Goal: Task Accomplishment & Management: Manage account settings

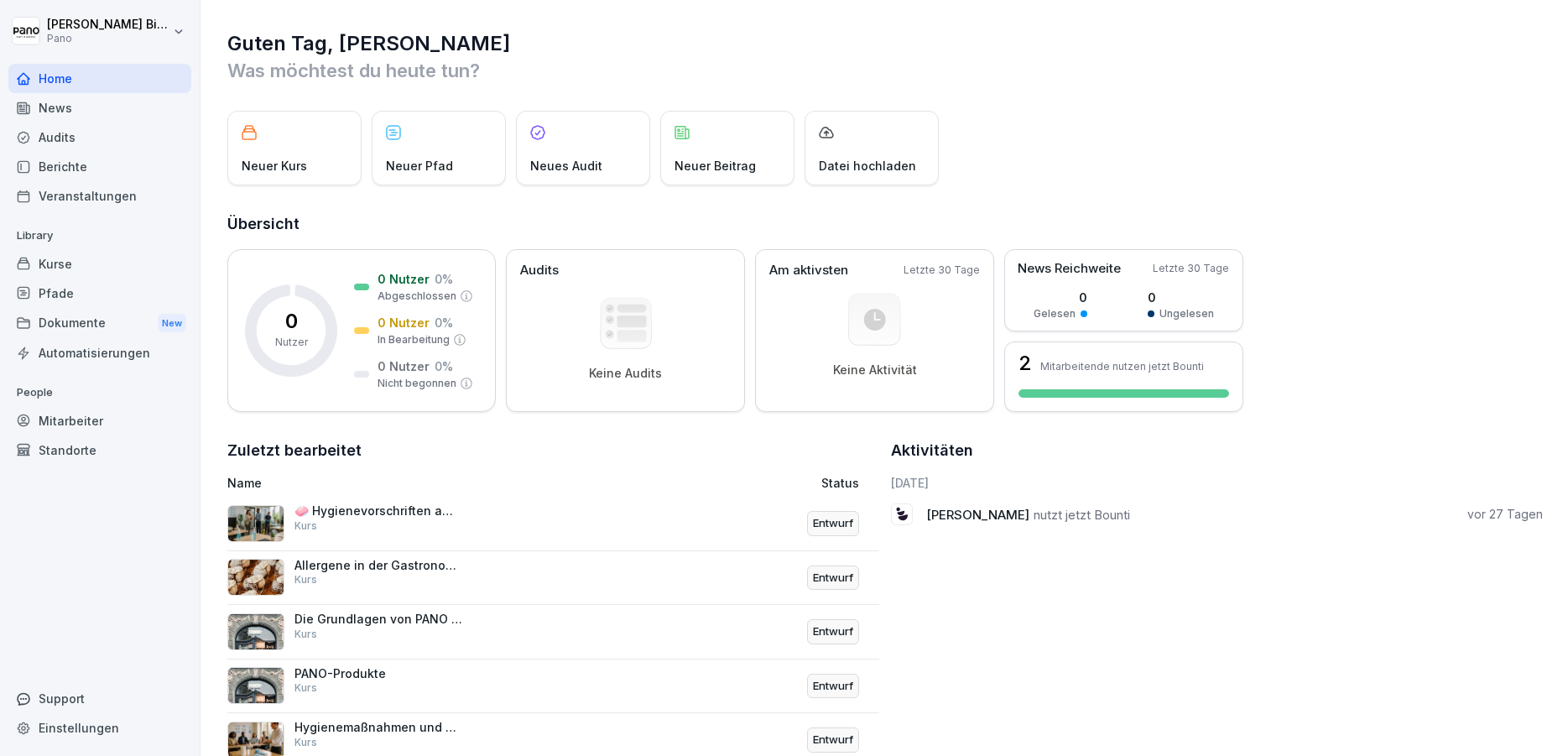
scroll to position [100, 0]
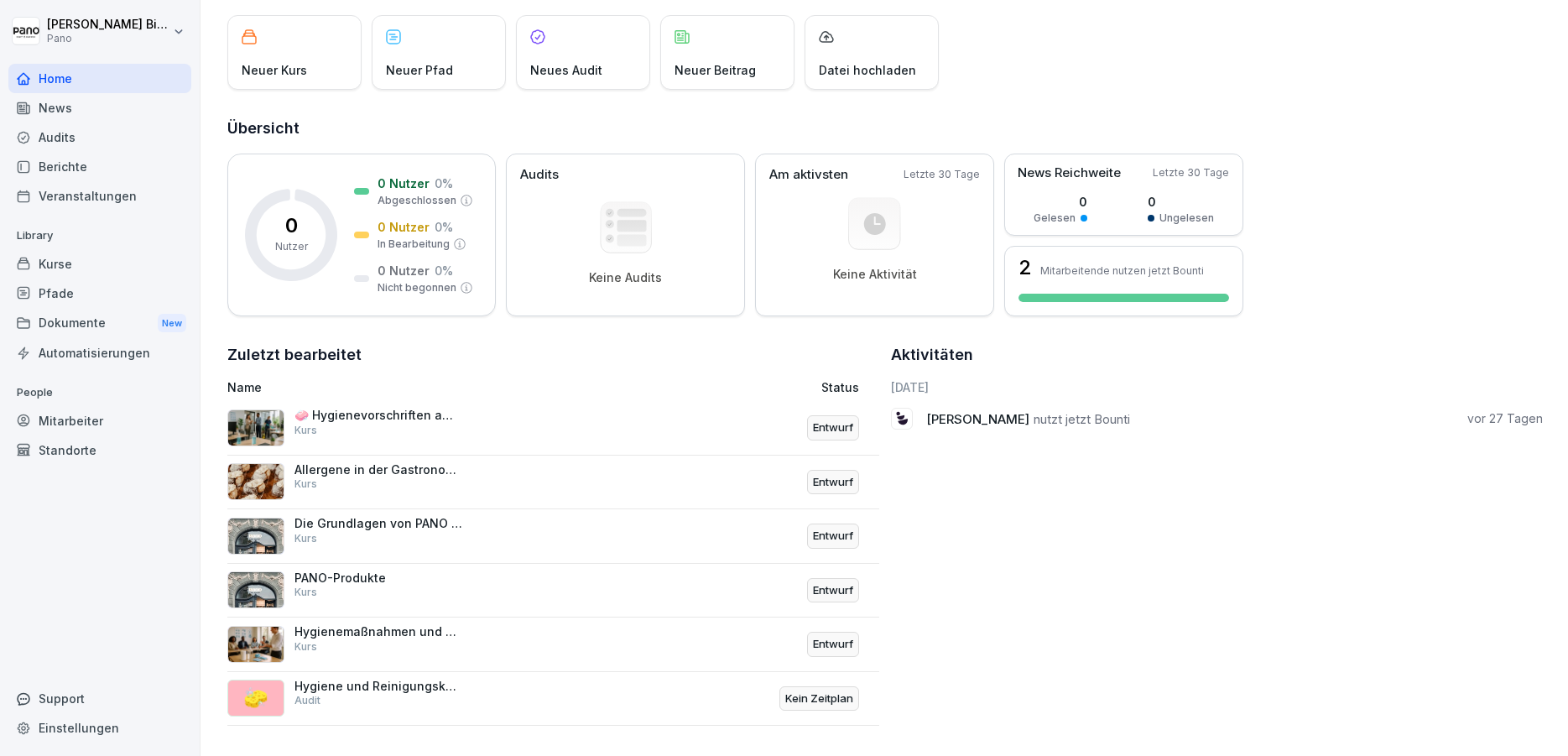
click at [462, 456] on div "Allergene in der Gastronomie Kurs Entwurf" at bounding box center [553, 482] width 652 height 55
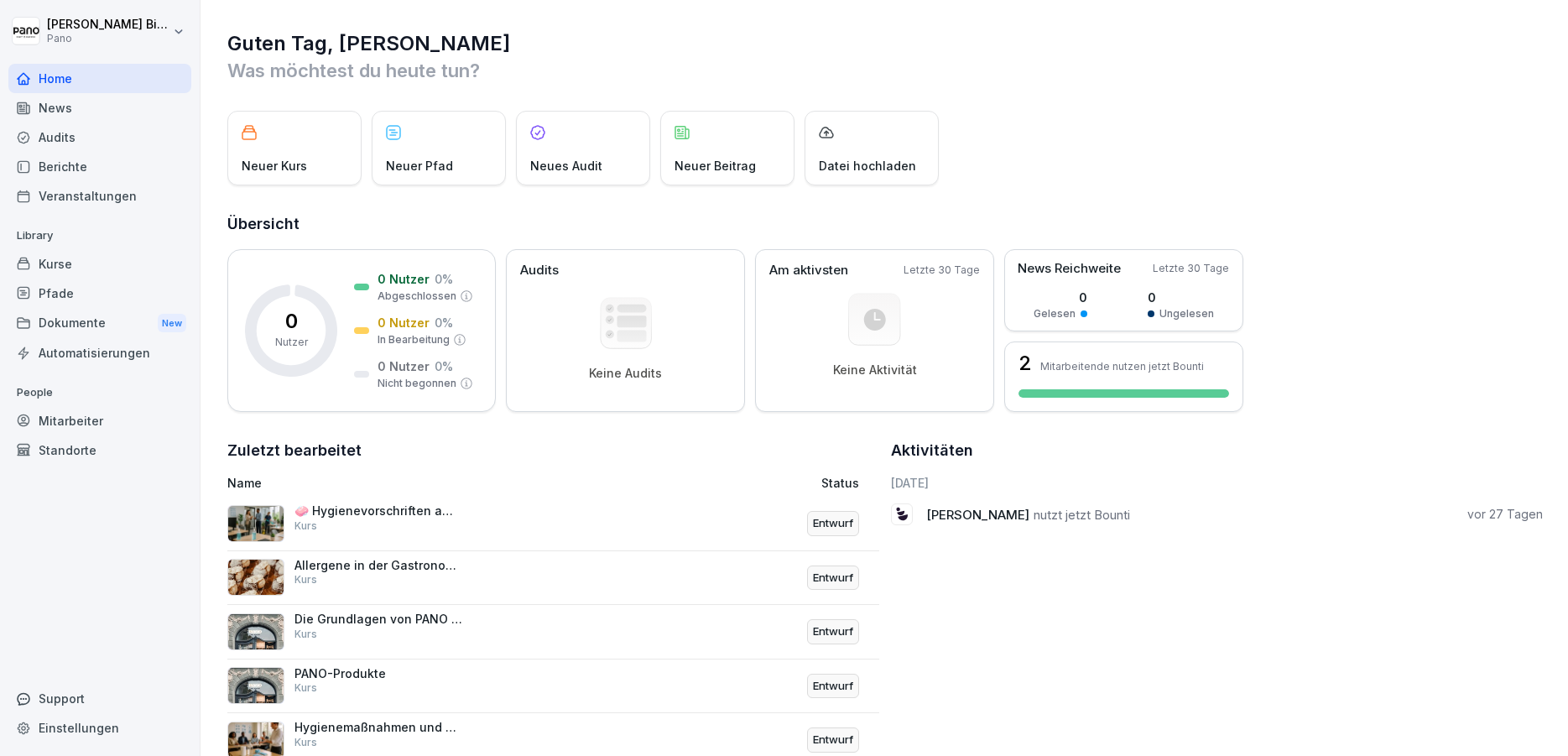
click at [379, 520] on div "🧼 Hygienevorschriften am Arbeitsplatz Kurs" at bounding box center [378, 518] width 168 height 30
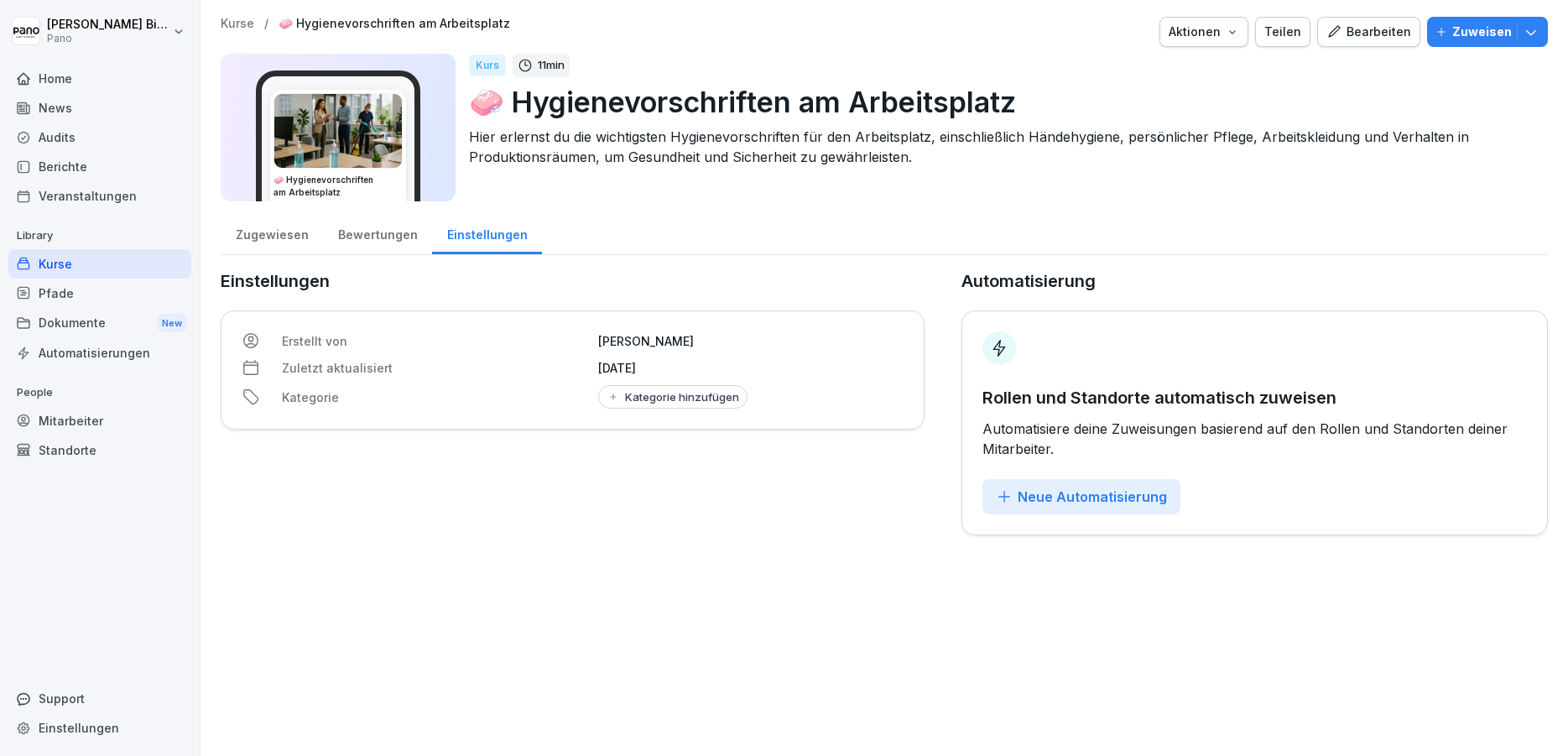
click at [1353, 40] on div "Bearbeiten" at bounding box center [1369, 31] width 84 height 19
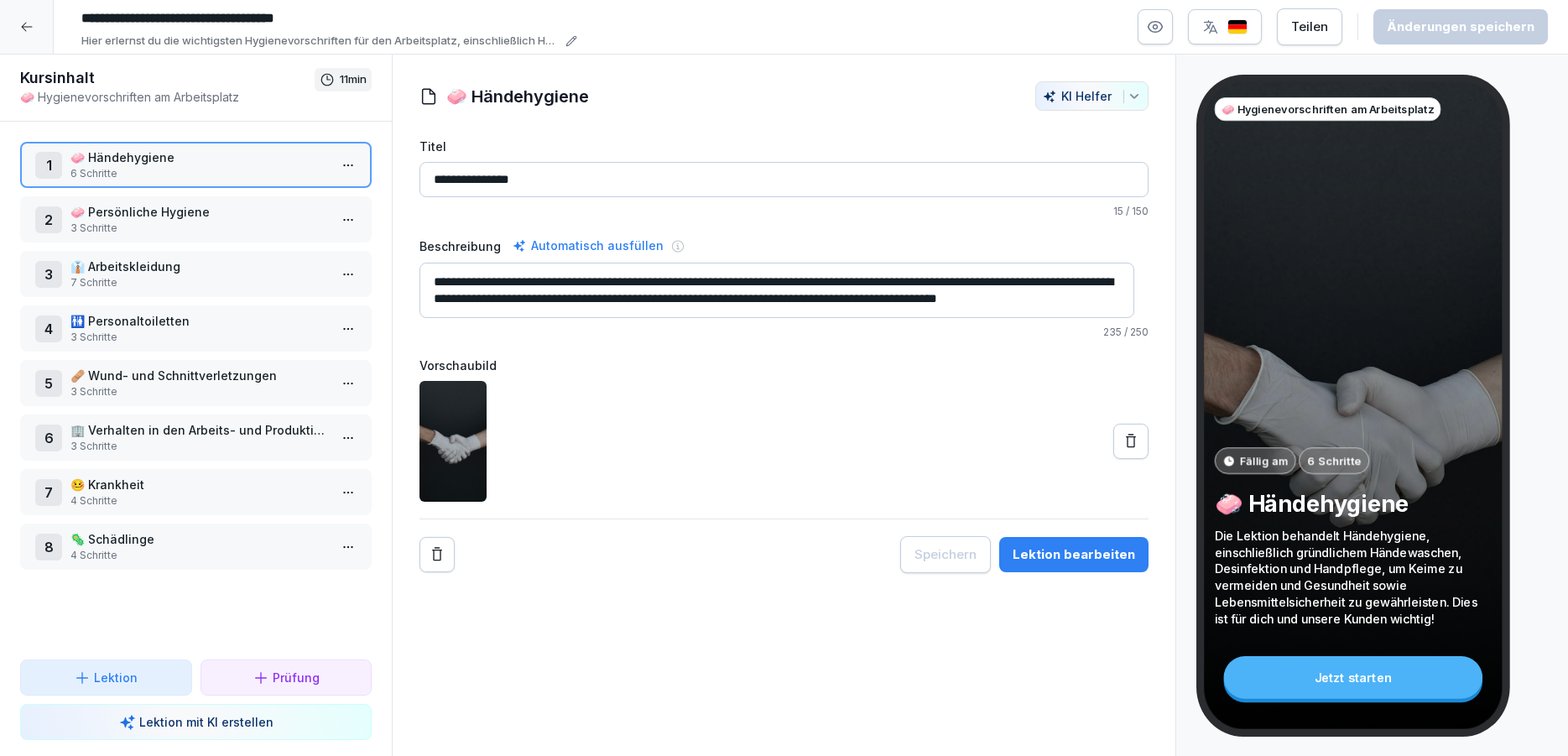
click at [328, 166] on html "**********" at bounding box center [784, 378] width 1568 height 756
click at [1158, 29] on icon "button" at bounding box center [1155, 27] width 4 height 4
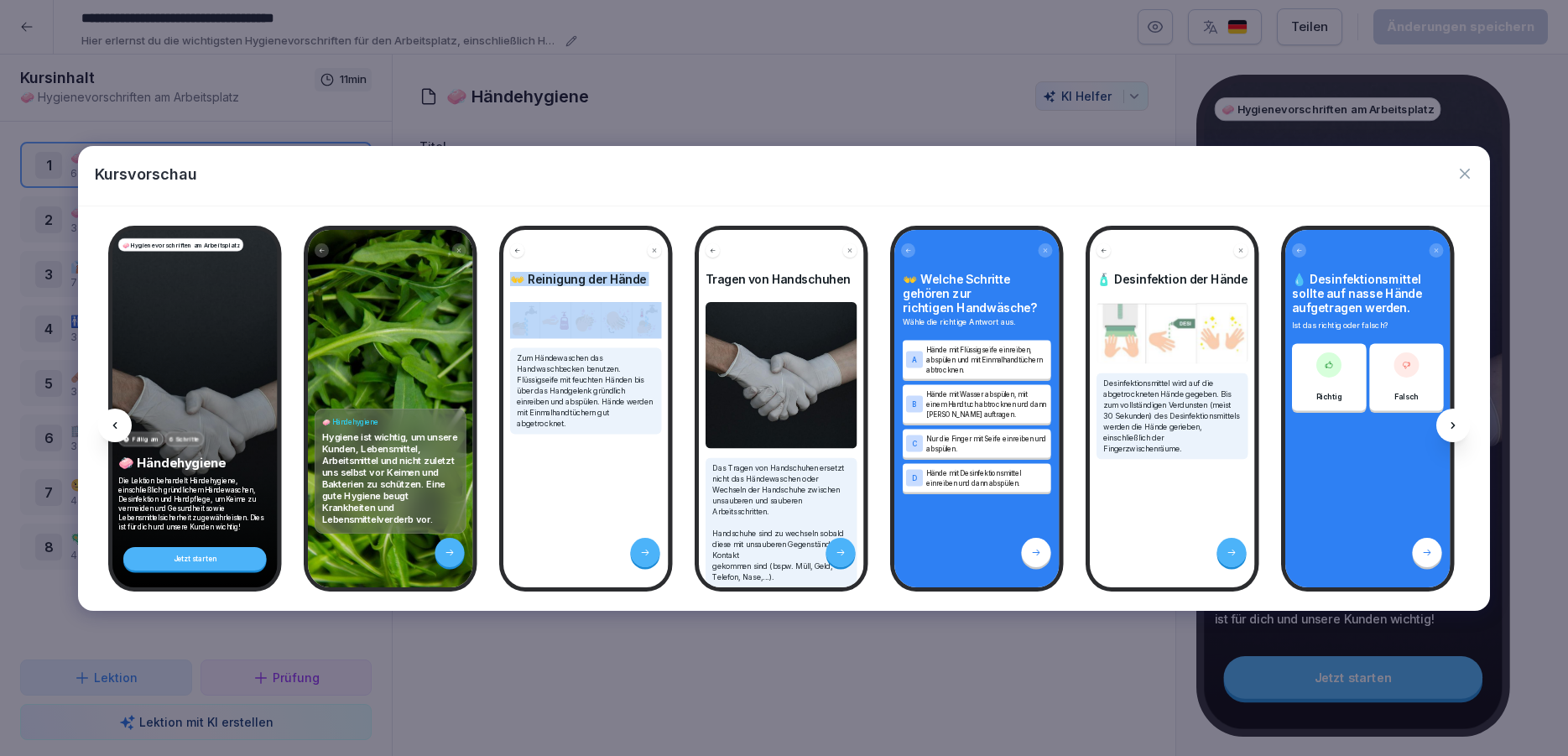
drag, startPoint x: 459, startPoint y: 184, endPoint x: 733, endPoint y: 211, distance: 275.3
click at [733, 211] on div "Kursvorschau 🧼 Hygienevorschriften am Arbeitsplatz Fällig am 6 Schritte 🧼 Hände…" at bounding box center [783, 378] width 1411 height 465
click at [599, 166] on div "Kursvorschau" at bounding box center [783, 176] width 1411 height 59
click at [1457, 430] on icon at bounding box center [1453, 425] width 13 height 13
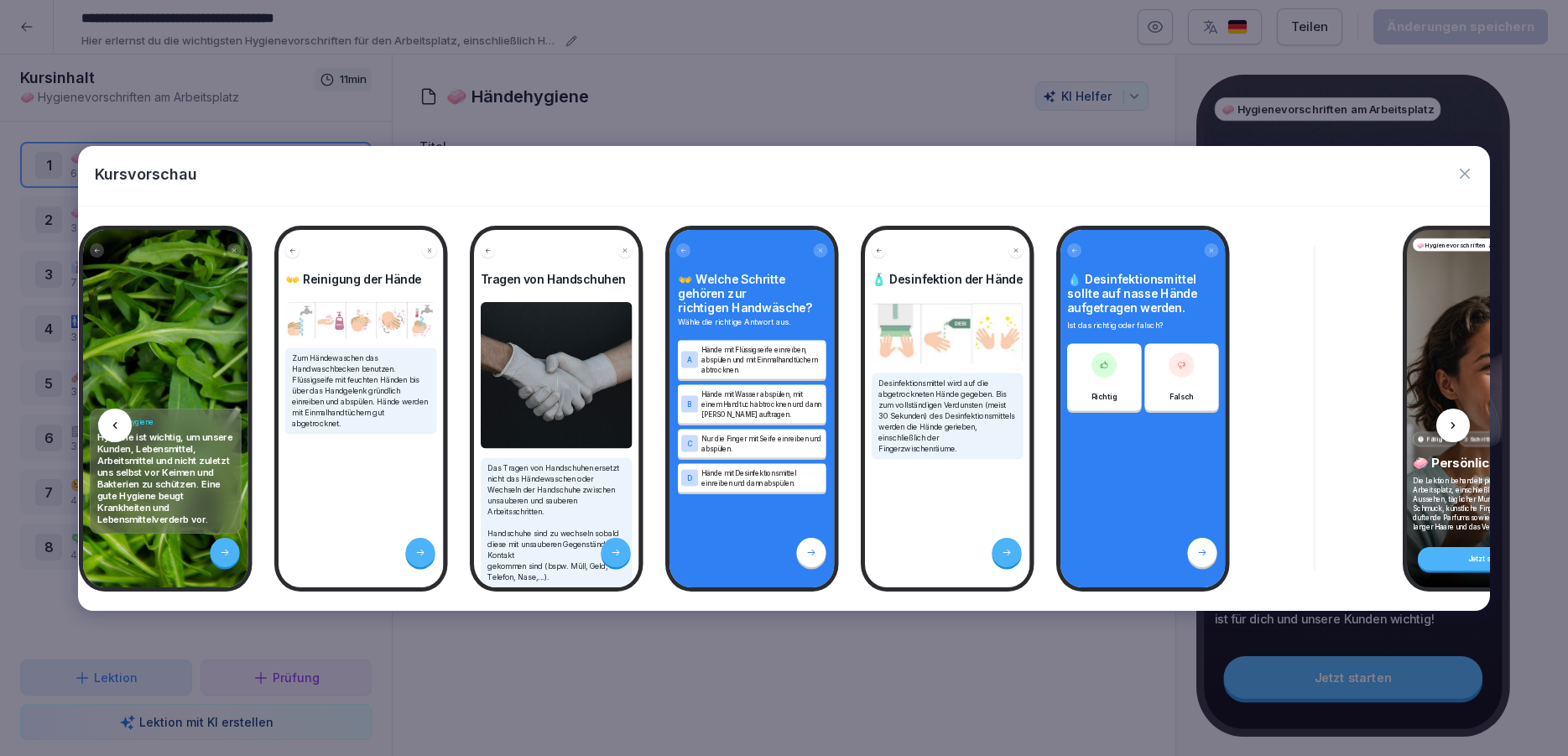
click at [1457, 430] on icon at bounding box center [1453, 425] width 13 height 13
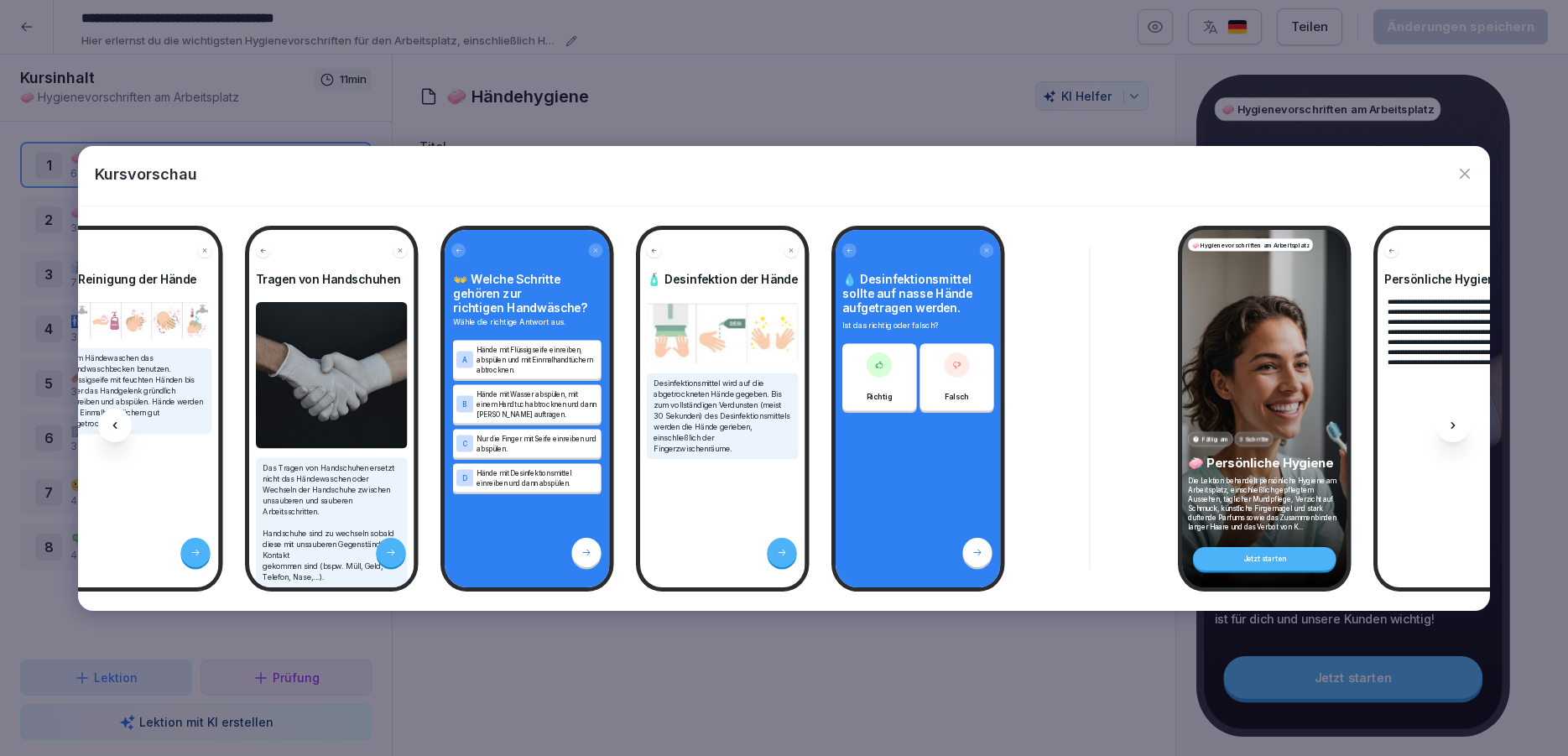
click at [1457, 430] on icon at bounding box center [1453, 425] width 13 height 13
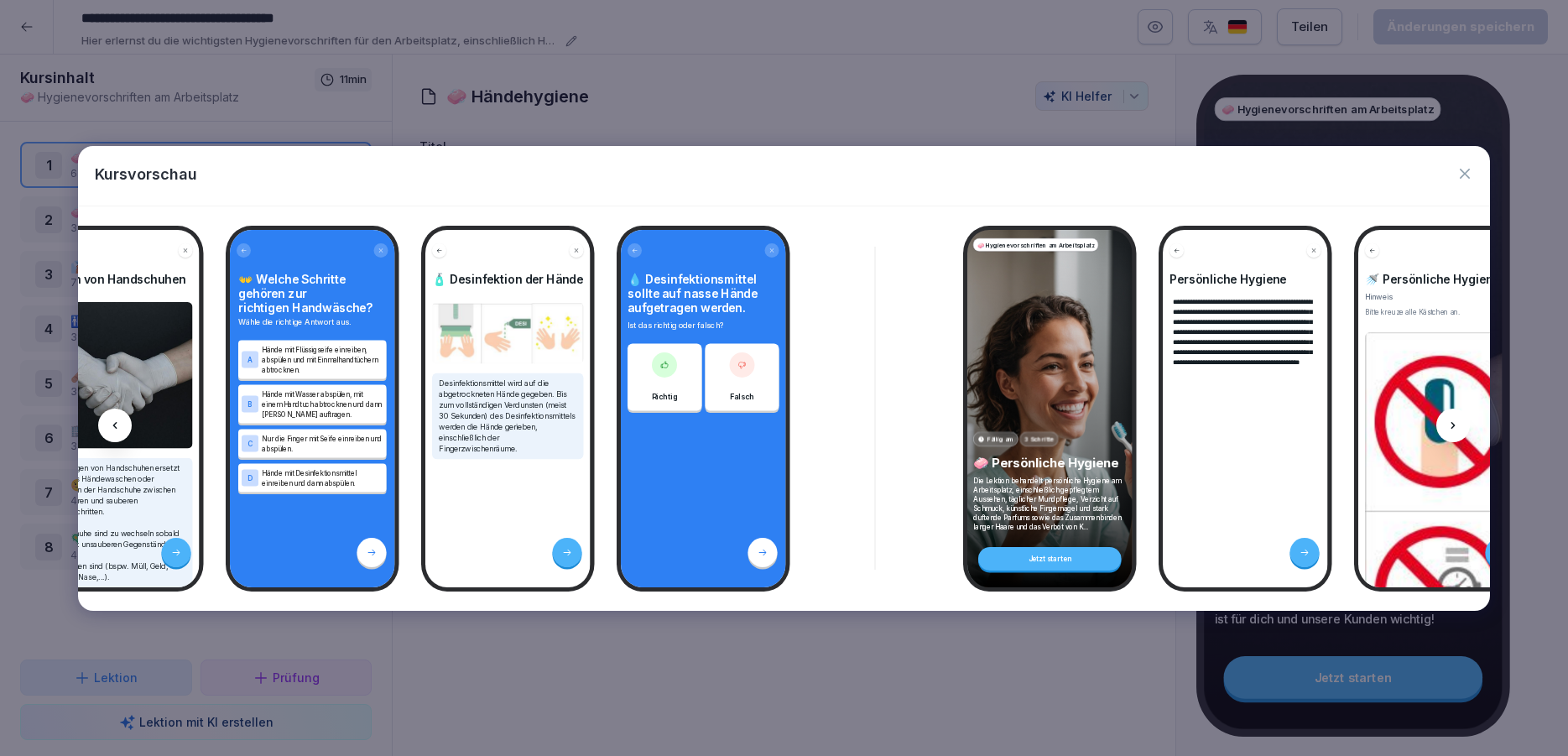
scroll to position [0, 675]
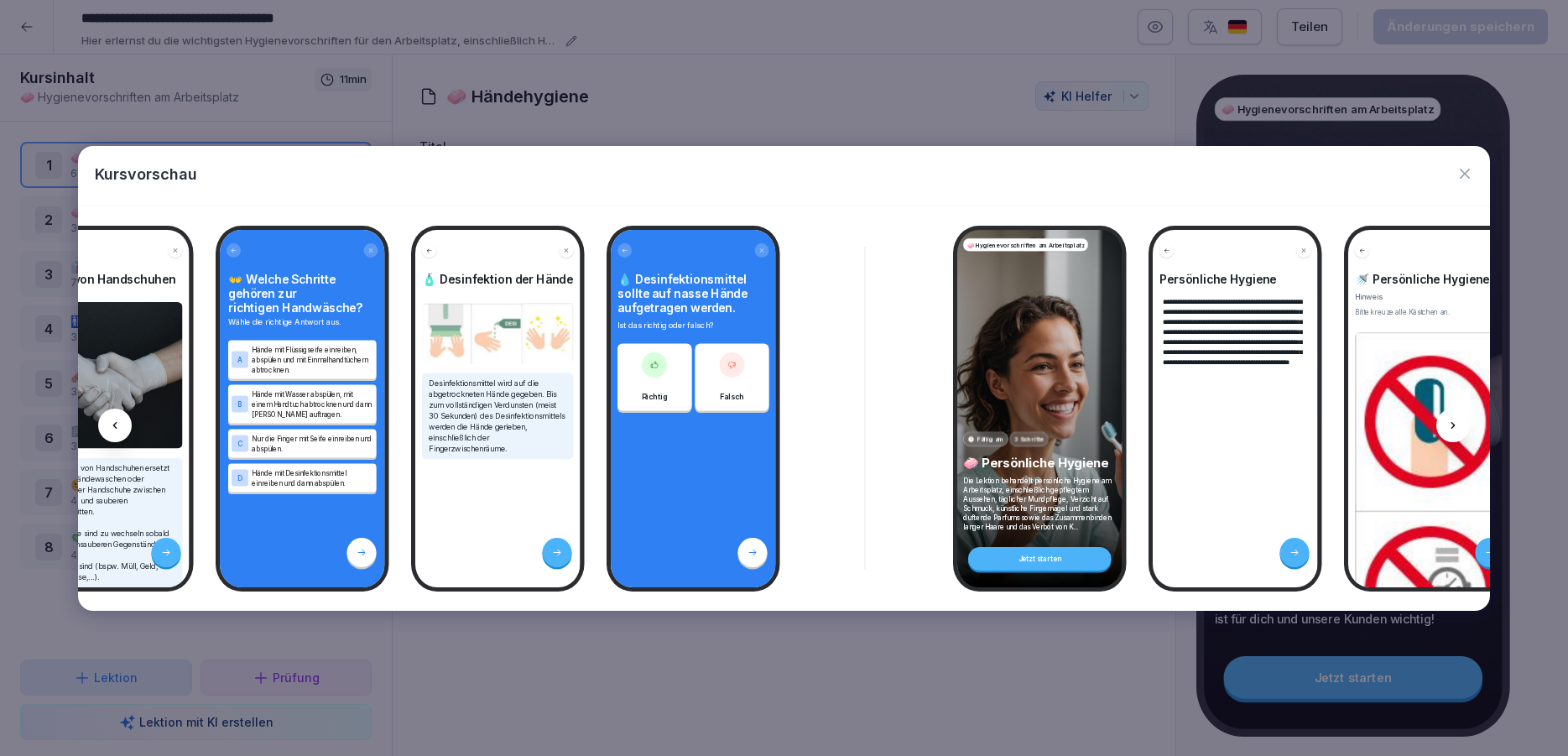
click at [1457, 430] on icon at bounding box center [1453, 425] width 13 height 13
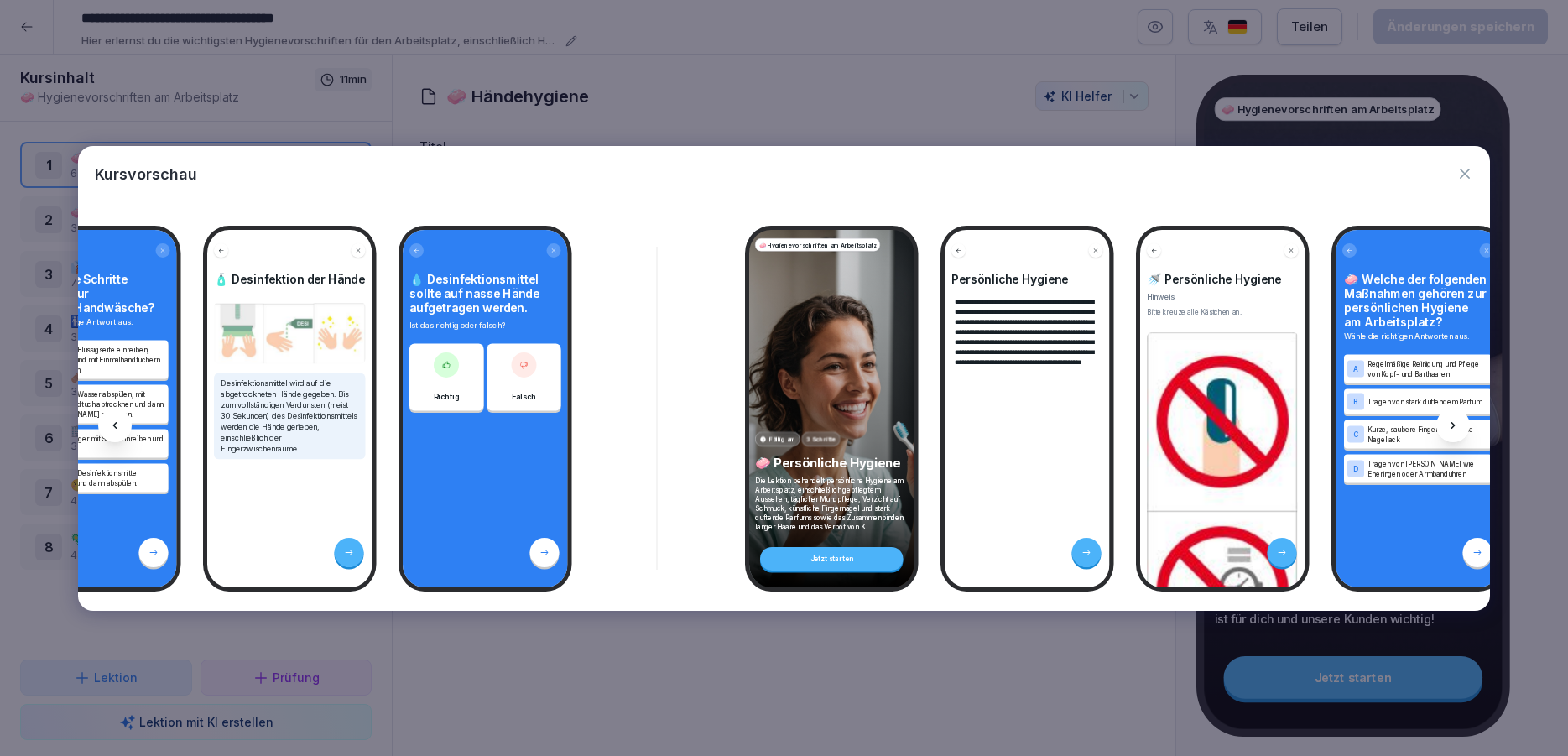
scroll to position [0, 900]
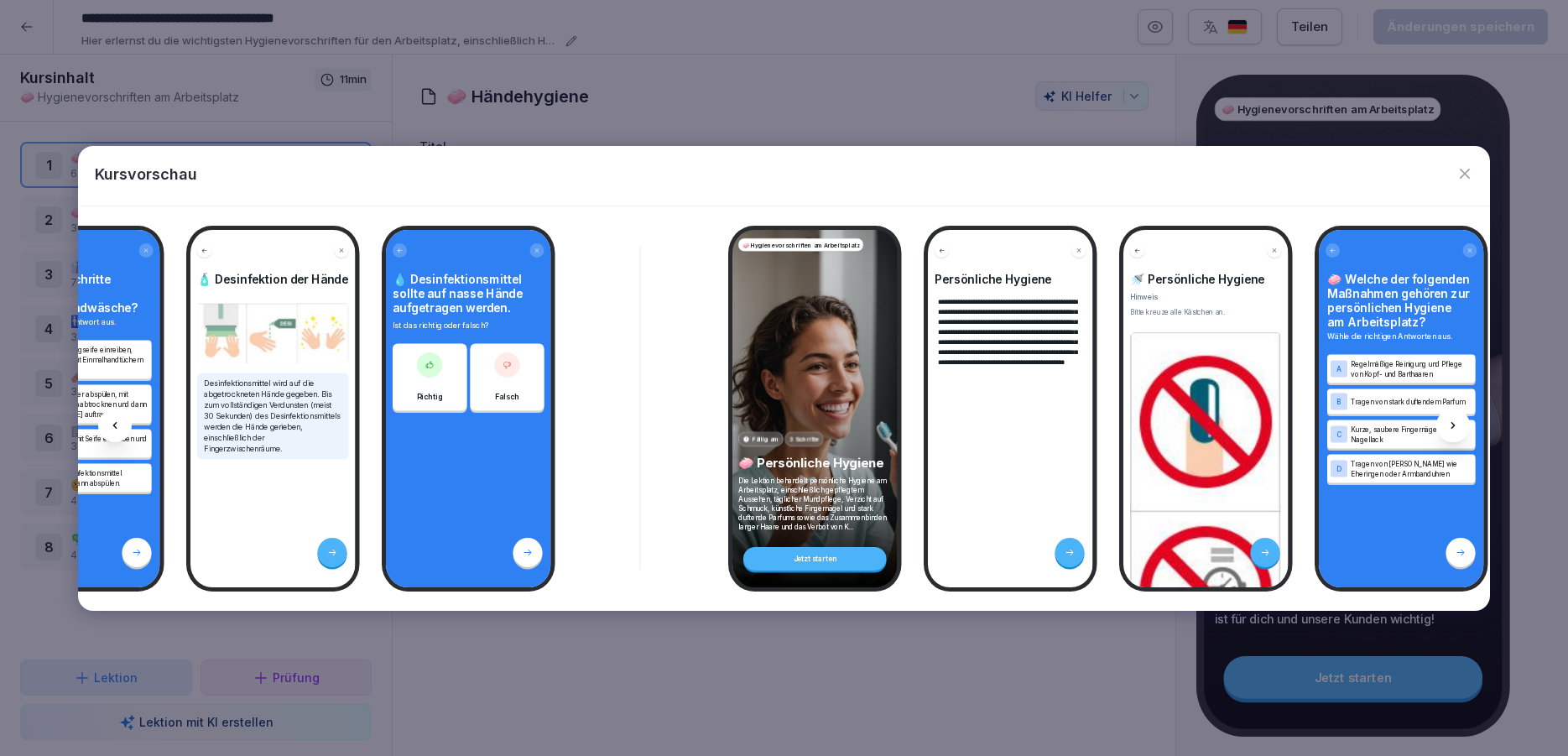
click at [1460, 174] on icon "button" at bounding box center [1465, 173] width 17 height 17
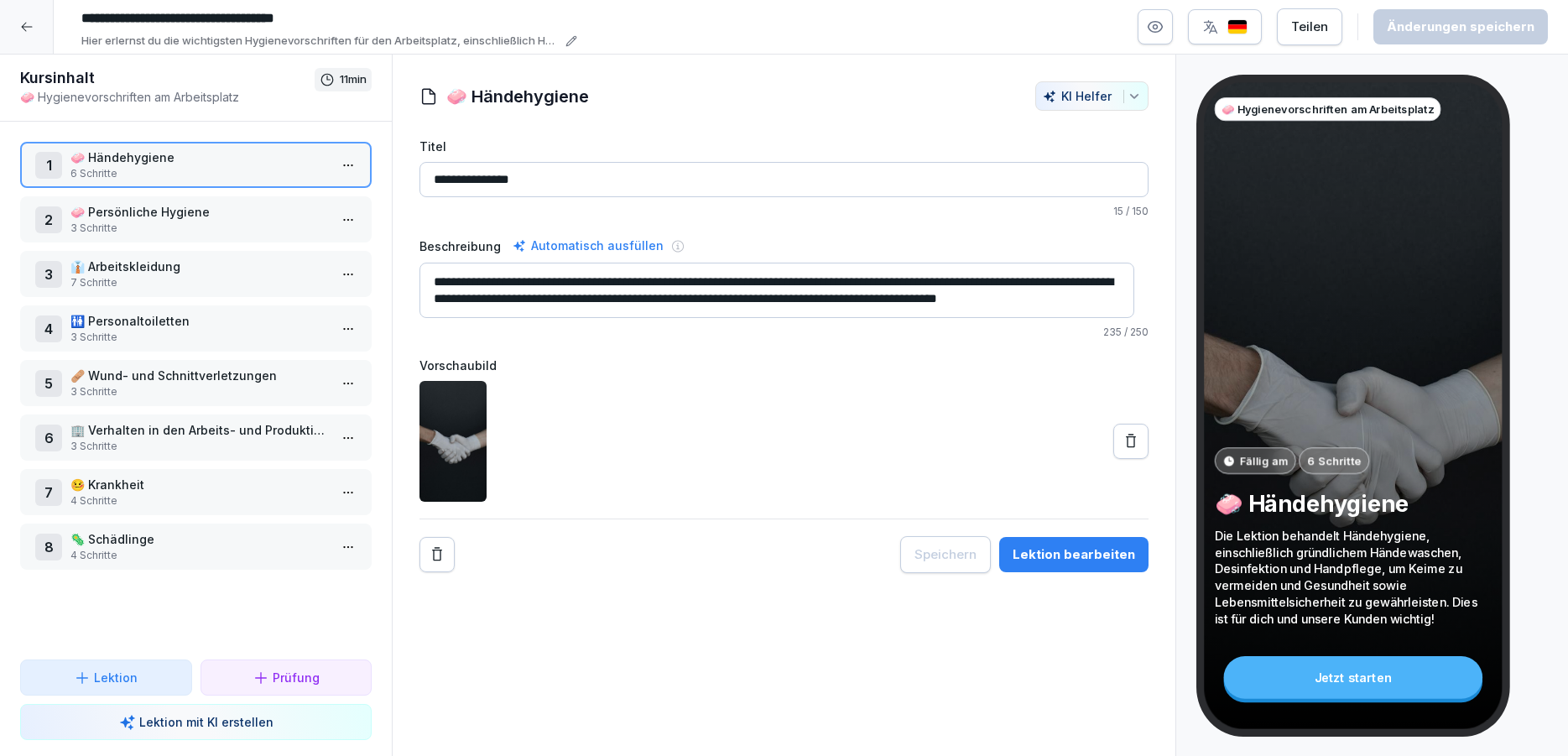
click at [161, 213] on p "🧼 Persönliche Hygiene" at bounding box center [199, 212] width 257 height 18
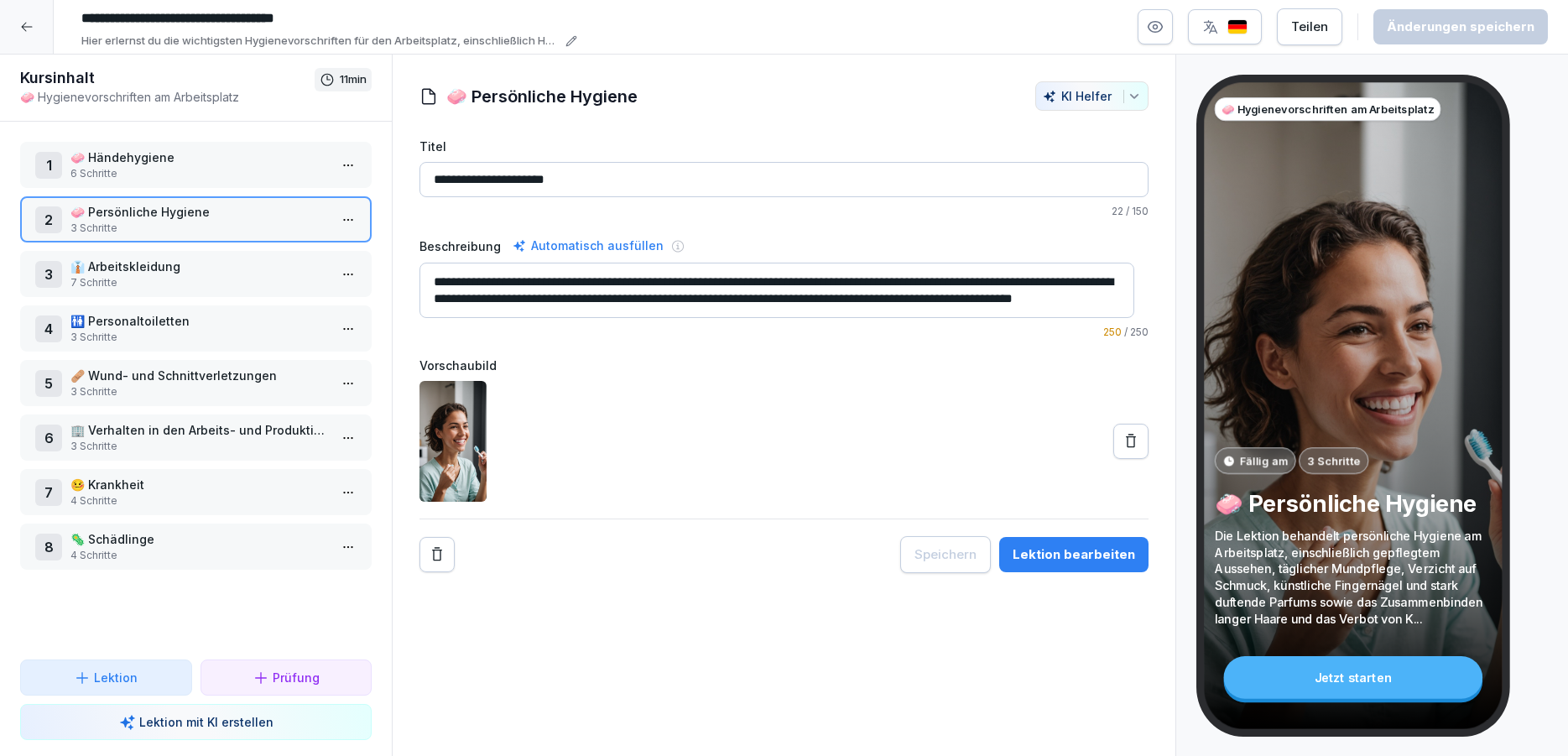
scroll to position [17, 0]
drag, startPoint x: 793, startPoint y: 282, endPoint x: 772, endPoint y: 298, distance: 26.4
click at [772, 298] on textarea "**********" at bounding box center [777, 291] width 715 height 56
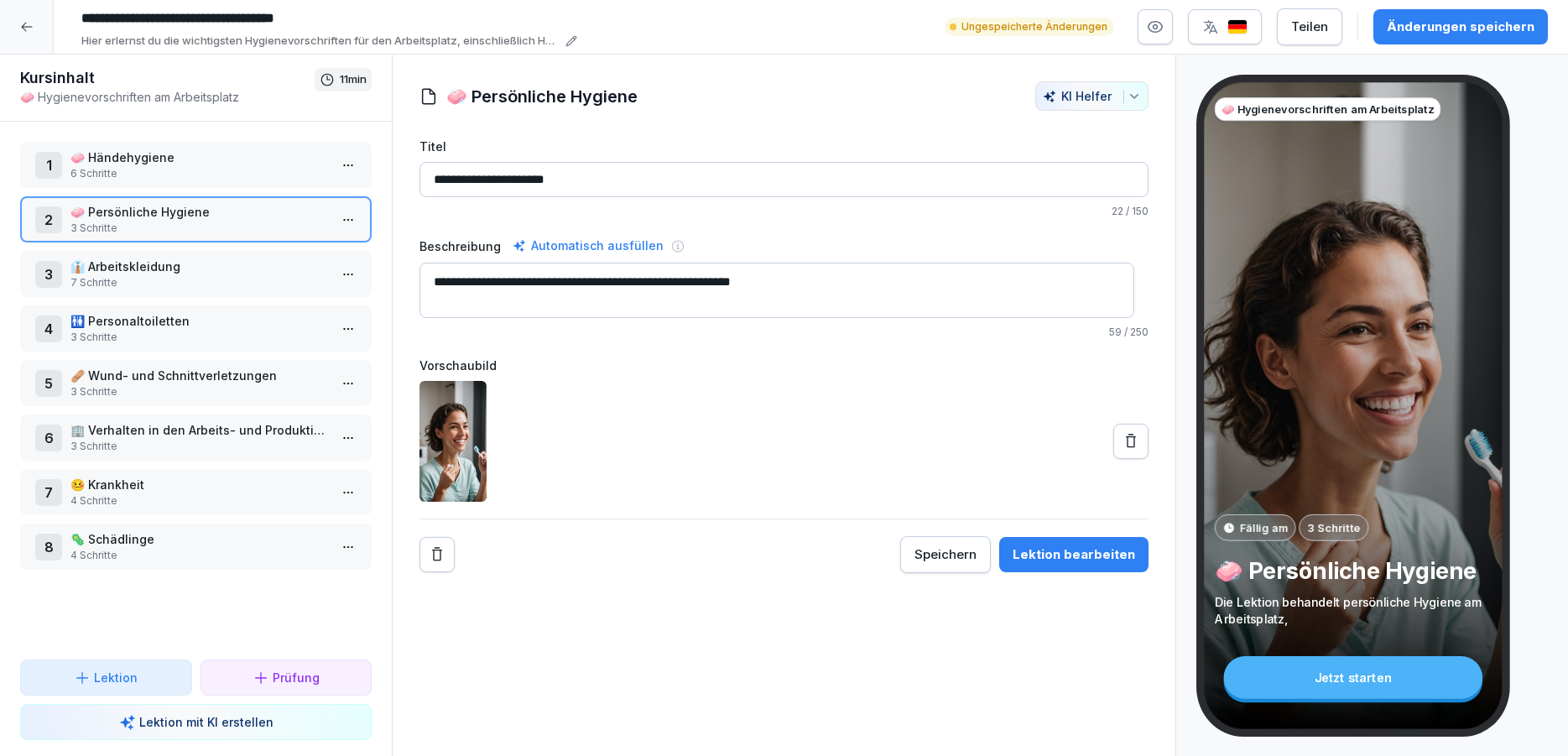
scroll to position [0, 0]
type textarea "**********"
click at [1163, 32] on icon "button" at bounding box center [1155, 27] width 14 height 11
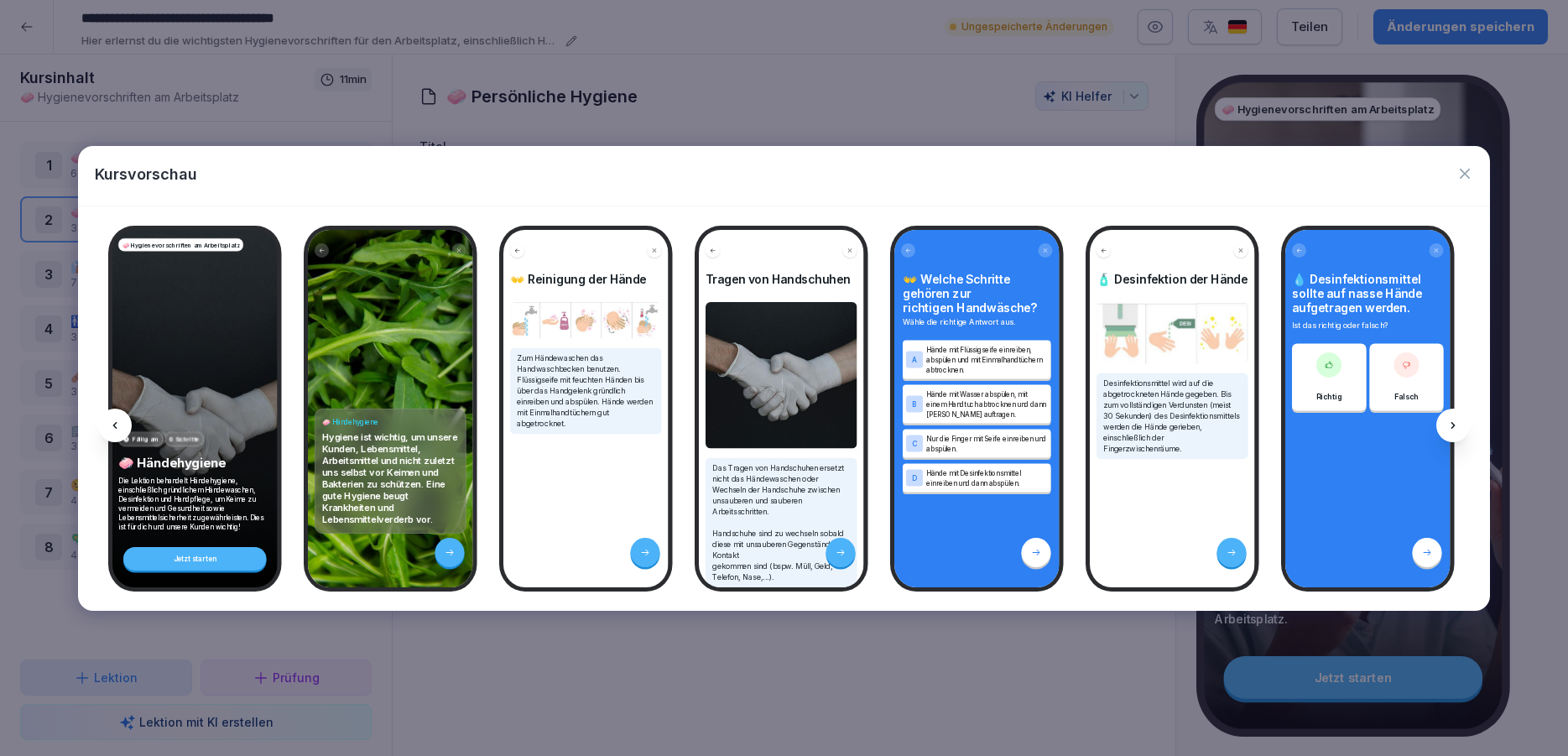
click at [1461, 427] on div at bounding box center [1452, 425] width 33 height 33
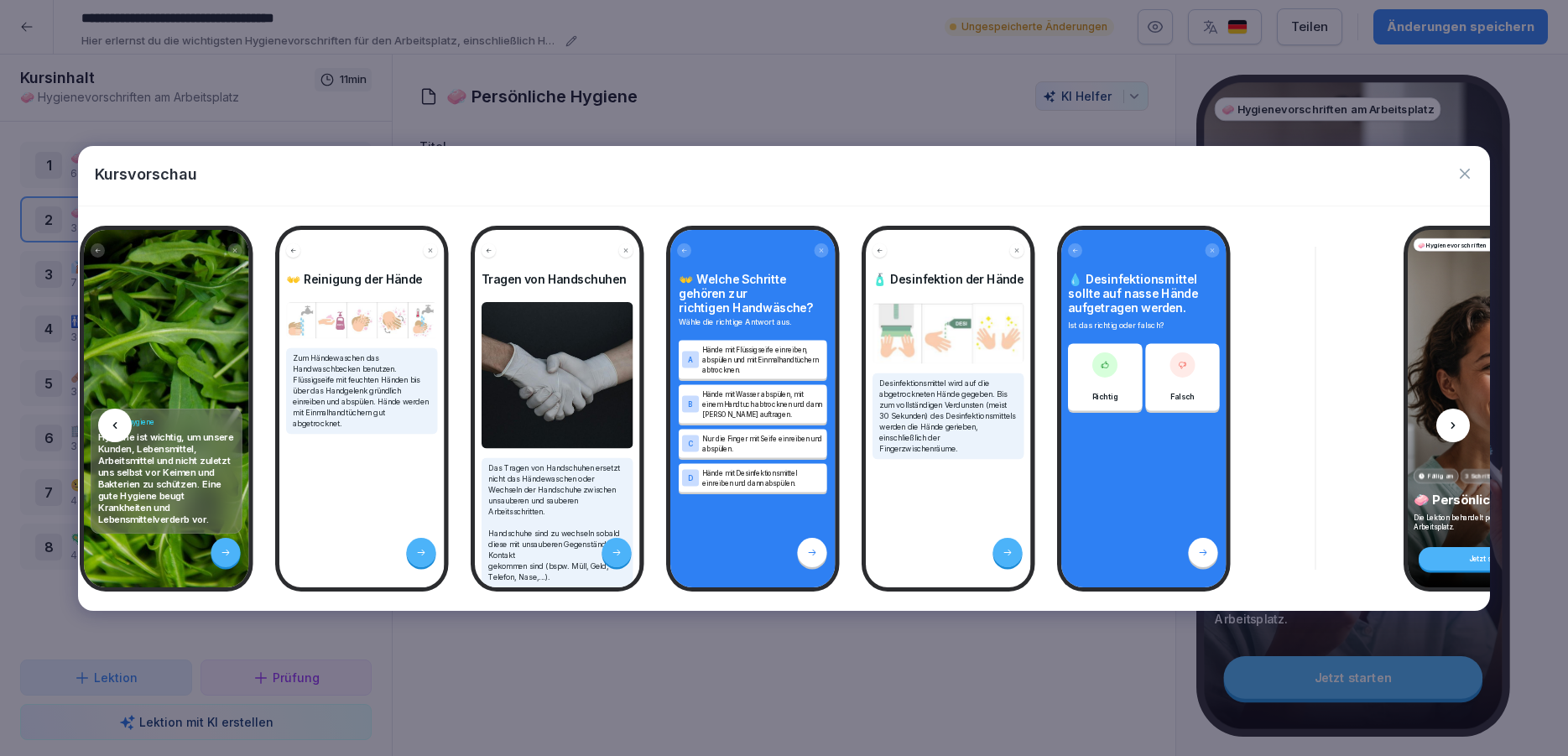
click at [1458, 427] on icon at bounding box center [1453, 425] width 13 height 13
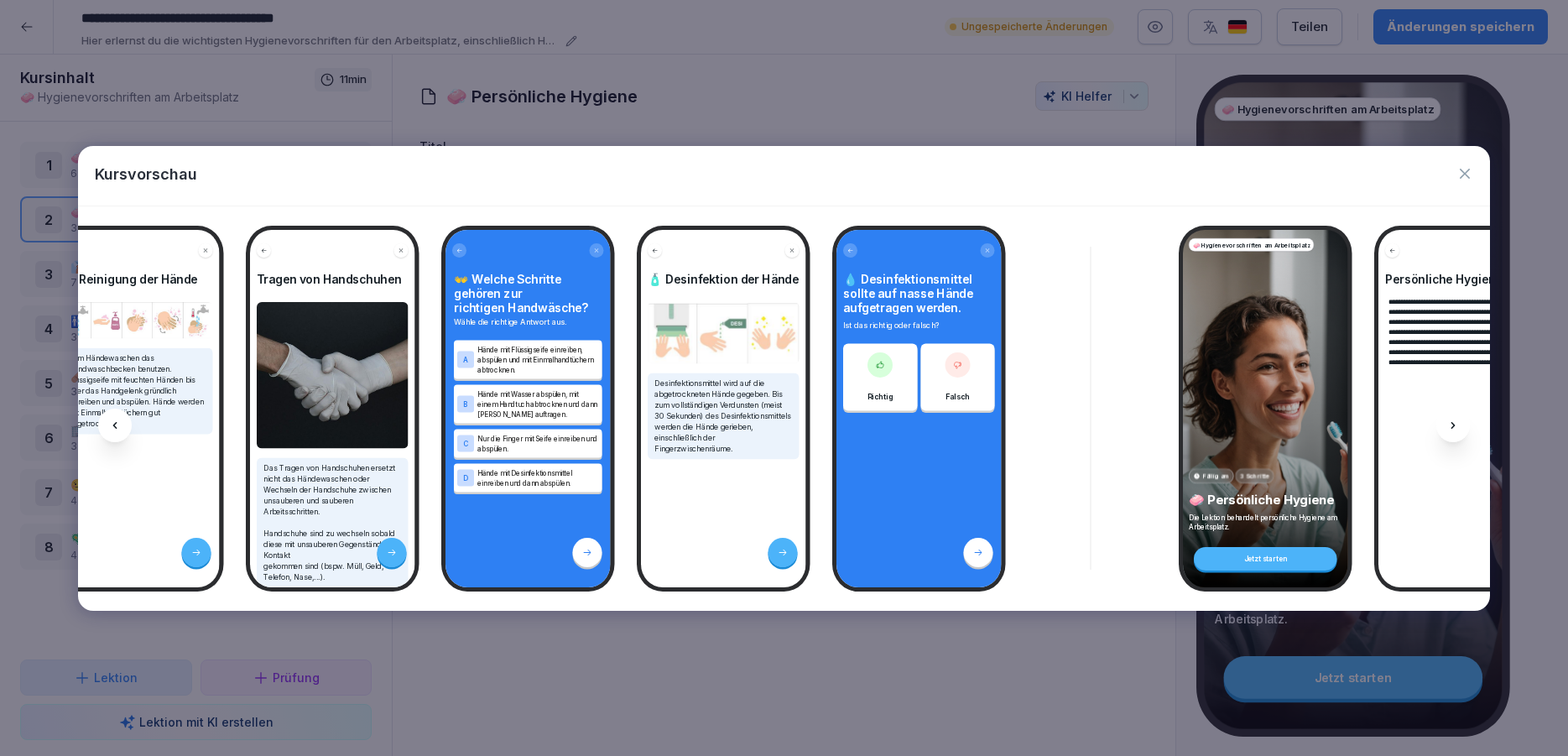
click at [1458, 427] on icon at bounding box center [1453, 425] width 13 height 13
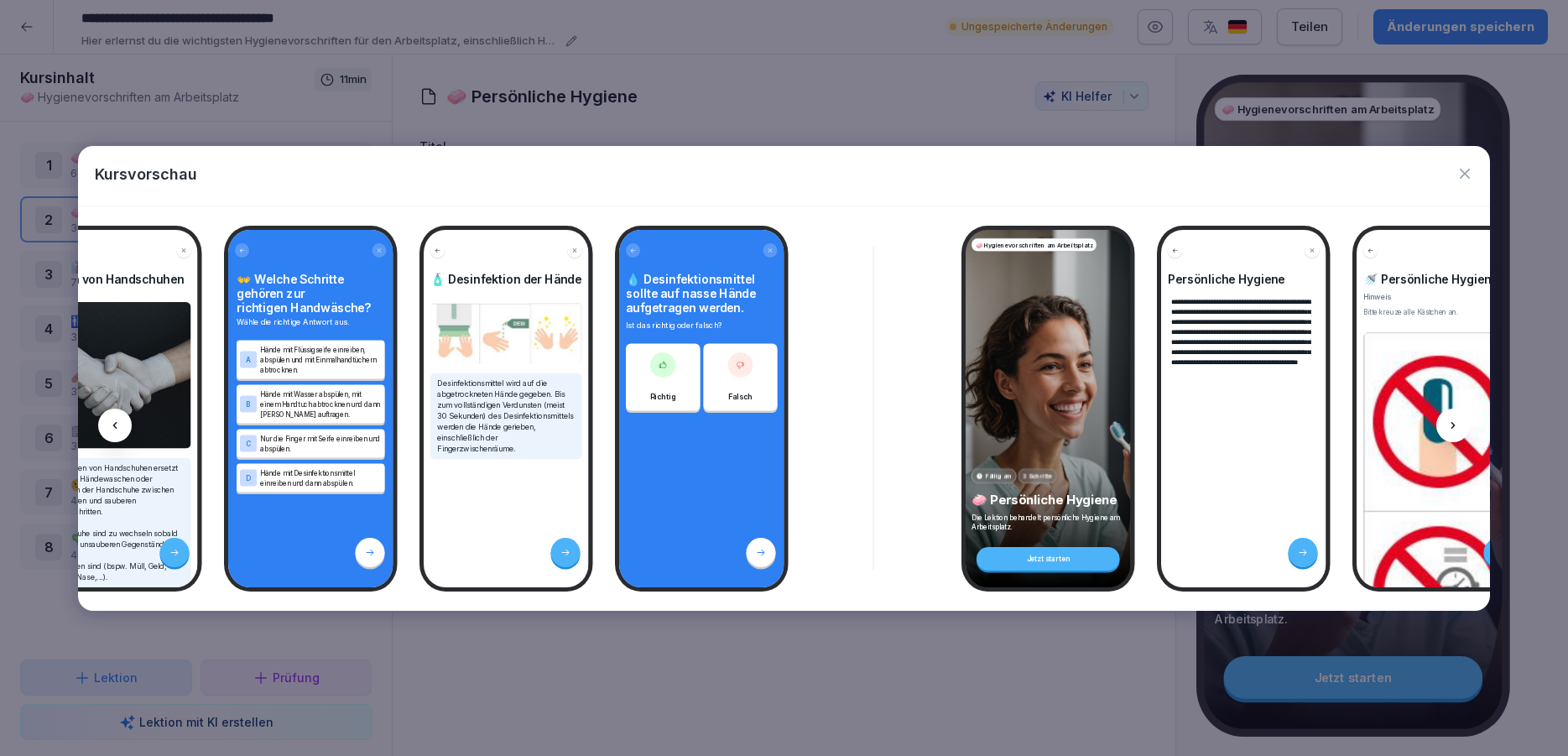
scroll to position [0, 674]
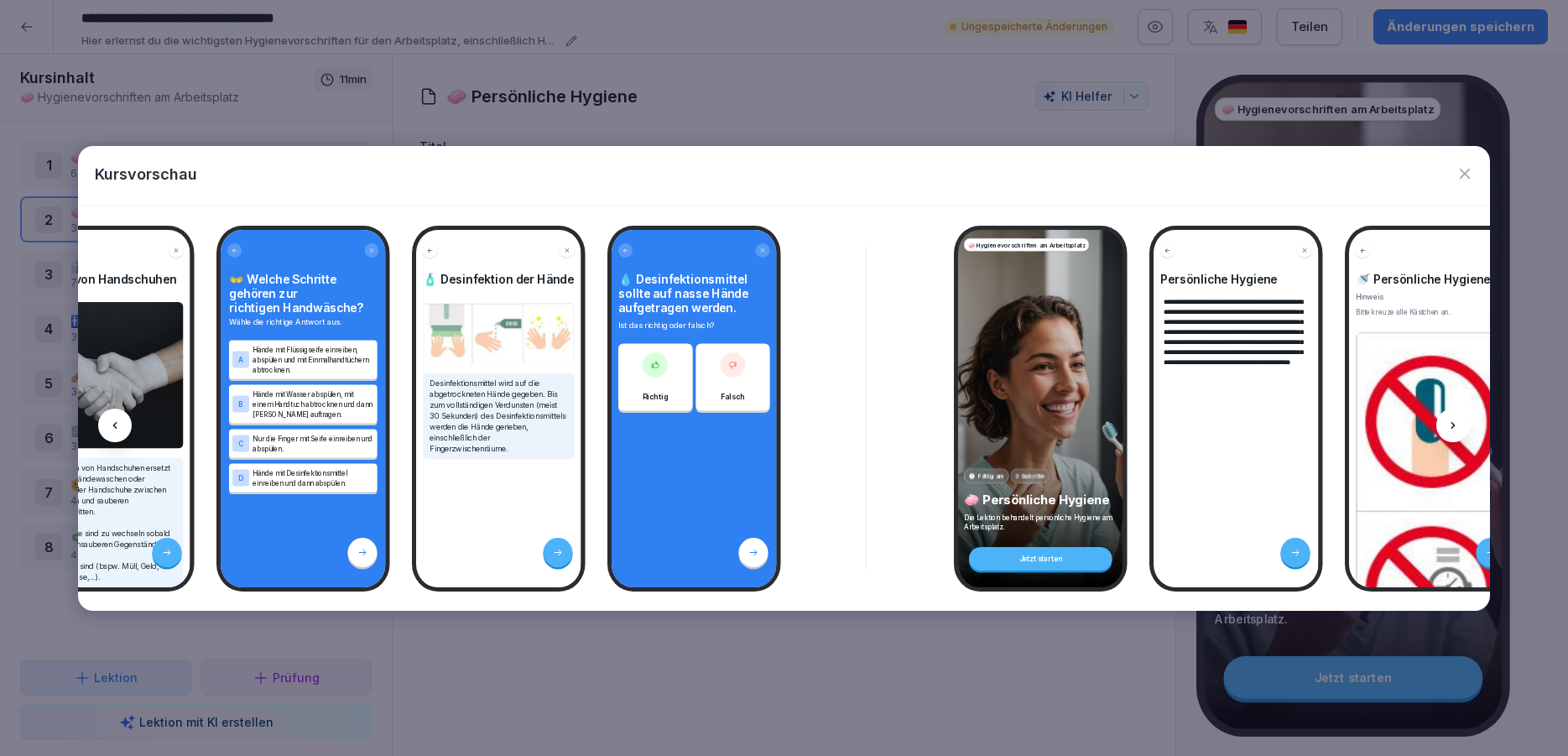
click at [1453, 418] on div at bounding box center [1452, 425] width 33 height 33
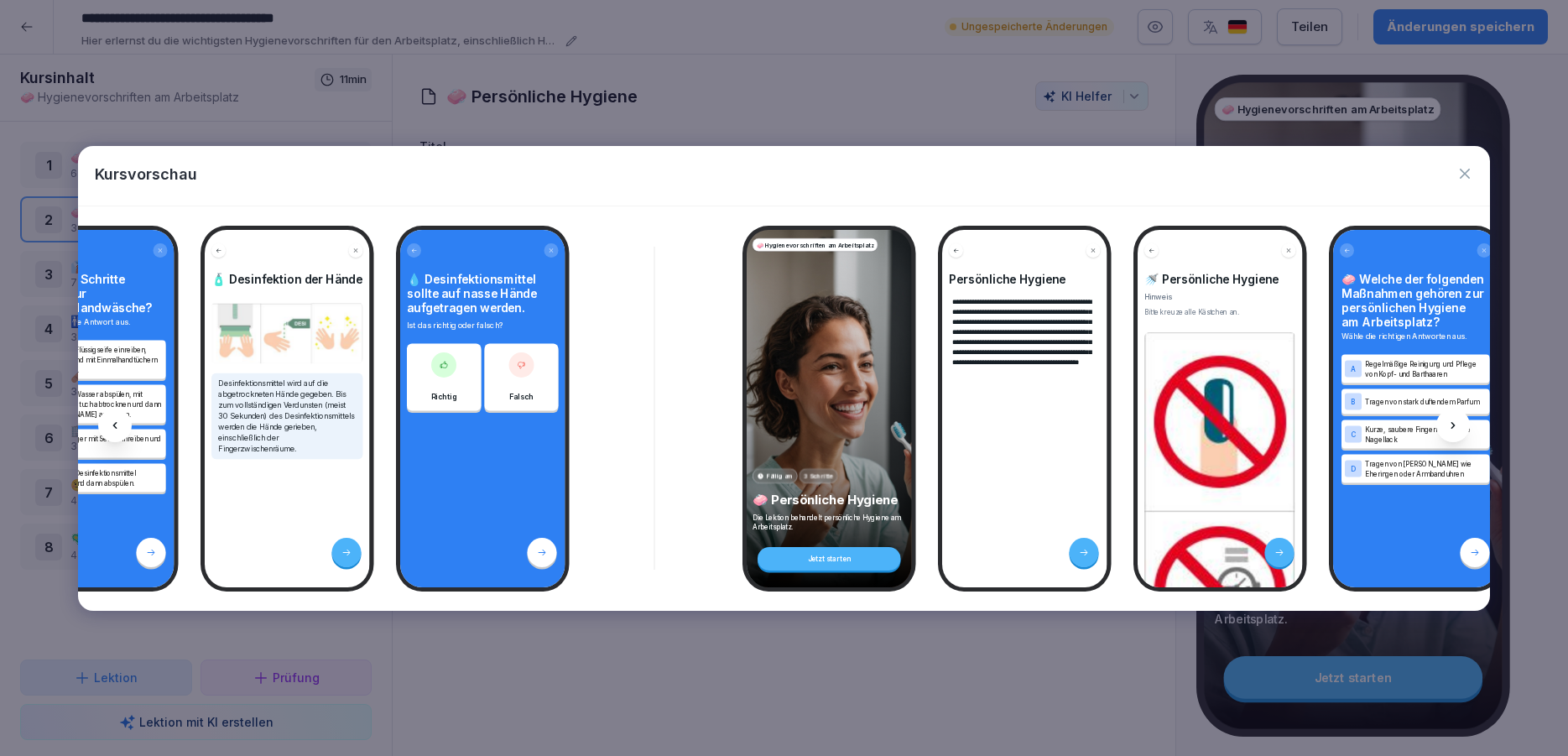
scroll to position [0, 898]
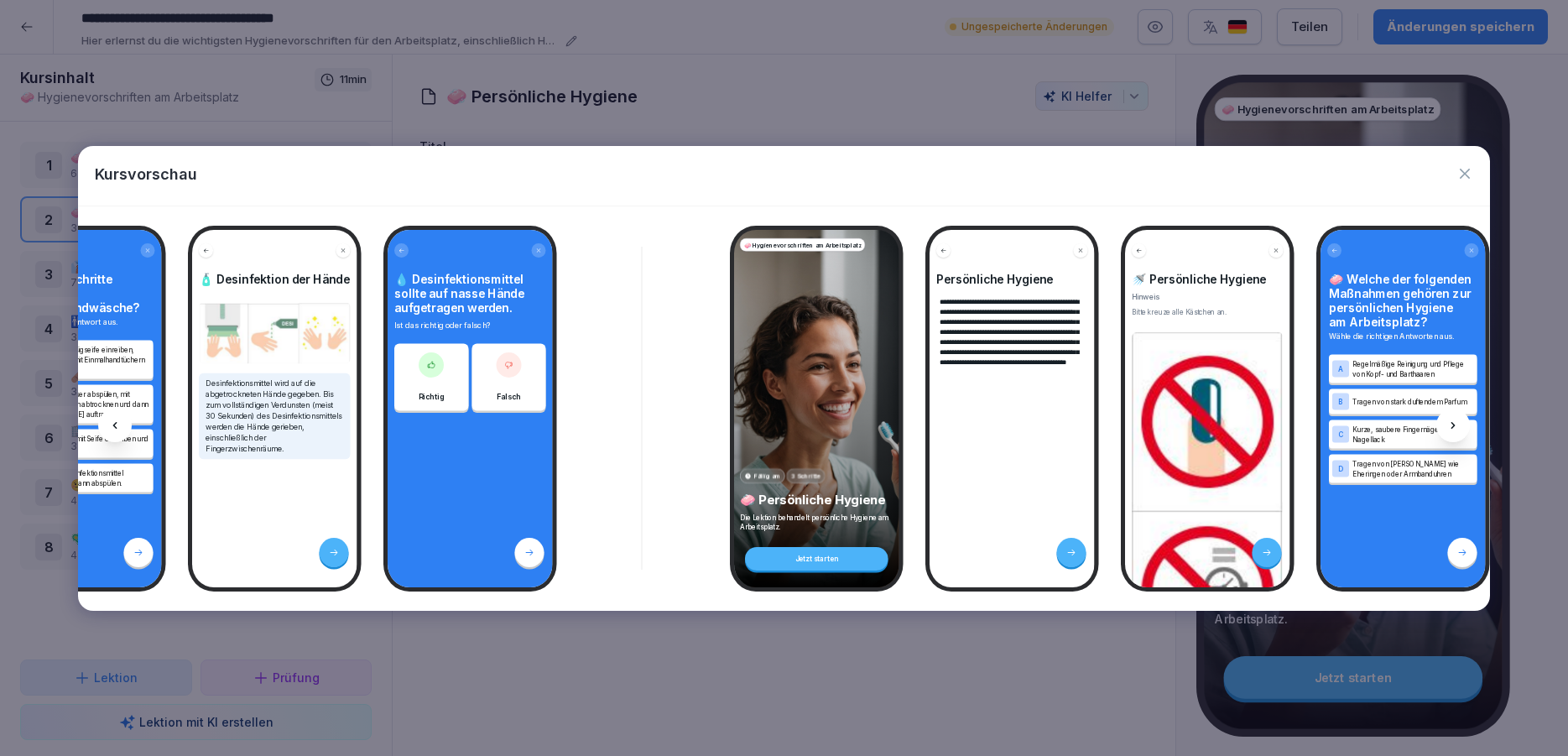
click at [1031, 358] on span "**********" at bounding box center [1009, 331] width 139 height 67
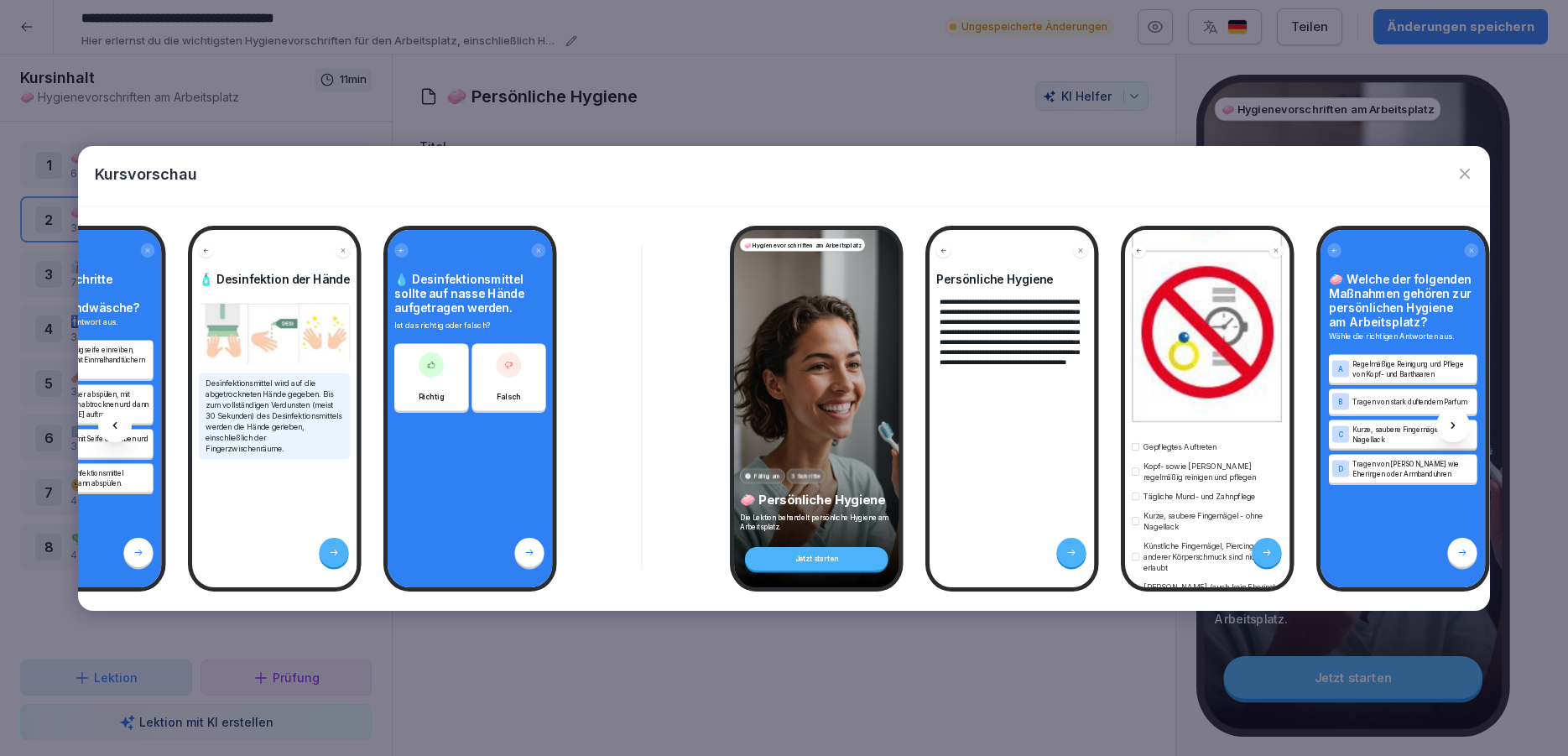
scroll to position [117, 0]
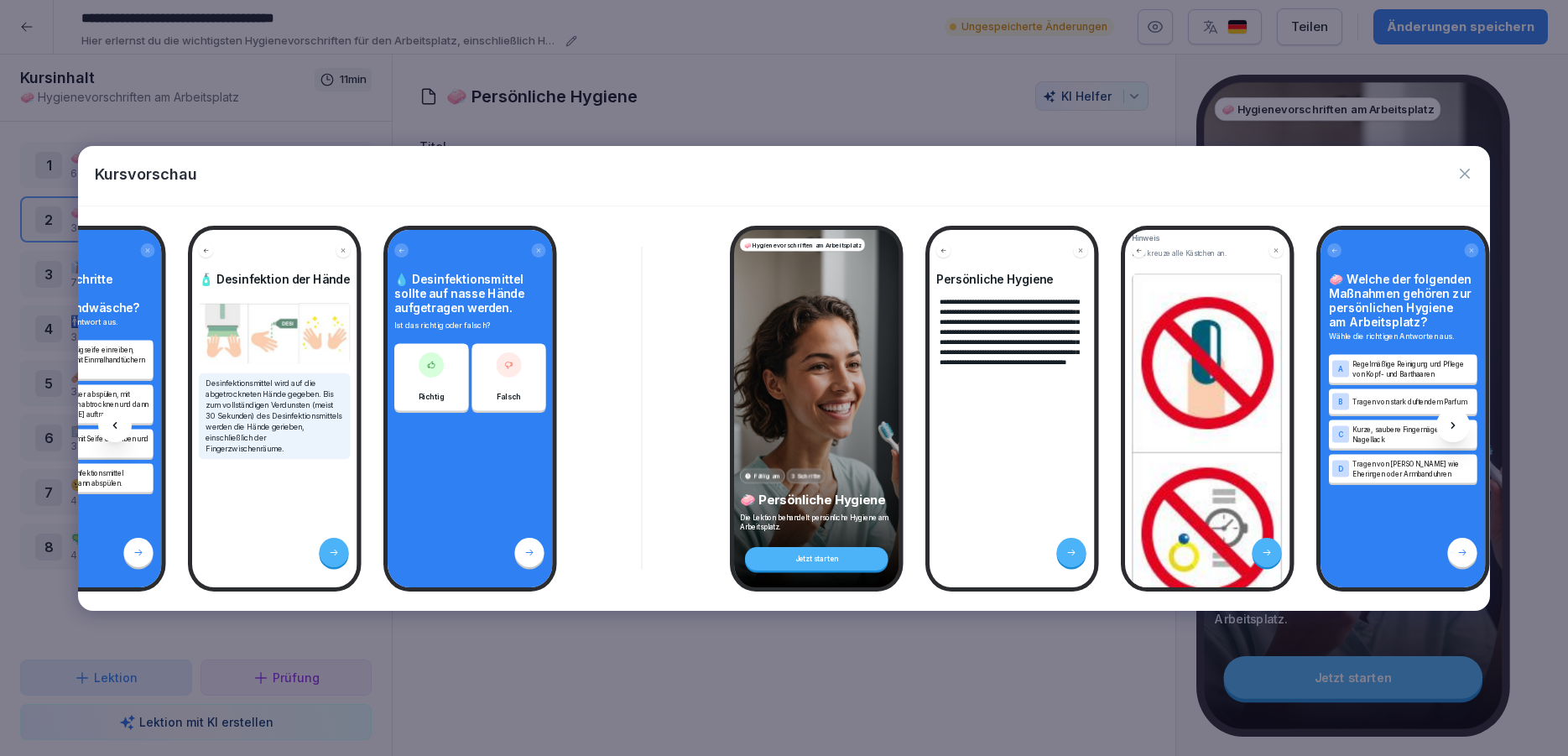
click at [1448, 424] on icon at bounding box center [1453, 425] width 13 height 13
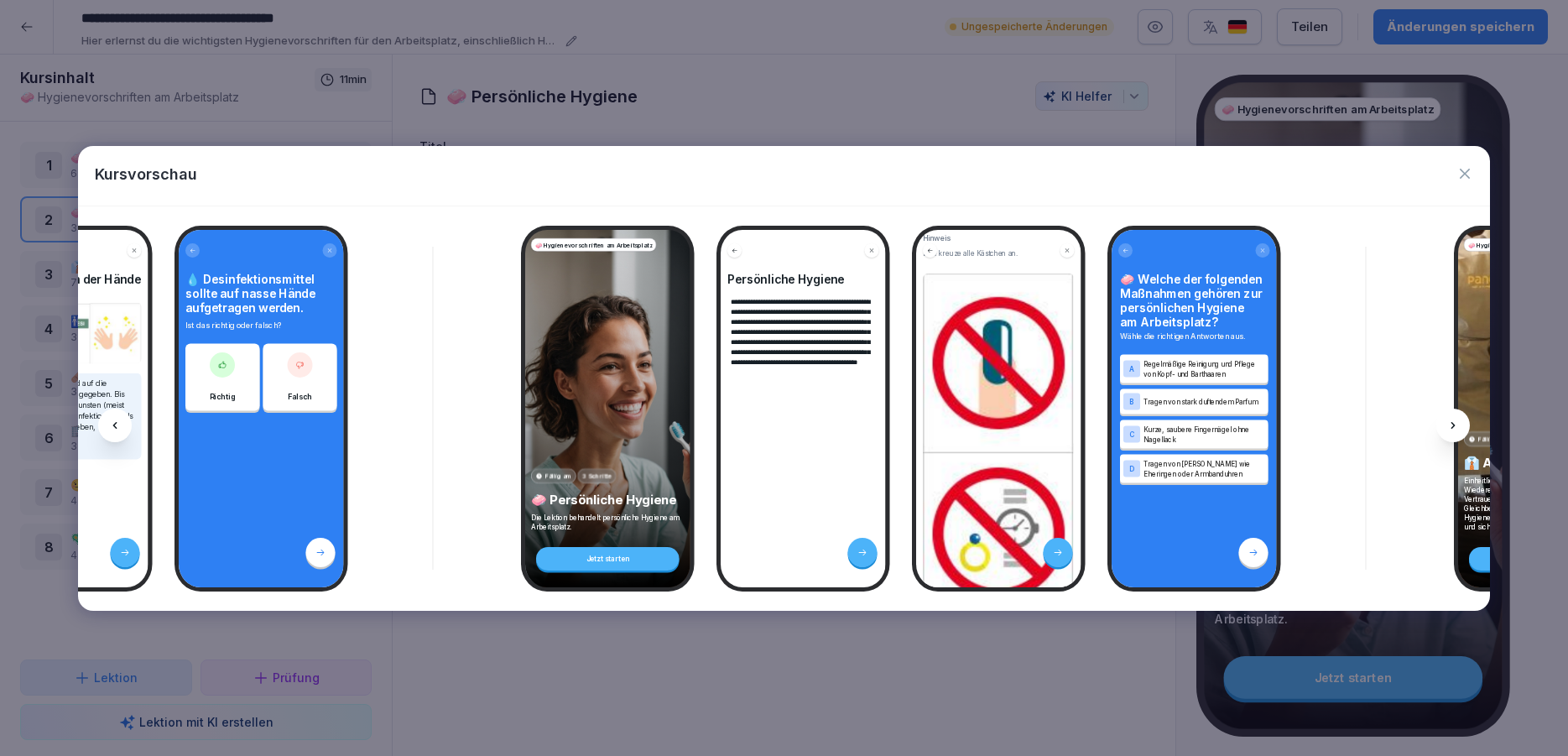
scroll to position [0, 1122]
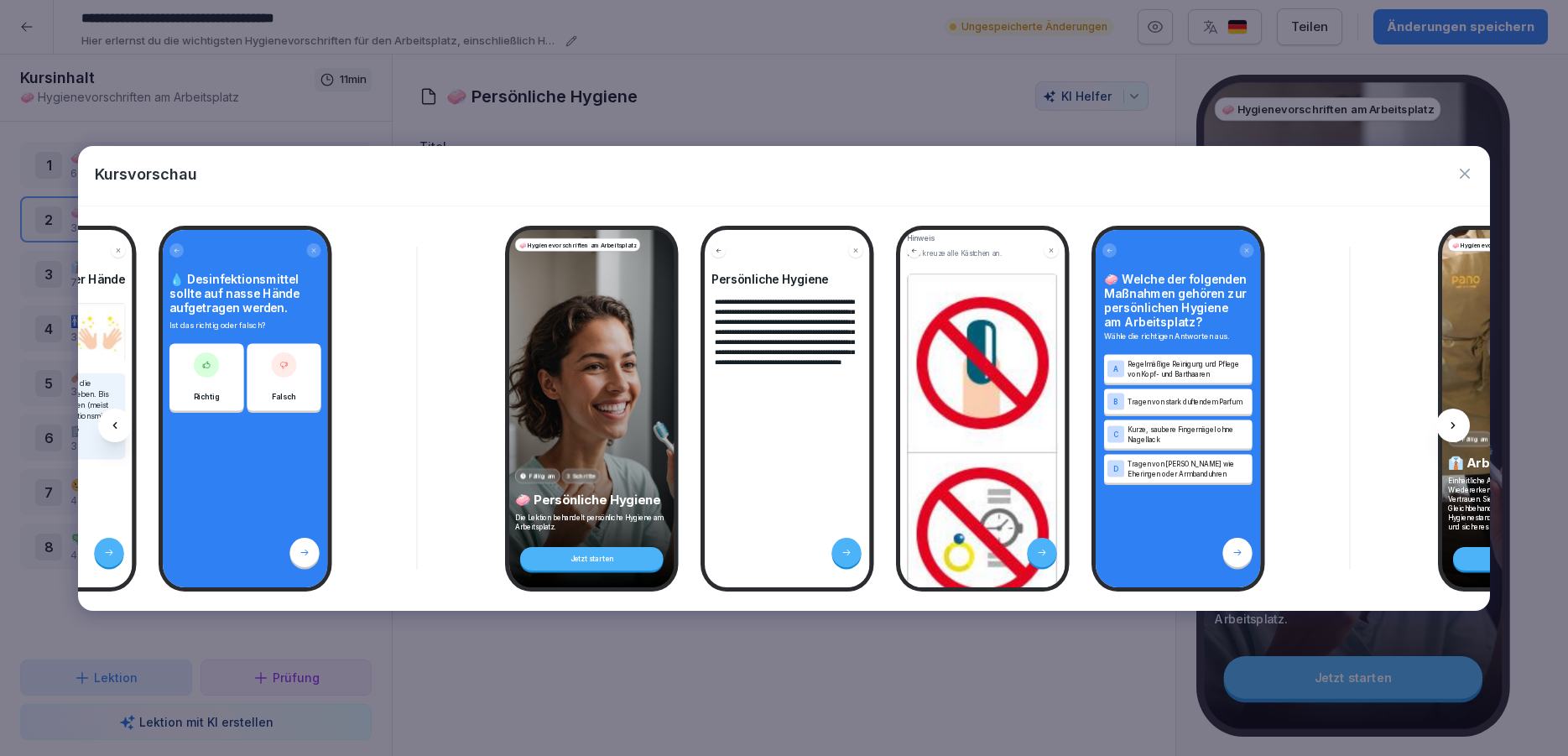
click at [1168, 444] on p "Kurze, saubere Fingernägel ohne Nagellack" at bounding box center [1189, 433] width 122 height 20
click at [1464, 175] on icon "button" at bounding box center [1465, 173] width 10 height 10
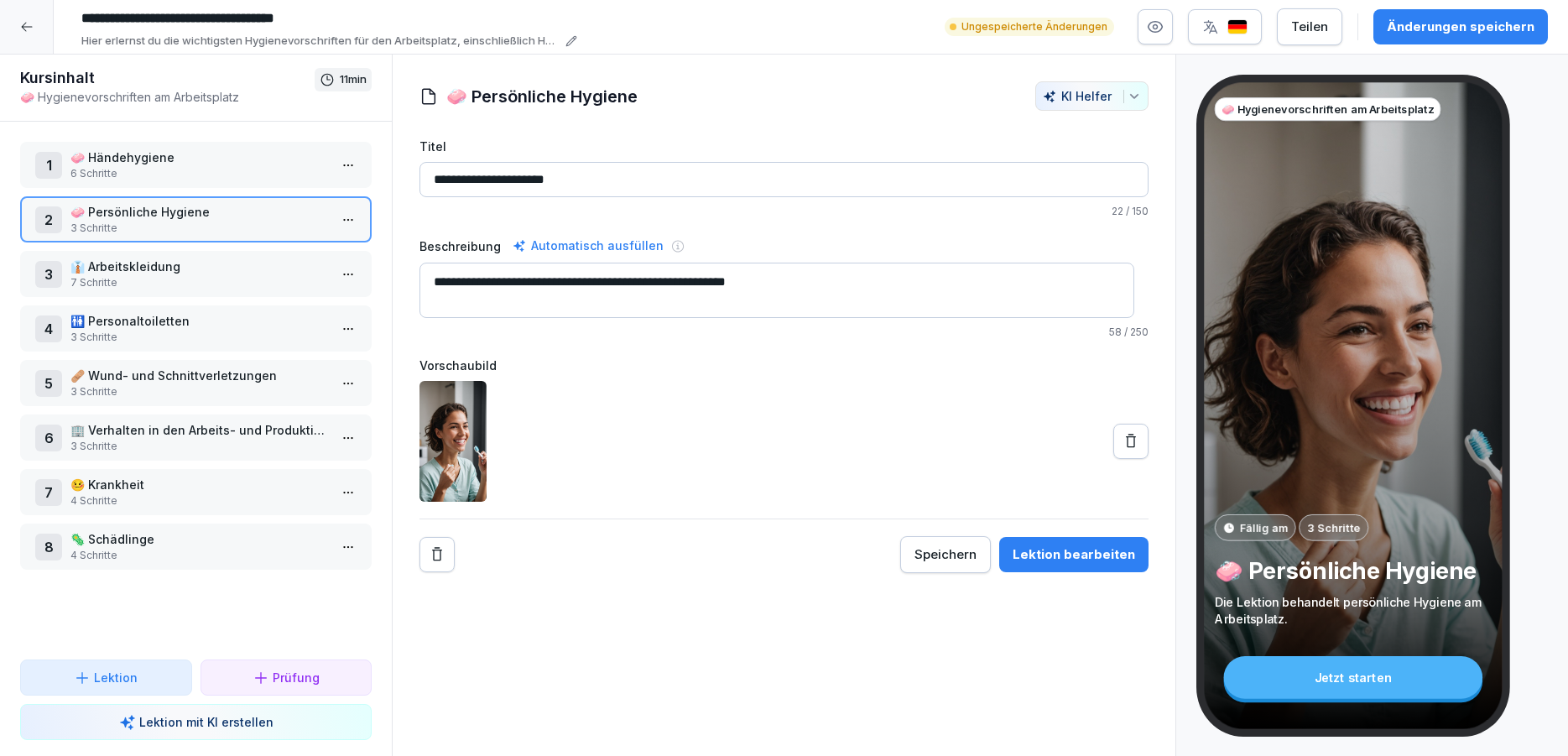
click at [338, 218] on html "**********" at bounding box center [784, 378] width 1568 height 756
click at [262, 252] on div "Schritte bearbeiten" at bounding box center [271, 253] width 128 height 18
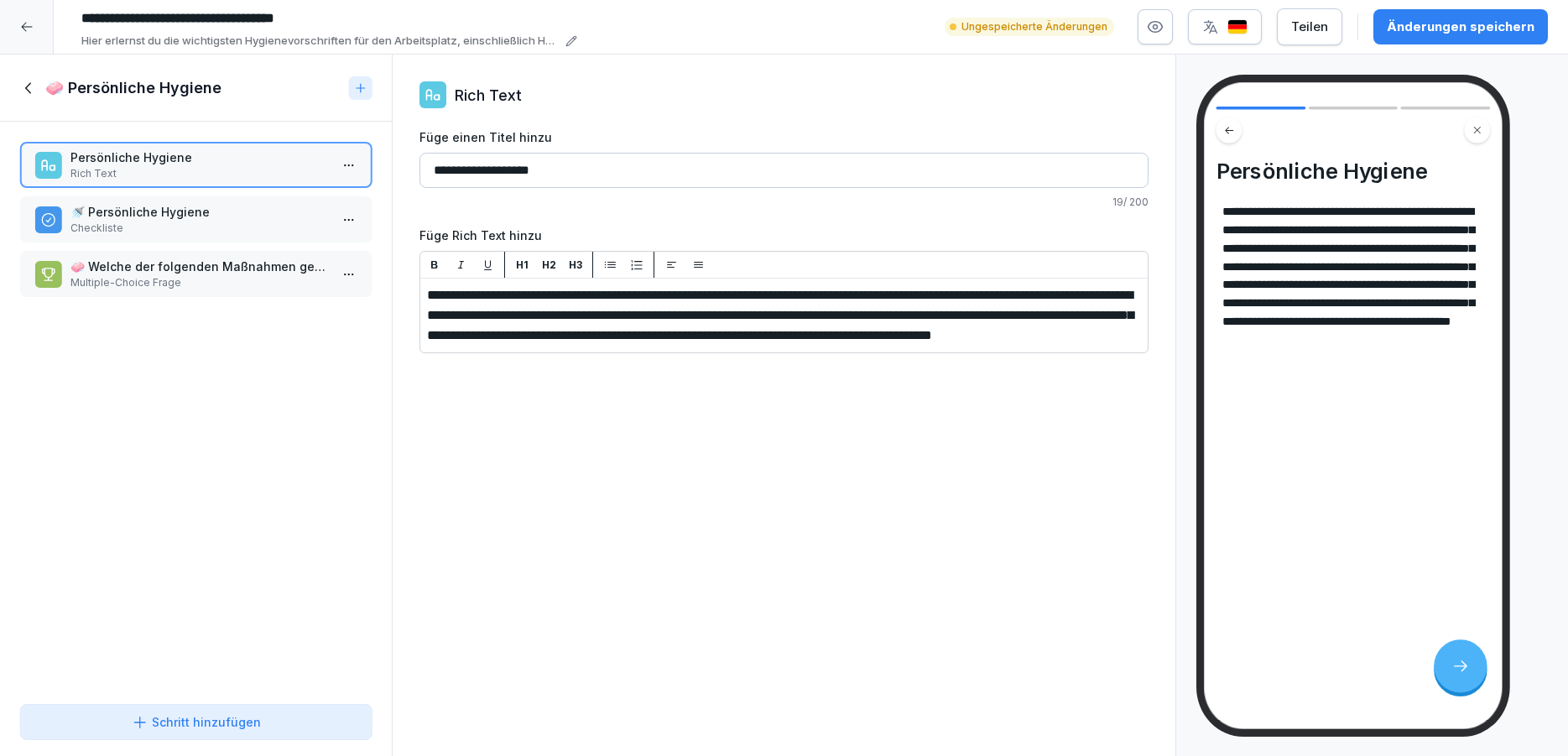
click at [231, 213] on p "🚿 Persönliche Hygiene" at bounding box center [199, 212] width 257 height 18
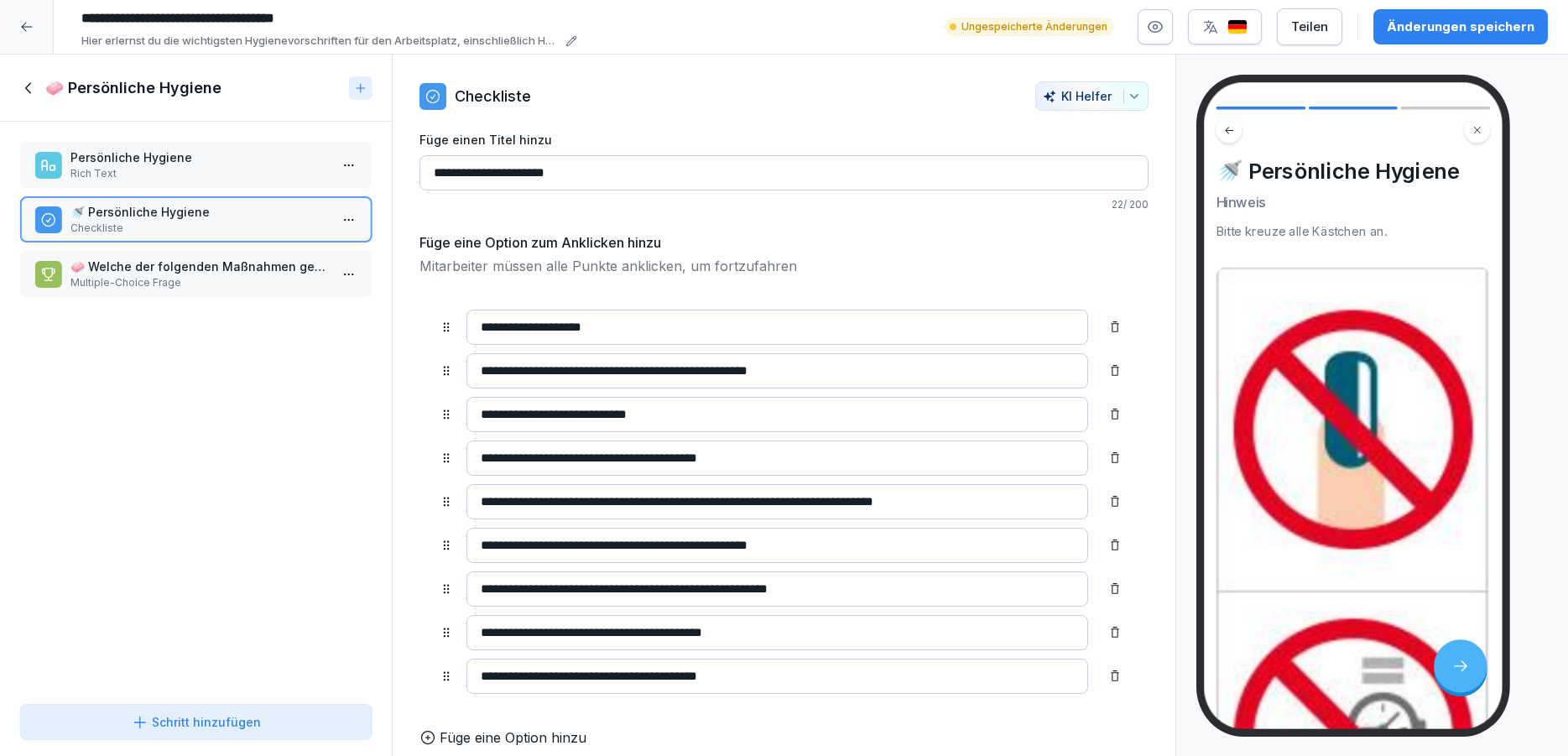
click at [214, 272] on p "🧼 Welche der folgenden Maßnahmen gehören zur persönlichen Hygiene am Arbeitspla…" at bounding box center [199, 266] width 257 height 18
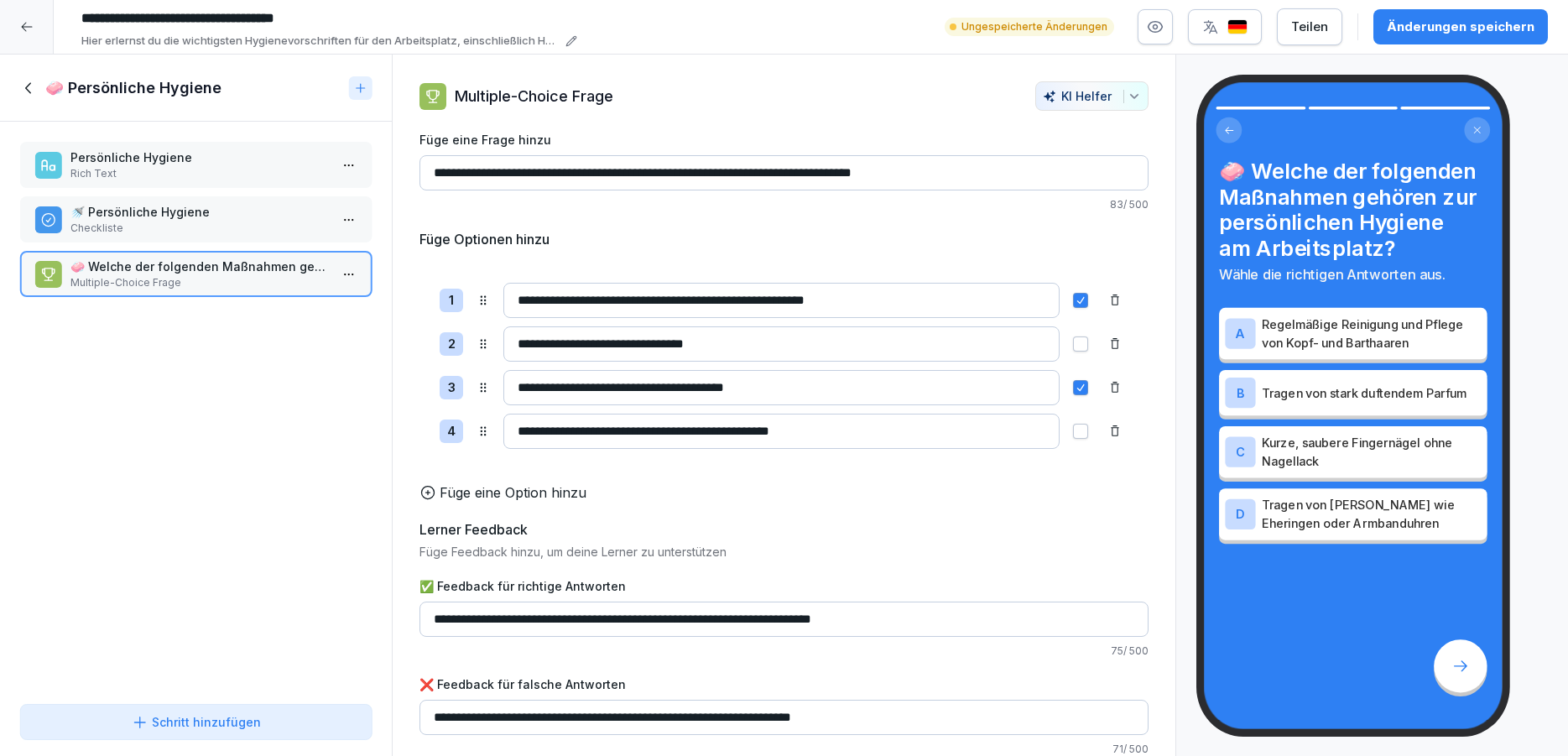
click at [30, 85] on icon at bounding box center [29, 88] width 19 height 19
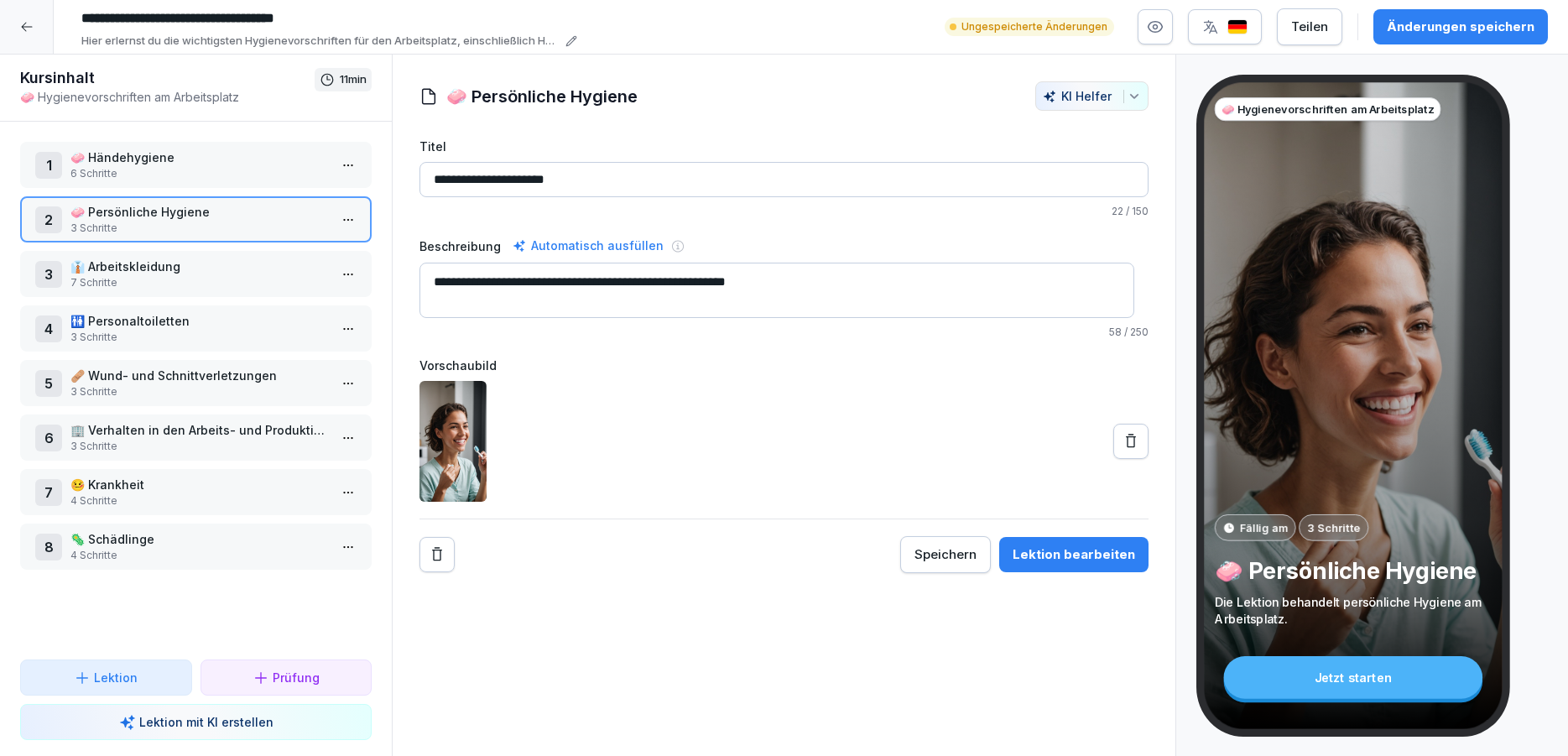
drag, startPoint x: 1159, startPoint y: 25, endPoint x: 1163, endPoint y: 112, distance: 87.1
click at [1159, 26] on icon "button" at bounding box center [1155, 27] width 17 height 17
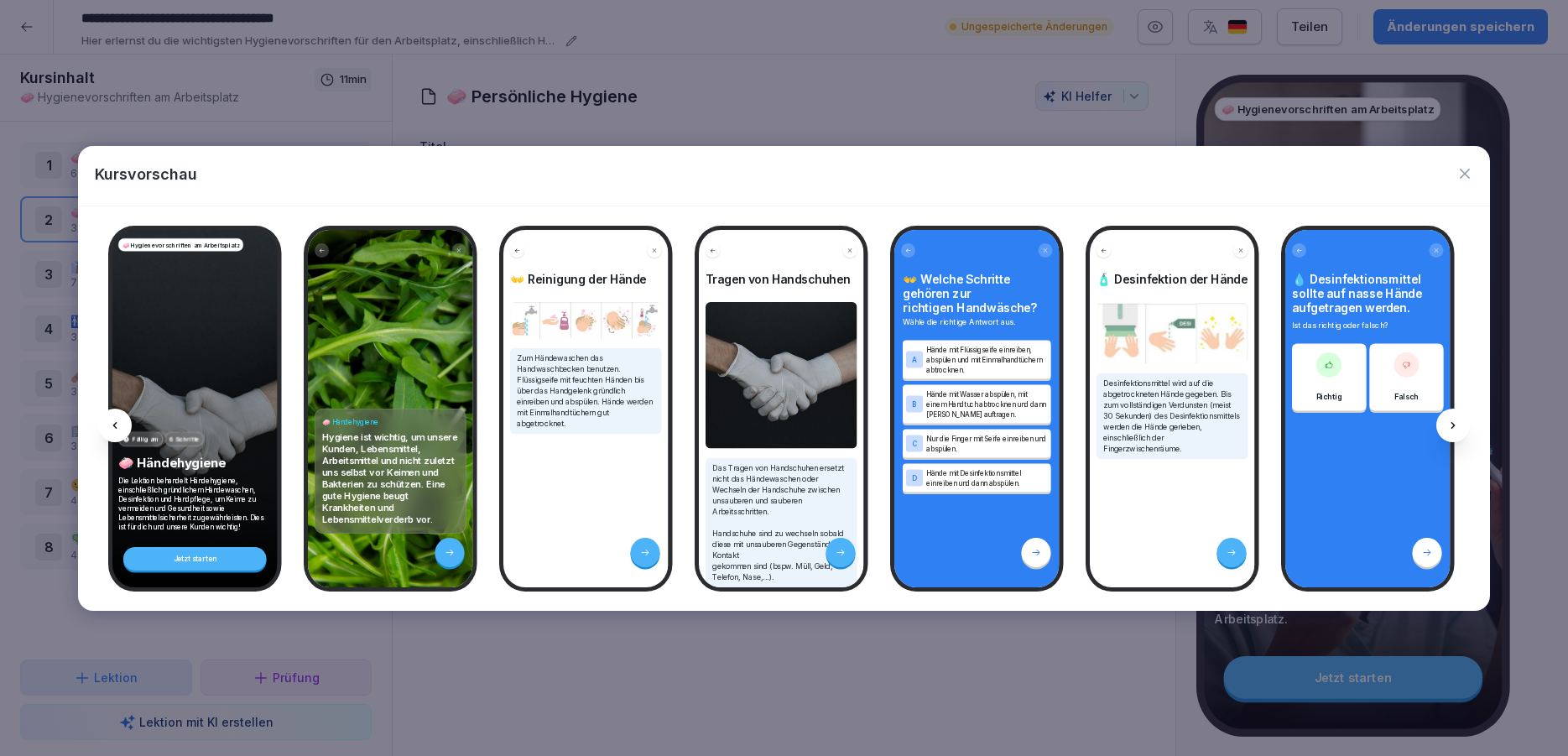
click at [1451, 417] on div at bounding box center [1452, 425] width 33 height 33
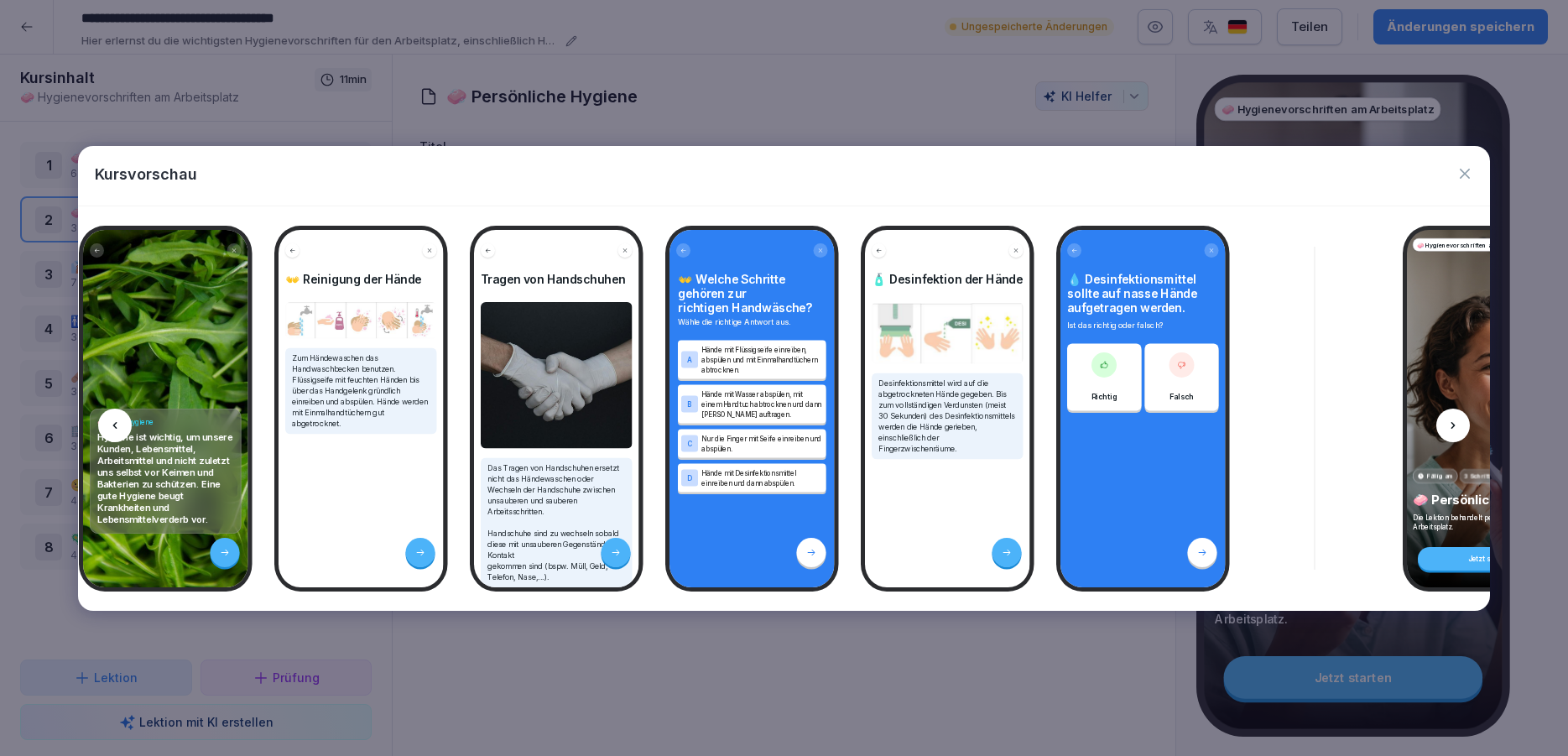
click at [1451, 417] on div at bounding box center [1452, 425] width 33 height 33
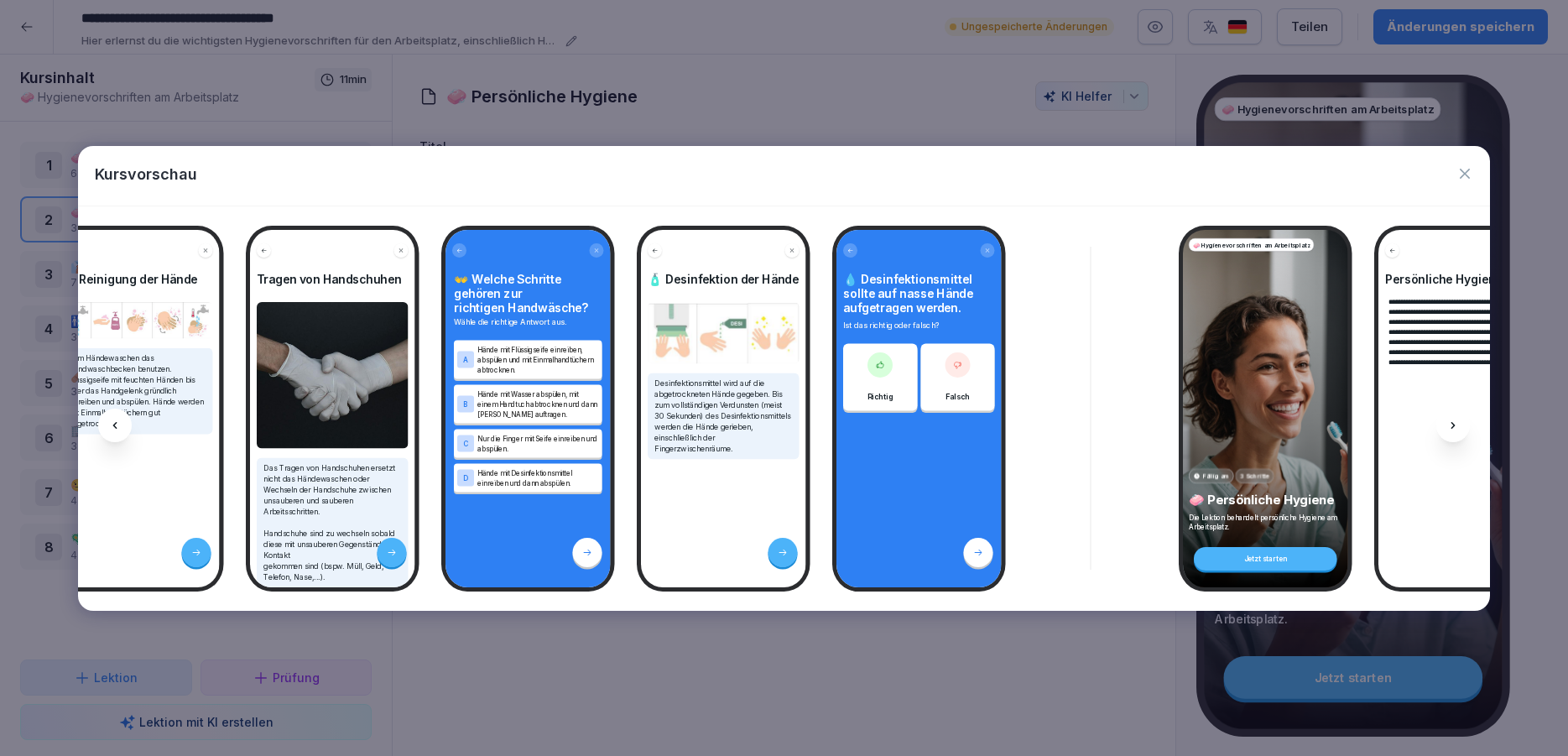
click at [1451, 417] on div at bounding box center [1452, 425] width 33 height 33
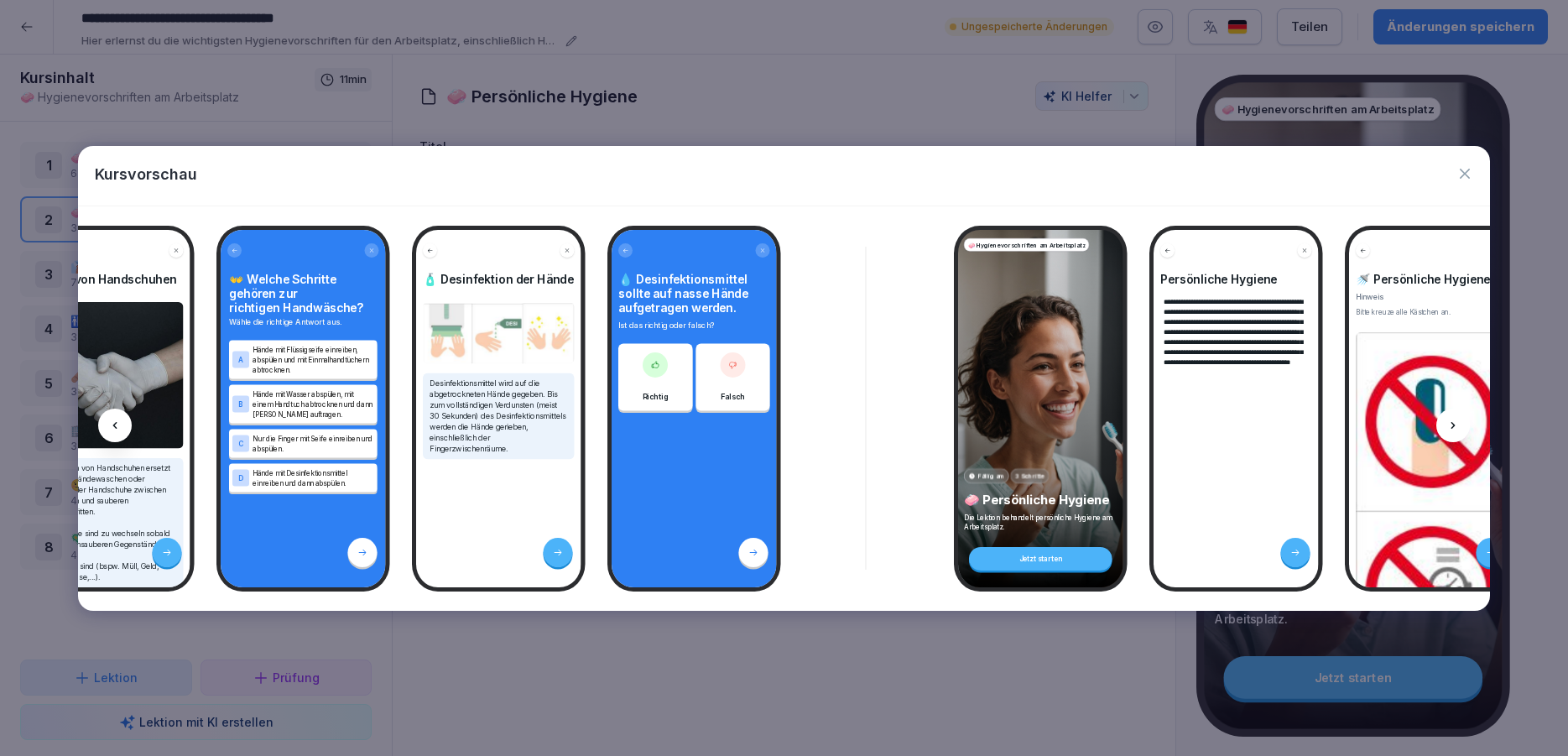
click at [1451, 417] on div at bounding box center [1452, 425] width 33 height 33
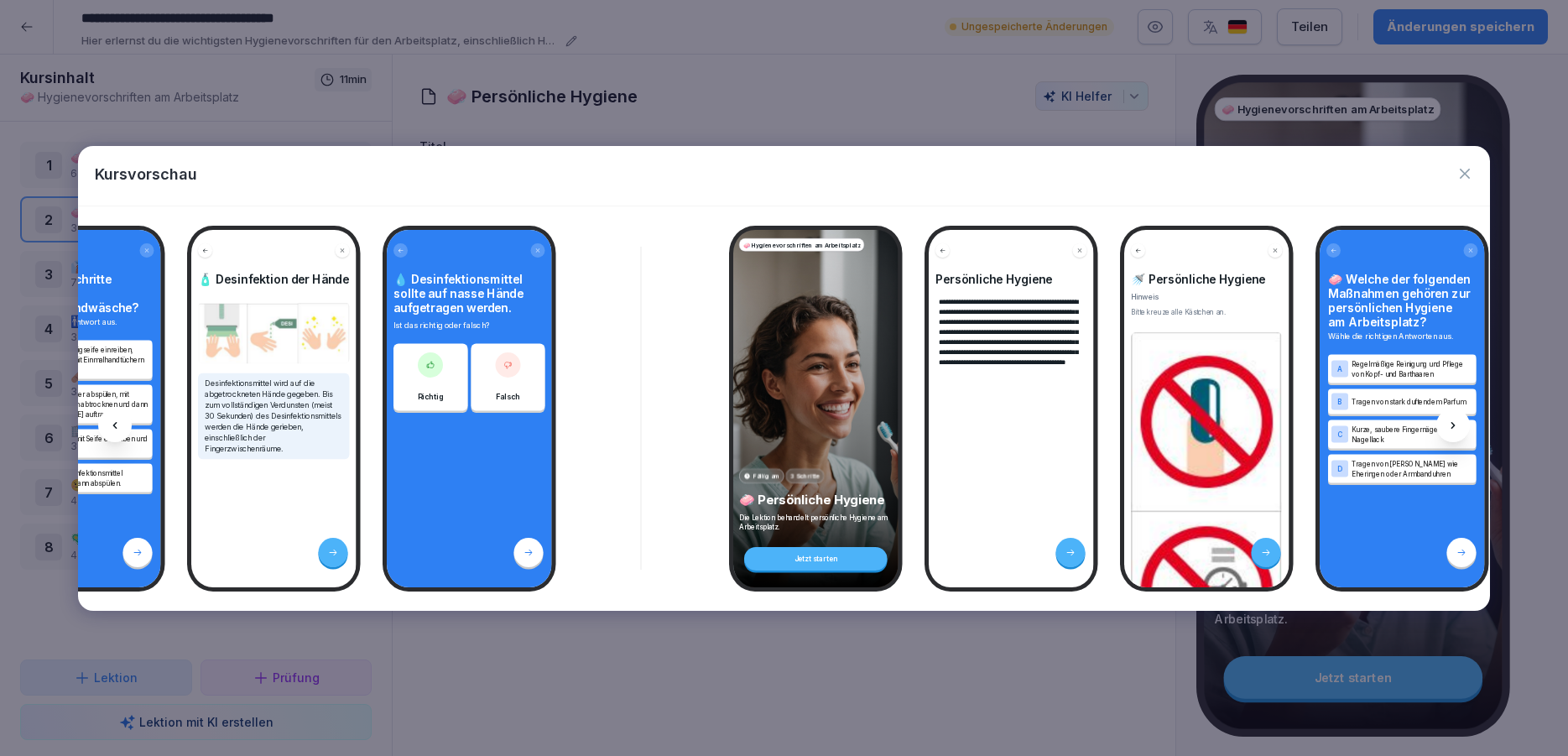
click at [1451, 417] on div at bounding box center [1452, 425] width 33 height 33
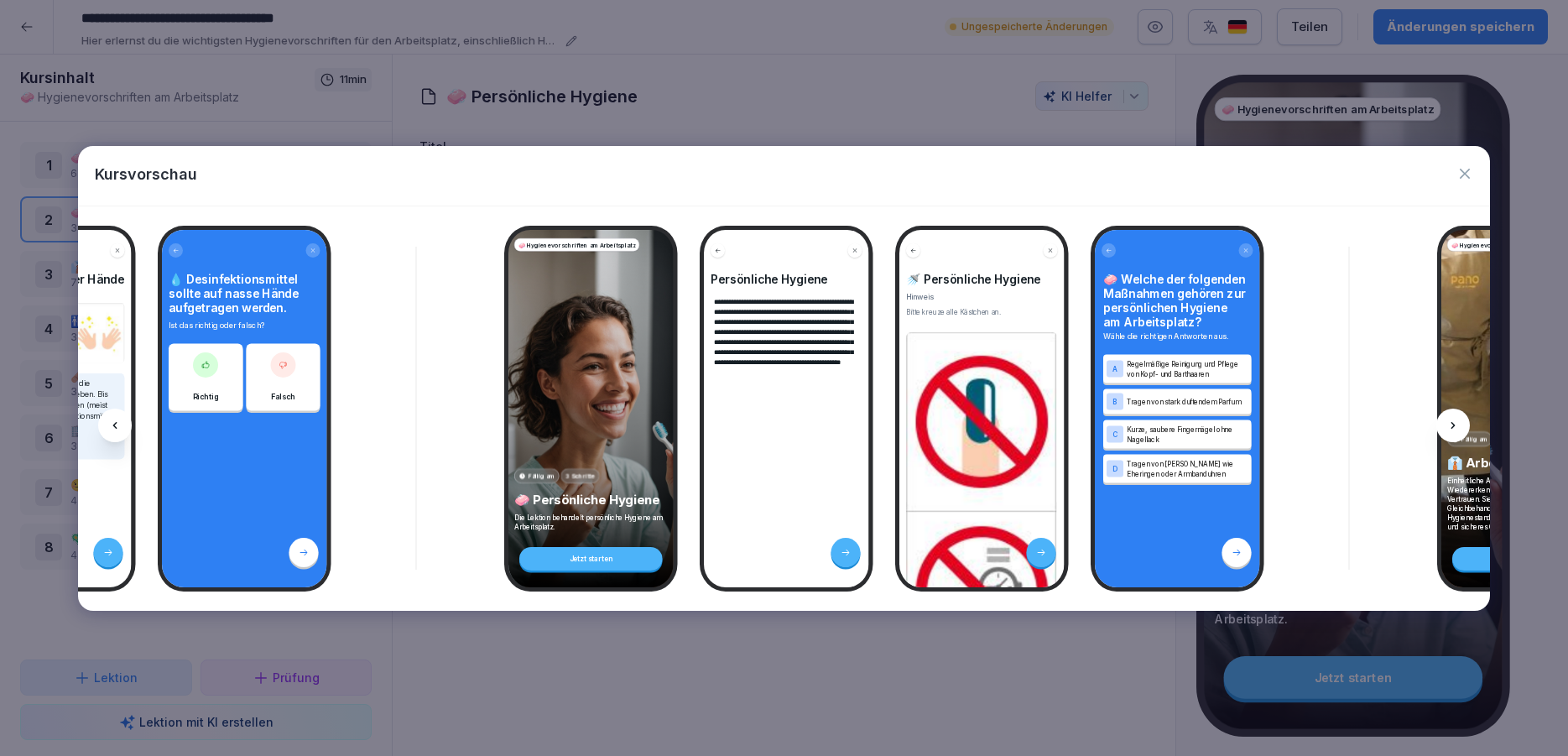
click at [1451, 417] on div at bounding box center [1452, 425] width 33 height 33
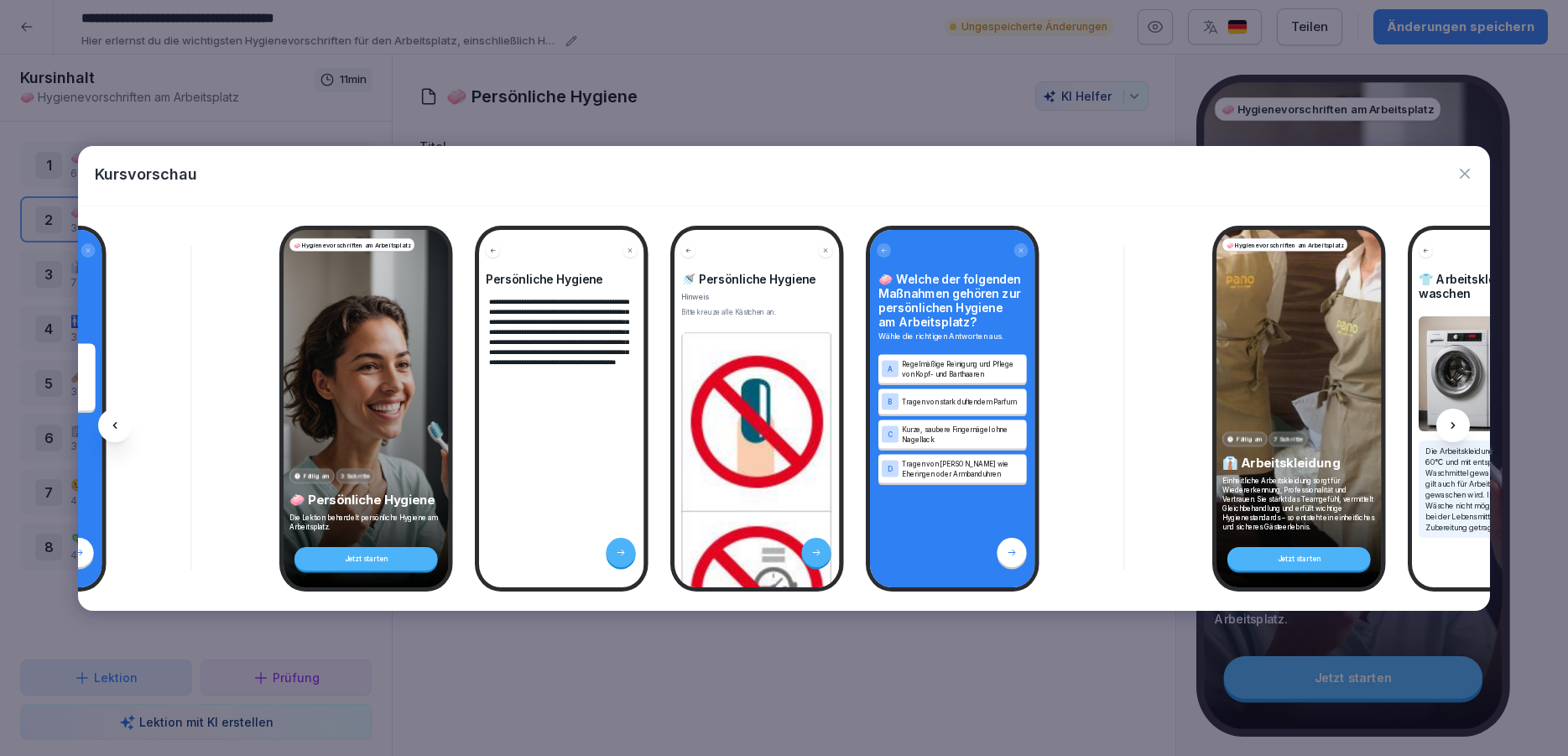
click at [1451, 417] on div at bounding box center [1452, 425] width 33 height 33
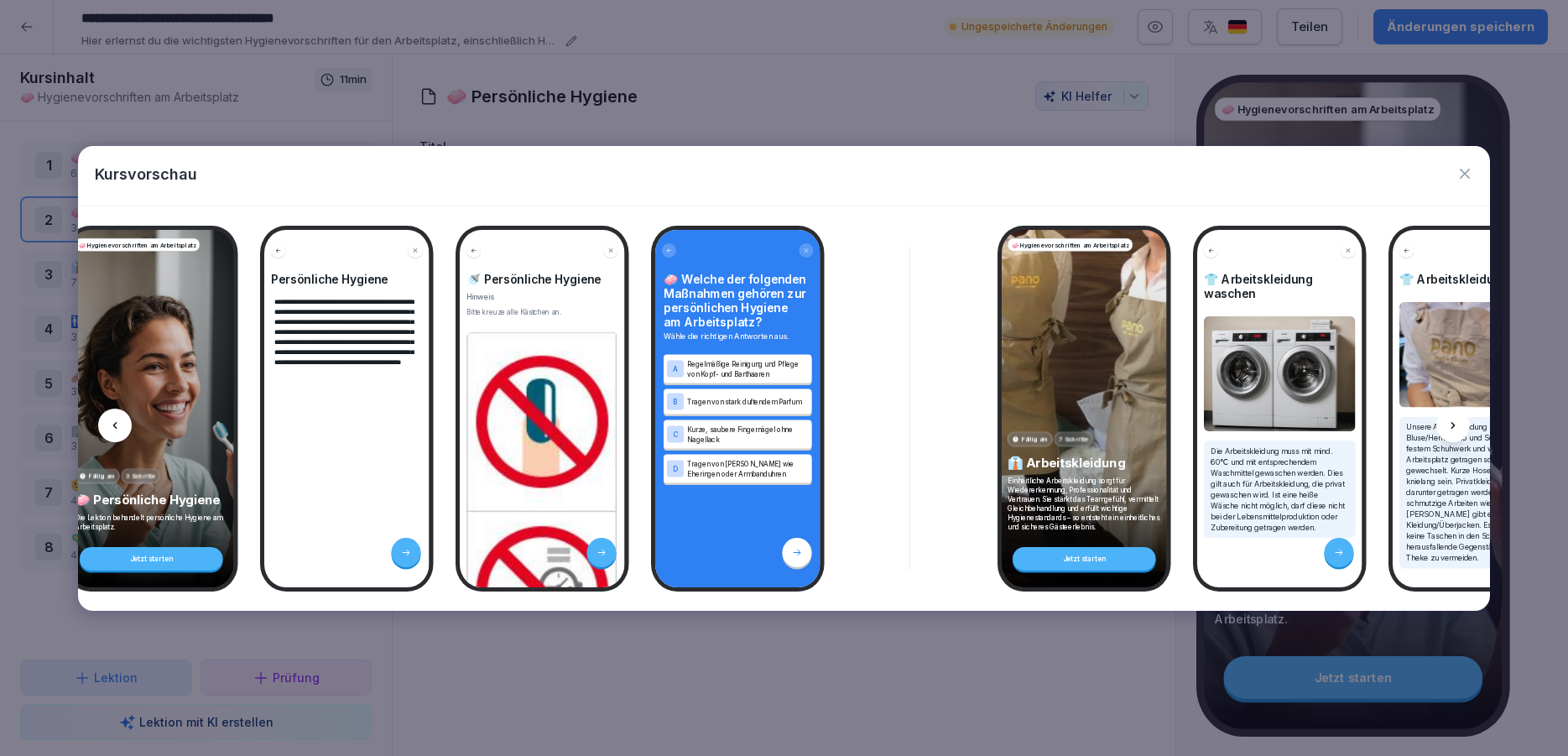
scroll to position [0, 1573]
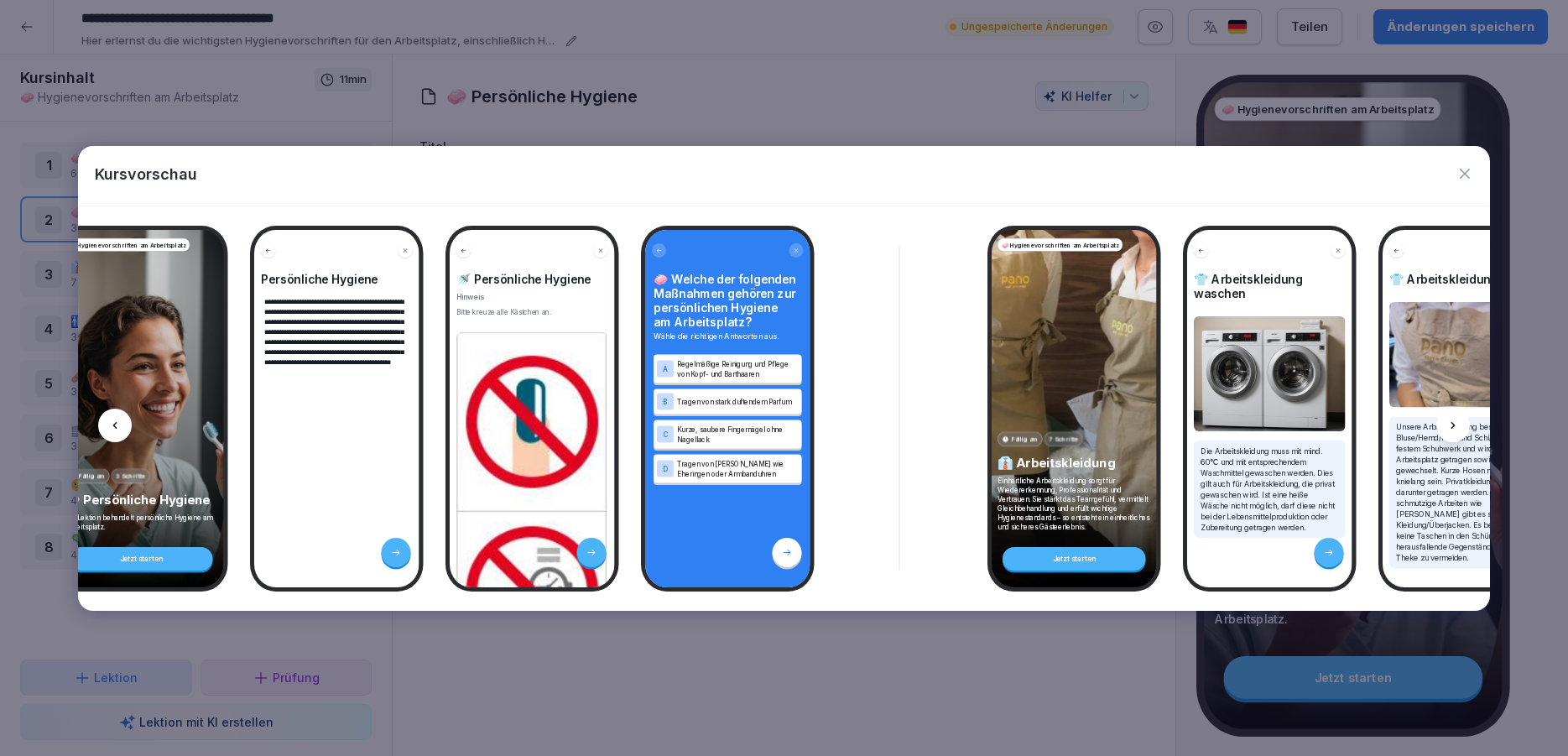
click at [1451, 417] on div at bounding box center [1452, 425] width 33 height 33
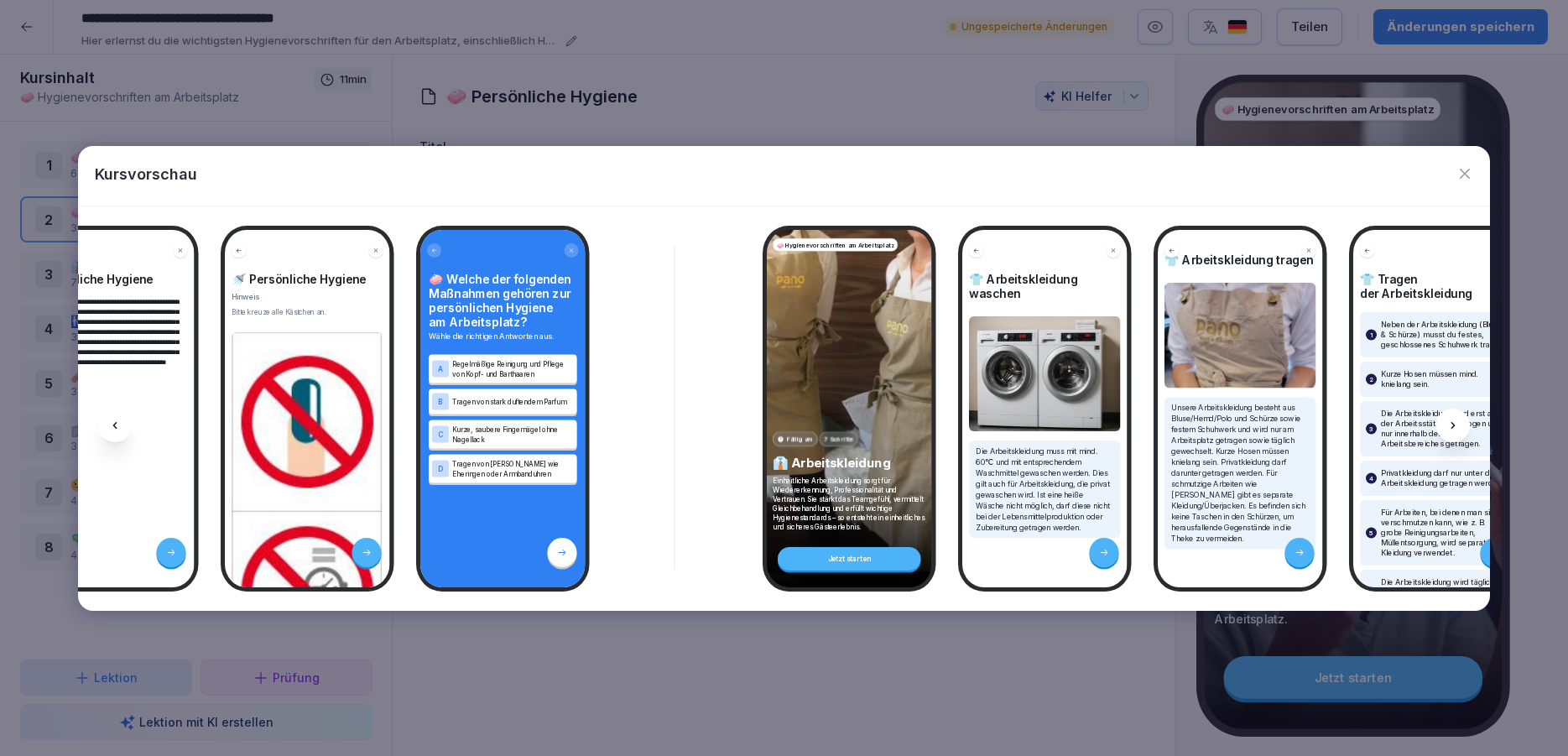
scroll to position [0, 0]
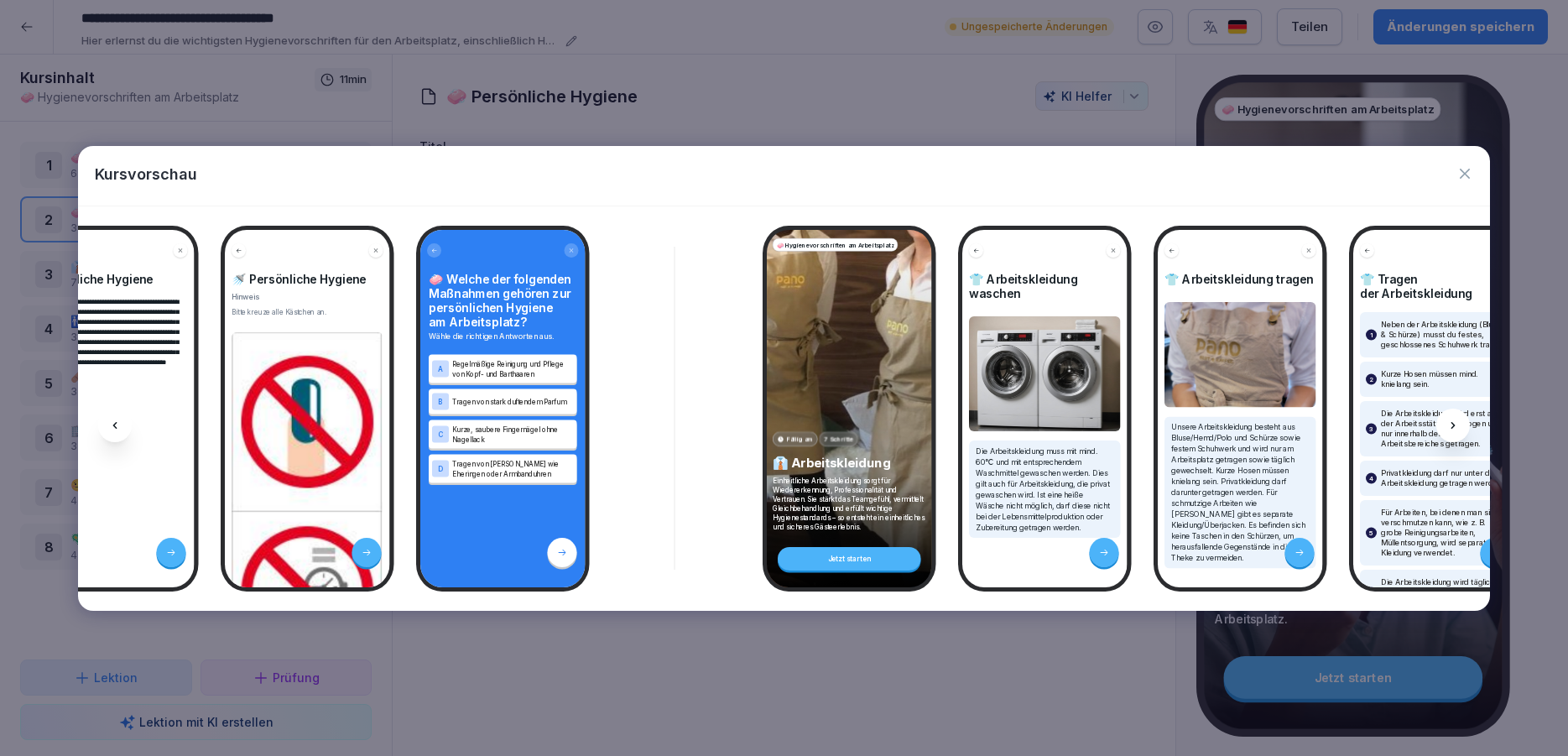
click at [1443, 426] on div at bounding box center [1452, 425] width 33 height 33
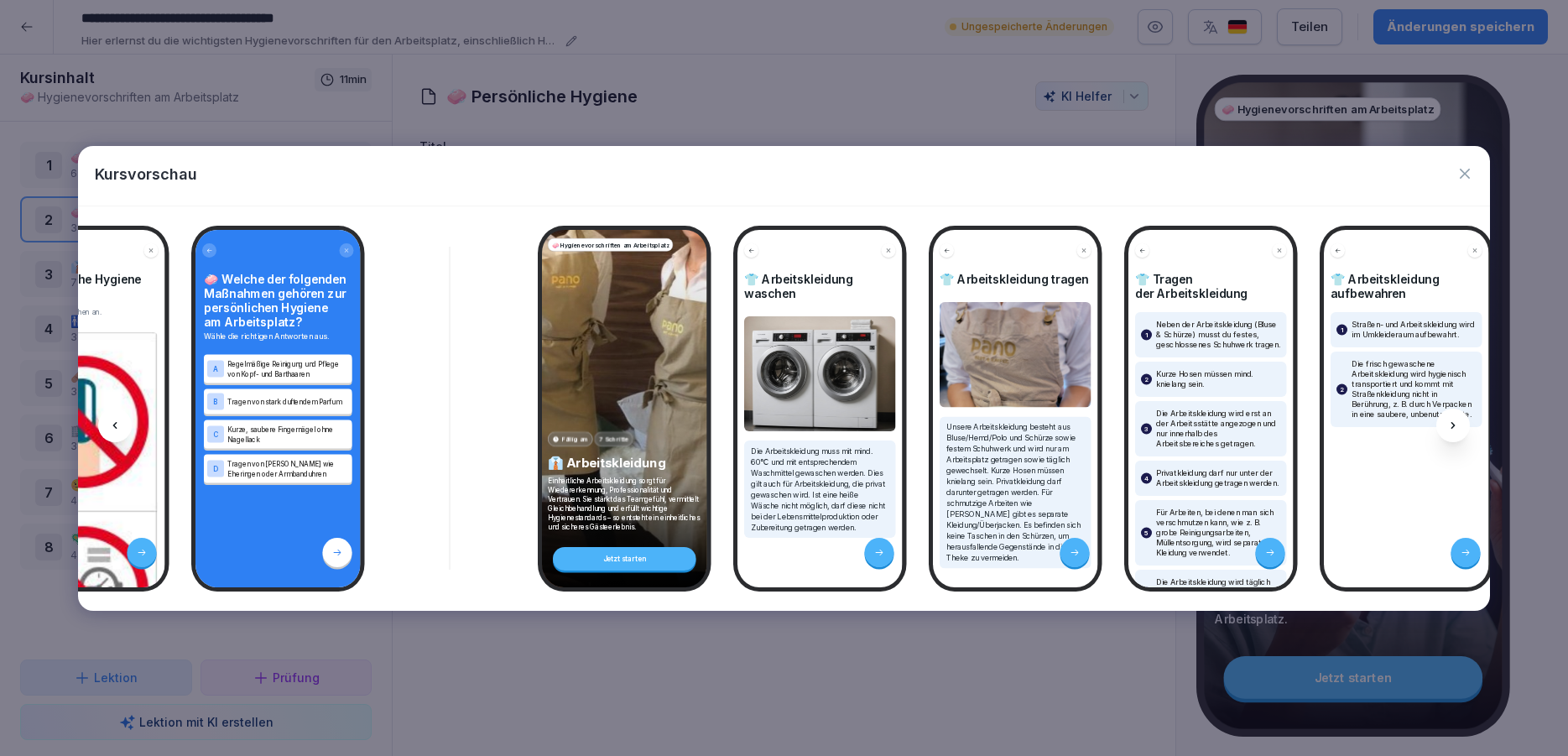
click at [1459, 421] on icon at bounding box center [1453, 425] width 13 height 13
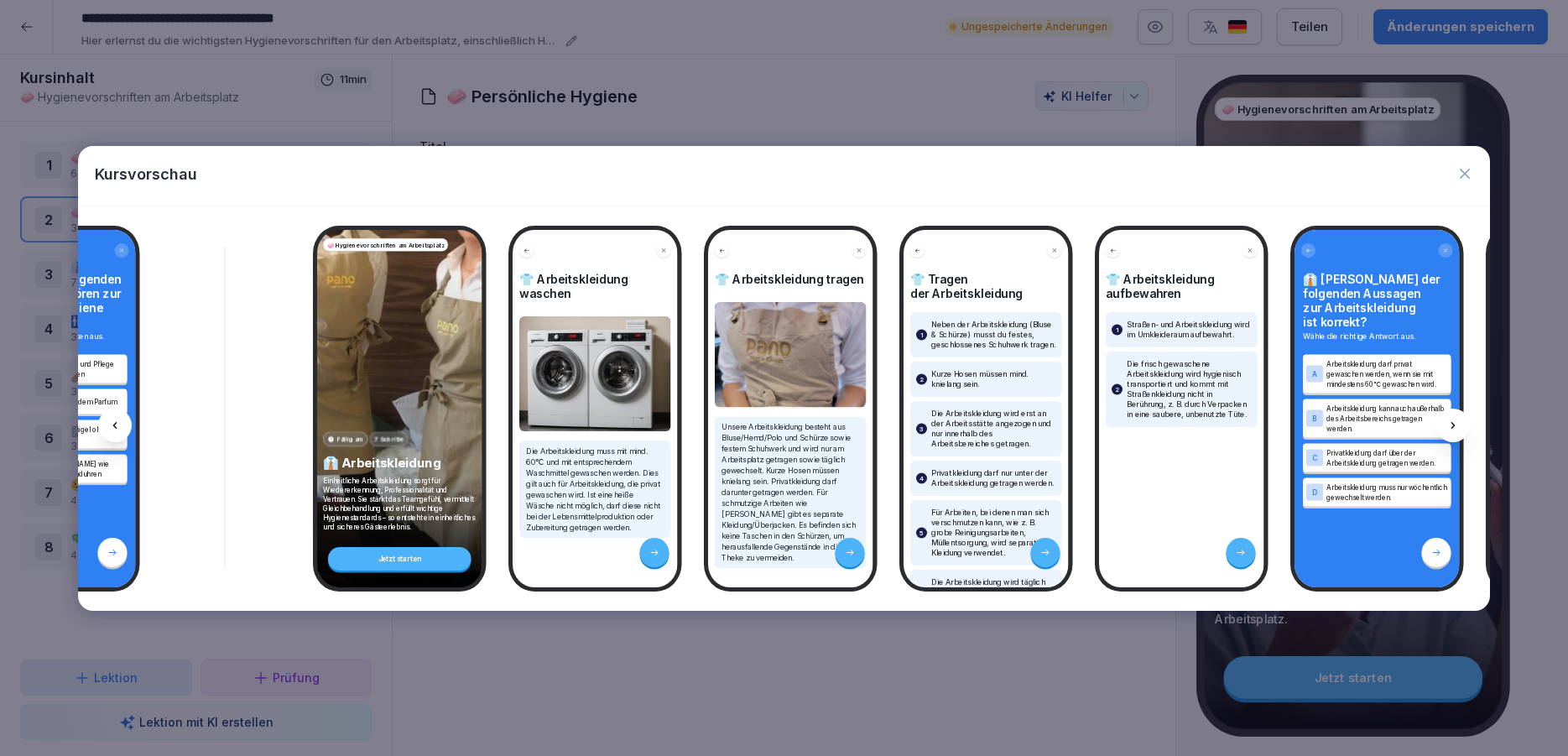
click at [1459, 421] on icon at bounding box center [1453, 425] width 13 height 13
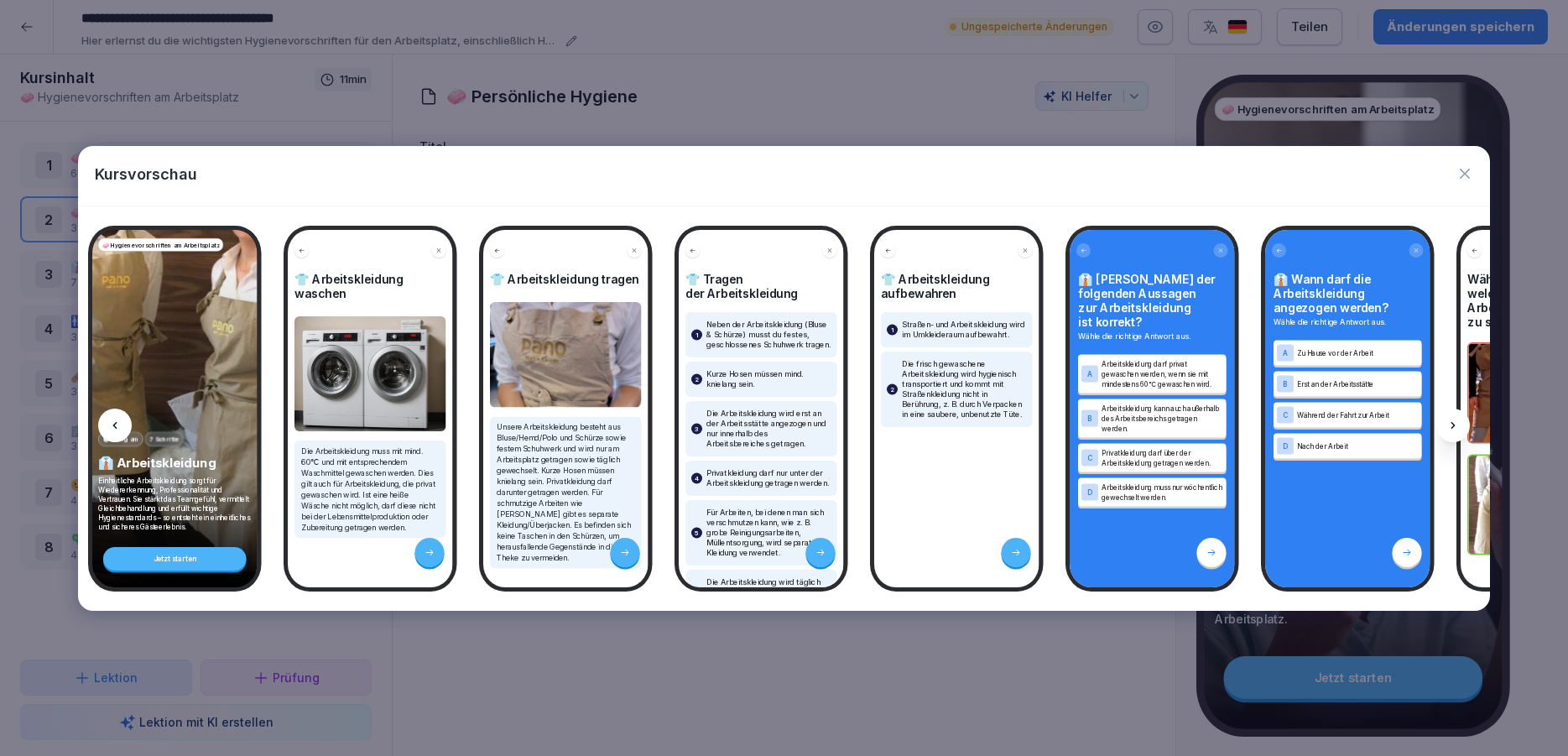
click at [1459, 421] on icon at bounding box center [1453, 425] width 13 height 13
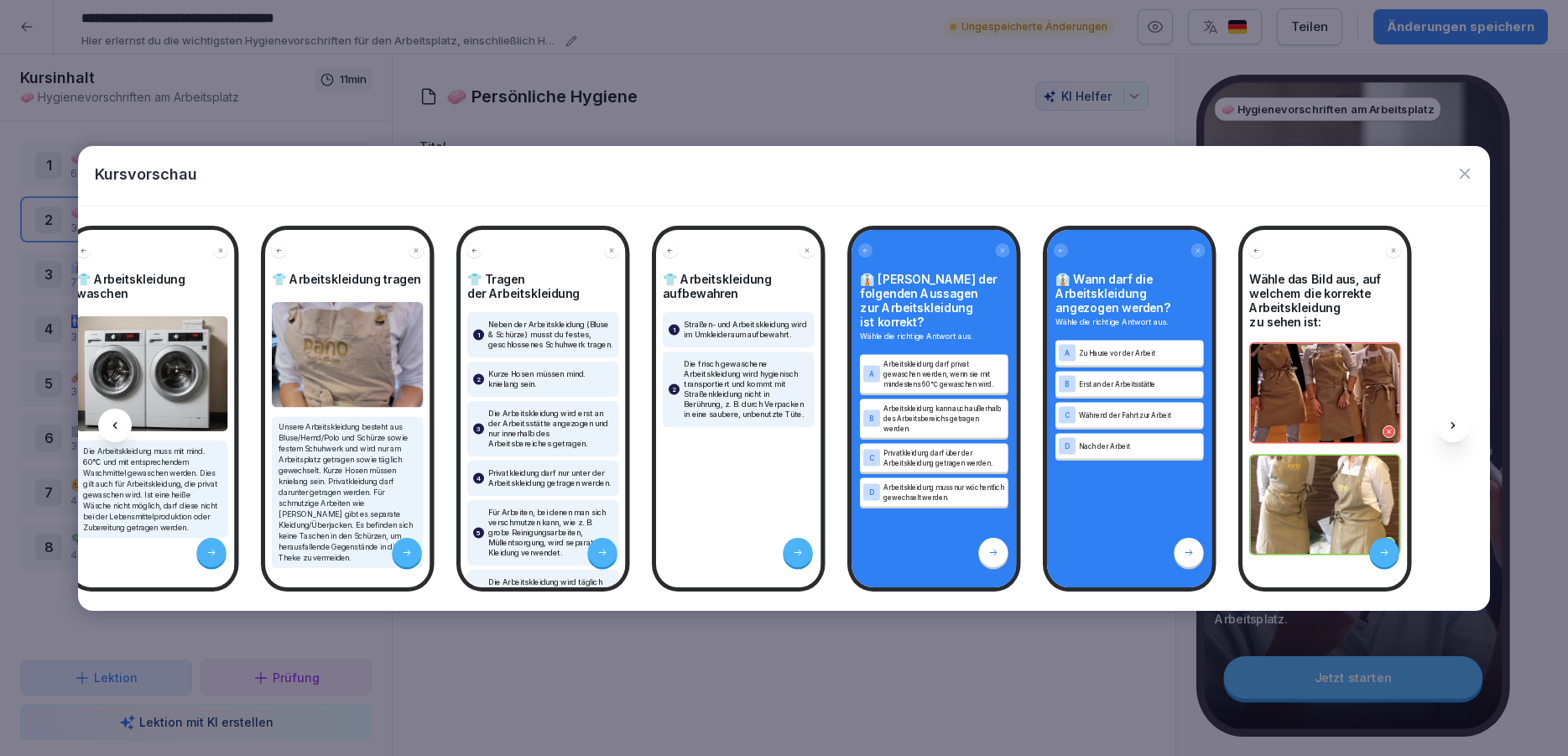
scroll to position [0, 2696]
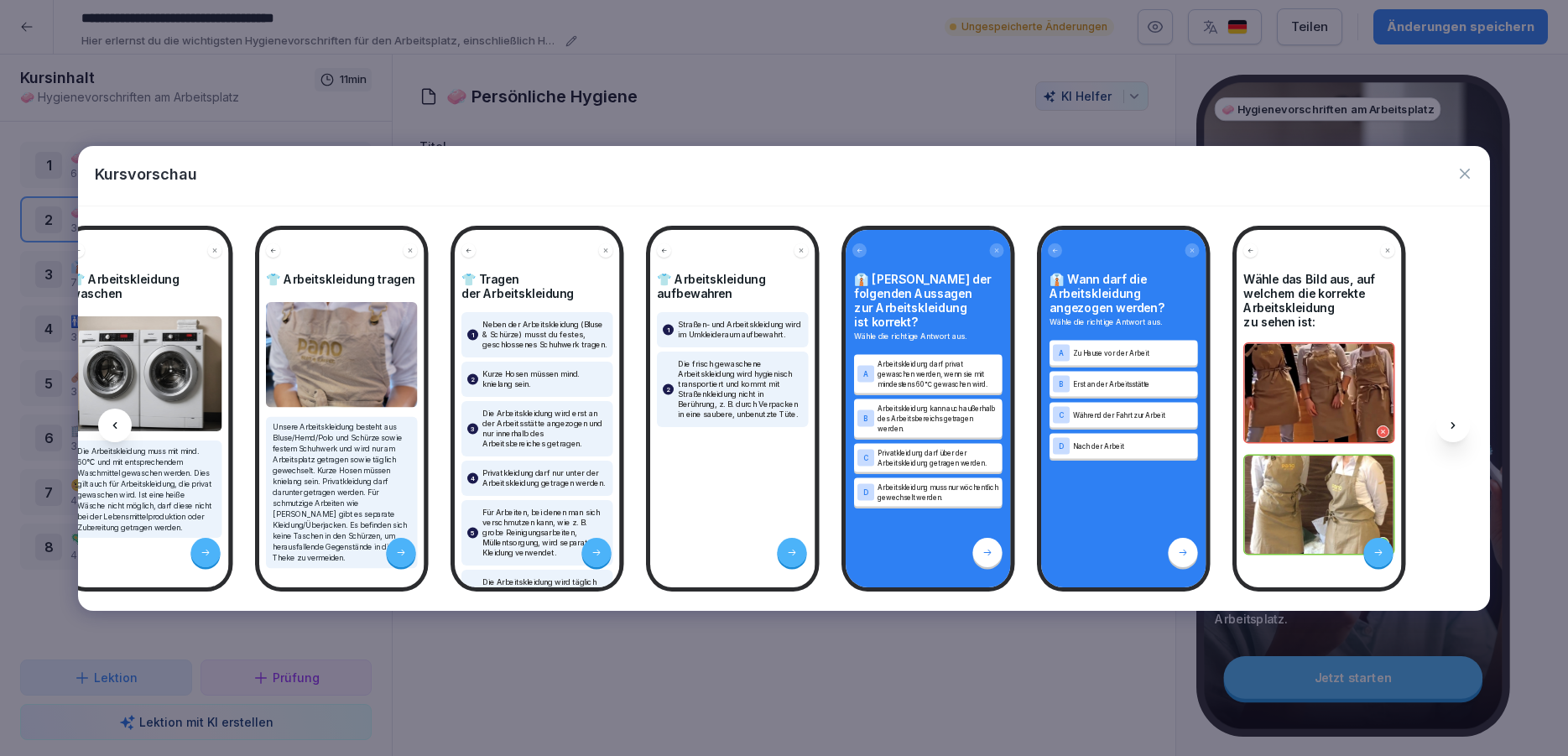
click at [1459, 421] on icon at bounding box center [1453, 425] width 13 height 13
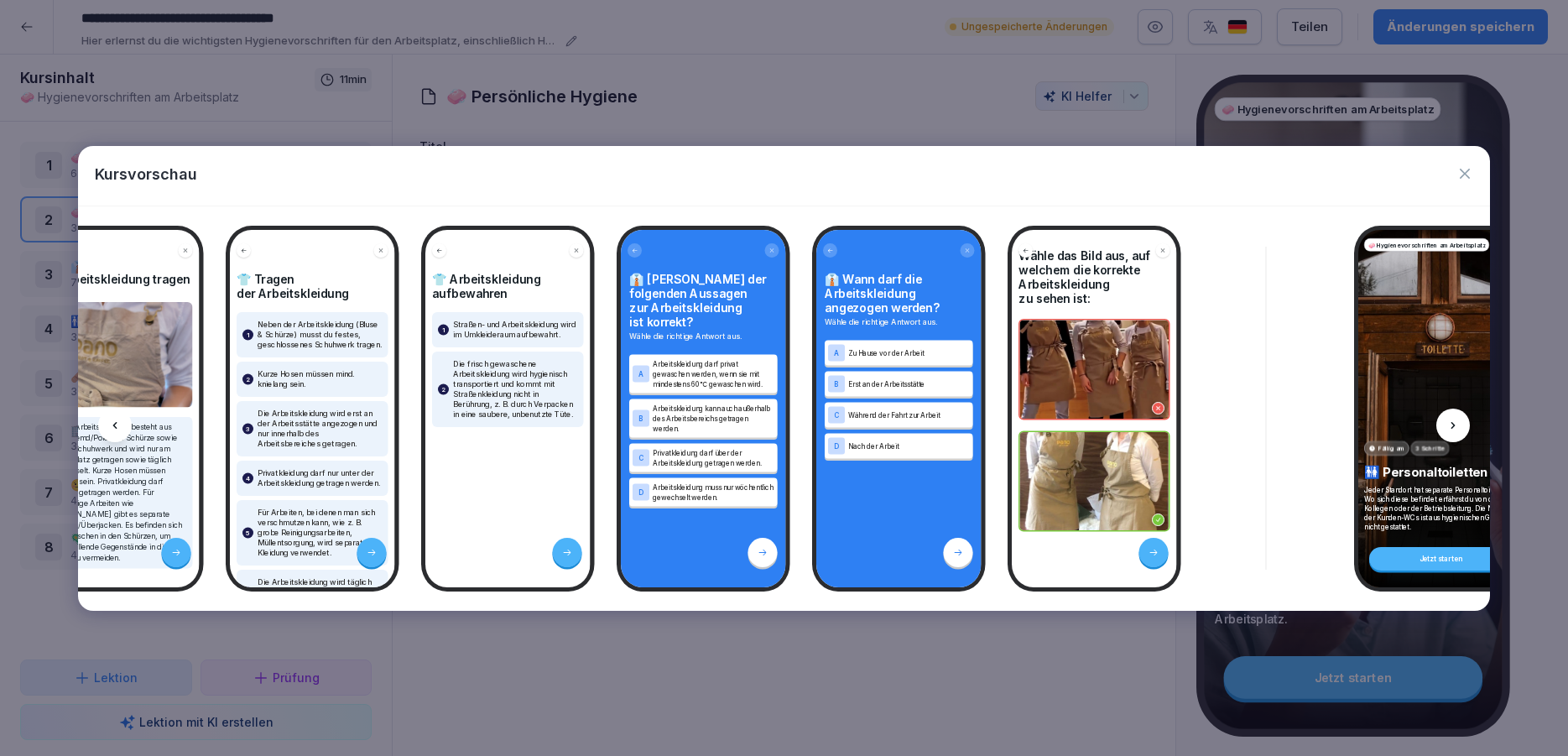
scroll to position [0, 0]
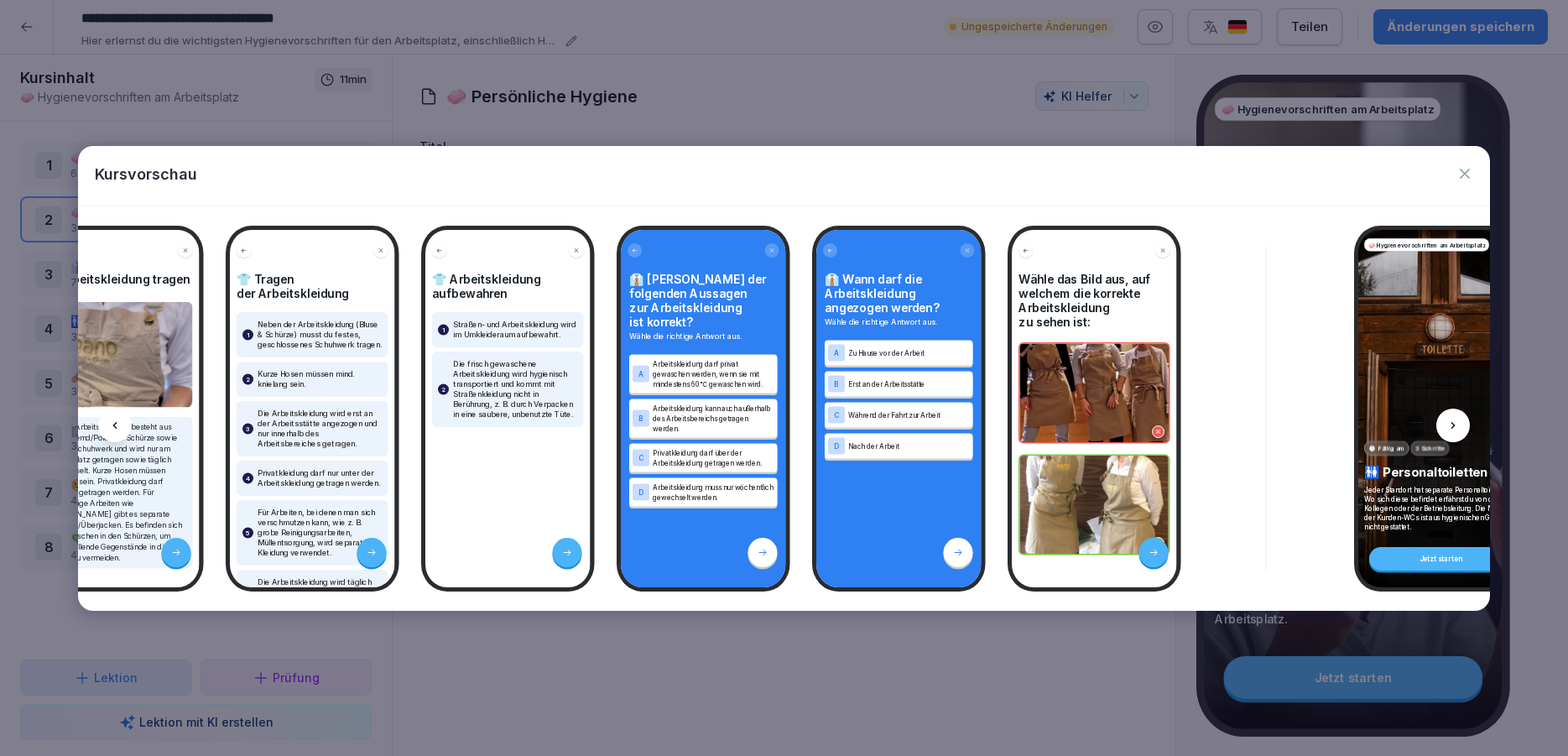
click at [1457, 426] on icon at bounding box center [1453, 425] width 13 height 13
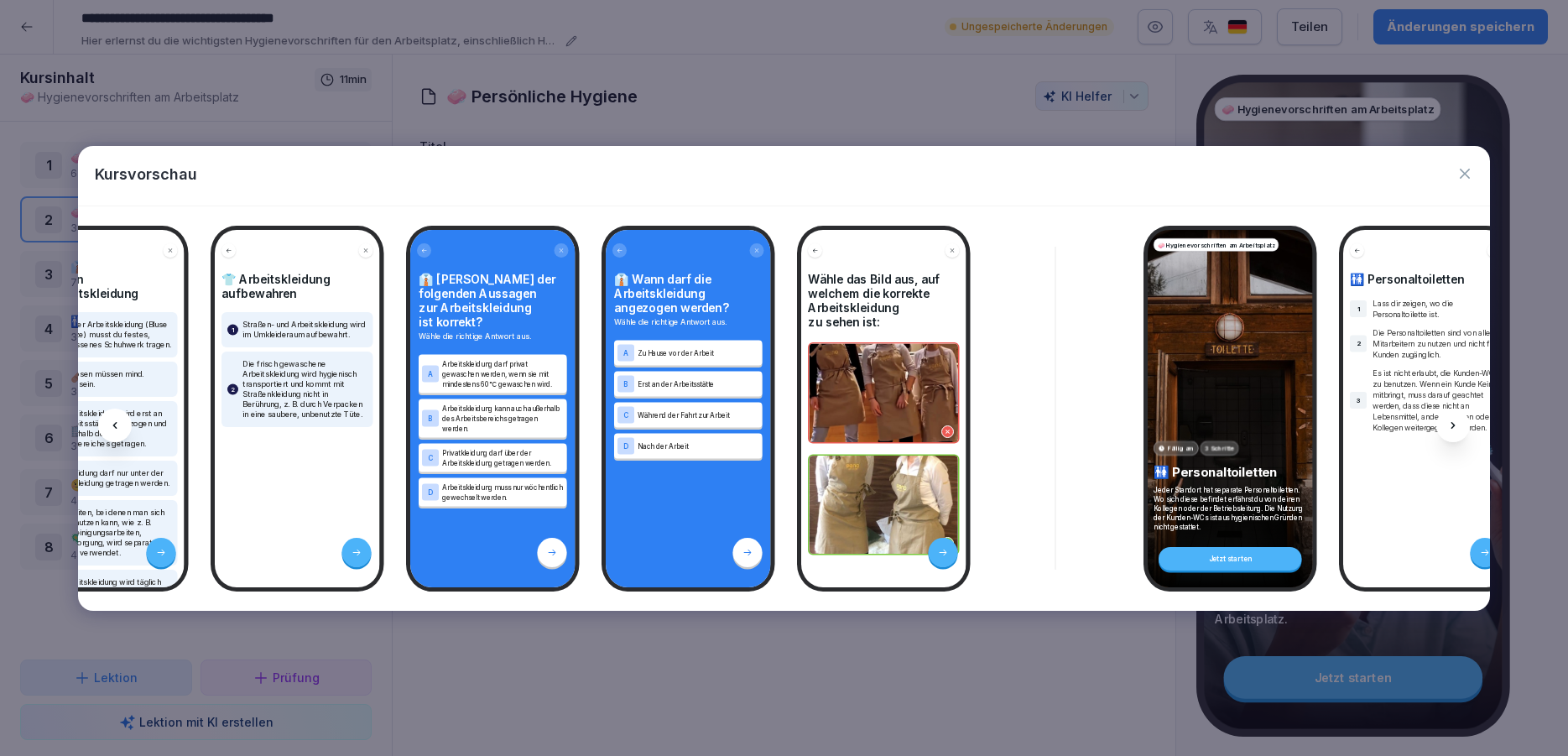
scroll to position [0, 3147]
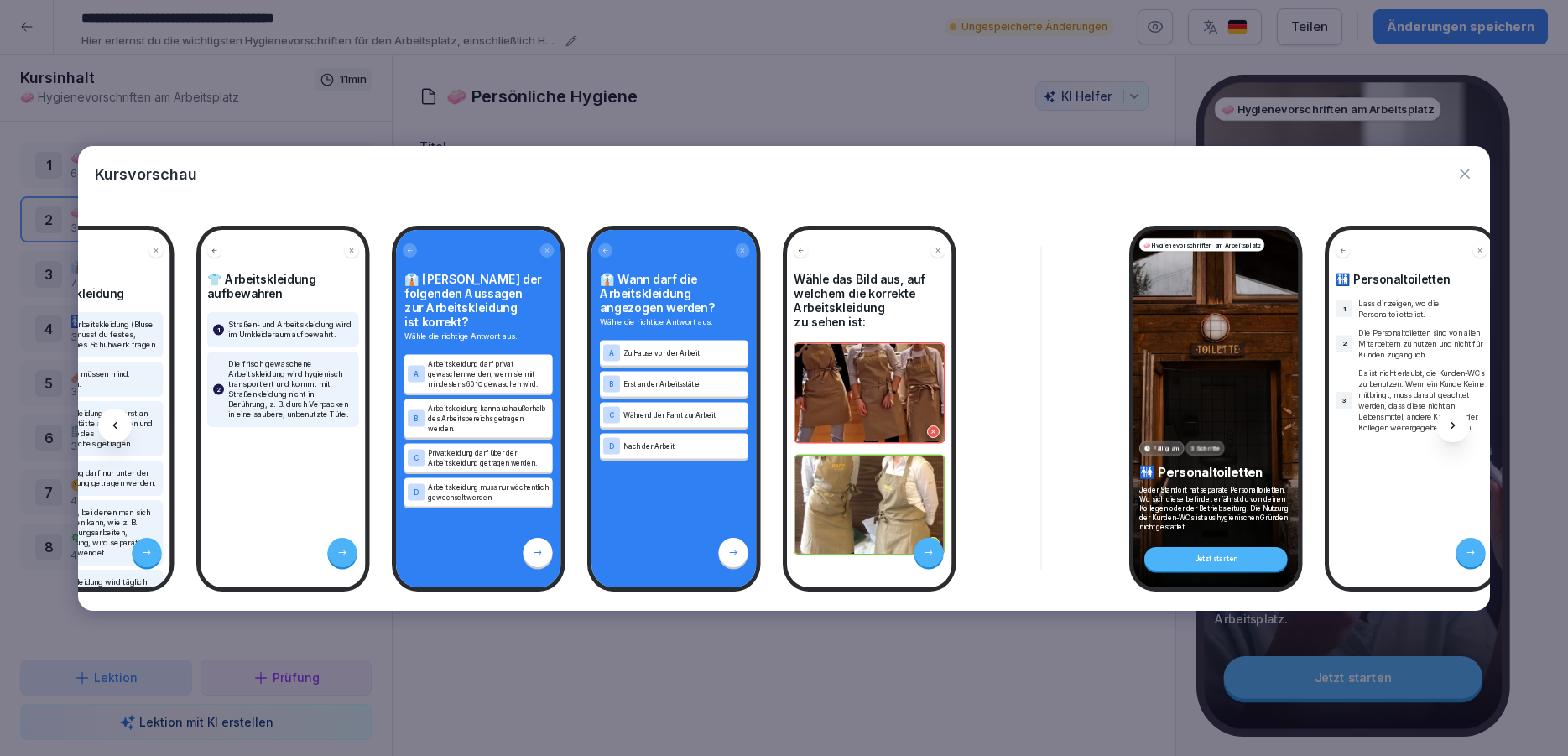
click at [1457, 426] on icon at bounding box center [1453, 425] width 13 height 13
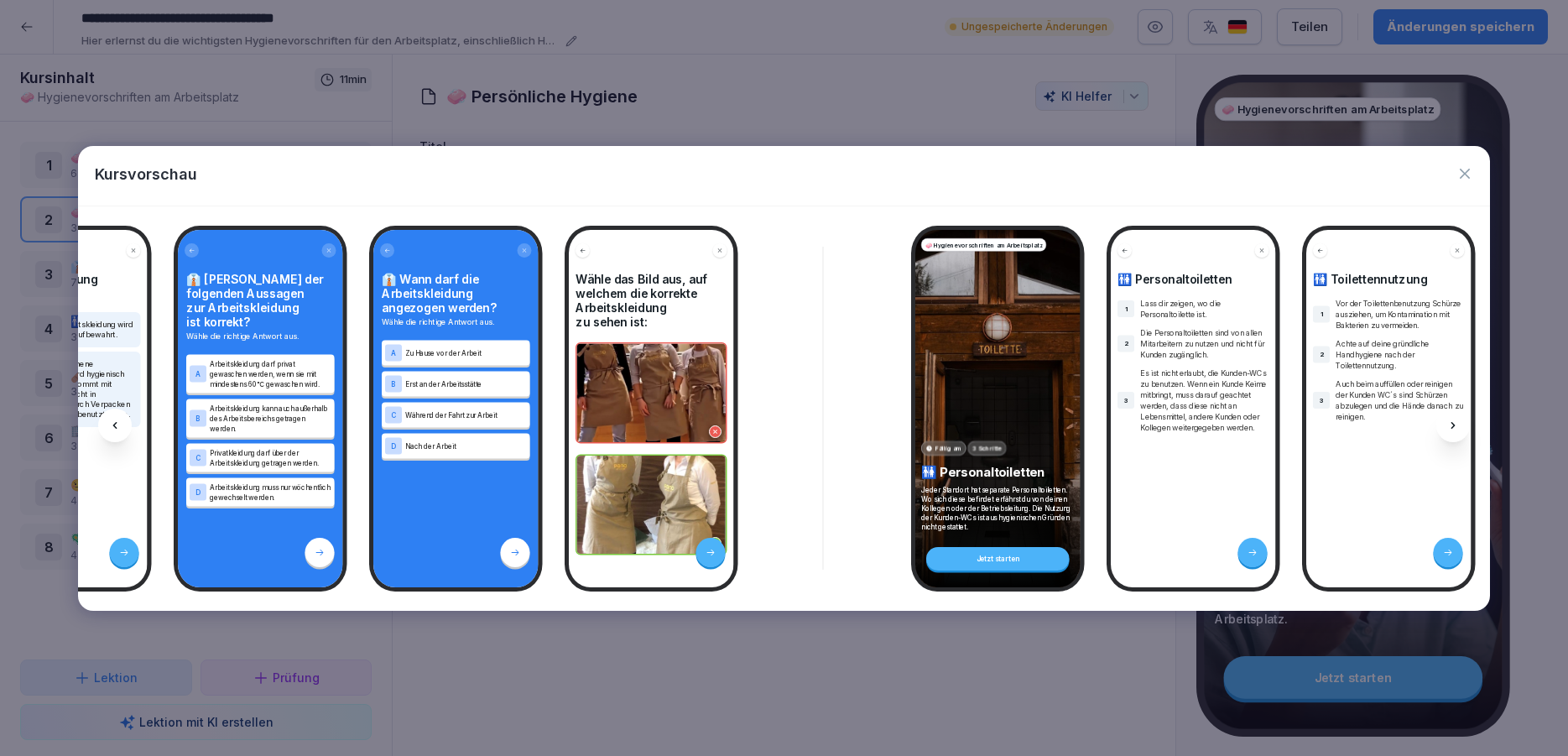
scroll to position [0, 3370]
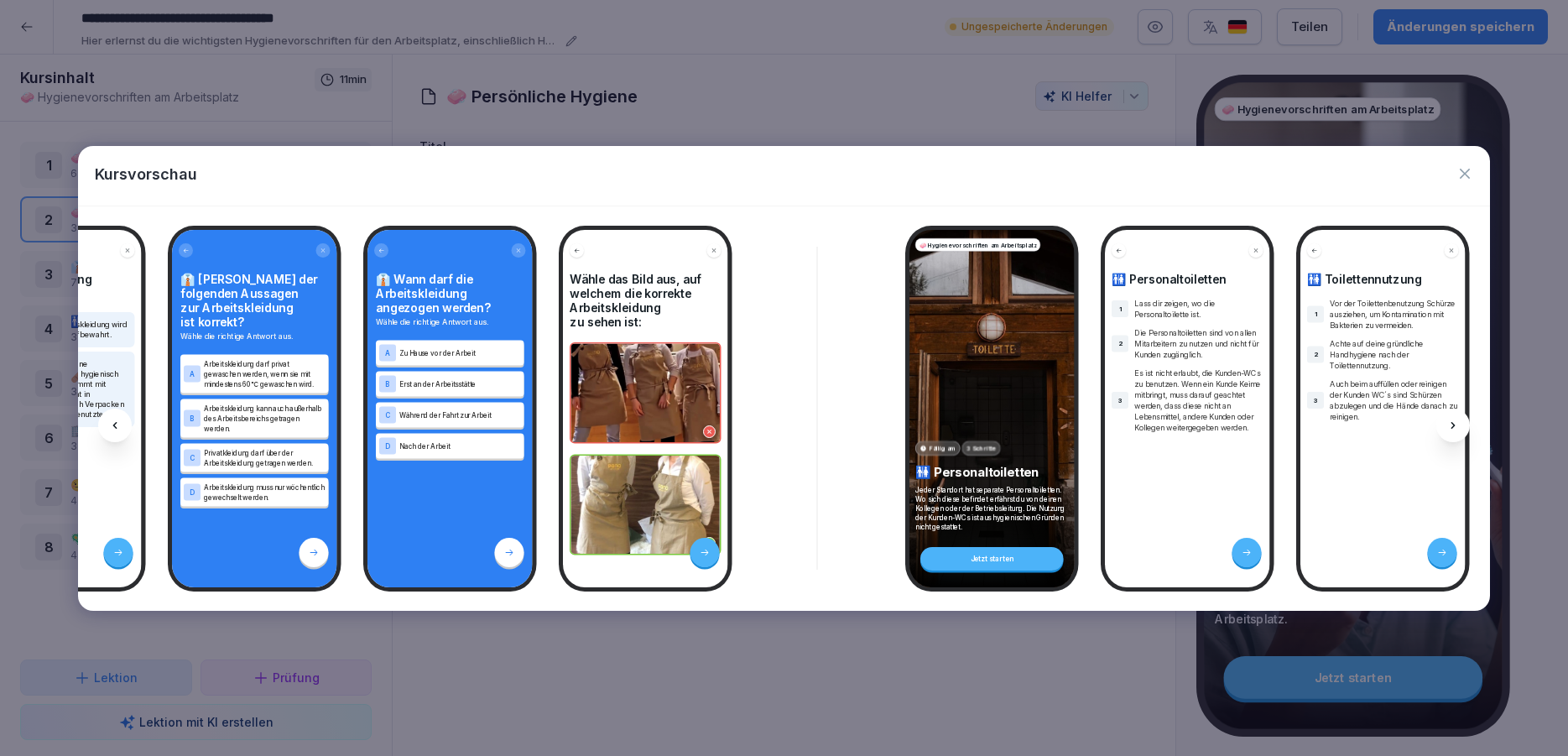
click at [1457, 426] on icon at bounding box center [1453, 425] width 13 height 13
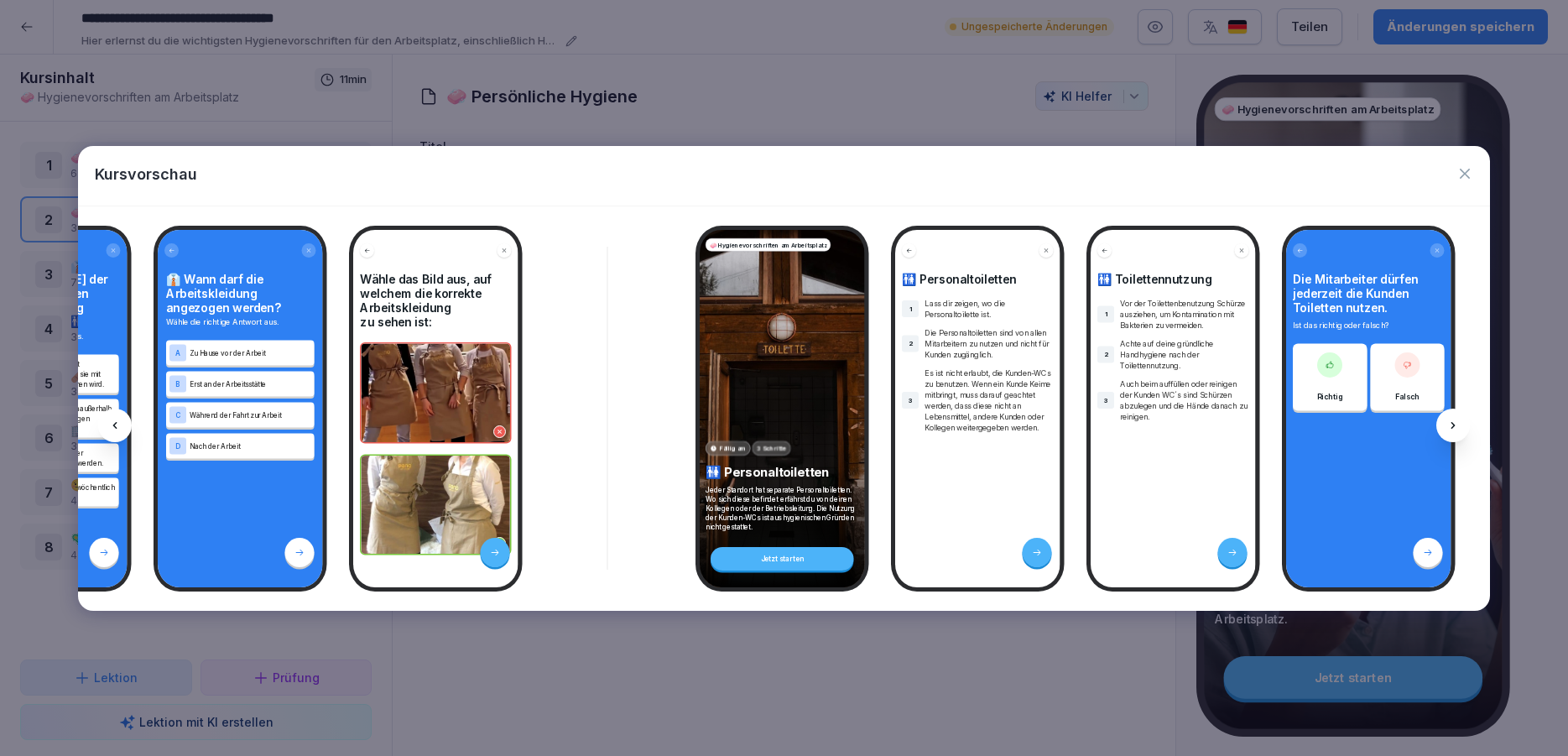
scroll to position [0, 3595]
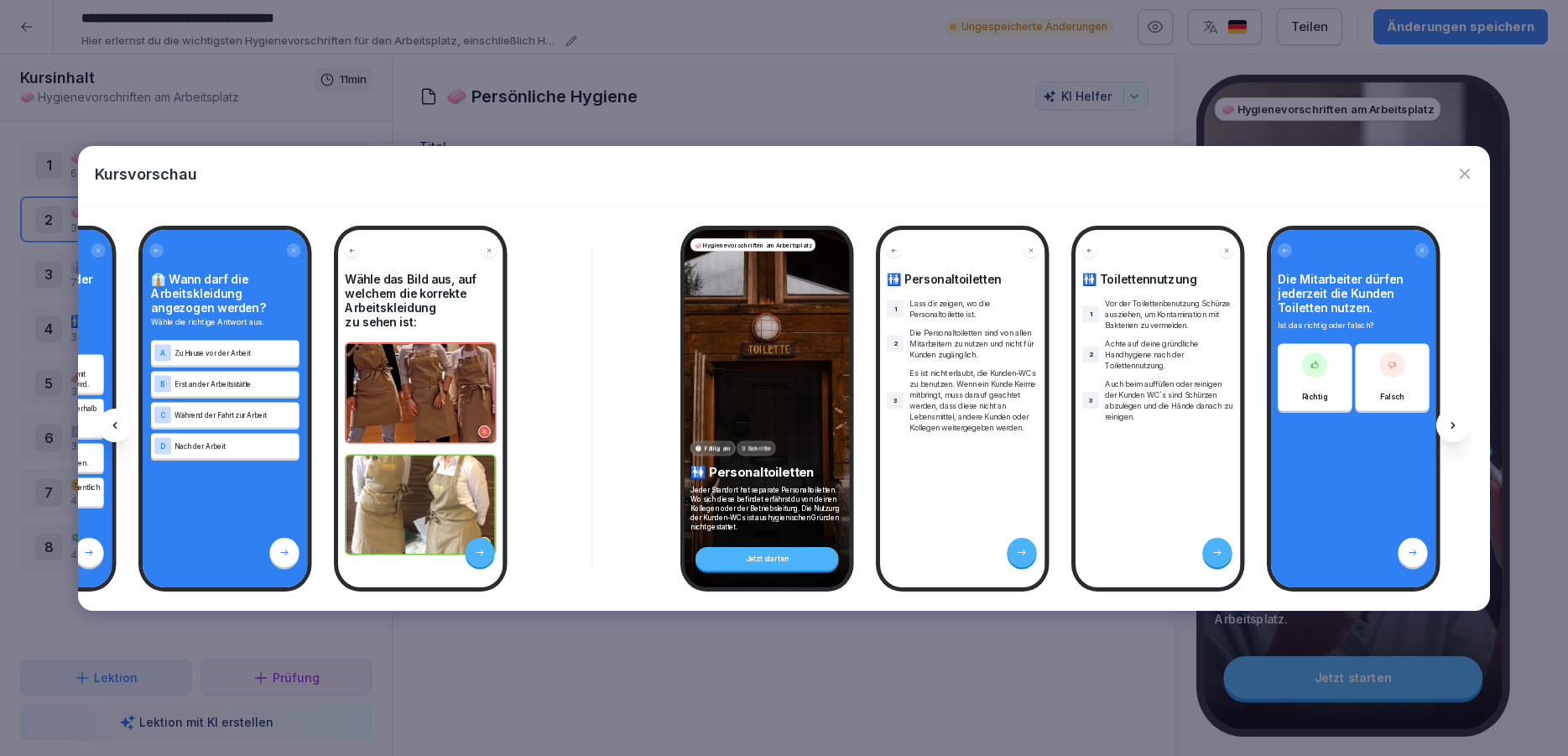
click at [1457, 426] on icon at bounding box center [1453, 425] width 13 height 13
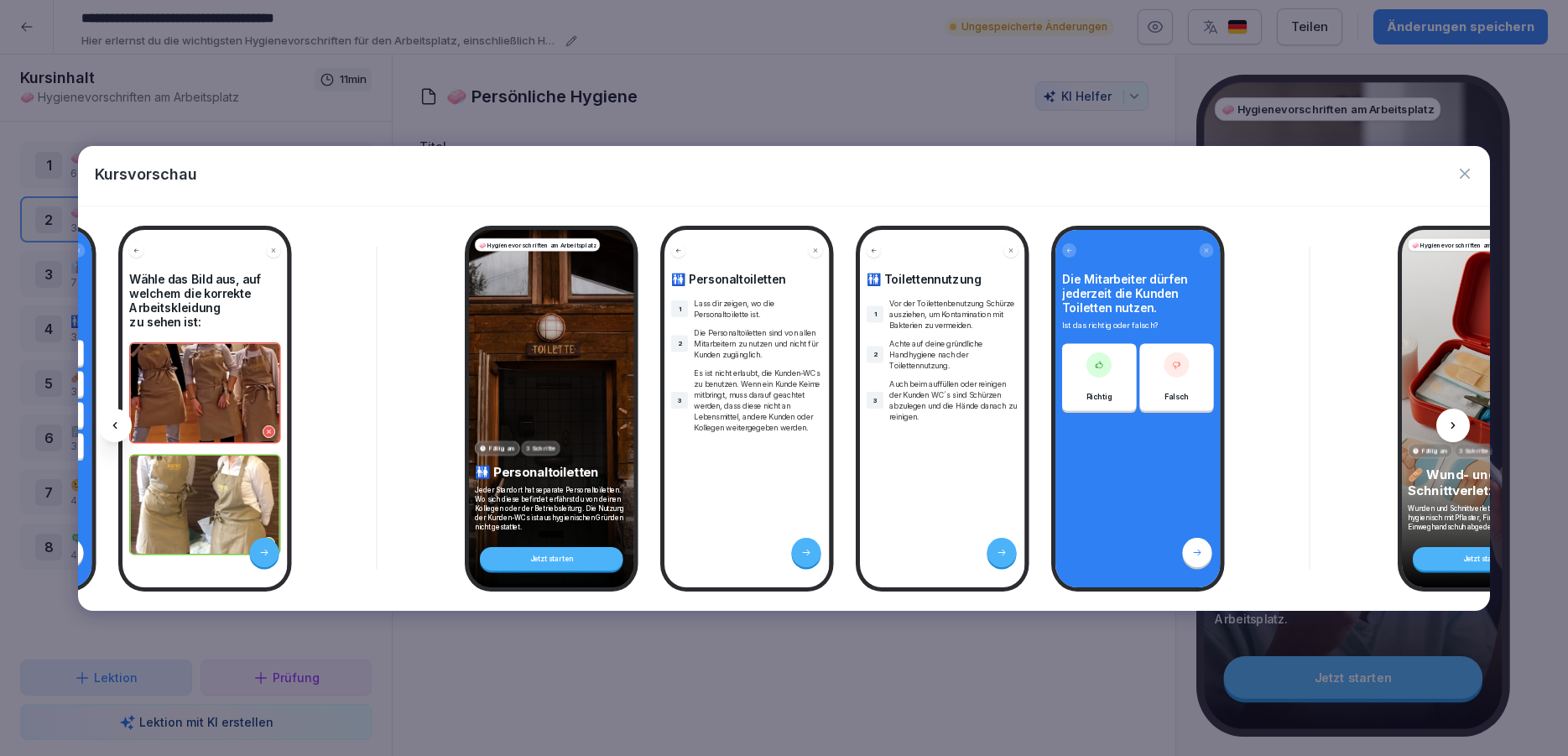
scroll to position [0, 3820]
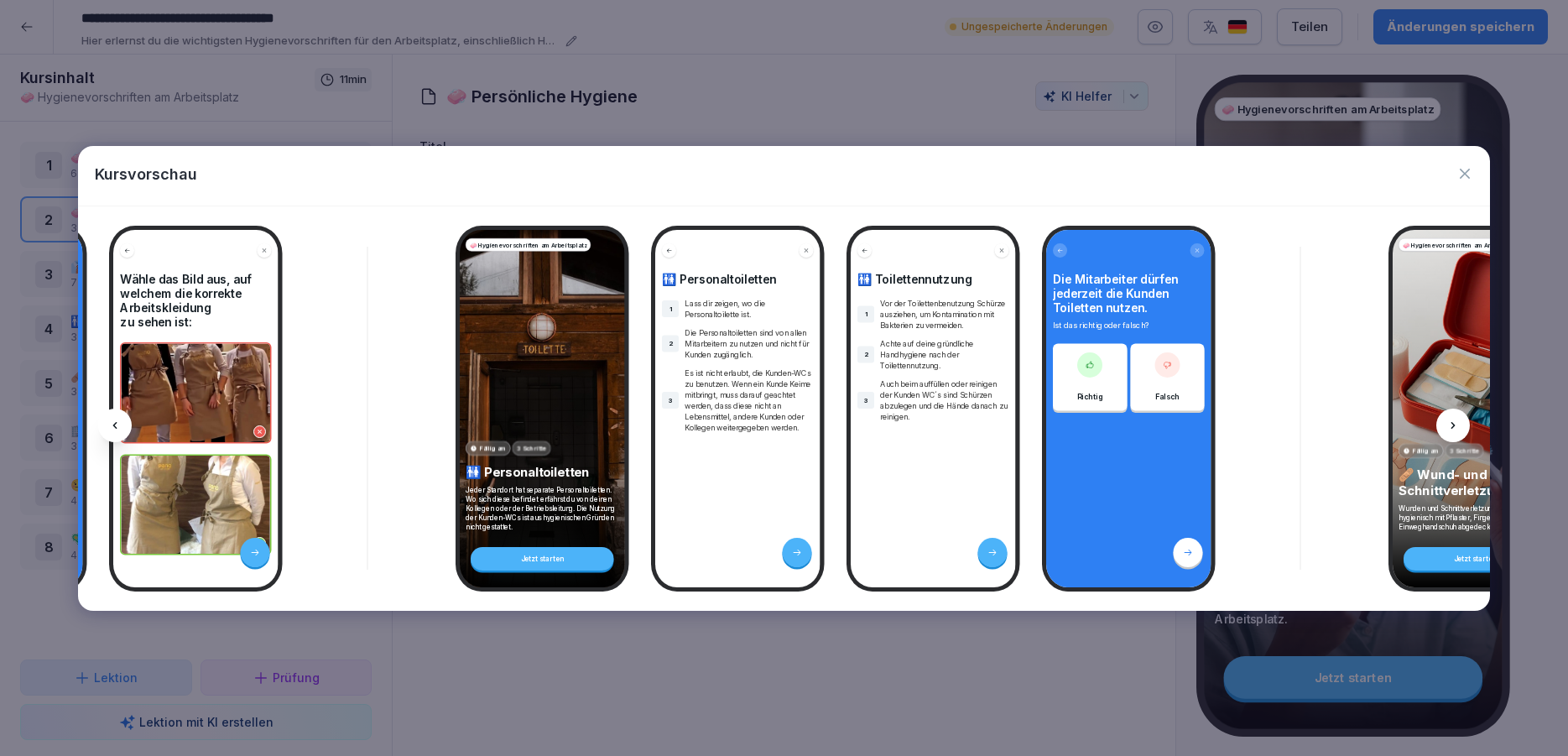
click at [1457, 426] on icon at bounding box center [1453, 425] width 13 height 13
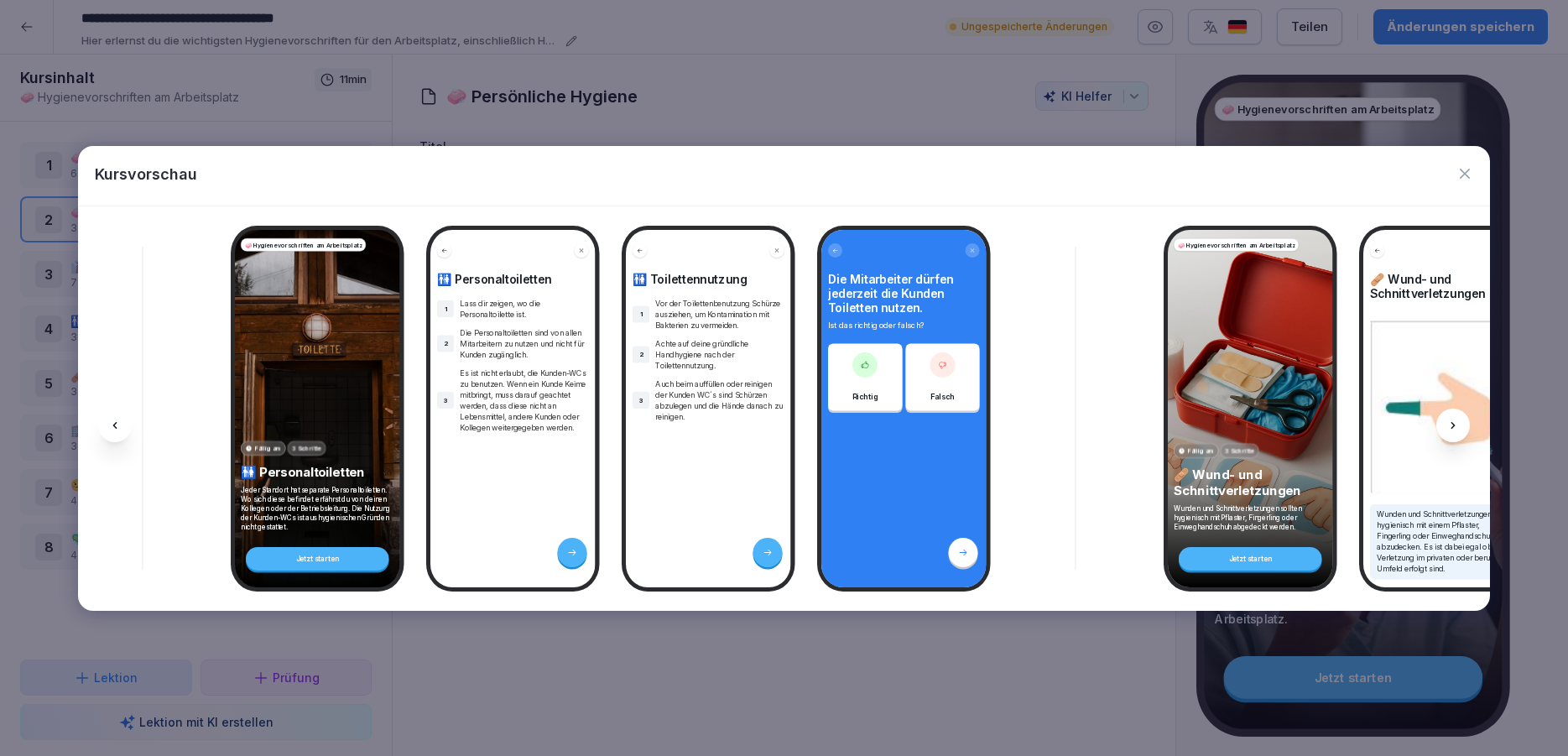
click at [1457, 426] on icon at bounding box center [1453, 425] width 13 height 13
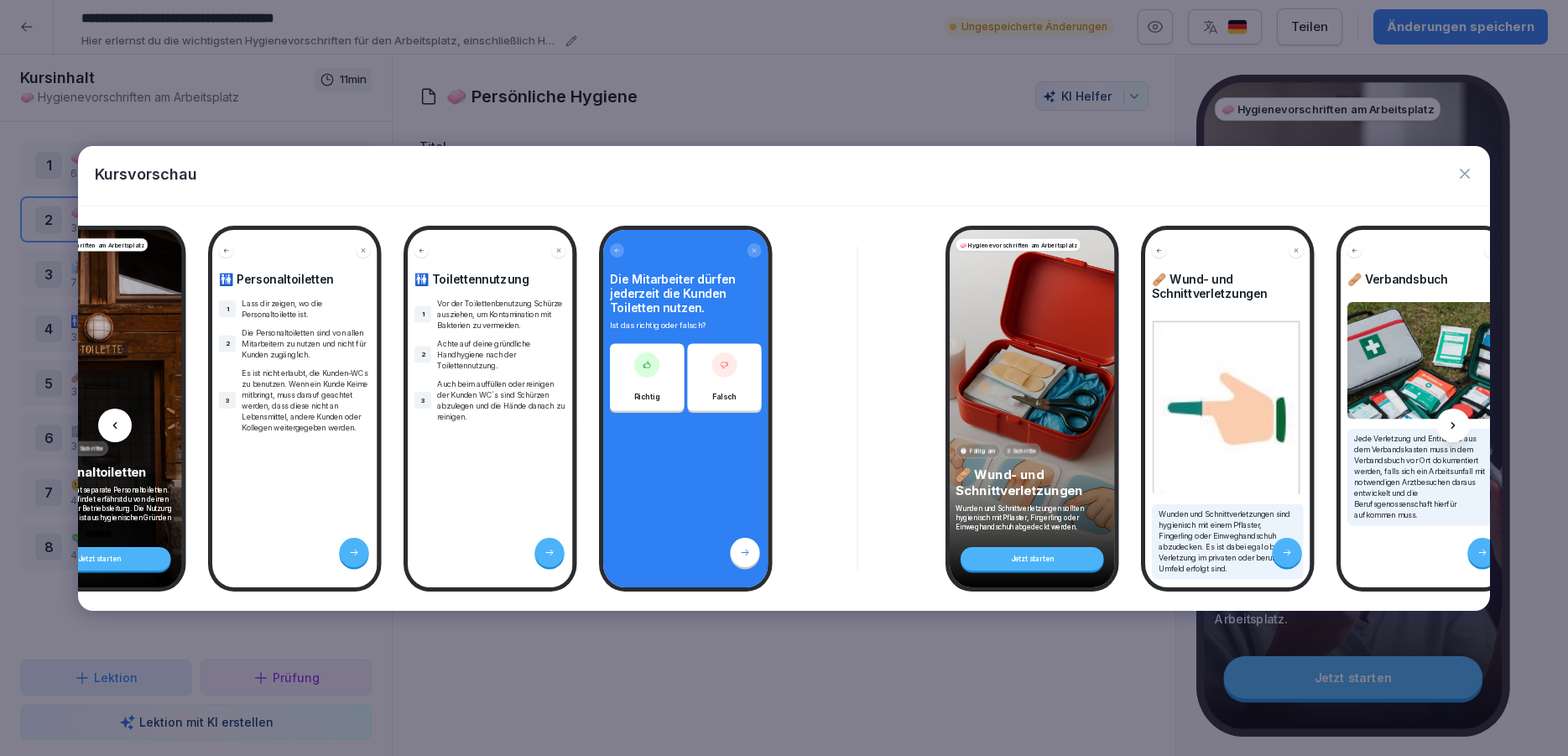
scroll to position [0, 4269]
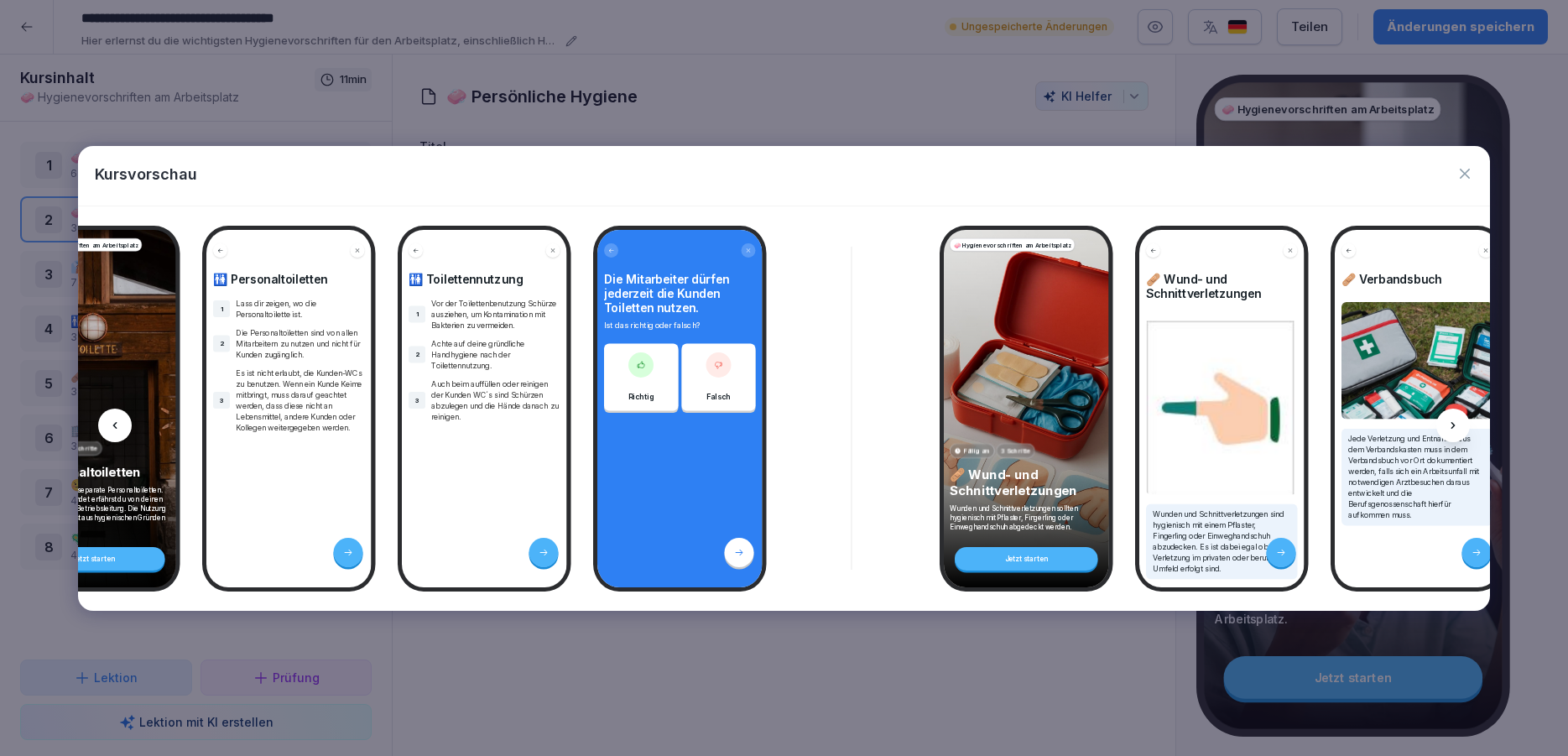
click at [1457, 426] on icon at bounding box center [1453, 425] width 13 height 13
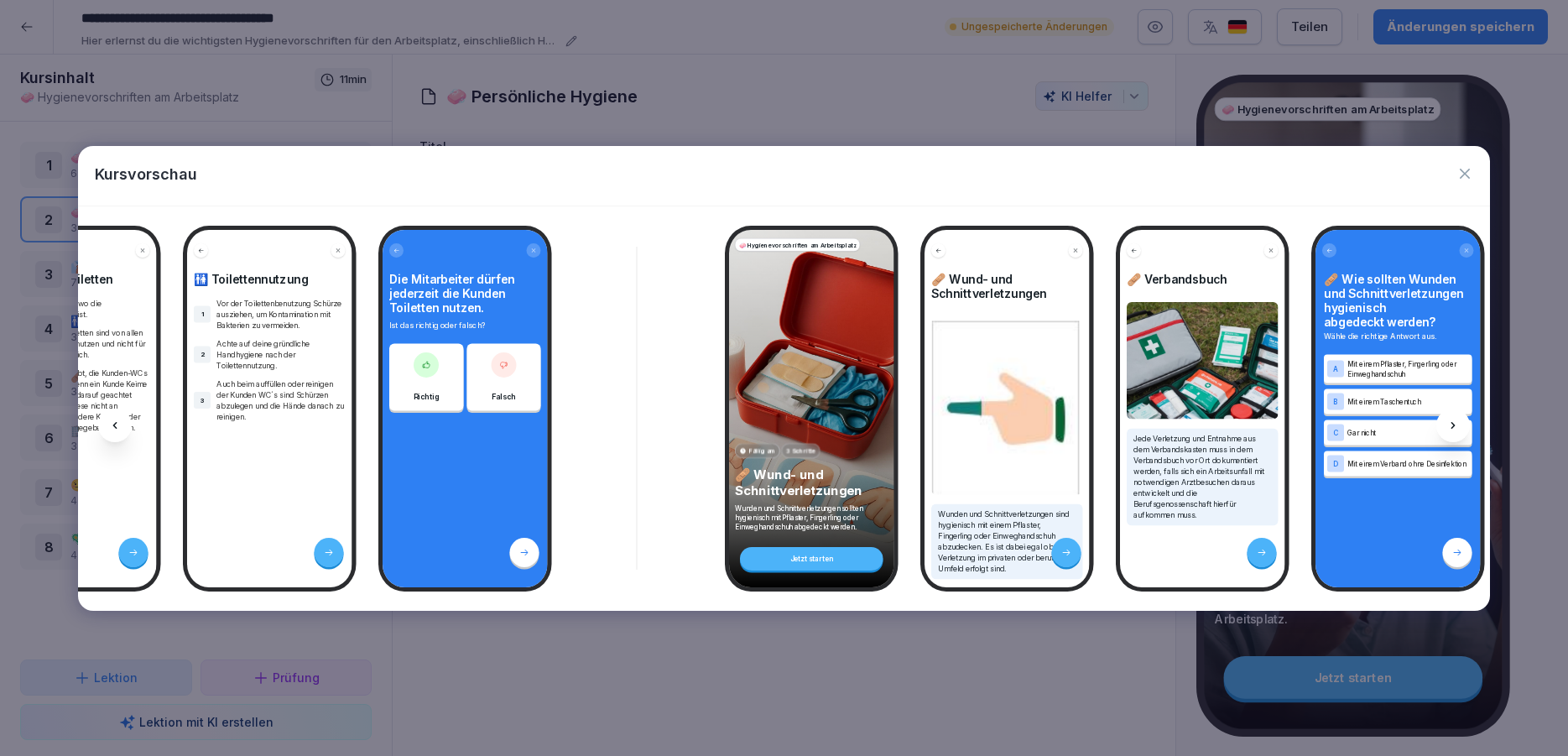
scroll to position [0, 4494]
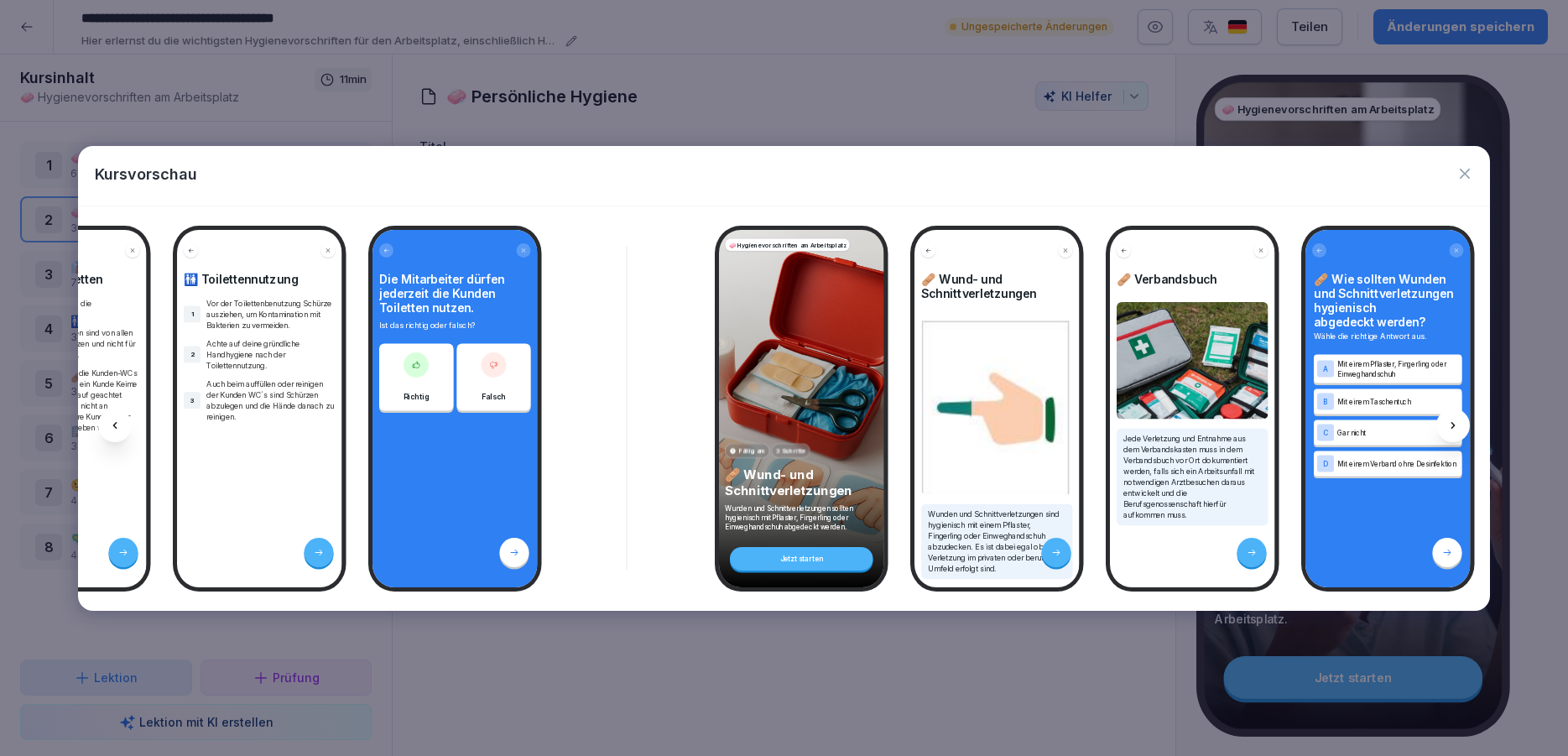
click at [1457, 426] on icon at bounding box center [1453, 425] width 13 height 13
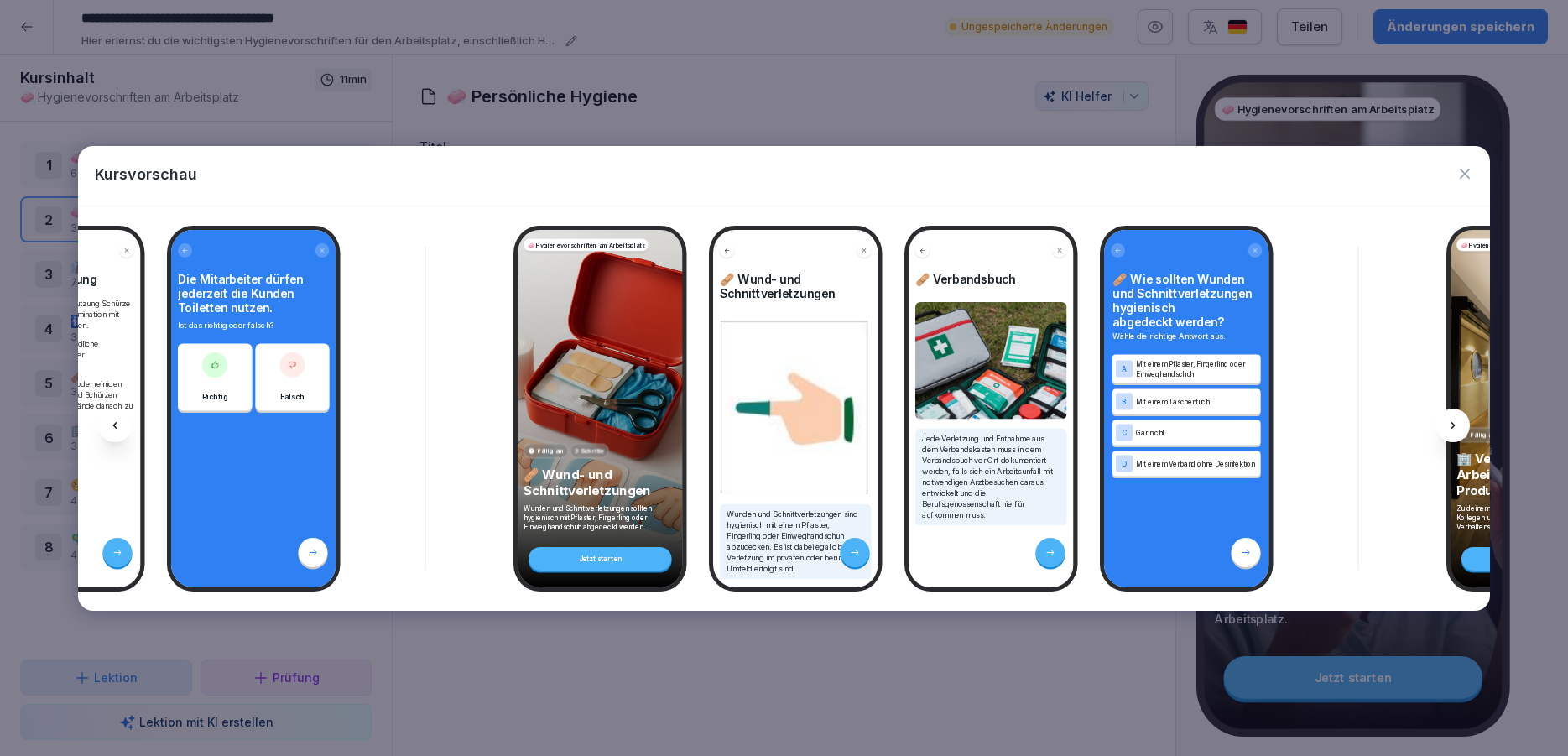
scroll to position [0, 4718]
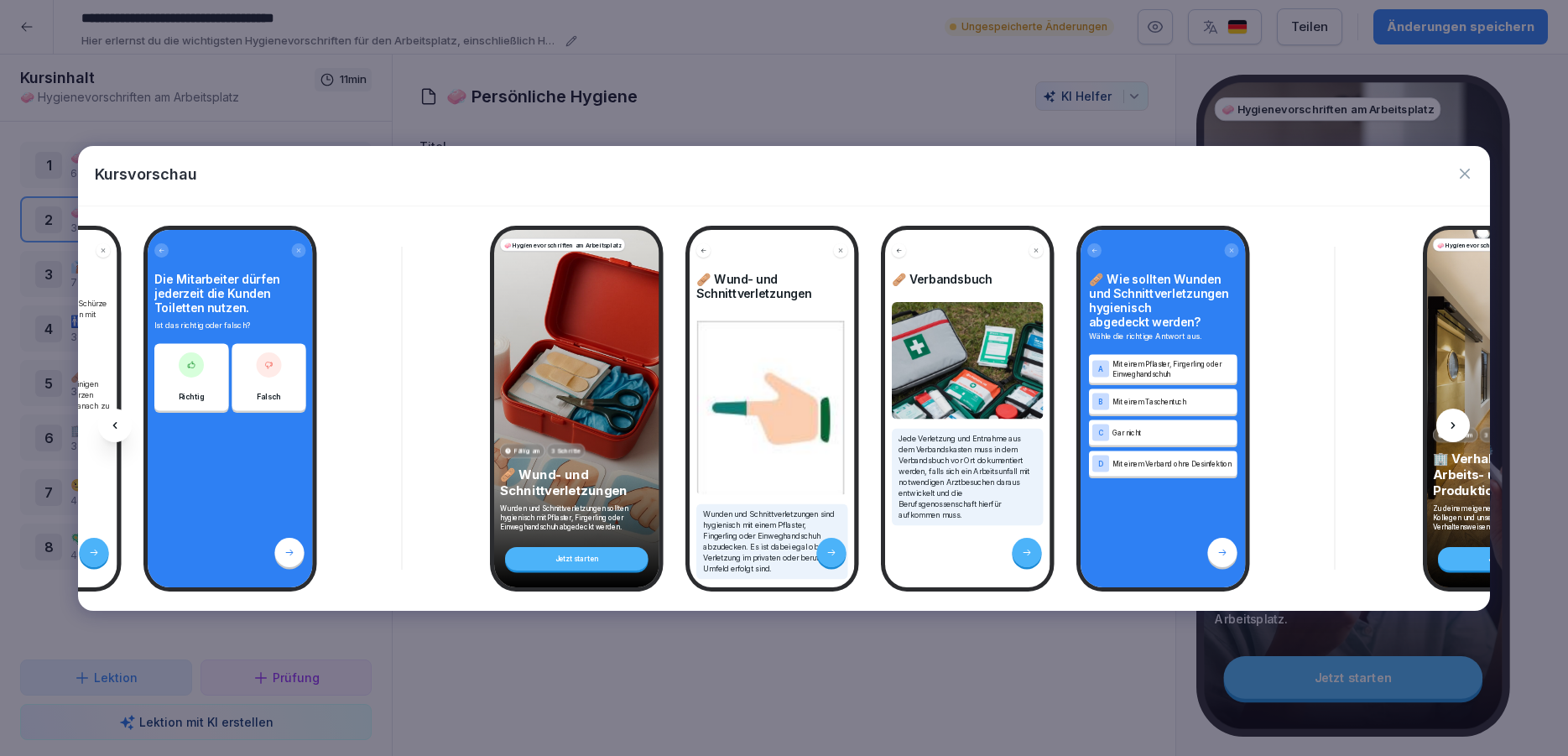
click at [1457, 426] on icon at bounding box center [1453, 425] width 13 height 13
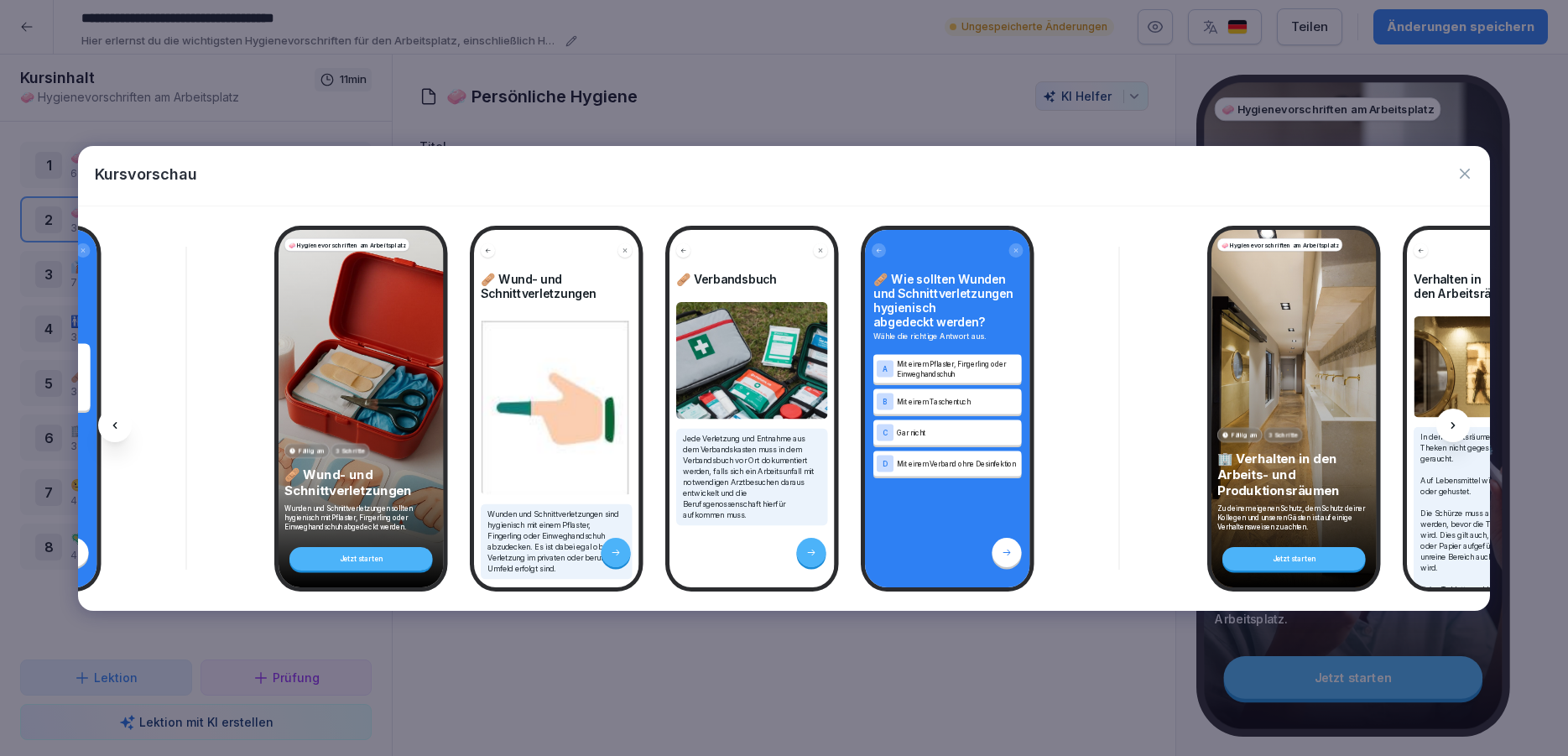
scroll to position [0, 4944]
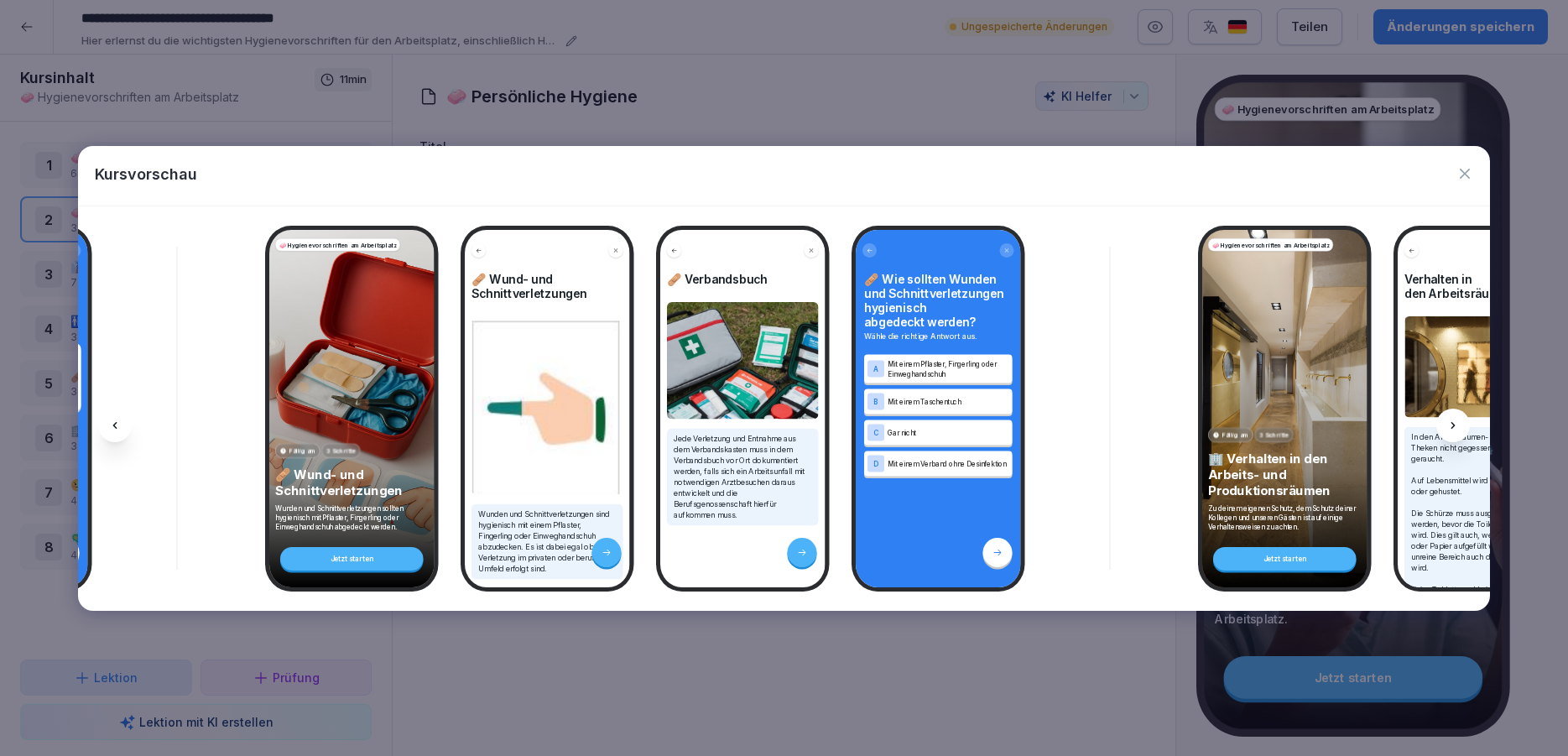
click at [1457, 426] on icon at bounding box center [1453, 425] width 13 height 13
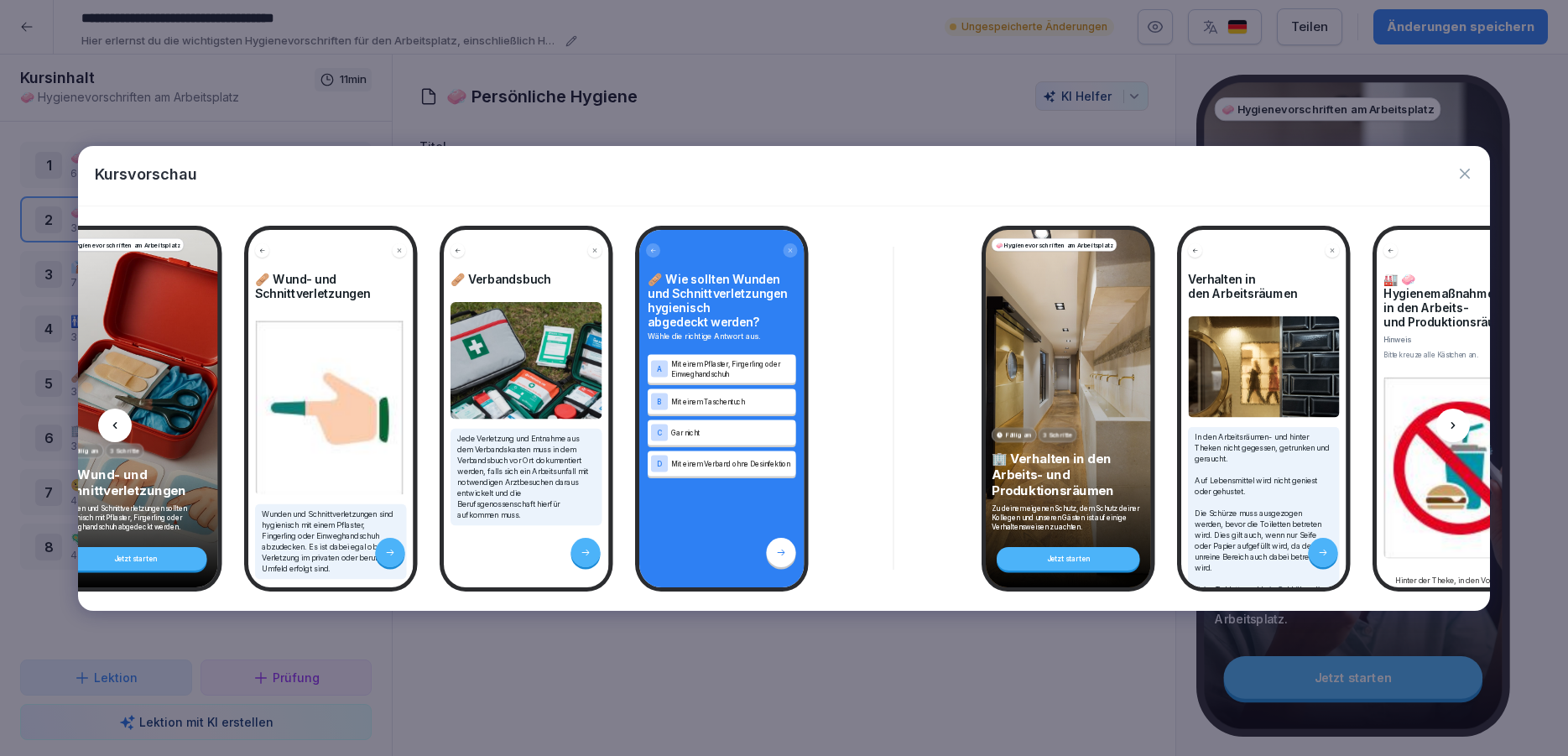
scroll to position [0, 5169]
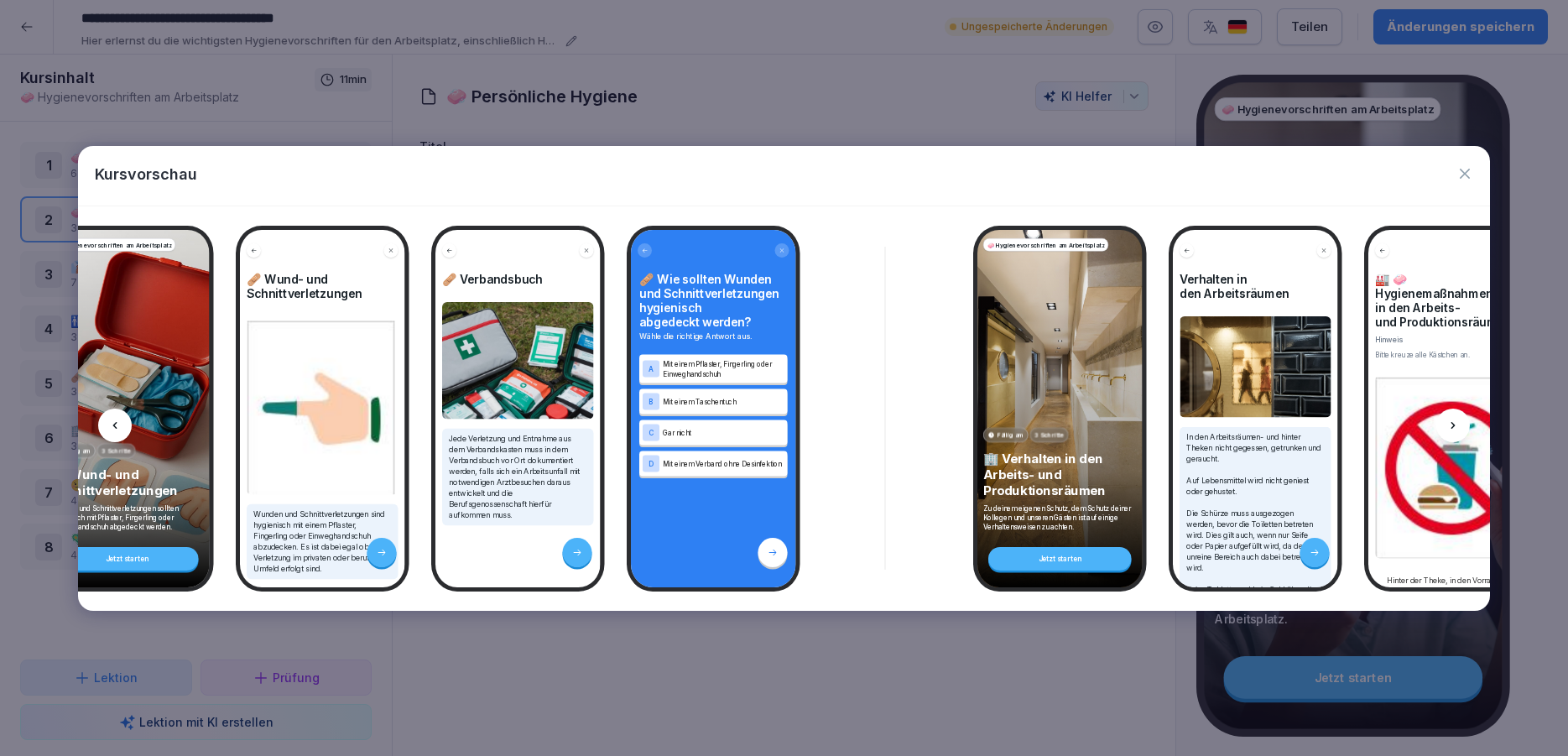
click at [1076, 357] on div "🧼 Hygienevorschriften am Arbeitsplatz Fällig am 3 Schritte 🏢 Verhalten in den A…" at bounding box center [1060, 408] width 165 height 357
click at [1469, 175] on icon "button" at bounding box center [1465, 173] width 17 height 17
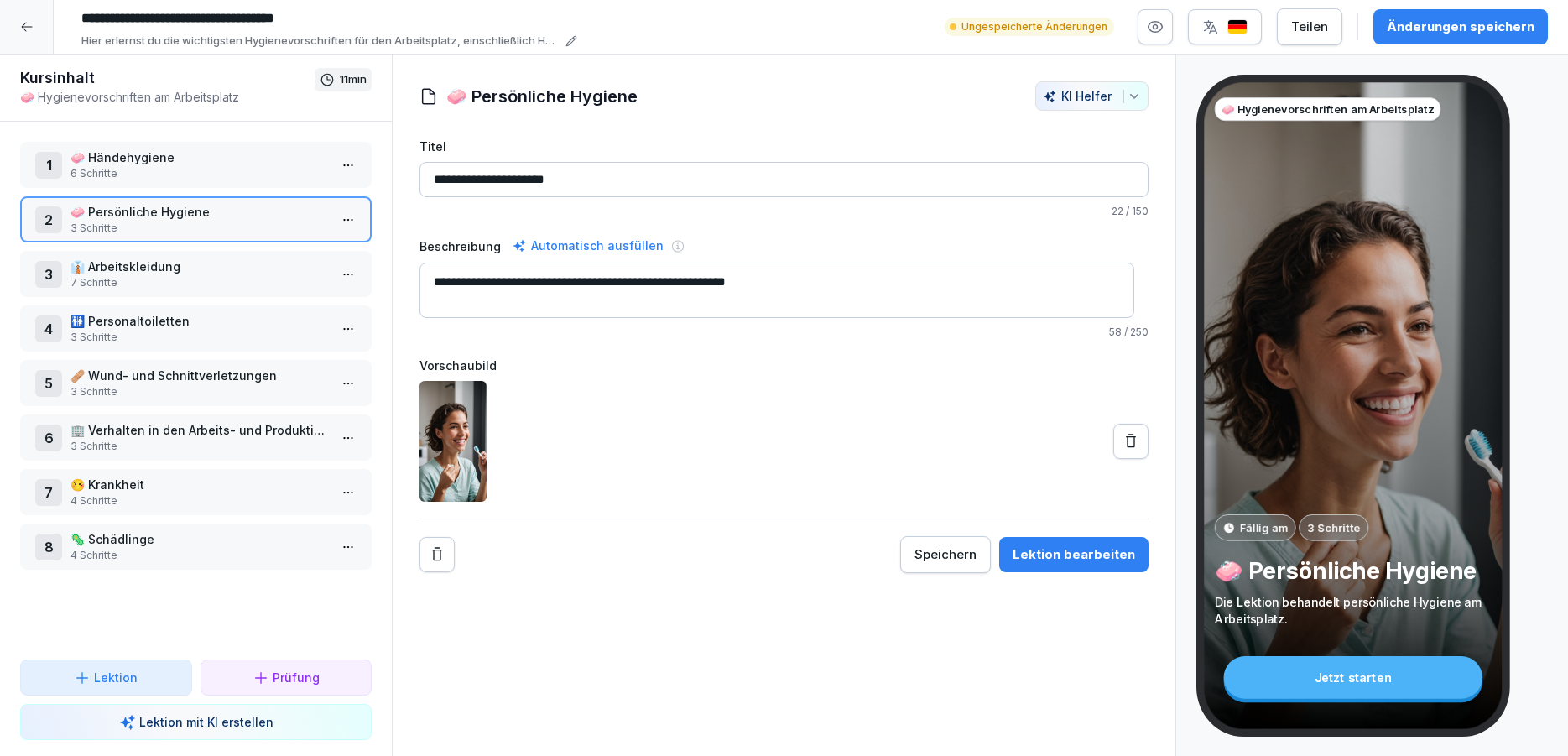
click at [133, 433] on p "🏢 Verhalten in den Arbeits- und Produktionsräumen" at bounding box center [199, 430] width 257 height 18
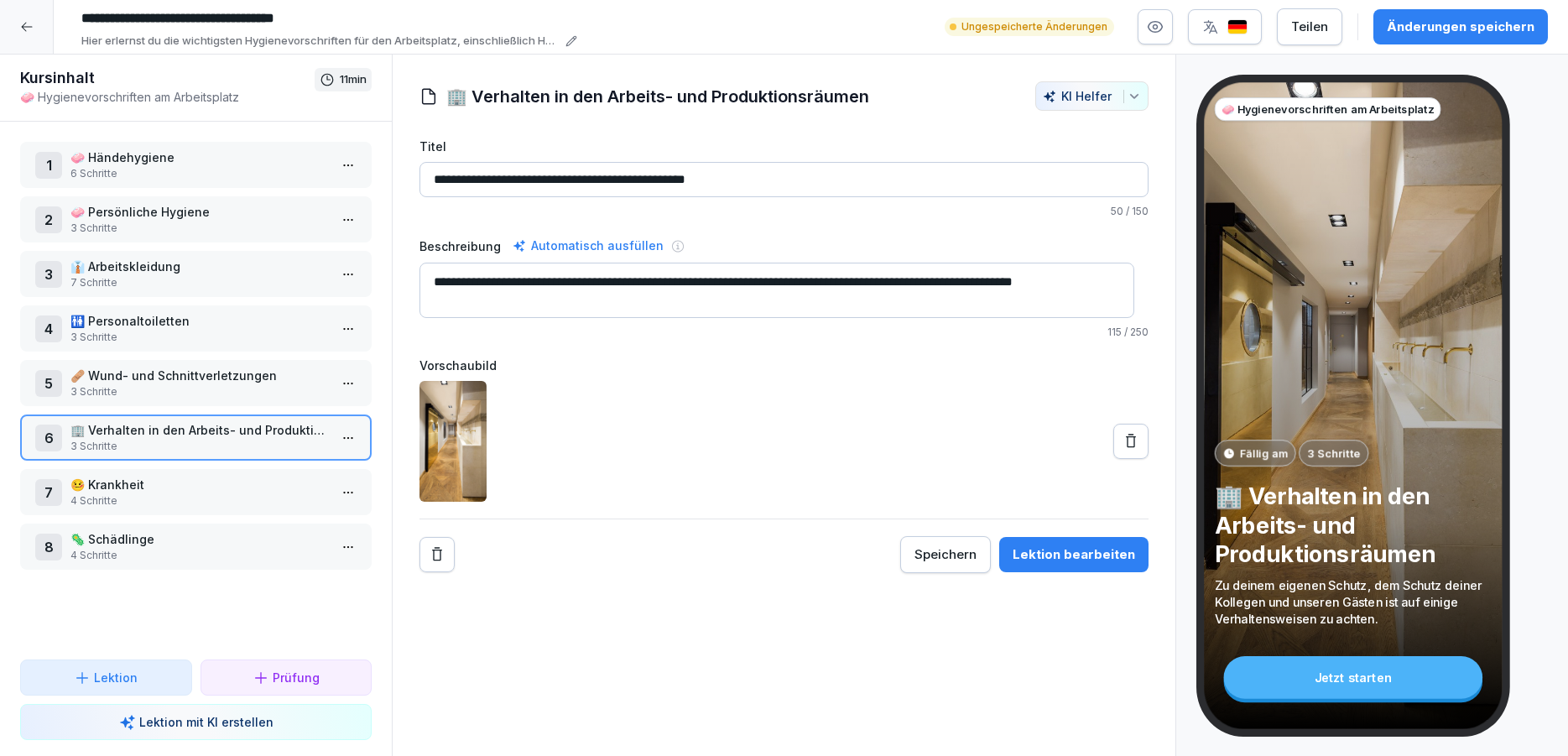
click at [798, 280] on textarea "**********" at bounding box center [777, 291] width 715 height 56
type textarea "**********"
click at [1173, 25] on button "button" at bounding box center [1154, 26] width 35 height 35
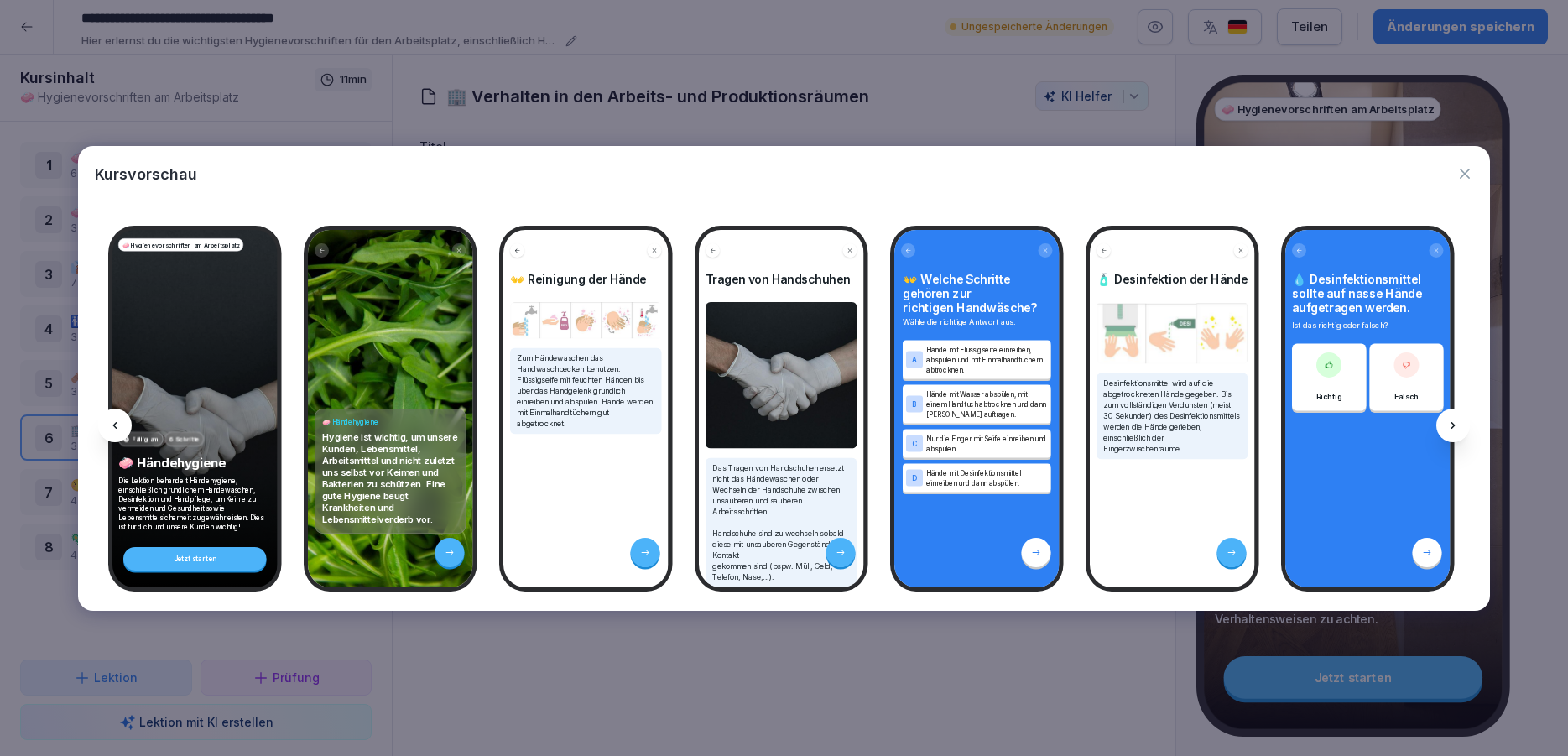
click at [1450, 421] on icon at bounding box center [1453, 425] width 13 height 13
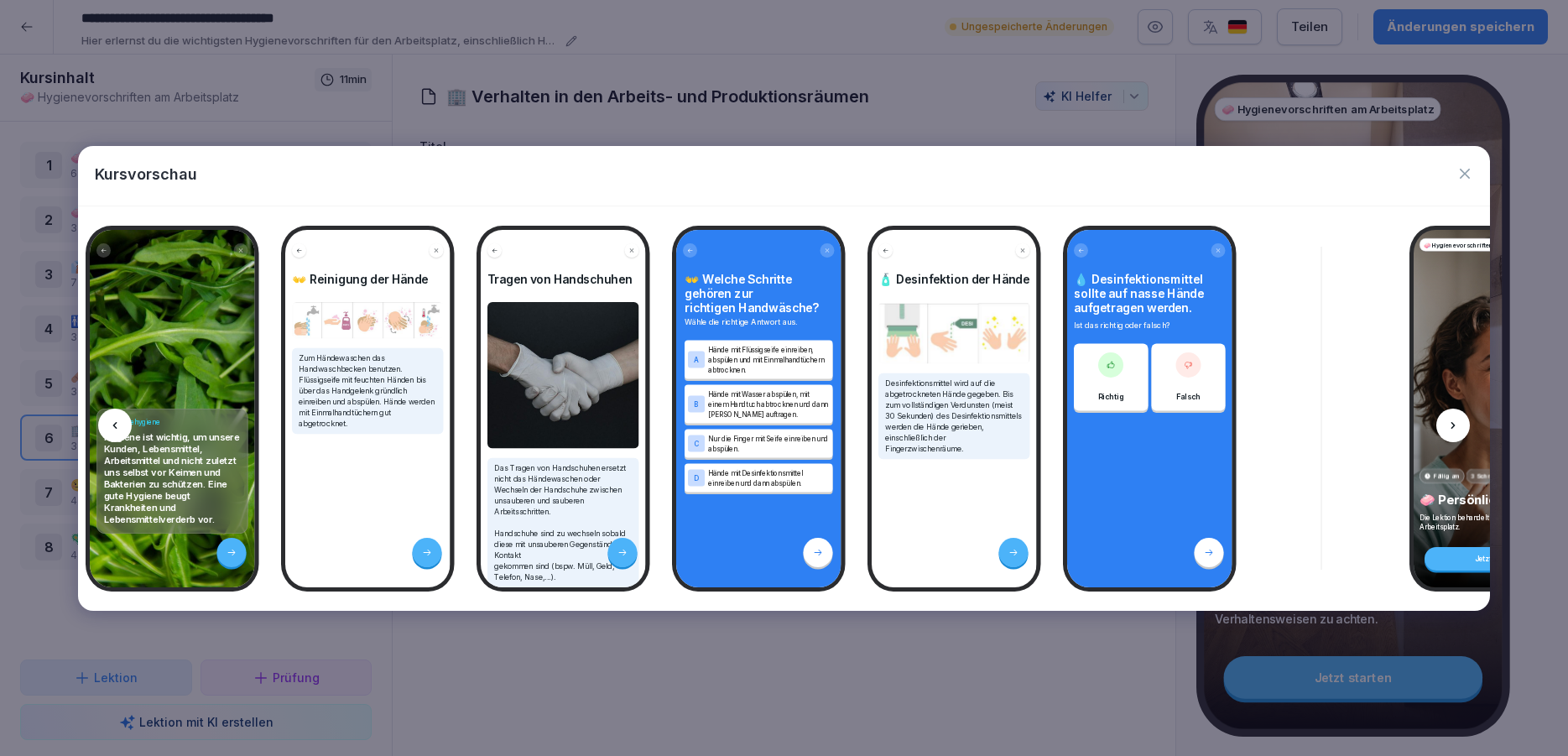
click at [1450, 421] on icon at bounding box center [1453, 425] width 13 height 13
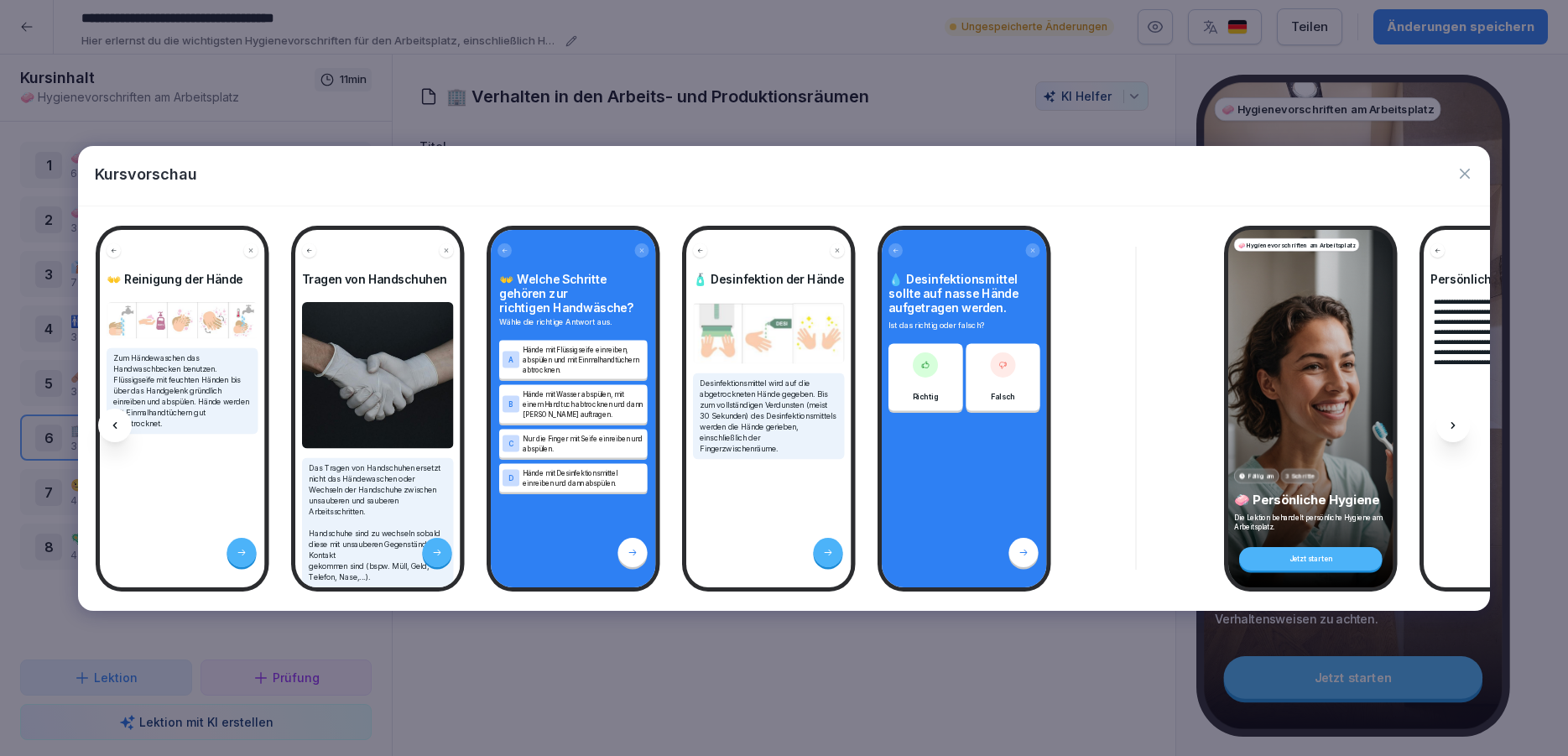
click at [1450, 421] on icon at bounding box center [1453, 425] width 13 height 13
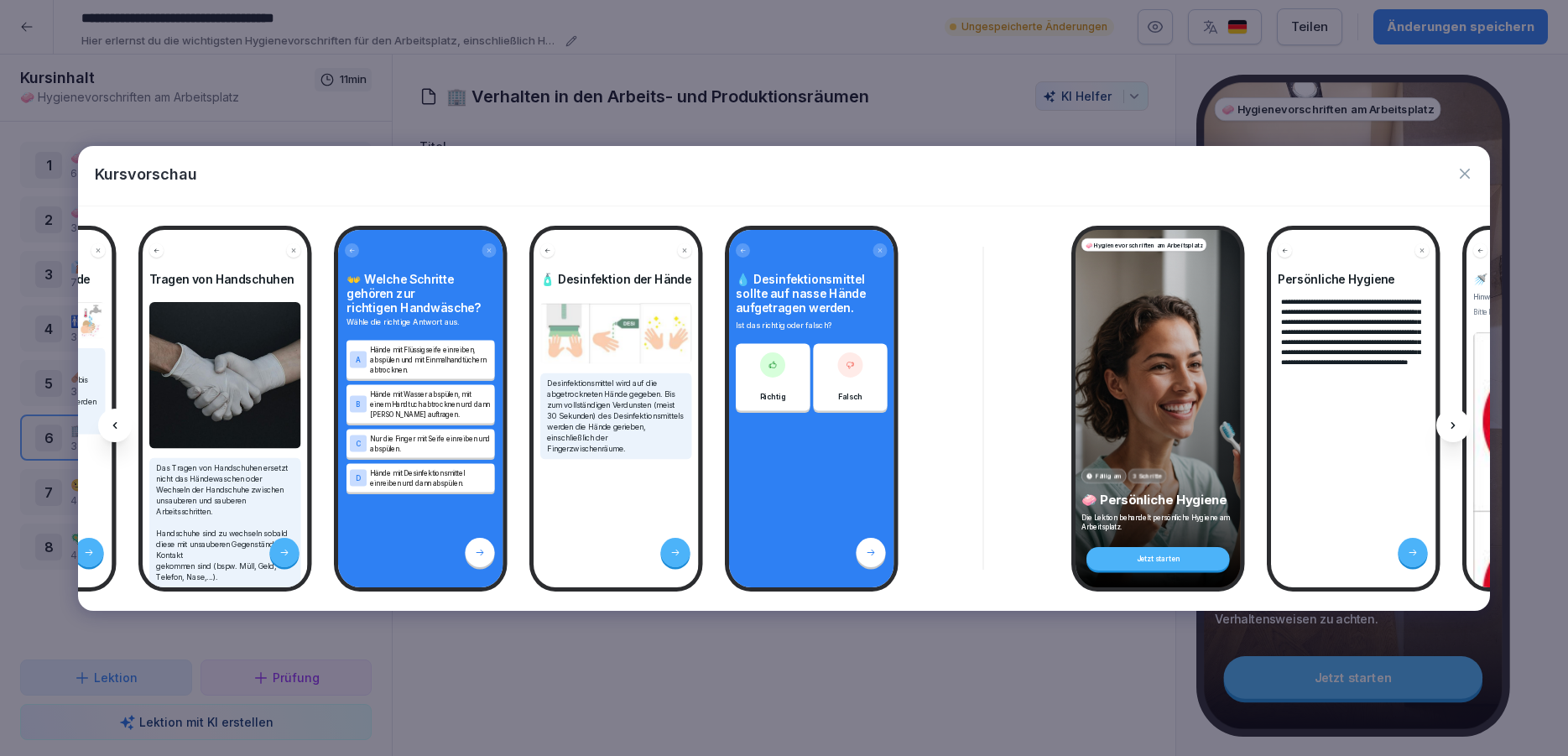
click at [1450, 421] on icon at bounding box center [1453, 425] width 13 height 13
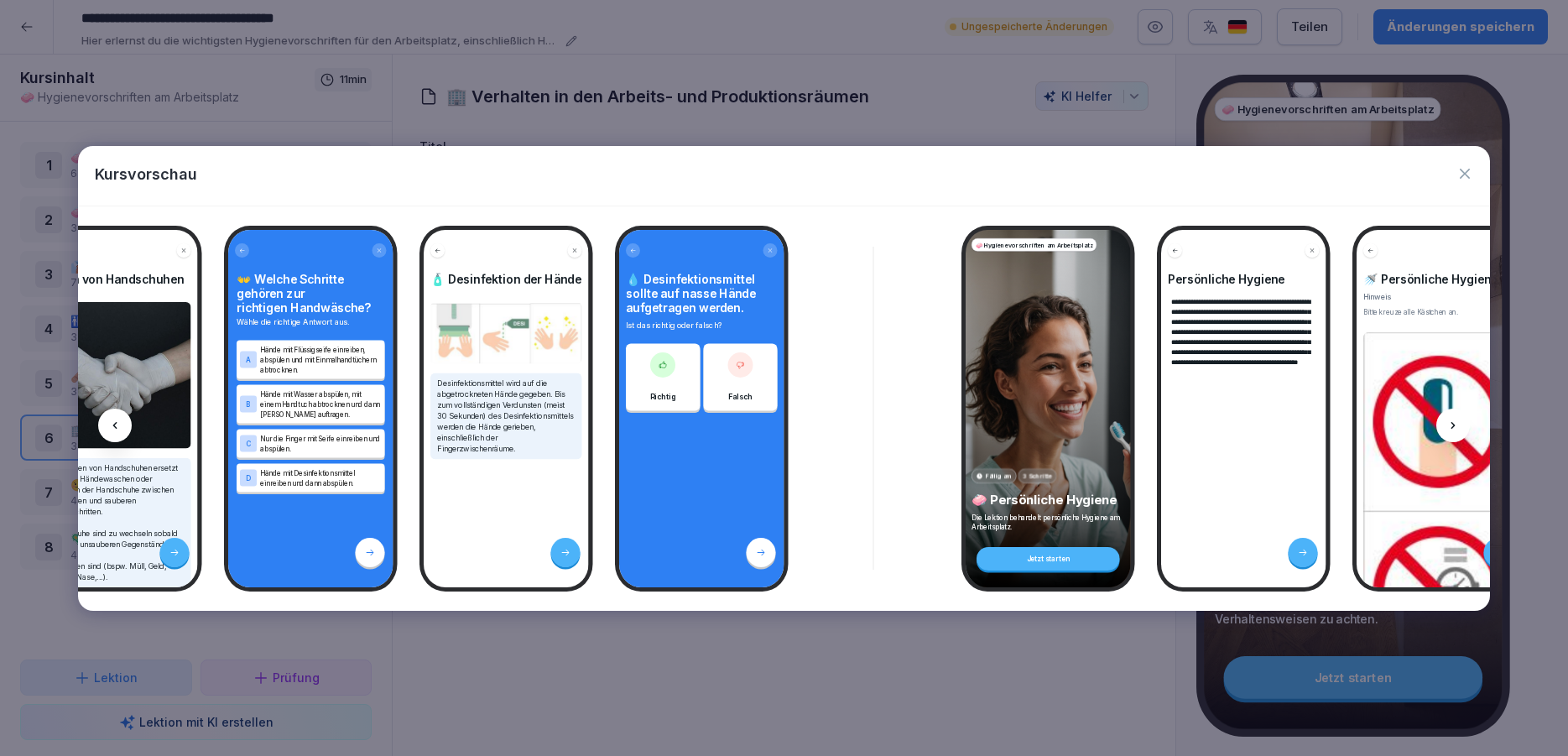
click at [1450, 421] on icon at bounding box center [1453, 425] width 13 height 13
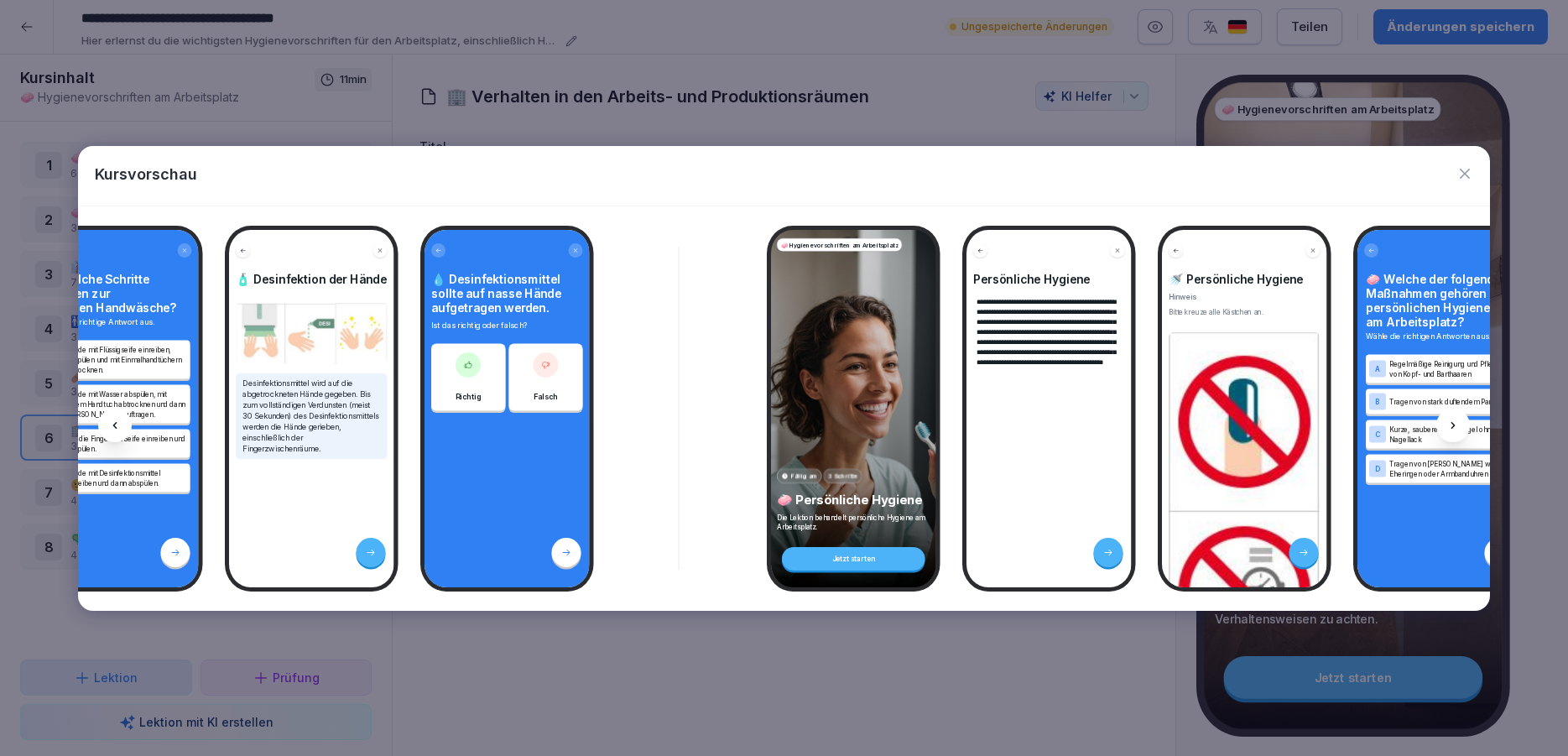
click at [1450, 421] on icon at bounding box center [1453, 425] width 13 height 13
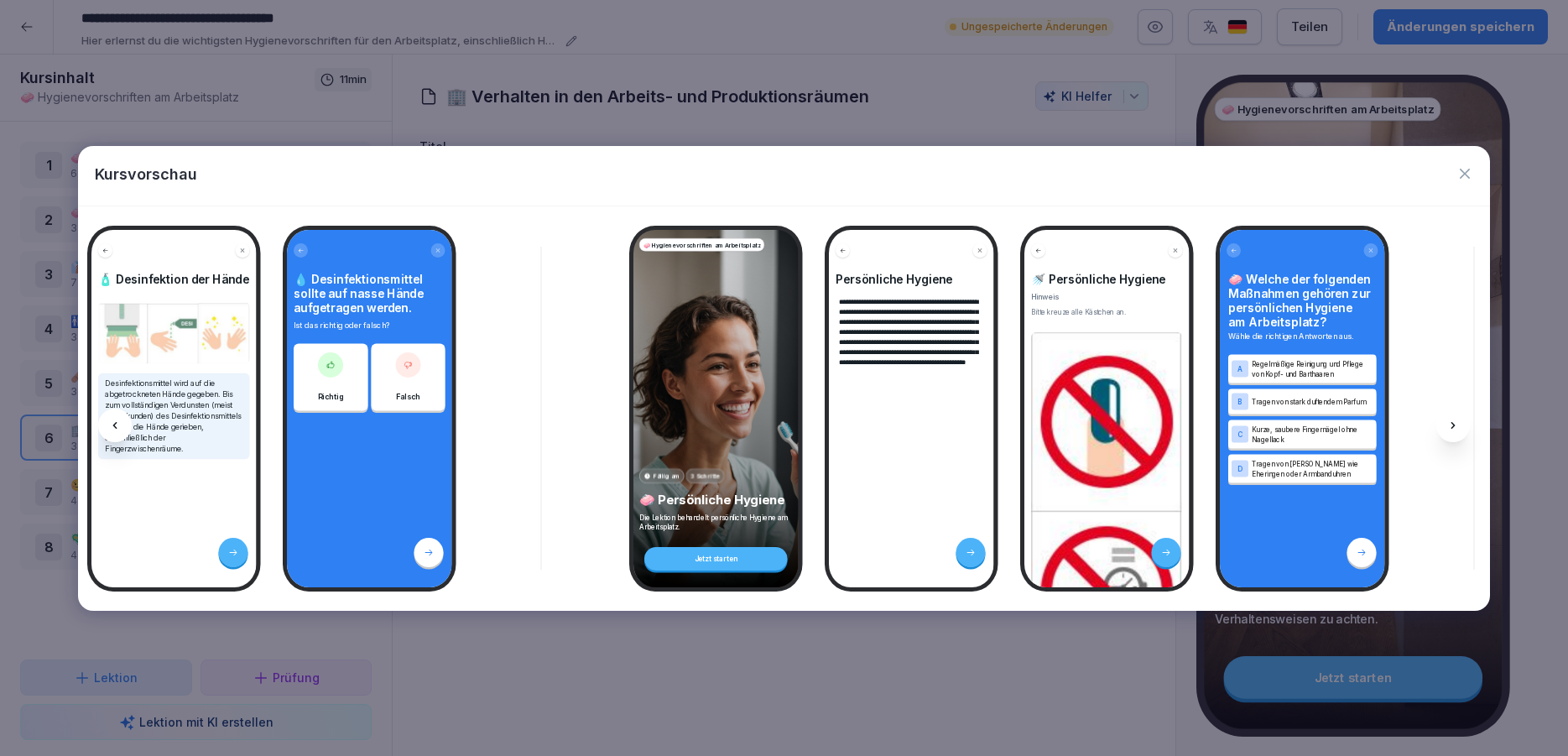
click at [1450, 421] on icon at bounding box center [1453, 425] width 13 height 13
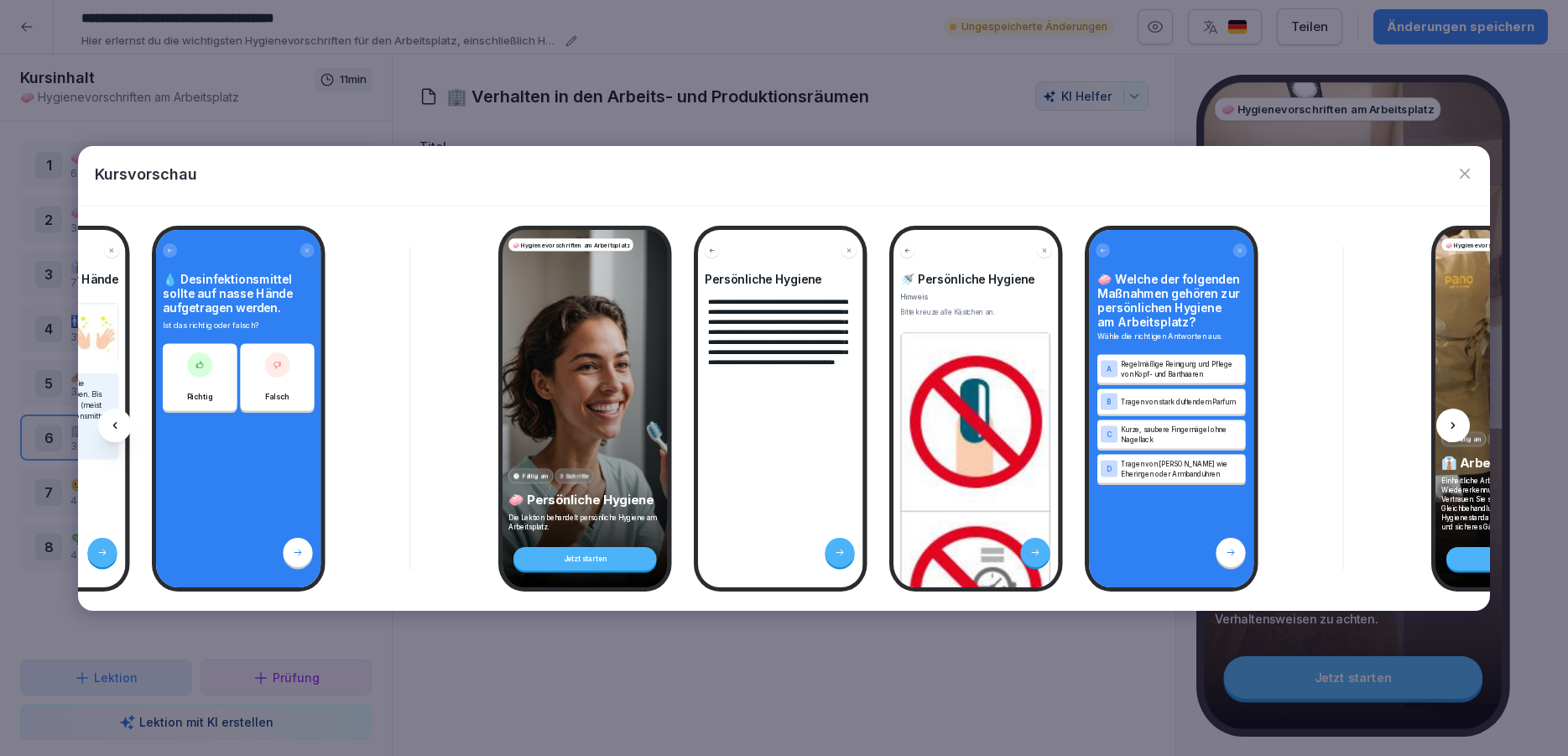
click at [1450, 421] on icon at bounding box center [1453, 425] width 13 height 13
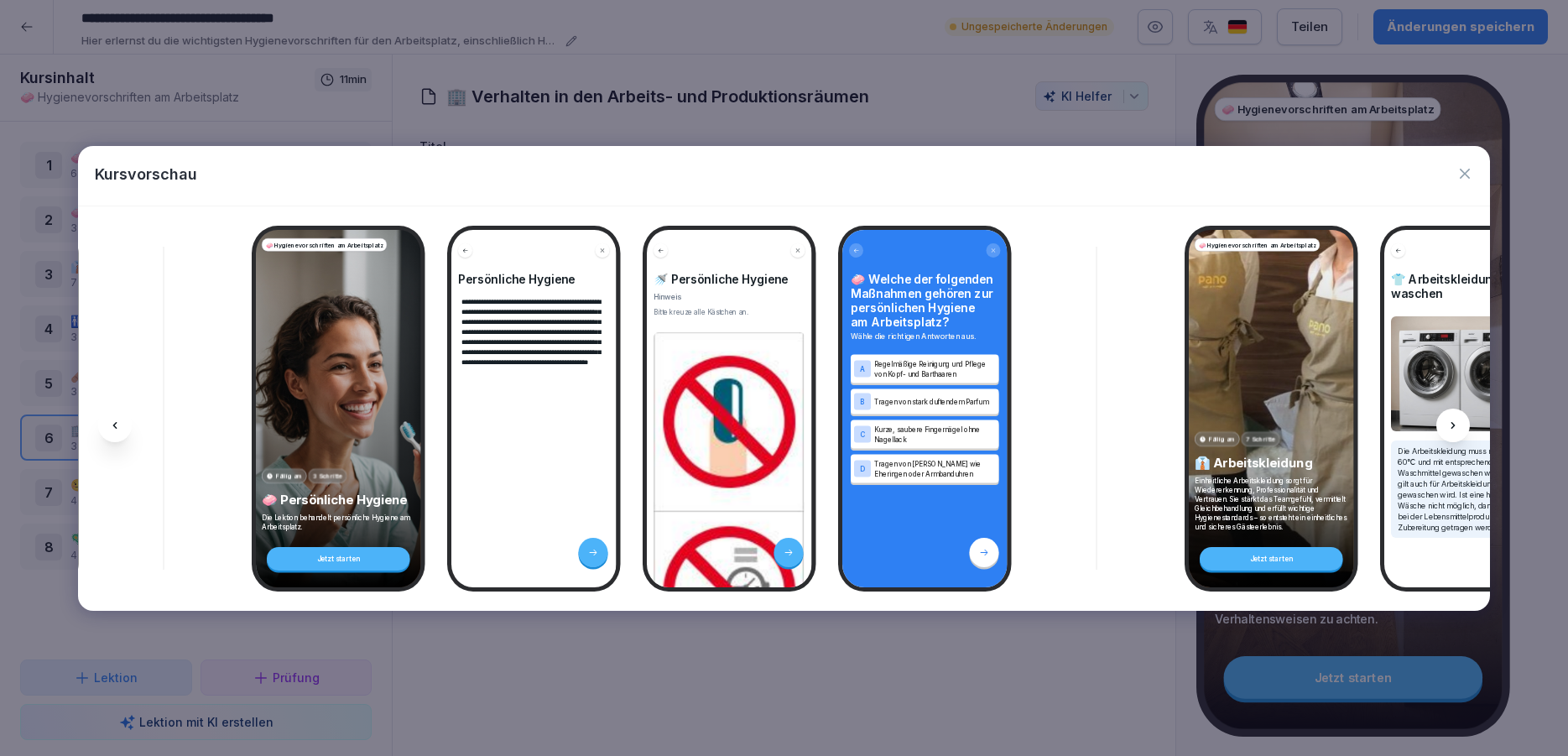
click at [1450, 421] on icon at bounding box center [1453, 425] width 13 height 13
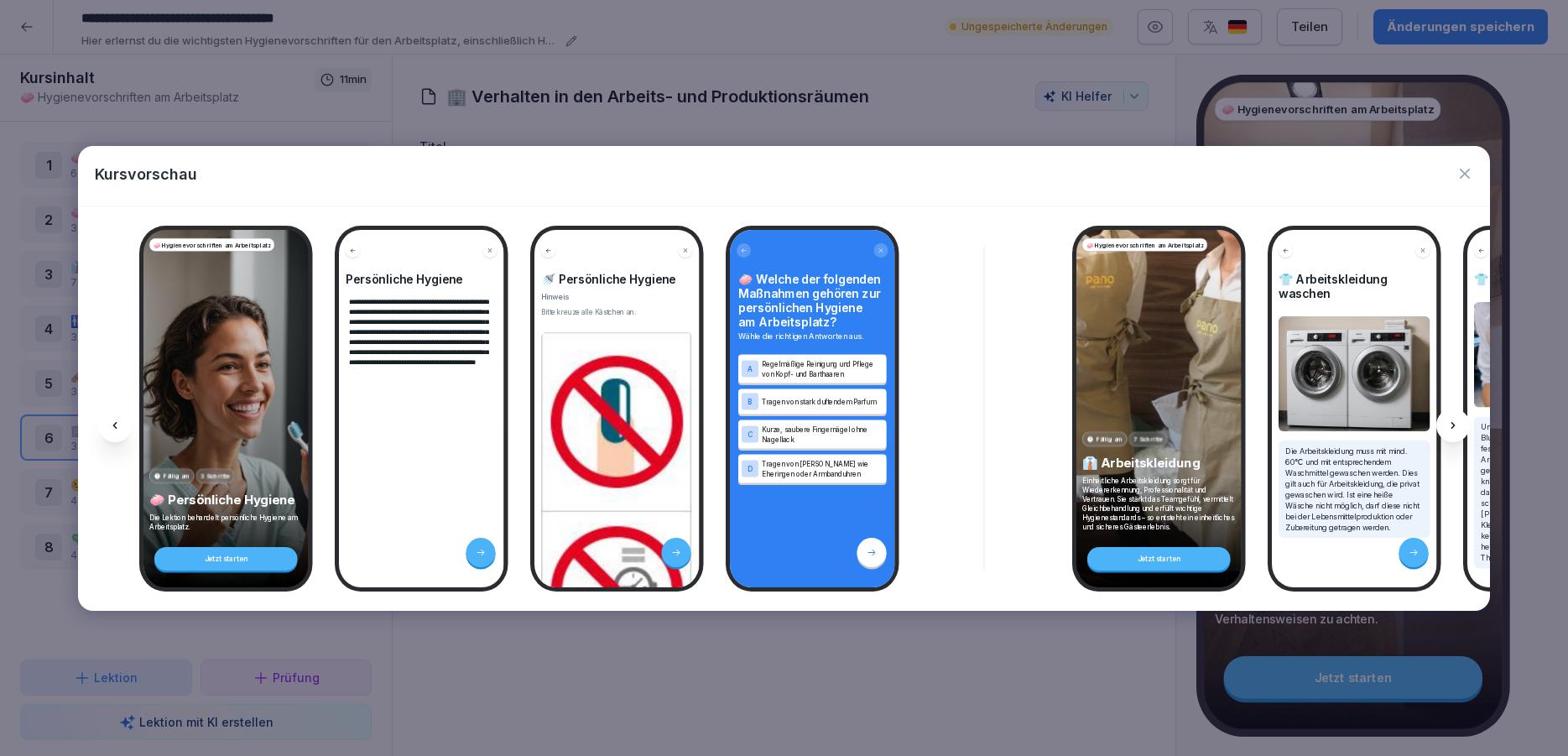
click at [1450, 421] on icon at bounding box center [1453, 425] width 13 height 13
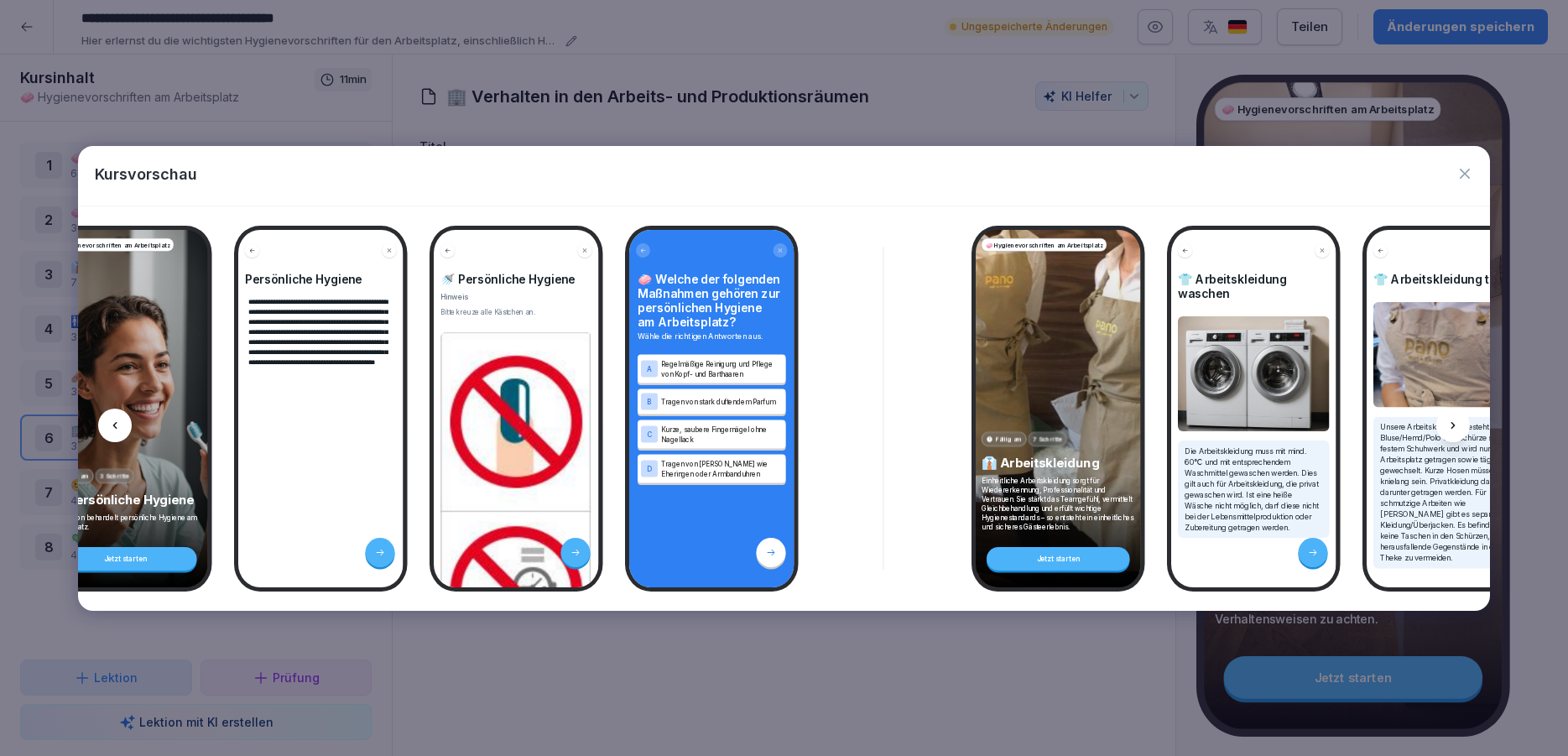
click at [1450, 421] on icon at bounding box center [1453, 425] width 13 height 13
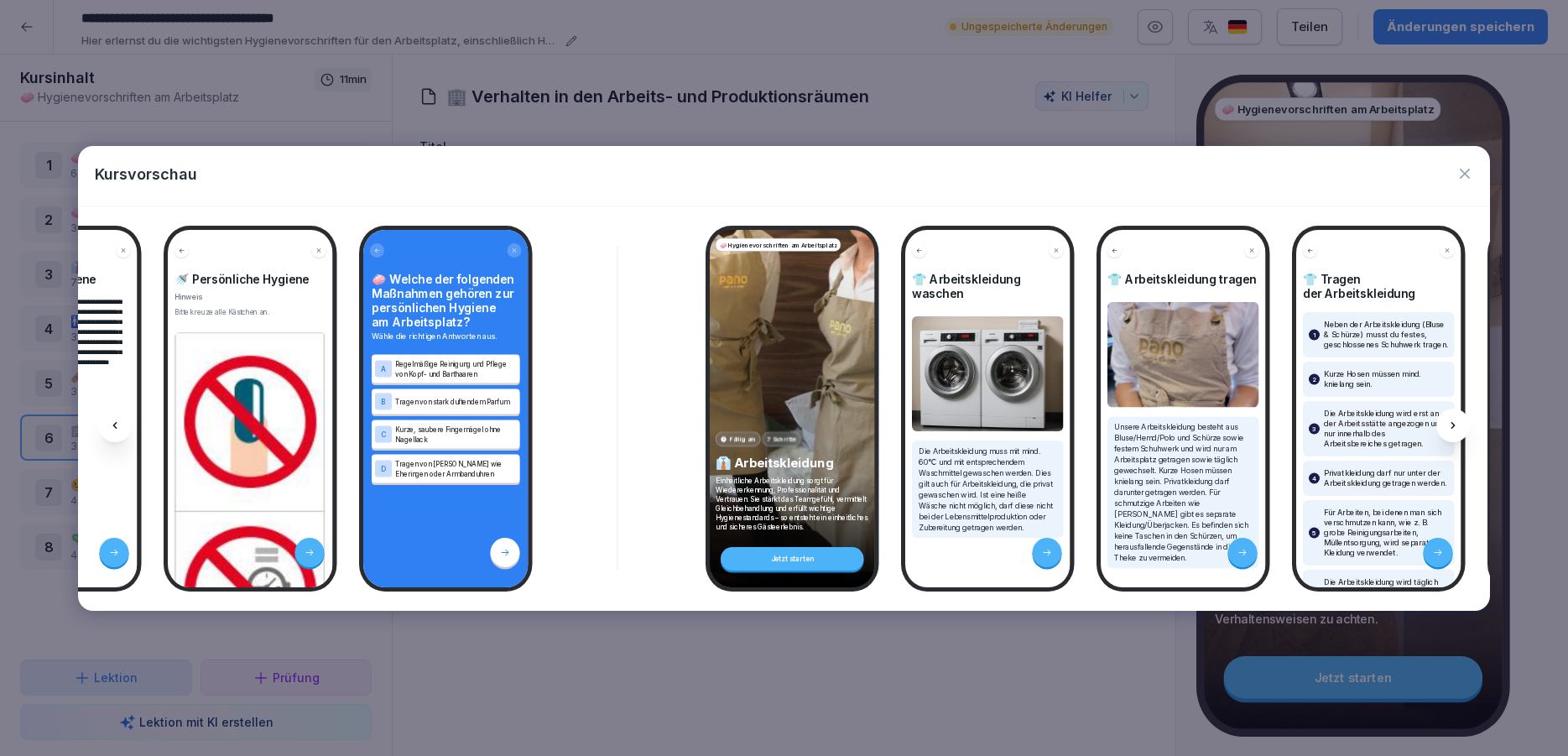
click at [1450, 421] on icon at bounding box center [1453, 425] width 13 height 13
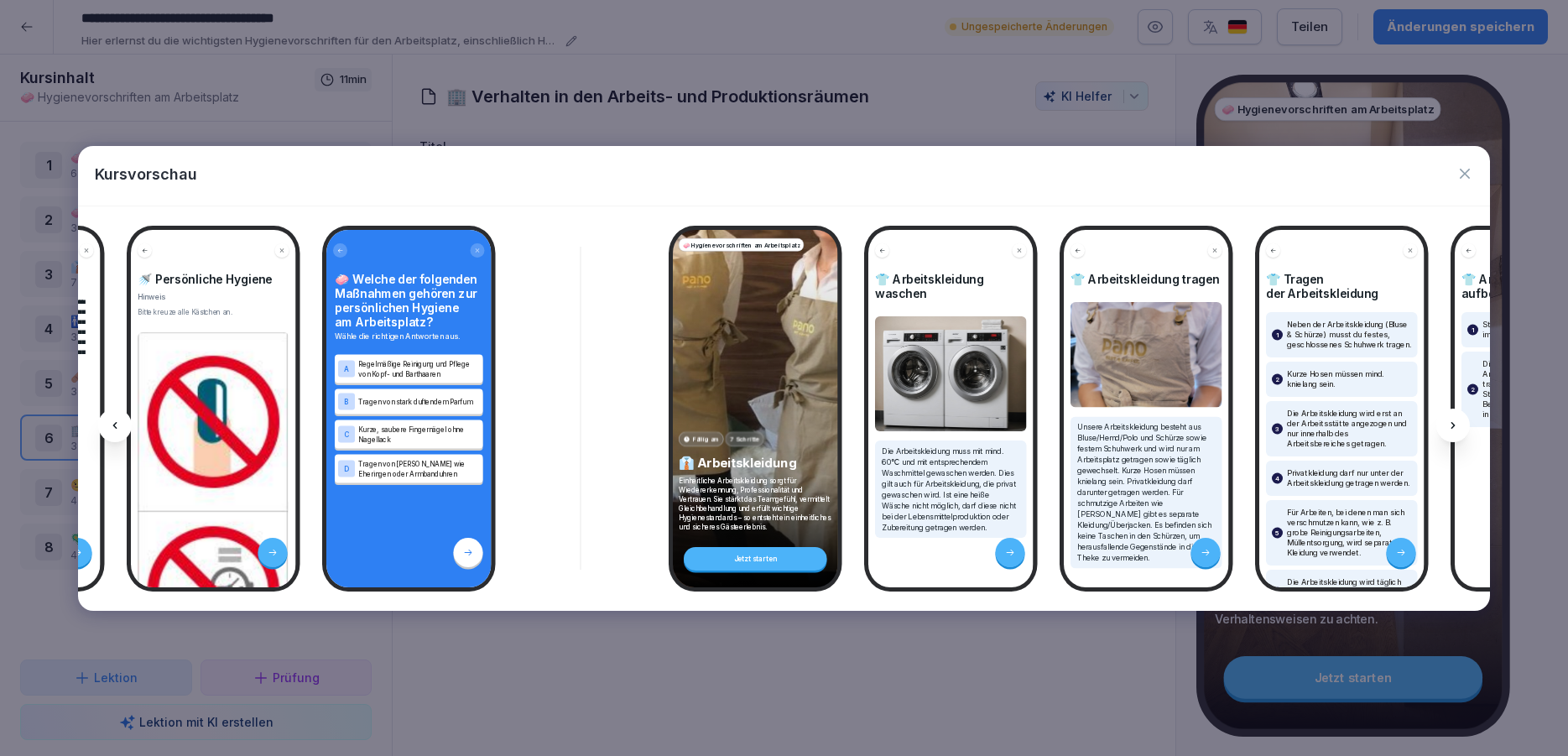
click at [1450, 421] on icon at bounding box center [1453, 425] width 13 height 13
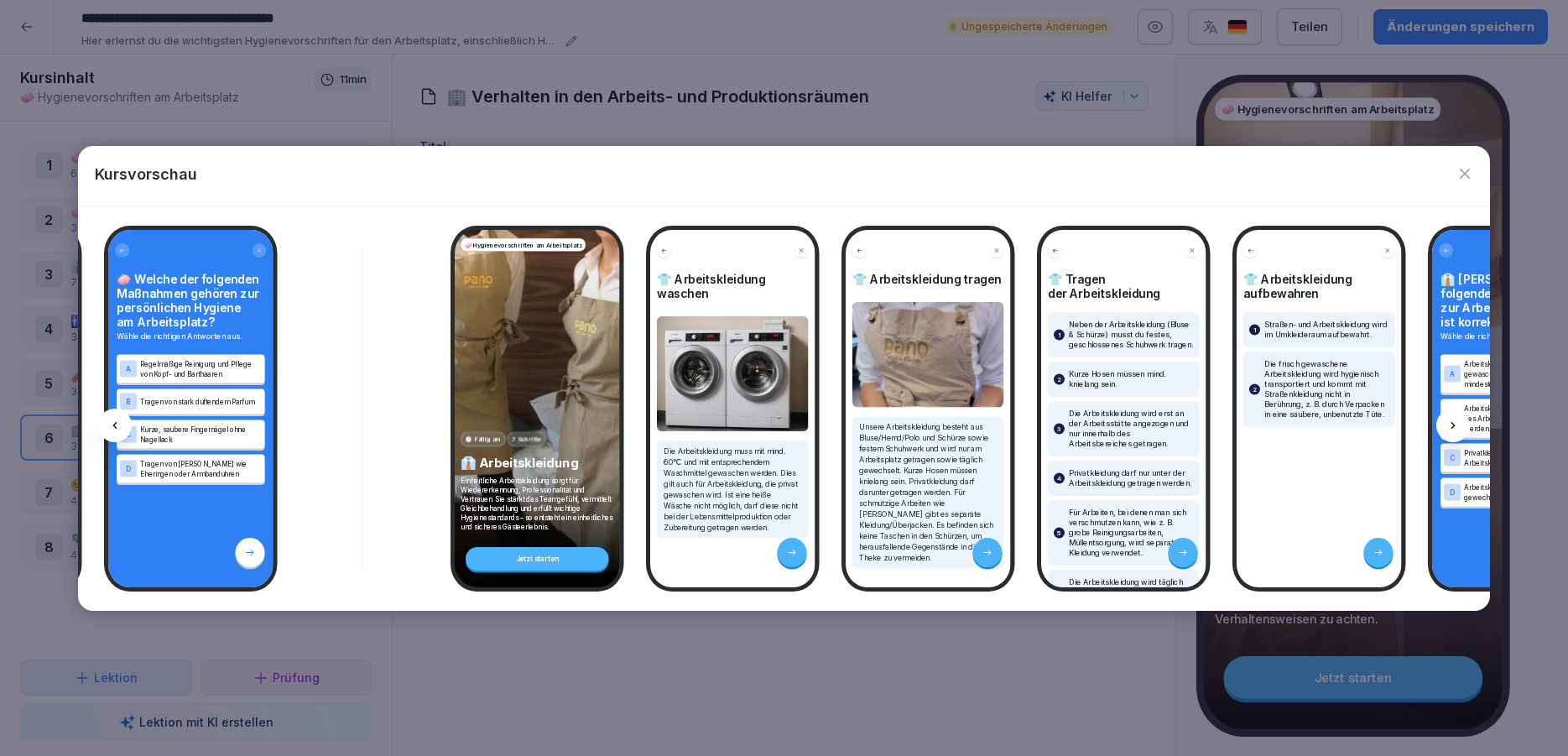
click at [1450, 421] on icon at bounding box center [1453, 425] width 13 height 13
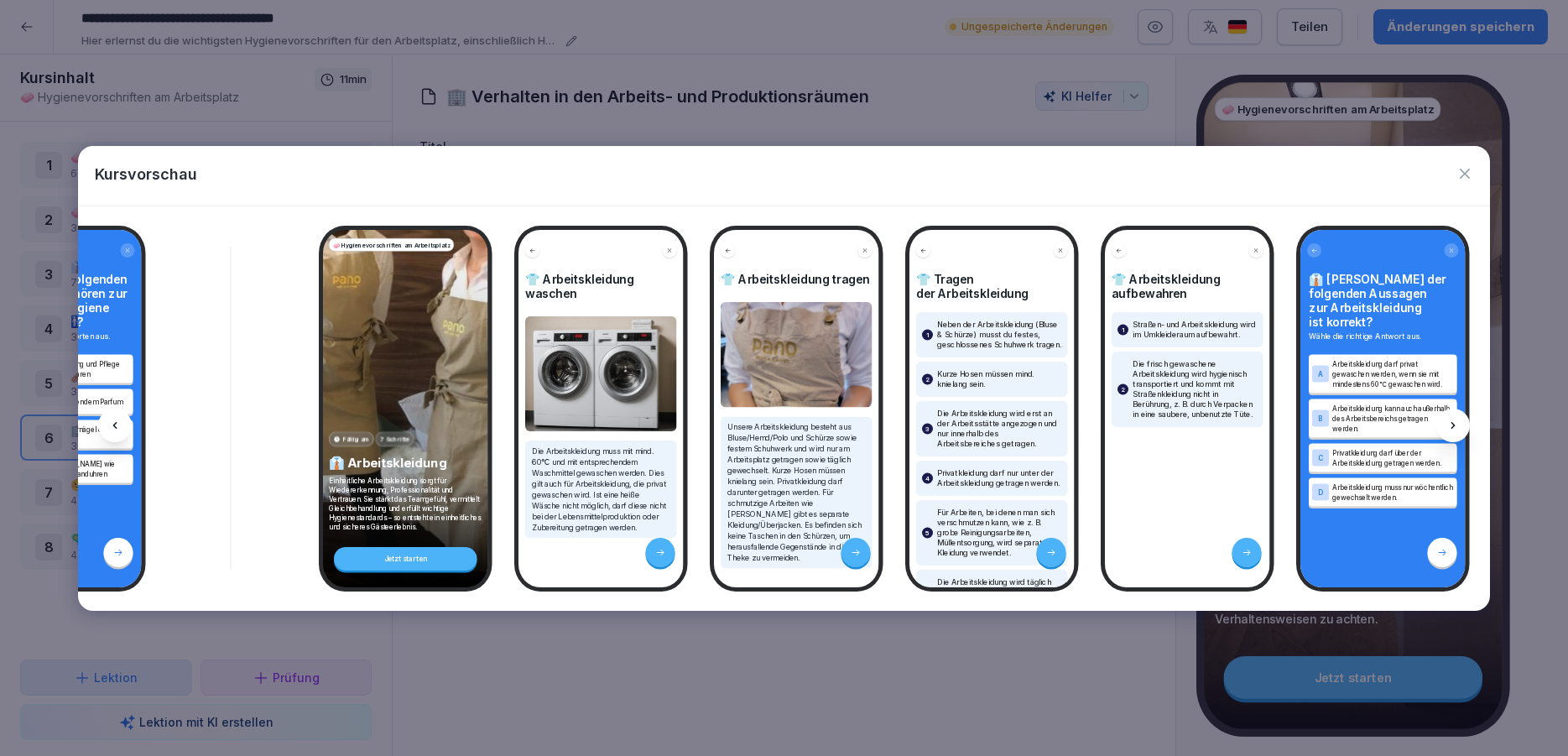
click at [1450, 421] on icon at bounding box center [1453, 425] width 13 height 13
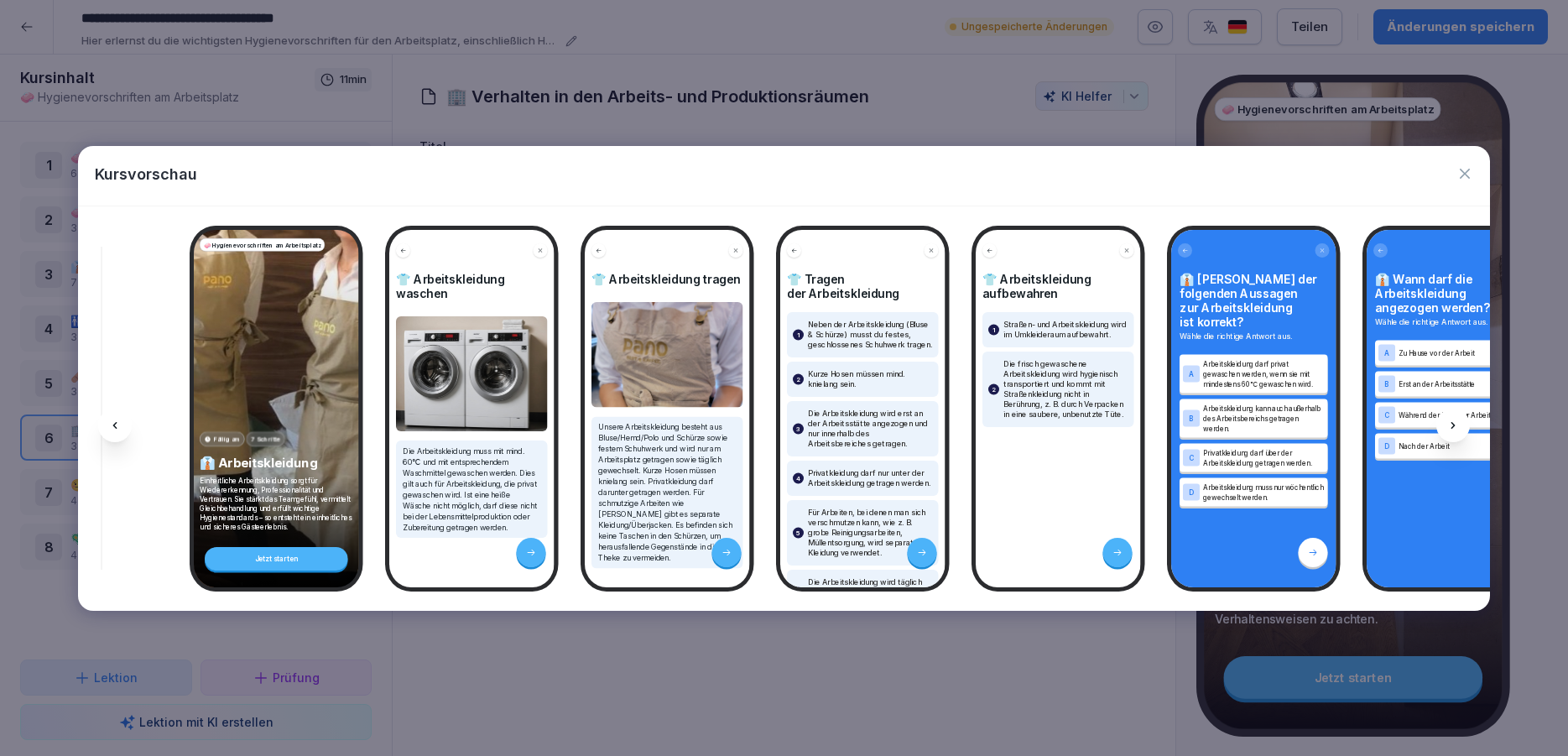
click at [1450, 421] on icon at bounding box center [1453, 425] width 13 height 13
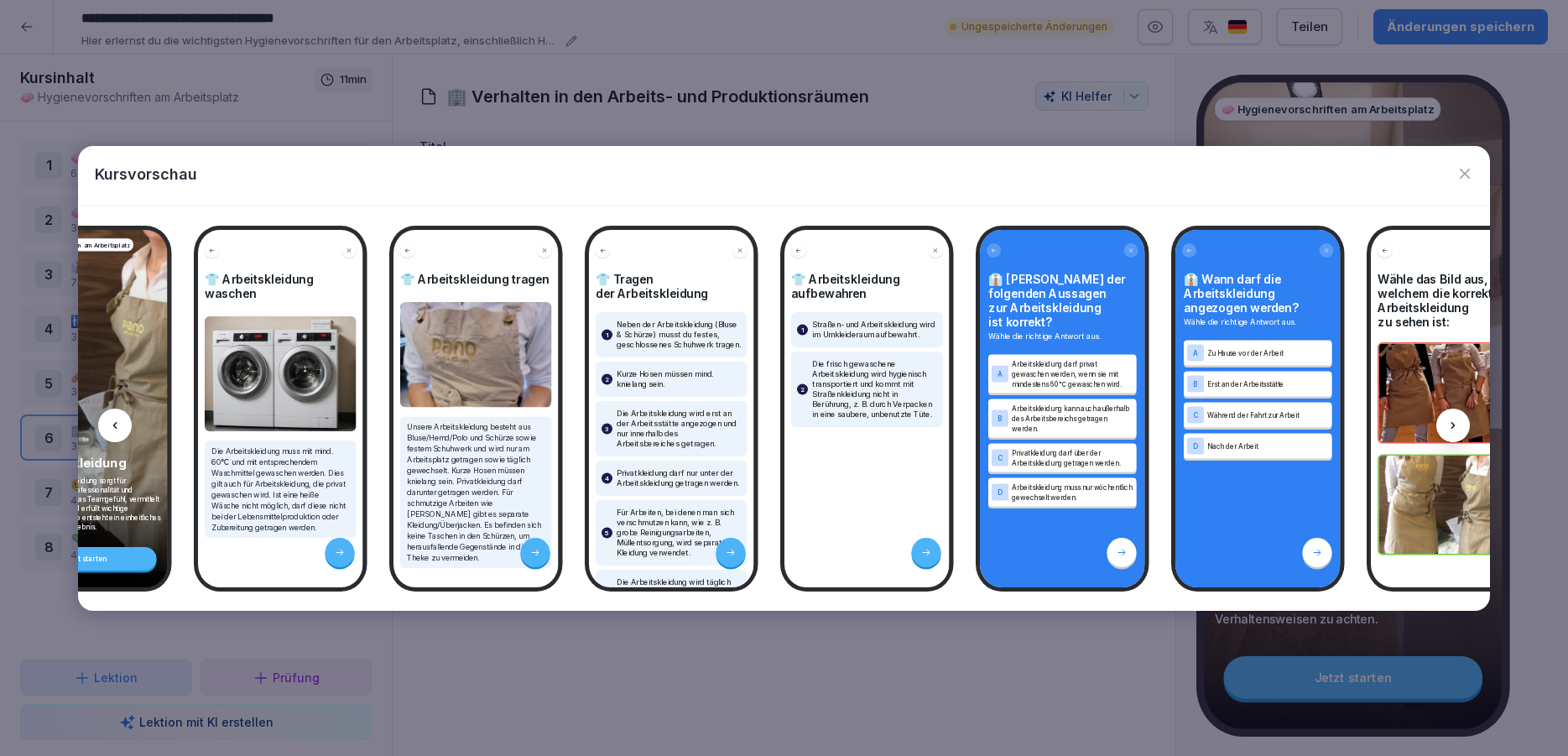
click at [1450, 421] on icon at bounding box center [1453, 425] width 13 height 13
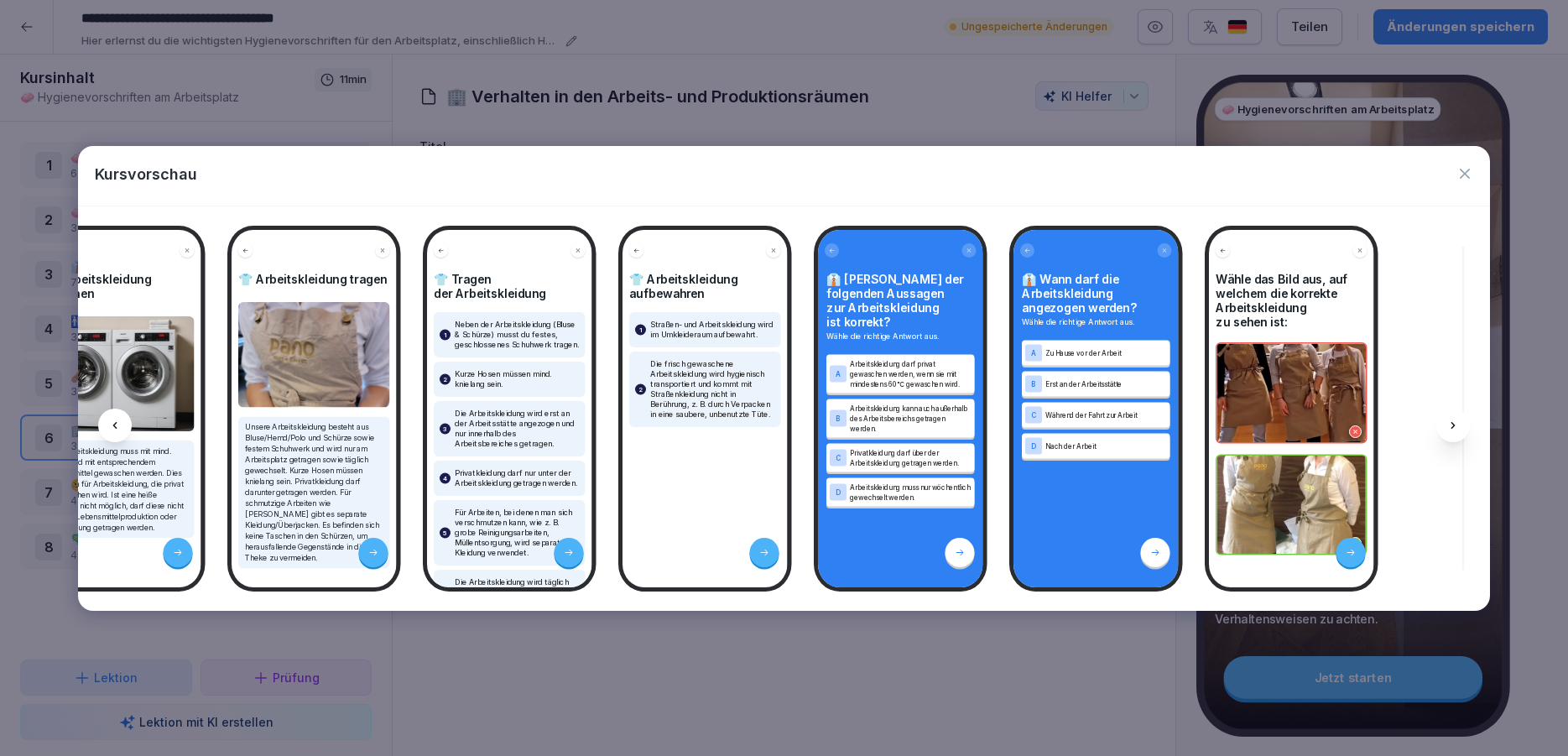
click at [1450, 421] on icon at bounding box center [1453, 425] width 13 height 13
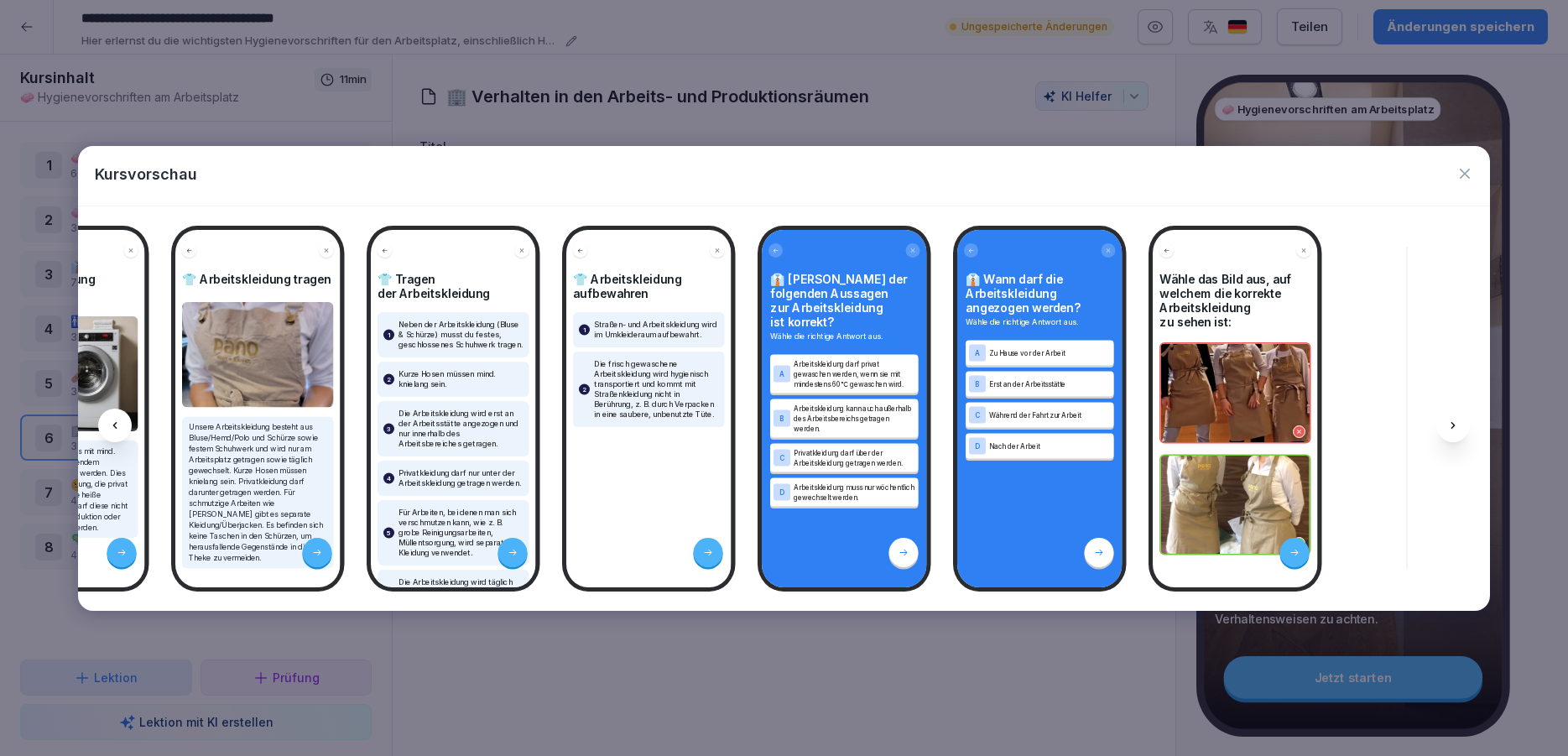
click at [1450, 421] on icon at bounding box center [1453, 425] width 13 height 13
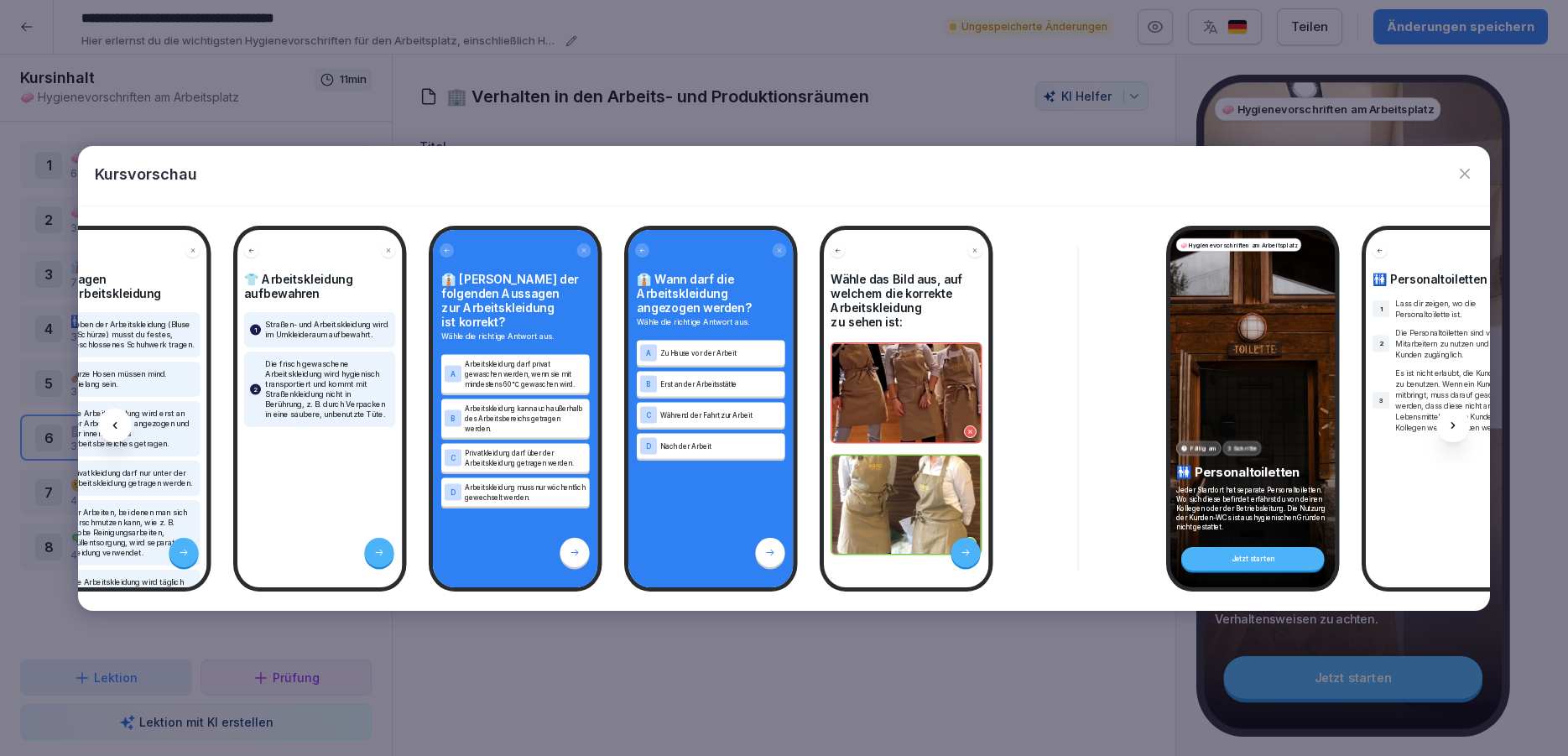
click at [1450, 421] on icon at bounding box center [1453, 425] width 13 height 13
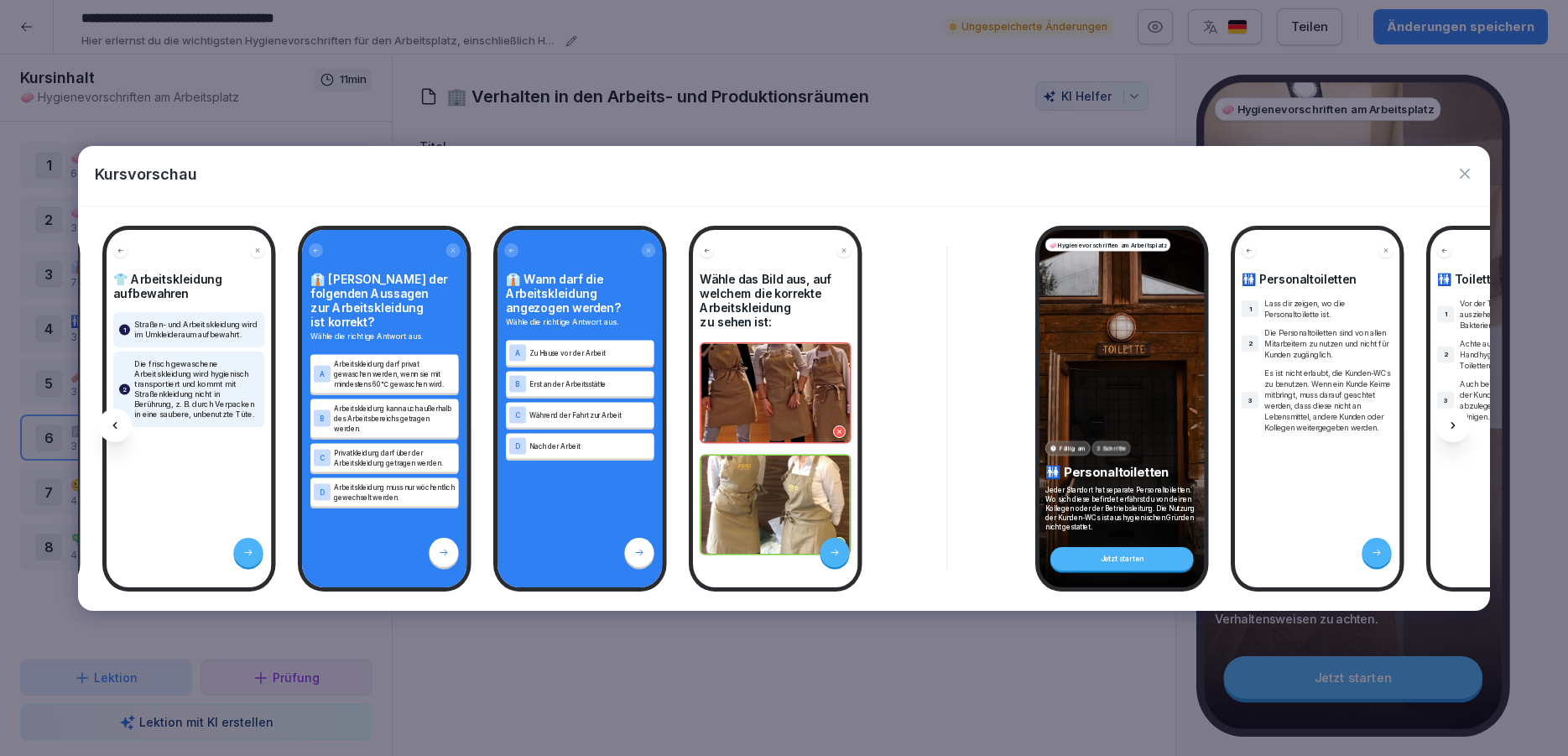
click at [1450, 421] on icon at bounding box center [1453, 425] width 13 height 13
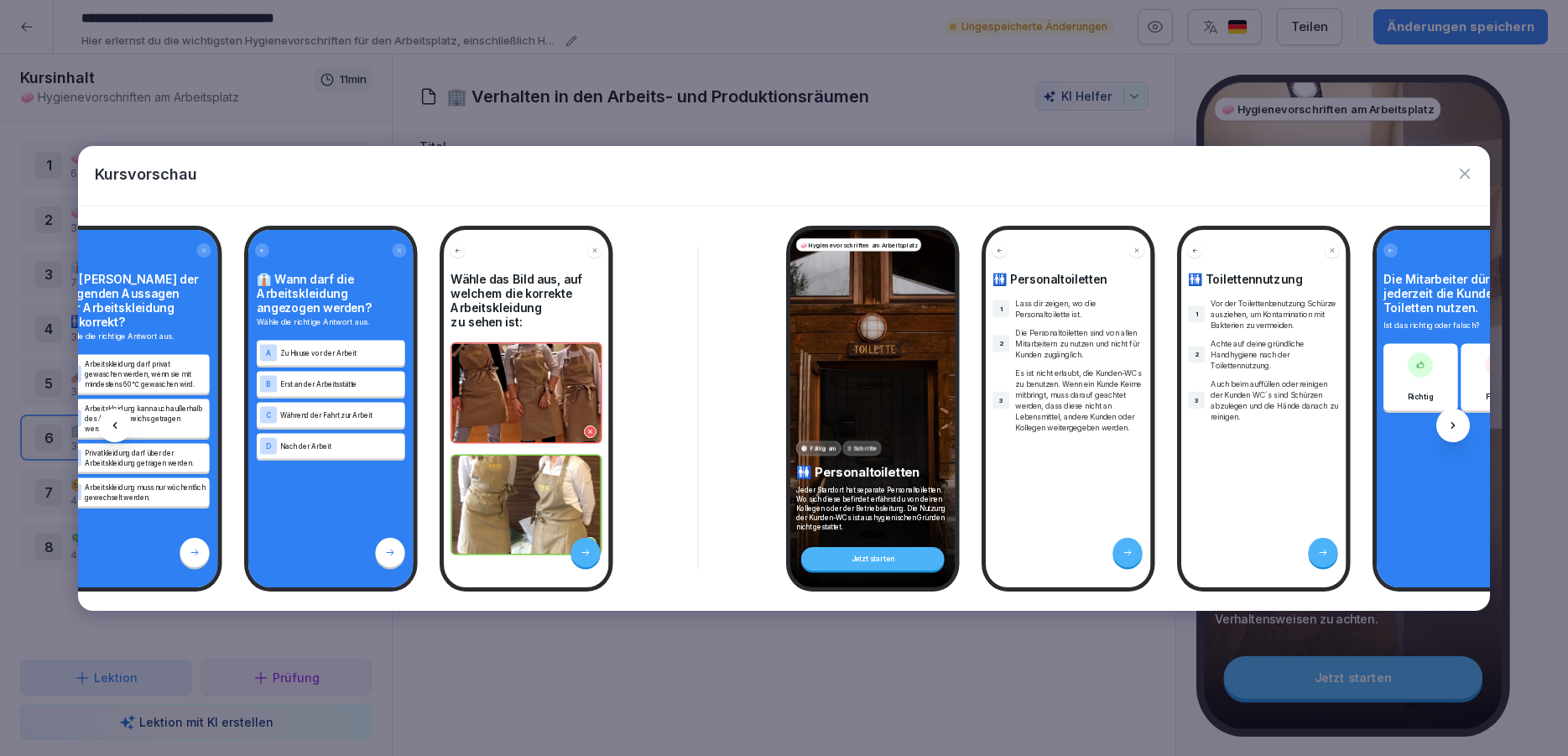
scroll to position [0, 3491]
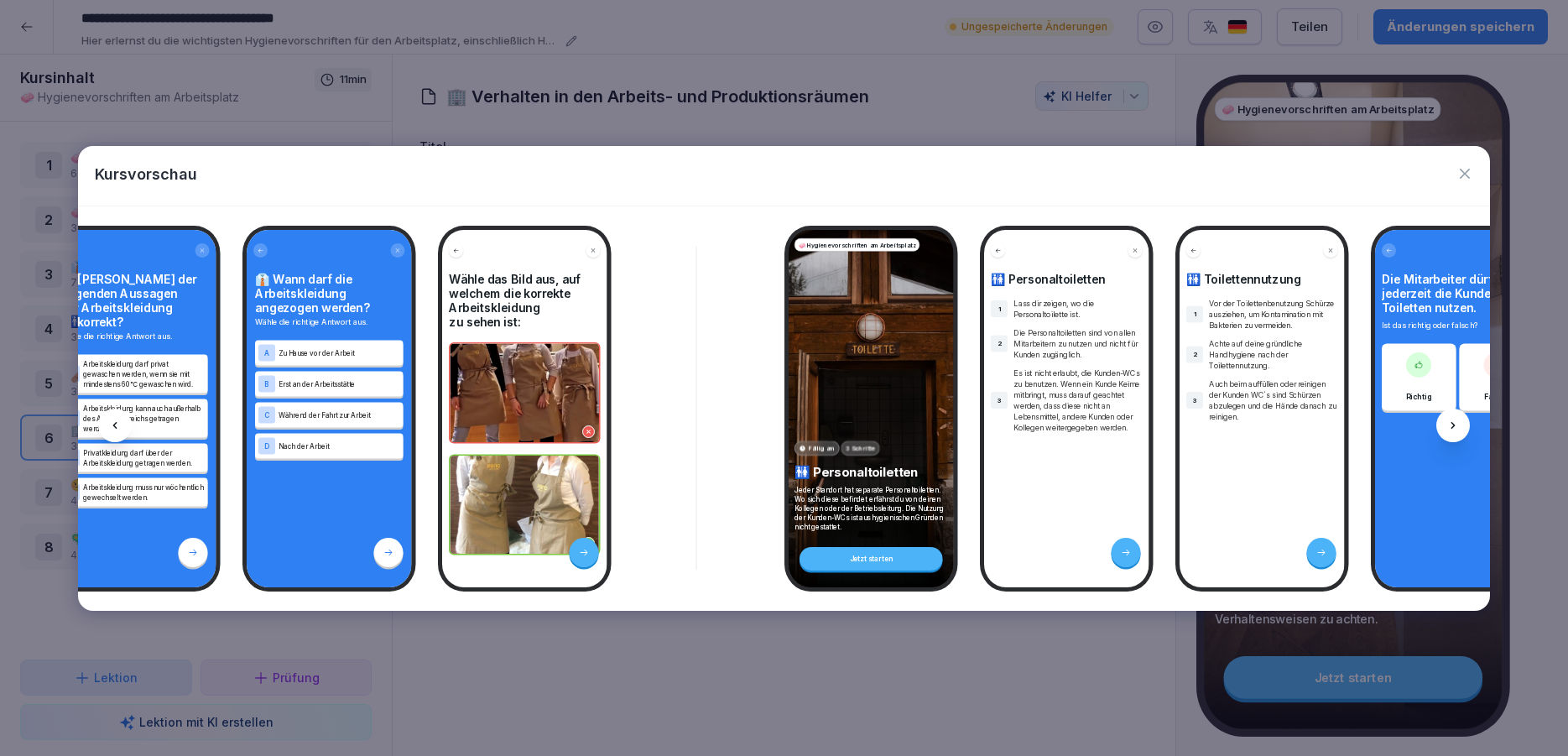
click at [1459, 421] on icon at bounding box center [1453, 425] width 13 height 13
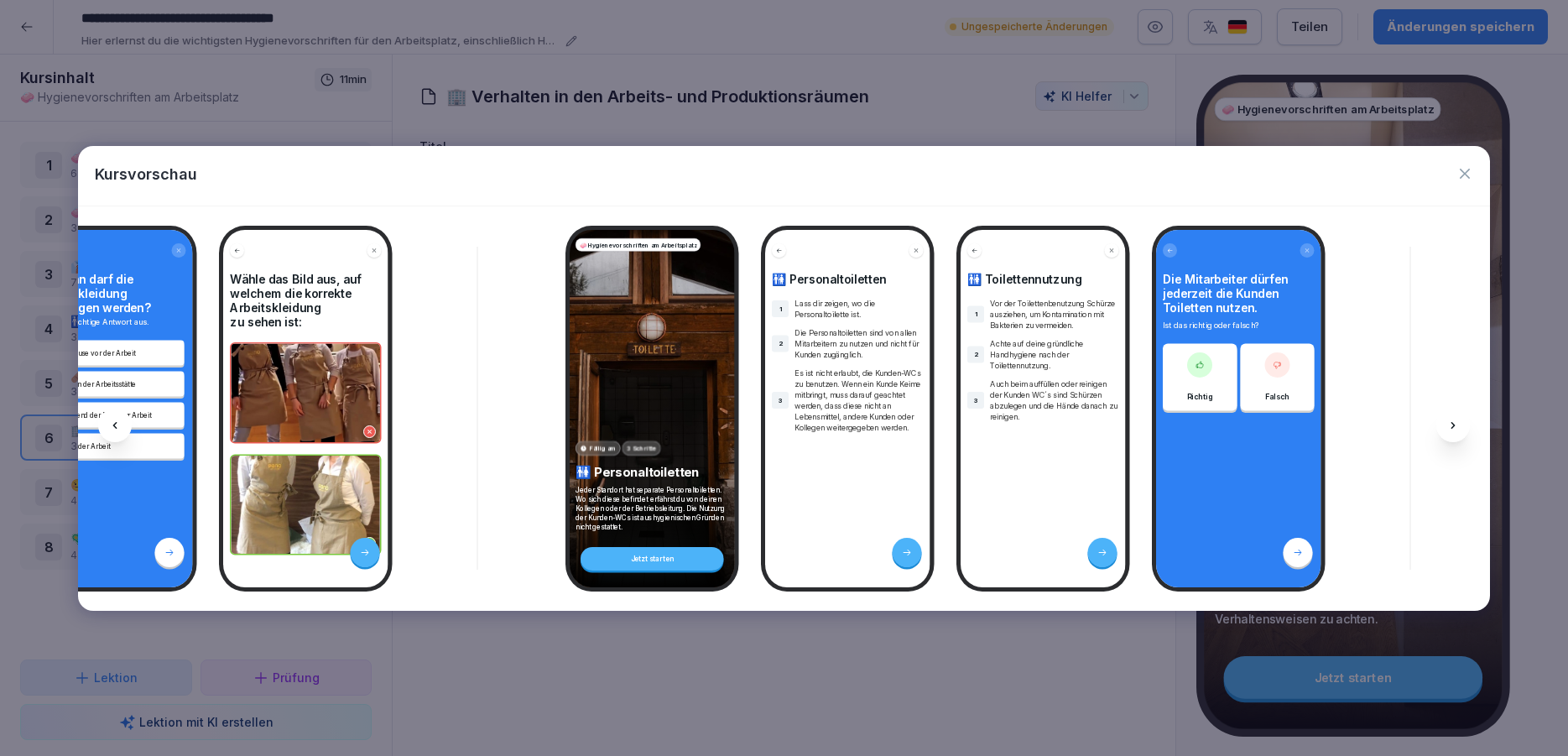
click at [1458, 421] on icon at bounding box center [1453, 425] width 13 height 13
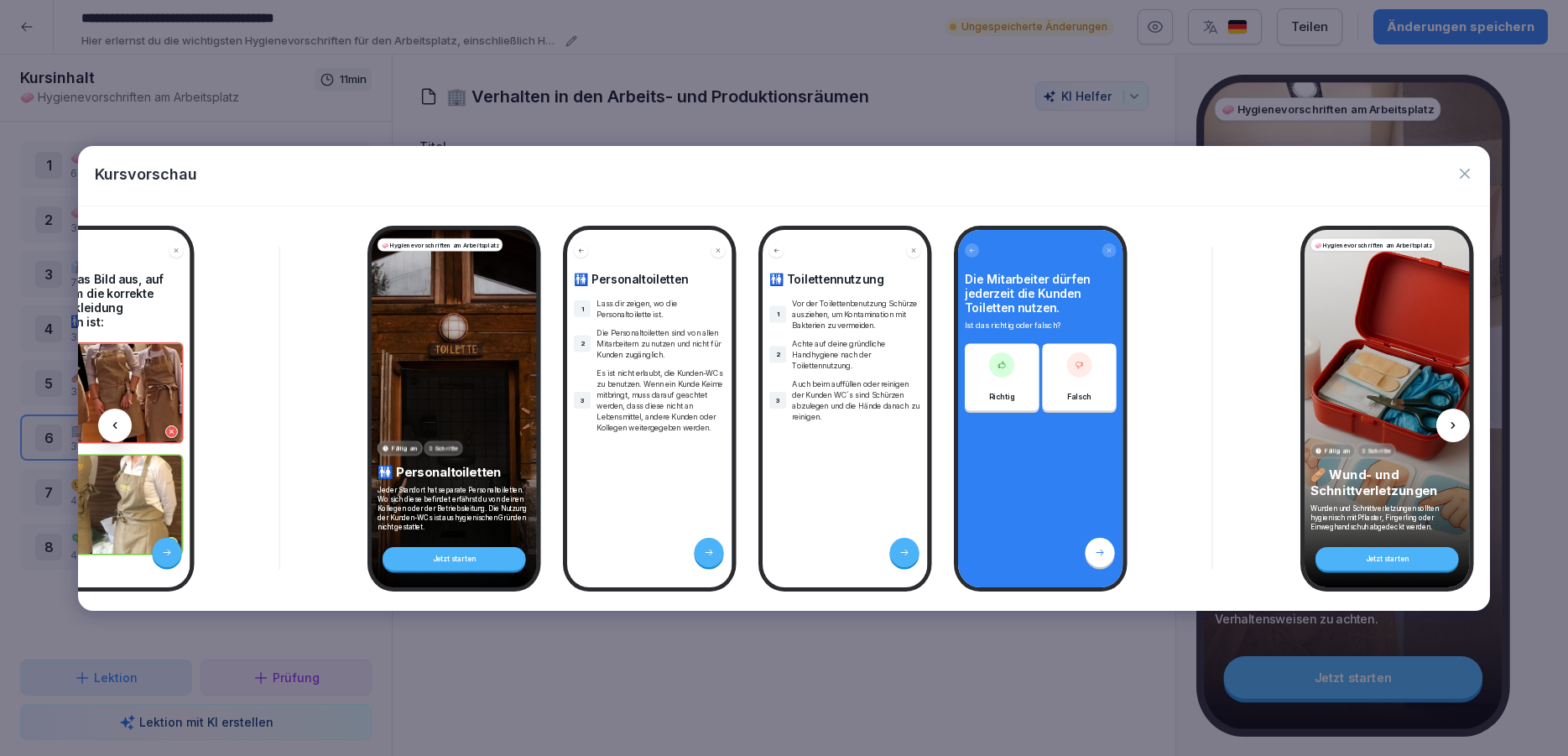
click at [1458, 420] on icon at bounding box center [1453, 425] width 13 height 13
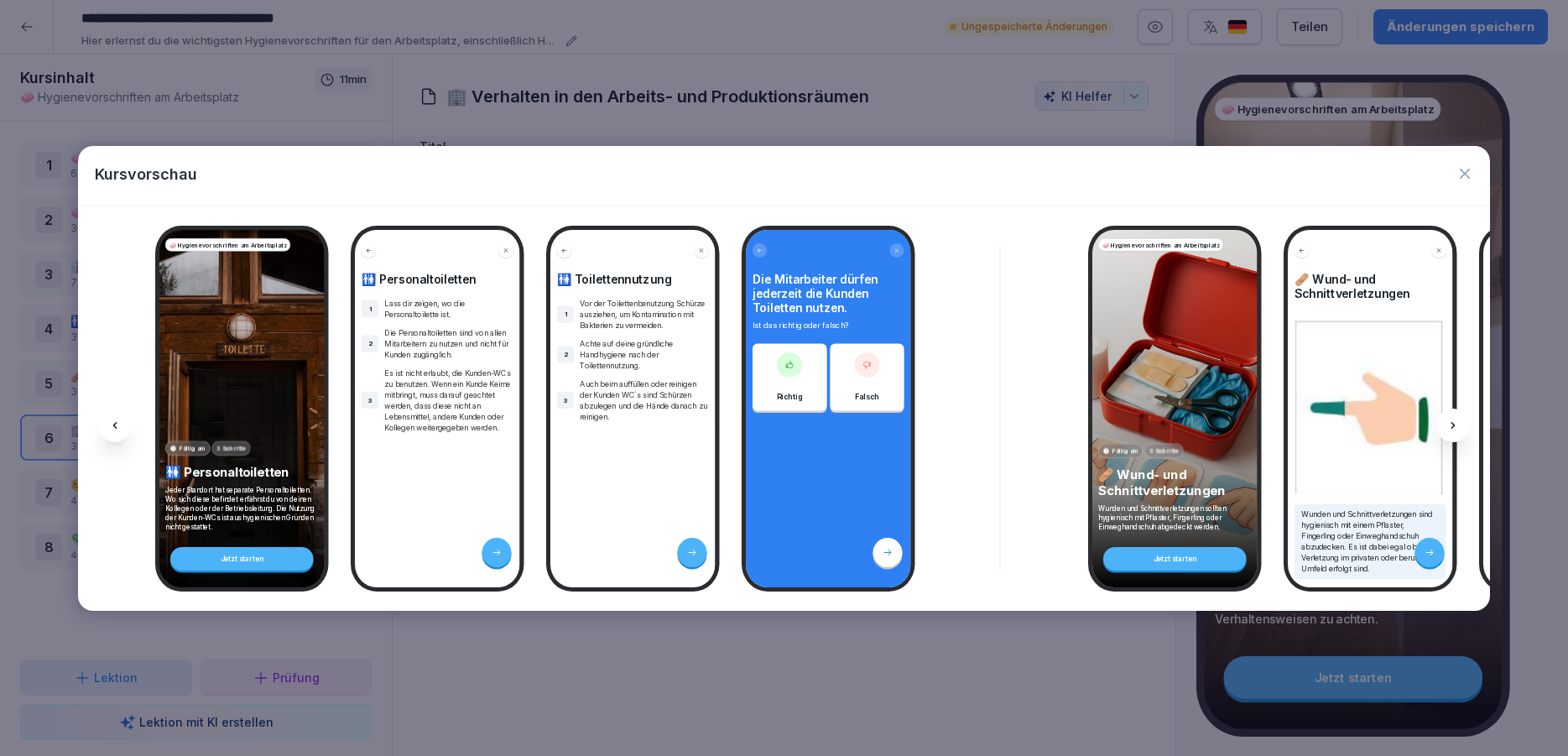
click at [1458, 420] on icon at bounding box center [1453, 425] width 13 height 13
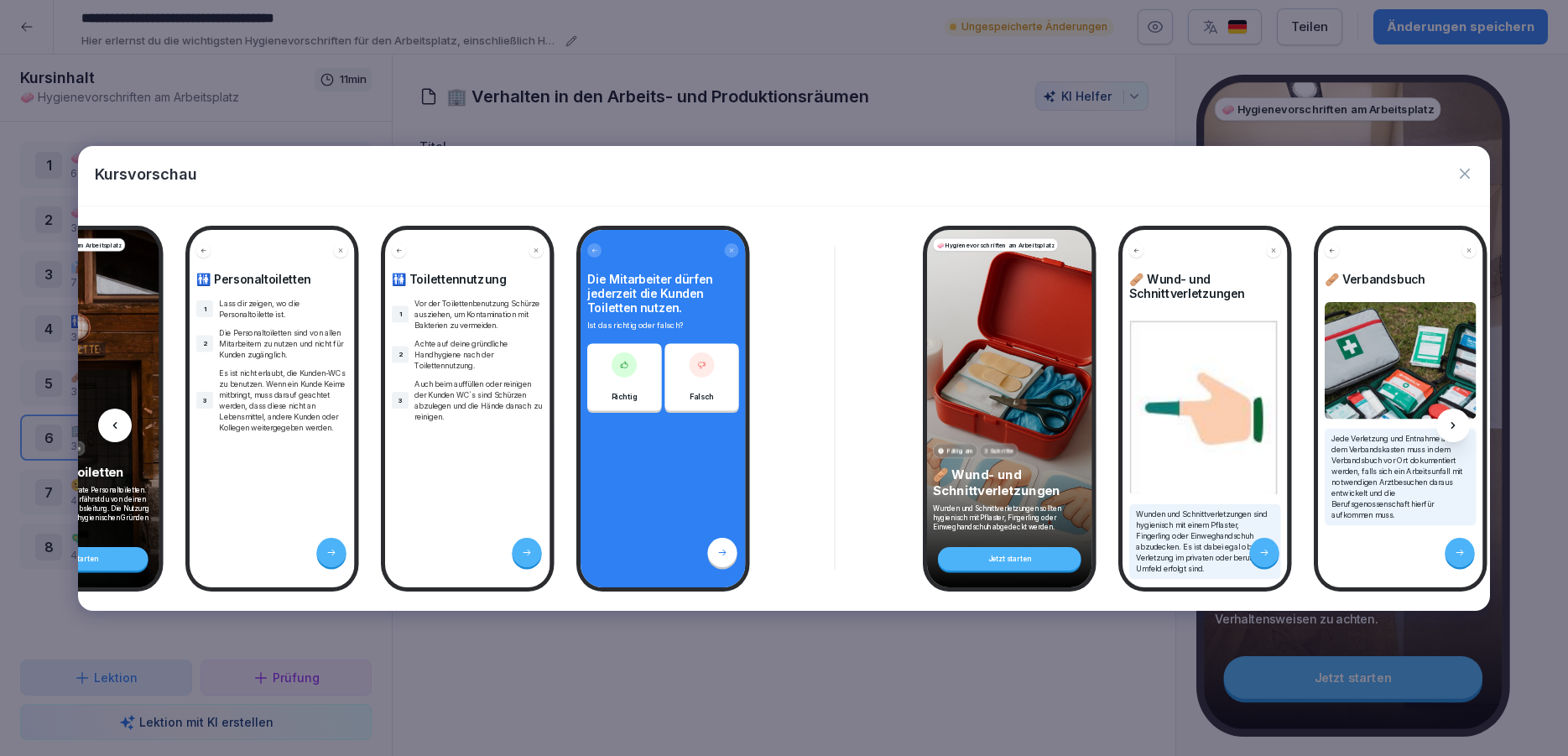
click at [1458, 420] on icon at bounding box center [1453, 425] width 13 height 13
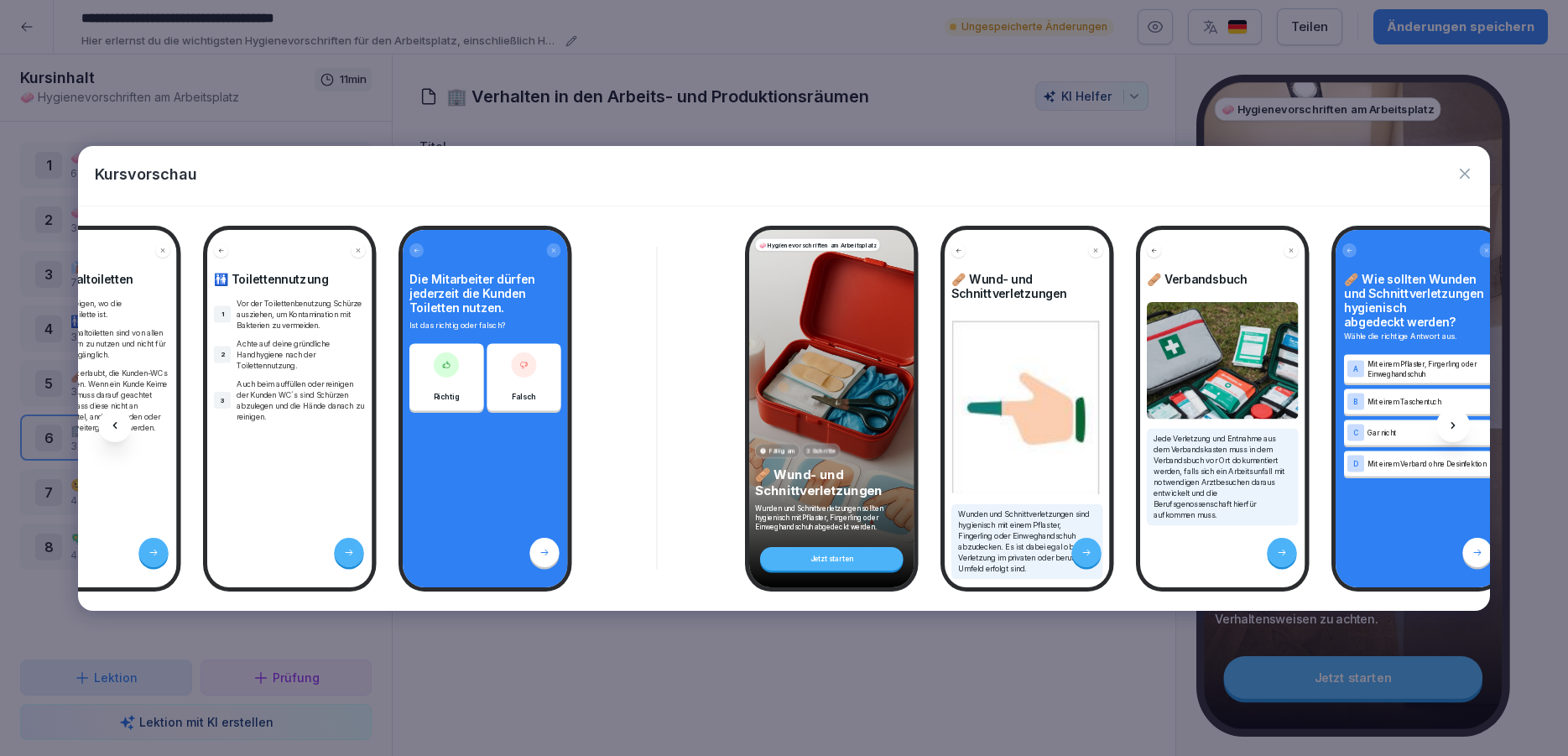
click at [1458, 420] on icon at bounding box center [1453, 425] width 13 height 13
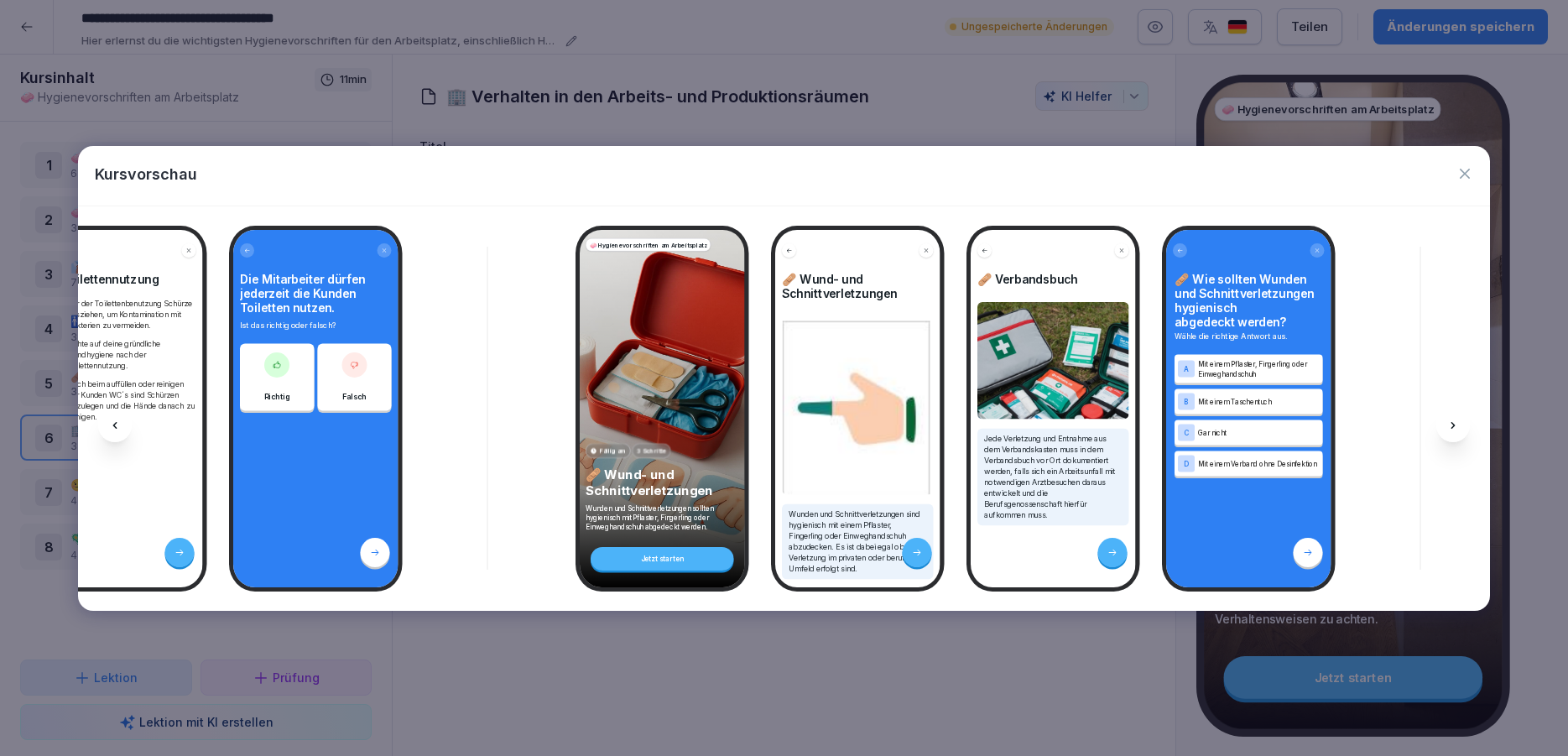
click at [1458, 420] on icon at bounding box center [1453, 425] width 13 height 13
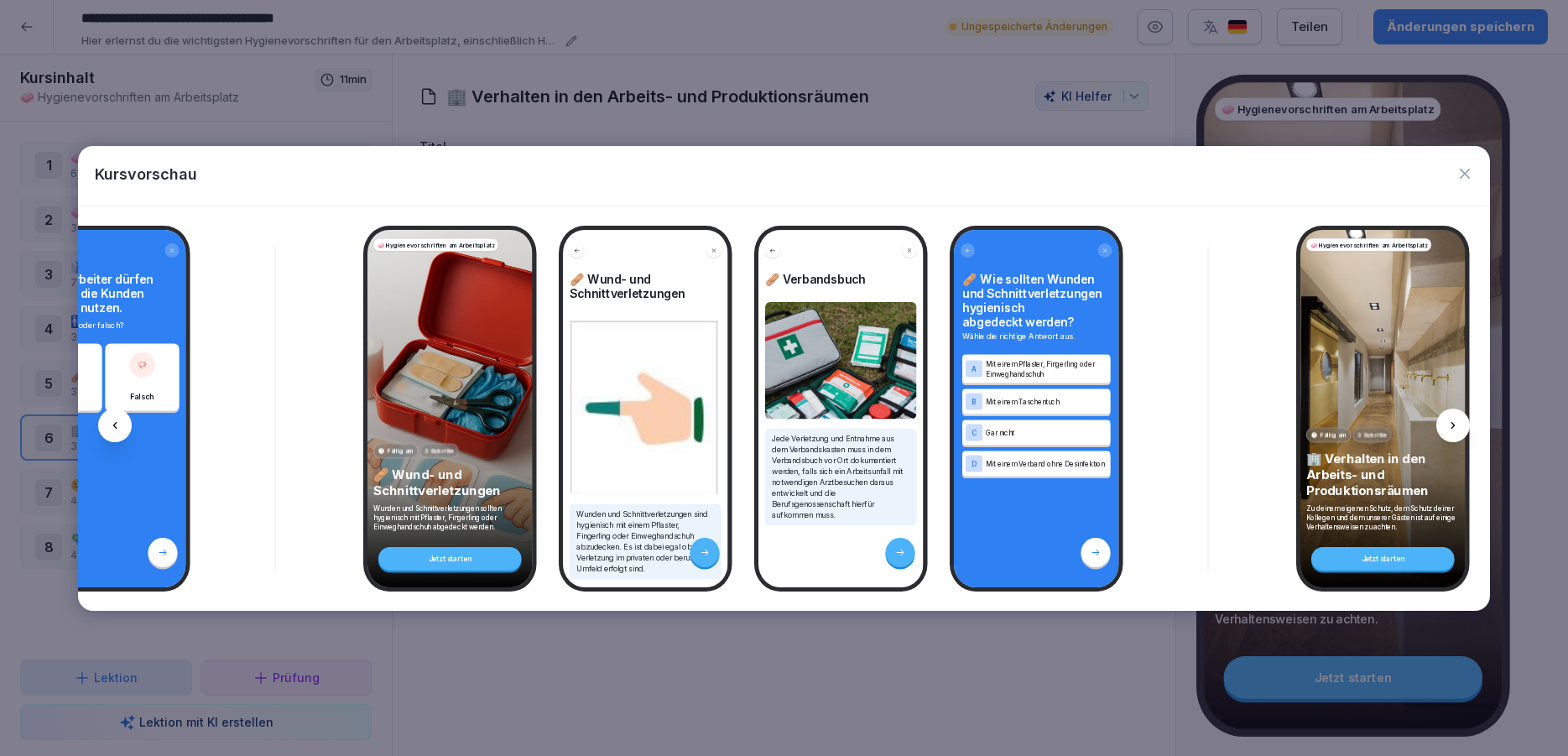
click at [1458, 420] on icon at bounding box center [1453, 425] width 13 height 13
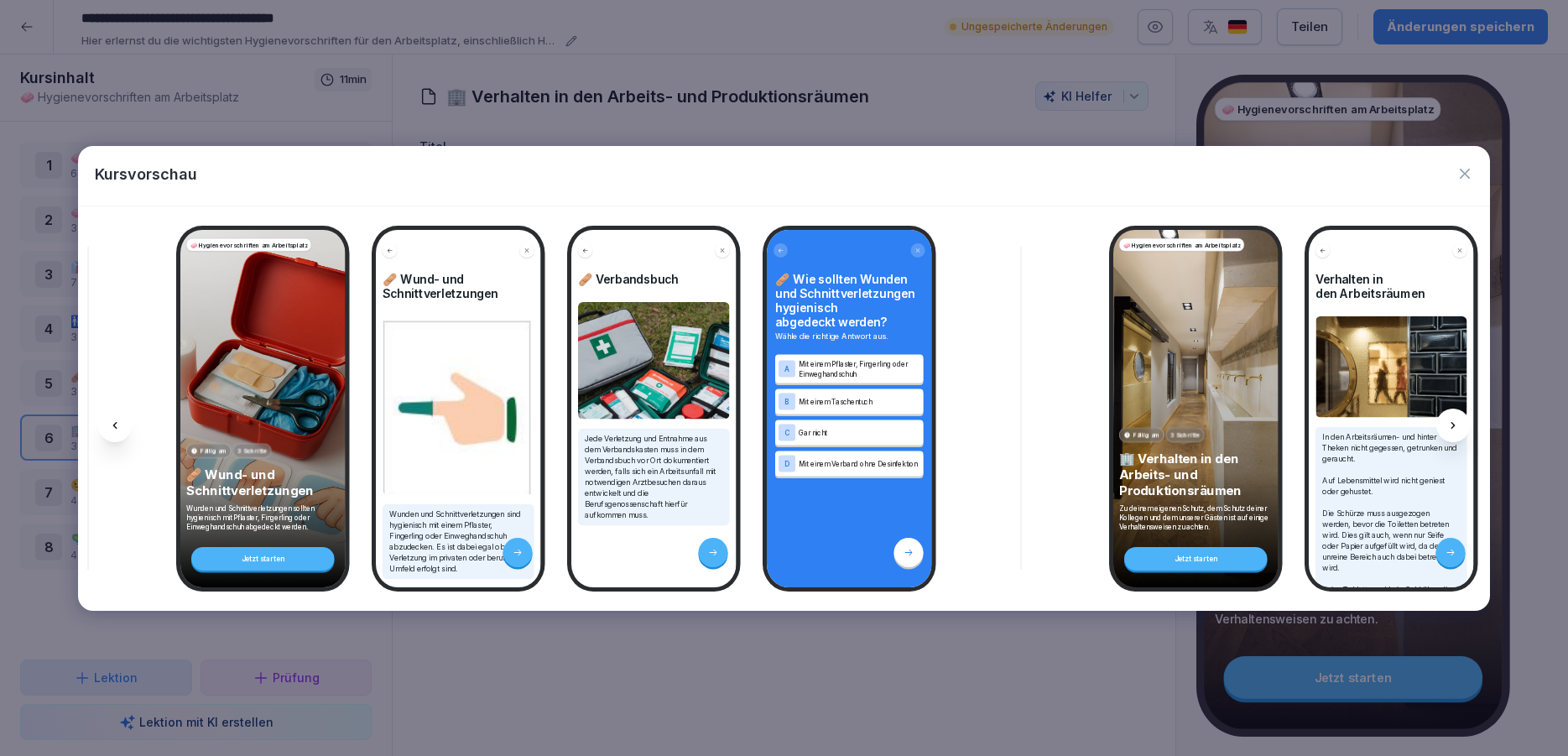
click at [1458, 420] on icon at bounding box center [1453, 425] width 13 height 13
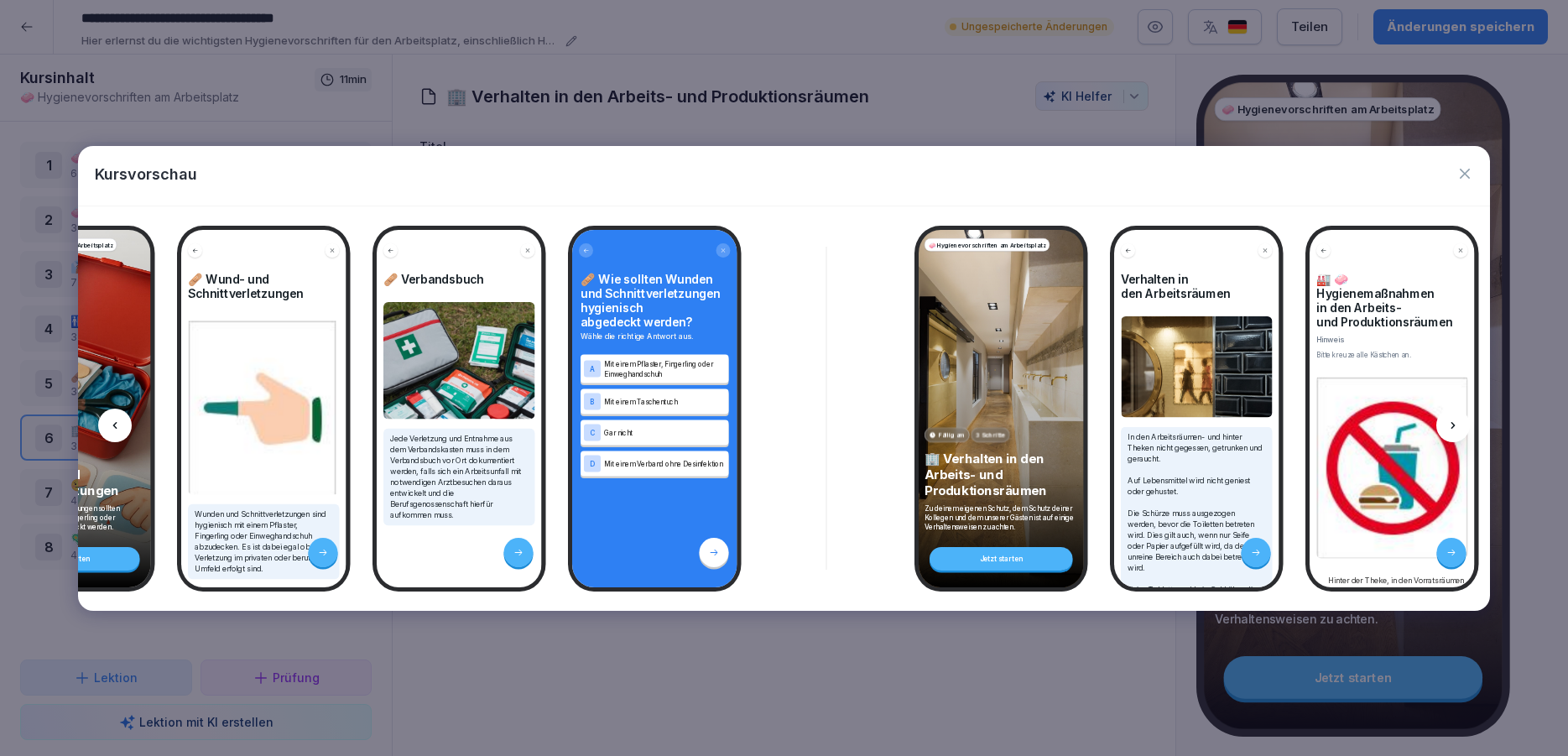
click at [1458, 420] on icon at bounding box center [1453, 425] width 13 height 13
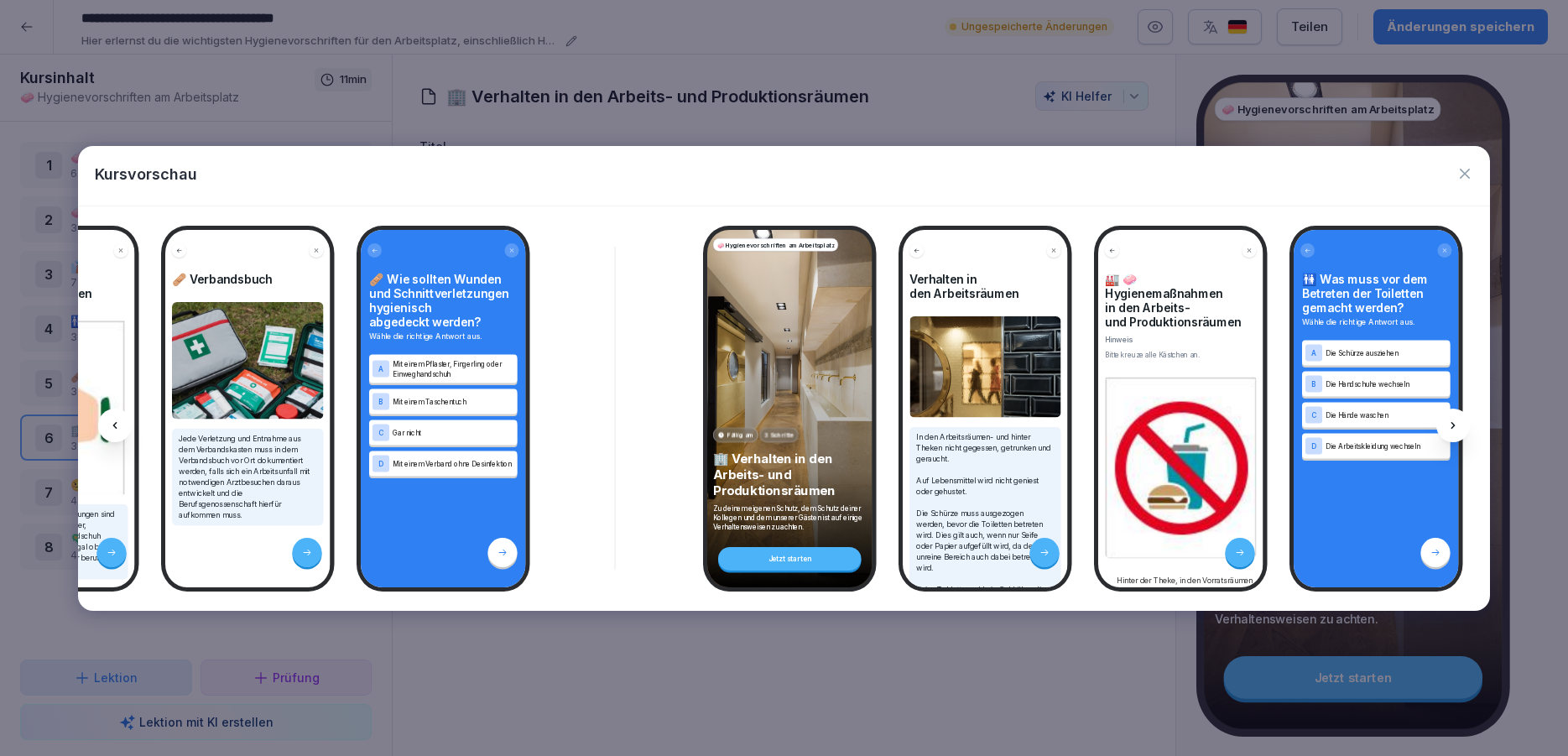
click at [1458, 420] on icon at bounding box center [1453, 425] width 13 height 13
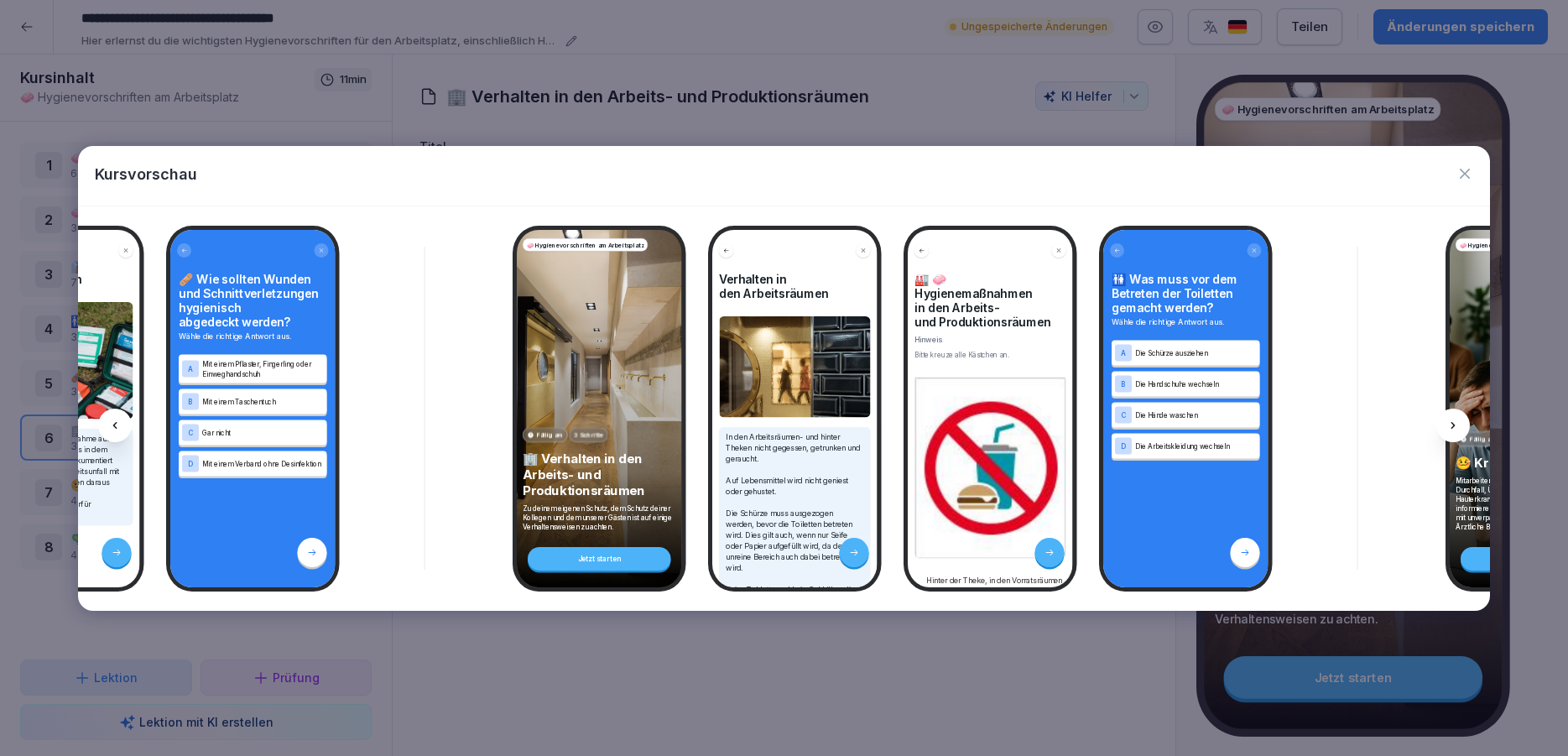
click at [1458, 420] on icon at bounding box center [1453, 425] width 13 height 13
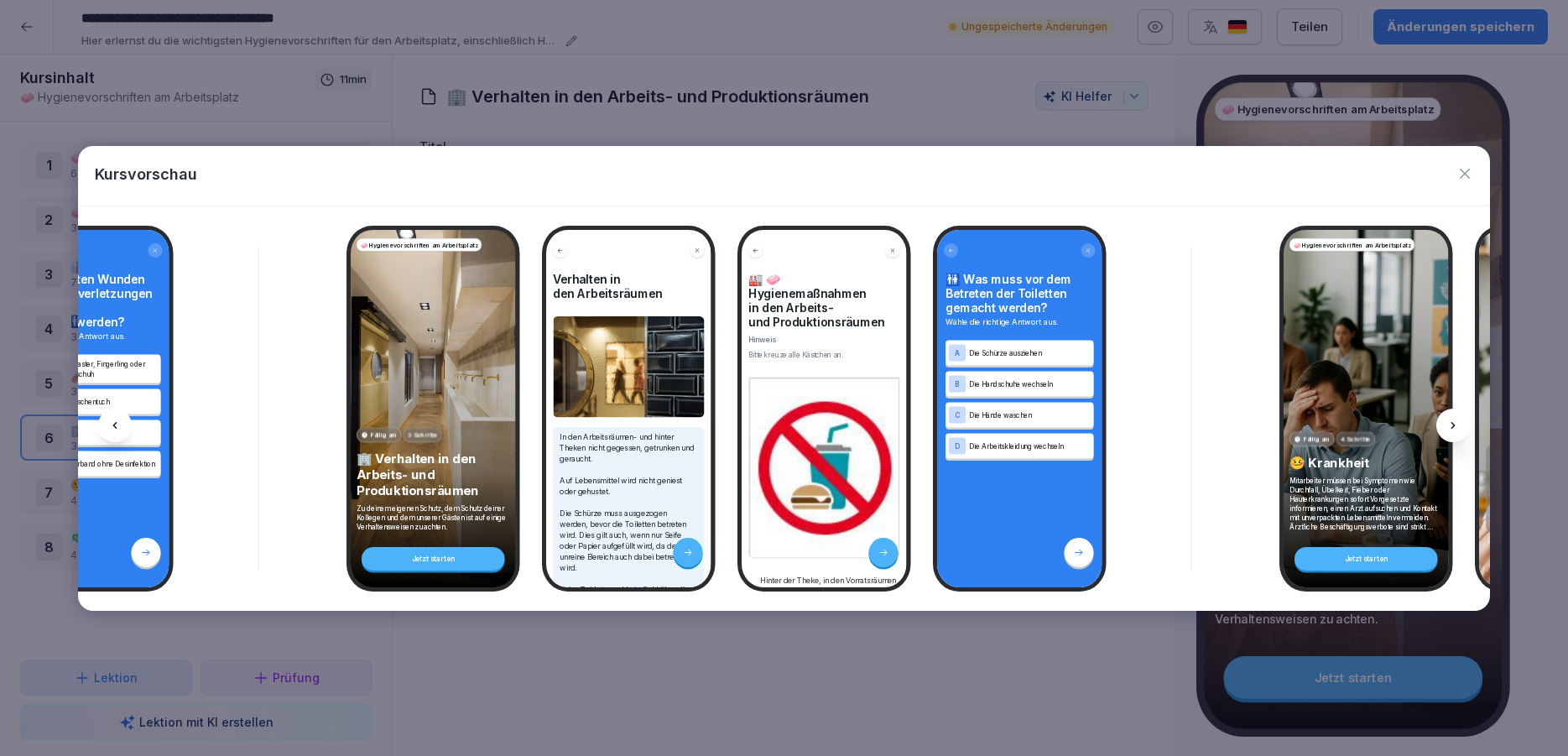
click at [1458, 420] on icon at bounding box center [1453, 425] width 13 height 13
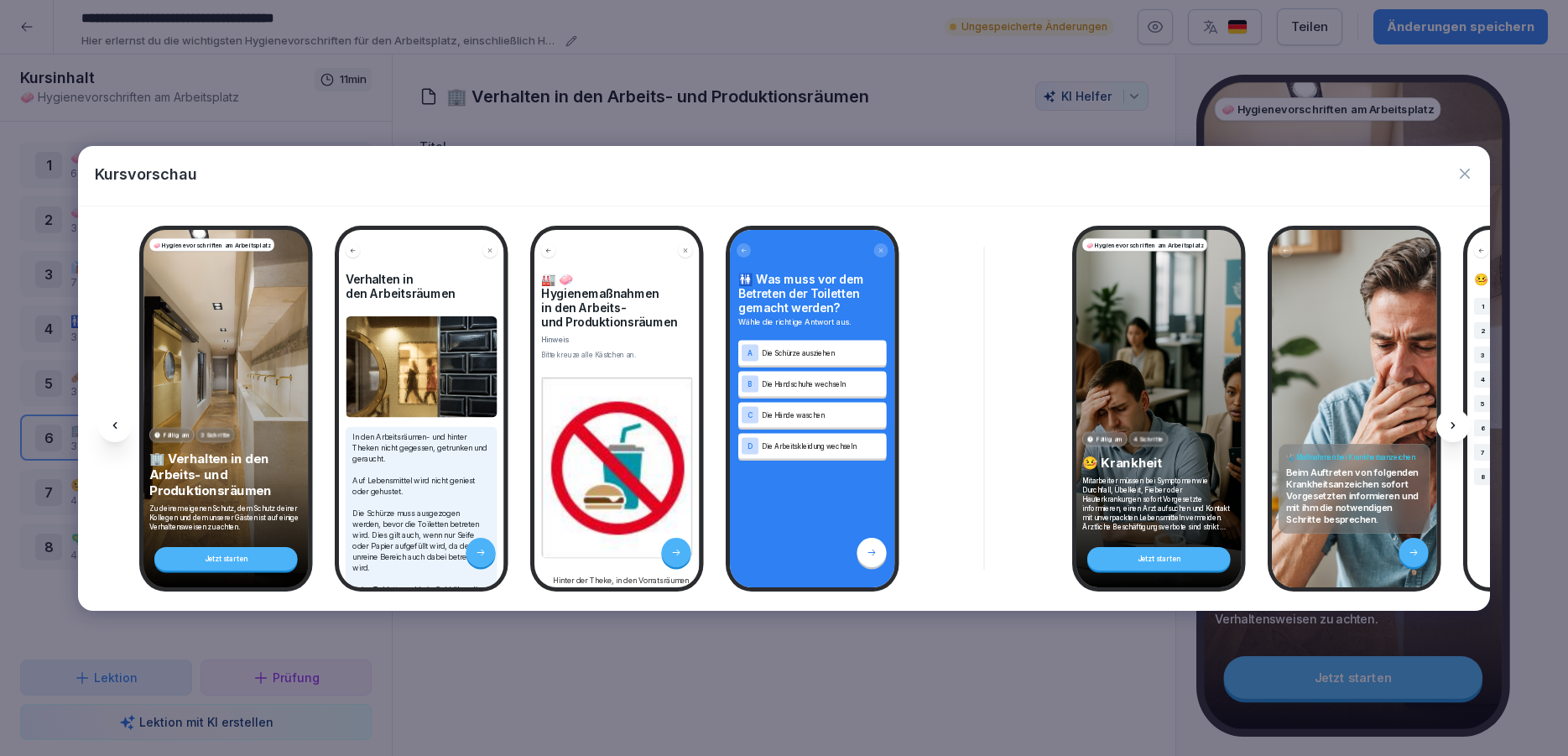
click at [1458, 420] on icon at bounding box center [1453, 425] width 13 height 13
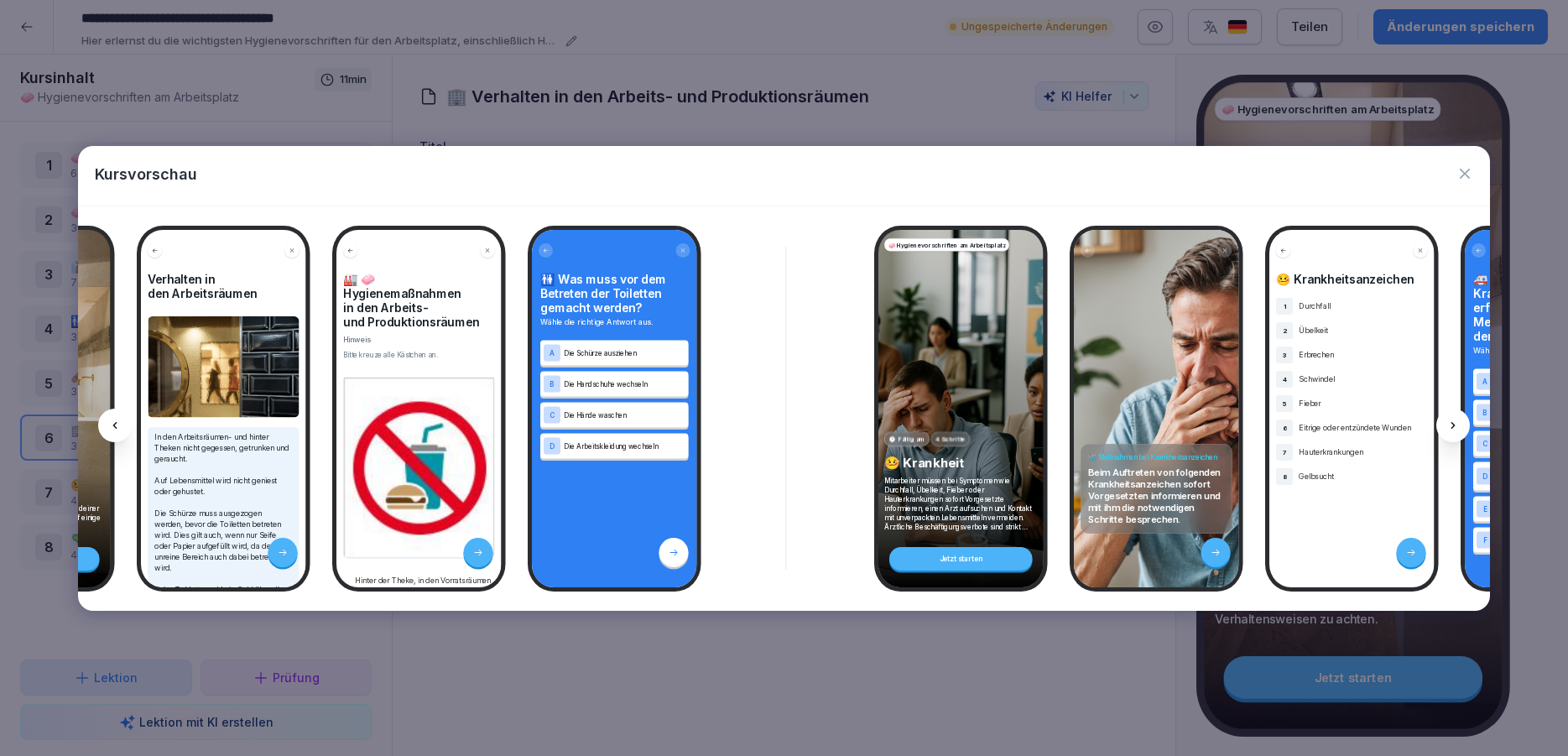
click at [1458, 420] on icon at bounding box center [1453, 425] width 13 height 13
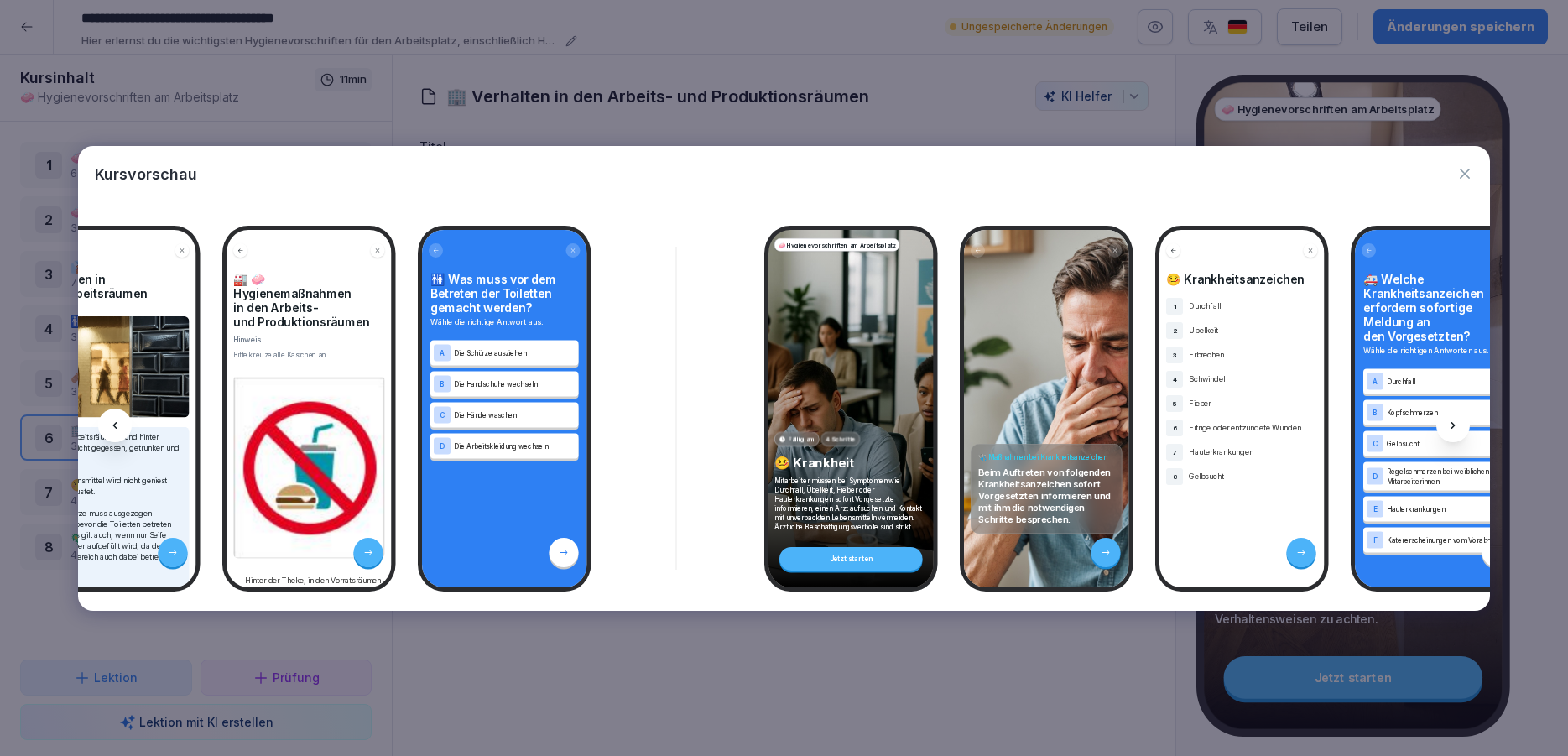
click at [1458, 420] on icon at bounding box center [1453, 425] width 13 height 13
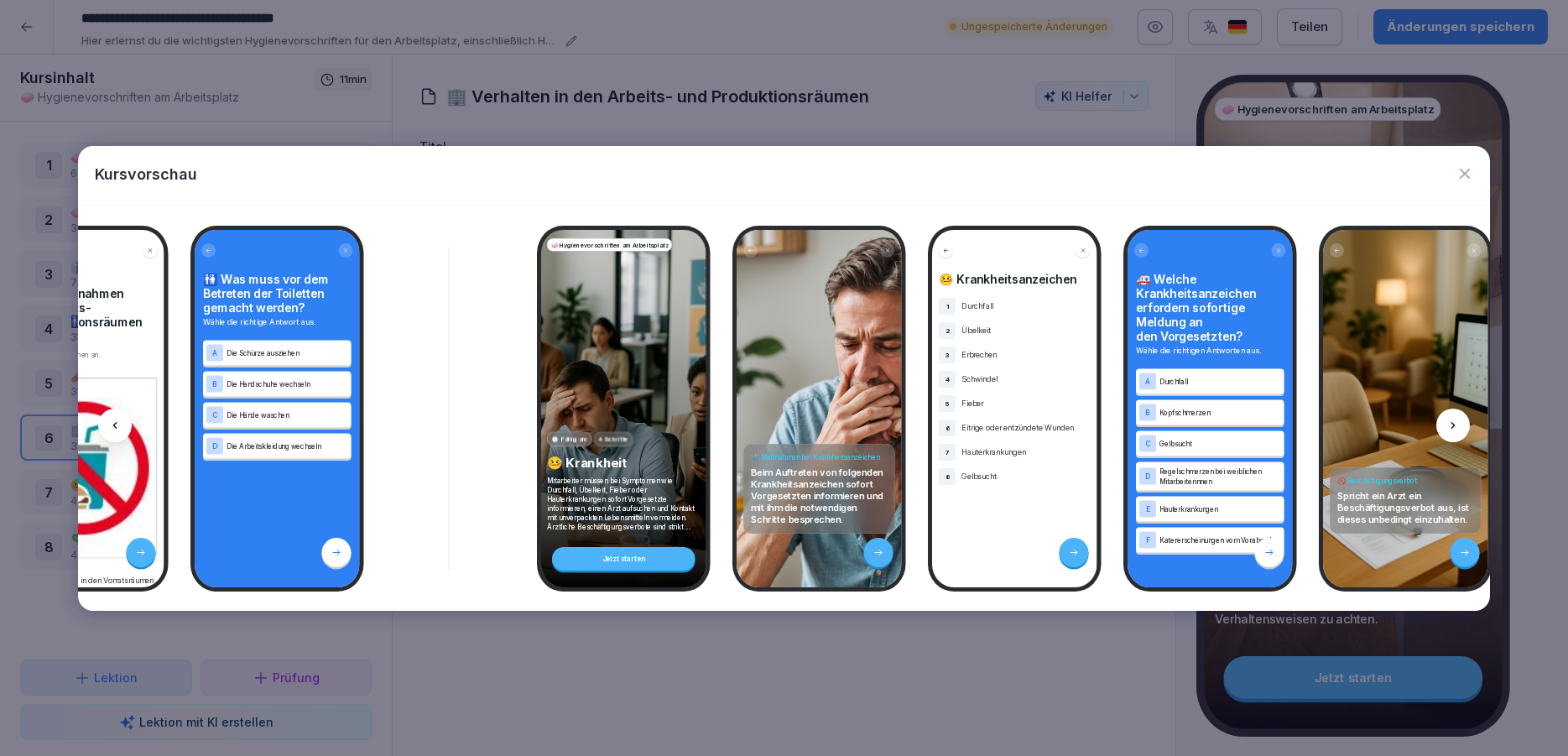
scroll to position [0, 6614]
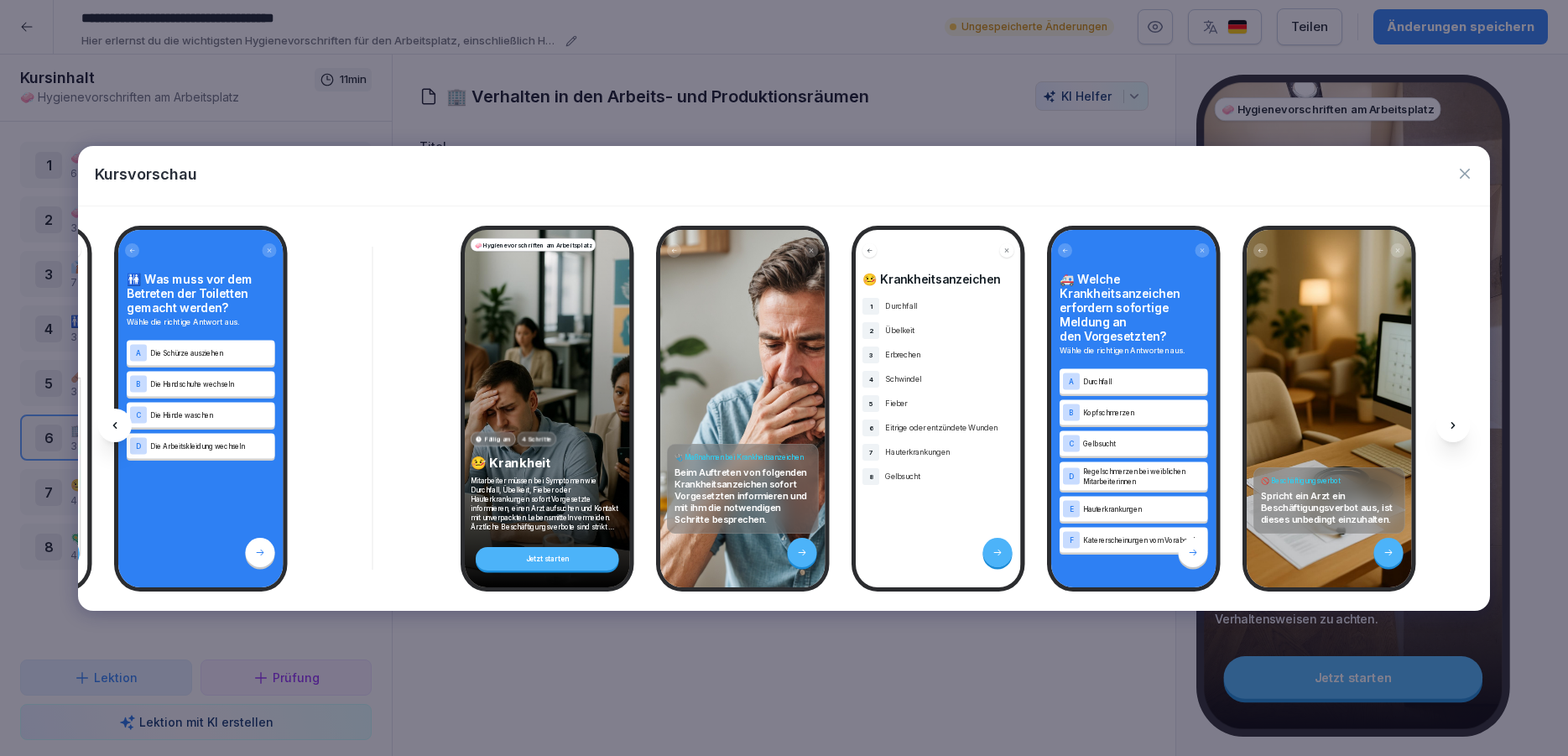
click at [118, 427] on icon at bounding box center [115, 425] width 13 height 13
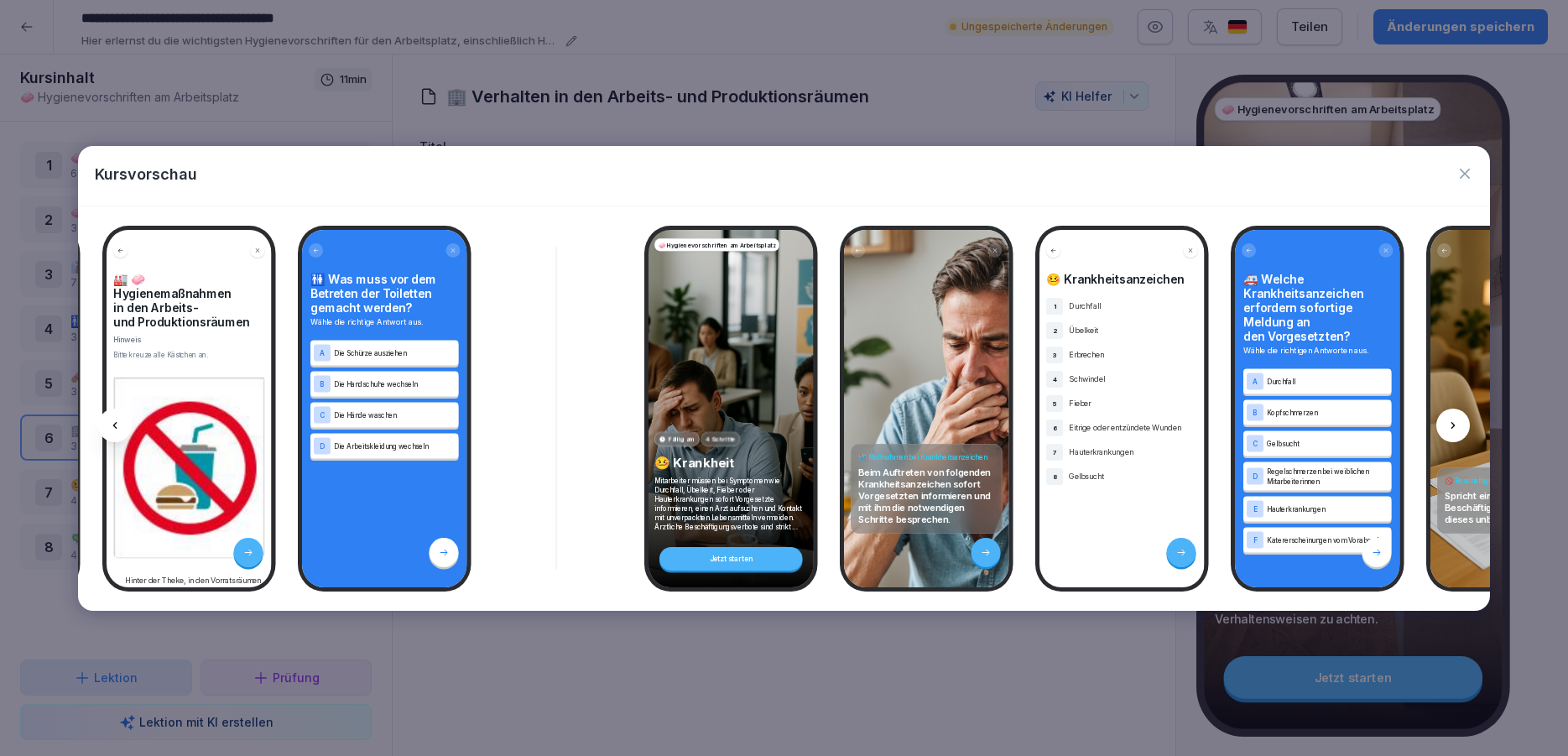
click at [118, 427] on icon at bounding box center [115, 425] width 13 height 13
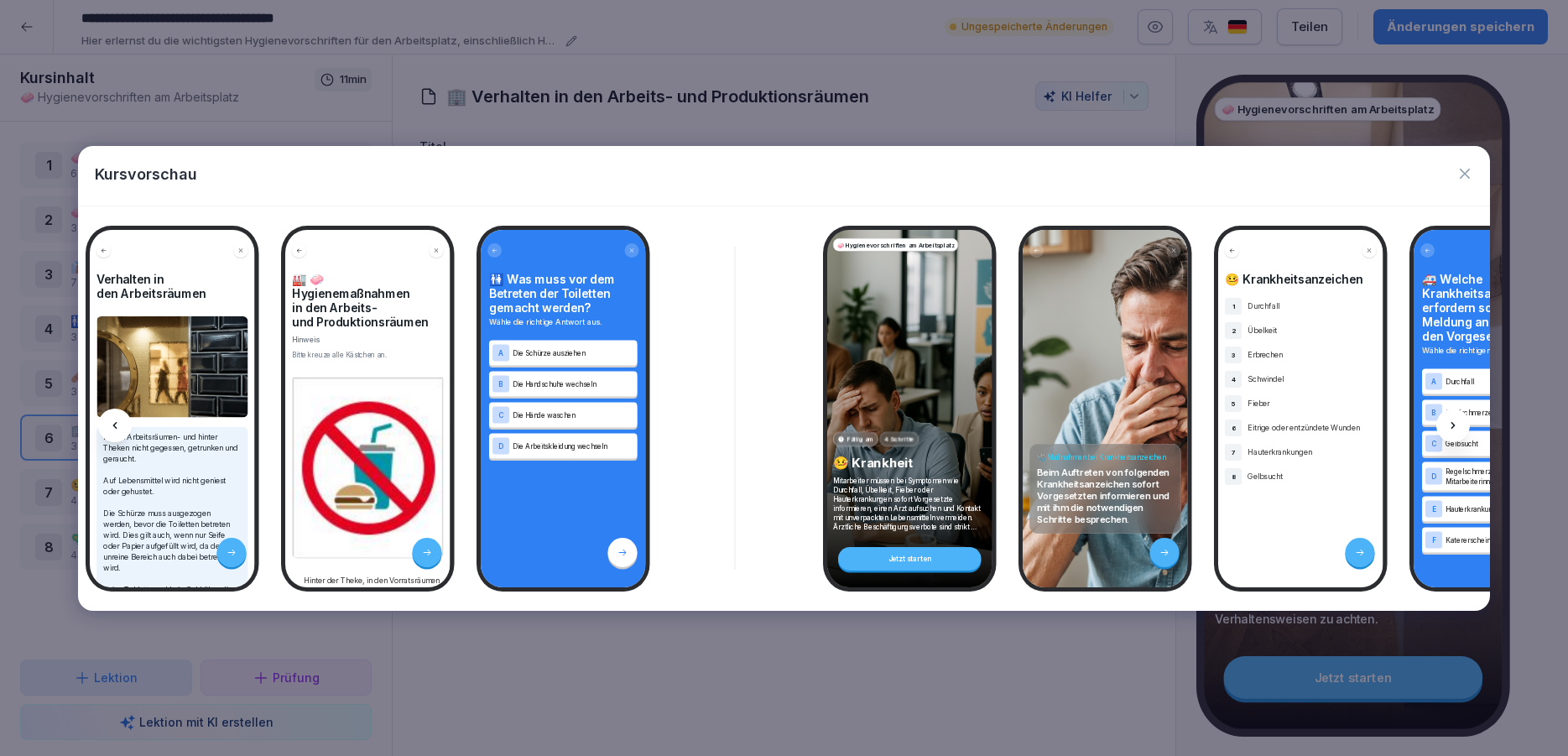
click at [118, 427] on icon at bounding box center [115, 425] width 13 height 13
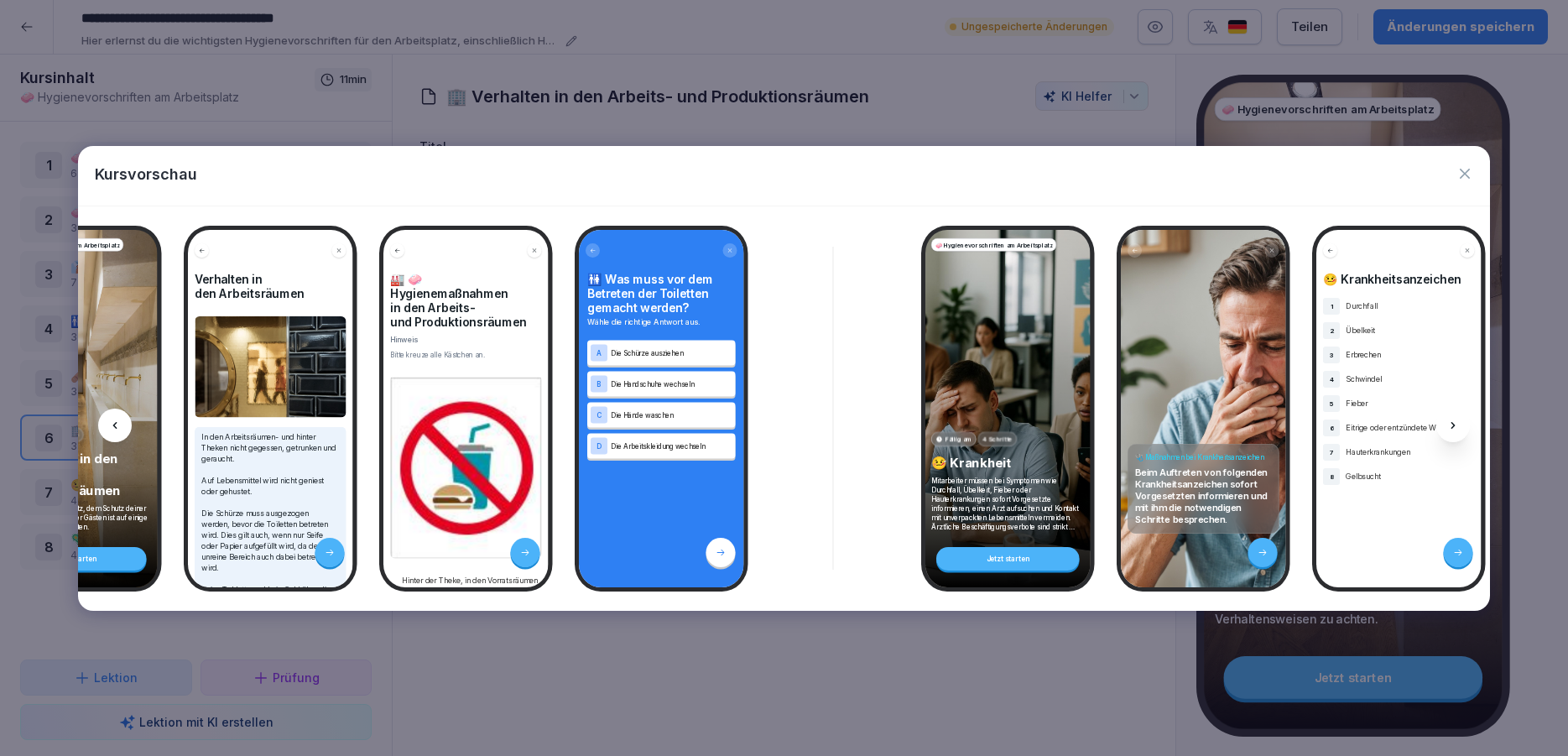
click at [118, 427] on icon at bounding box center [115, 425] width 13 height 13
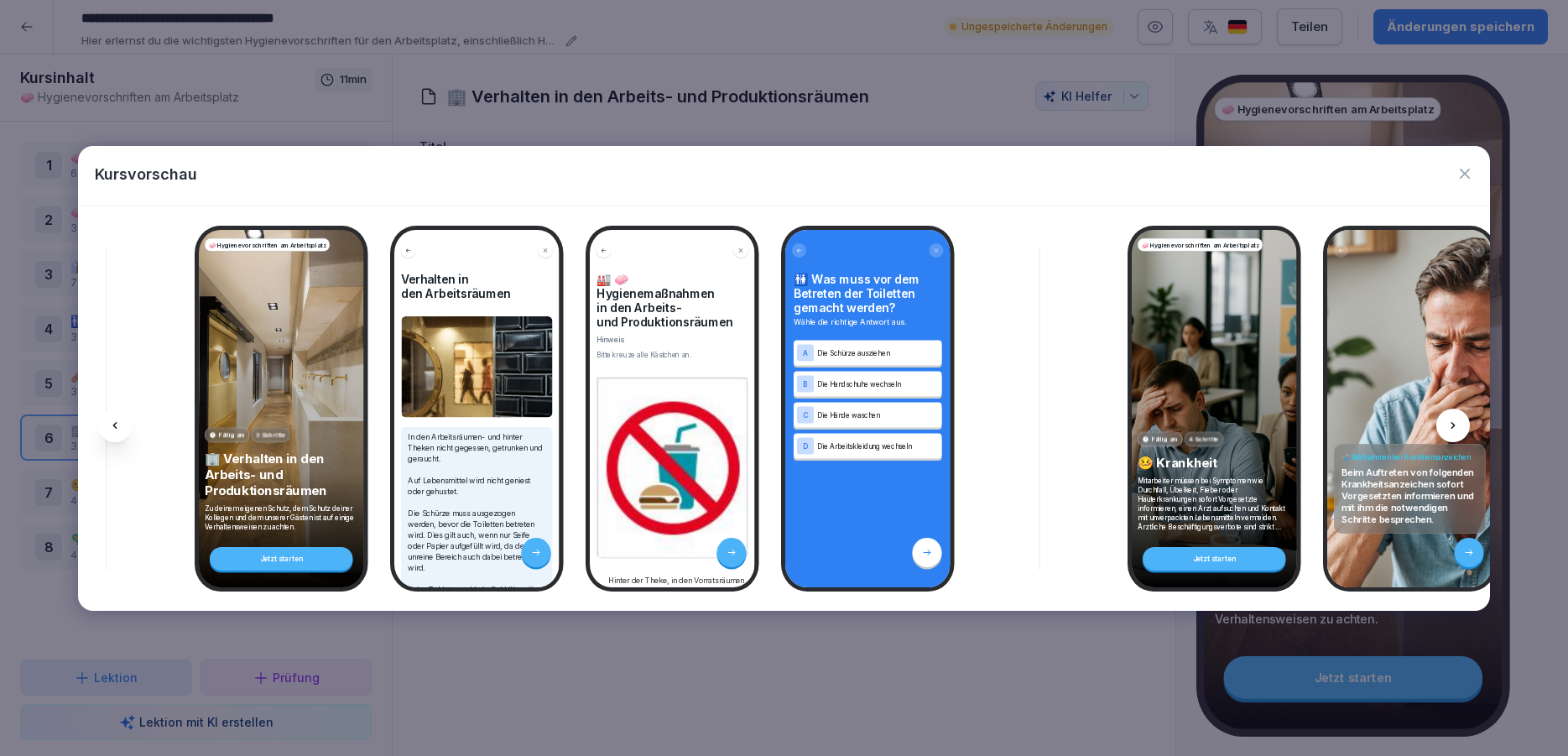
click at [118, 427] on icon at bounding box center [115, 425] width 13 height 13
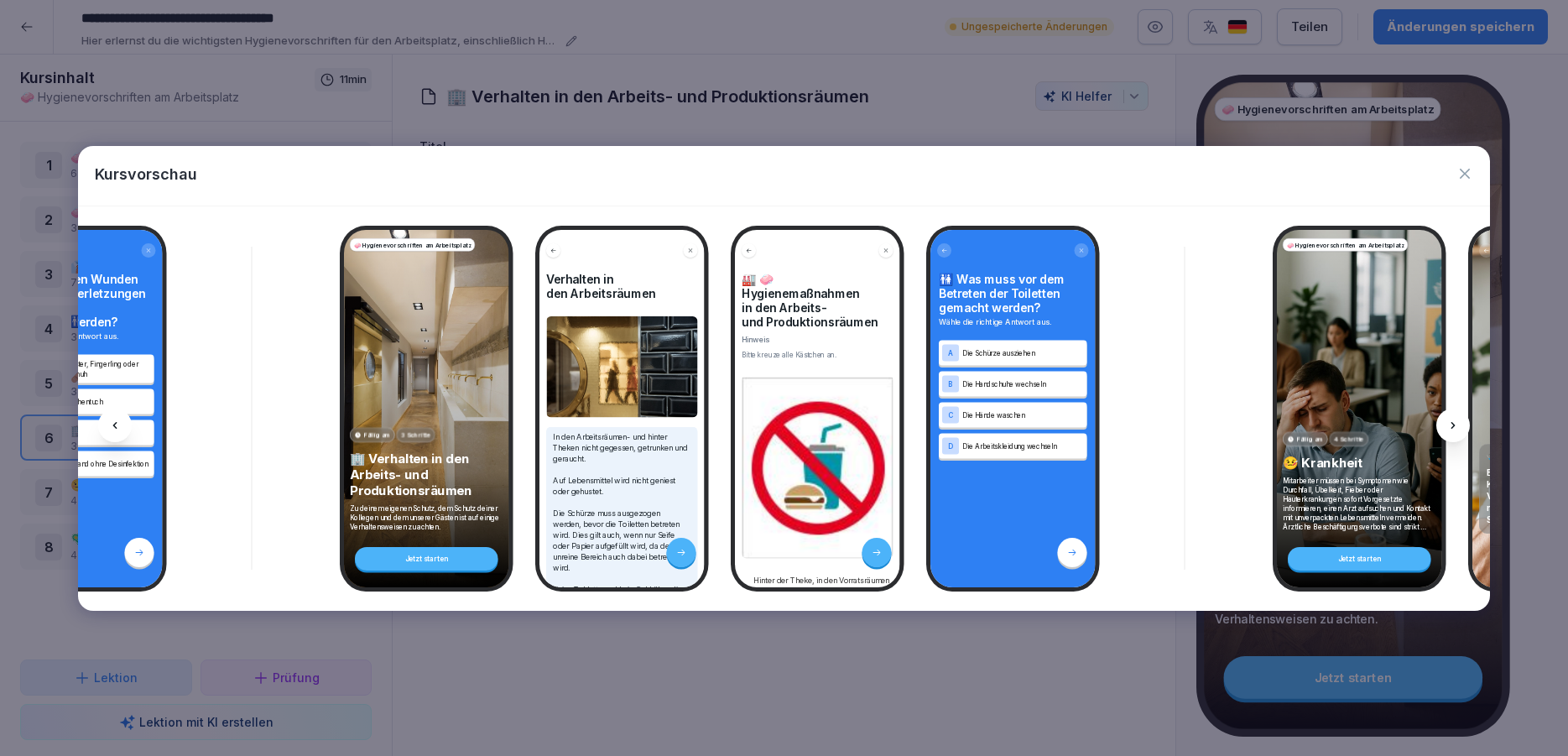
click at [118, 427] on icon at bounding box center [115, 425] width 13 height 13
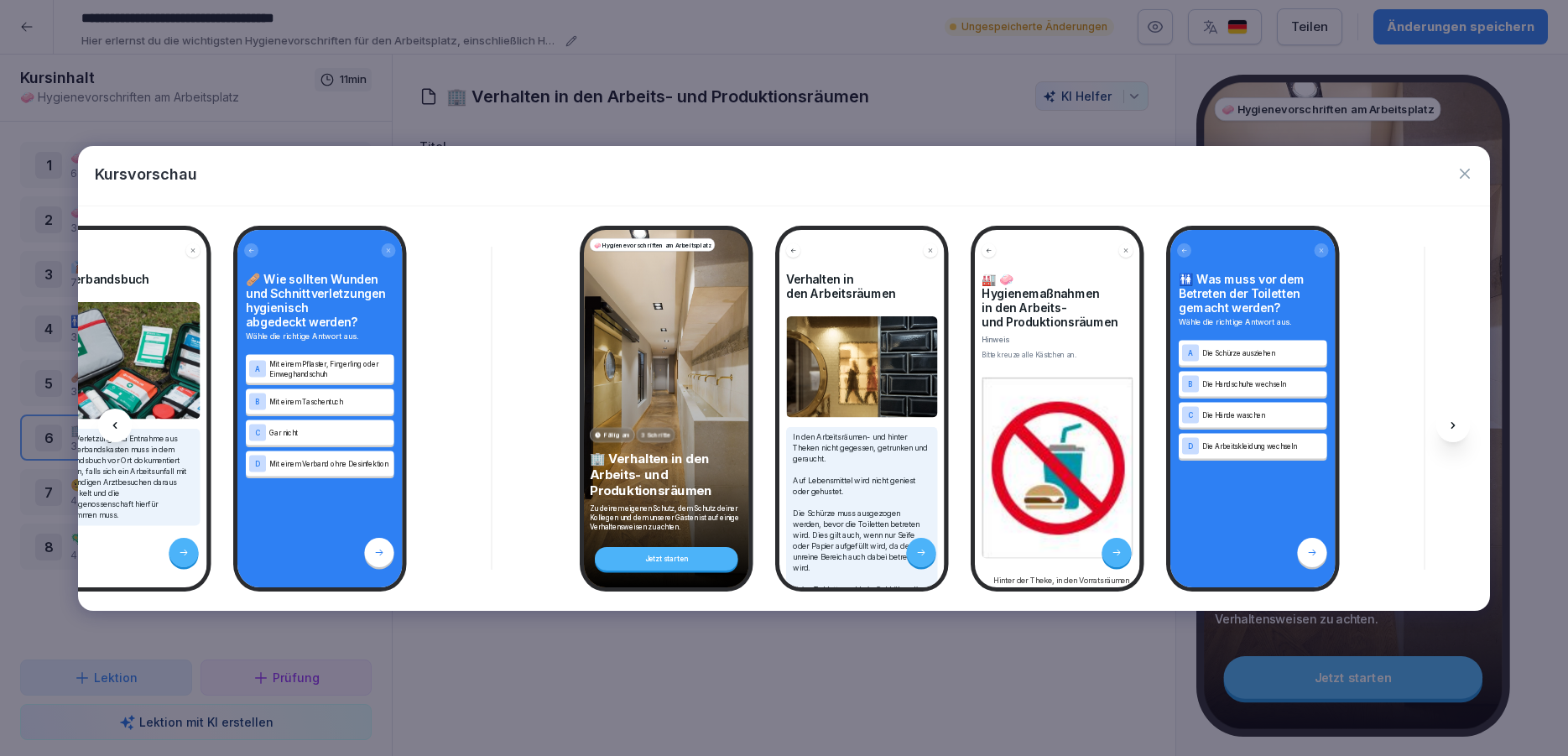
scroll to position [100, 0]
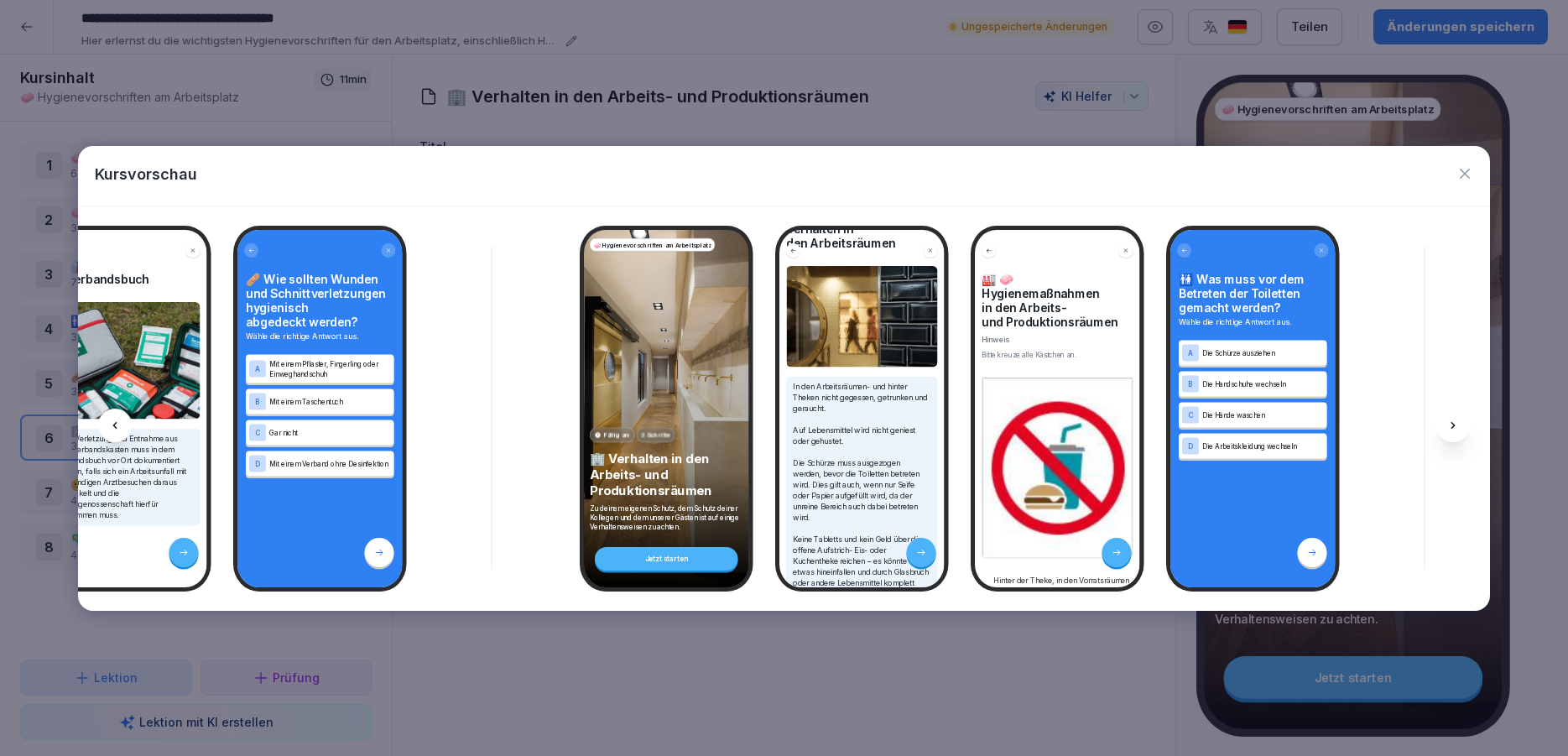
drag, startPoint x: 1458, startPoint y: 168, endPoint x: 1381, endPoint y: 187, distance: 79.3
click at [1459, 168] on icon "button" at bounding box center [1465, 173] width 17 height 17
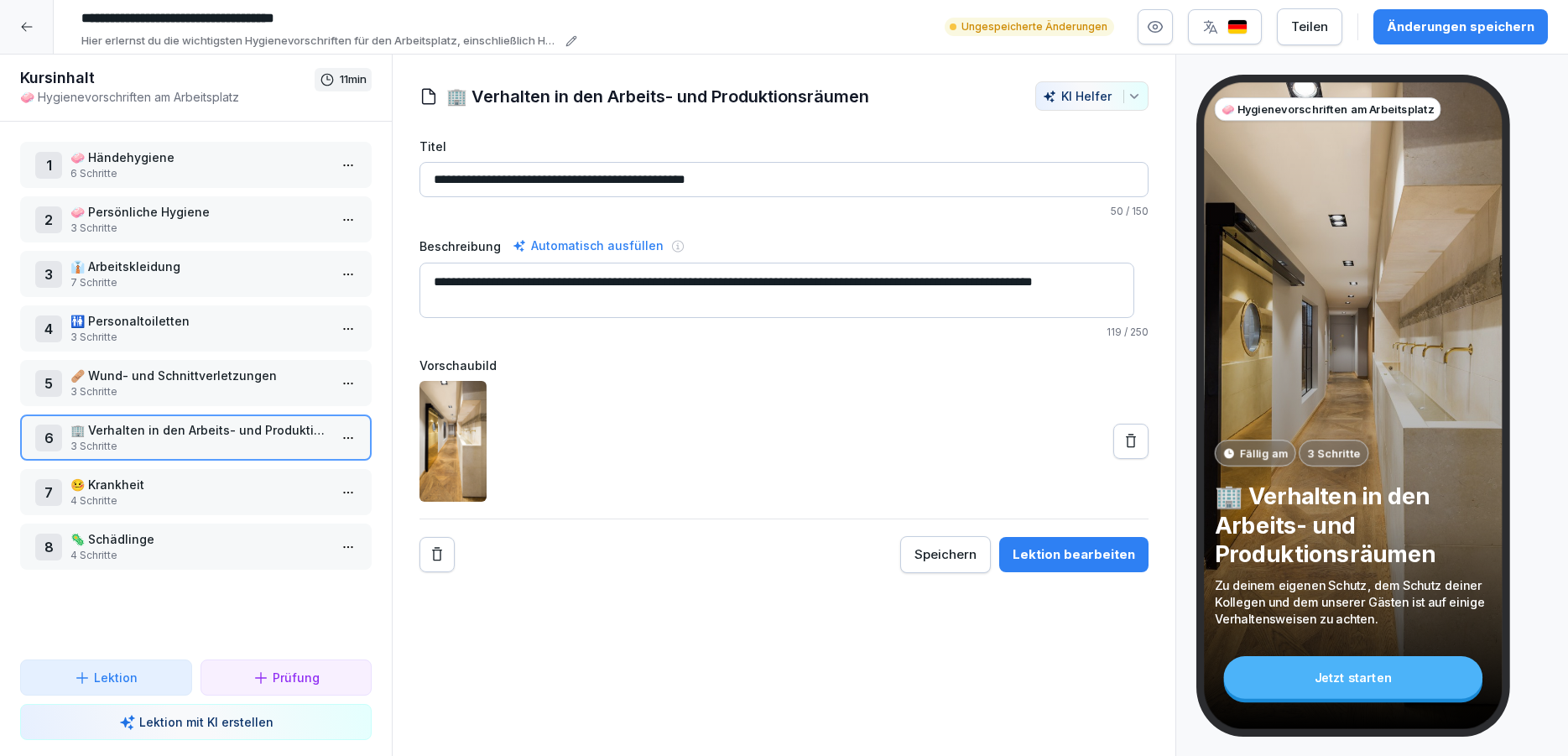
click at [341, 433] on html "**********" at bounding box center [784, 378] width 1568 height 756
click at [268, 475] on div "Schritte bearbeiten" at bounding box center [271, 471] width 128 height 18
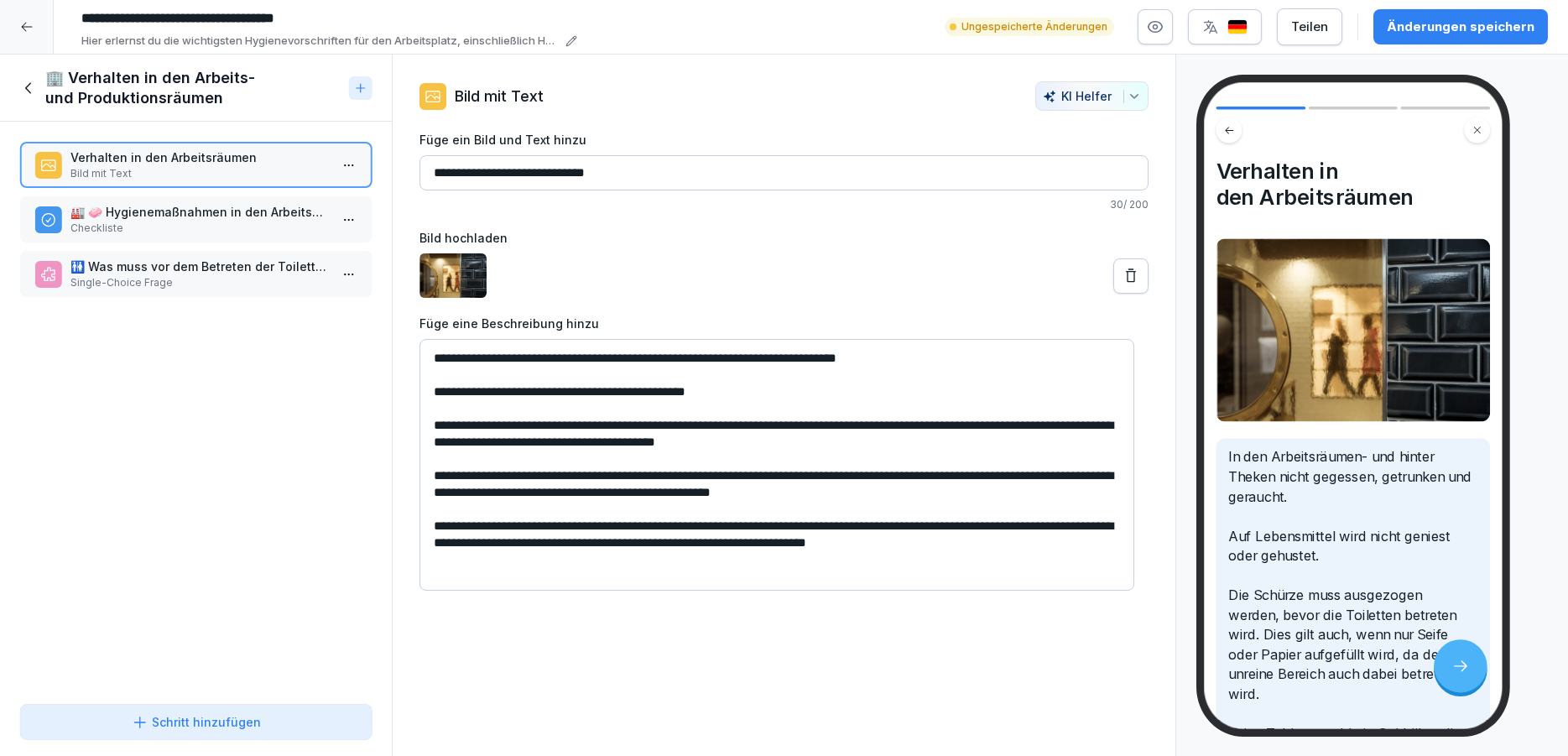
click at [643, 359] on textarea "**********" at bounding box center [777, 465] width 715 height 252
click at [710, 361] on textarea "**********" at bounding box center [777, 465] width 715 height 252
drag, startPoint x: 565, startPoint y: 445, endPoint x: 852, endPoint y: 440, distance: 287.0
click at [852, 440] on textarea "**********" at bounding box center [777, 465] width 715 height 252
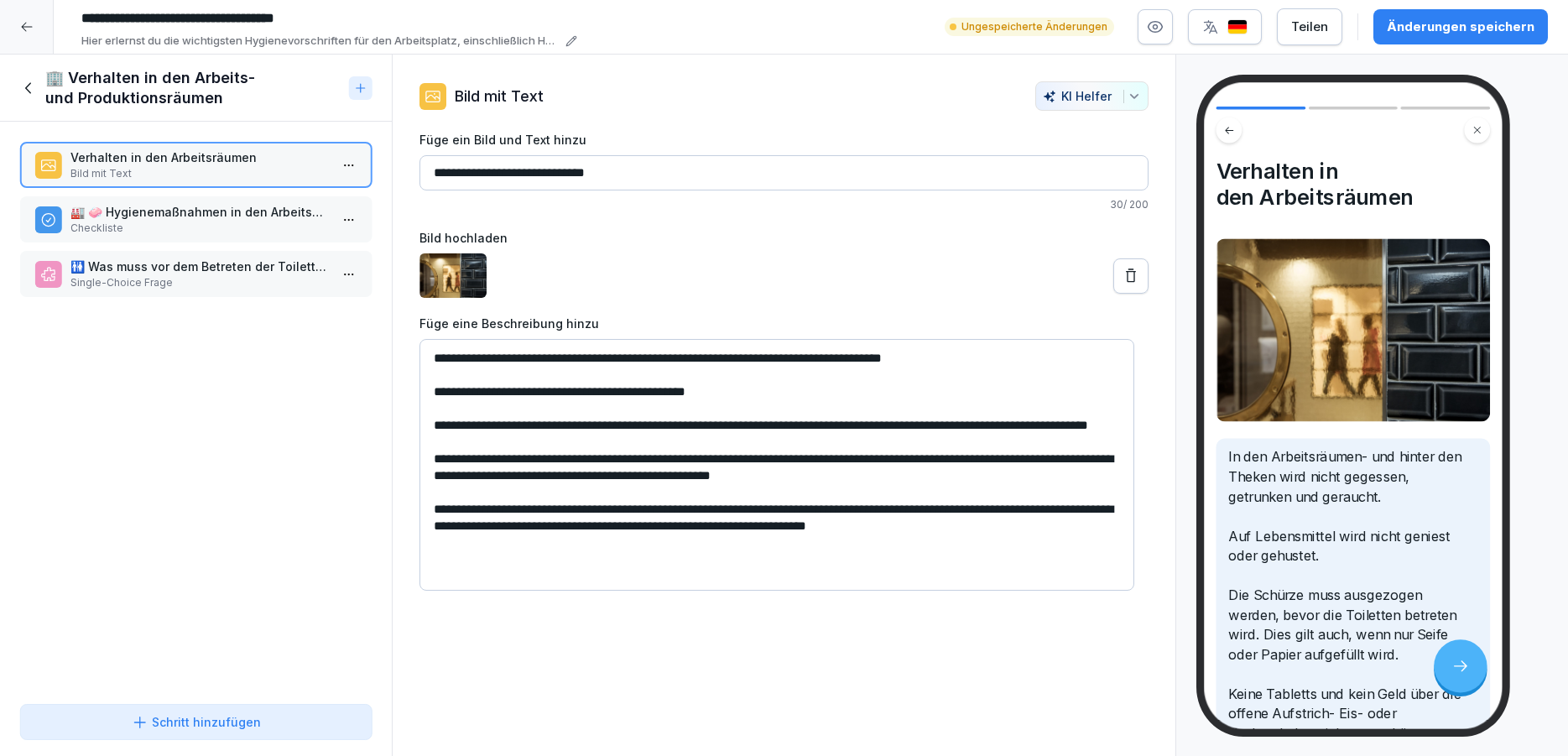
click at [508, 488] on textarea "**********" at bounding box center [777, 465] width 715 height 252
click at [536, 486] on textarea "**********" at bounding box center [777, 465] width 715 height 252
drag, startPoint x: 701, startPoint y: 493, endPoint x: 908, endPoint y: 488, distance: 207.1
click at [908, 488] on textarea "**********" at bounding box center [777, 465] width 715 height 252
click at [1053, 525] on textarea "**********" at bounding box center [777, 465] width 715 height 252
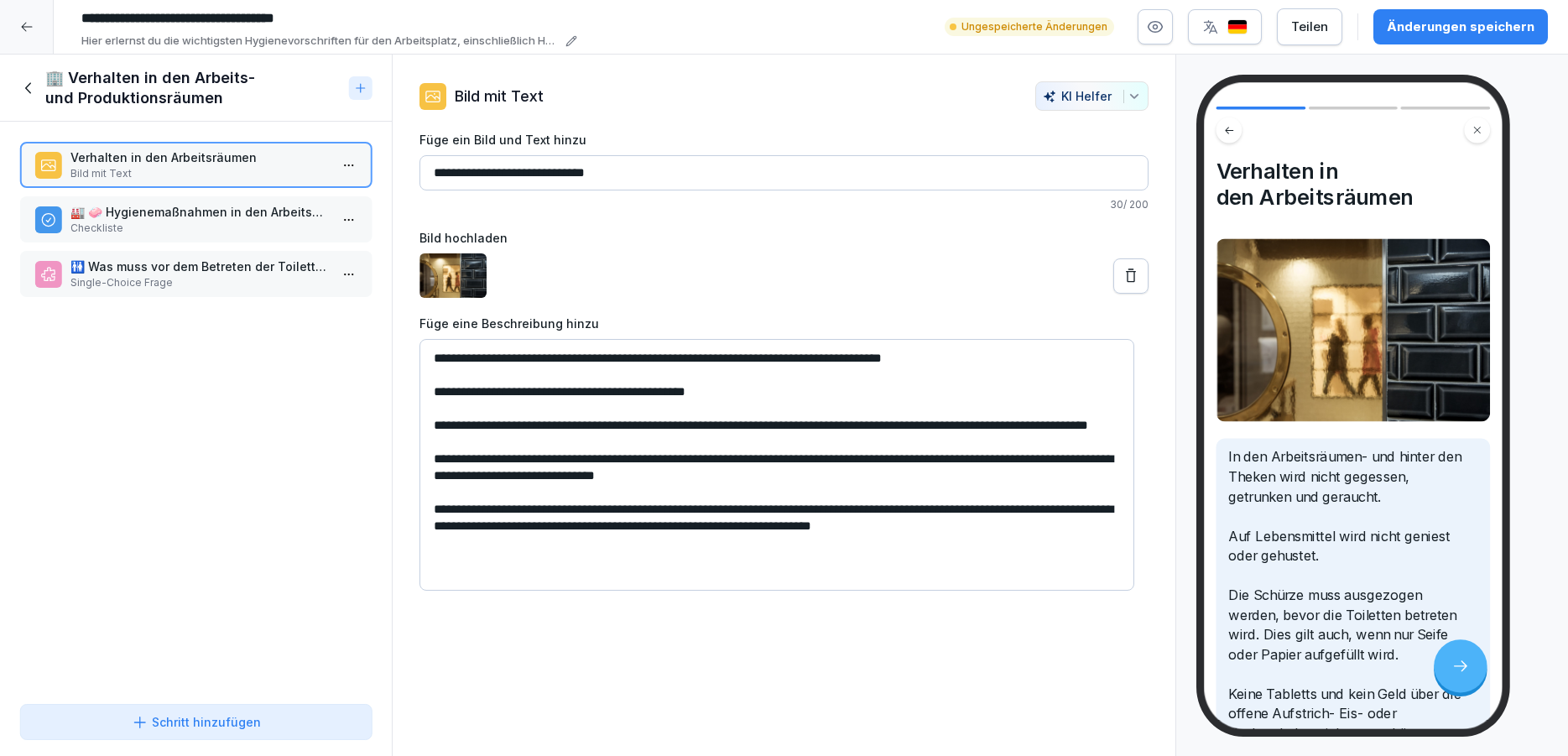
click at [792, 538] on textarea "**********" at bounding box center [777, 465] width 715 height 252
type textarea "**********"
click at [103, 217] on p "🏭 🧼 Hygienemaßnahmen in den Arbeits- und Produktionsräumen" at bounding box center [199, 212] width 257 height 18
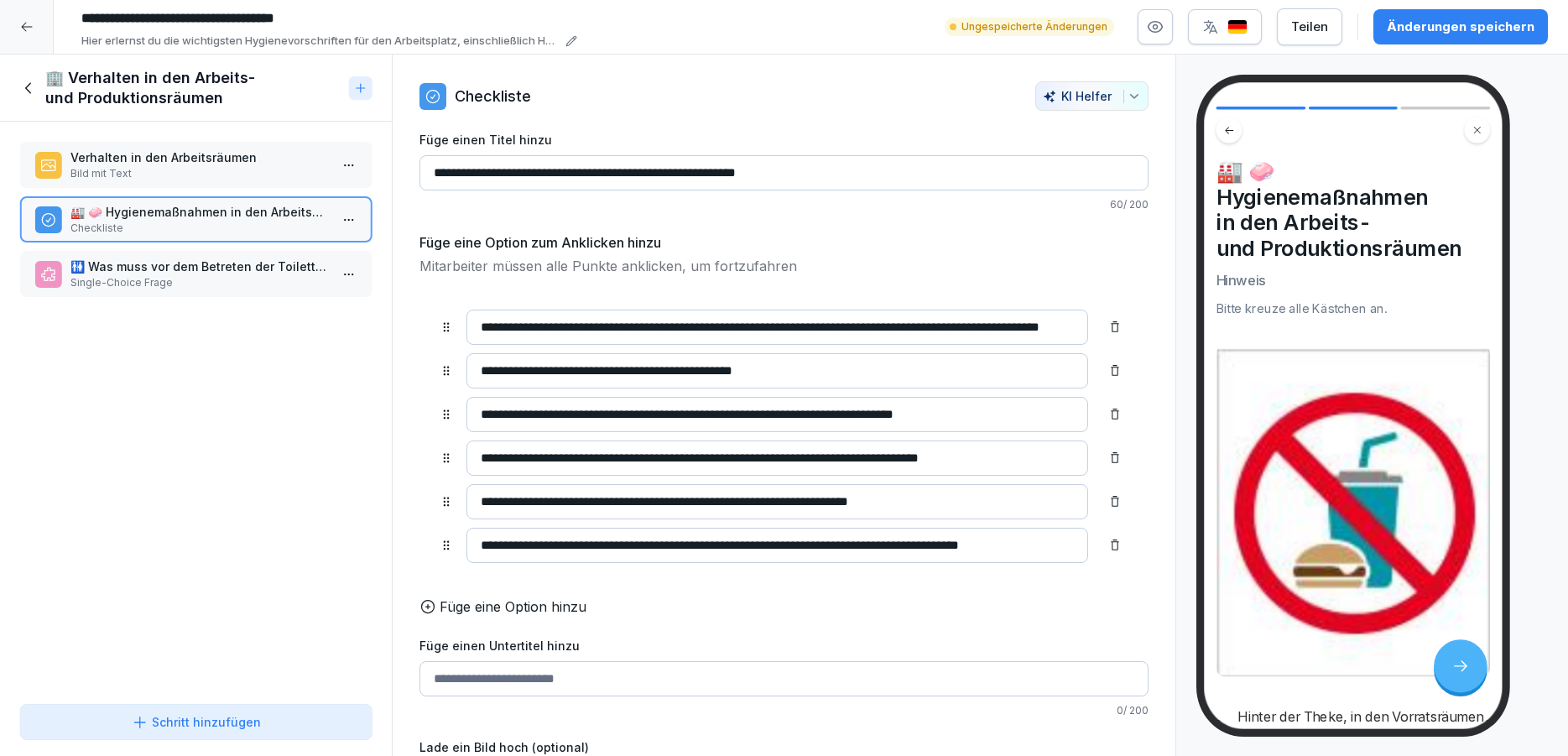
click at [147, 152] on p "Verhalten in den Arbeitsräumen" at bounding box center [199, 158] width 257 height 18
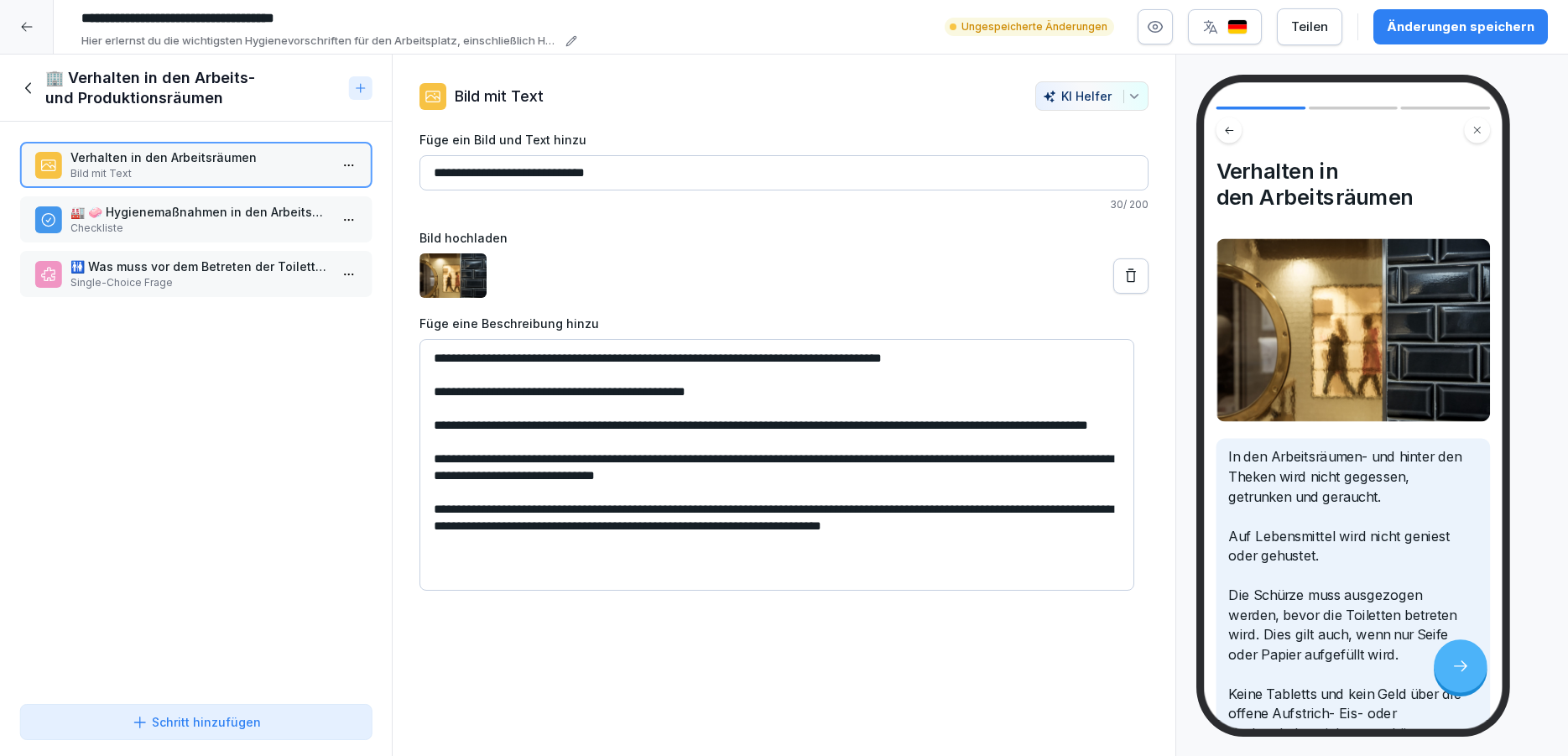
click at [139, 265] on p "🚻 Was muss vor dem Betreten der Toiletten gemacht werden?" at bounding box center [199, 266] width 257 height 18
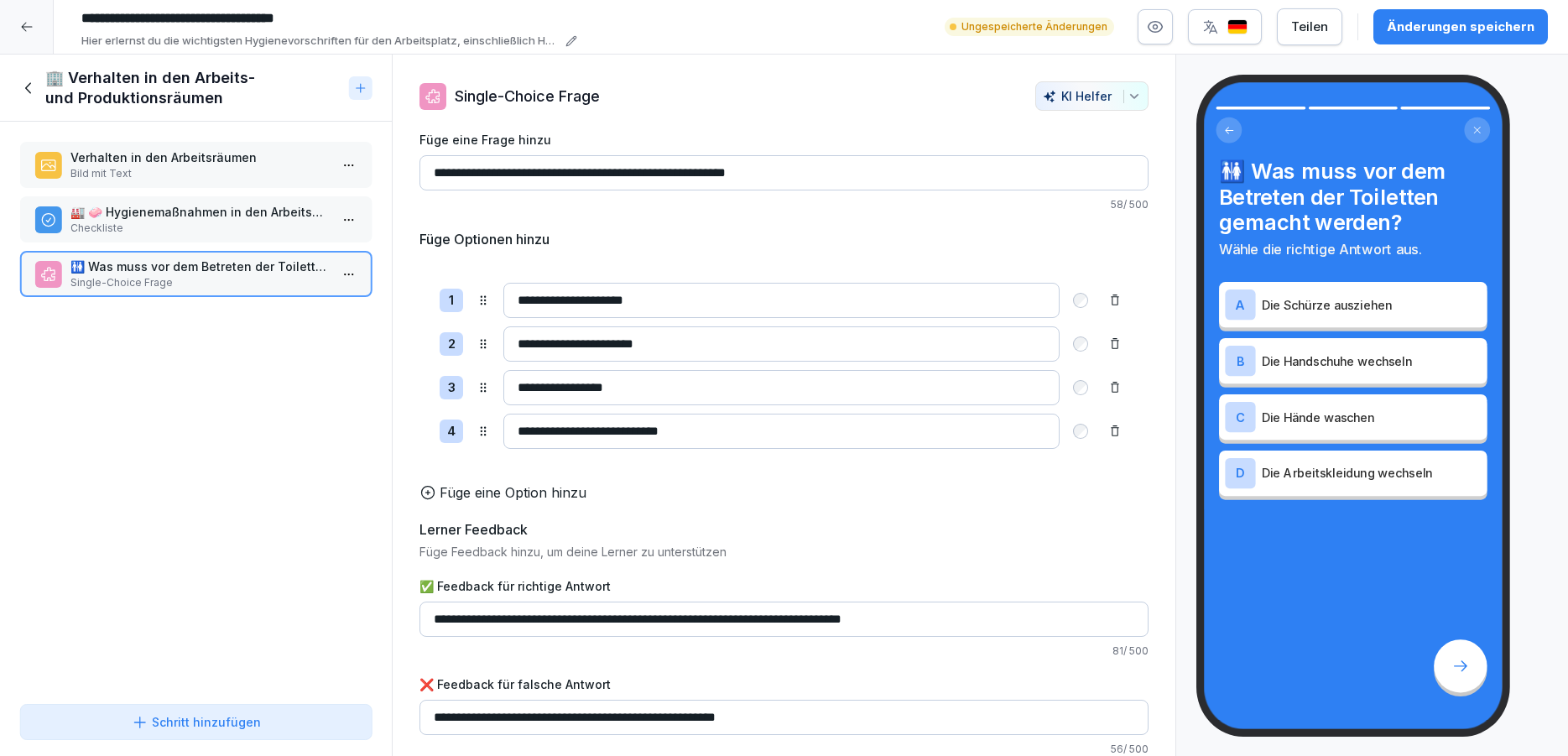
click at [1485, 33] on div "Änderungen speichern" at bounding box center [1460, 27] width 148 height 19
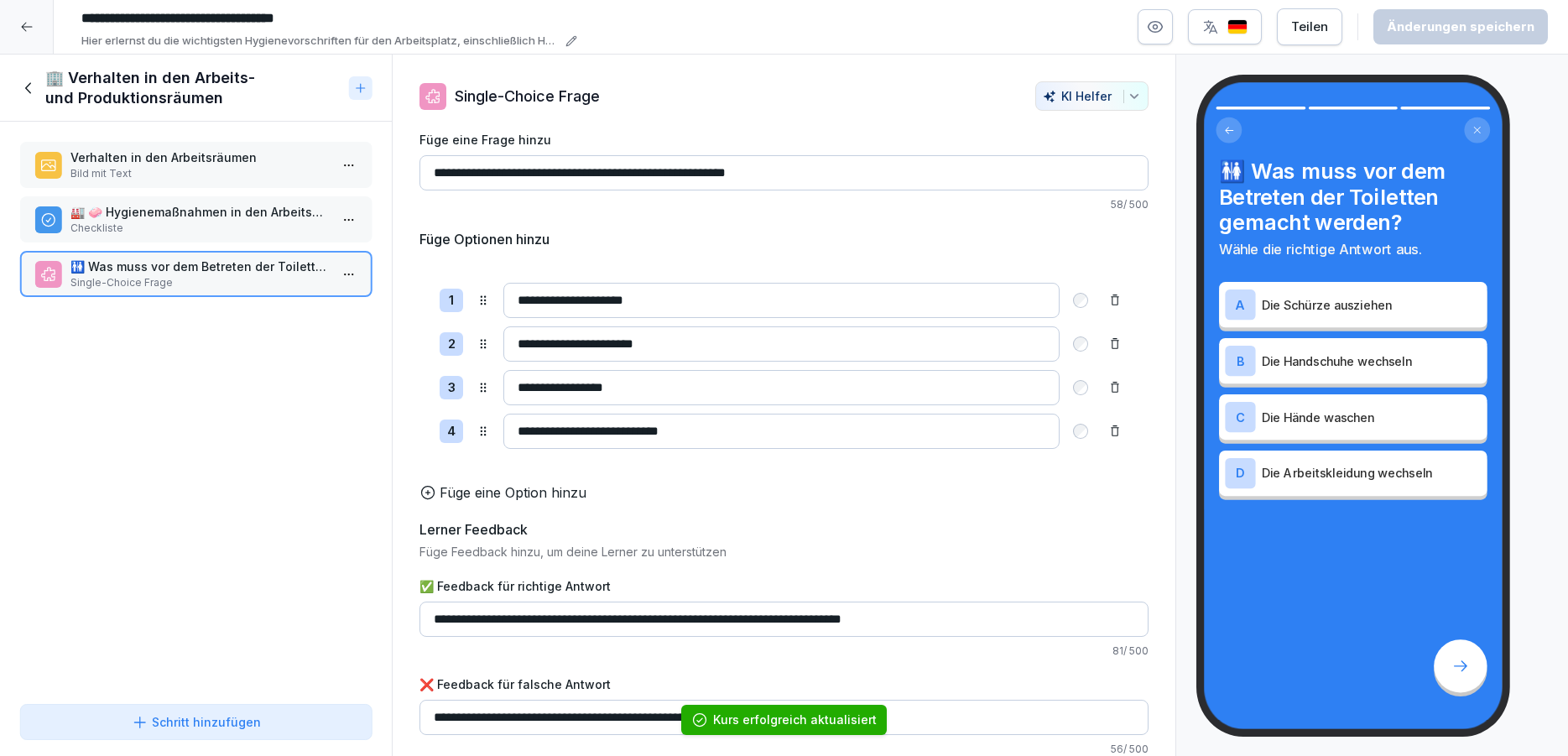
click at [34, 85] on icon at bounding box center [29, 88] width 19 height 19
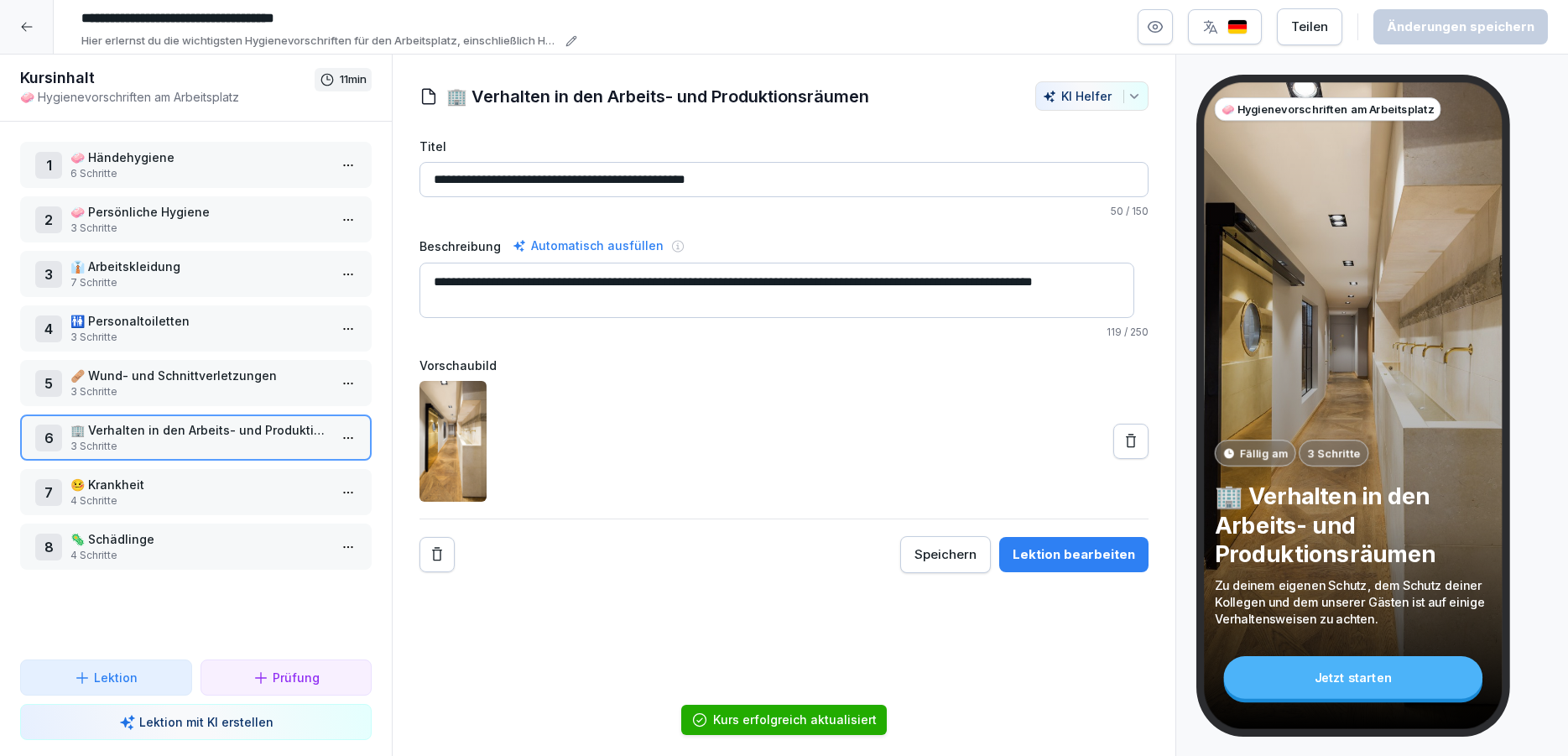
click at [203, 485] on p "🤒 Krankheit" at bounding box center [199, 484] width 257 height 18
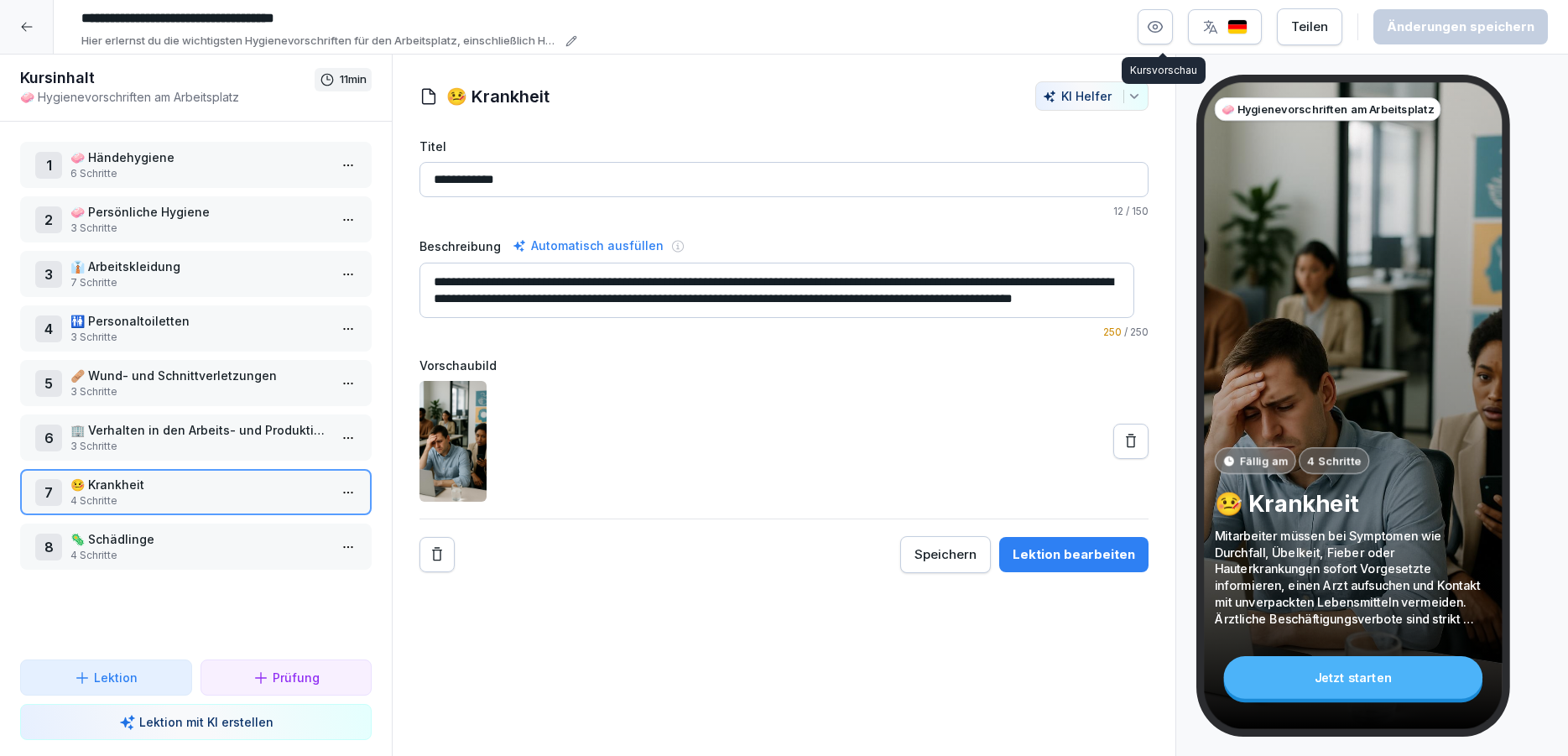
click at [1171, 39] on button "button" at bounding box center [1154, 26] width 35 height 35
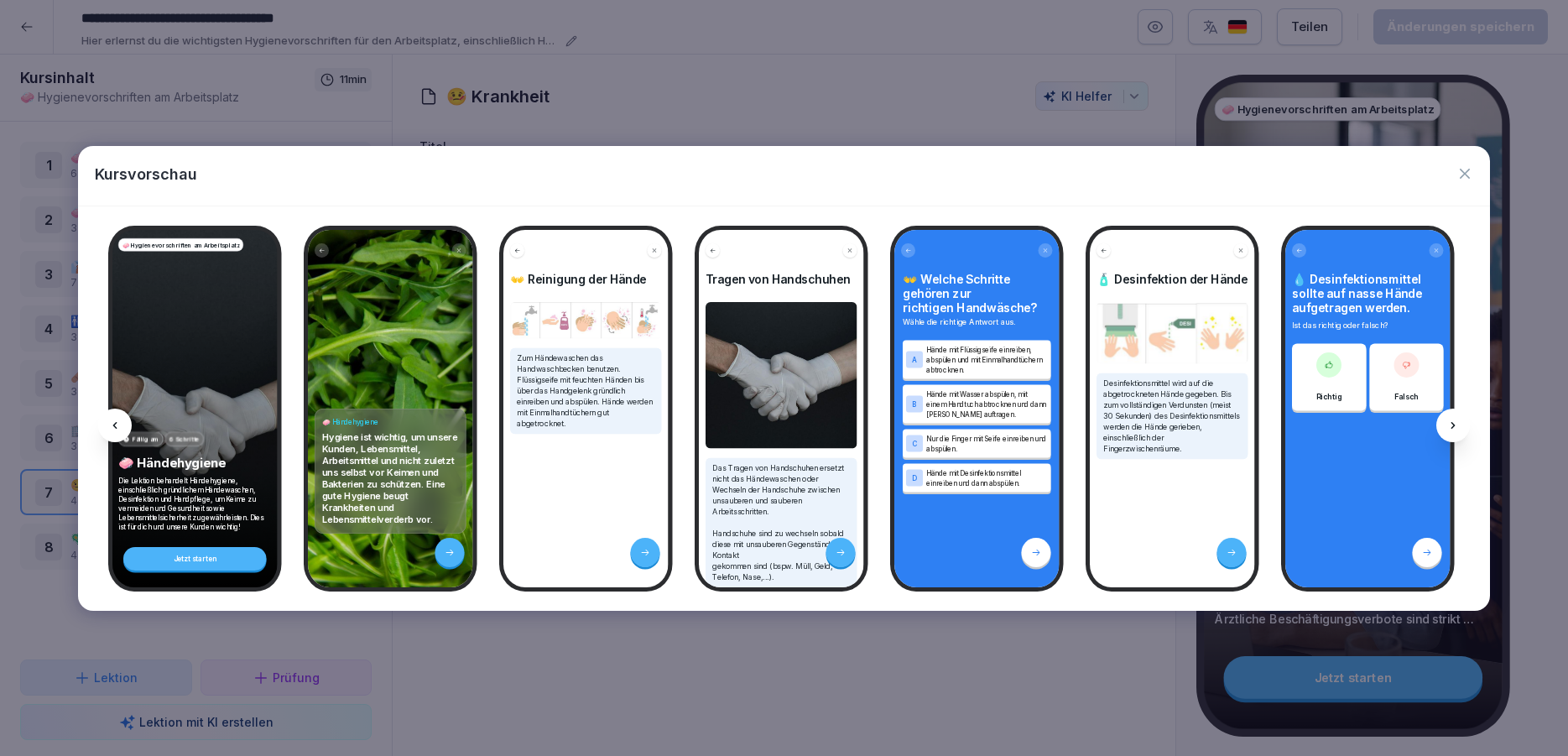
click at [1447, 419] on icon at bounding box center [1453, 425] width 13 height 13
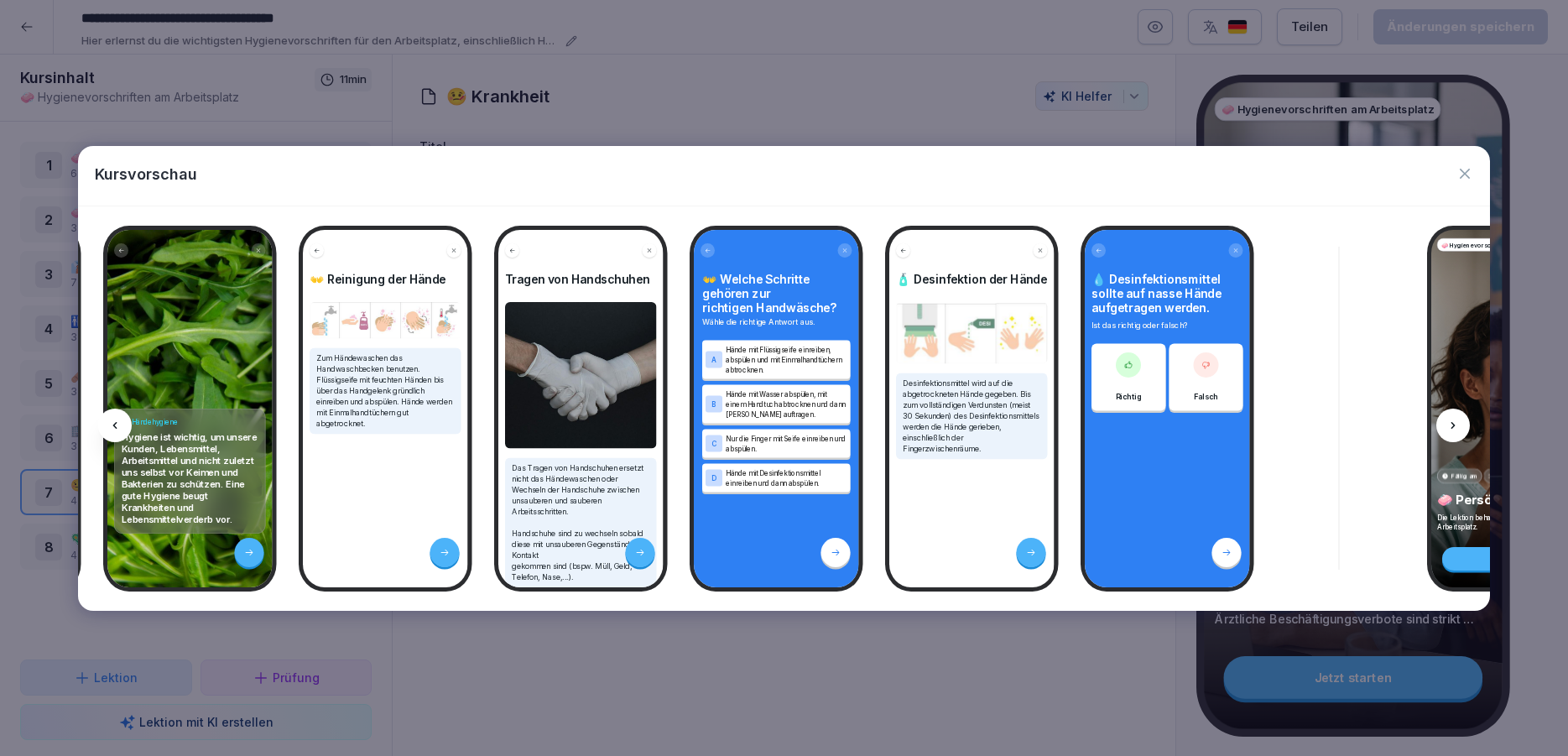
click at [1447, 419] on icon at bounding box center [1453, 425] width 13 height 13
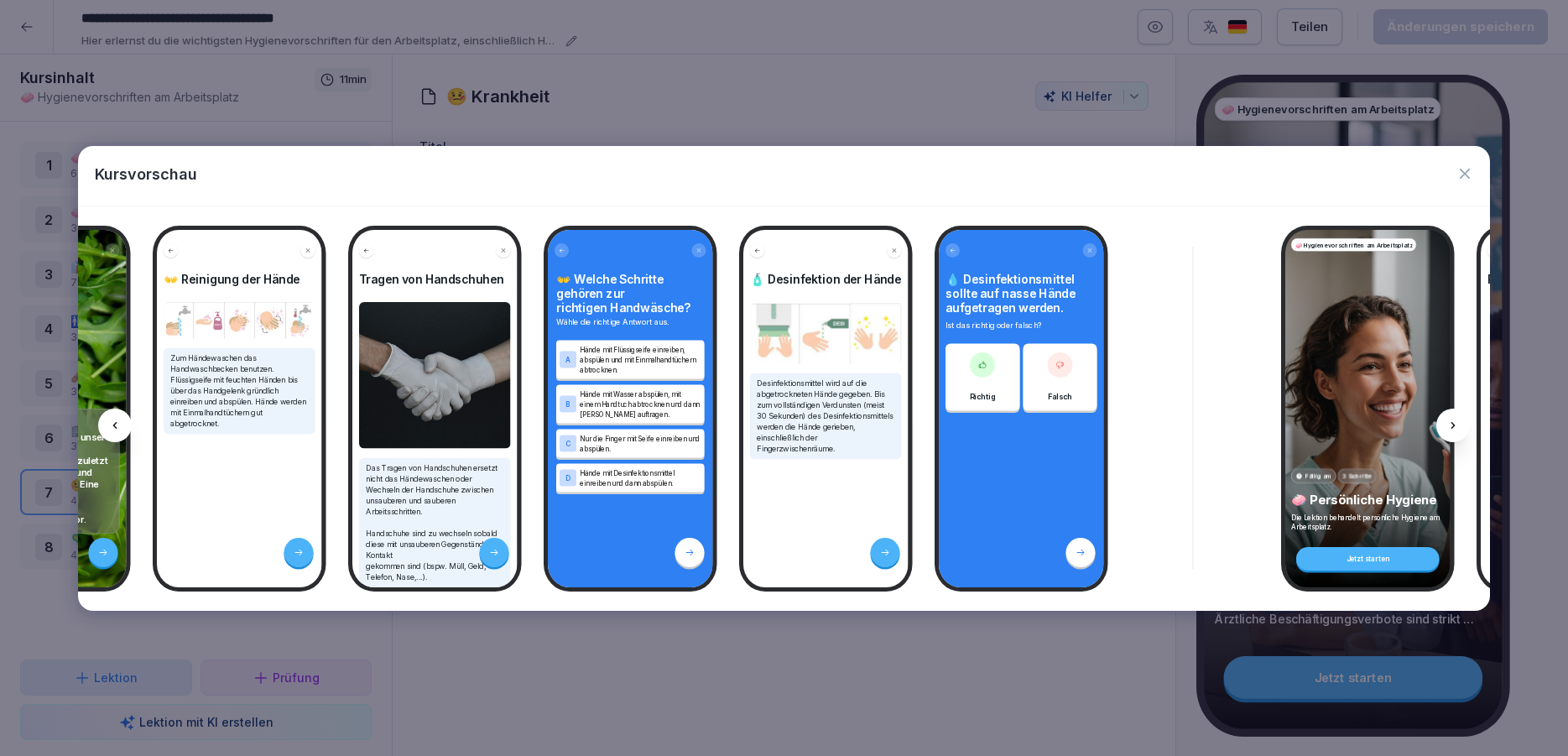
click at [1447, 419] on icon at bounding box center [1453, 425] width 13 height 13
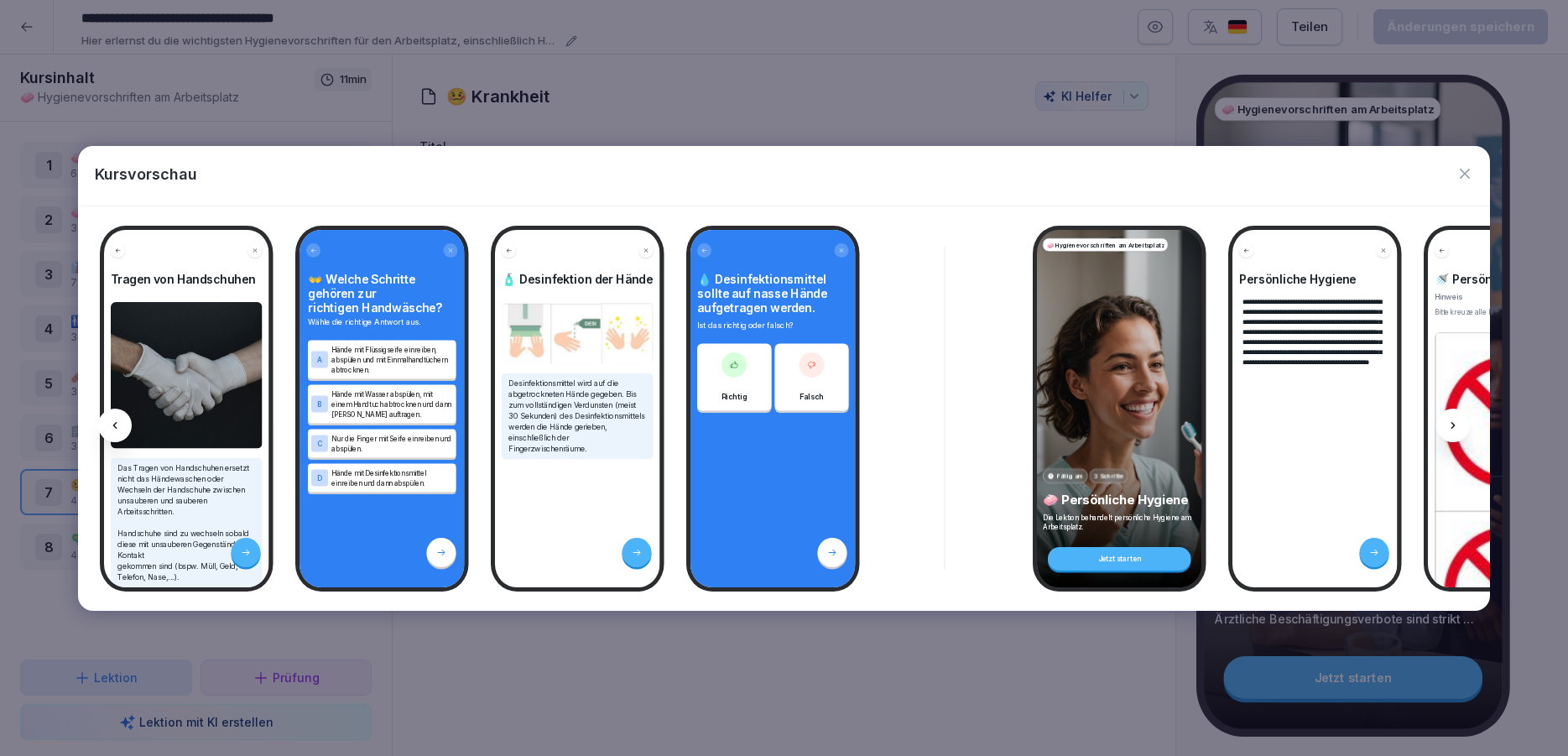
click at [1447, 419] on icon at bounding box center [1453, 425] width 13 height 13
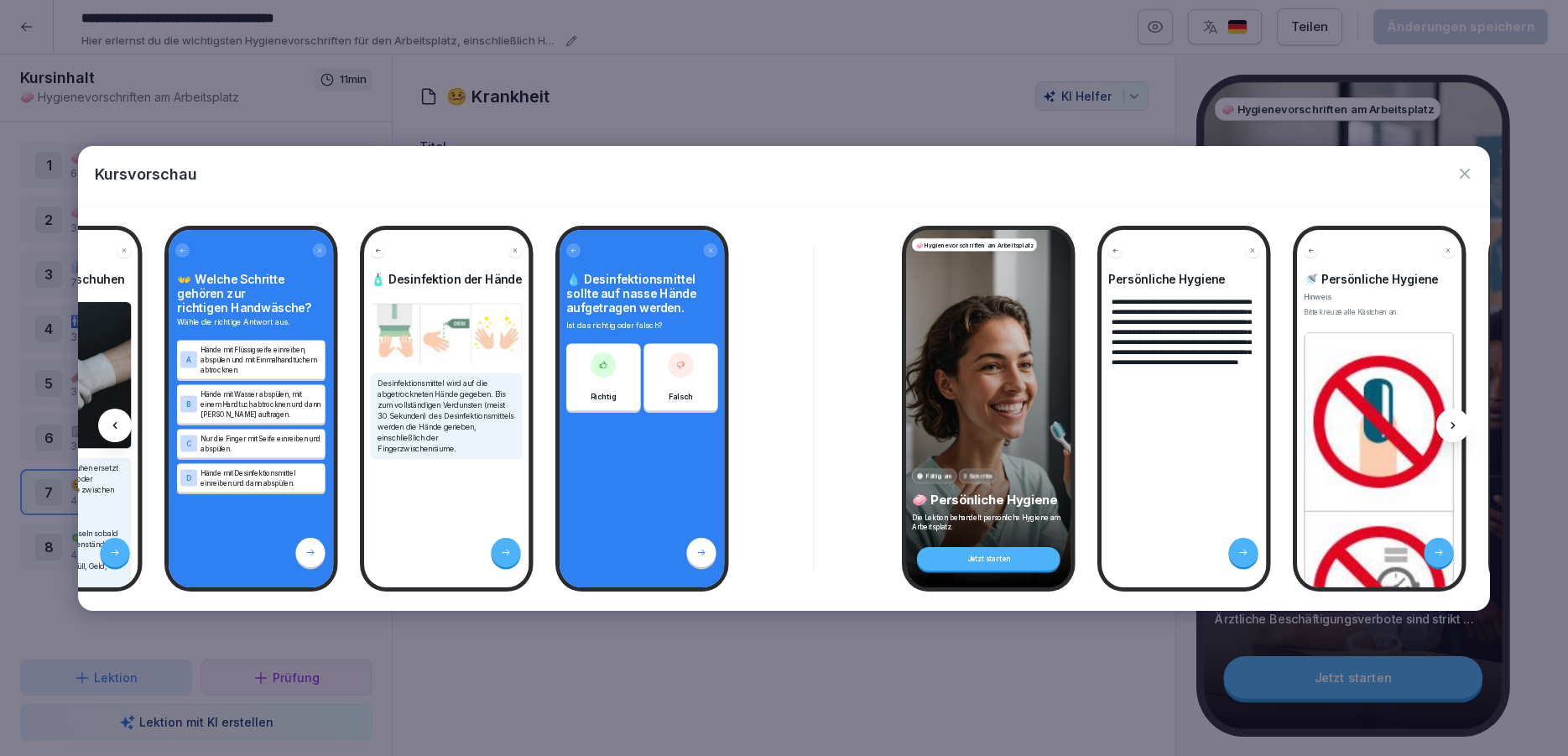
click at [1447, 419] on icon at bounding box center [1453, 425] width 13 height 13
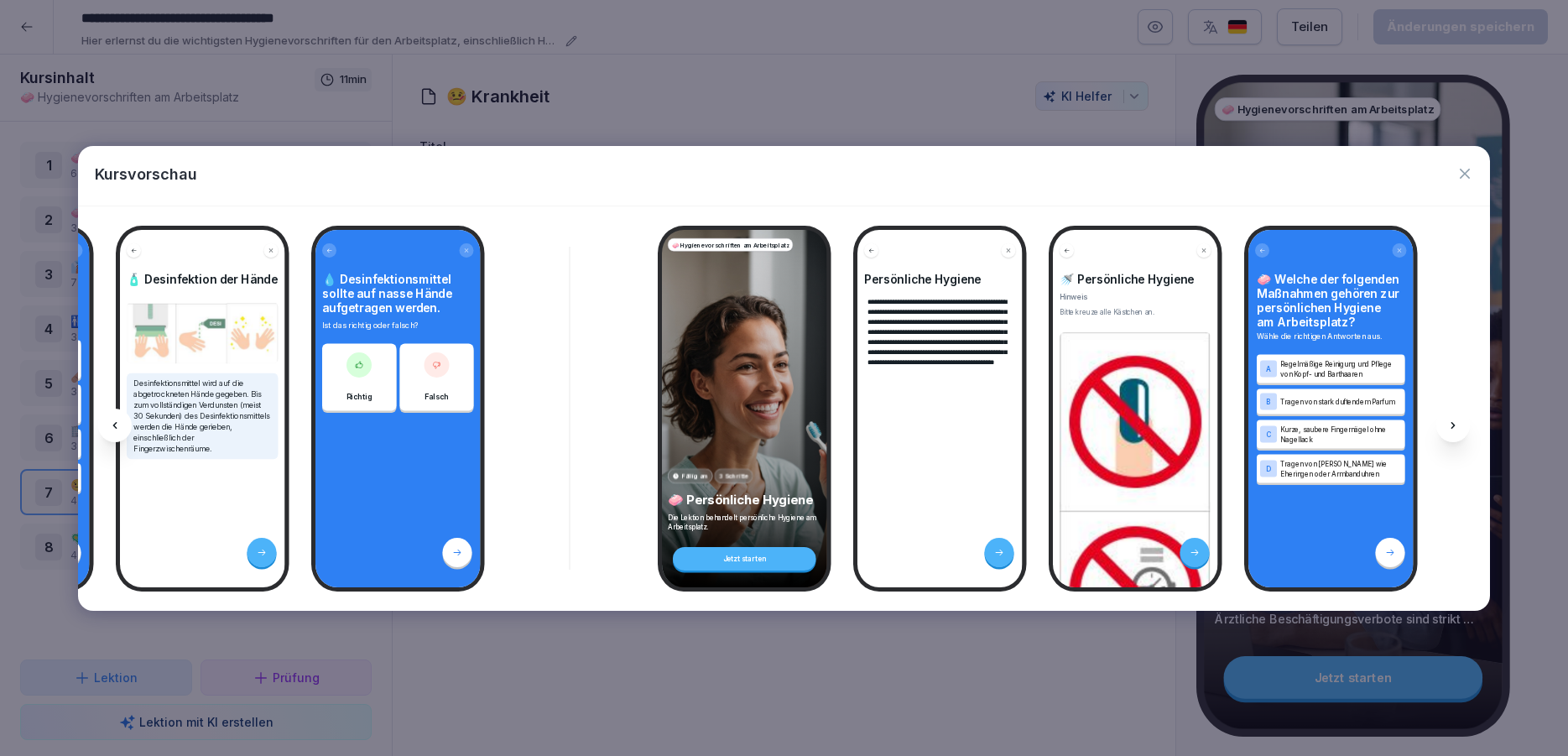
click at [1447, 419] on icon at bounding box center [1453, 425] width 13 height 13
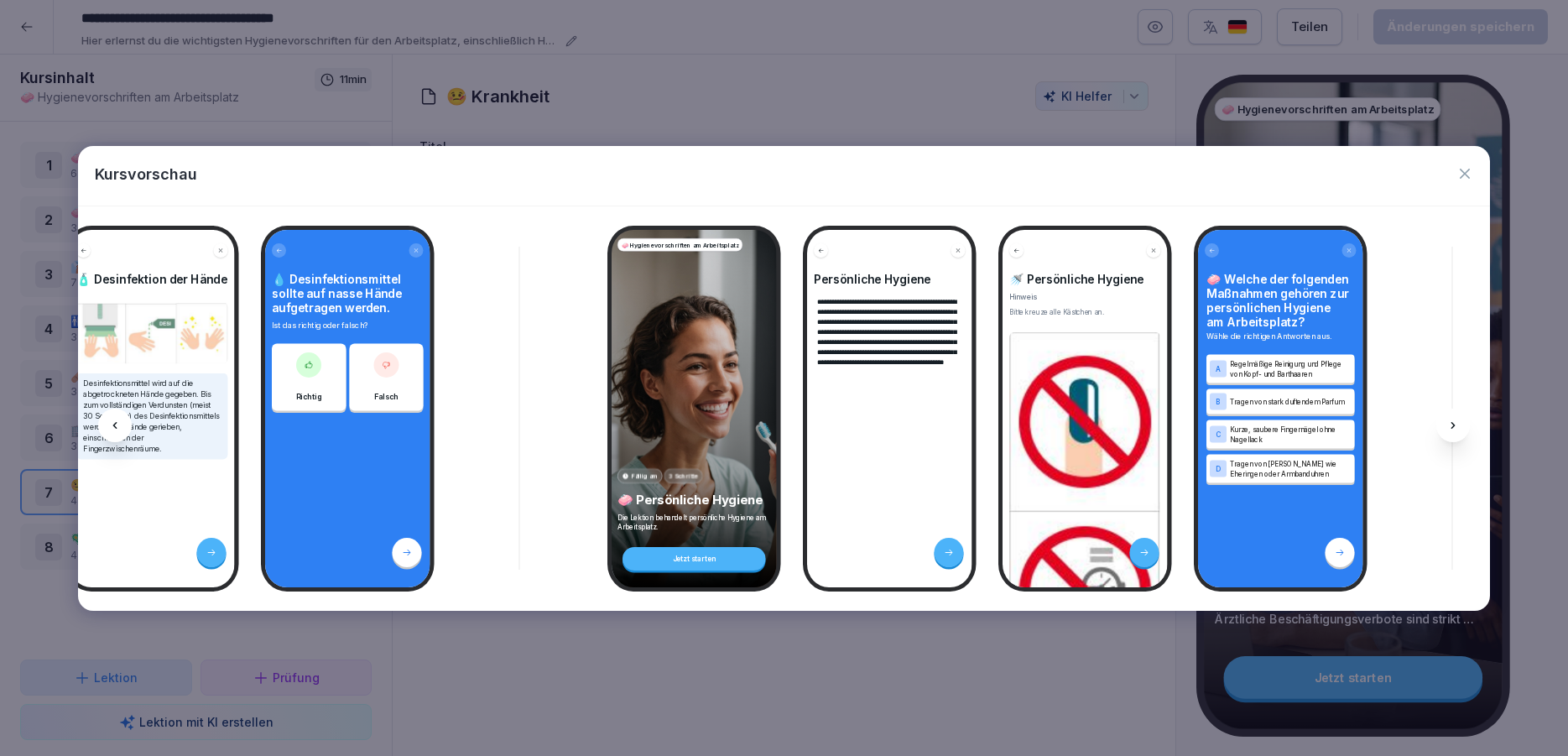
click at [1447, 419] on icon at bounding box center [1453, 425] width 13 height 13
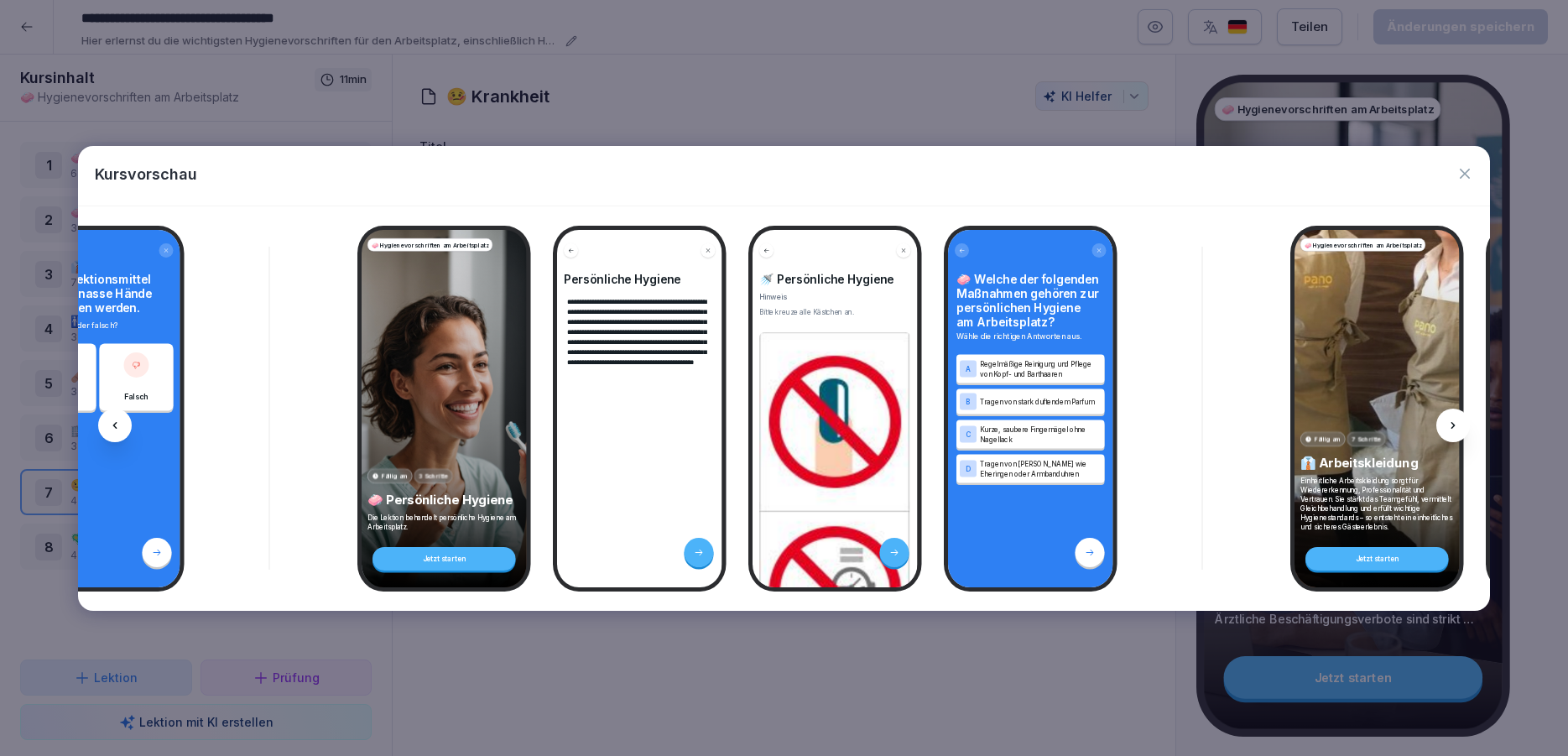
click at [1447, 419] on icon at bounding box center [1453, 425] width 13 height 13
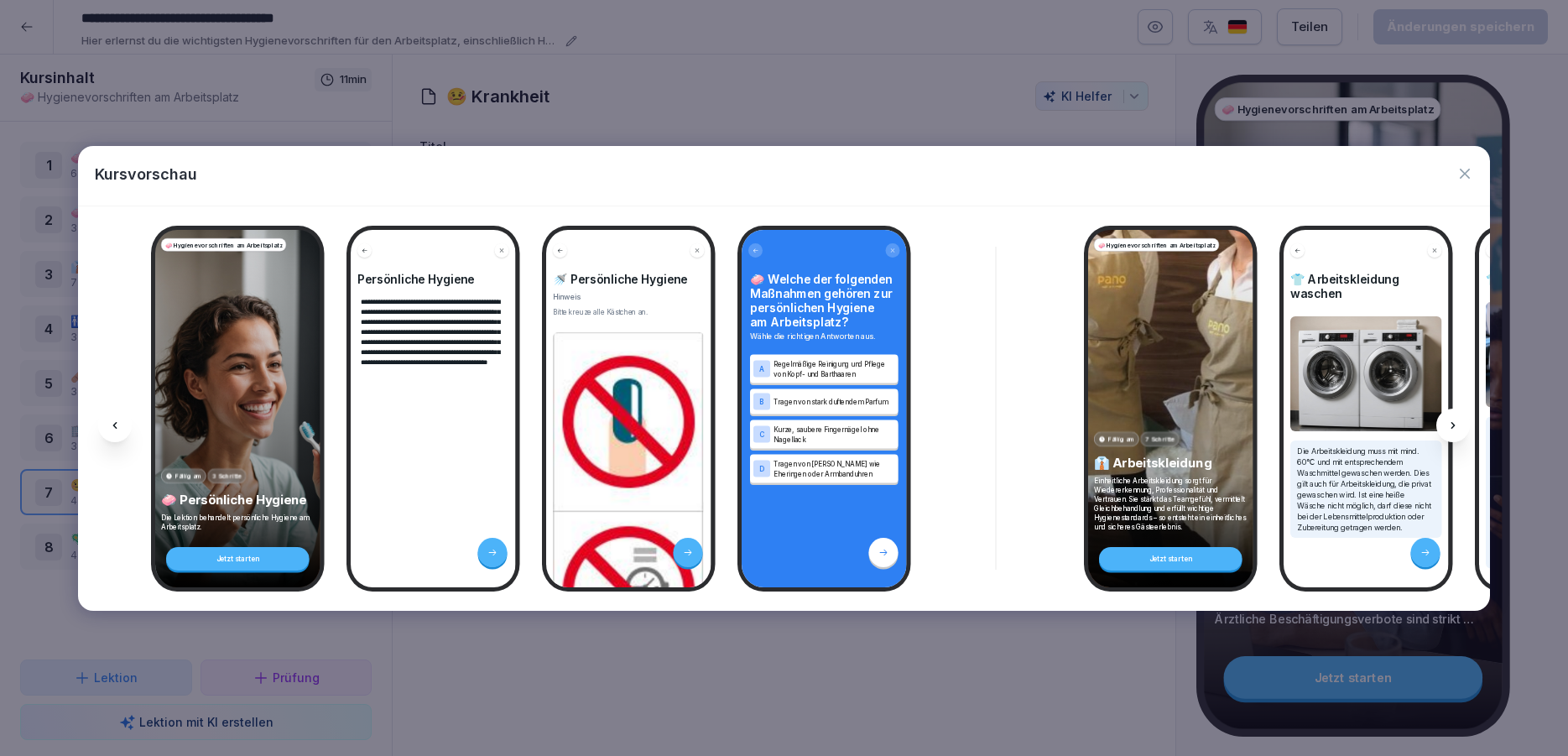
click at [1447, 419] on icon at bounding box center [1453, 425] width 13 height 13
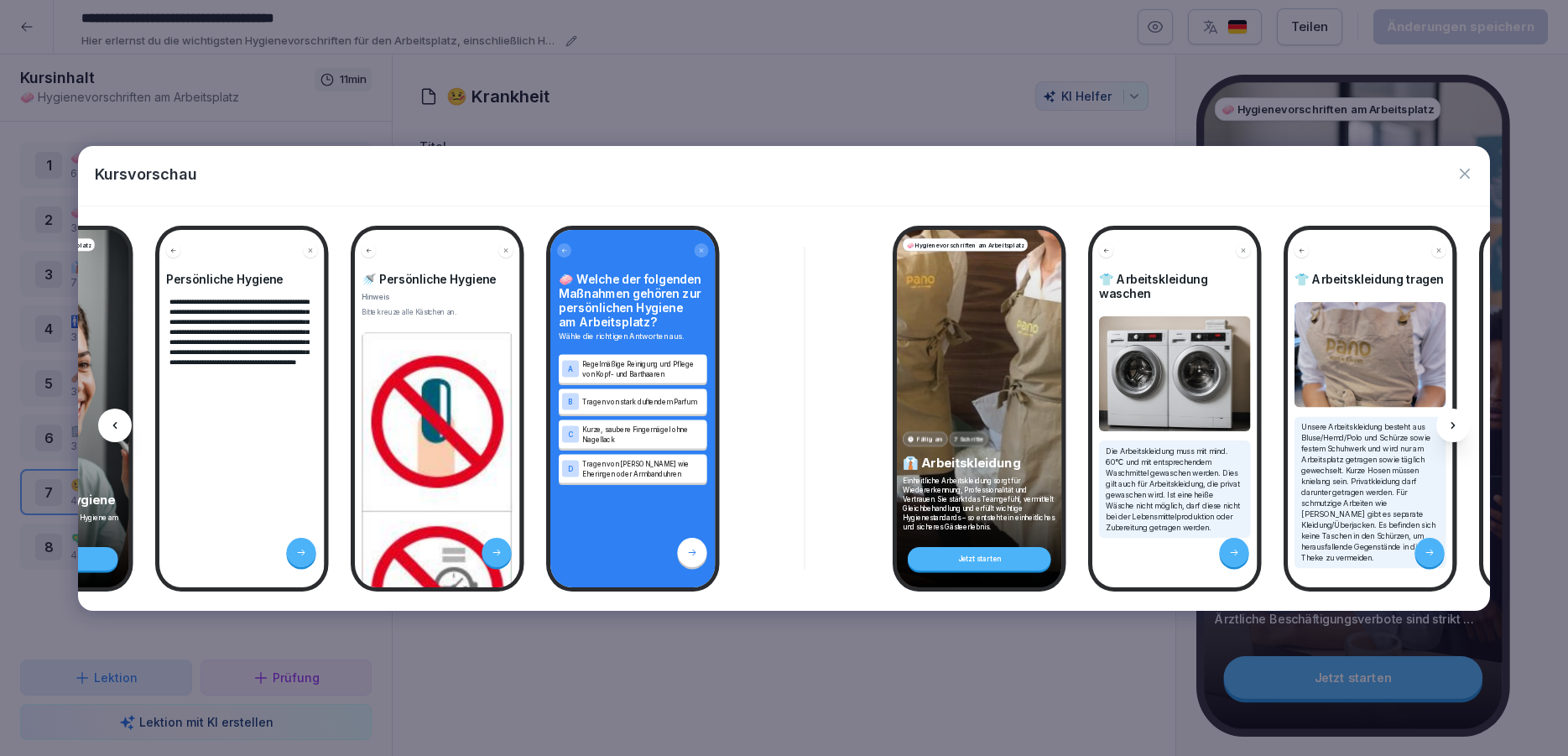
click at [1447, 419] on icon at bounding box center [1453, 425] width 13 height 13
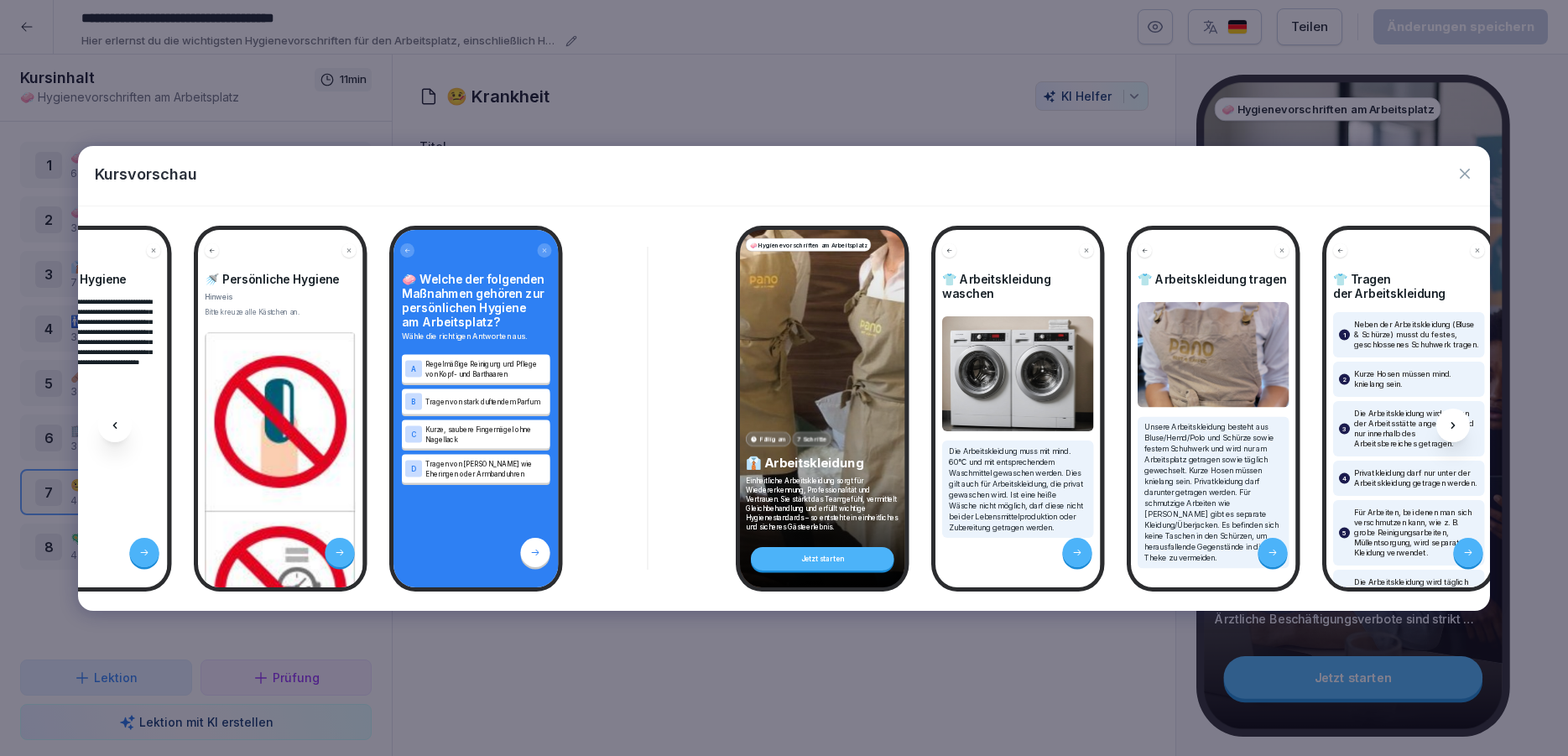
click at [1447, 419] on icon at bounding box center [1453, 425] width 13 height 13
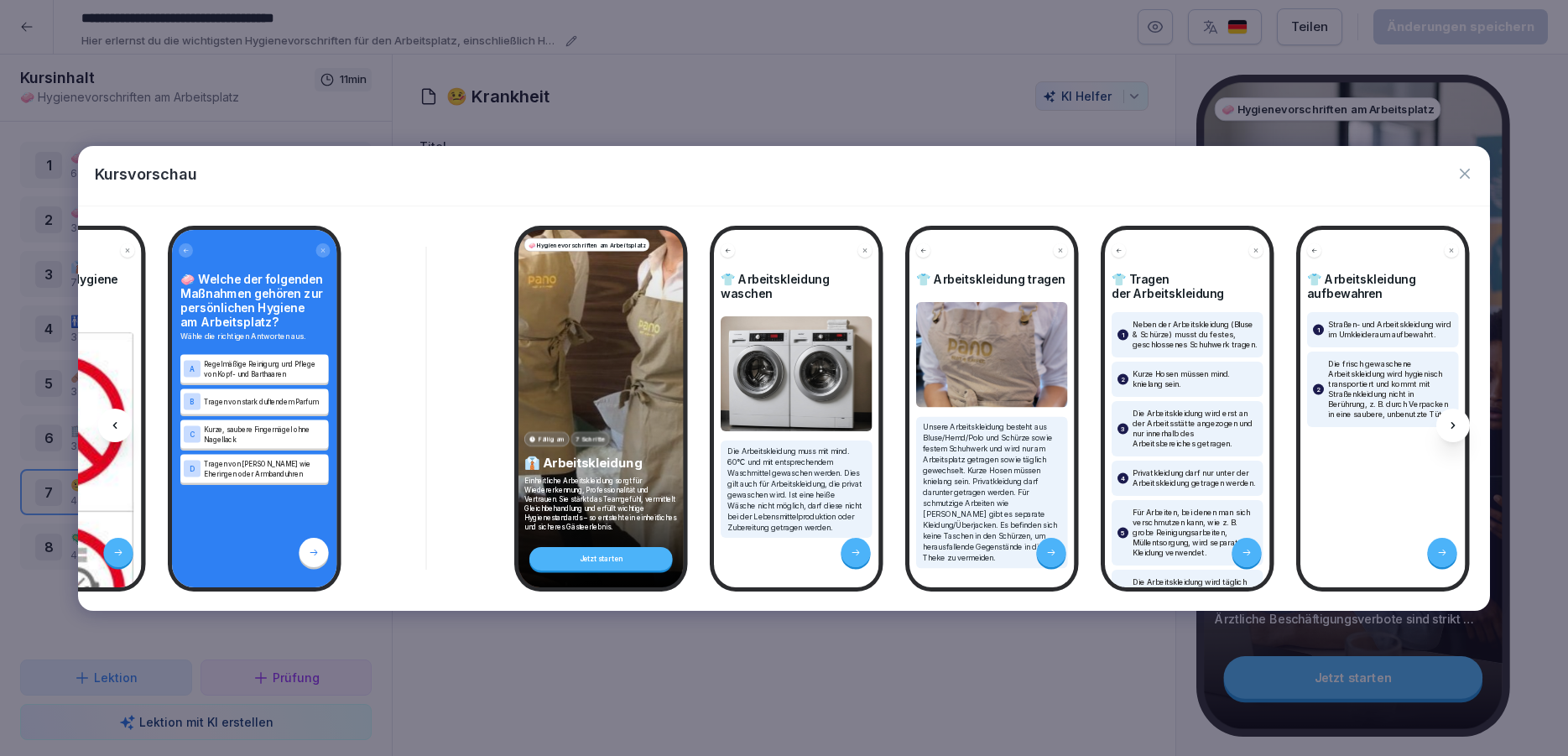
click at [1447, 419] on icon at bounding box center [1453, 425] width 13 height 13
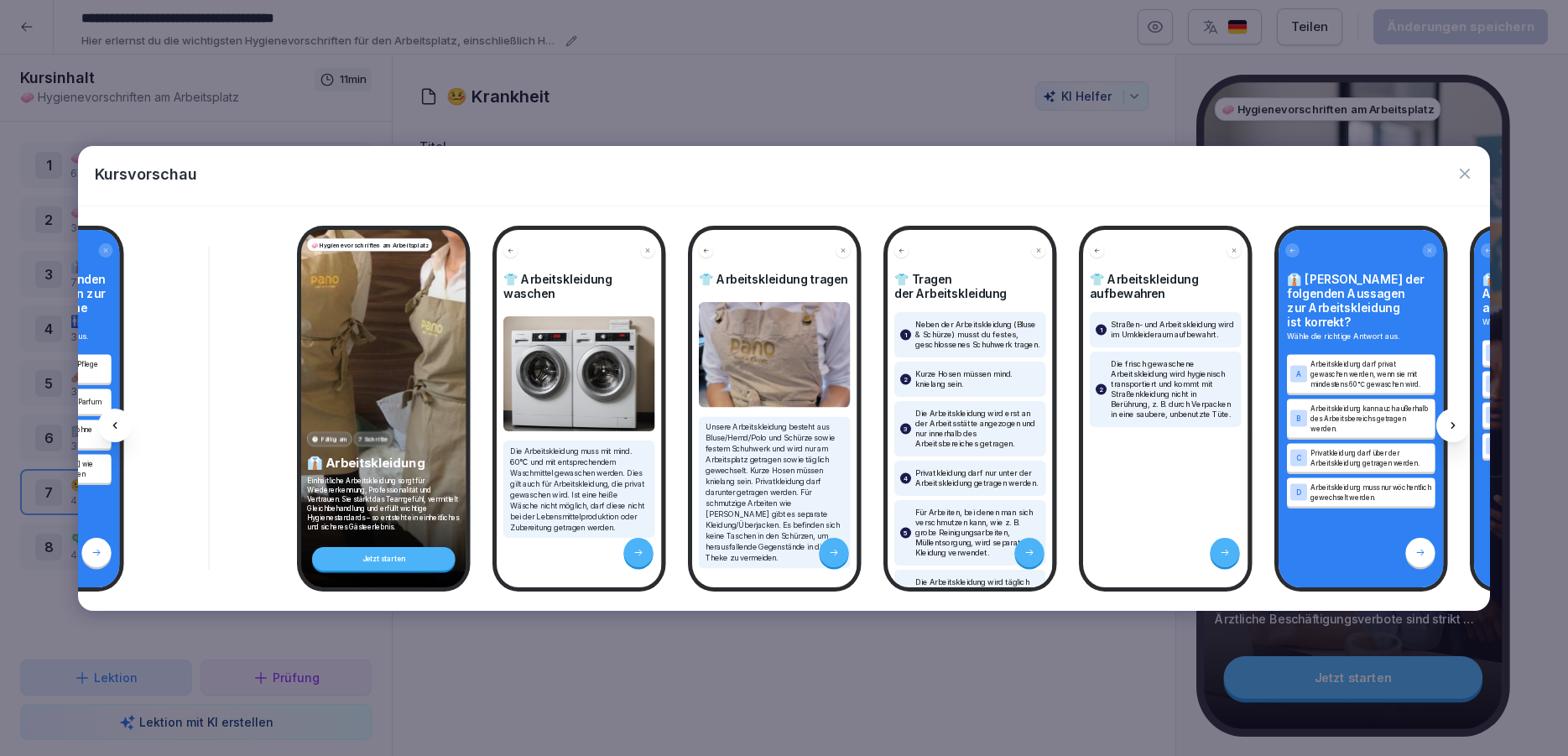
click at [1447, 419] on icon at bounding box center [1453, 425] width 13 height 13
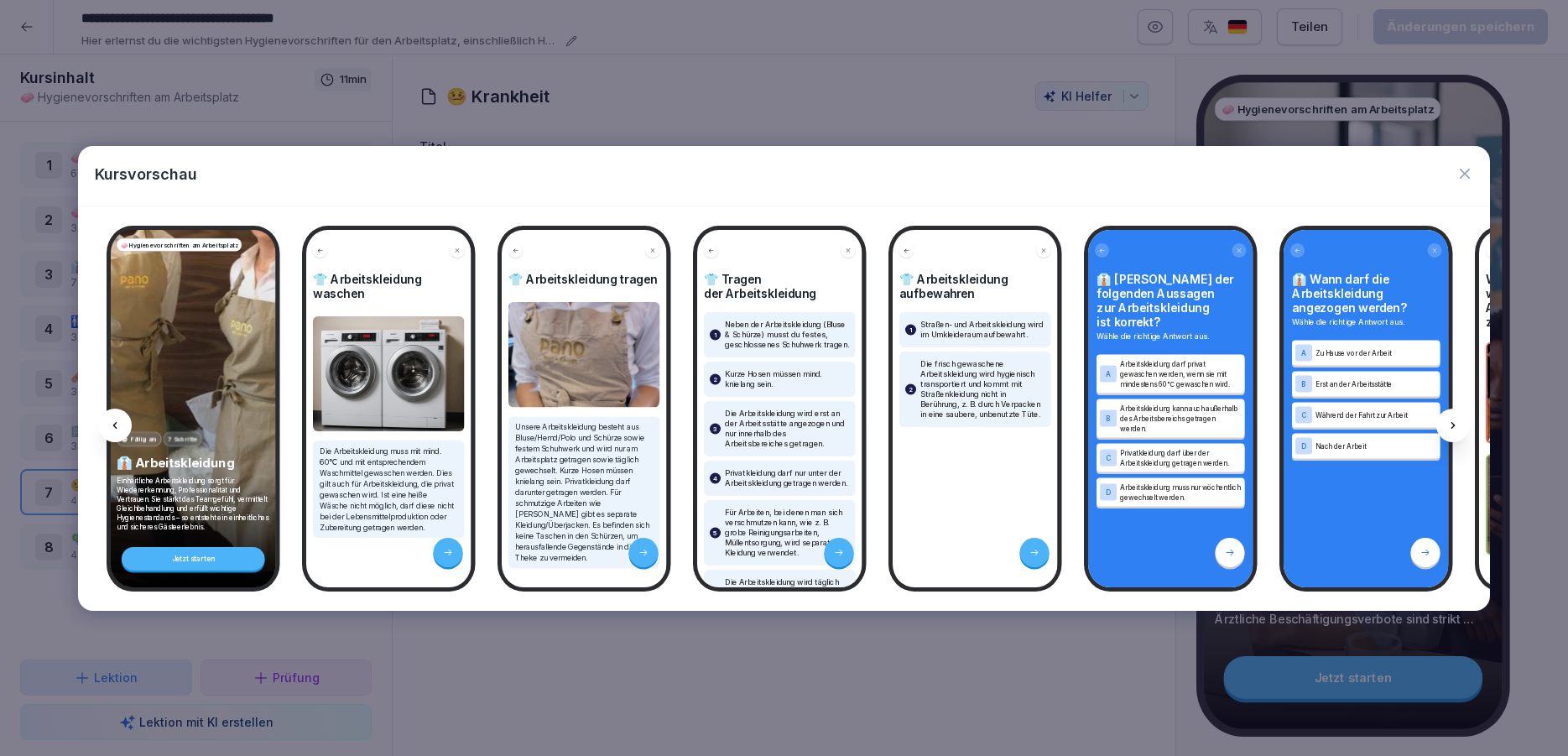
click at [1447, 419] on icon at bounding box center [1453, 425] width 13 height 13
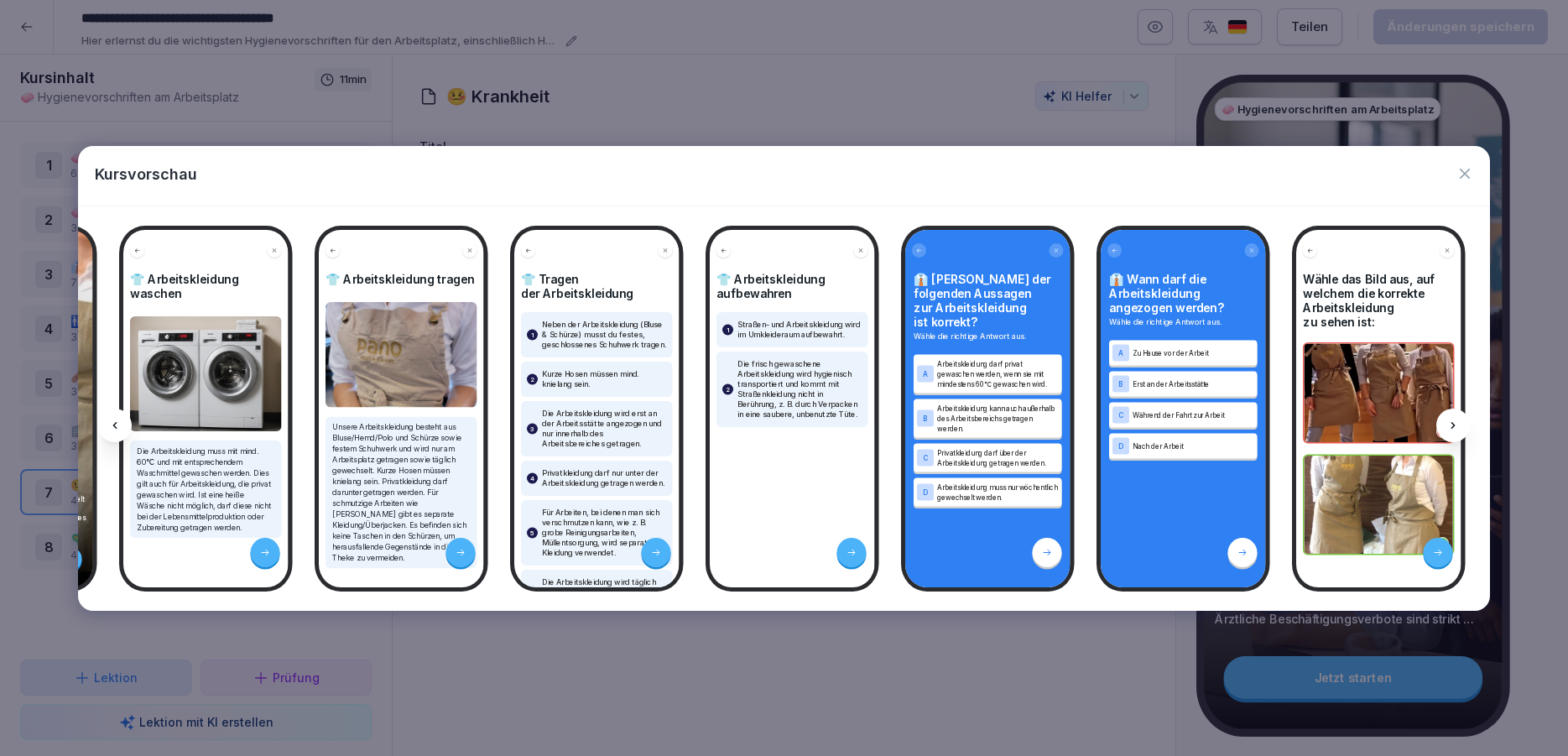
click at [1447, 419] on icon at bounding box center [1453, 425] width 13 height 13
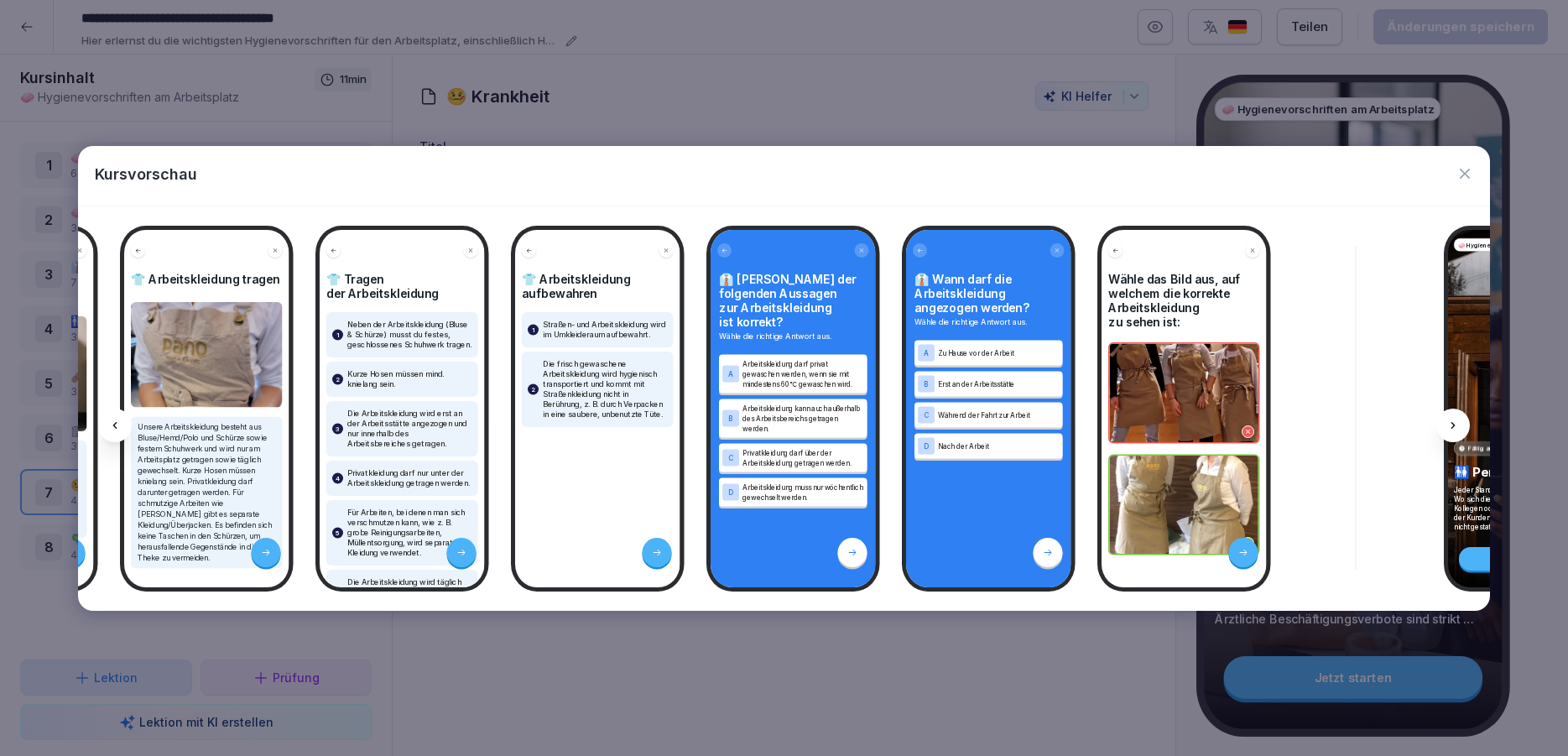
click at [1447, 419] on icon at bounding box center [1453, 425] width 13 height 13
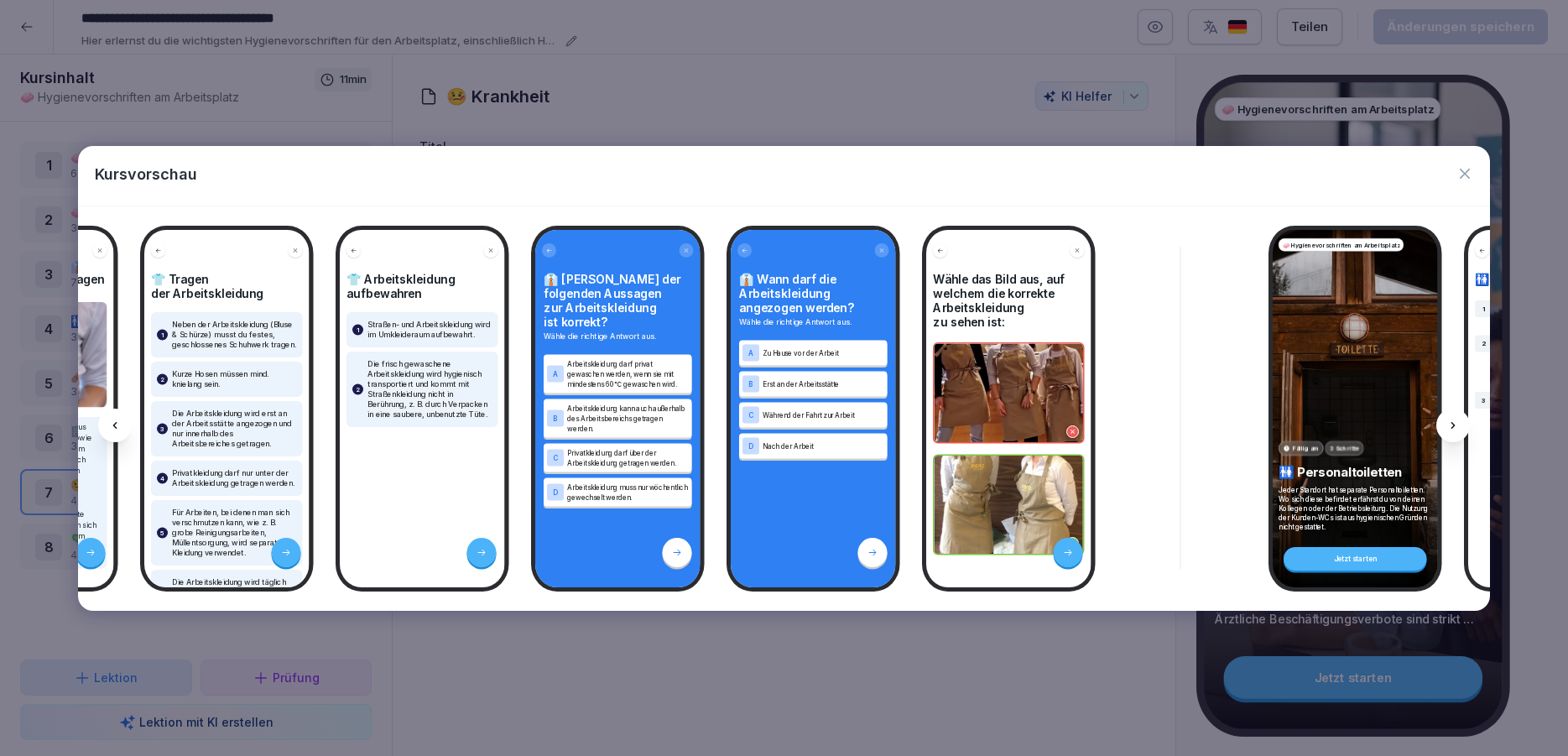
click at [1447, 419] on icon at bounding box center [1453, 425] width 13 height 13
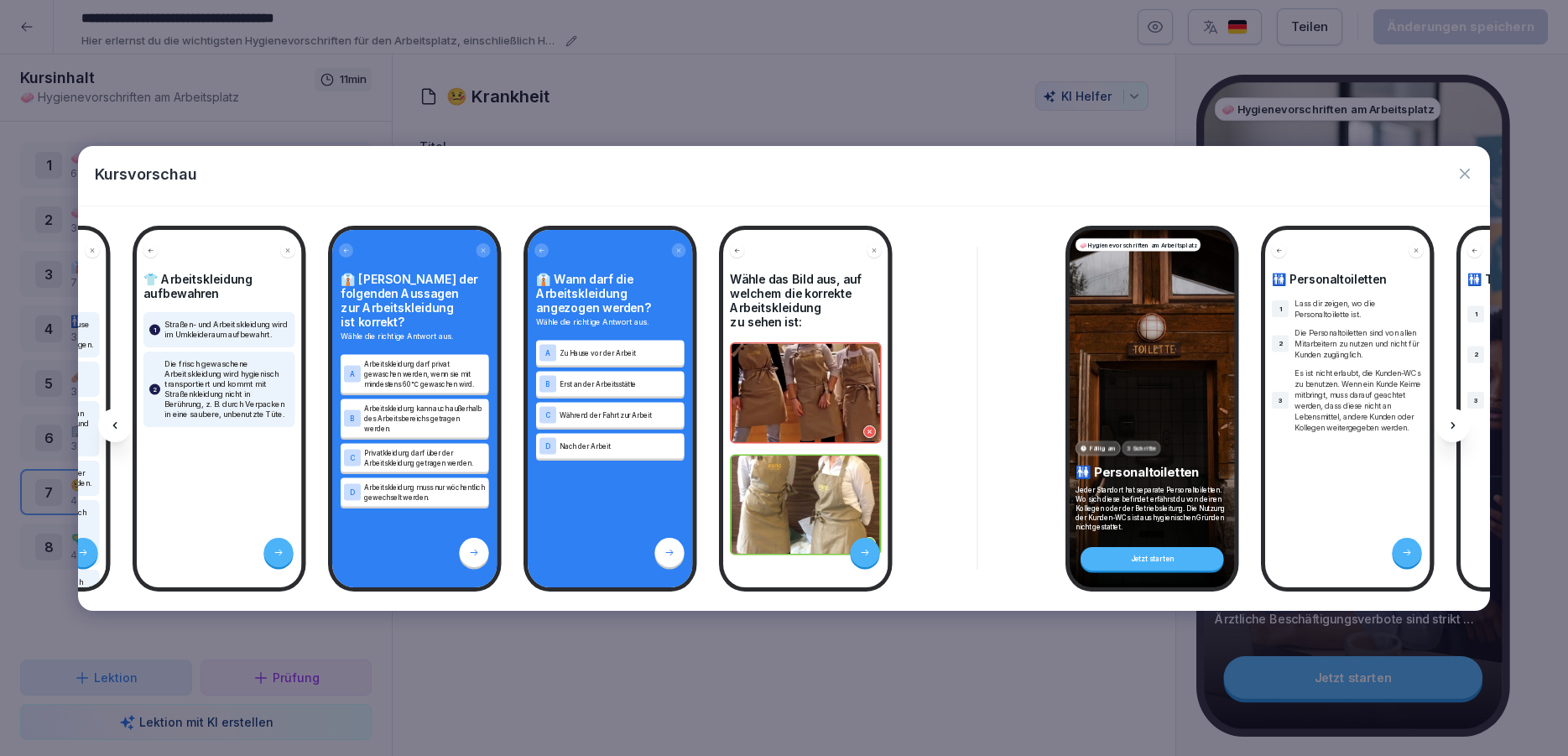
click at [1447, 419] on icon at bounding box center [1453, 425] width 13 height 13
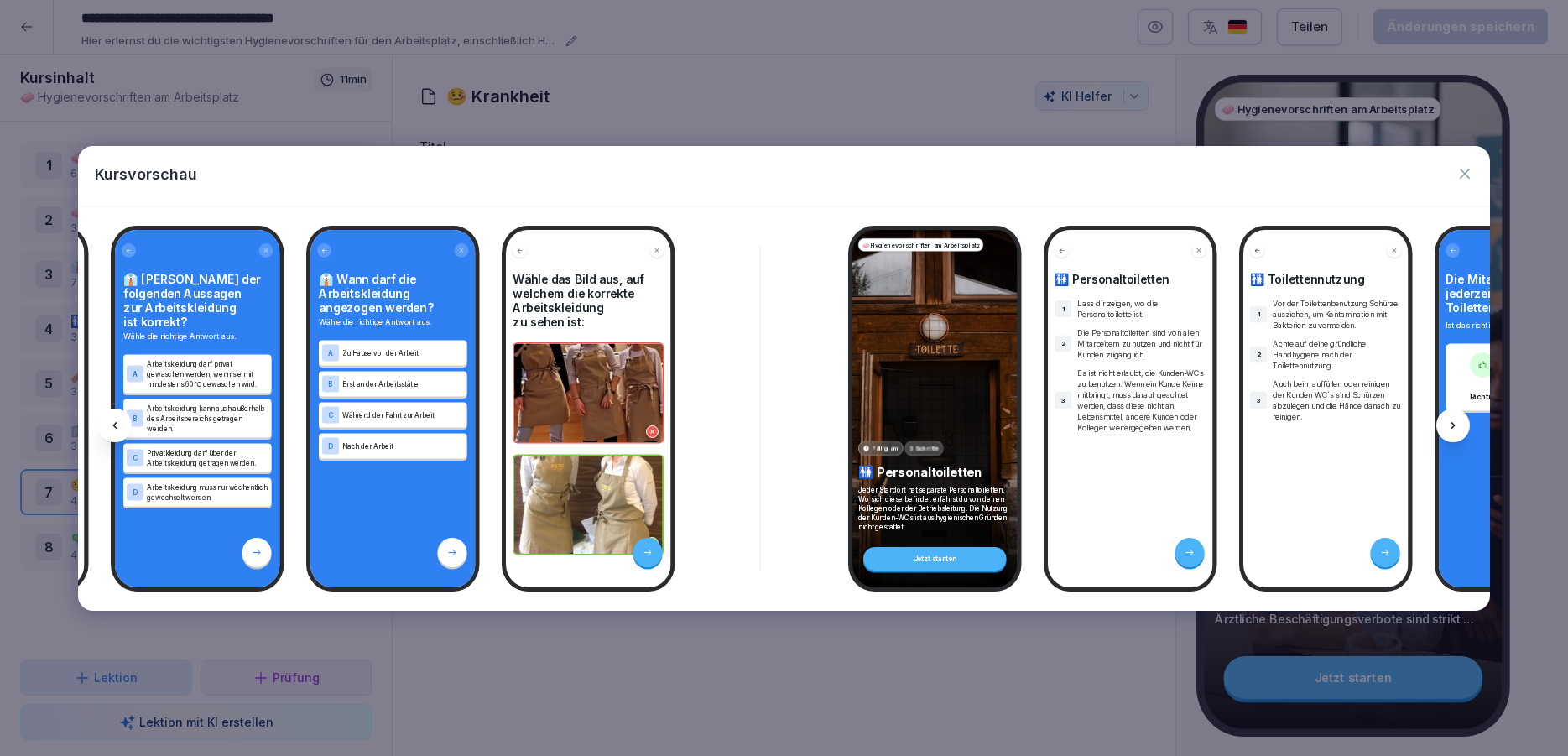
click at [1447, 419] on icon at bounding box center [1453, 425] width 13 height 13
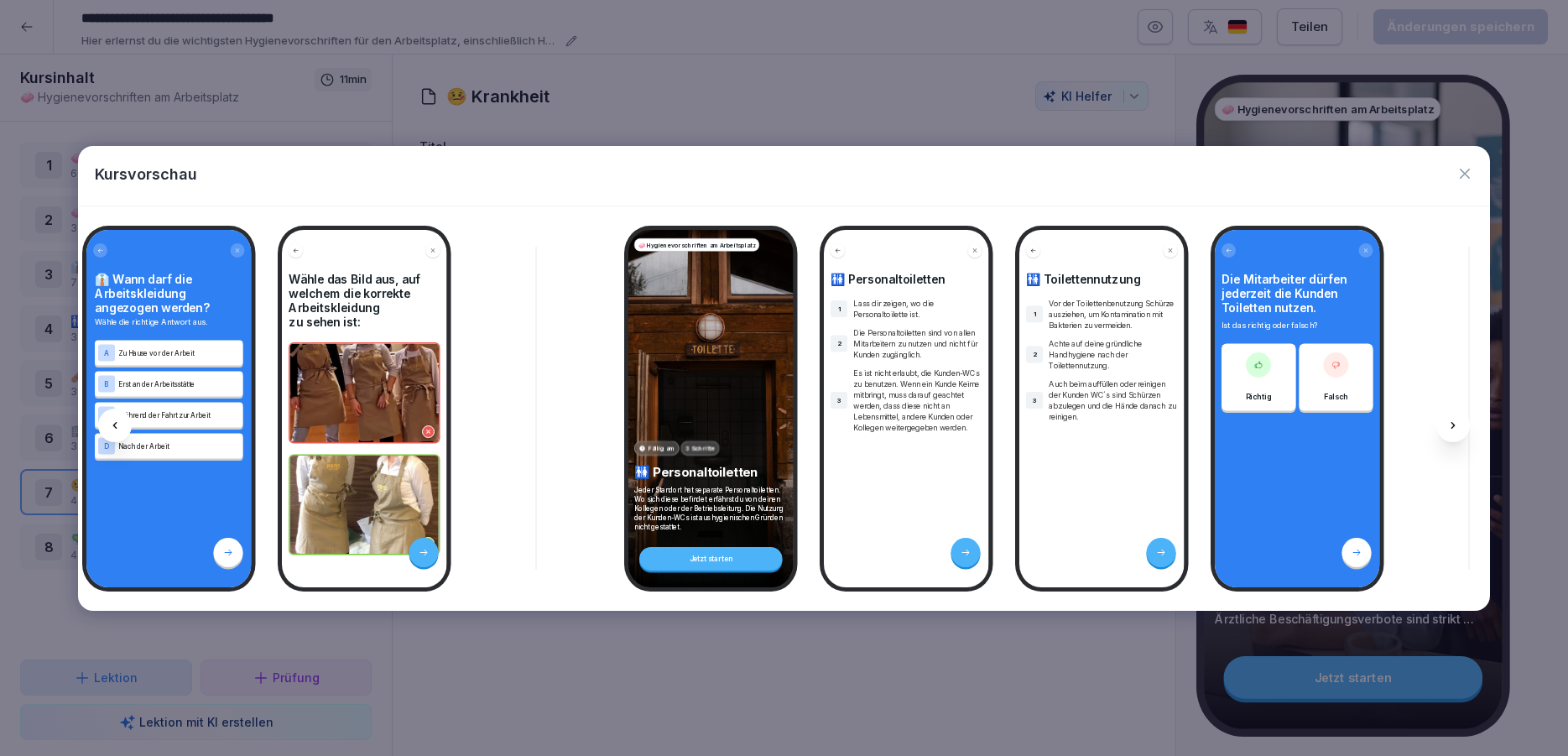
click at [1447, 419] on icon at bounding box center [1453, 425] width 13 height 13
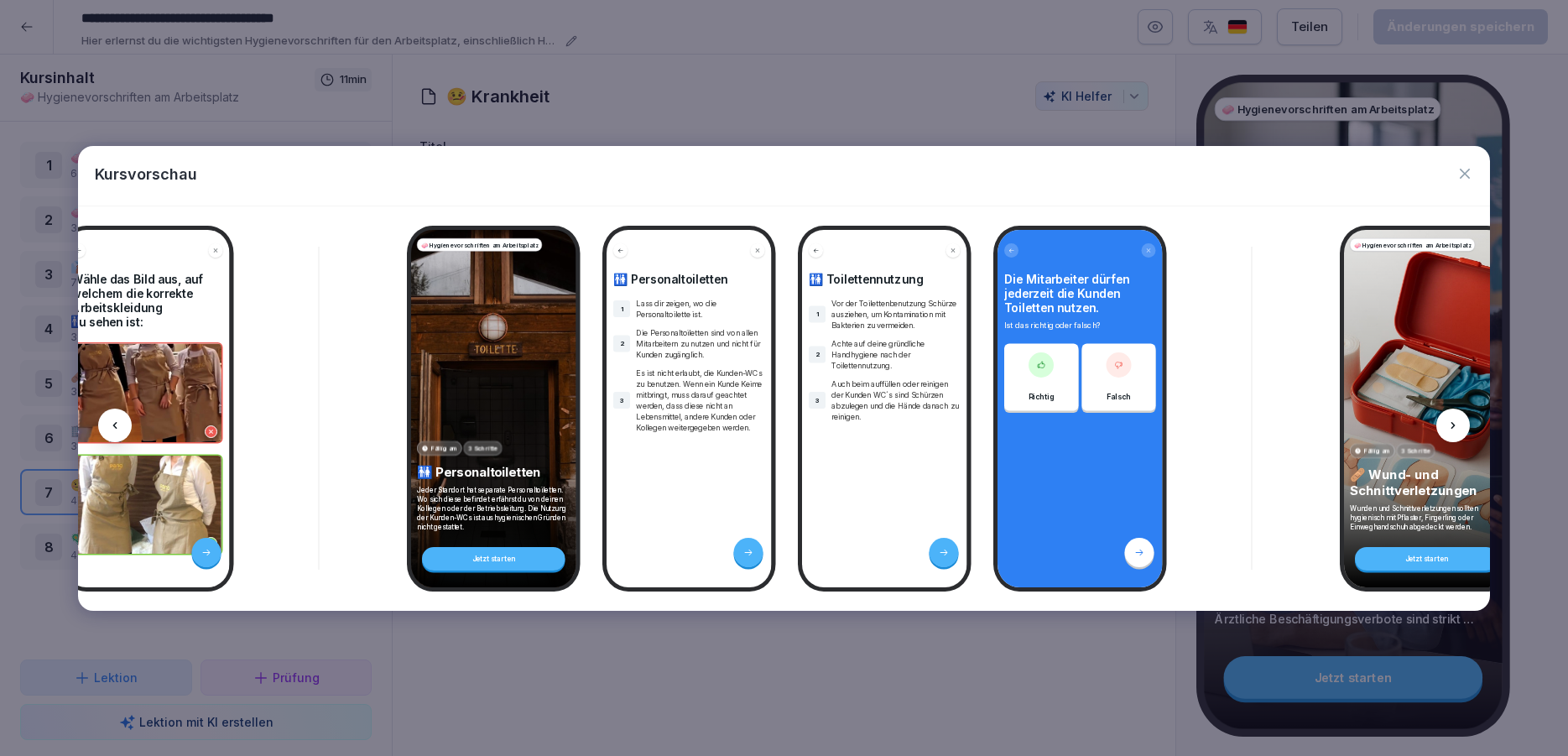
scroll to position [0, 3876]
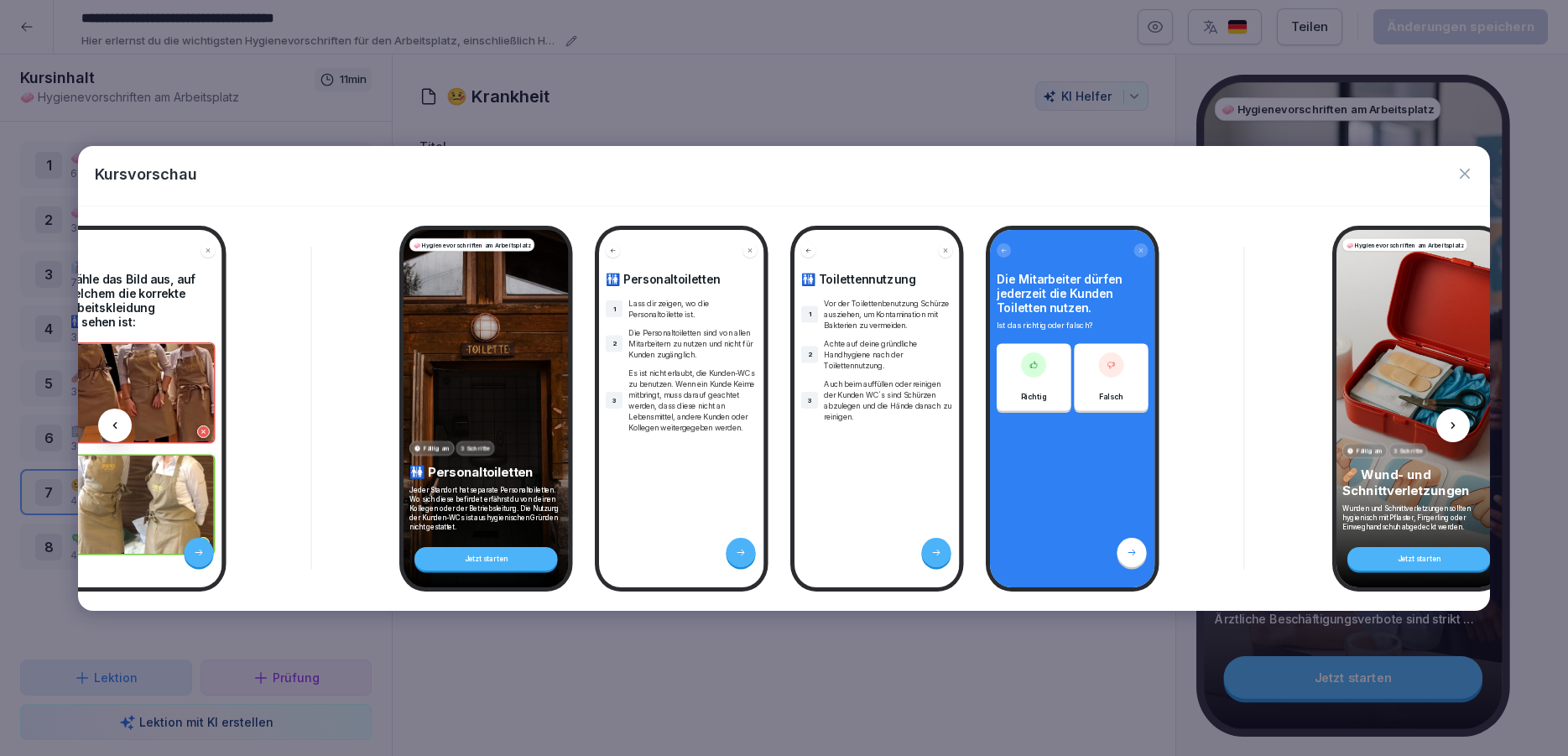
click at [1447, 419] on icon at bounding box center [1453, 425] width 13 height 13
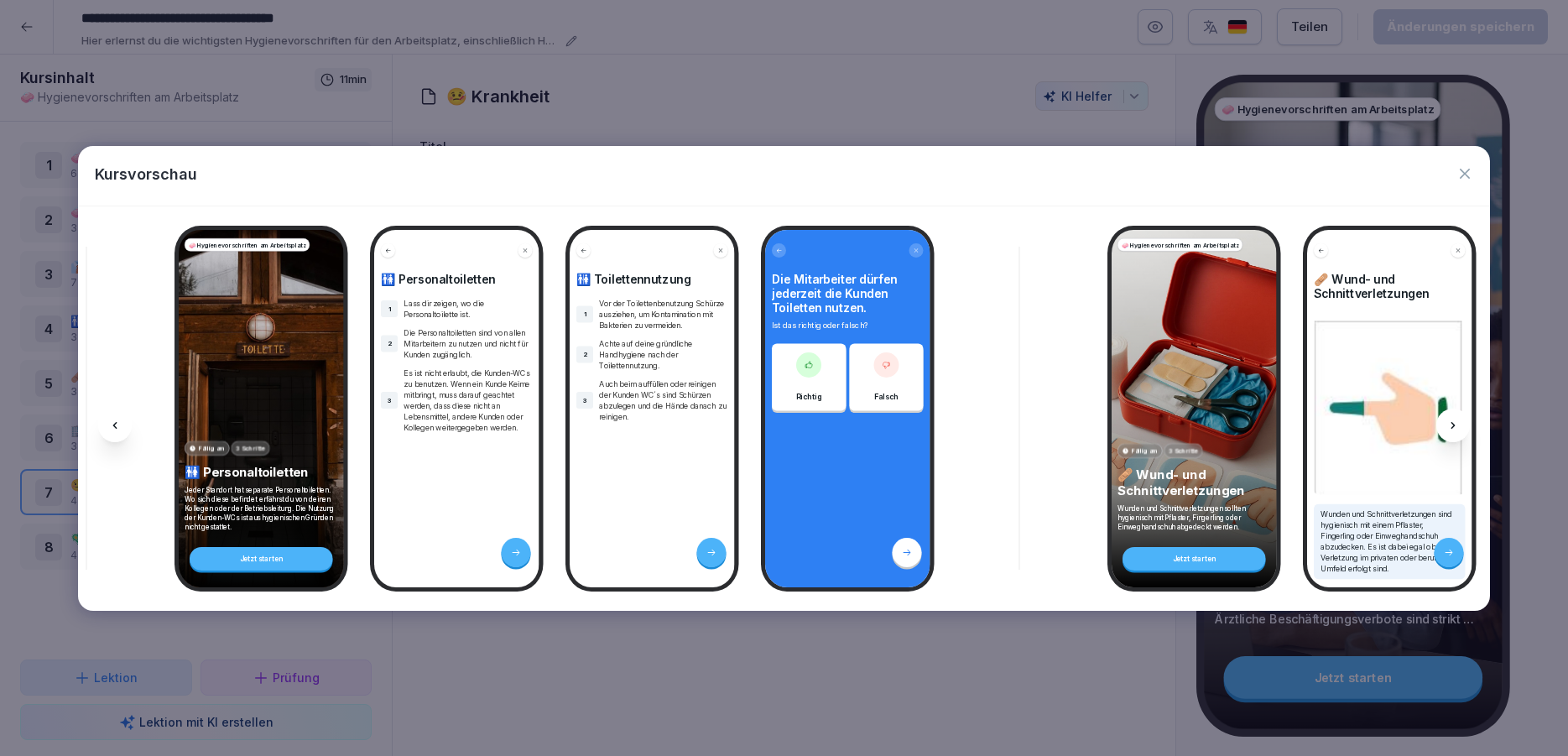
click at [1447, 419] on icon at bounding box center [1453, 425] width 13 height 13
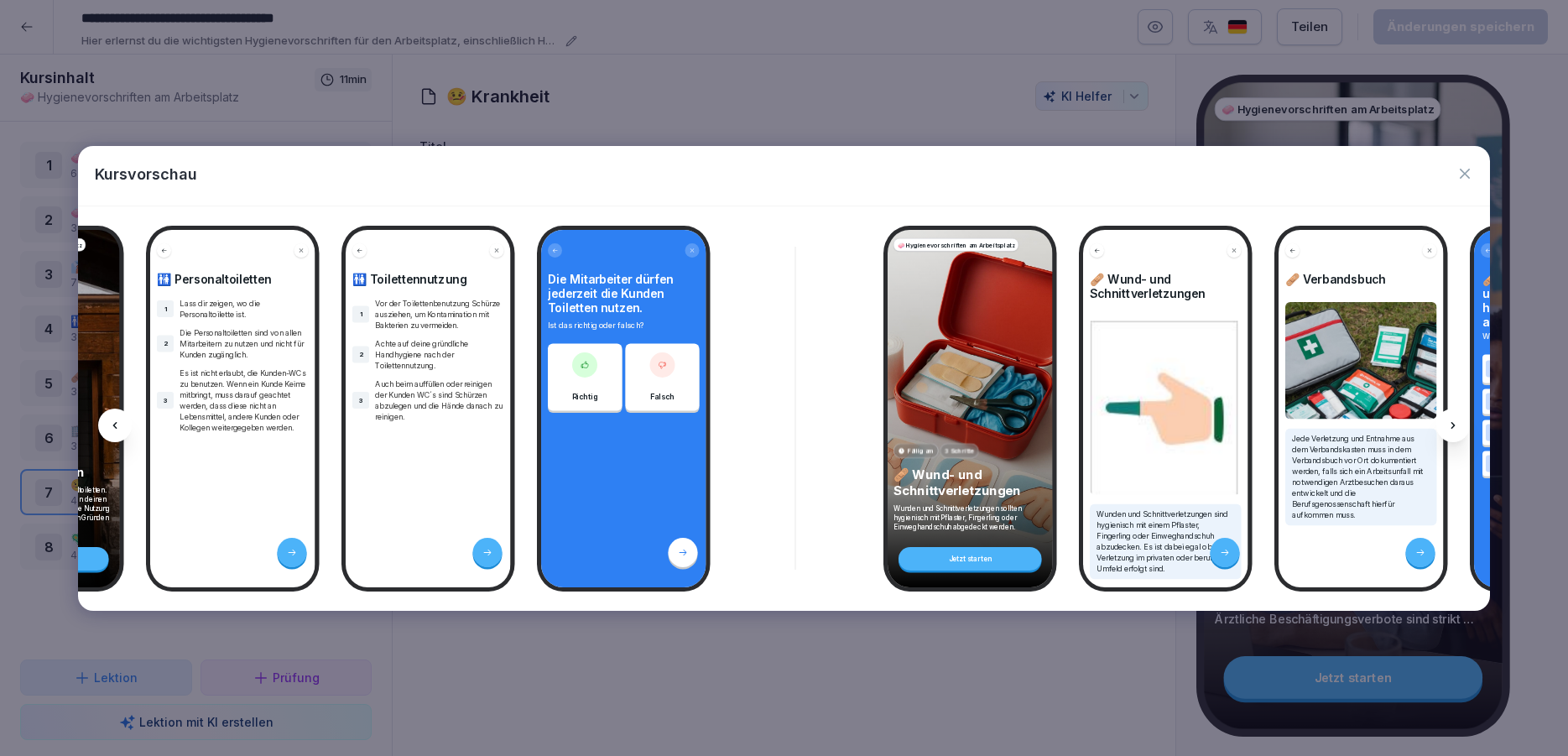
click at [1447, 419] on icon at bounding box center [1453, 425] width 13 height 13
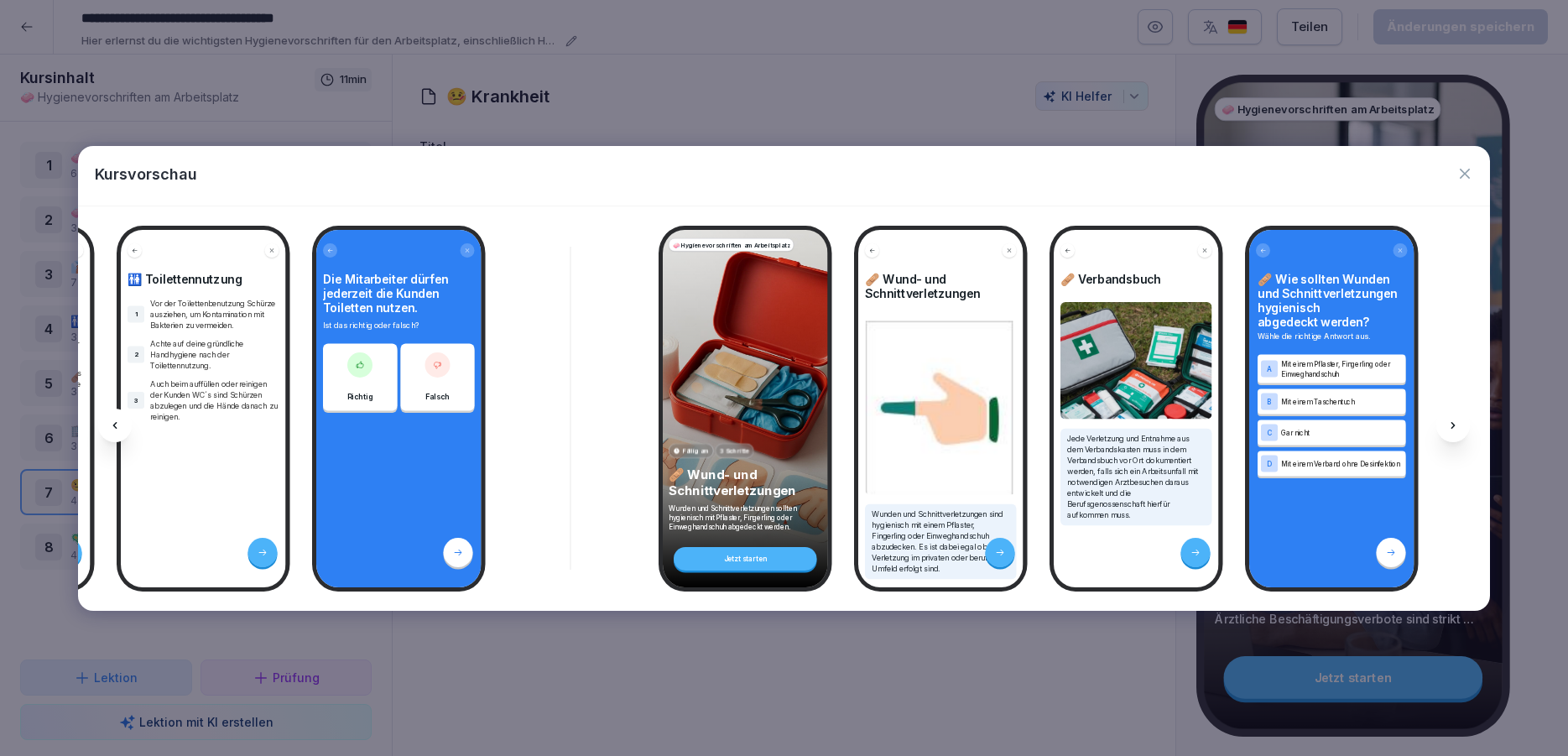
click at [1447, 419] on icon at bounding box center [1453, 425] width 13 height 13
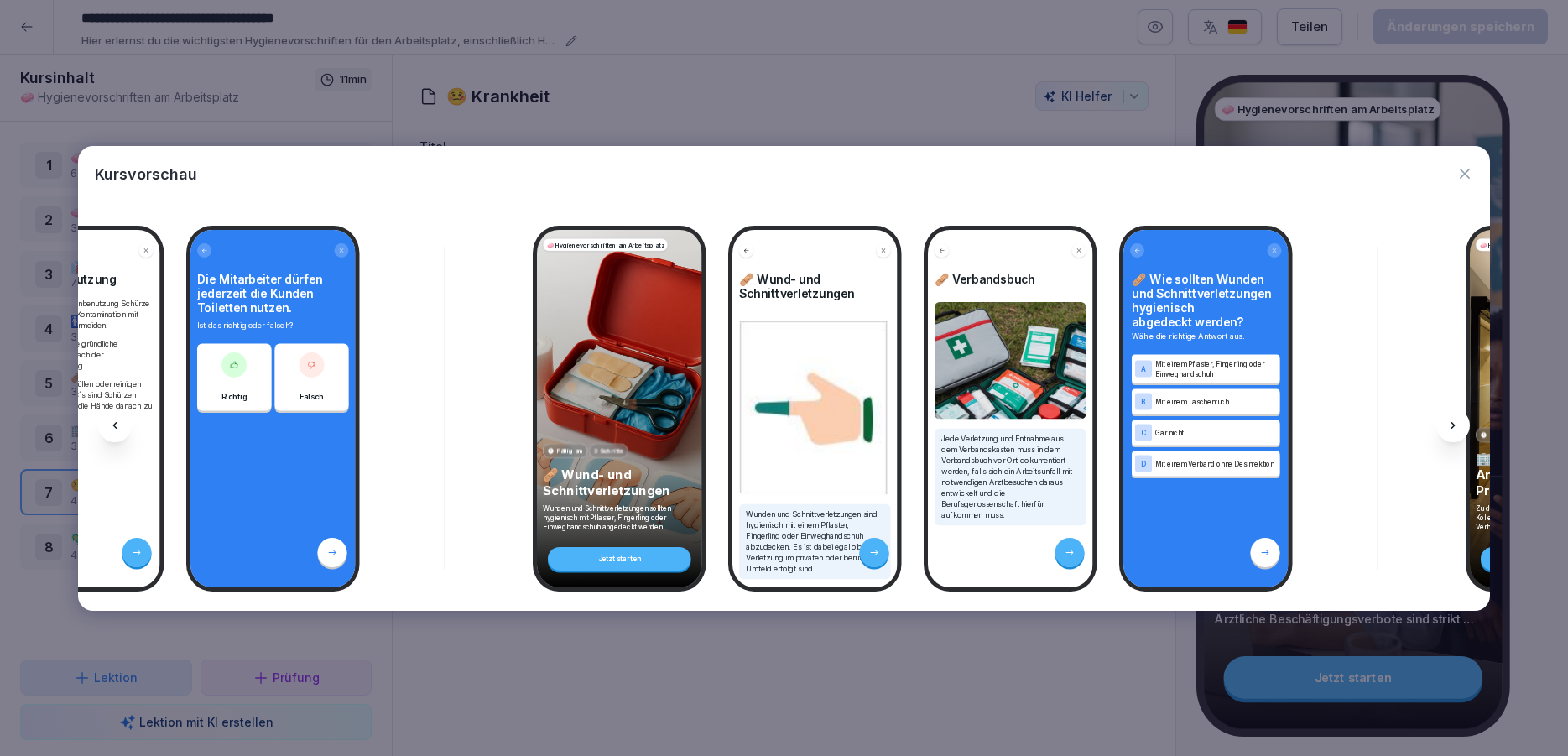
click at [1447, 419] on icon at bounding box center [1453, 425] width 13 height 13
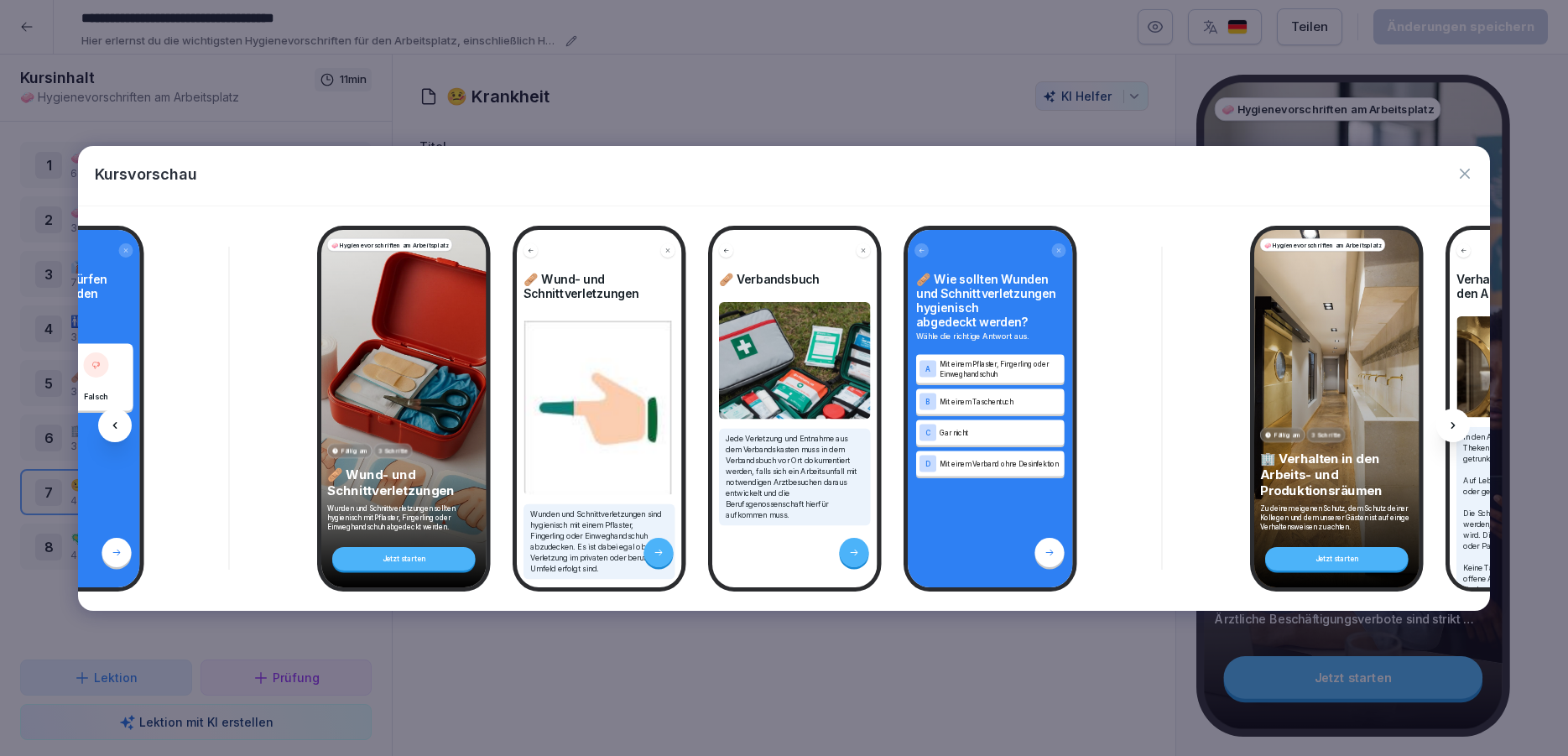
click at [1447, 419] on icon at bounding box center [1453, 425] width 13 height 13
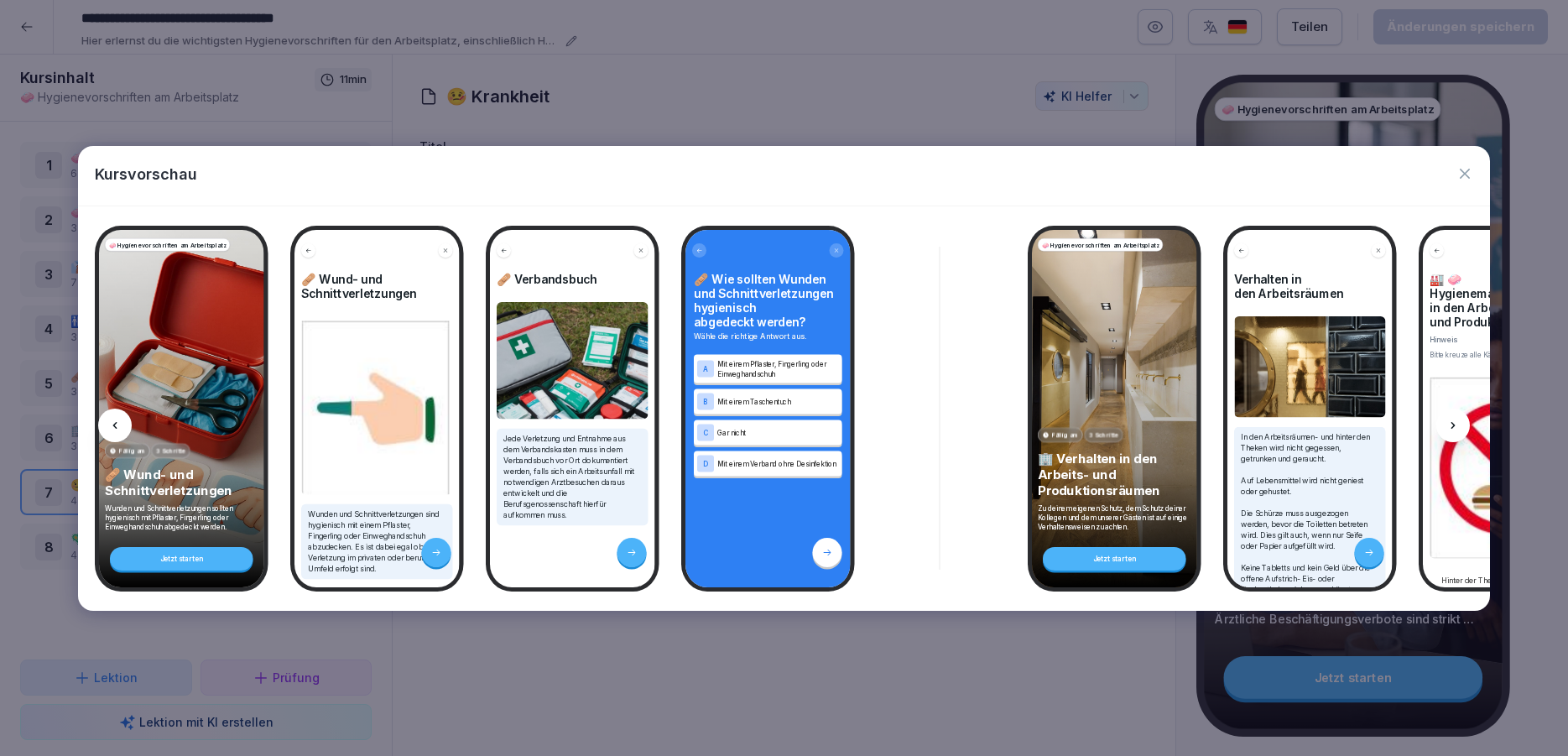
click at [1447, 419] on icon at bounding box center [1453, 425] width 13 height 13
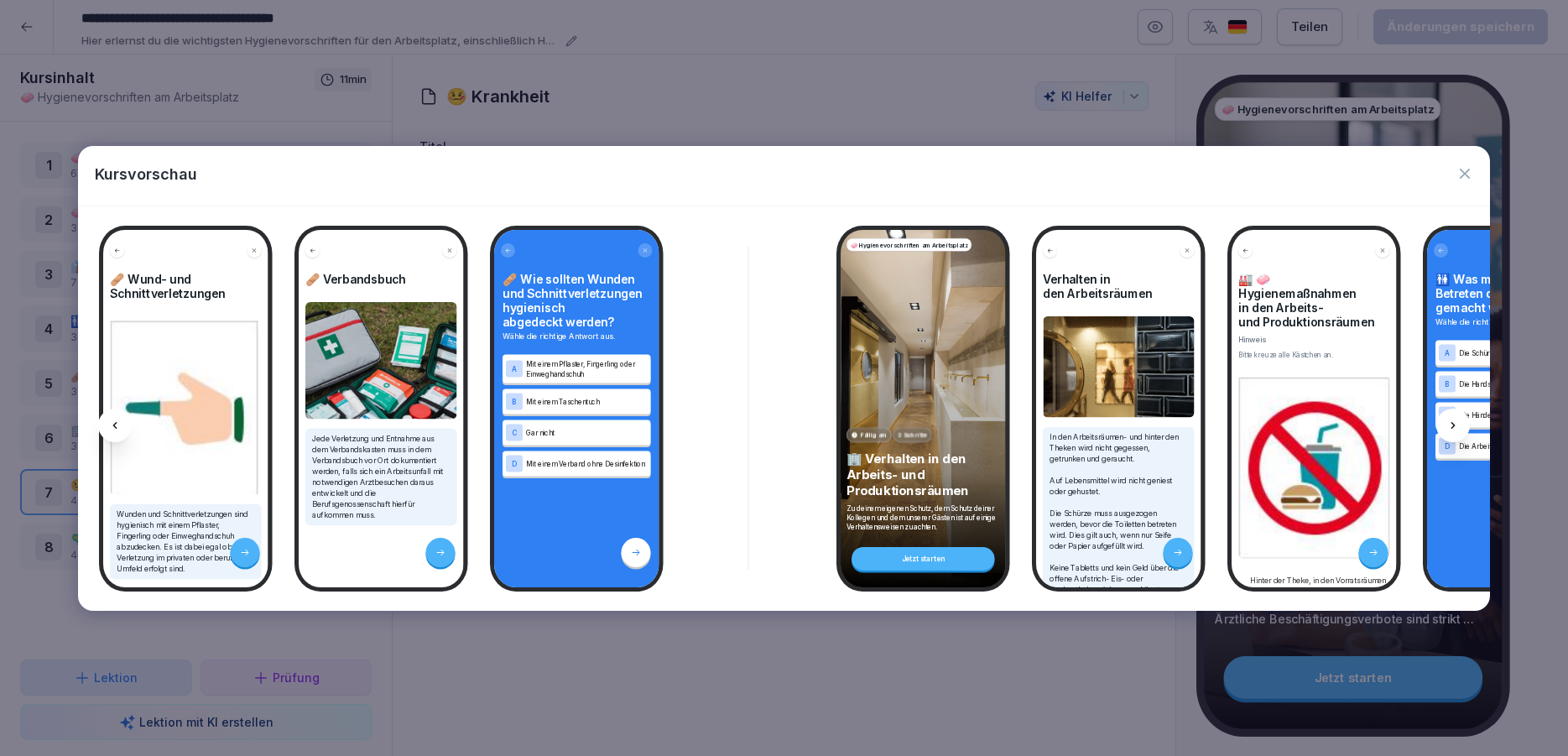
click at [1447, 419] on icon at bounding box center [1453, 425] width 13 height 13
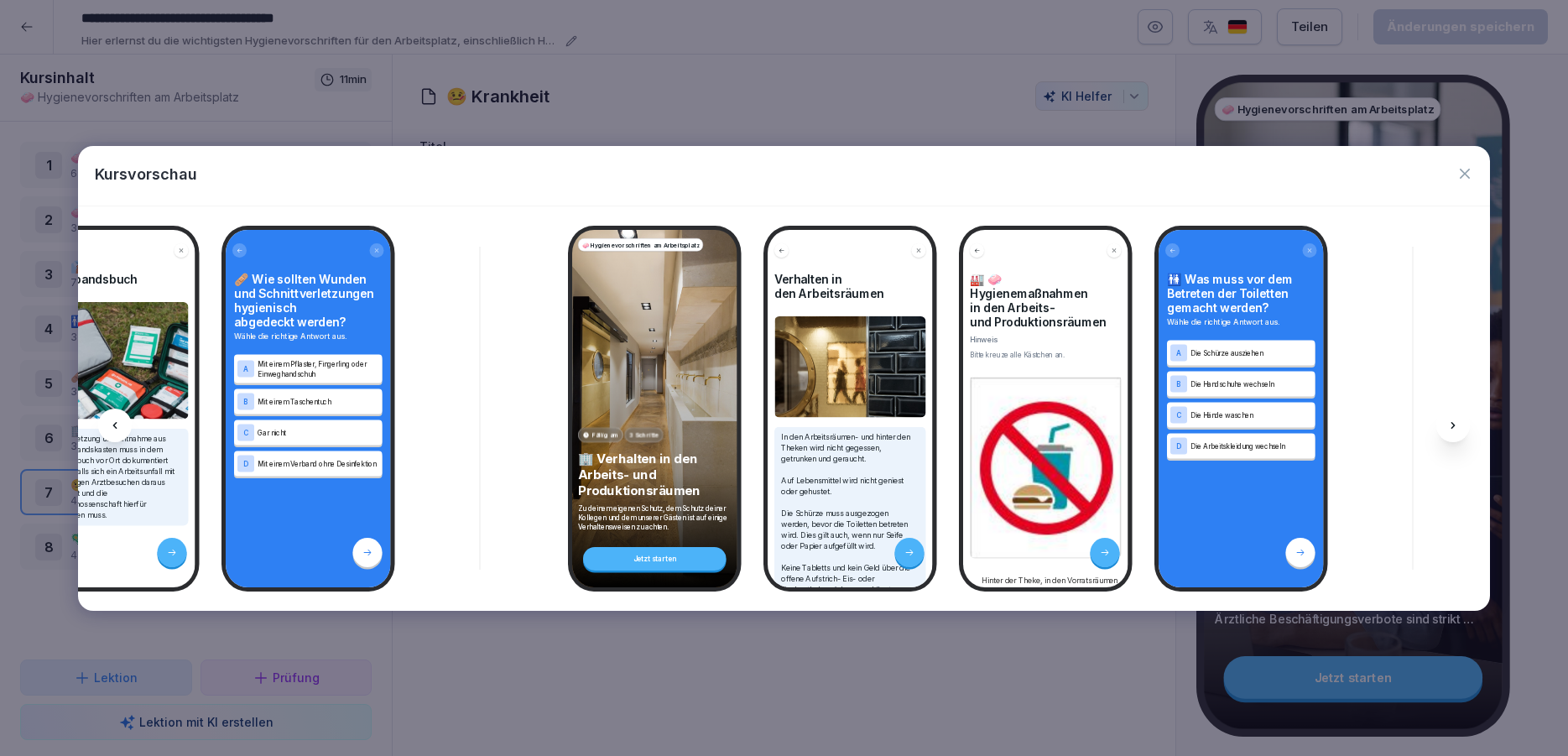
click at [1447, 419] on icon at bounding box center [1453, 425] width 13 height 13
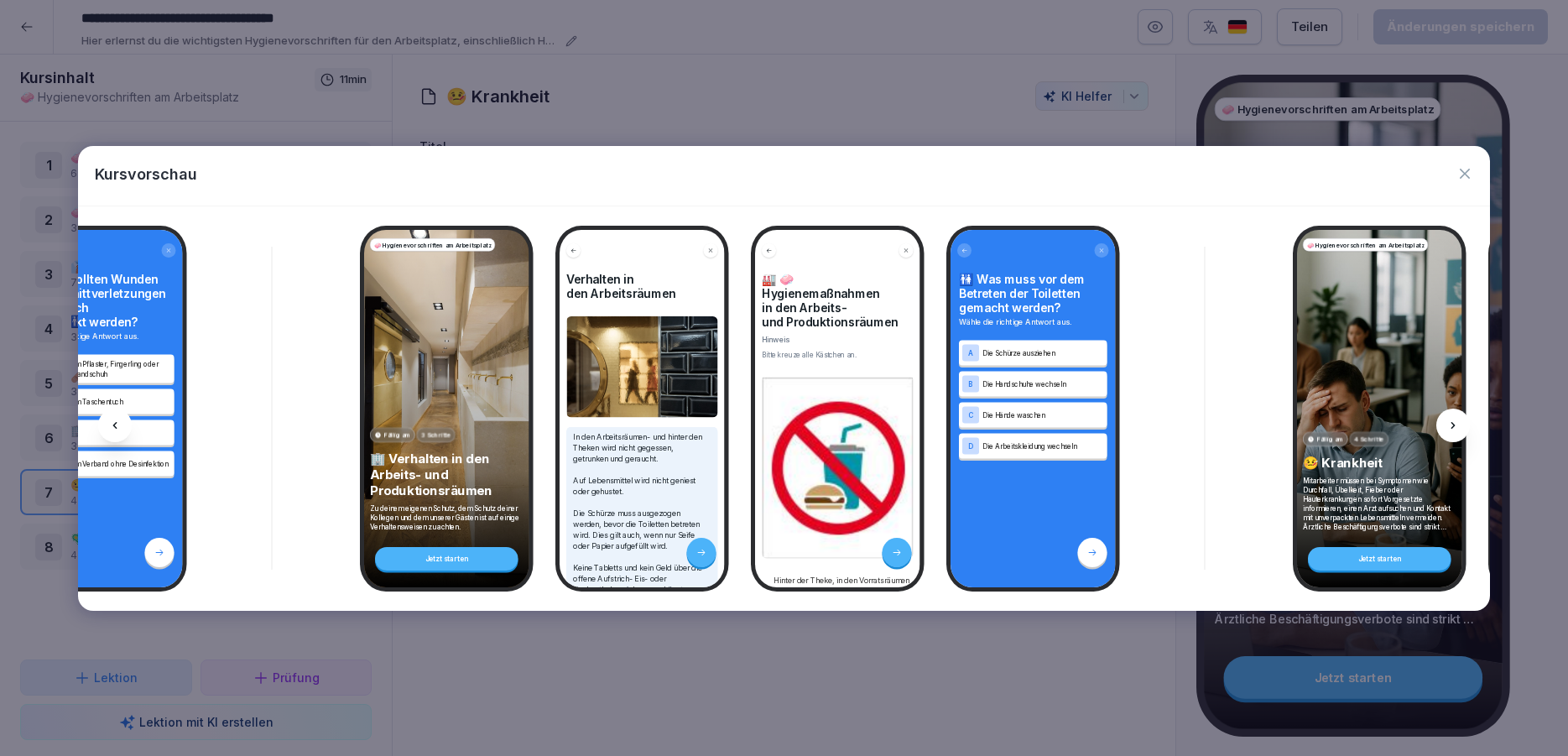
scroll to position [0, 5786]
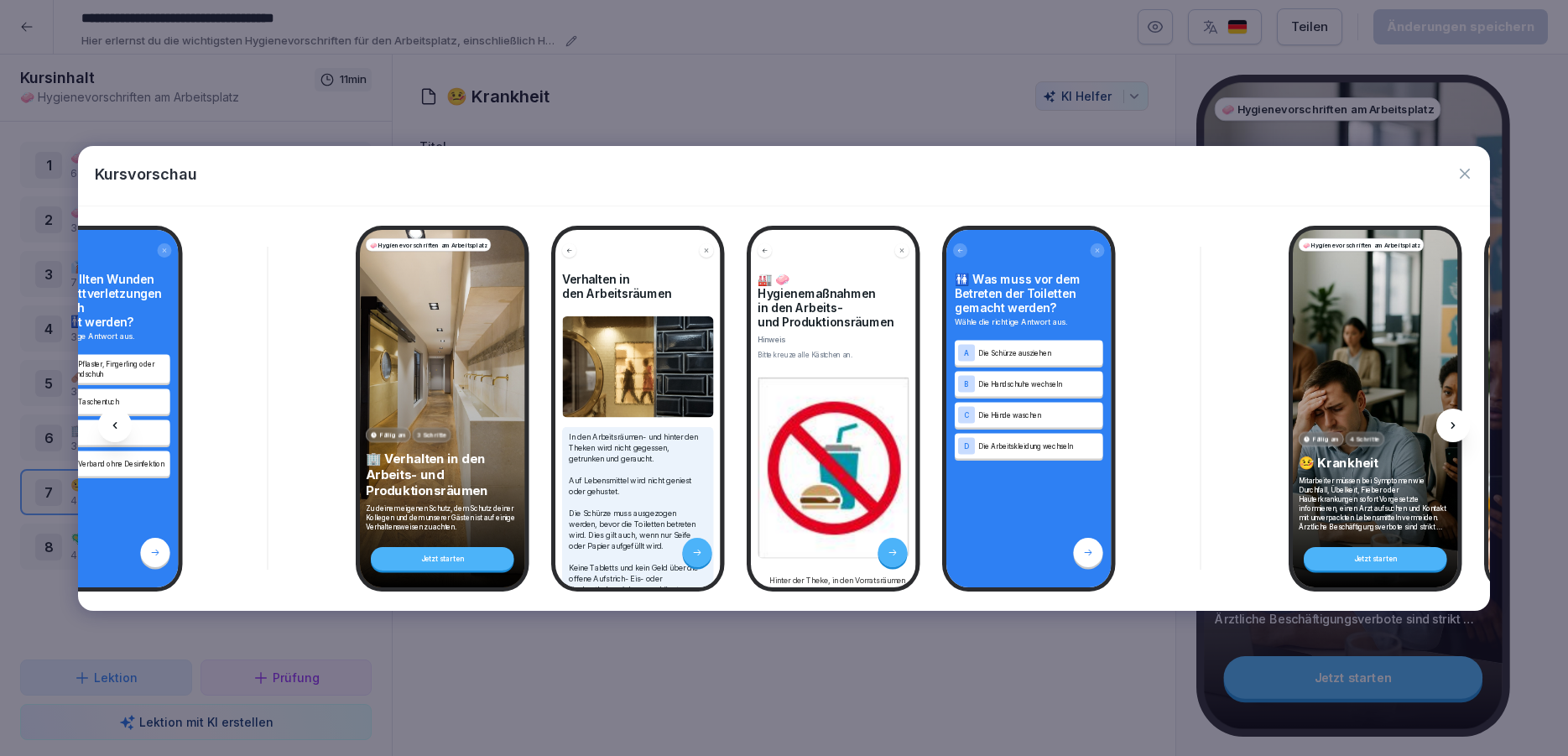
click at [1447, 419] on icon at bounding box center [1453, 425] width 13 height 13
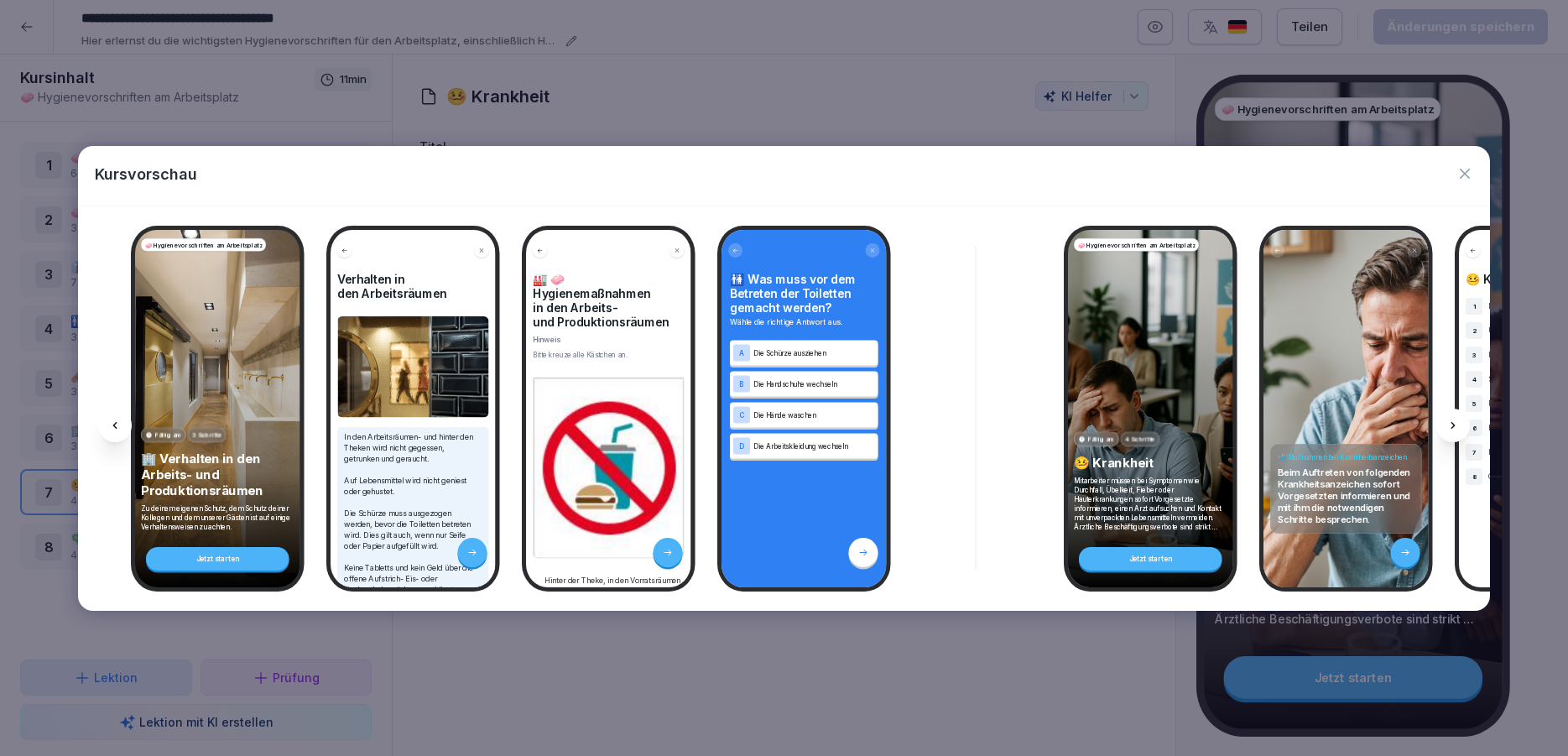
click at [1447, 419] on icon at bounding box center [1453, 425] width 13 height 13
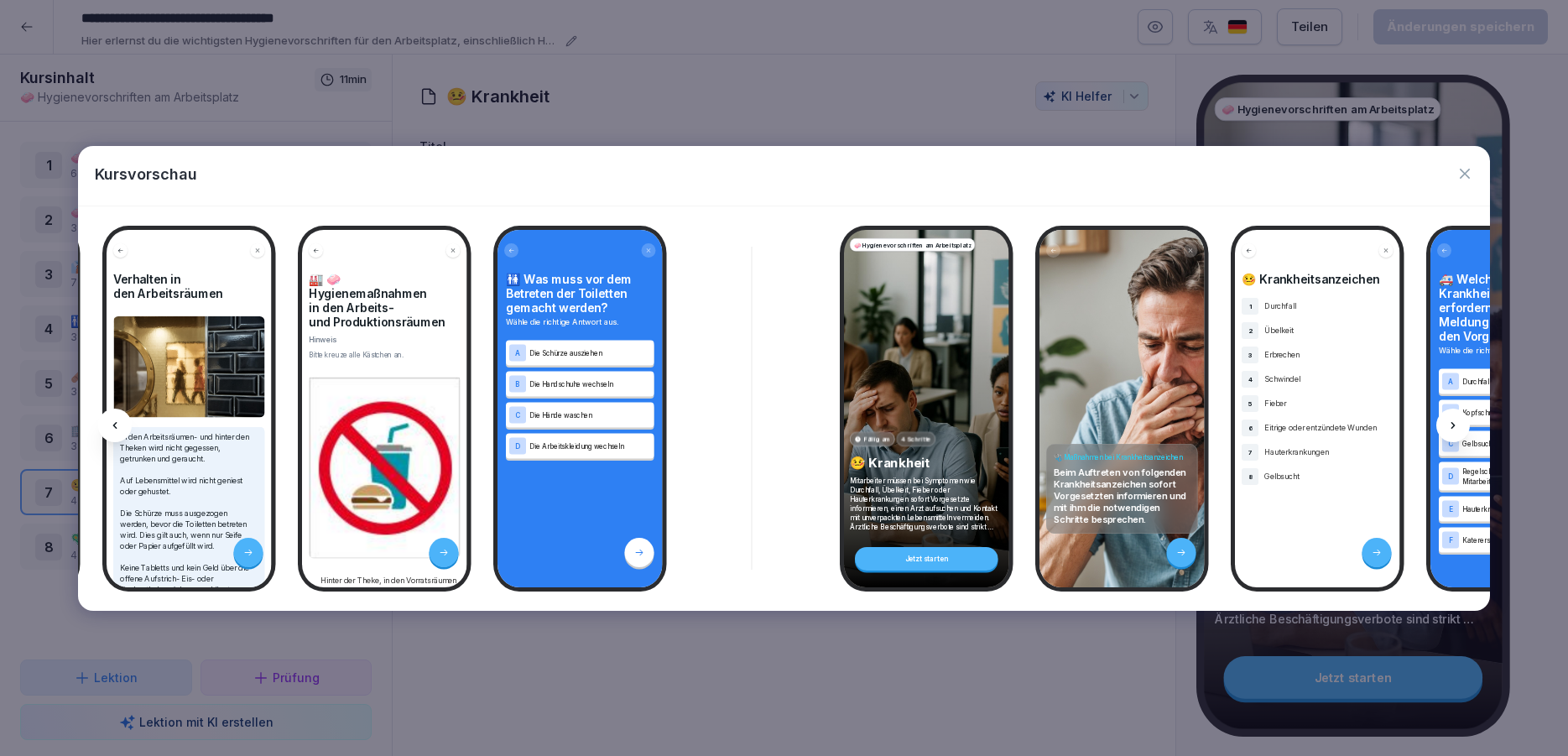
click at [1447, 419] on icon at bounding box center [1453, 425] width 13 height 13
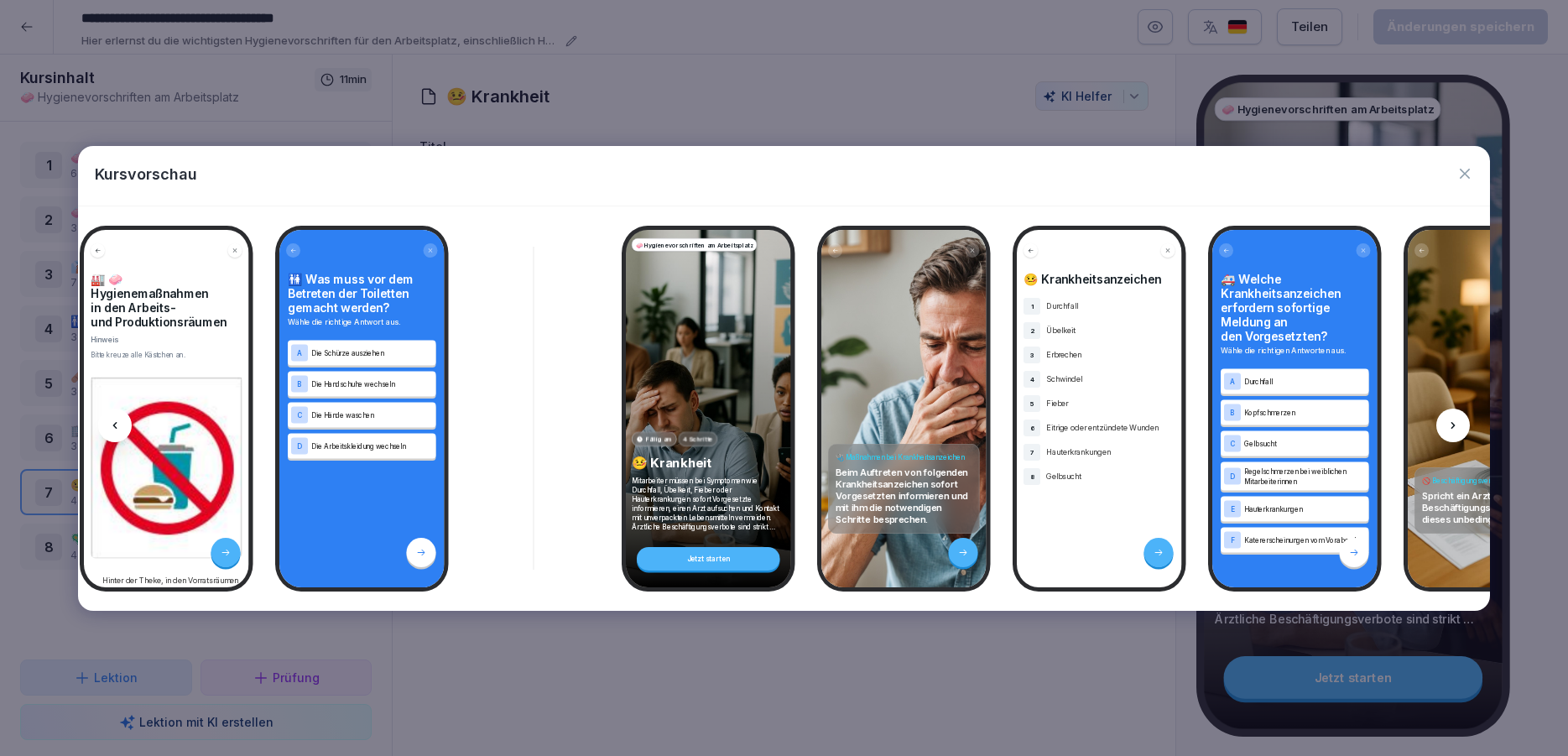
scroll to position [0, 6459]
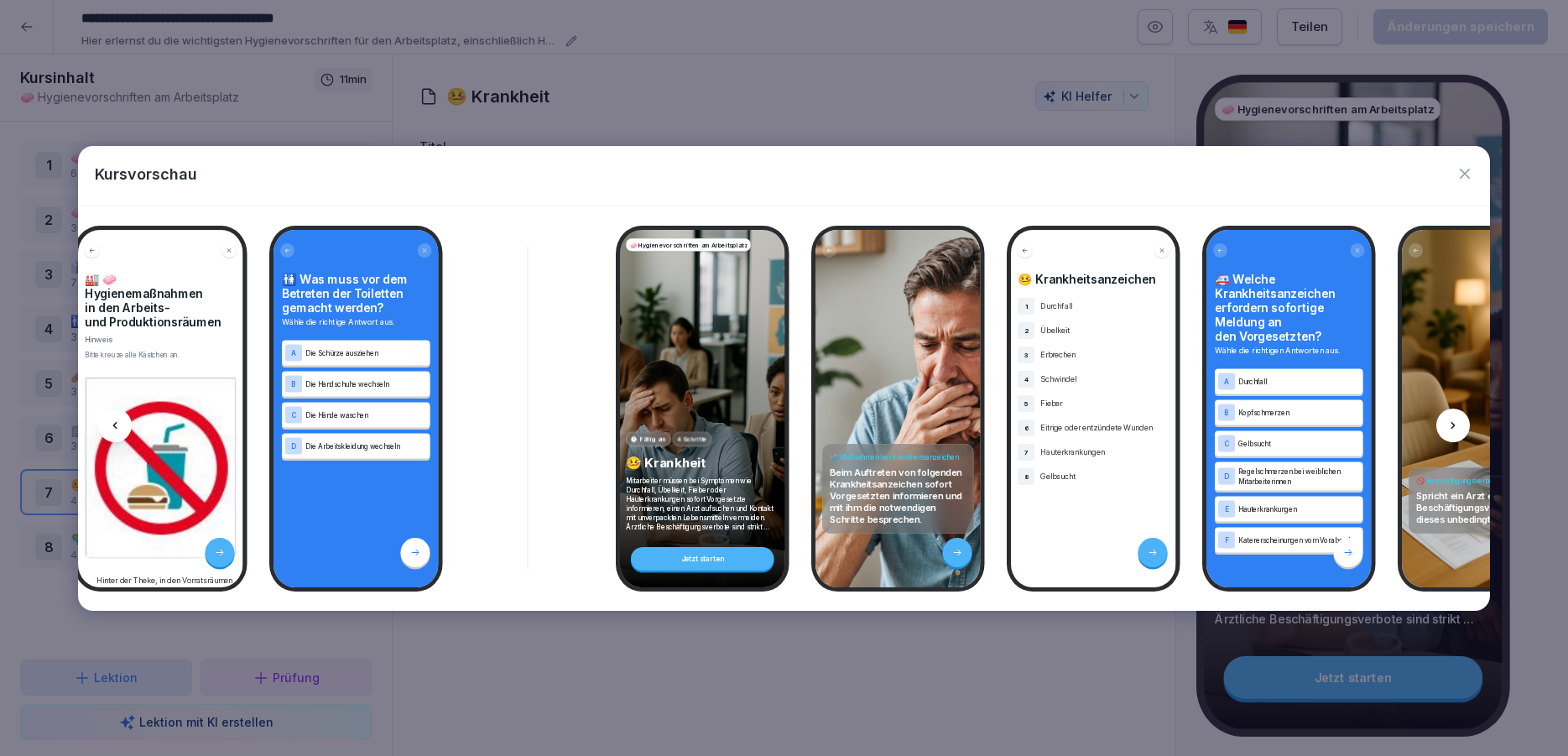
click at [1460, 170] on icon "button" at bounding box center [1465, 173] width 10 height 10
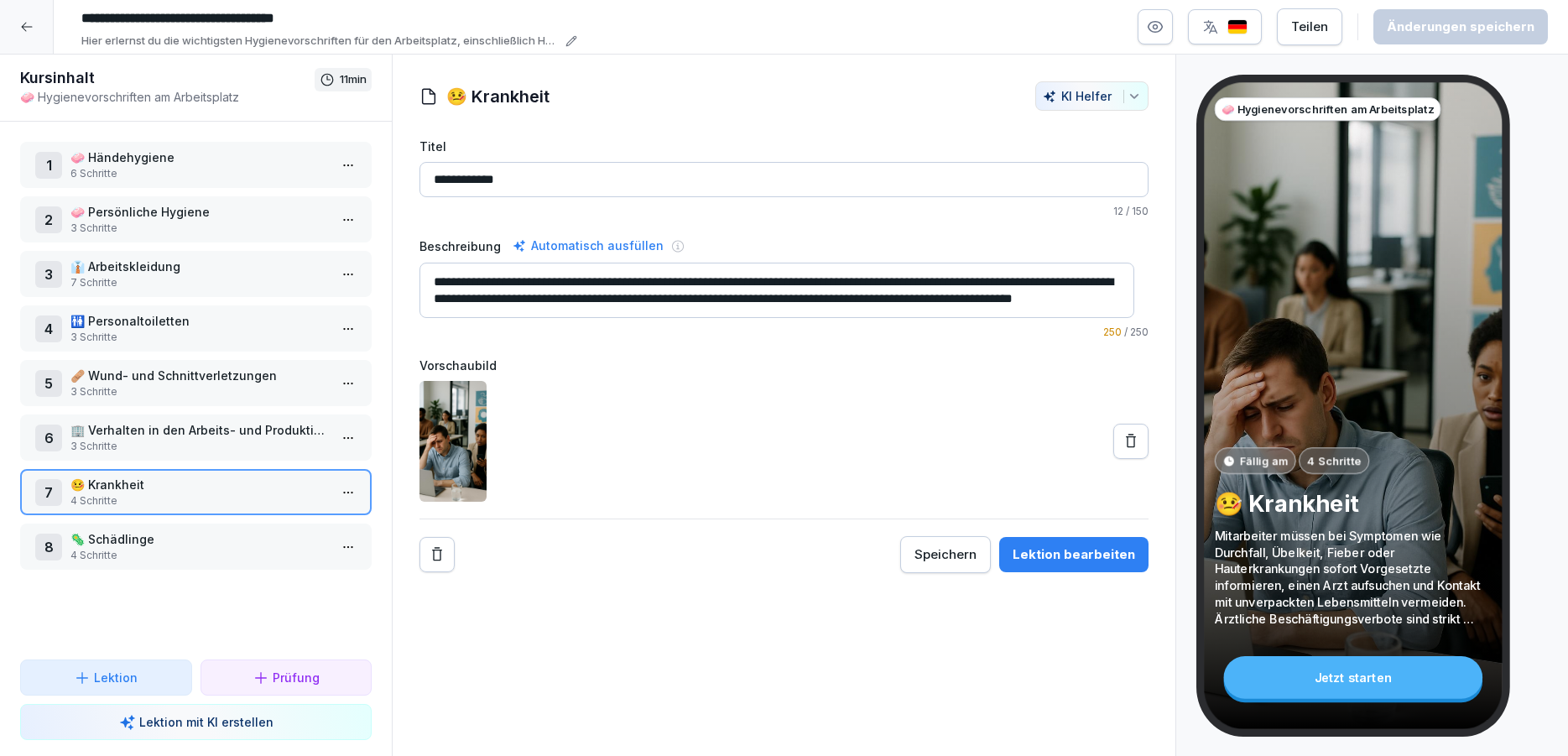
drag, startPoint x: 645, startPoint y: 291, endPoint x: 856, endPoint y: 313, distance: 212.1
click at [645, 290] on textarea "**********" at bounding box center [777, 291] width 715 height 56
drag, startPoint x: 981, startPoint y: 299, endPoint x: 982, endPoint y: 317, distance: 18.0
click at [982, 317] on textarea "**********" at bounding box center [777, 291] width 715 height 56
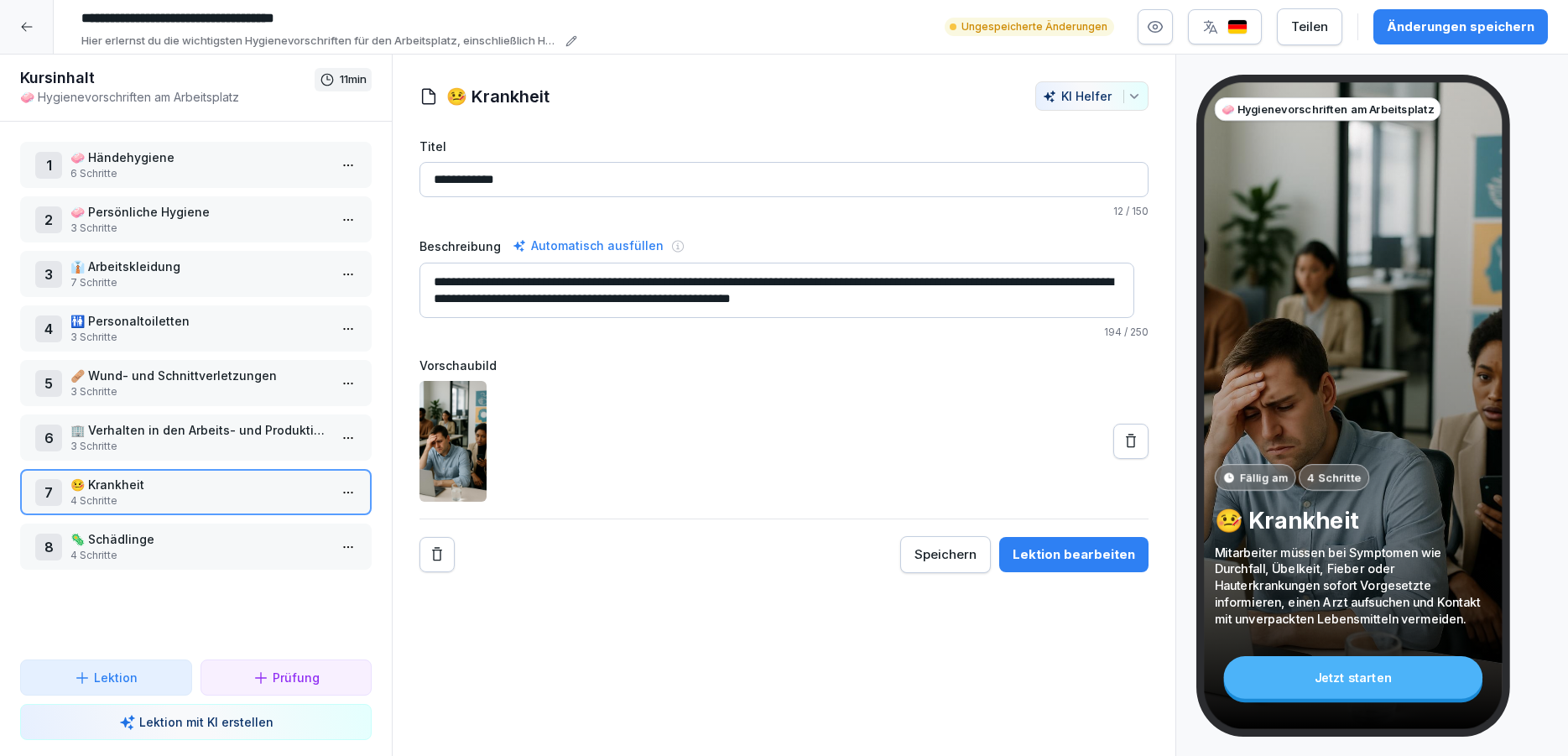
type textarea "**********"
click at [1435, 17] on button "Änderungen speichern" at bounding box center [1460, 26] width 175 height 35
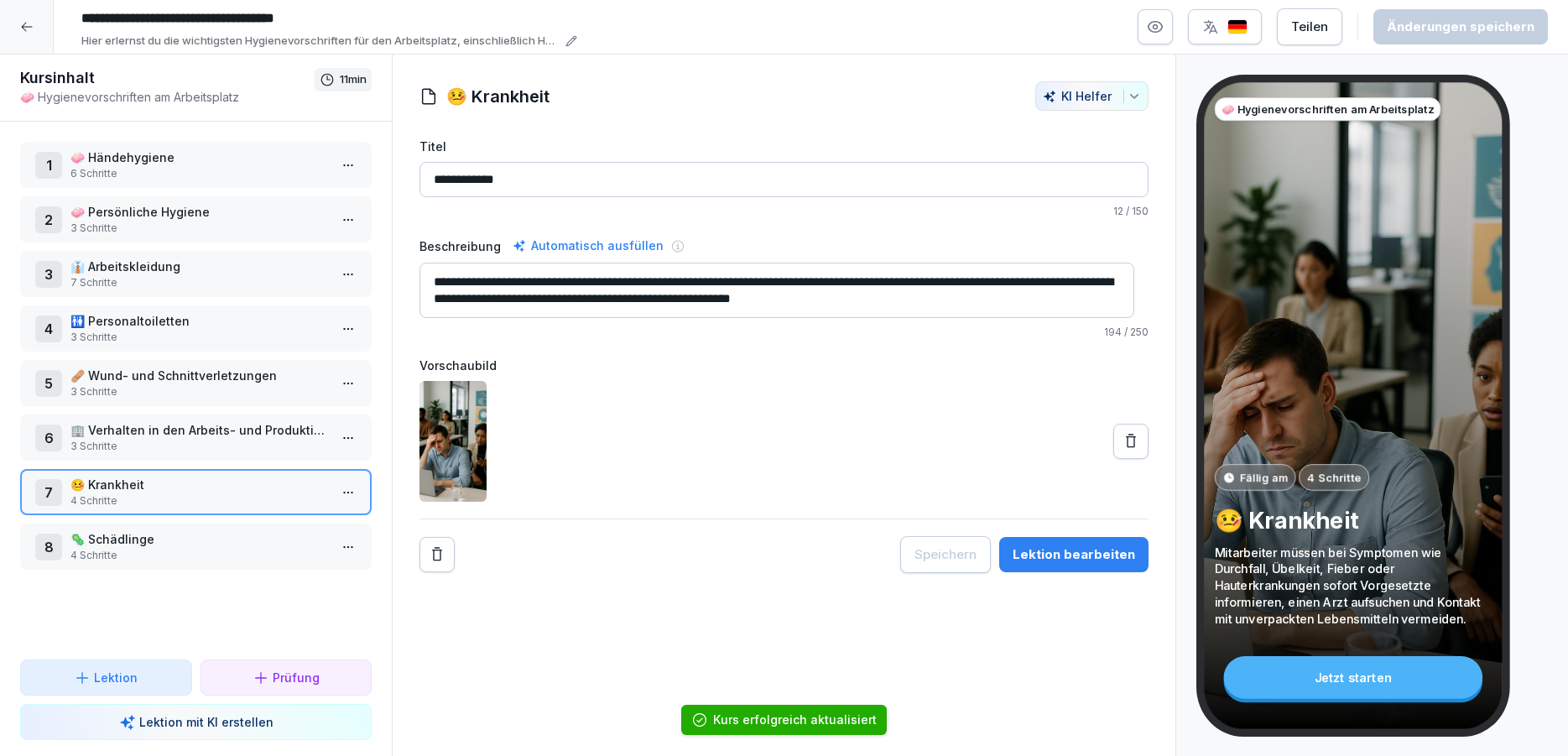
click at [331, 491] on html "**********" at bounding box center [784, 378] width 1568 height 756
click at [279, 530] on div "Schritte bearbeiten" at bounding box center [271, 526] width 128 height 18
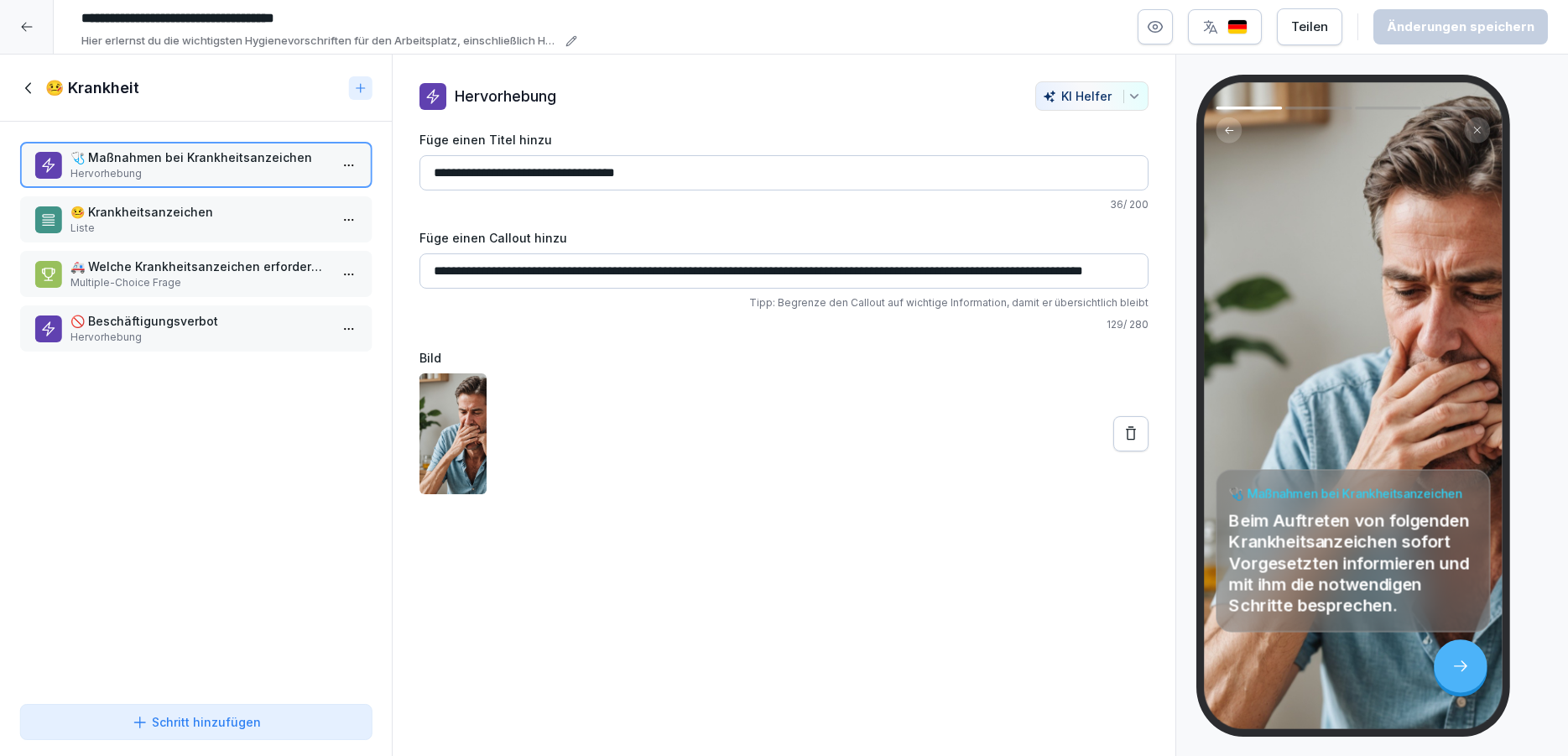
click at [211, 205] on p "🤒 Krankheitsanzeichen" at bounding box center [199, 212] width 257 height 18
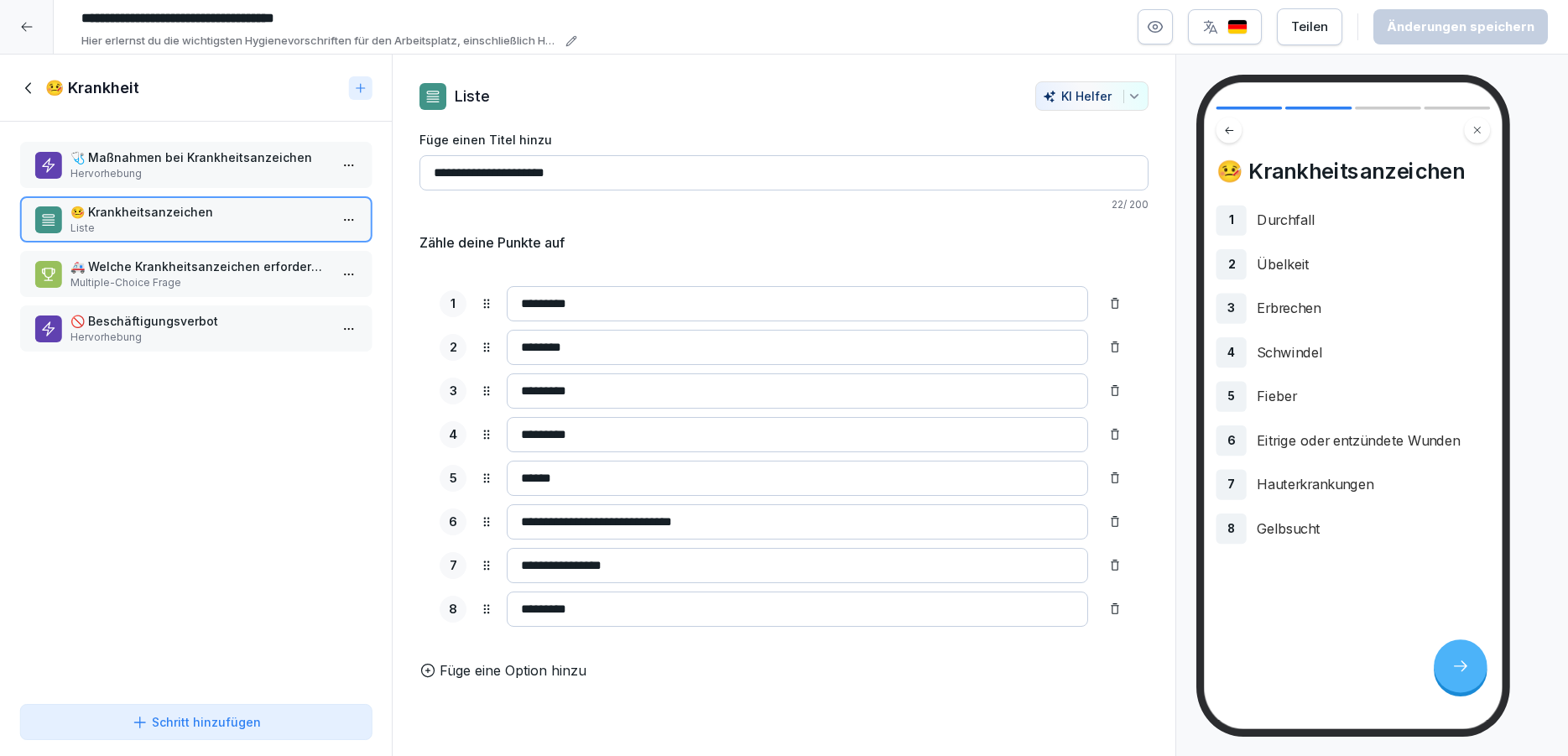
click at [213, 169] on p "Hervorhebung" at bounding box center [199, 173] width 257 height 15
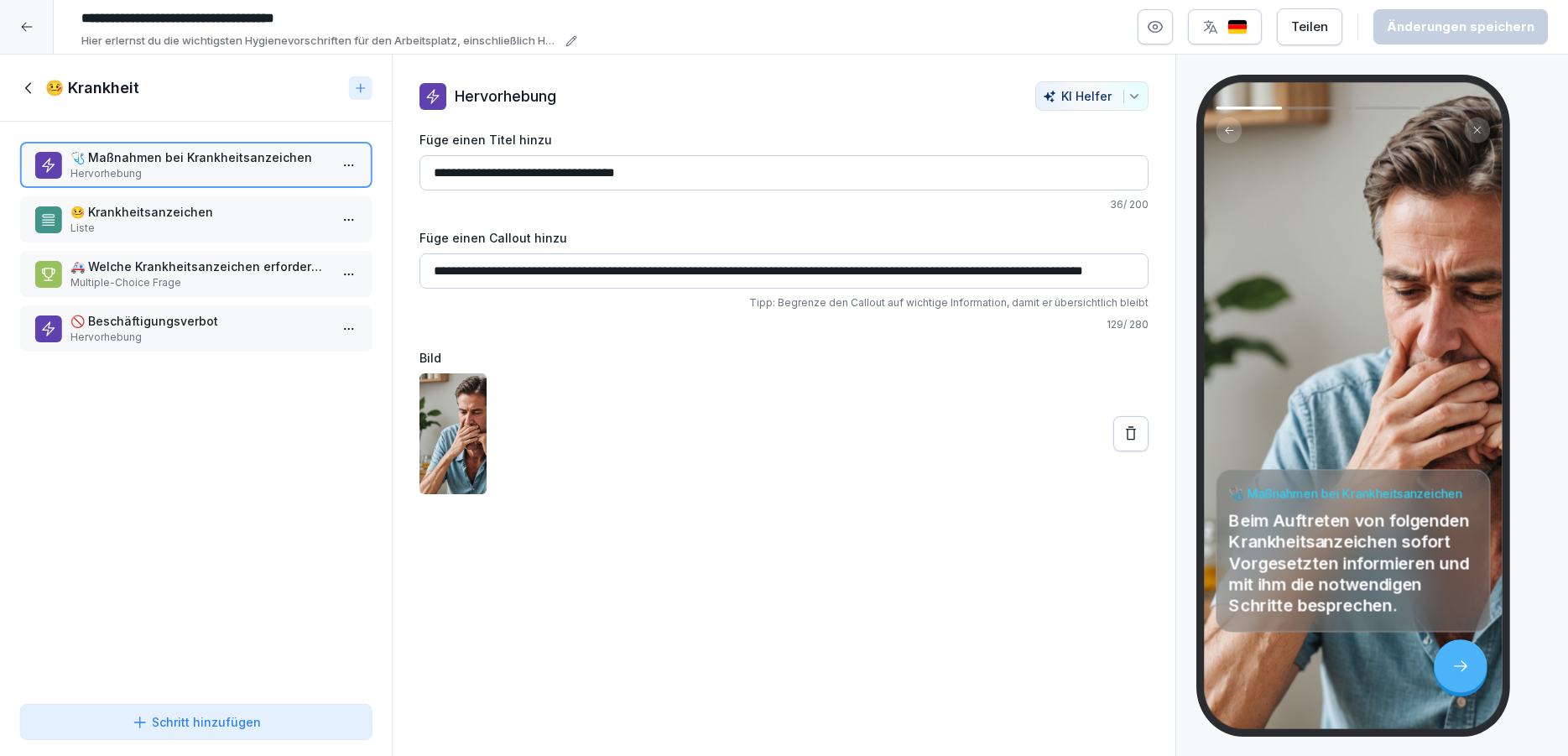
drag, startPoint x: 432, startPoint y: 268, endPoint x: 1130, endPoint y: 270, distance: 698.0
click at [1130, 270] on input "**********" at bounding box center [784, 270] width 729 height 35
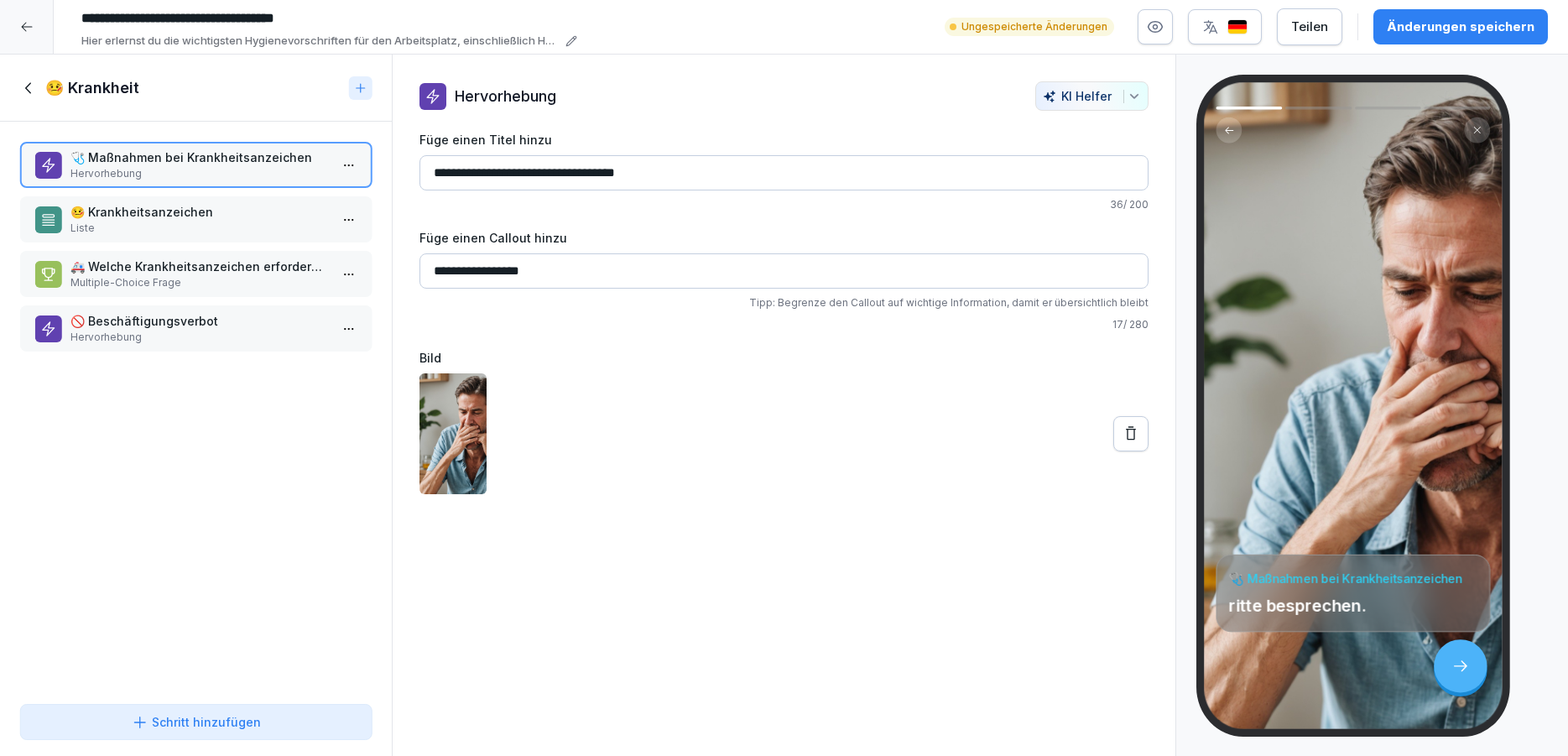
type input "**********"
click at [111, 204] on p "🤒 Krankheitsanzeichen" at bounding box center [199, 212] width 257 height 18
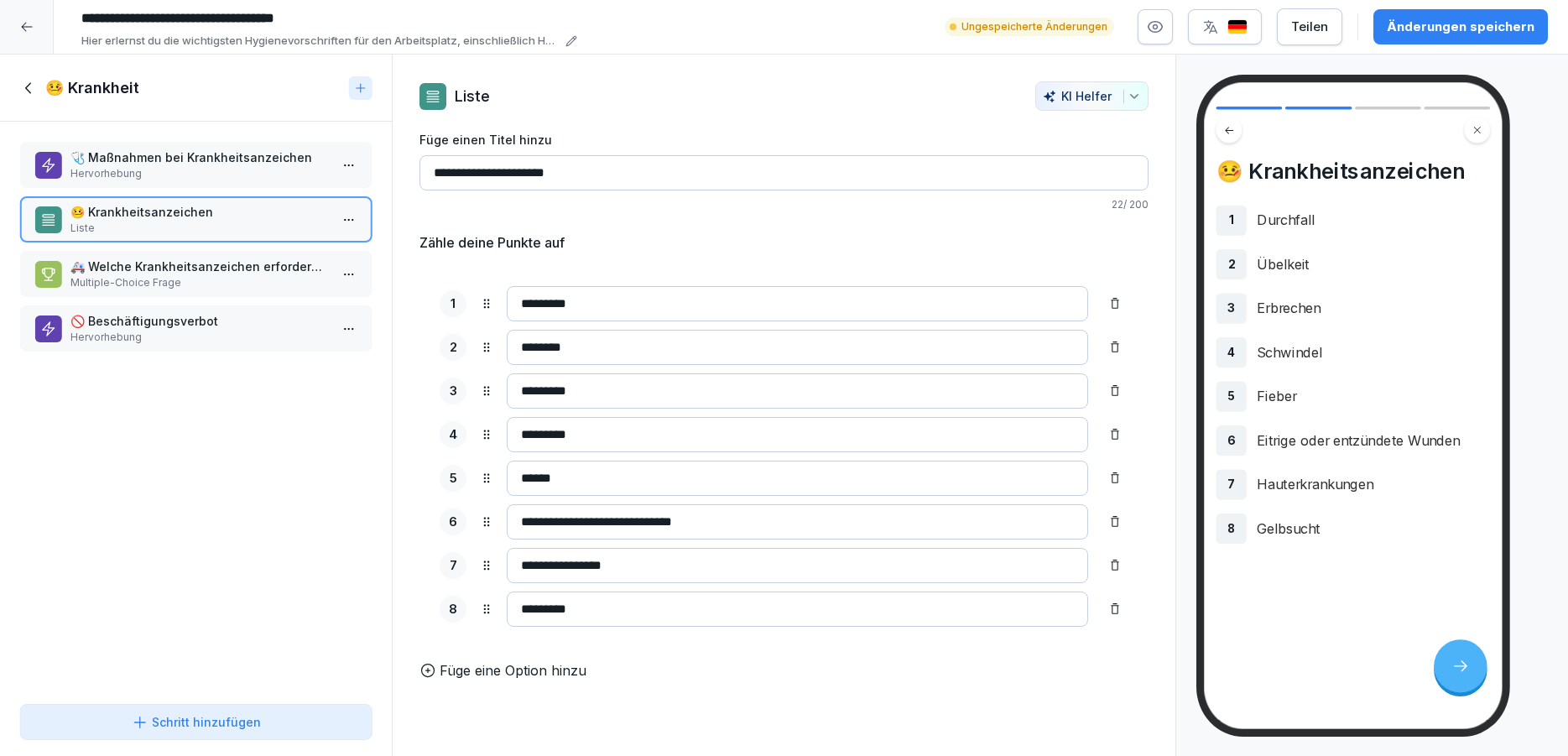
click at [450, 175] on input "**********" at bounding box center [784, 172] width 729 height 35
paste input "**********"
type input "**********"
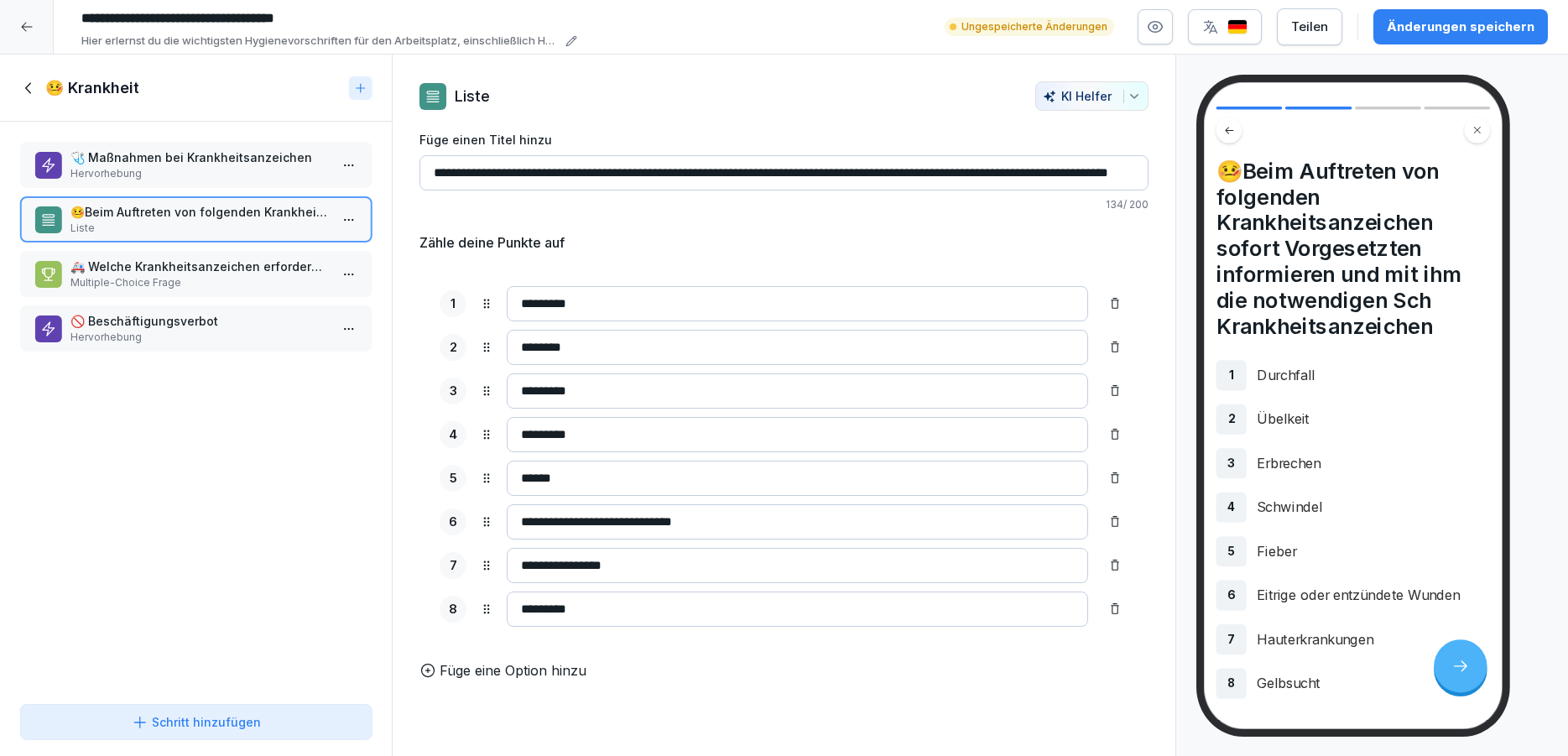
scroll to position [0, 31]
click at [143, 166] on p "Hervorhebung" at bounding box center [199, 173] width 257 height 15
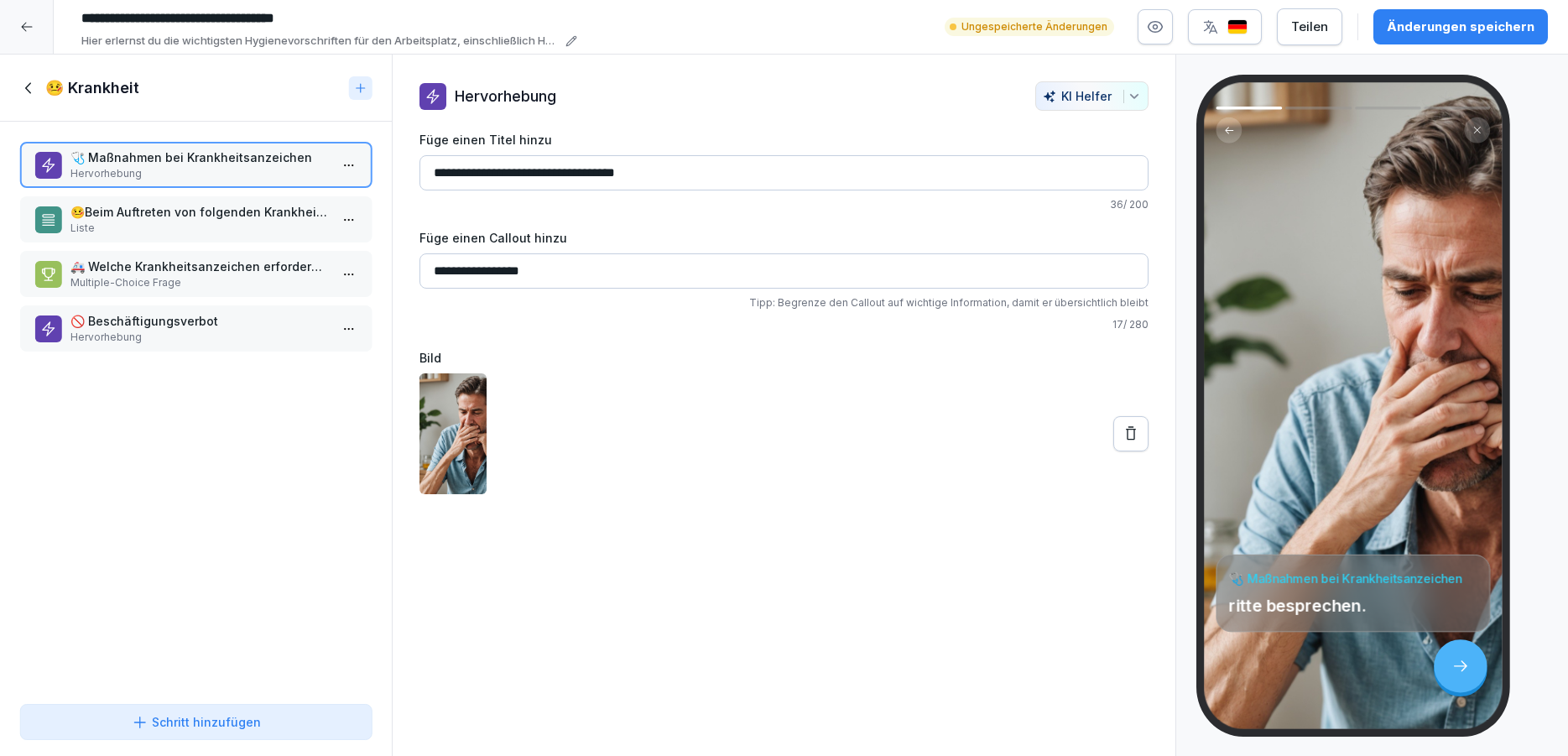
drag, startPoint x: 522, startPoint y: 274, endPoint x: 288, endPoint y: 269, distance: 234.1
click at [420, 269] on input "**********" at bounding box center [784, 270] width 729 height 35
click at [244, 164] on p "🩺 Maßnahmen bei Krankheitsanzeichen" at bounding box center [199, 158] width 257 height 18
click at [152, 229] on p "Liste" at bounding box center [200, 228] width 257 height 15
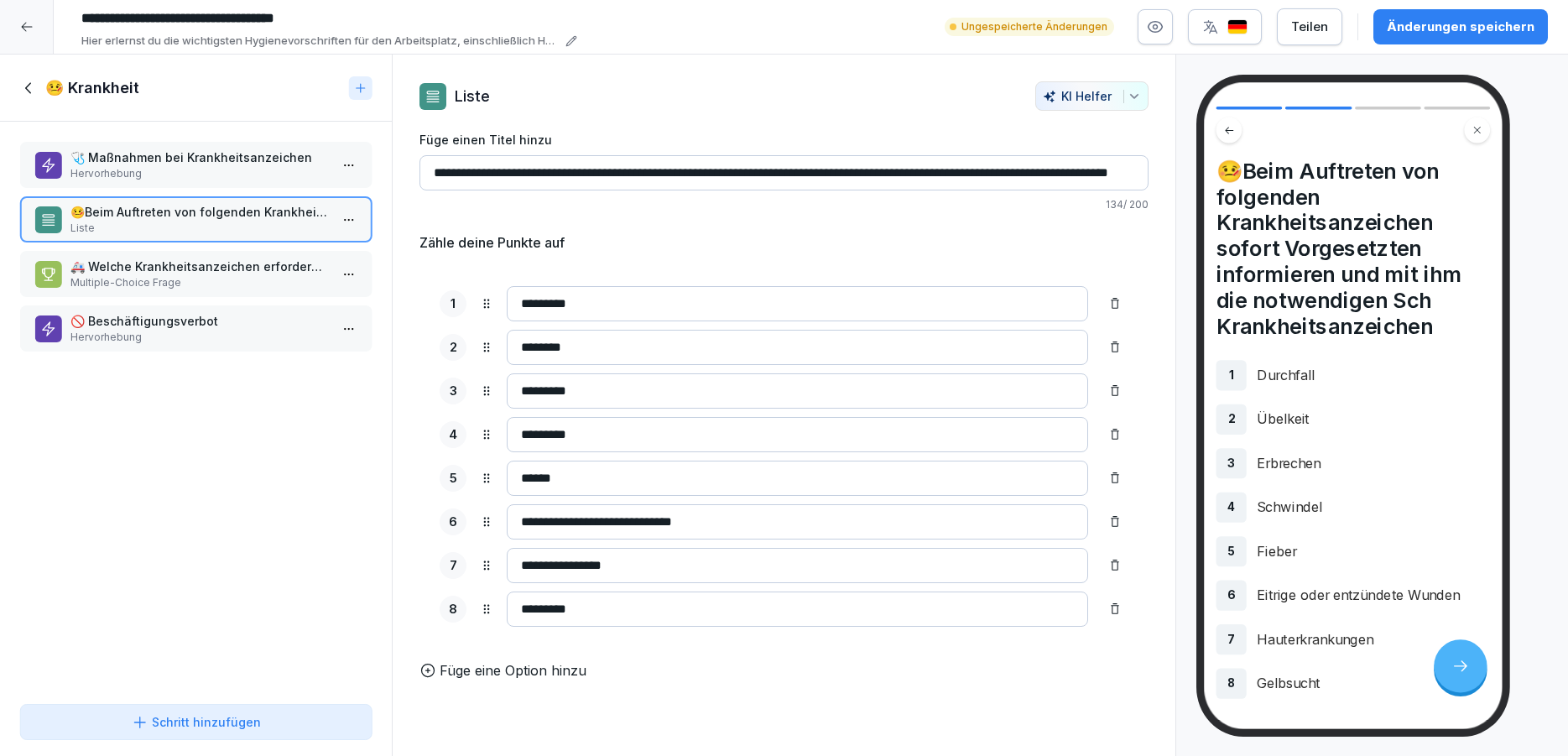
click at [443, 169] on input "**********" at bounding box center [784, 172] width 729 height 35
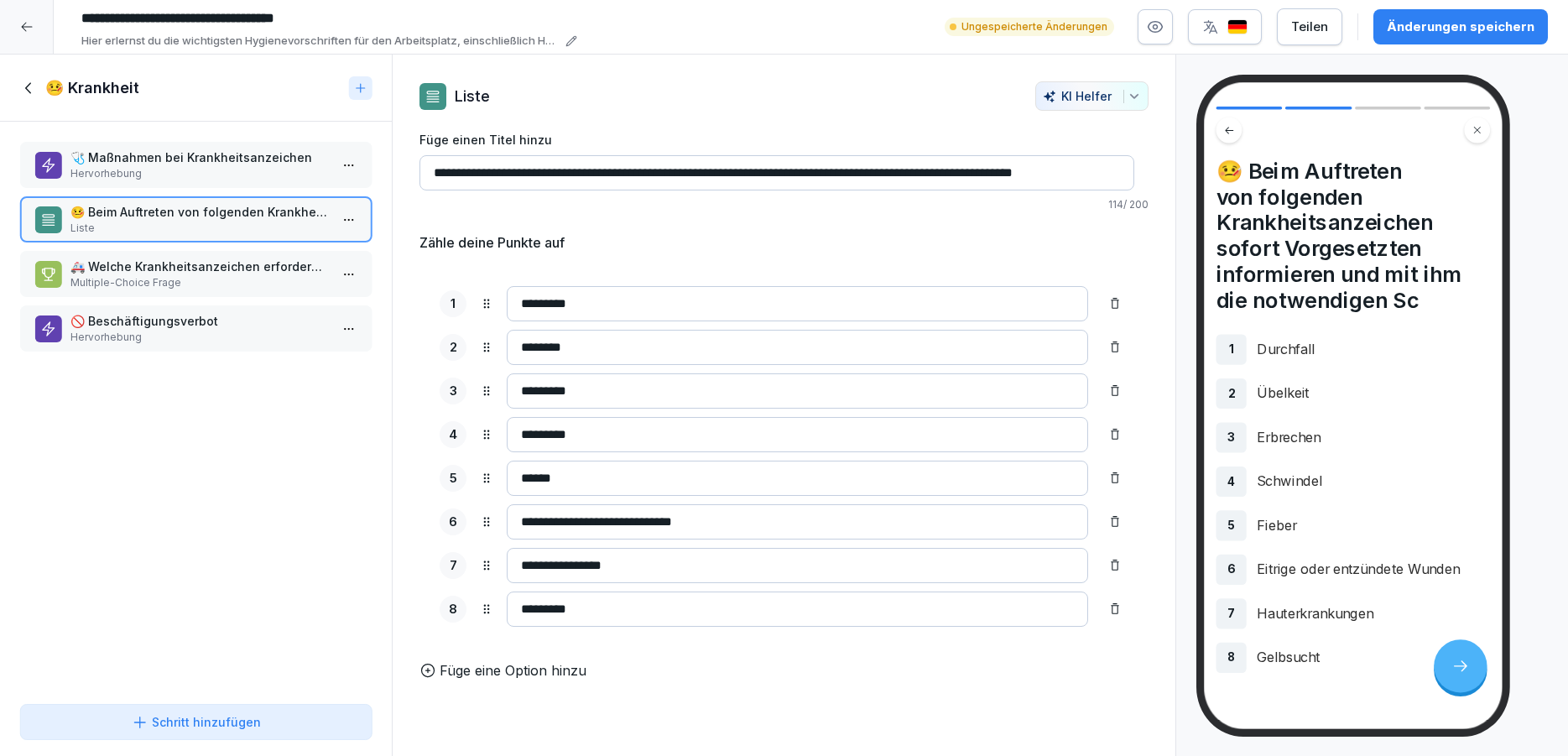
paste input "**********"
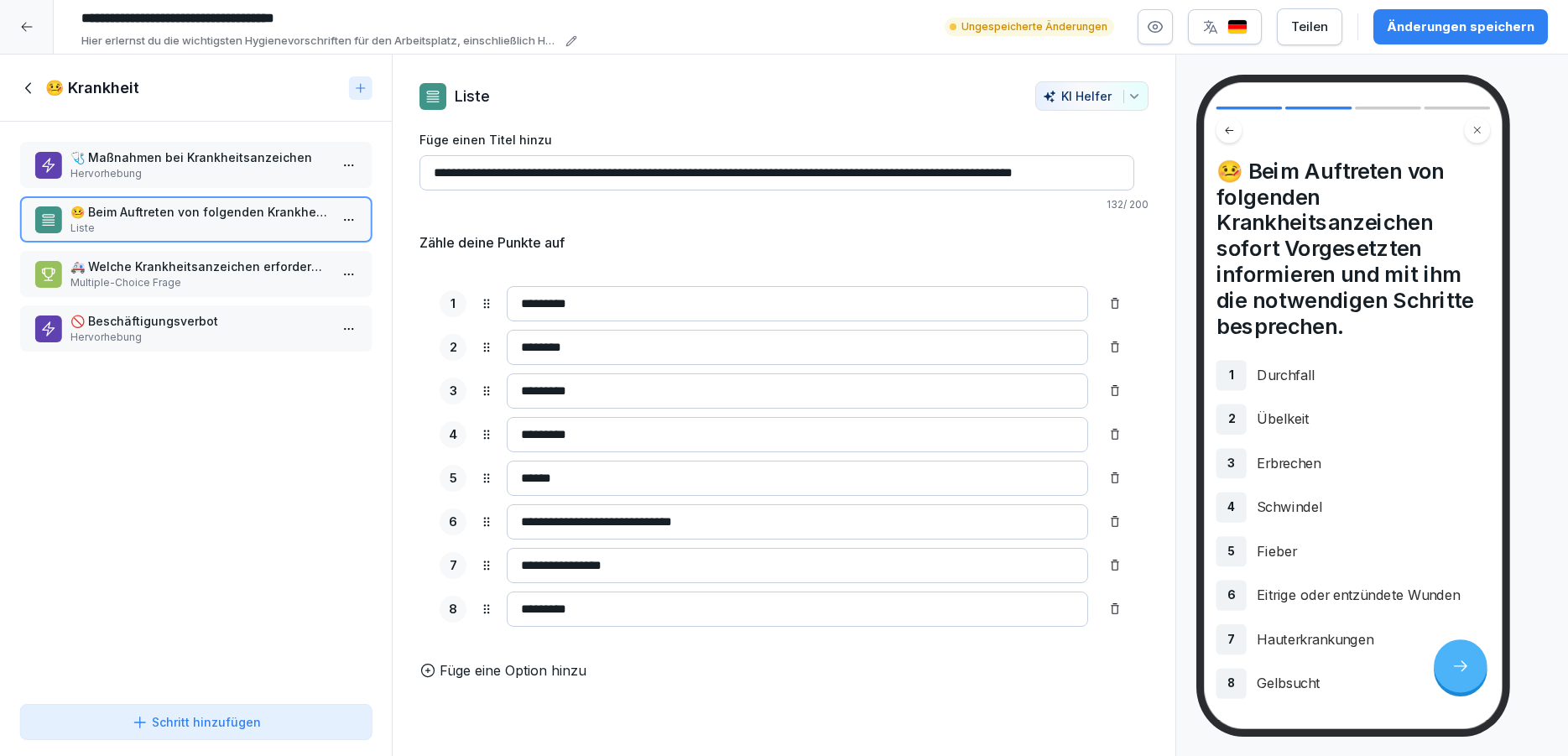
type input "**********"
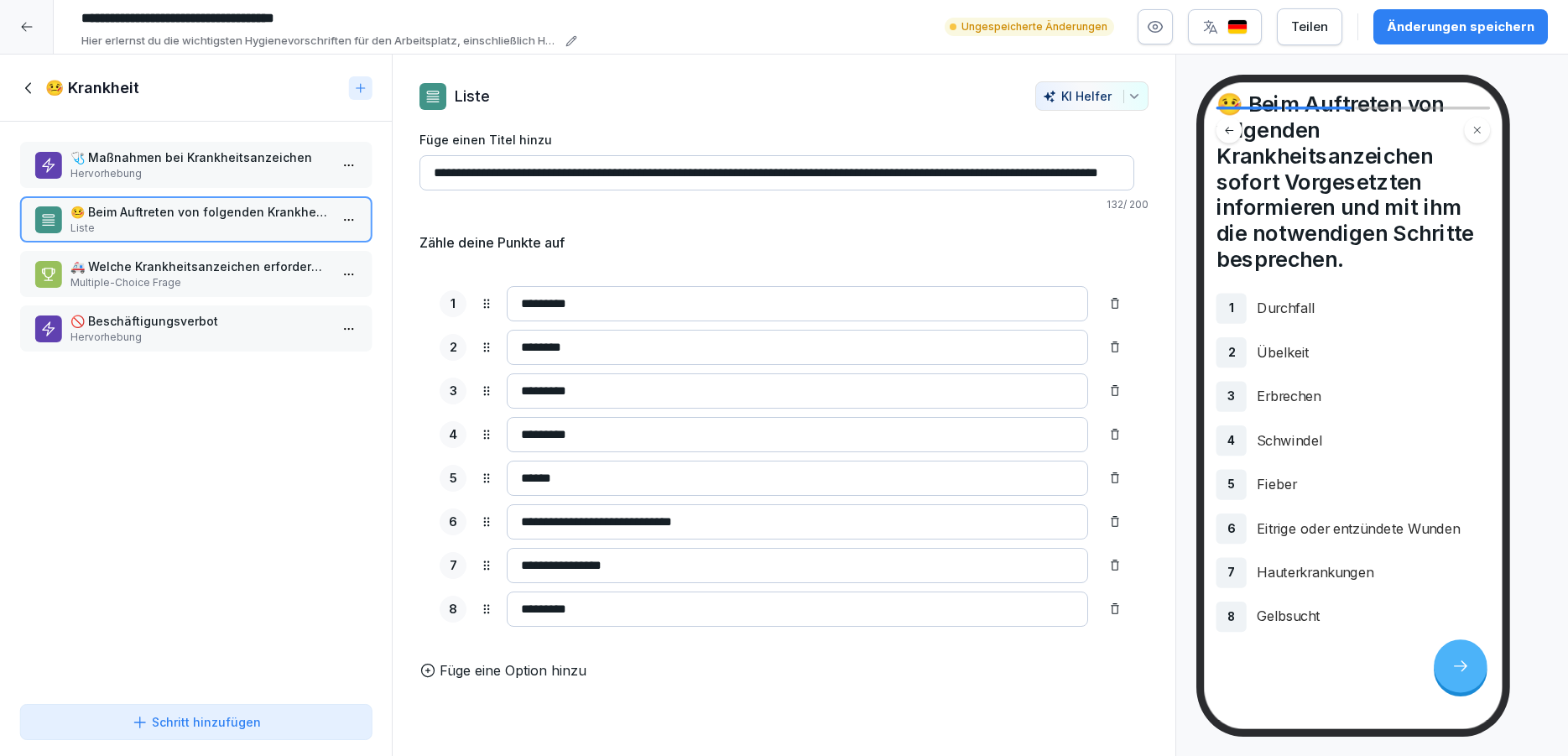
scroll to position [0, 0]
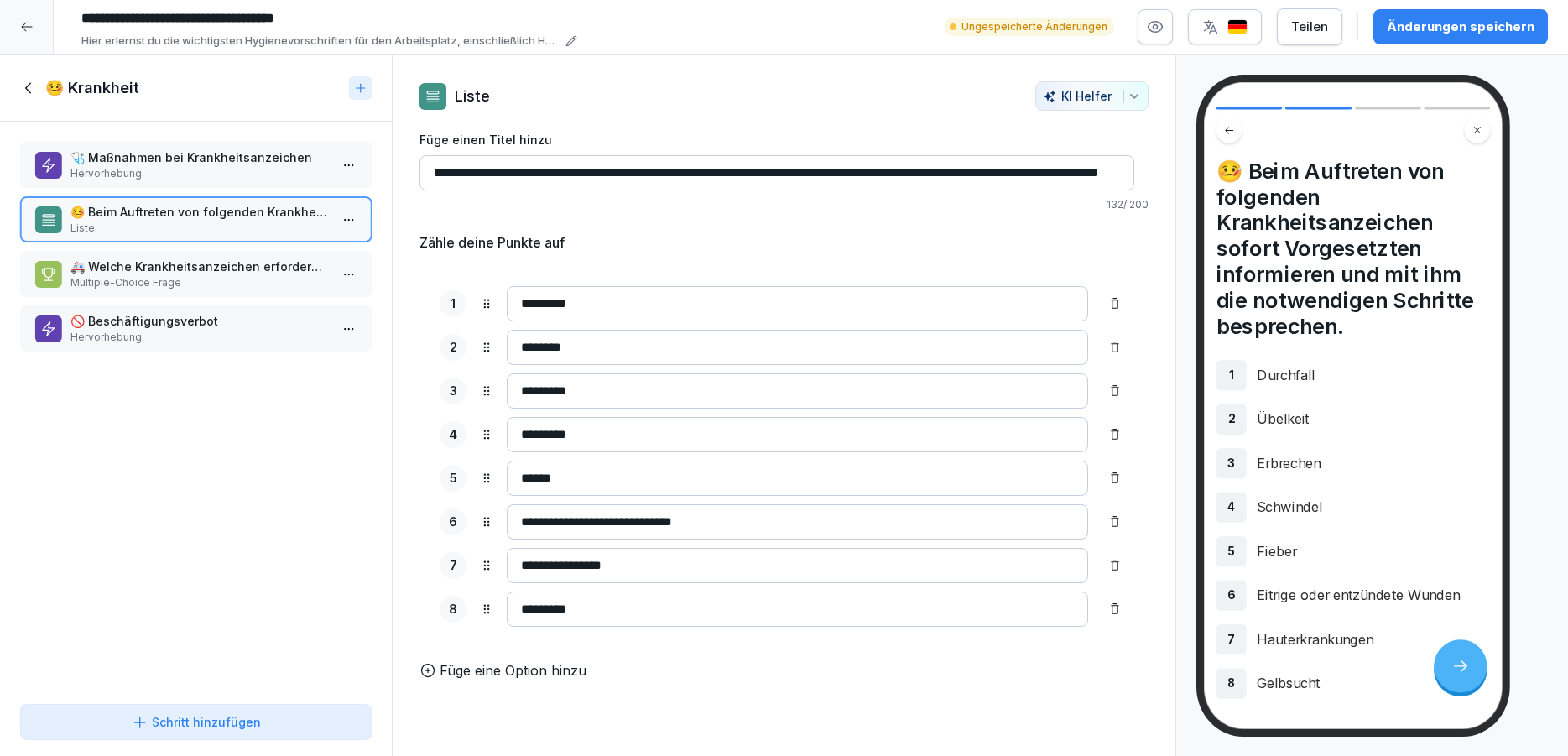
click at [176, 161] on p "🩺 Maßnahmen bei Krankheitsanzeichen" at bounding box center [199, 158] width 257 height 18
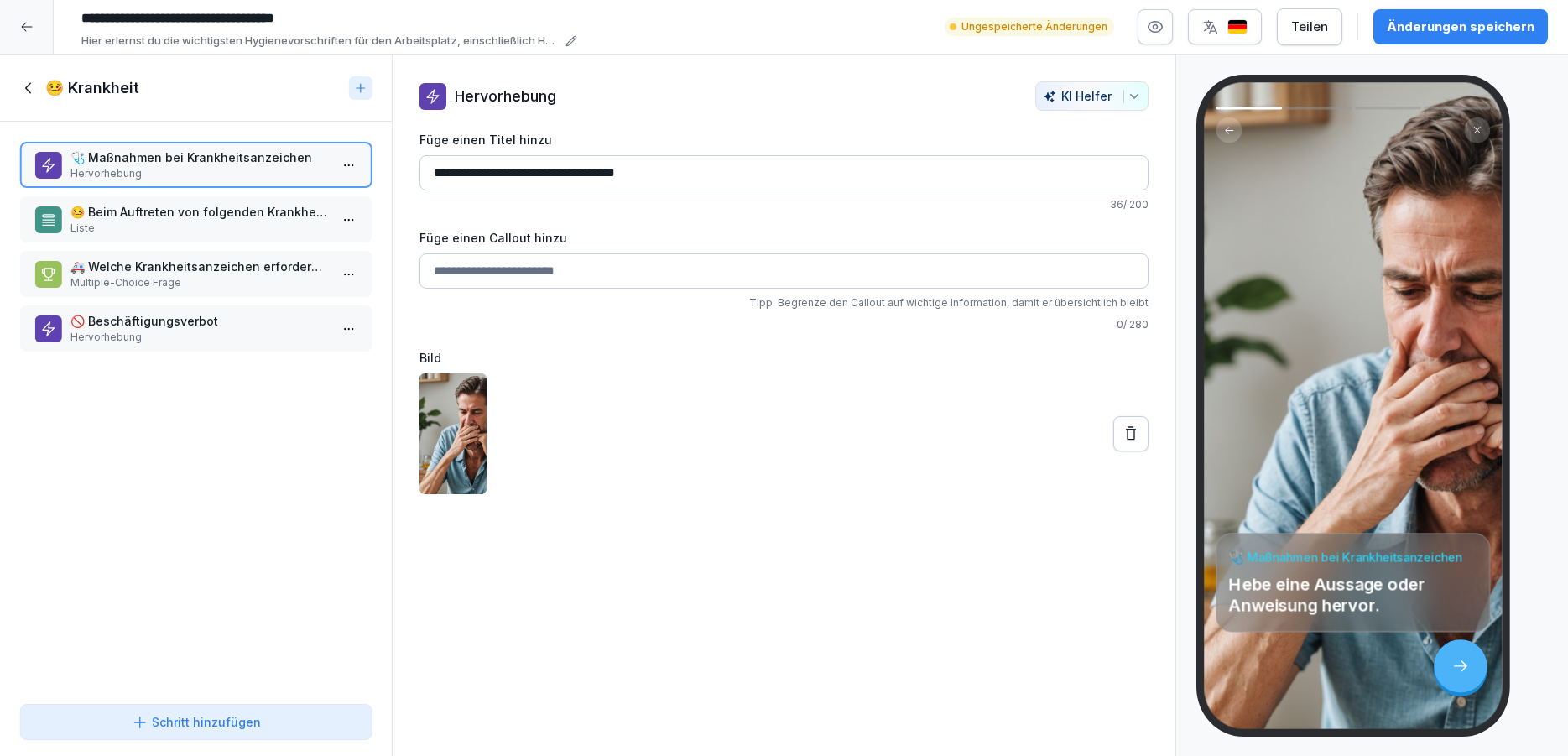
click at [347, 162] on html "**********" at bounding box center [784, 378] width 1568 height 756
click at [265, 261] on div "Löschen" at bounding box center [241, 261] width 69 height 18
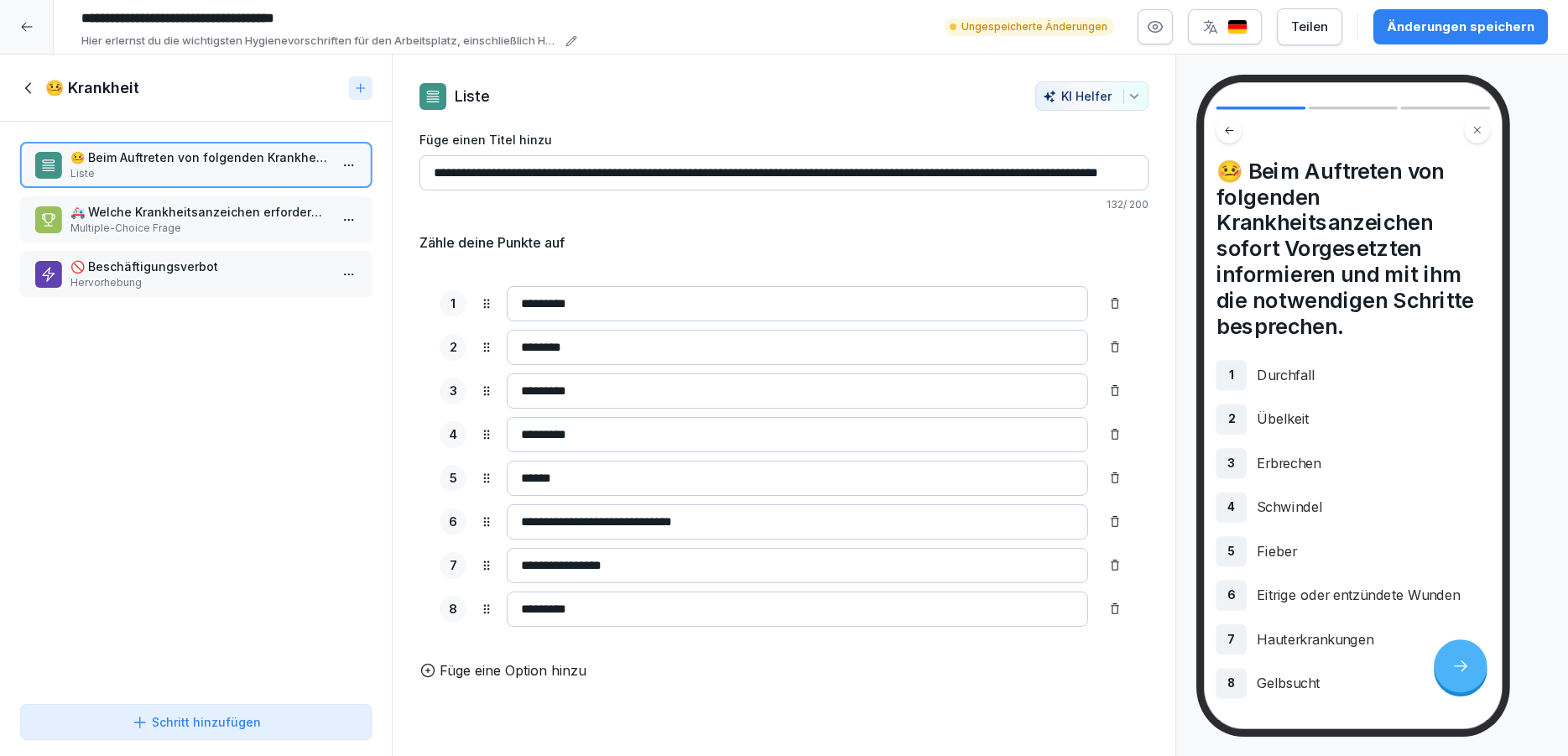
click at [213, 208] on p "🚑 Welche Krankheitsanzeichen erfordern sofortige Meldung an den Vorgesetzten?" at bounding box center [199, 212] width 257 height 18
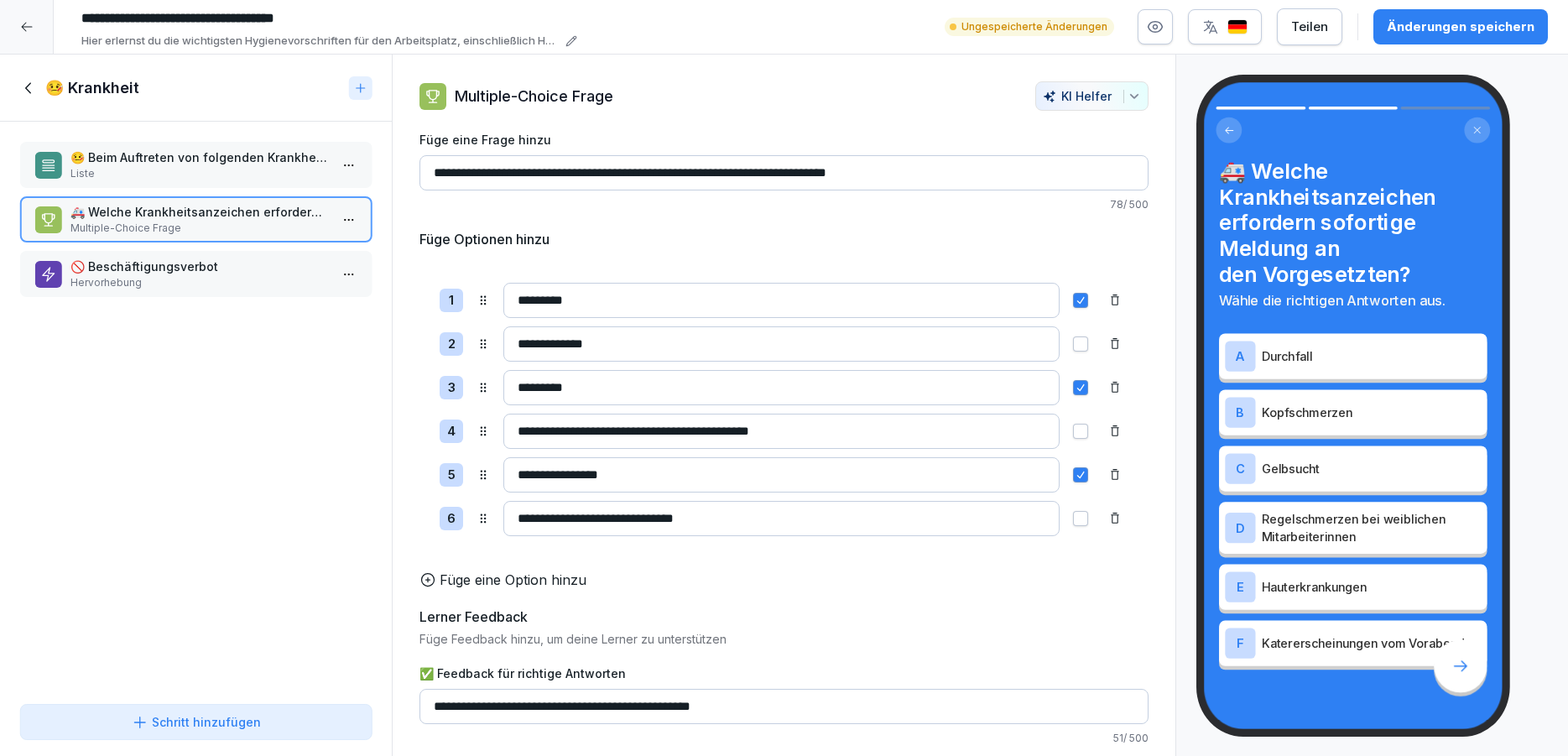
click at [109, 270] on p "🚫 Beschäftigungsverbot" at bounding box center [199, 266] width 257 height 18
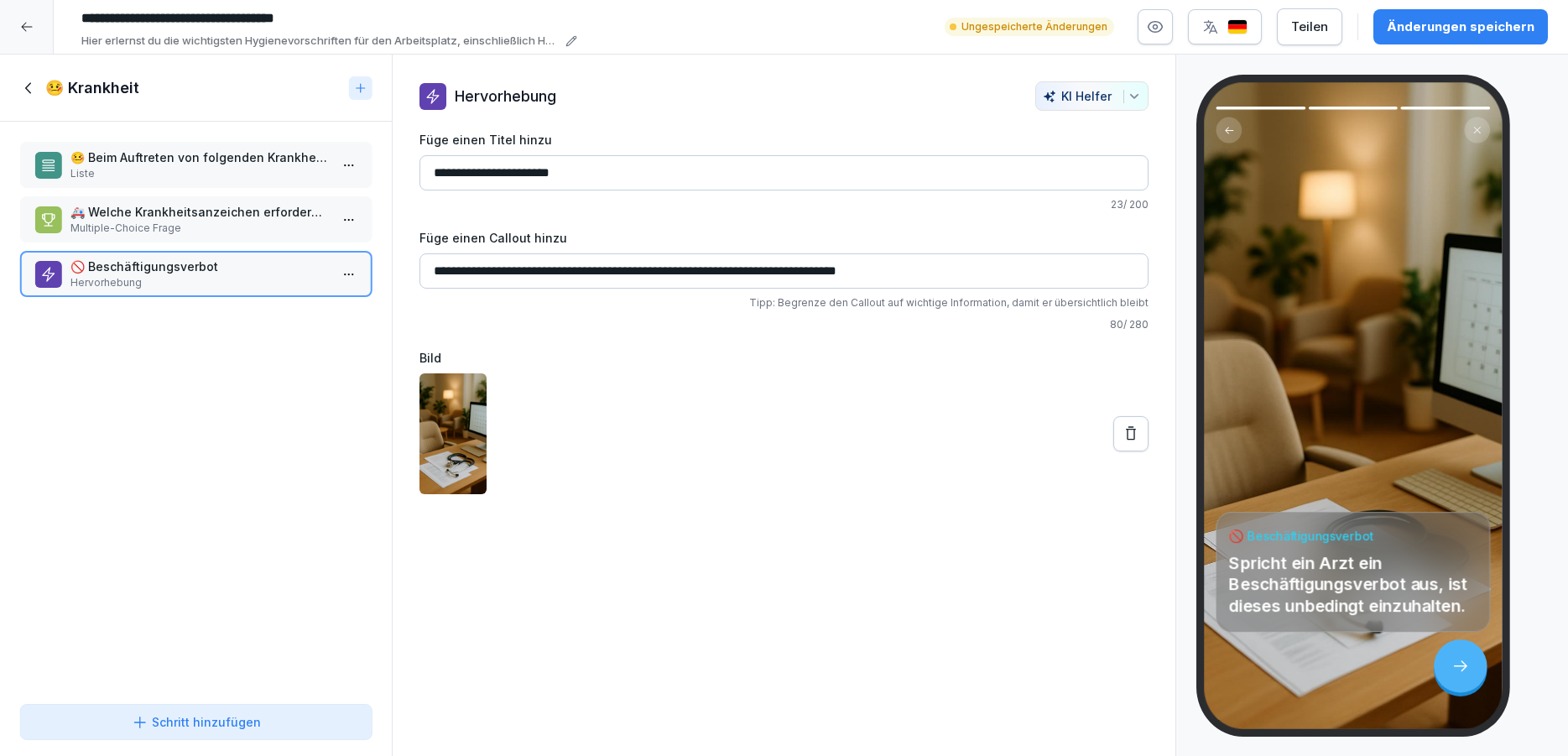
click at [27, 90] on icon at bounding box center [28, 88] width 6 height 11
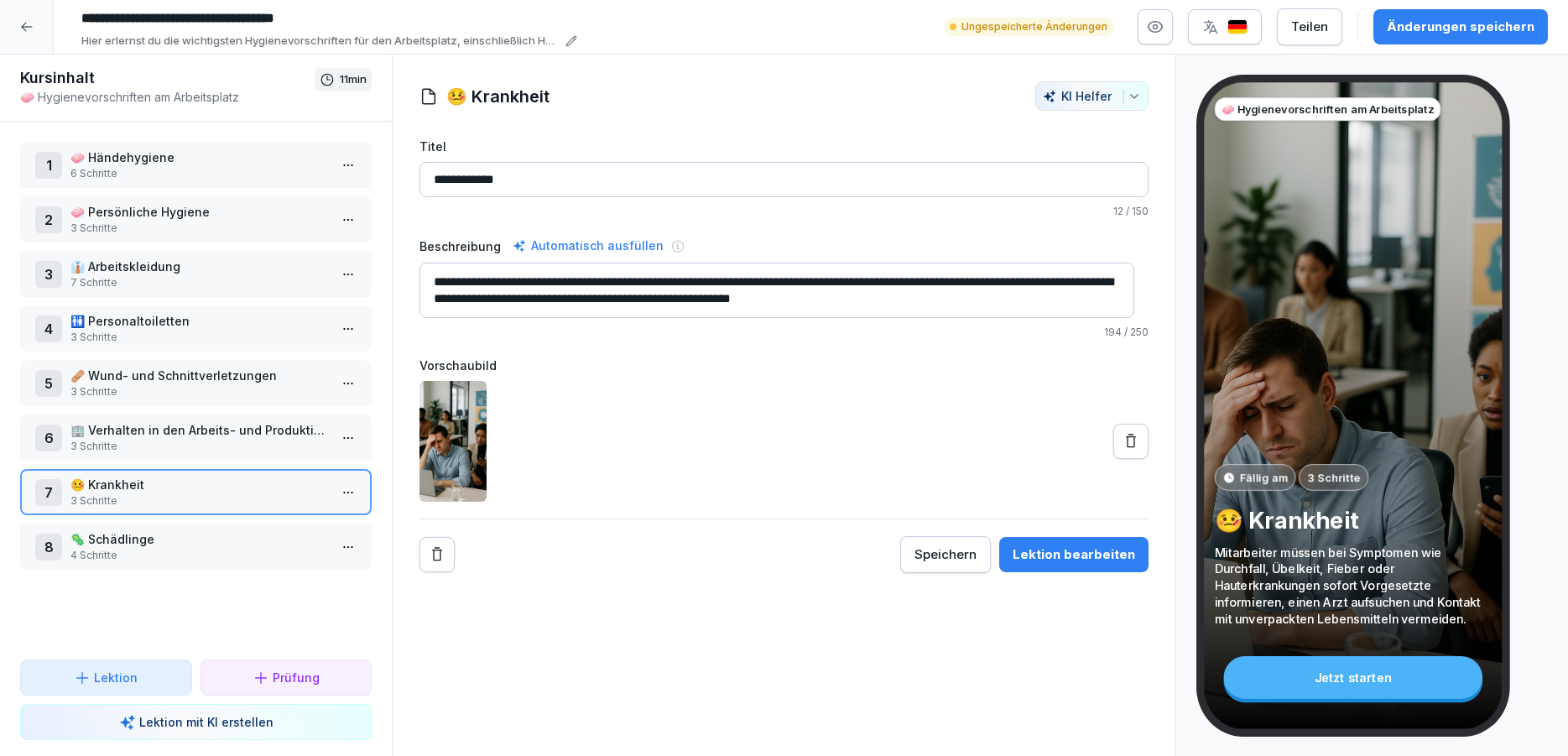
click at [166, 540] on p "🦠 Schädlinge" at bounding box center [199, 539] width 257 height 18
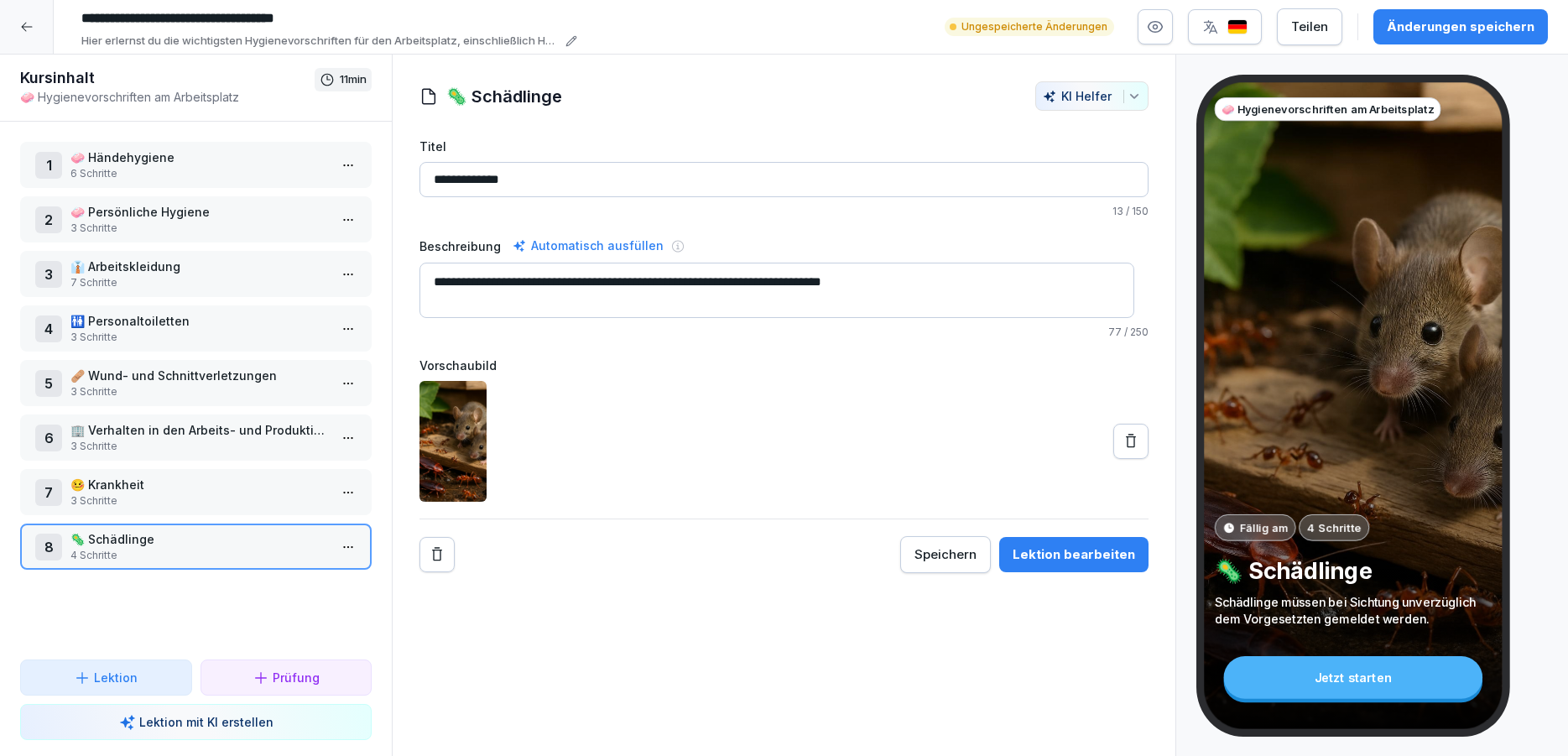
click at [352, 549] on div "8 🦠 Schädlinge 4 Schritte" at bounding box center [196, 546] width 352 height 46
click at [335, 552] on html "**********" at bounding box center [784, 378] width 1568 height 756
click at [279, 583] on div "Schritte bearbeiten" at bounding box center [271, 580] width 128 height 18
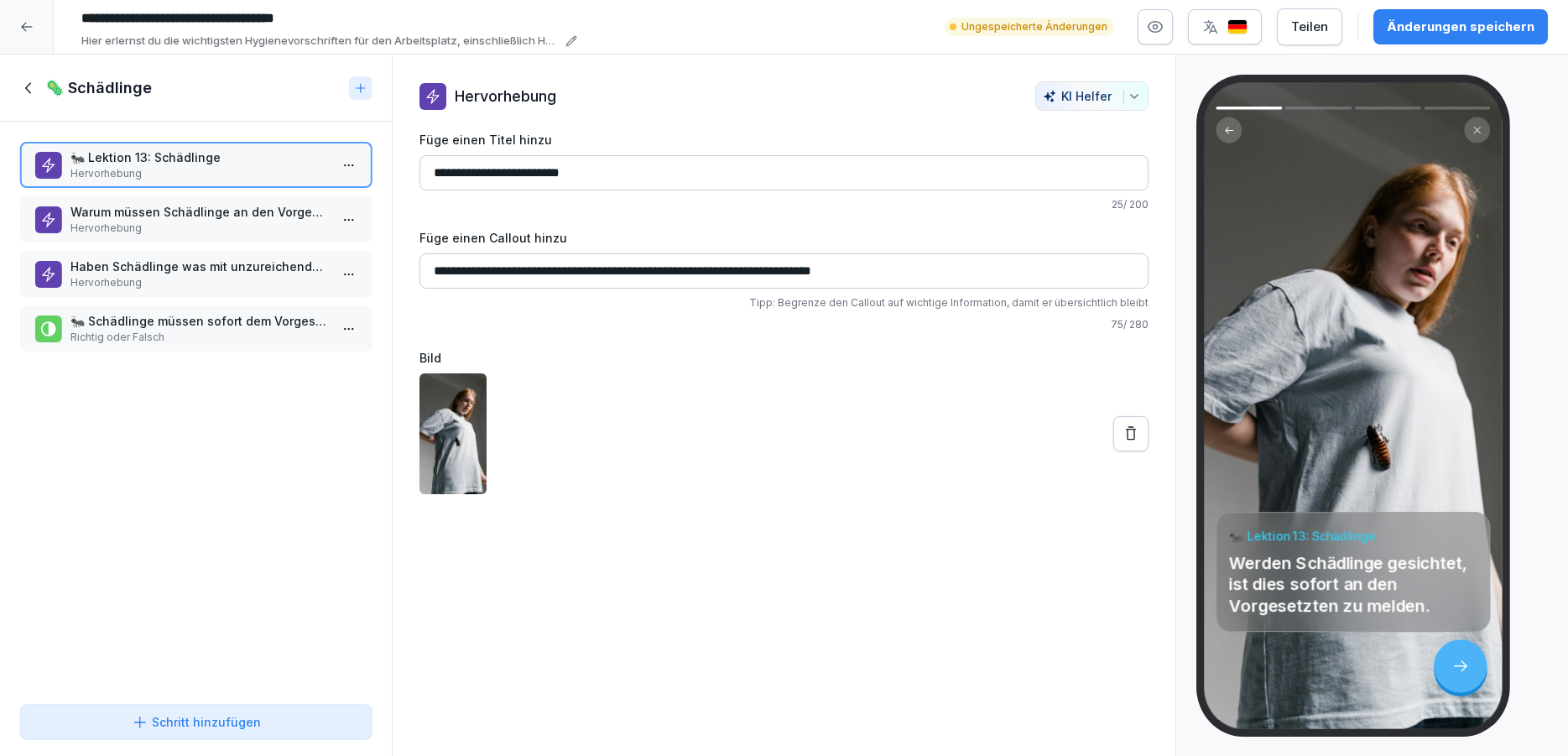
click at [1161, 22] on icon "button" at bounding box center [1155, 27] width 14 height 11
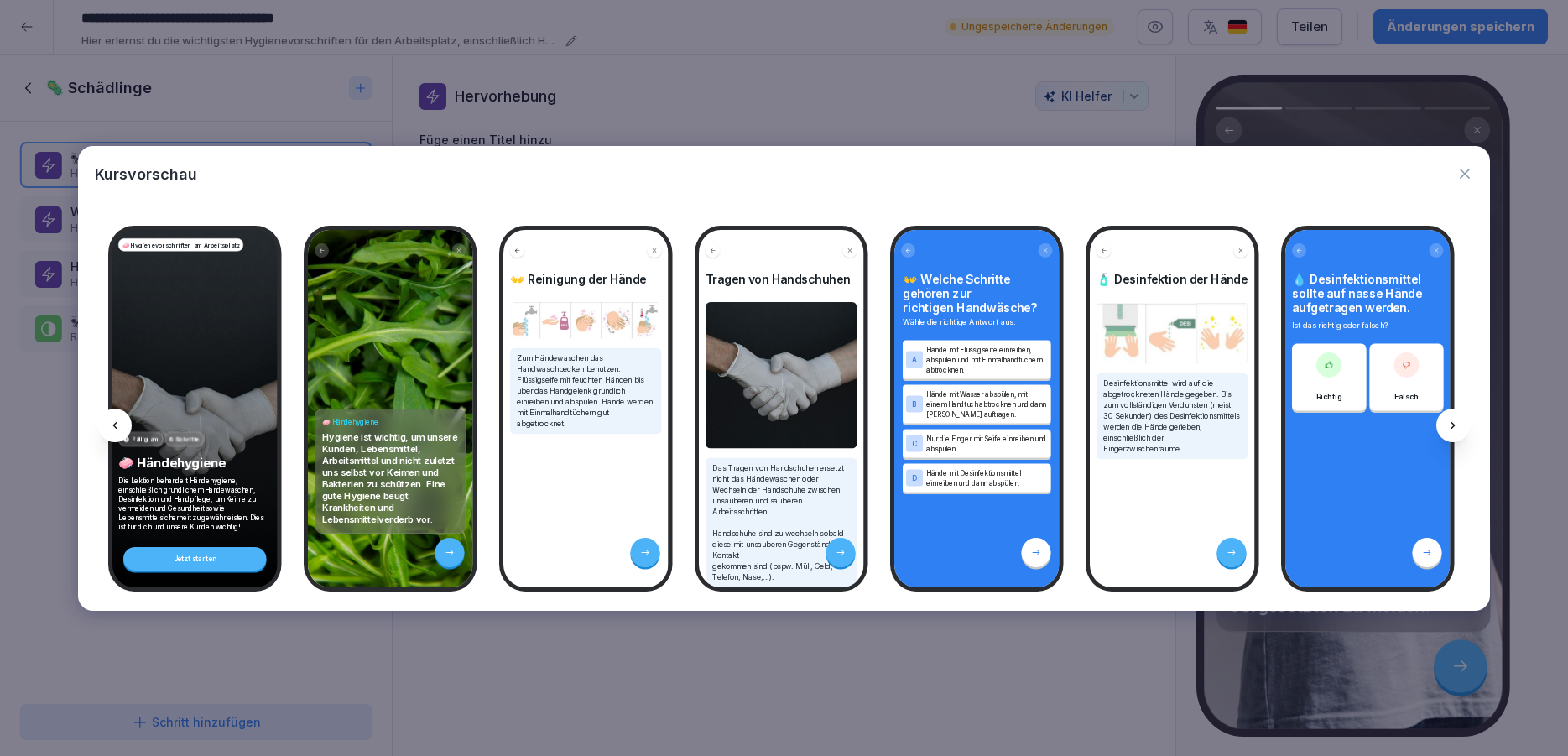
click at [206, 600] on div "🧼 Hygienevorschriften am Arbeitsplatz Fällig am 6 Schritte 🧼 Händehygiene Die L…" at bounding box center [783, 408] width 1411 height 404
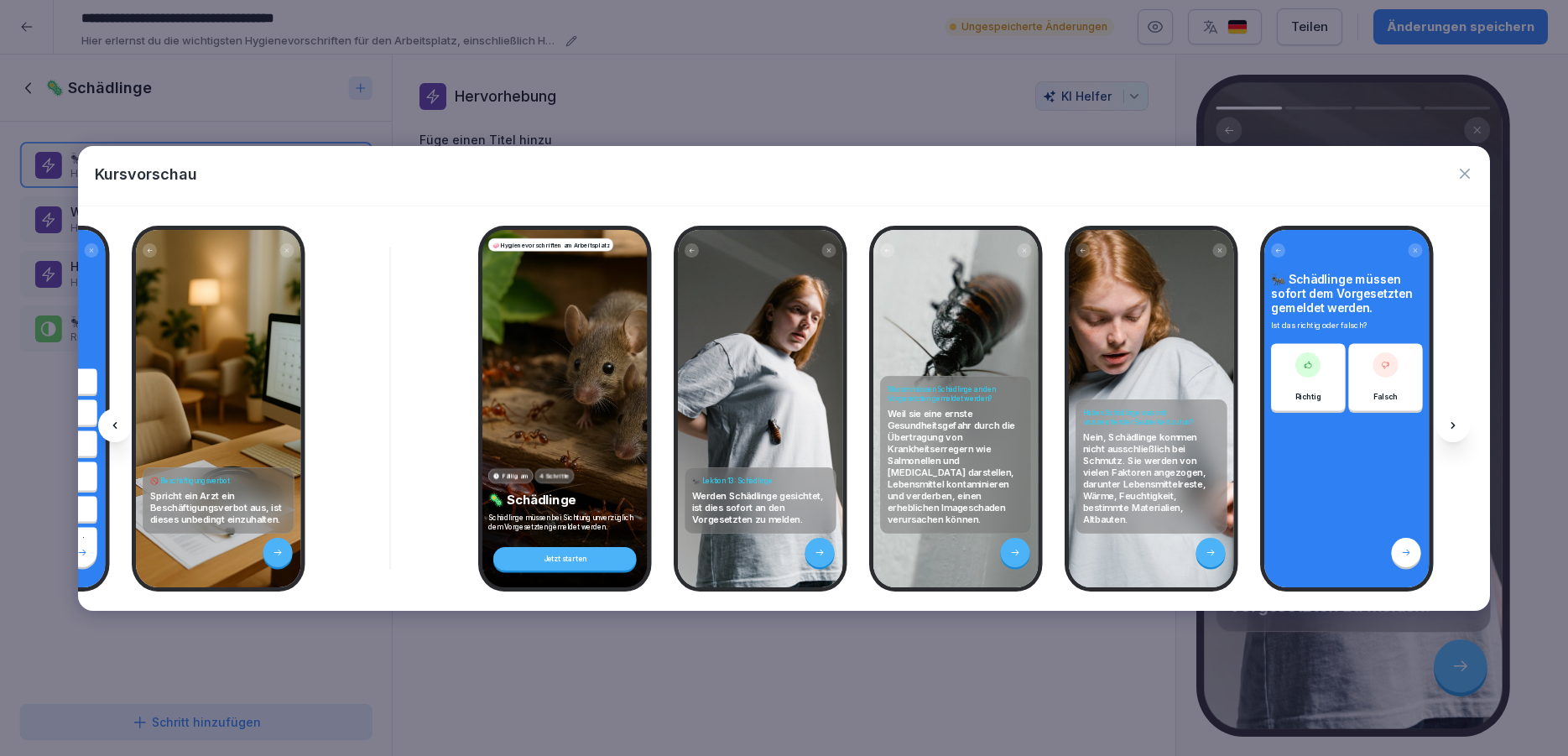
scroll to position [0, 7535]
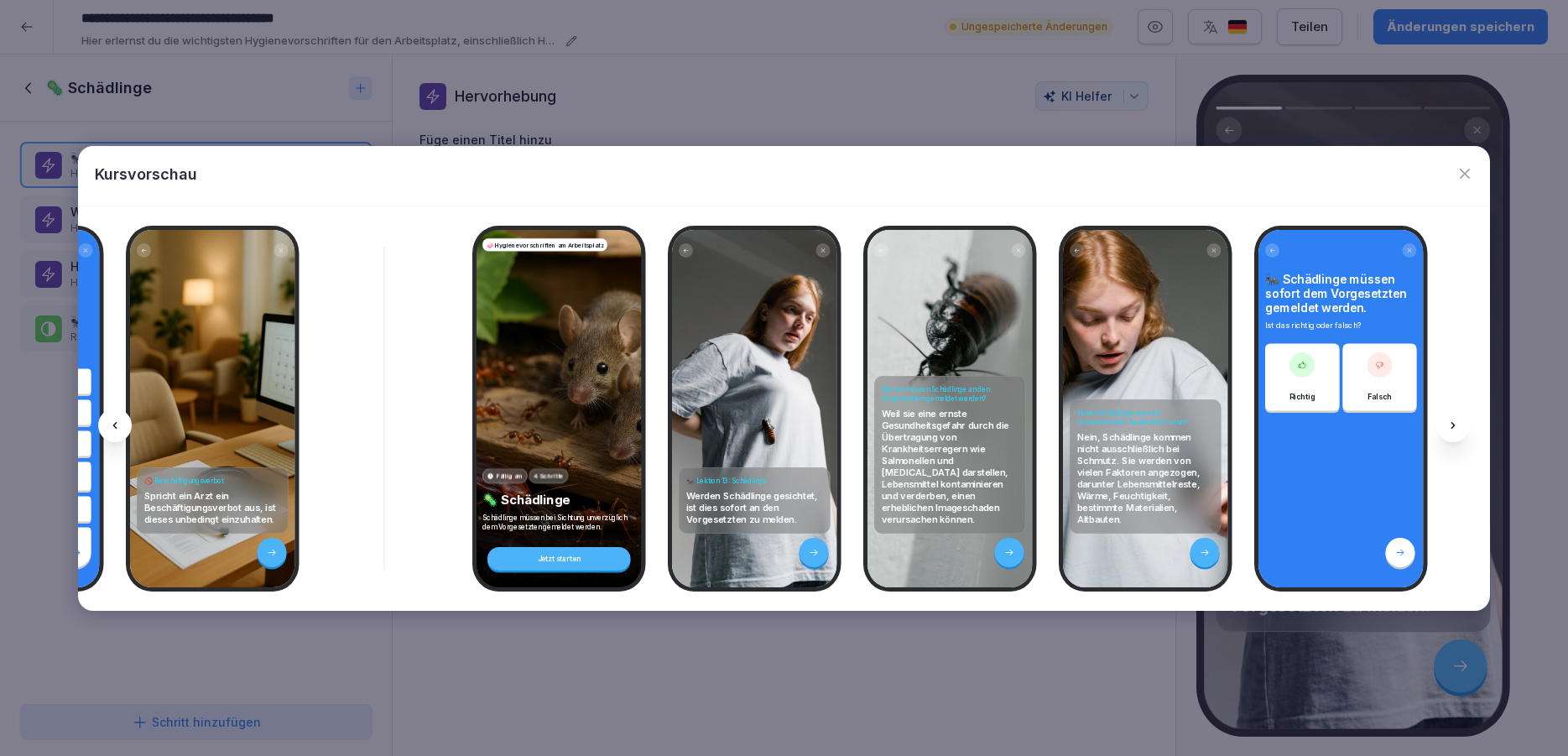
click at [1459, 430] on icon at bounding box center [1453, 425] width 13 height 13
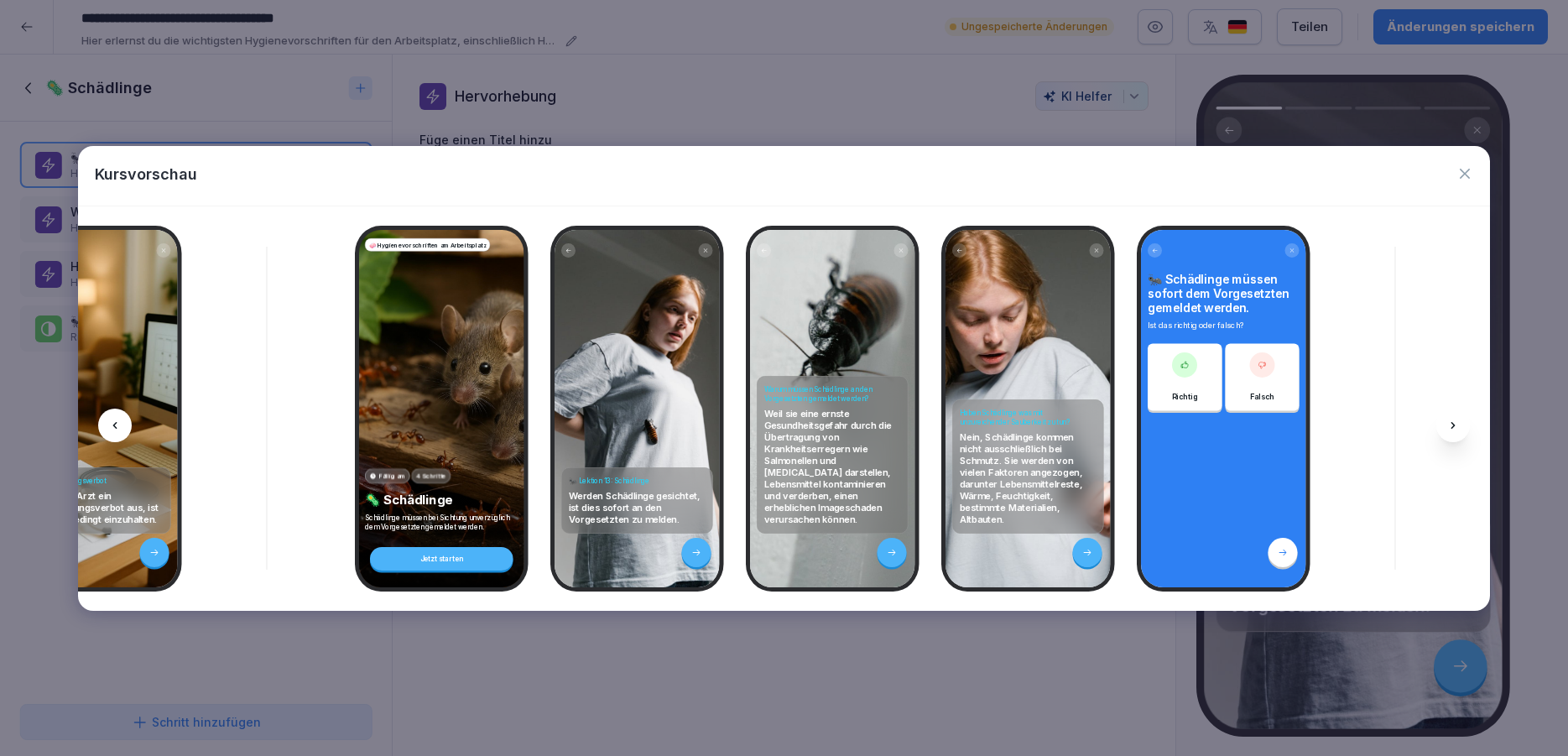
click at [1468, 172] on icon "button" at bounding box center [1465, 173] width 17 height 17
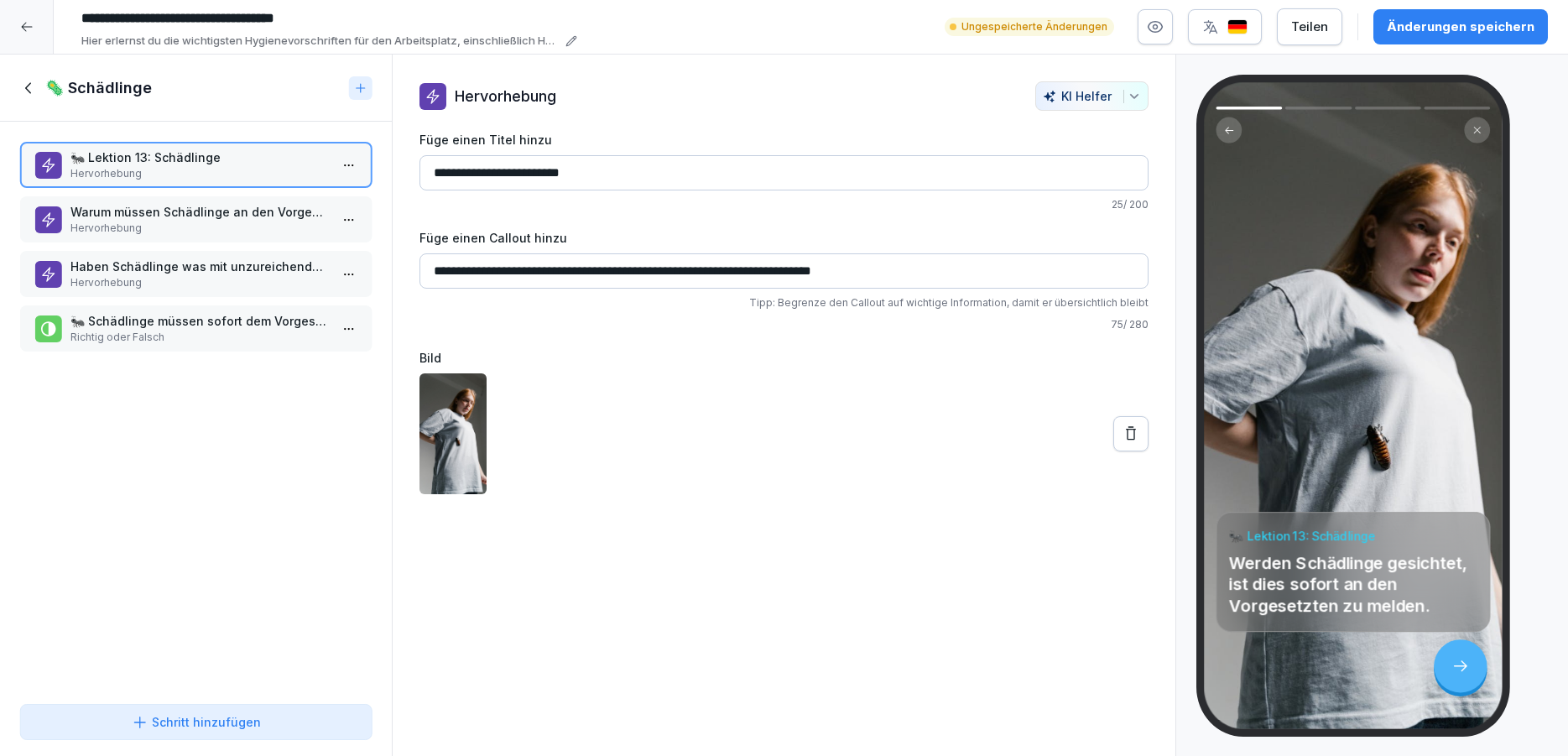
drag, startPoint x: 22, startPoint y: 84, endPoint x: 146, endPoint y: 184, distance: 159.3
click at [22, 84] on icon at bounding box center [29, 88] width 19 height 19
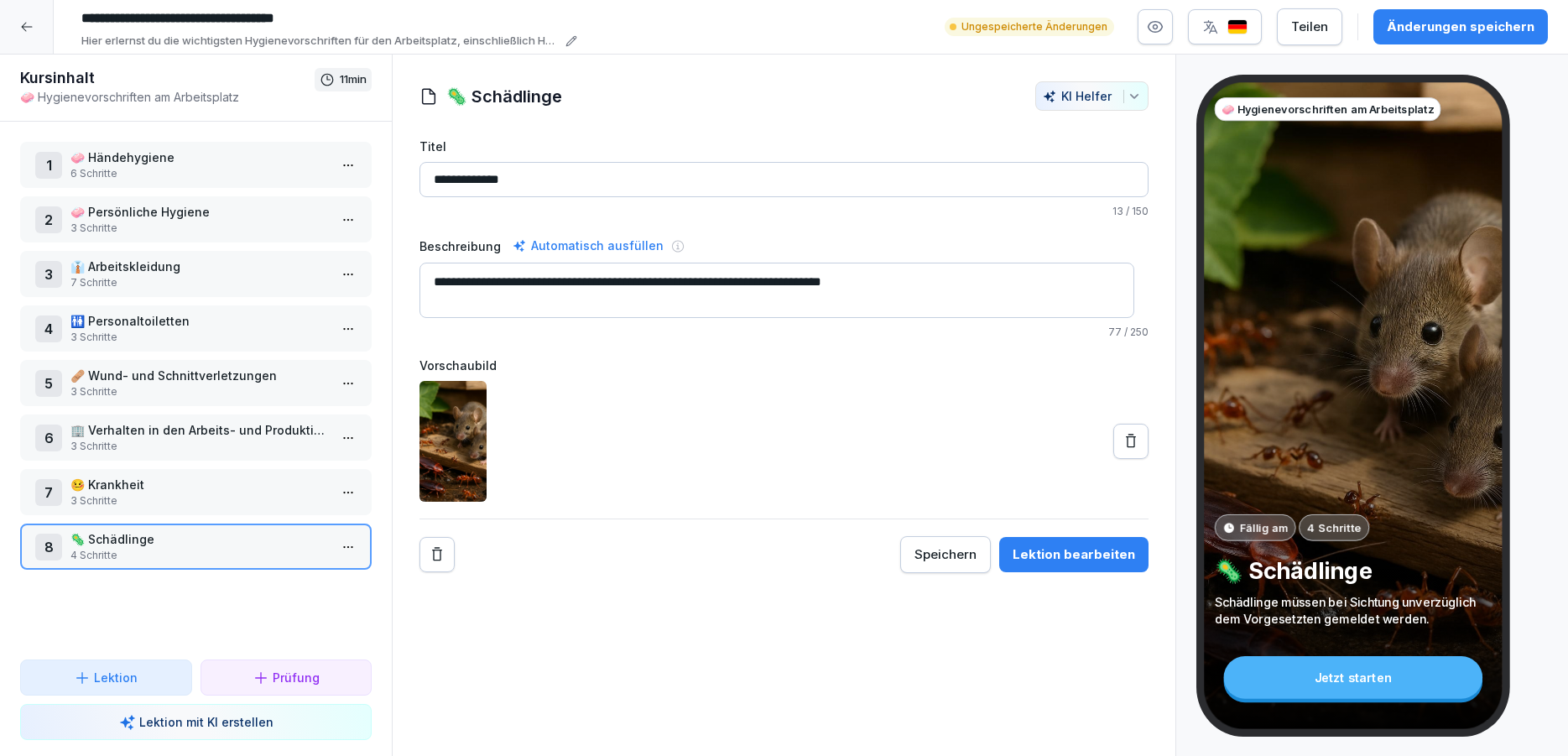
click at [473, 452] on img at bounding box center [453, 441] width 67 height 121
click at [1113, 438] on button at bounding box center [1130, 440] width 35 height 35
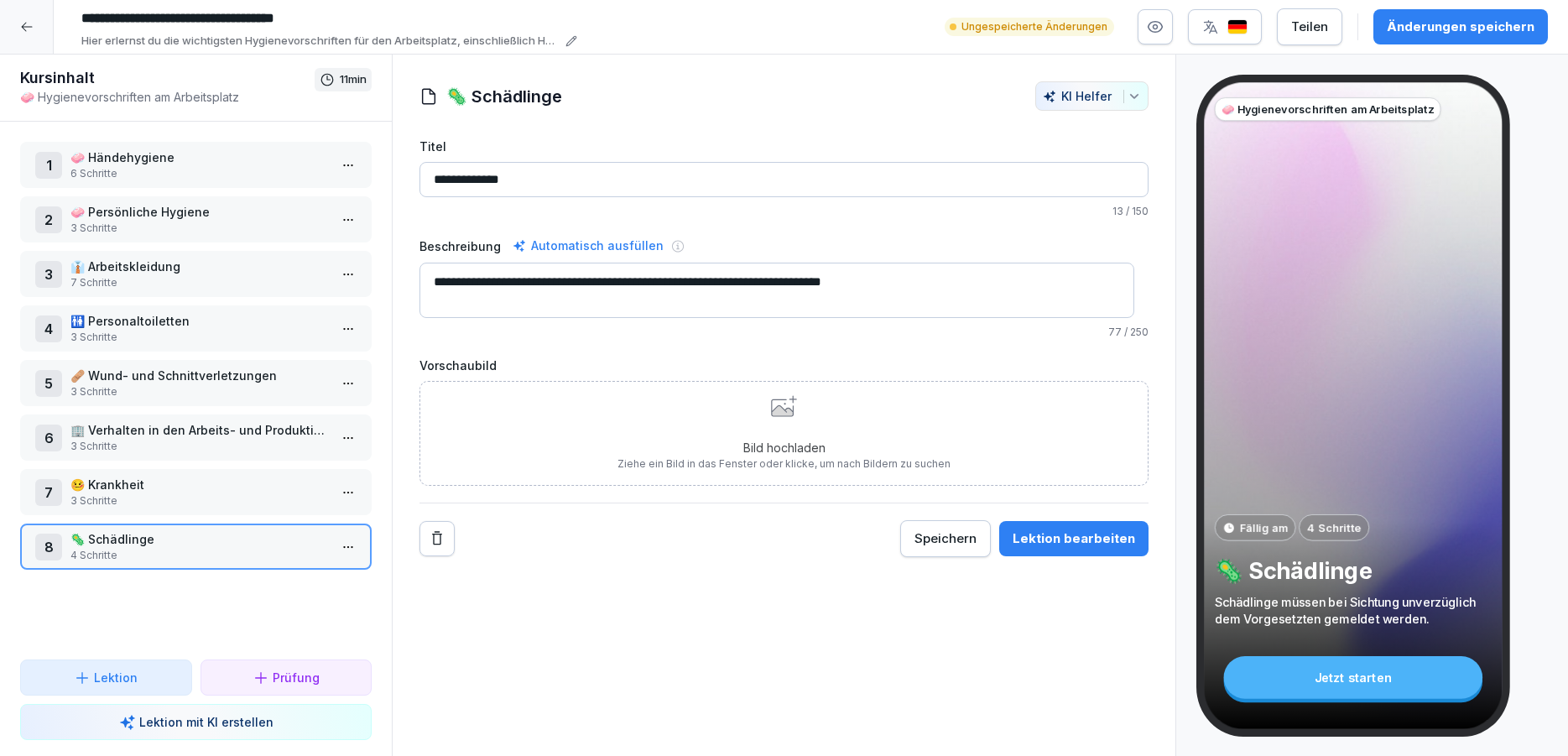
click at [821, 422] on div "Bild hochladen Ziehe ein Bild in das Fenster oder klicke, um nach Bildern zu su…" at bounding box center [783, 433] width 333 height 76
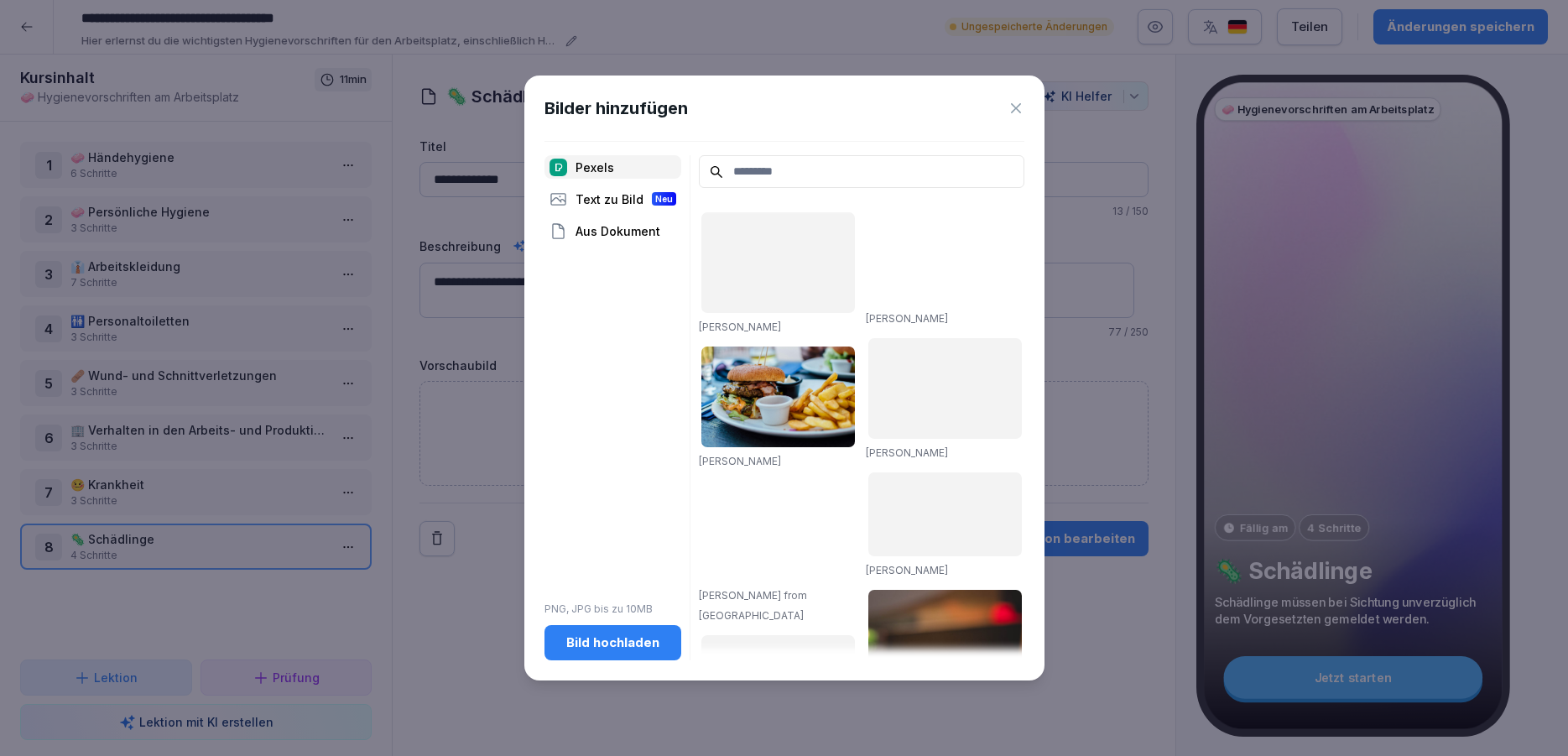
click at [788, 181] on input at bounding box center [861, 171] width 326 height 32
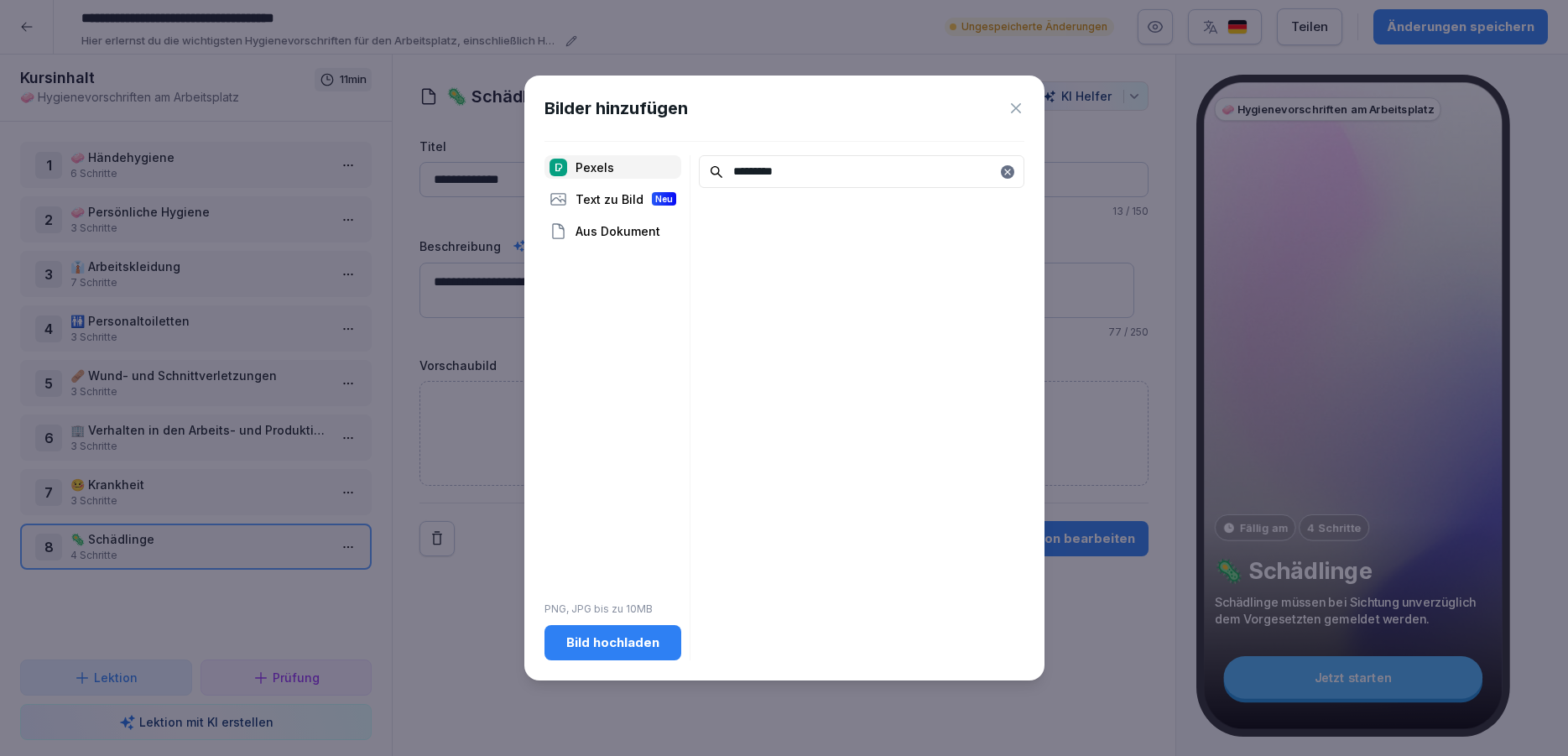
type input "*********"
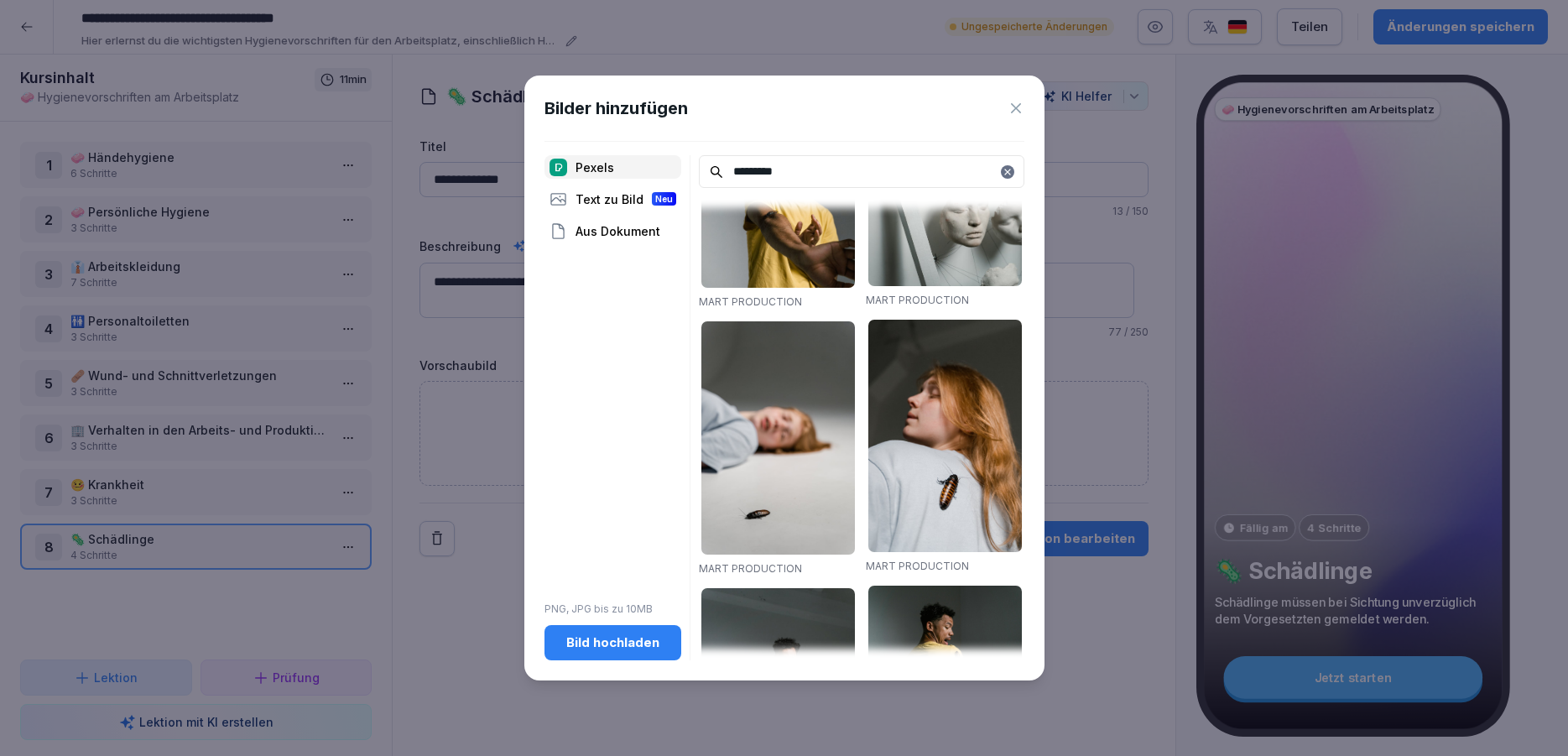
scroll to position [1913, 0]
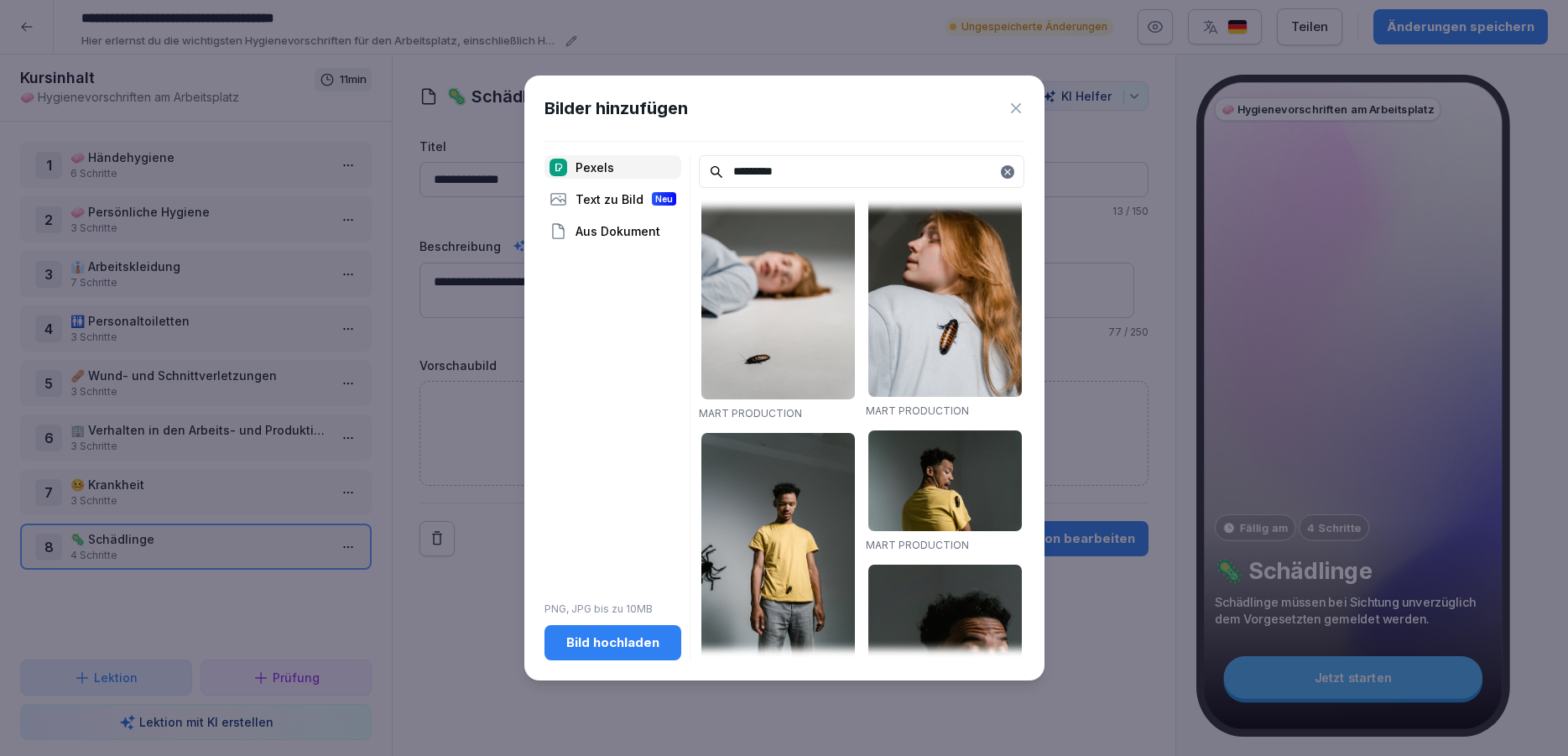
click at [760, 268] on img at bounding box center [778, 282] width 153 height 233
click at [755, 264] on img at bounding box center [778, 282] width 153 height 233
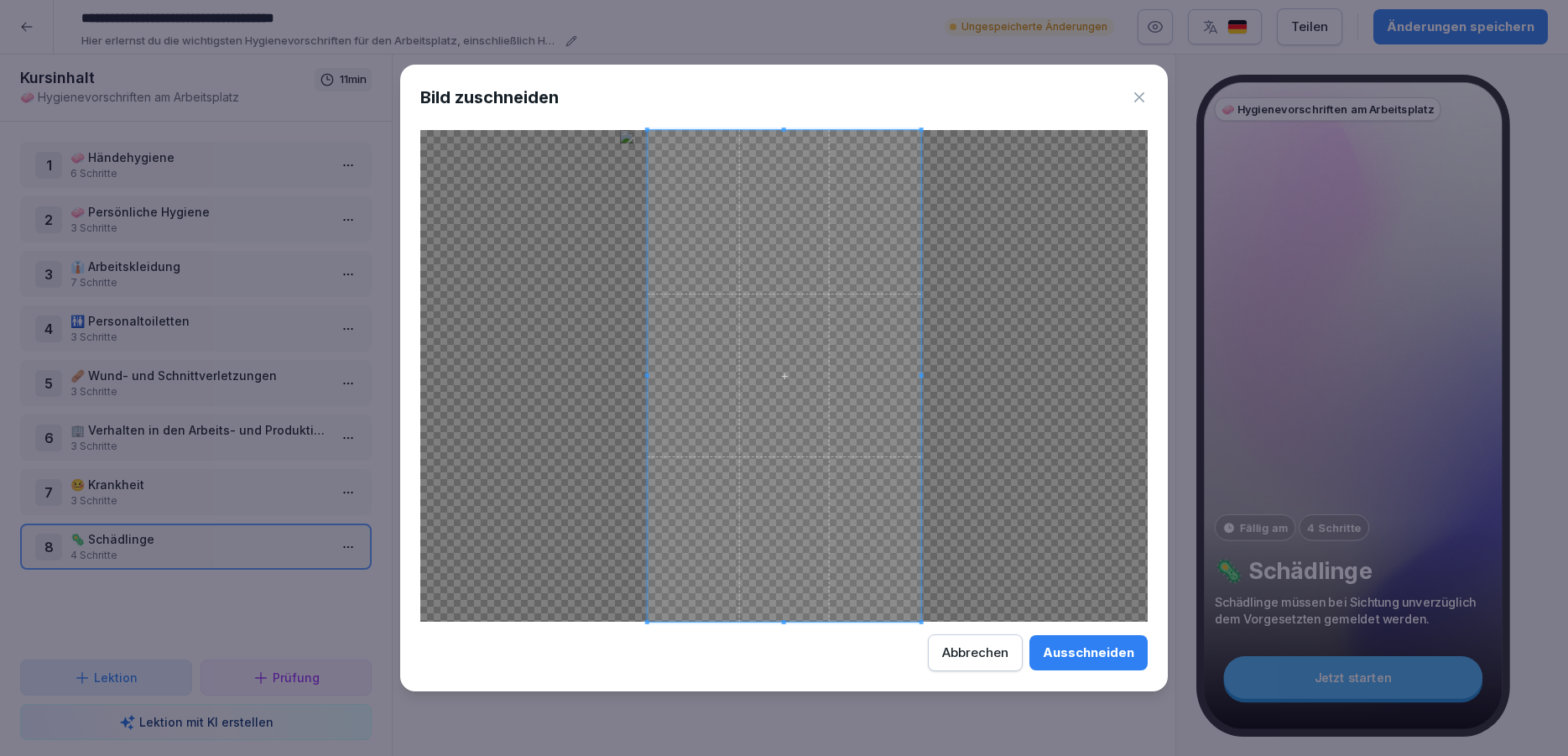
click at [1085, 659] on div "Ausschneiden" at bounding box center [1089, 652] width 91 height 19
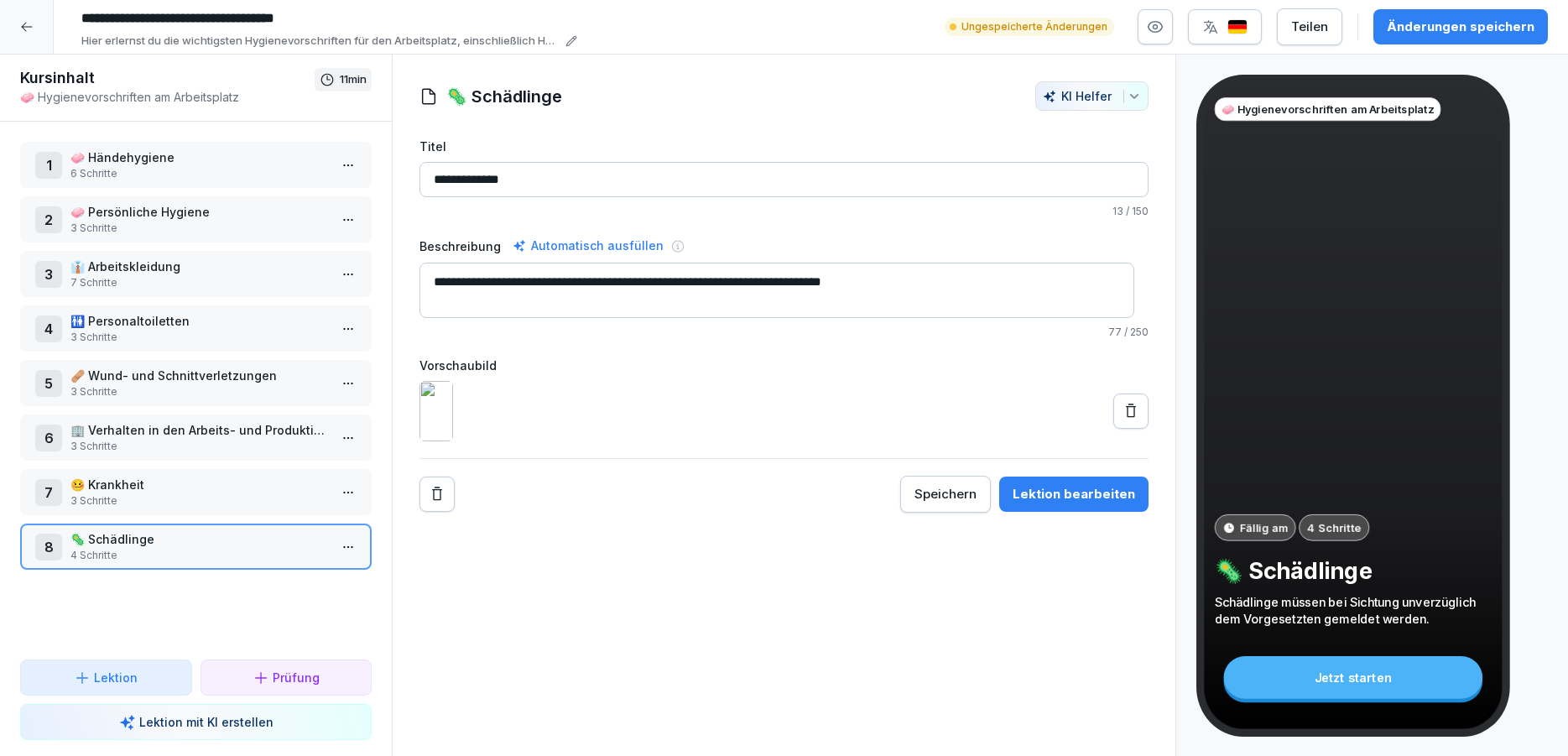
click at [1122, 420] on icon at bounding box center [1130, 411] width 17 height 17
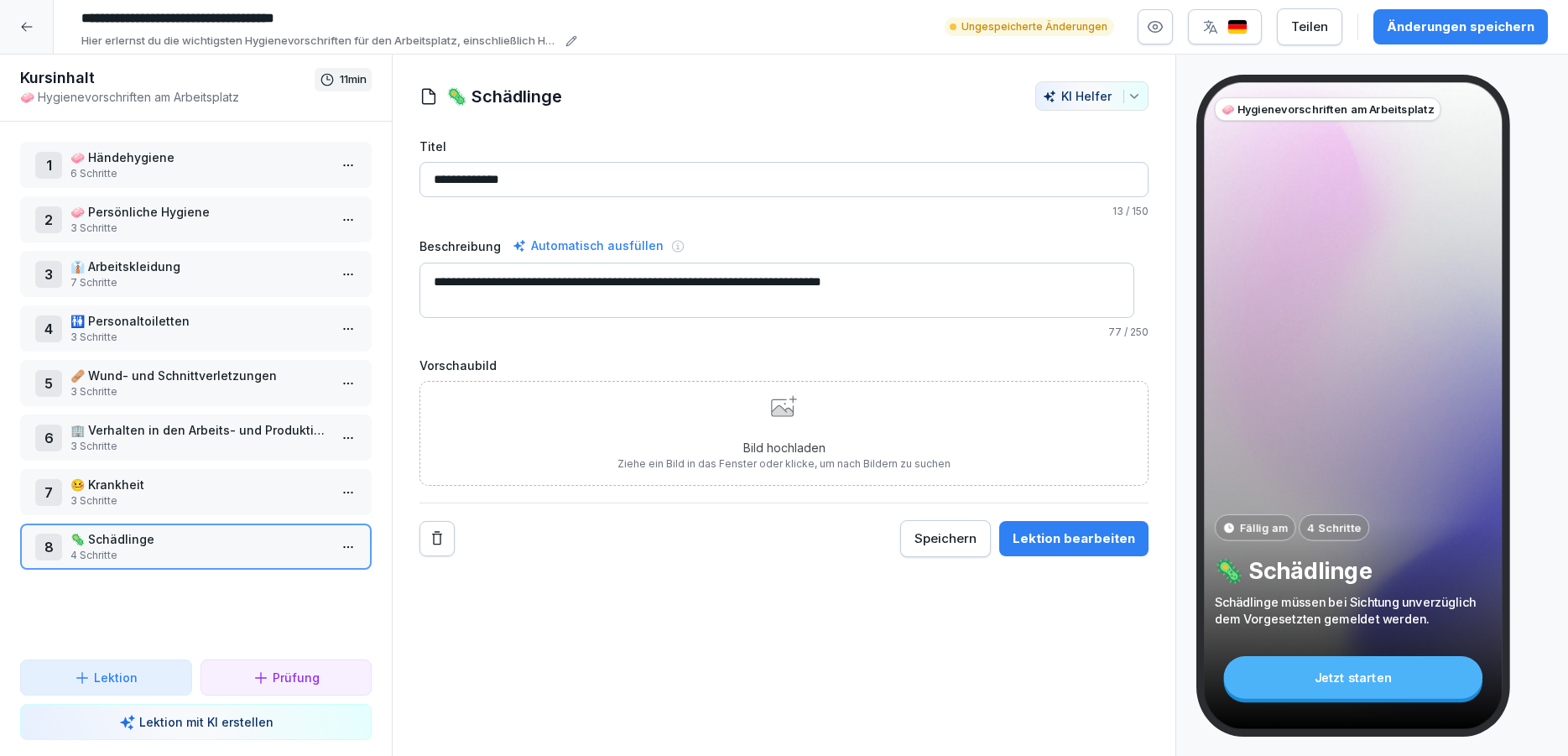
click at [756, 447] on p "Bild hochladen" at bounding box center [783, 448] width 333 height 18
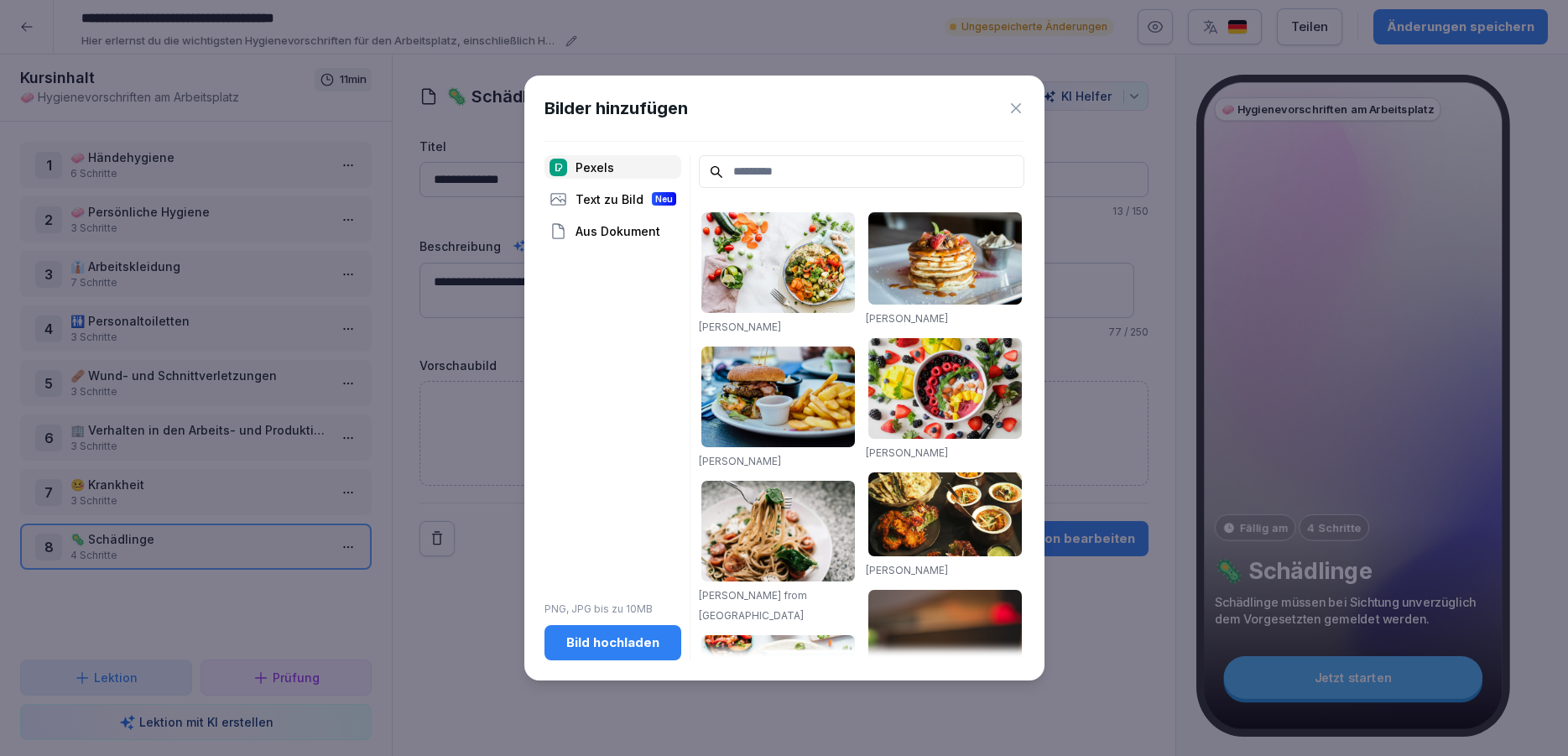
click at [736, 170] on input at bounding box center [861, 171] width 326 height 32
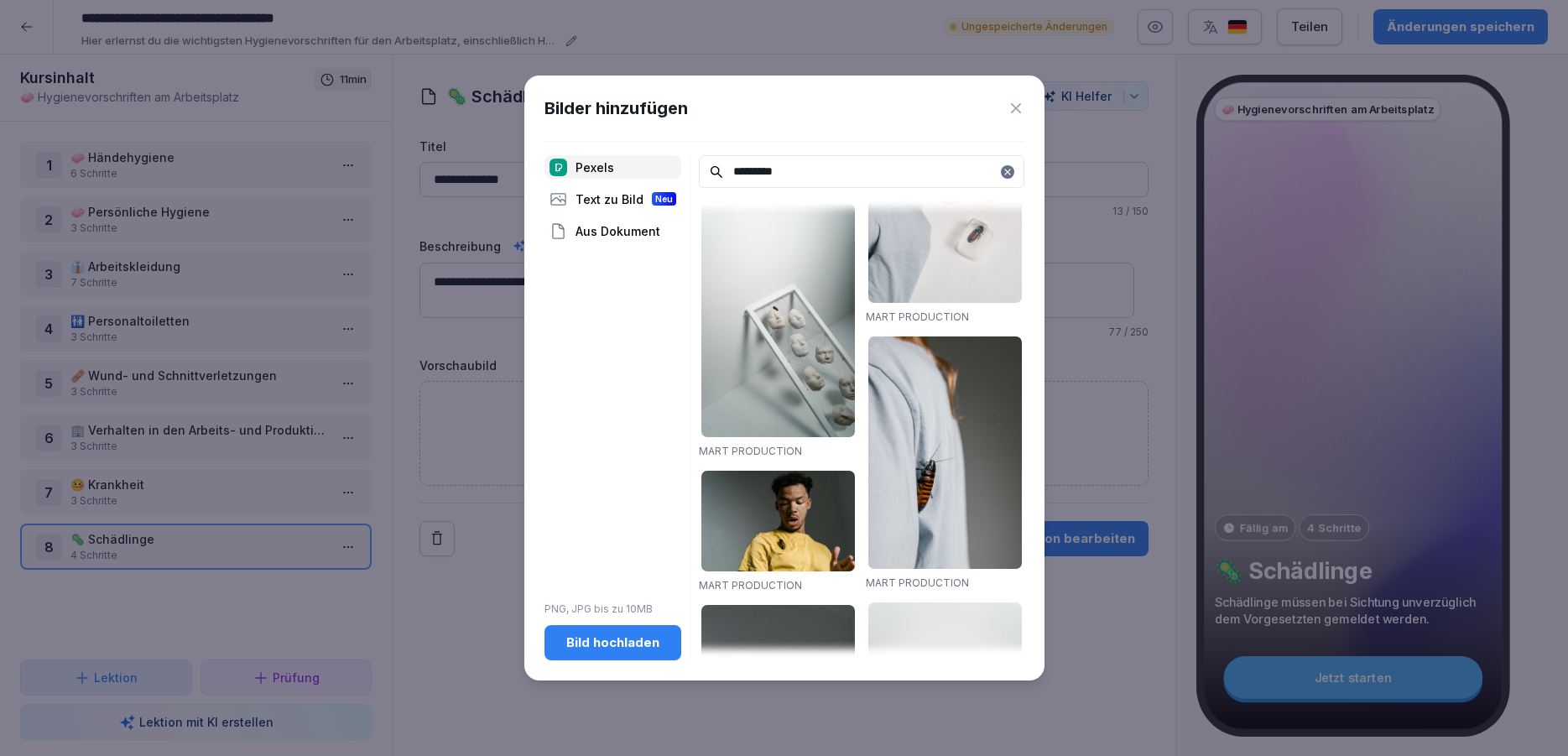
scroll to position [1108, 0]
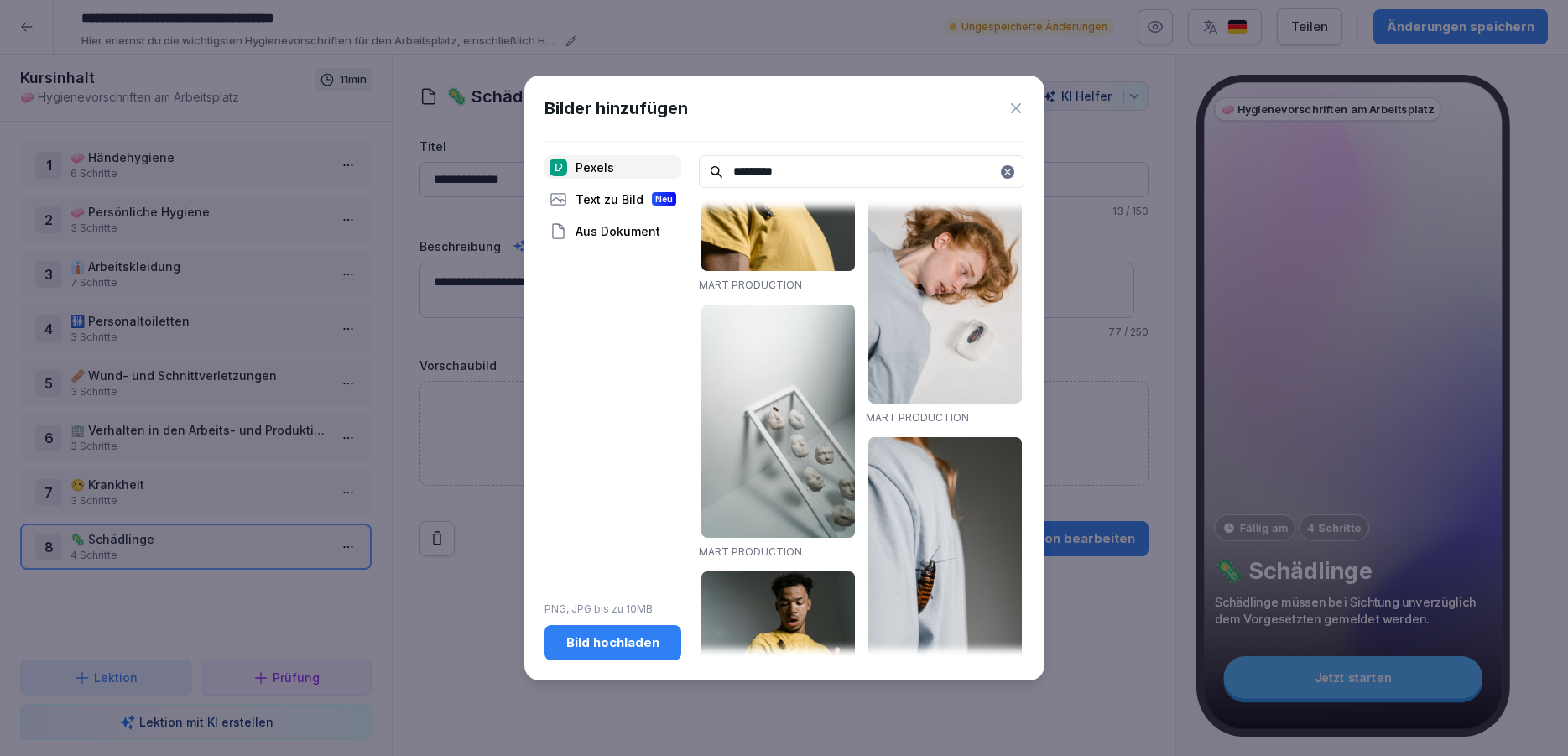
type input "*********"
click at [940, 300] on img at bounding box center [945, 287] width 153 height 233
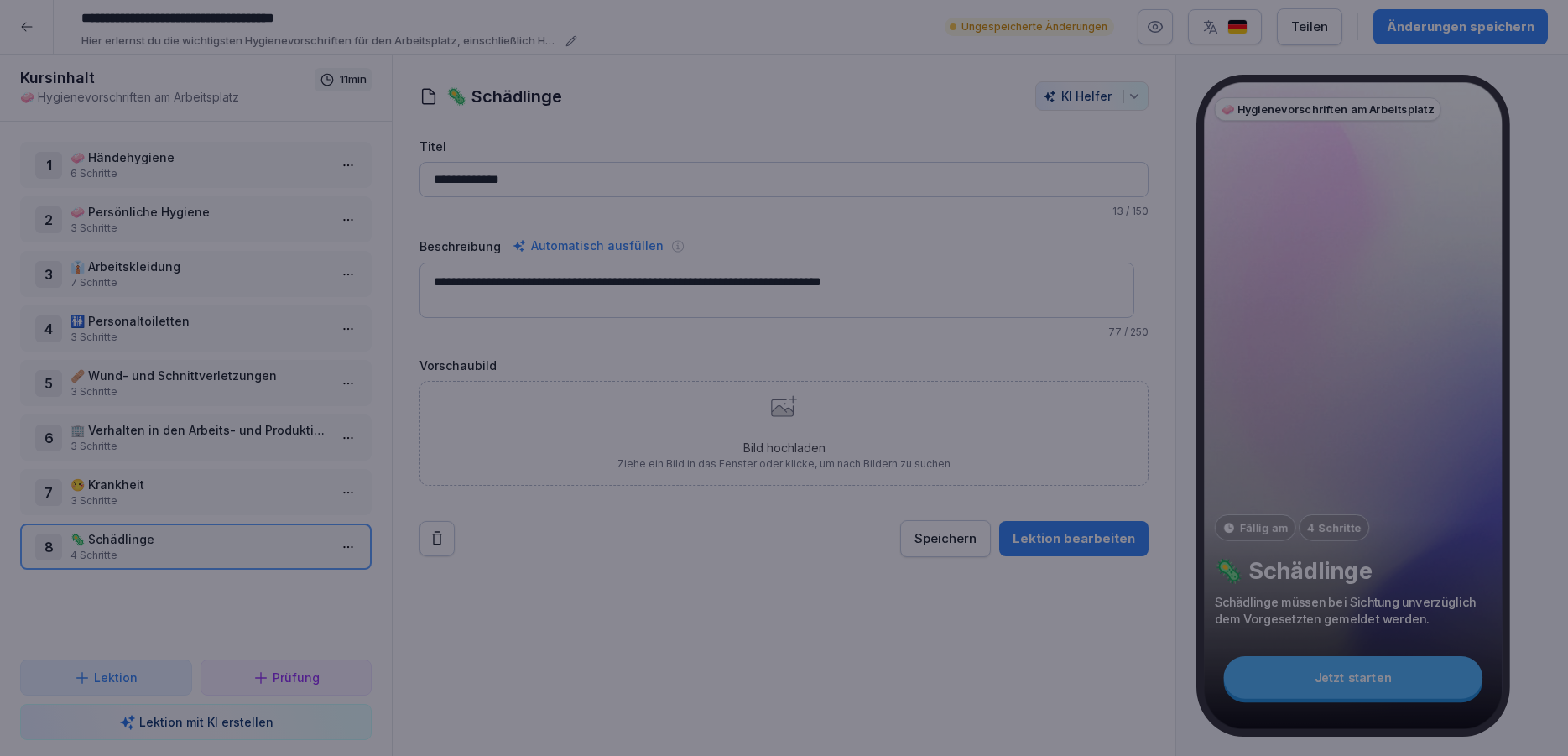
click at [940, 300] on body "**********" at bounding box center [784, 378] width 1568 height 756
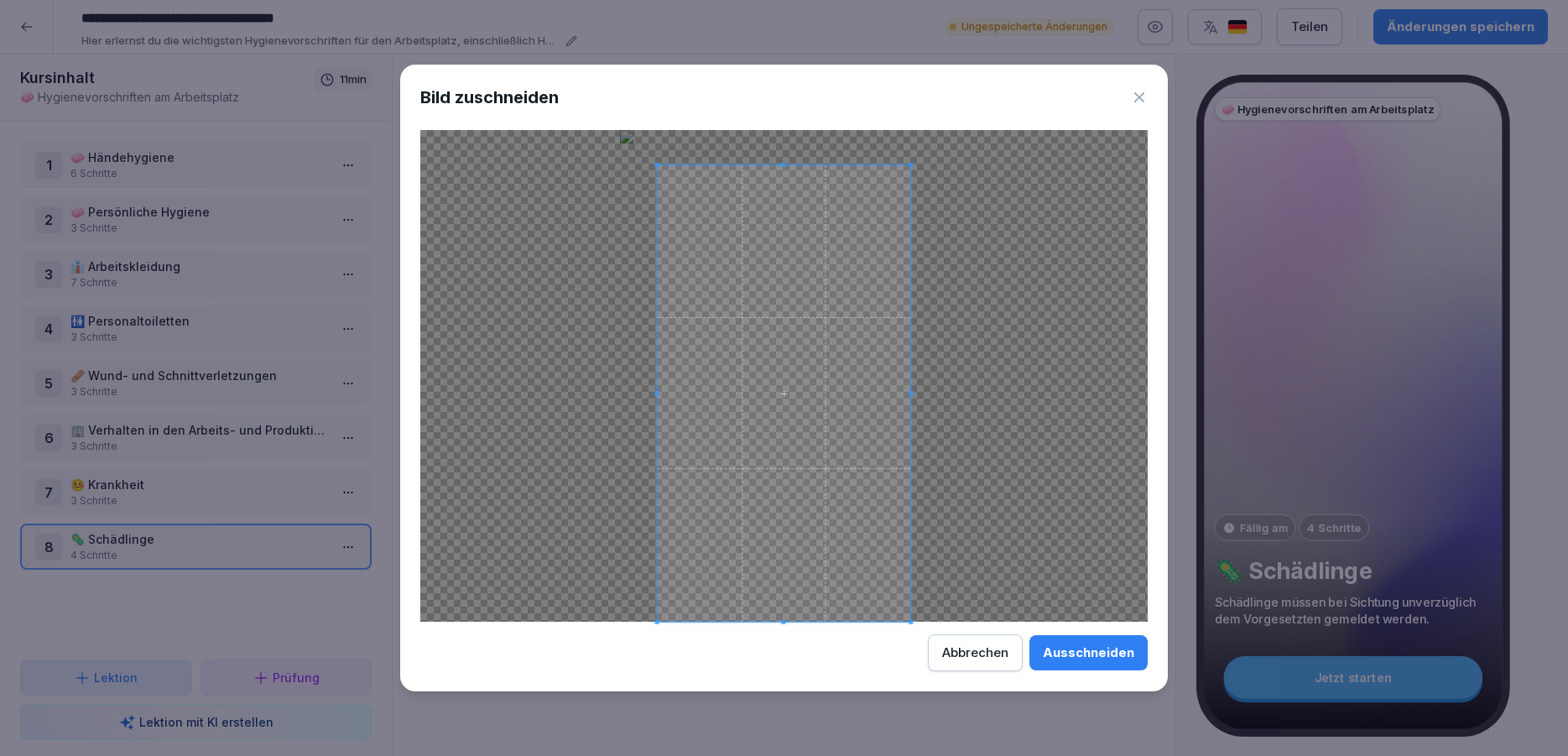
click at [778, 165] on div at bounding box center [783, 393] width 253 height 456
click at [1105, 655] on div "Ausschneiden" at bounding box center [1089, 652] width 91 height 19
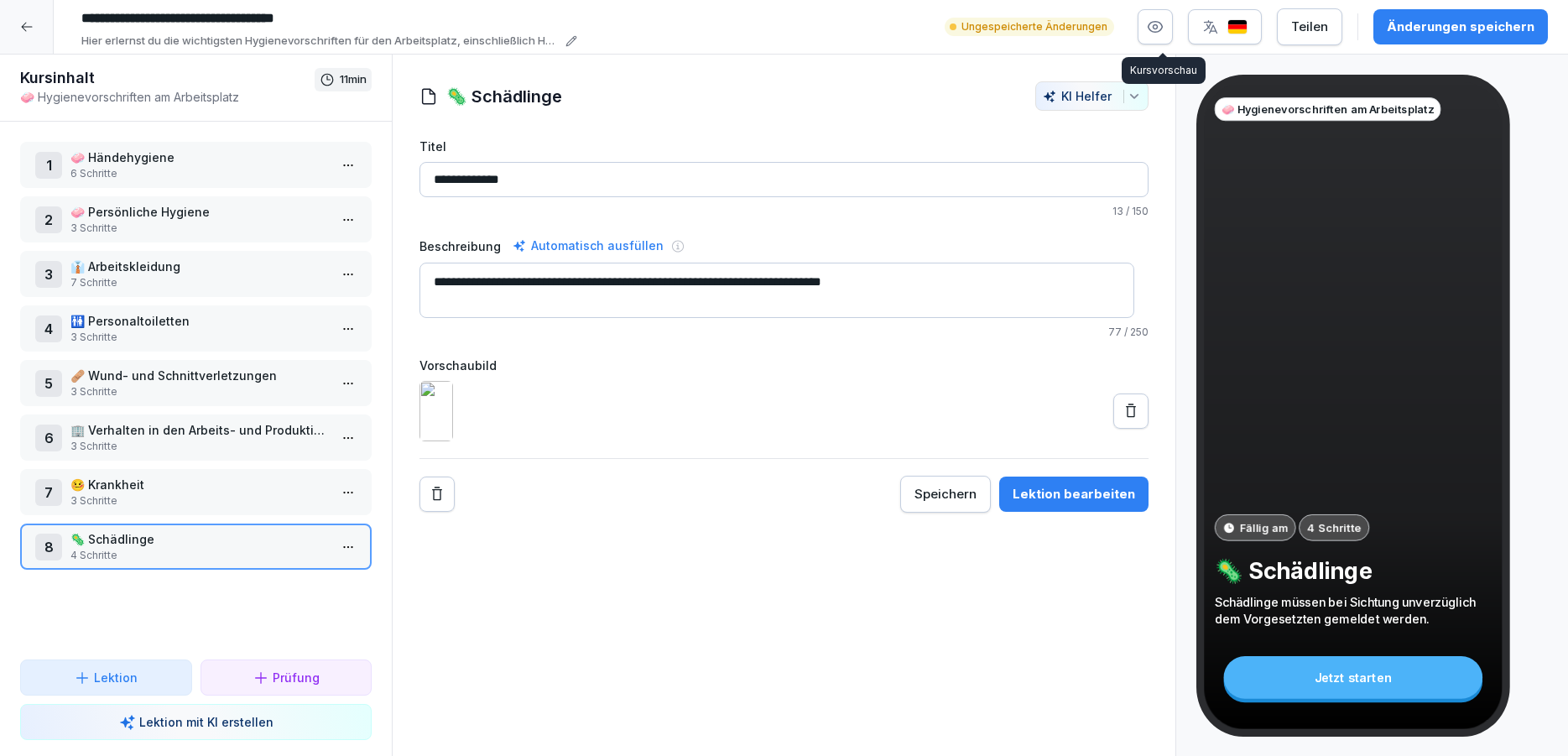
click at [1155, 18] on button "button" at bounding box center [1154, 26] width 35 height 35
click at [211, 605] on div at bounding box center [784, 378] width 1568 height 756
click at [1167, 16] on button "button" at bounding box center [1154, 26] width 35 height 35
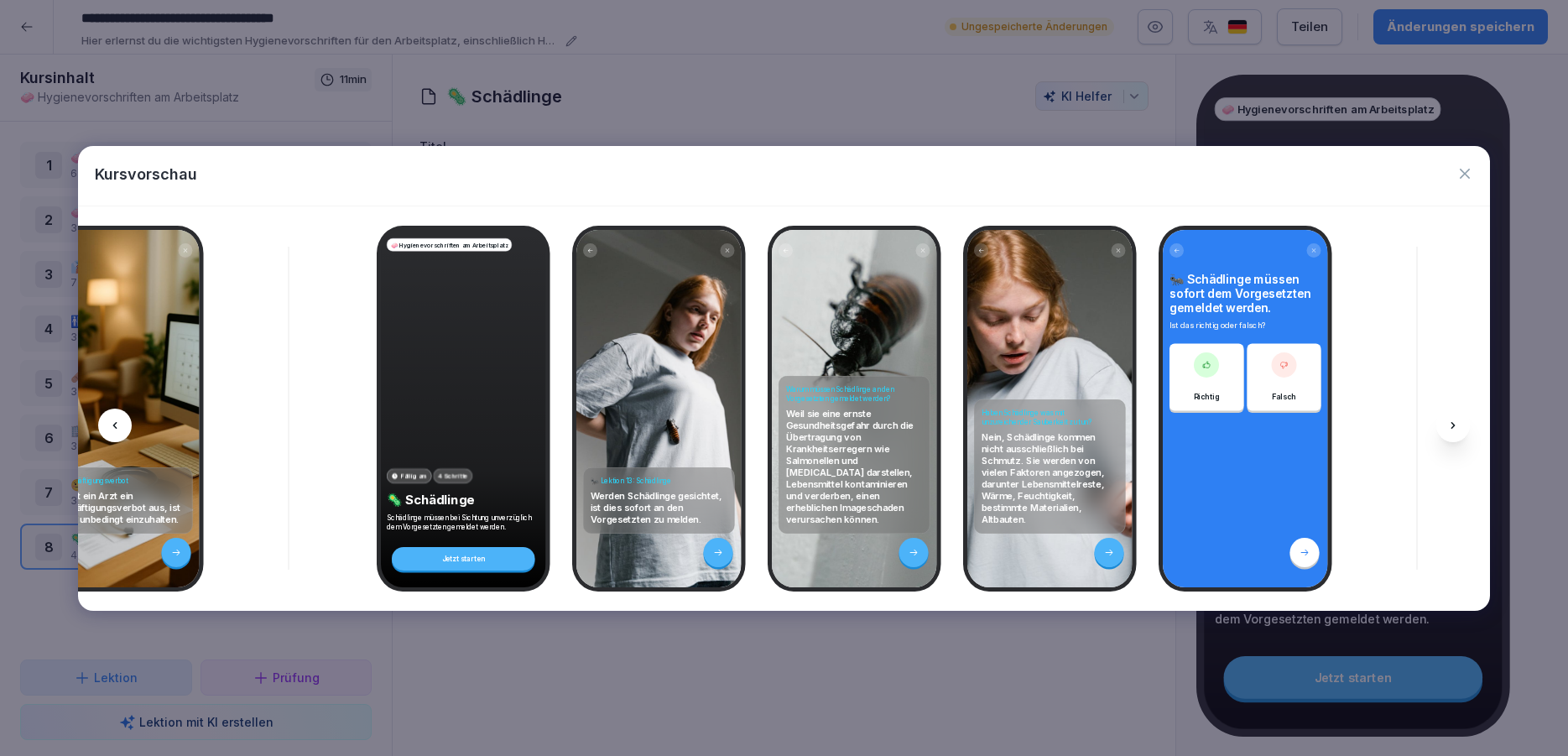
scroll to position [0, 7620]
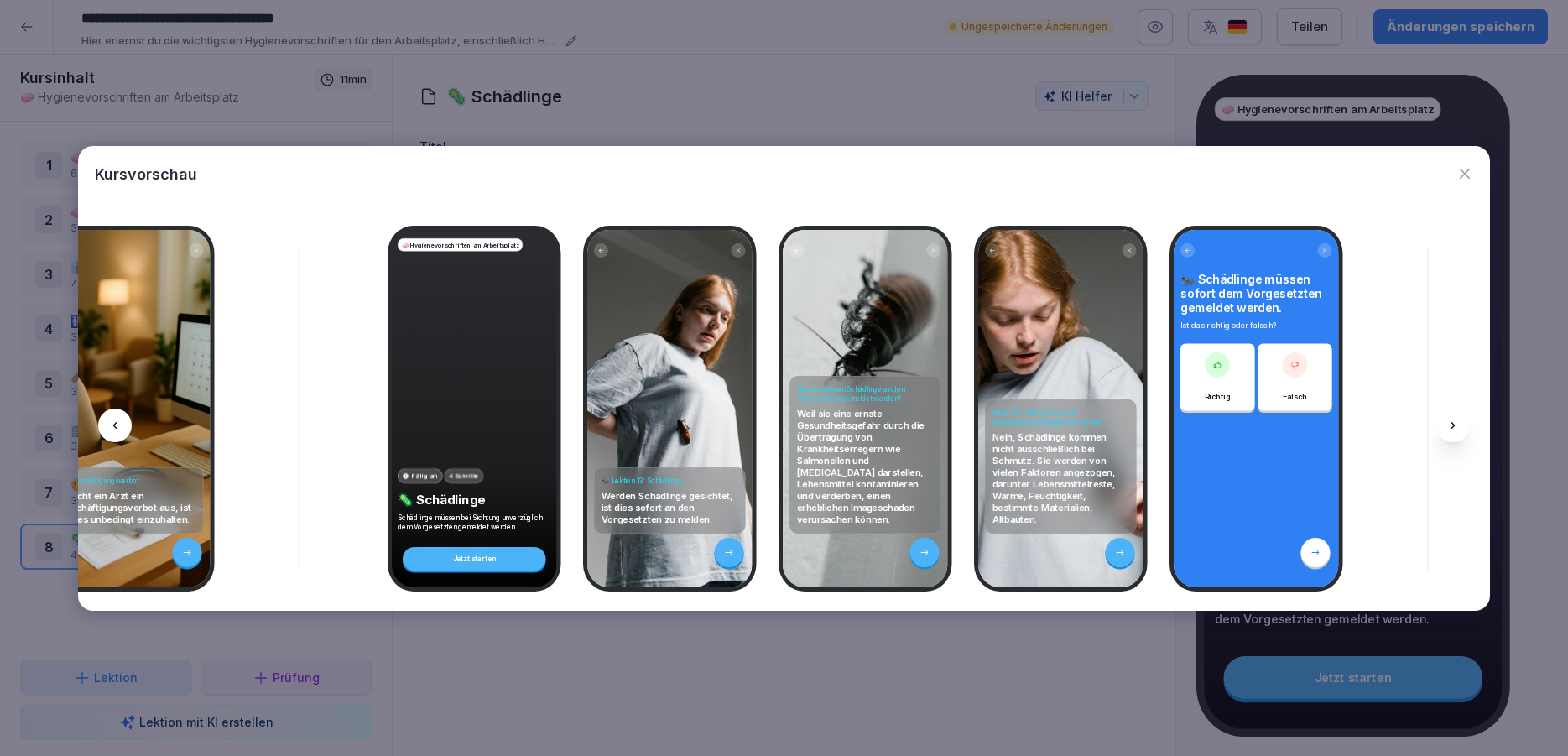
click at [1458, 169] on icon "button" at bounding box center [1465, 173] width 17 height 17
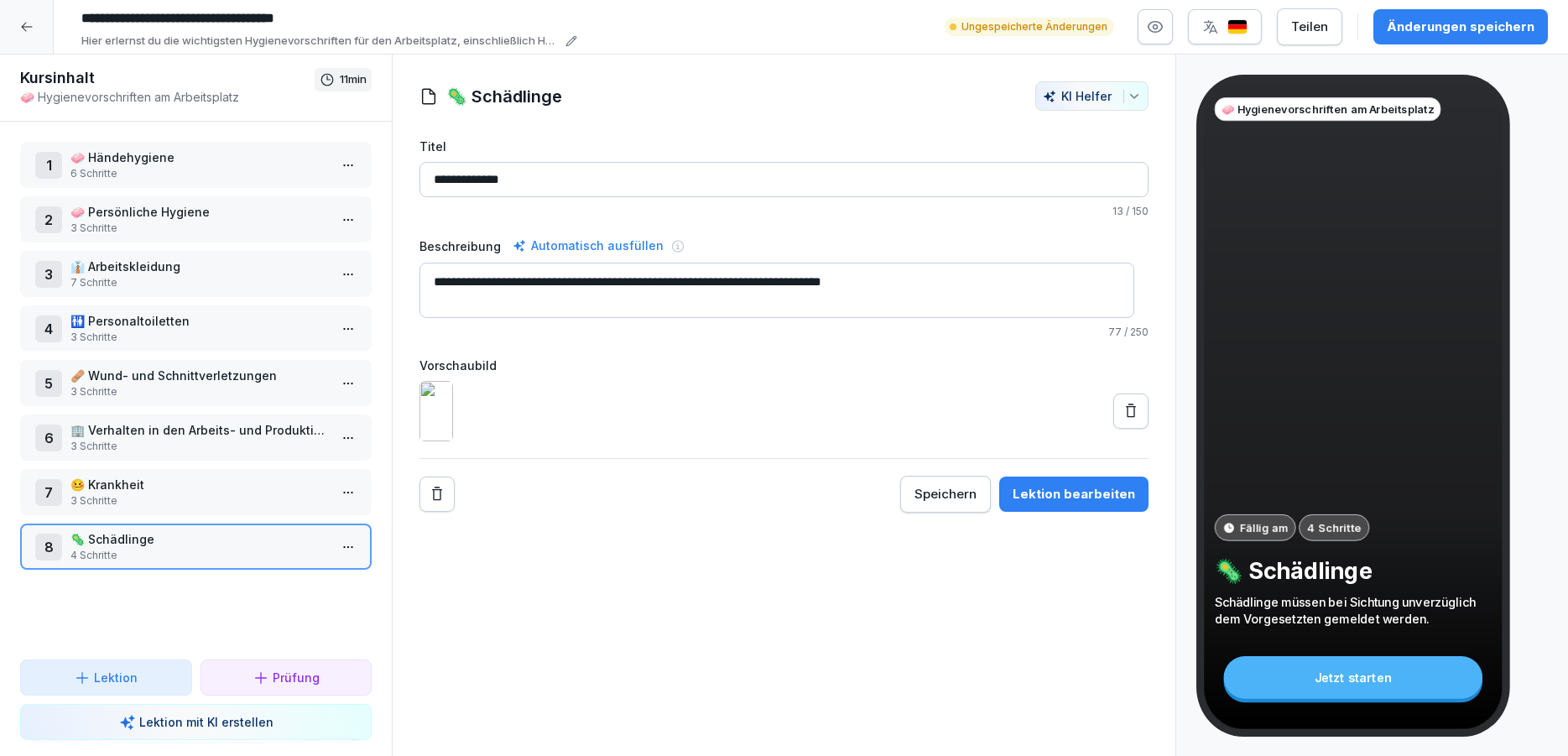
click at [344, 553] on html "**********" at bounding box center [784, 378] width 1568 height 756
click at [264, 589] on div "Schritte bearbeiten" at bounding box center [272, 579] width 143 height 31
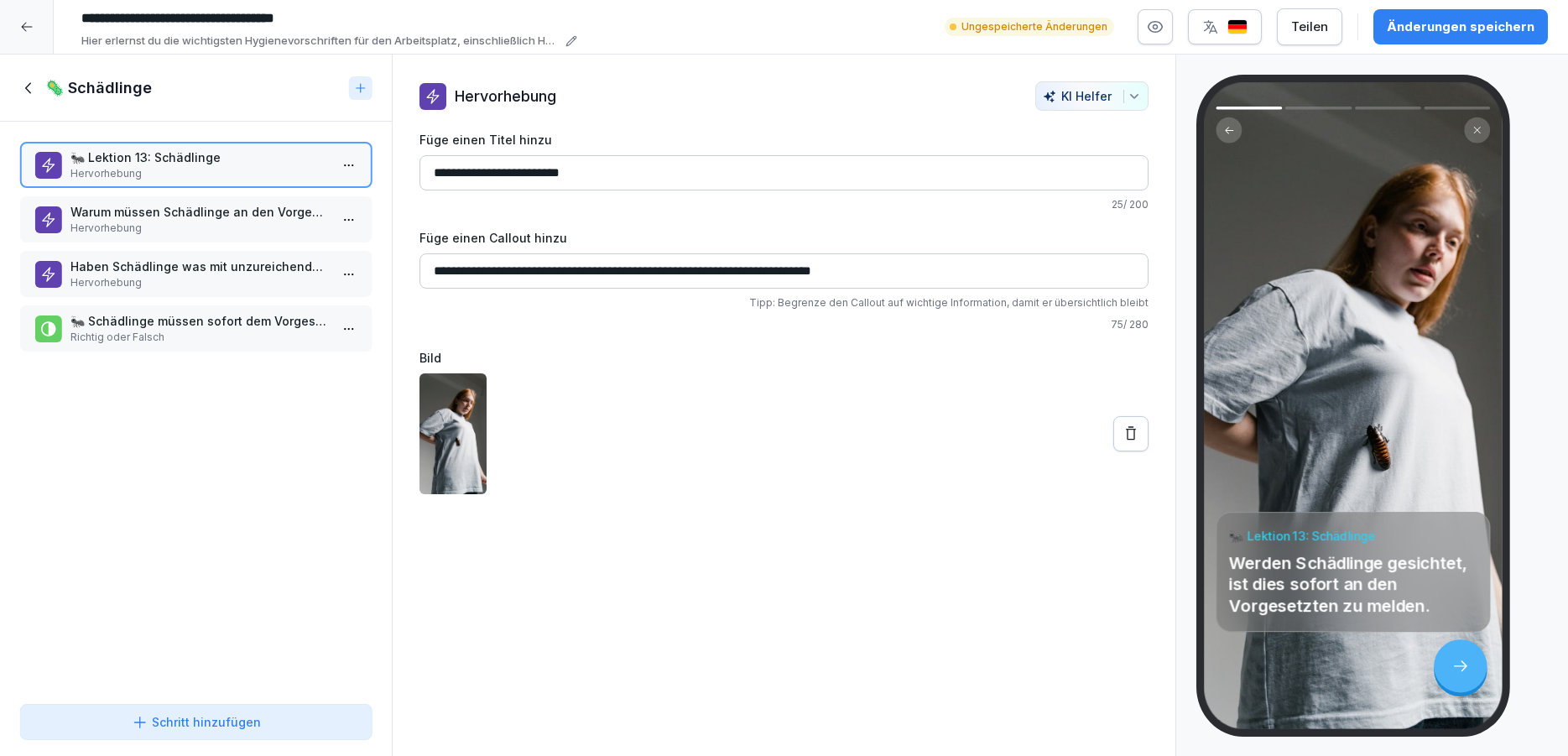
drag, startPoint x: 520, startPoint y: 171, endPoint x: 457, endPoint y: 170, distance: 63.0
click at [457, 170] on input "**********" at bounding box center [784, 172] width 729 height 35
type input "**********"
click at [149, 227] on p "Hervorhebung" at bounding box center [199, 228] width 257 height 15
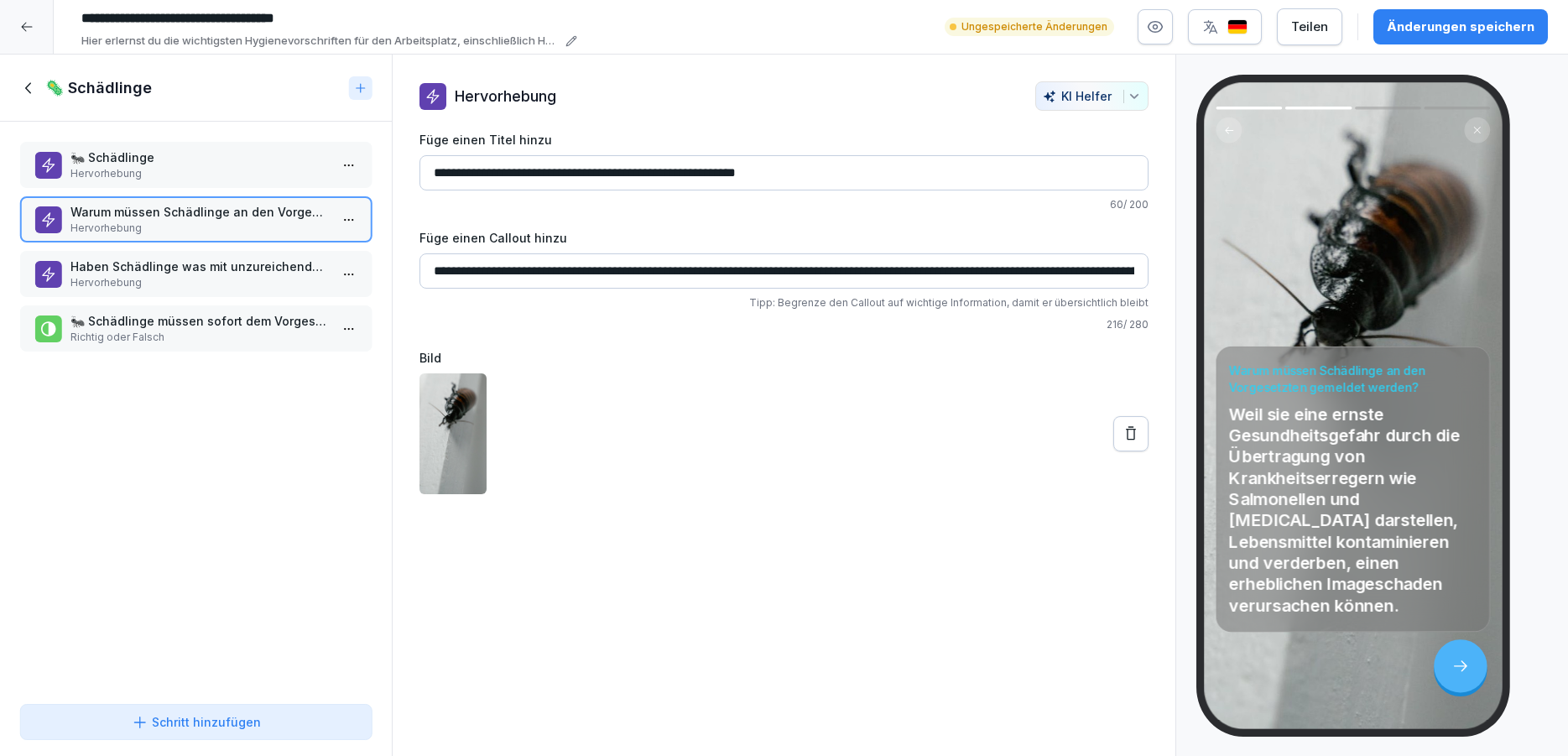
drag, startPoint x: 872, startPoint y: 175, endPoint x: 483, endPoint y: 177, distance: 389.0
click at [483, 177] on input "**********" at bounding box center [784, 172] width 729 height 35
type input "**********"
click at [438, 268] on input "**********" at bounding box center [784, 270] width 729 height 35
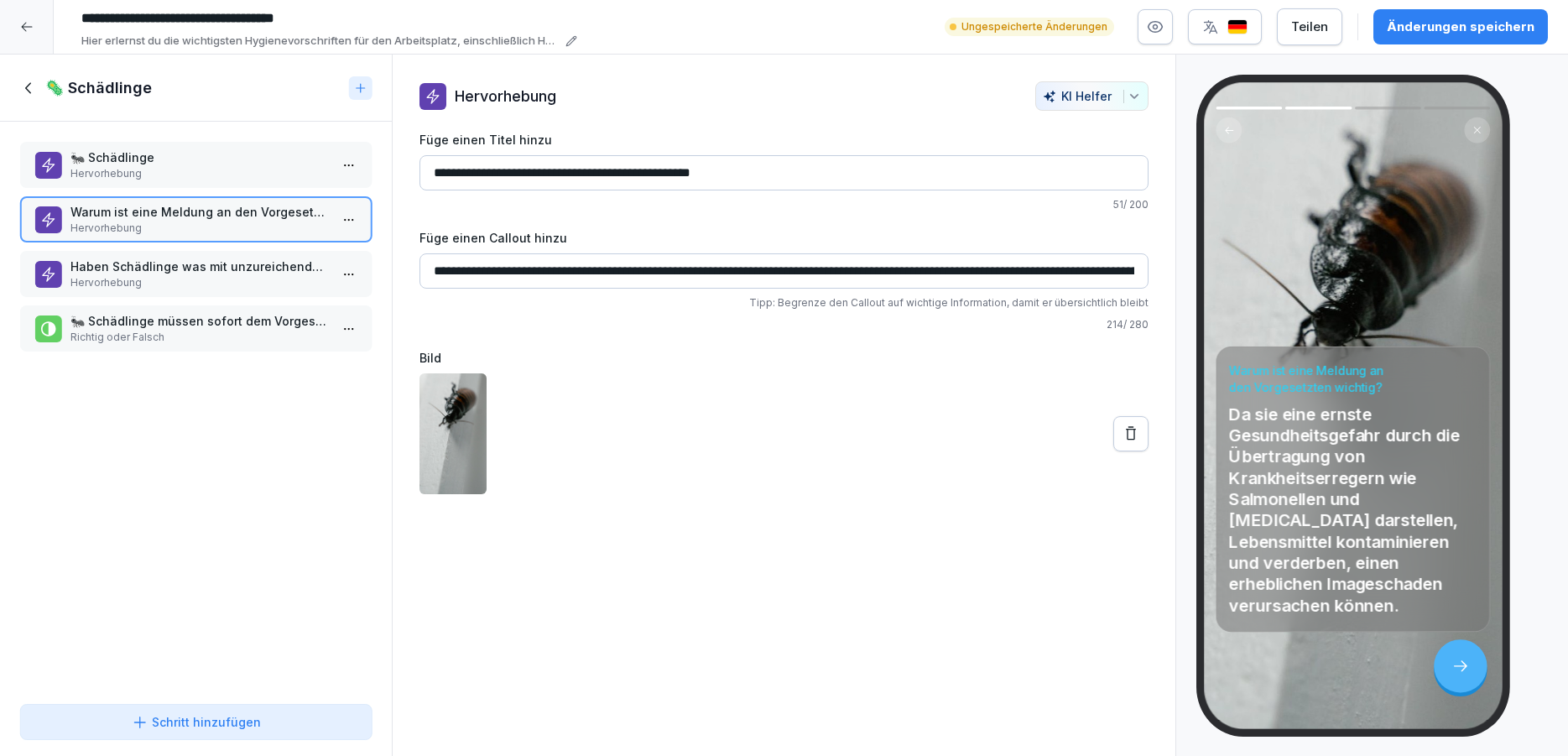
click at [513, 269] on input "**********" at bounding box center [784, 270] width 729 height 35
click at [1089, 277] on input "**********" at bounding box center [784, 270] width 729 height 35
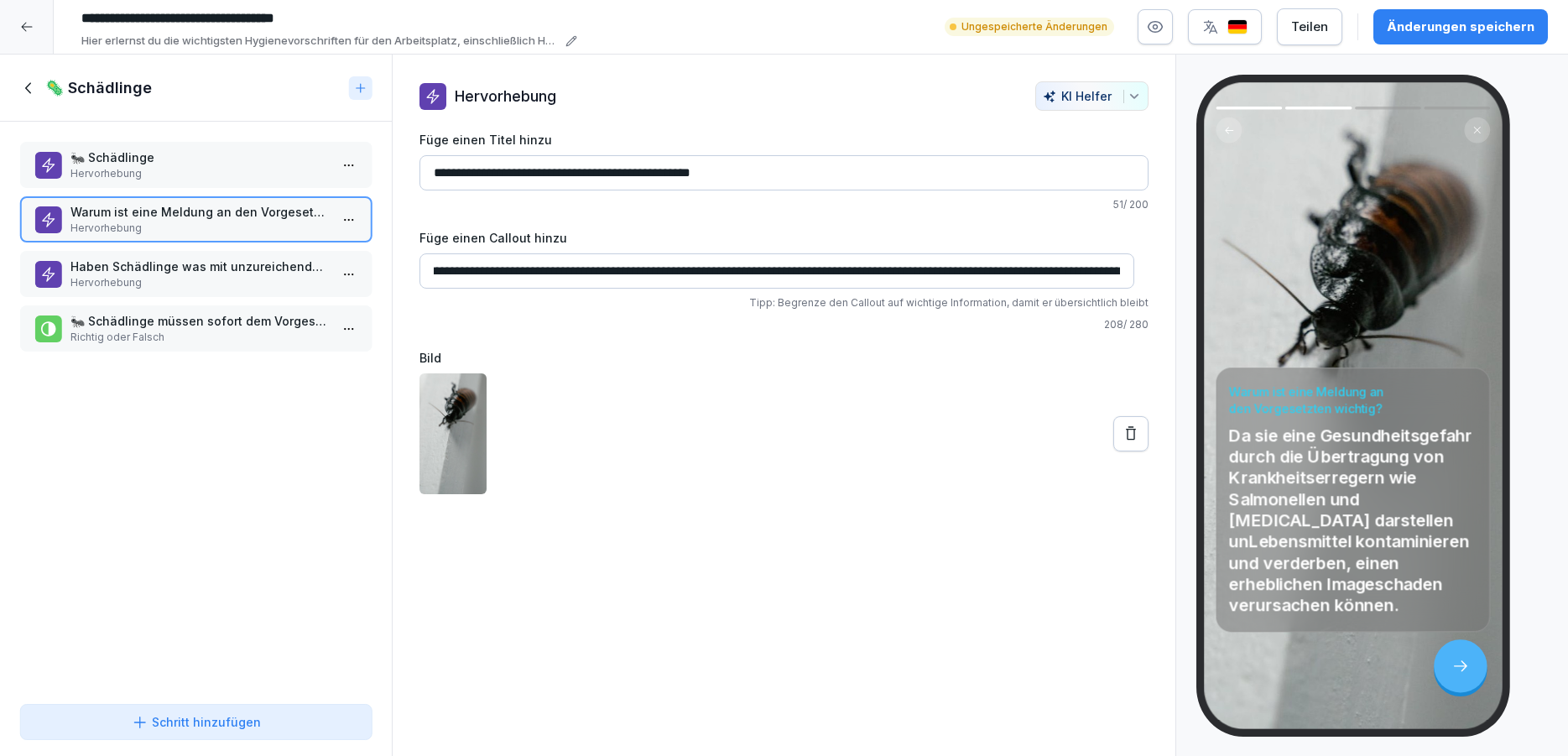
scroll to position [0, 36]
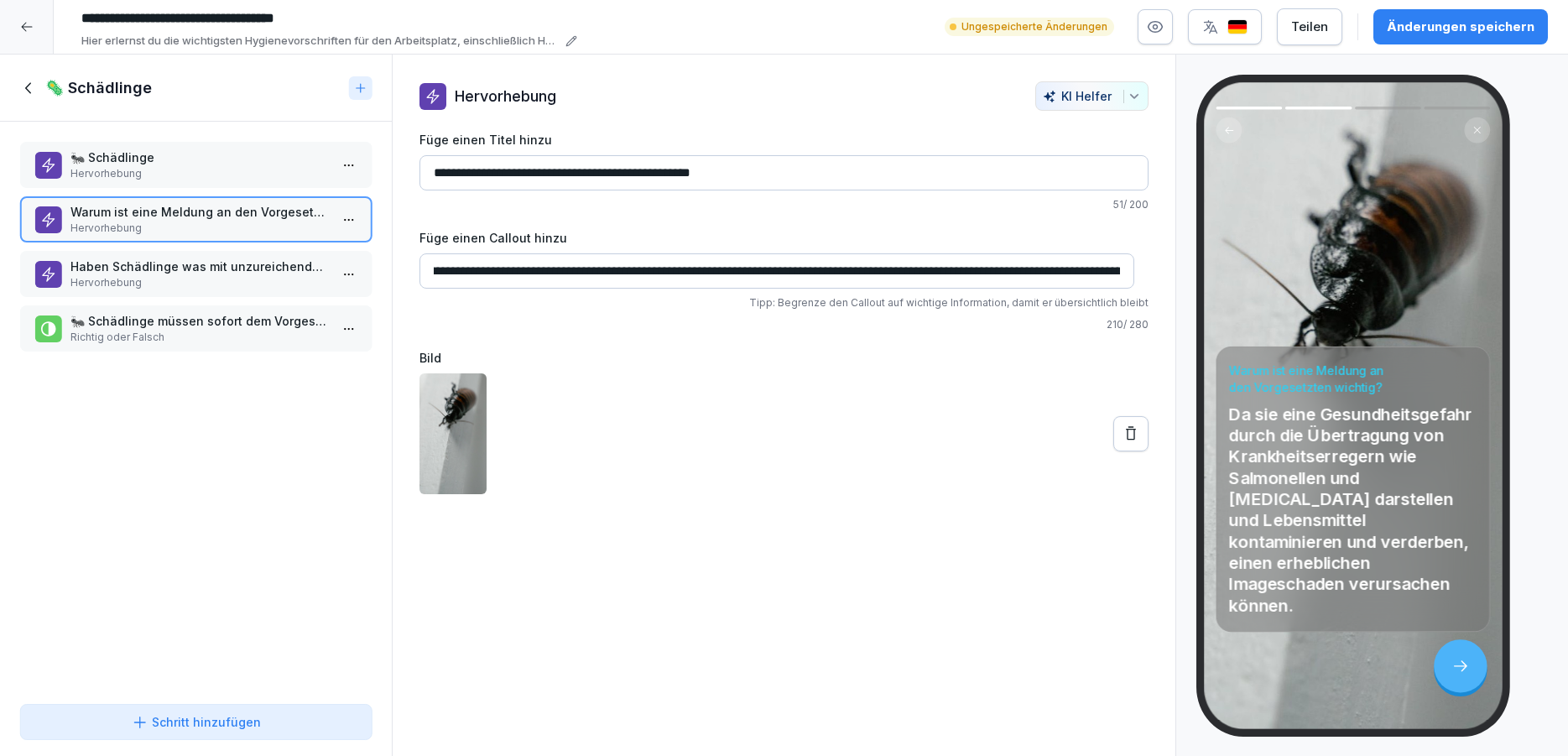
click at [1091, 274] on input "**********" at bounding box center [777, 270] width 715 height 35
type input "**********"
click at [1128, 102] on icon "button" at bounding box center [1134, 96] width 13 height 13
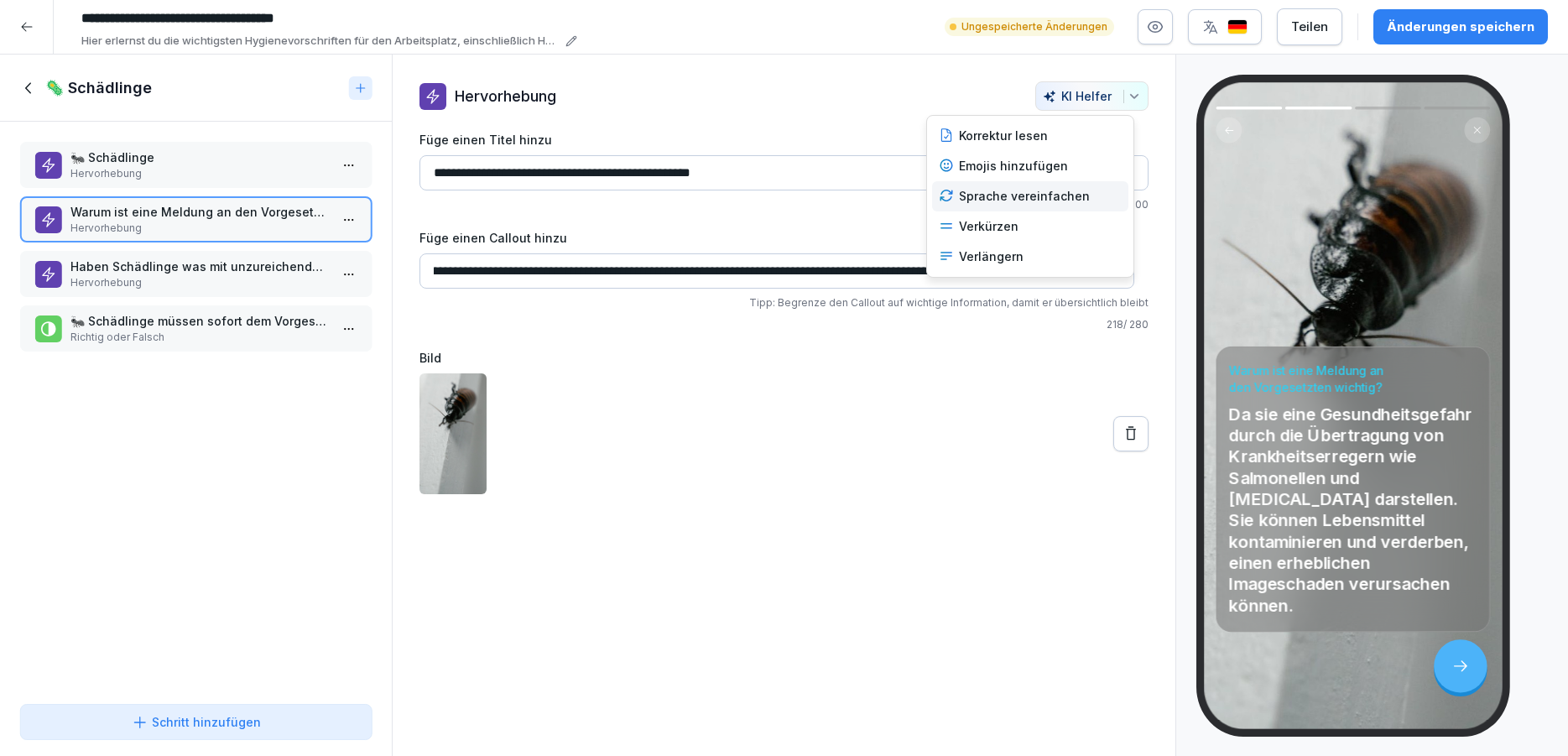
click at [1067, 196] on div "Sprache vereinfachen" at bounding box center [1030, 196] width 196 height 30
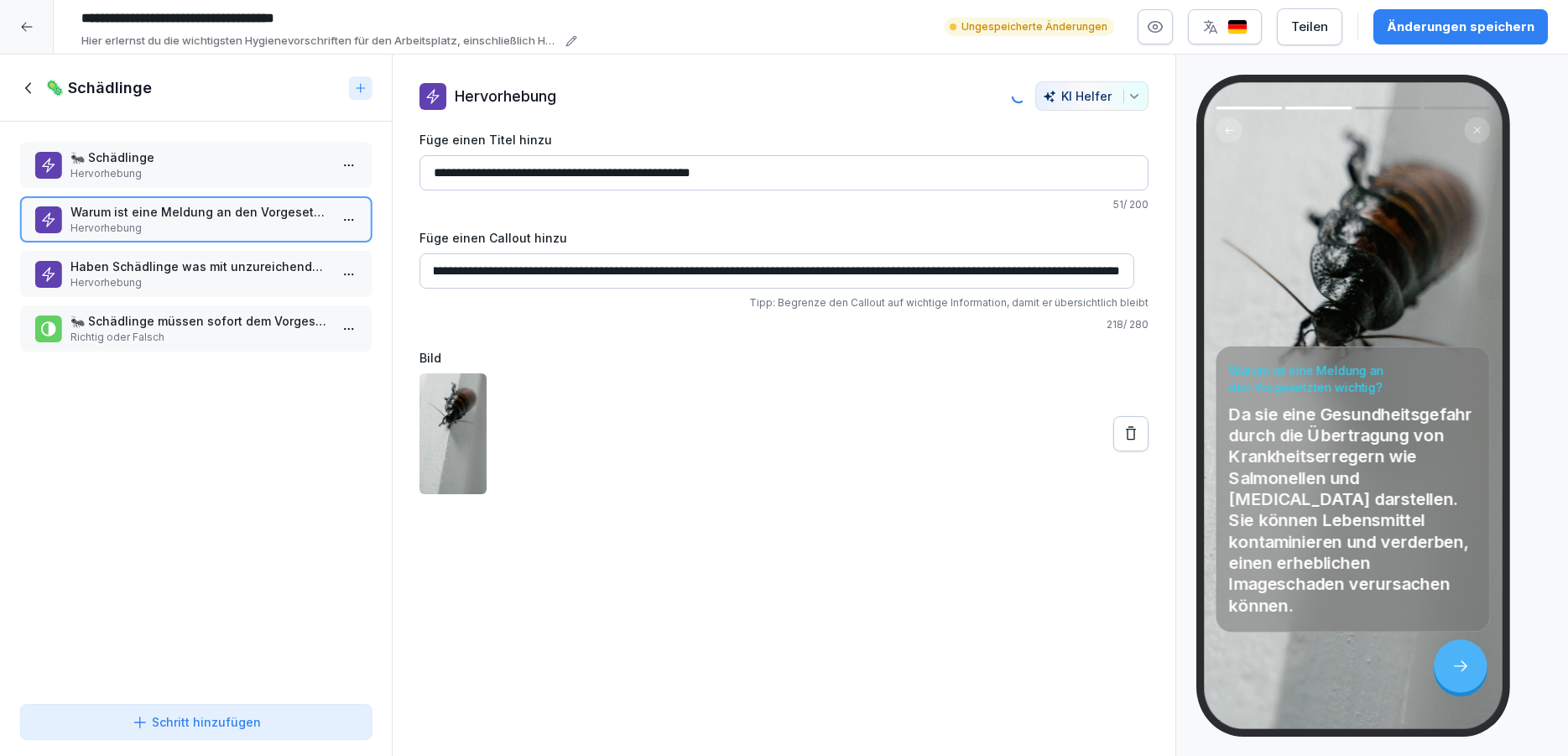
type input "**********"
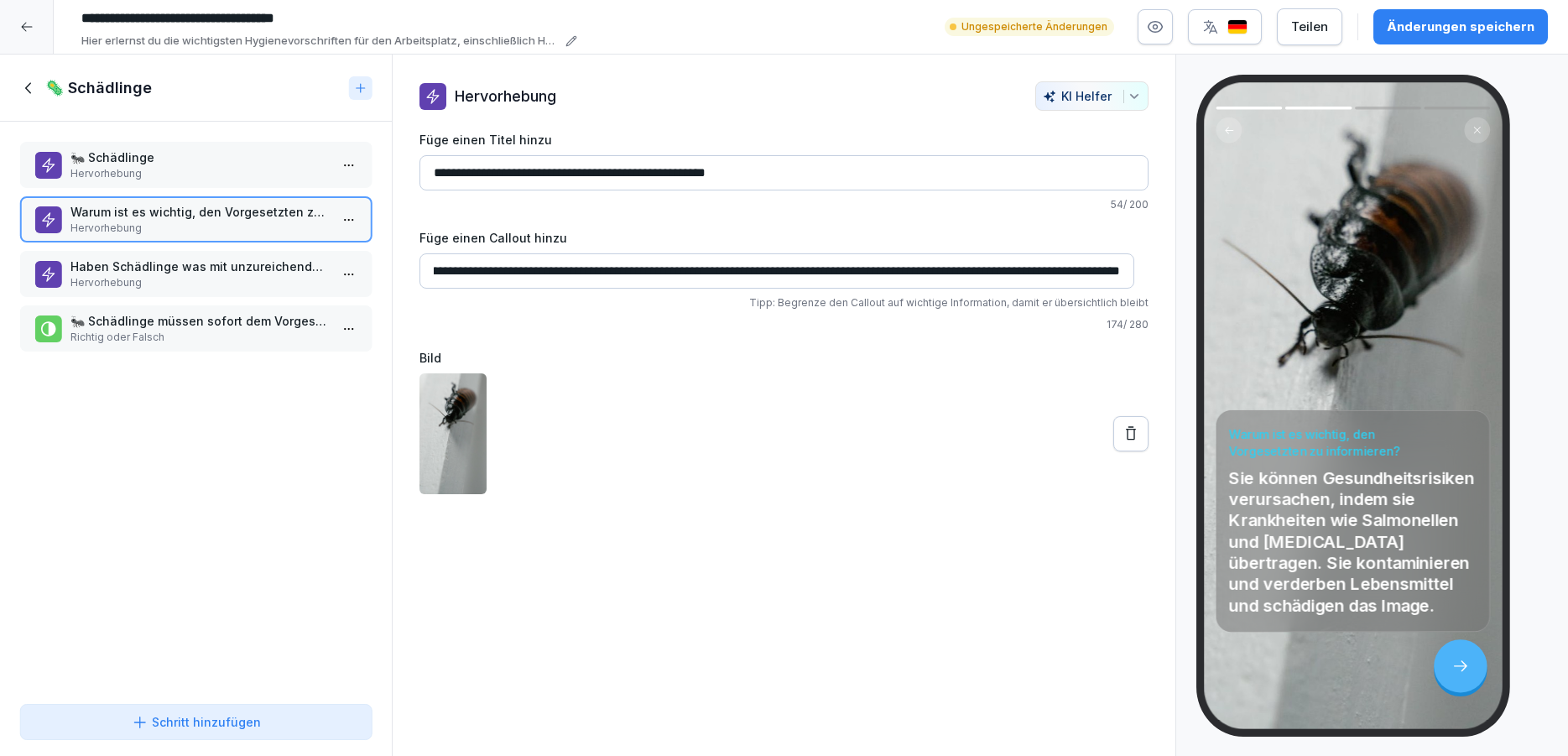
scroll to position [0, 392]
click at [1446, 22] on div "Änderungen speichern" at bounding box center [1460, 27] width 148 height 19
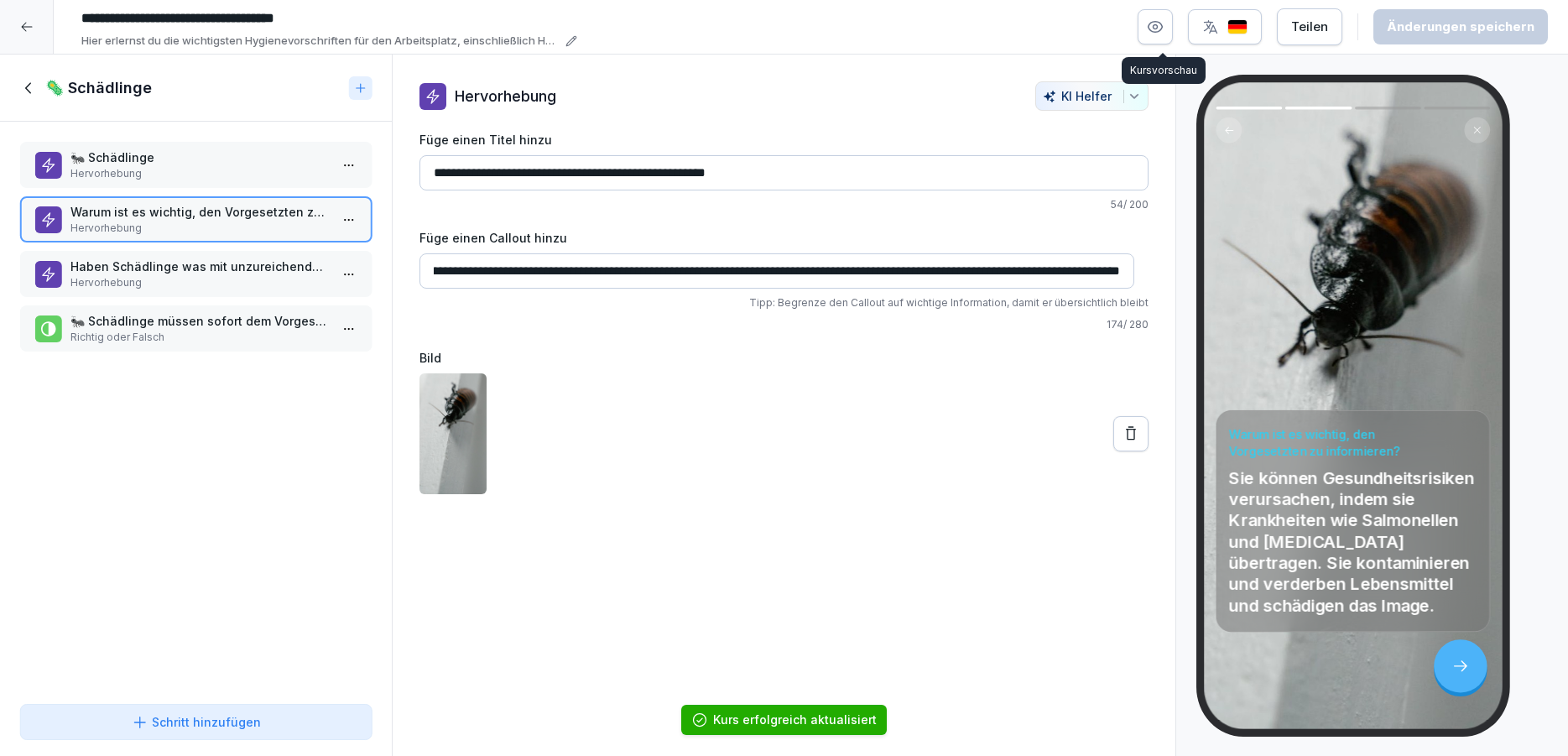
click at [1162, 22] on icon "button" at bounding box center [1155, 27] width 17 height 17
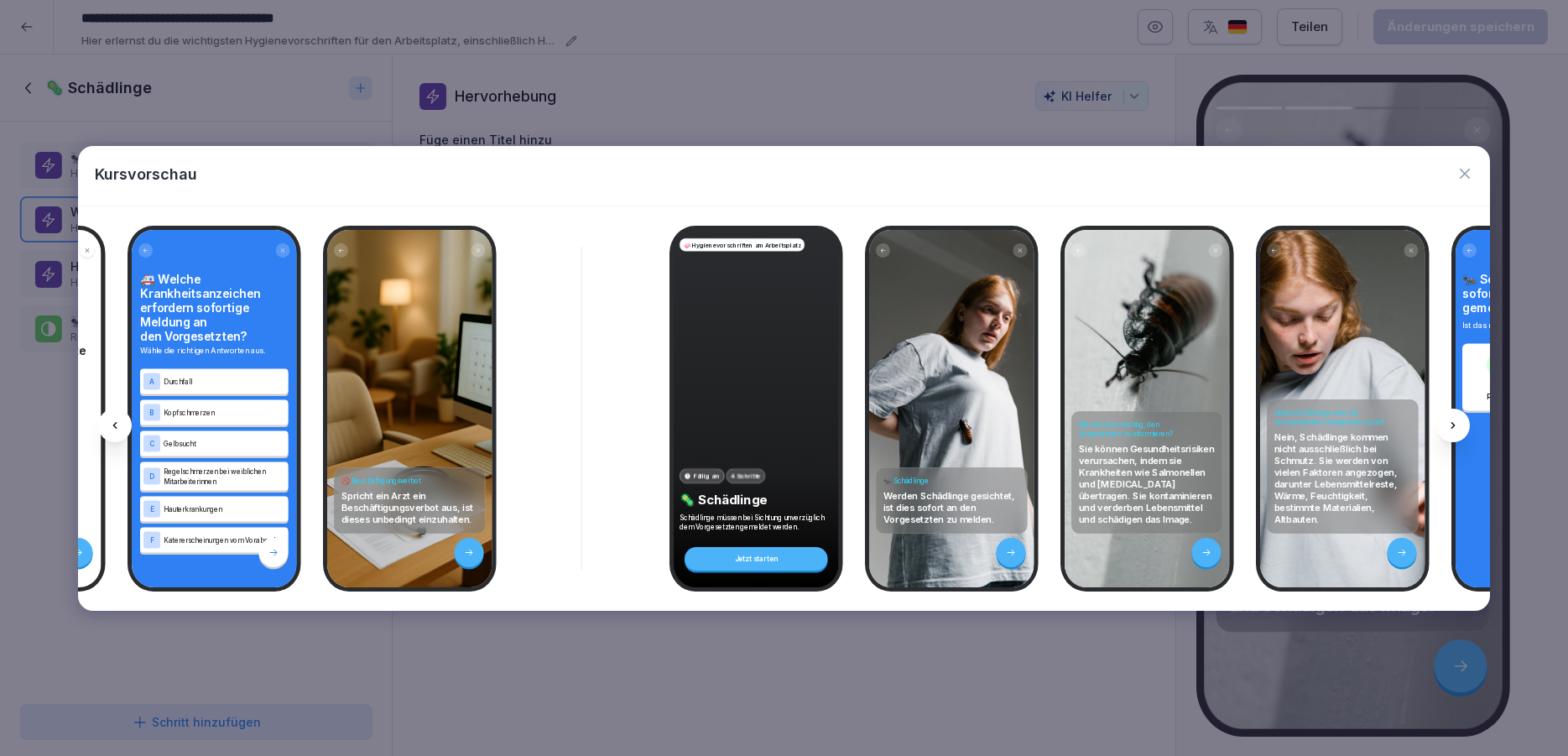
scroll to position [0, 7653]
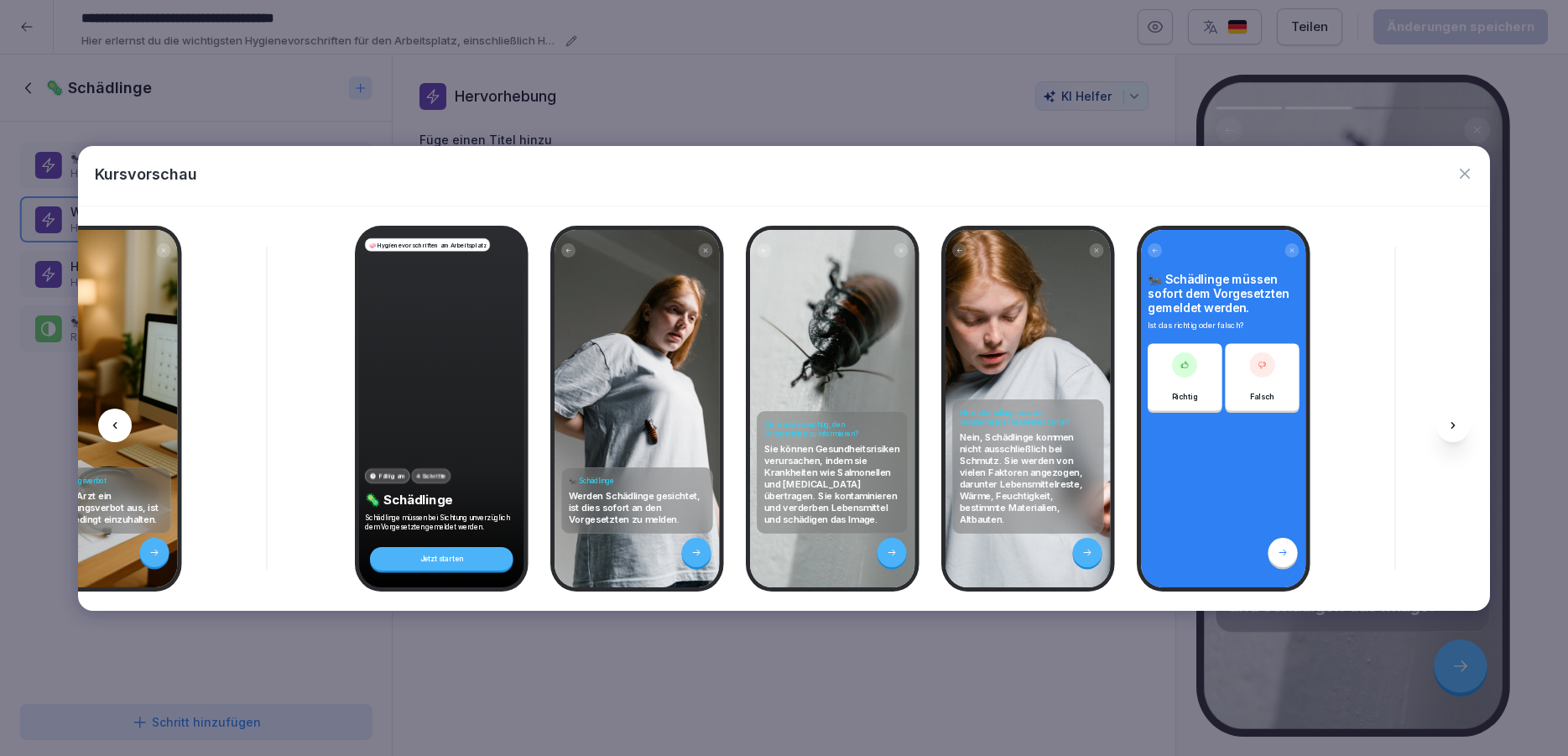
click at [1469, 166] on icon "button" at bounding box center [1465, 173] width 17 height 17
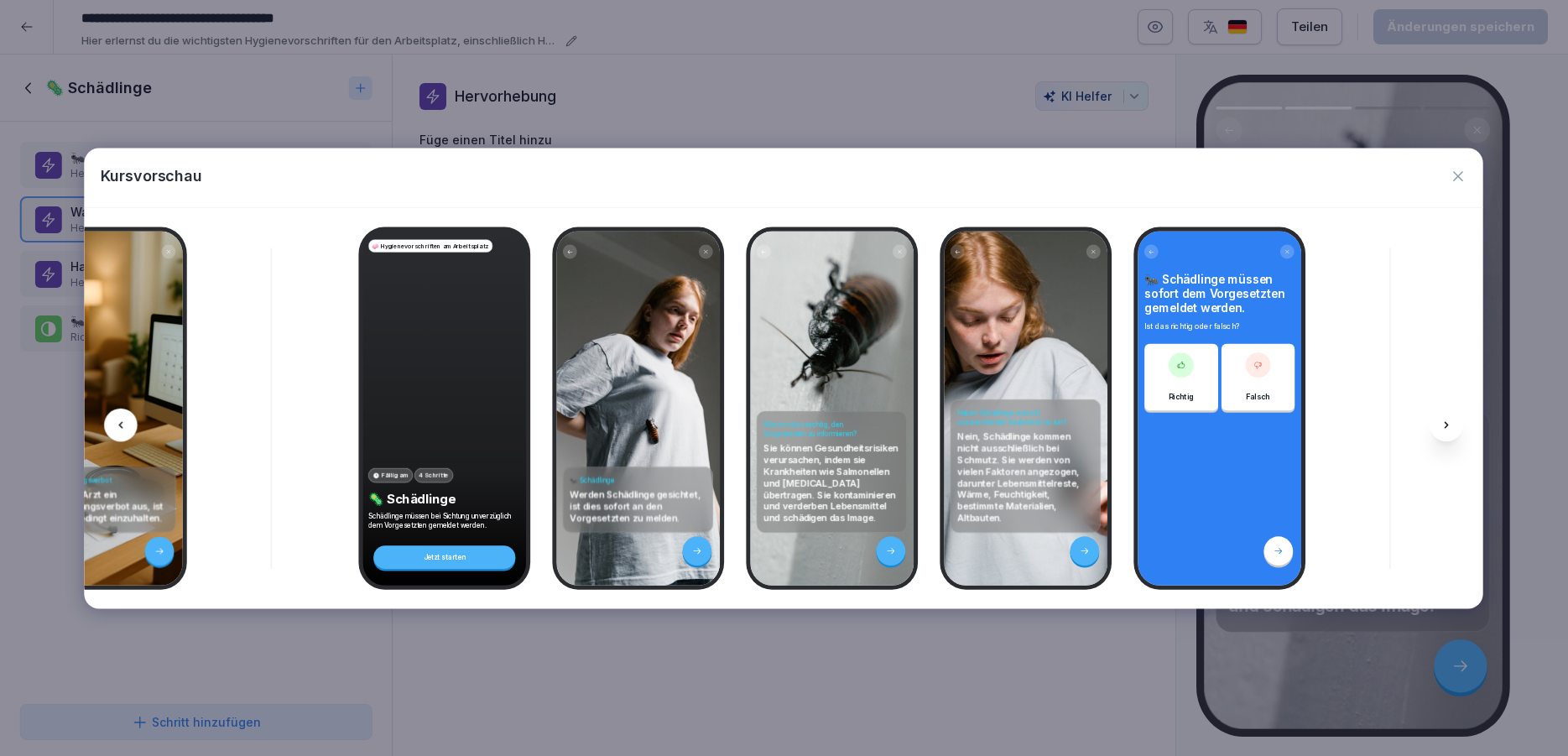
scroll to position [0, 392]
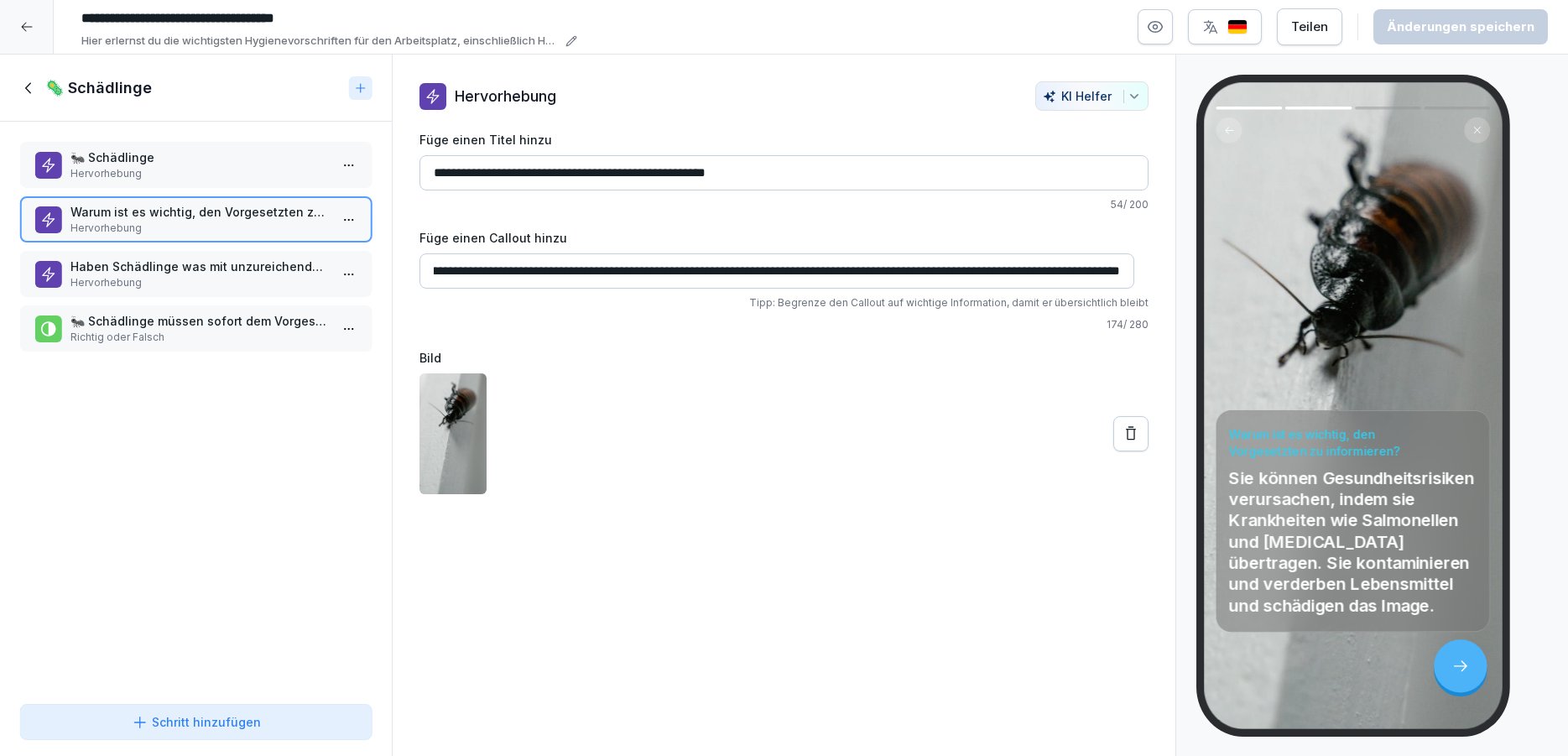
click at [19, 84] on div "🦠 Schädlinge" at bounding box center [196, 88] width 392 height 67
click at [26, 86] on icon at bounding box center [29, 88] width 19 height 19
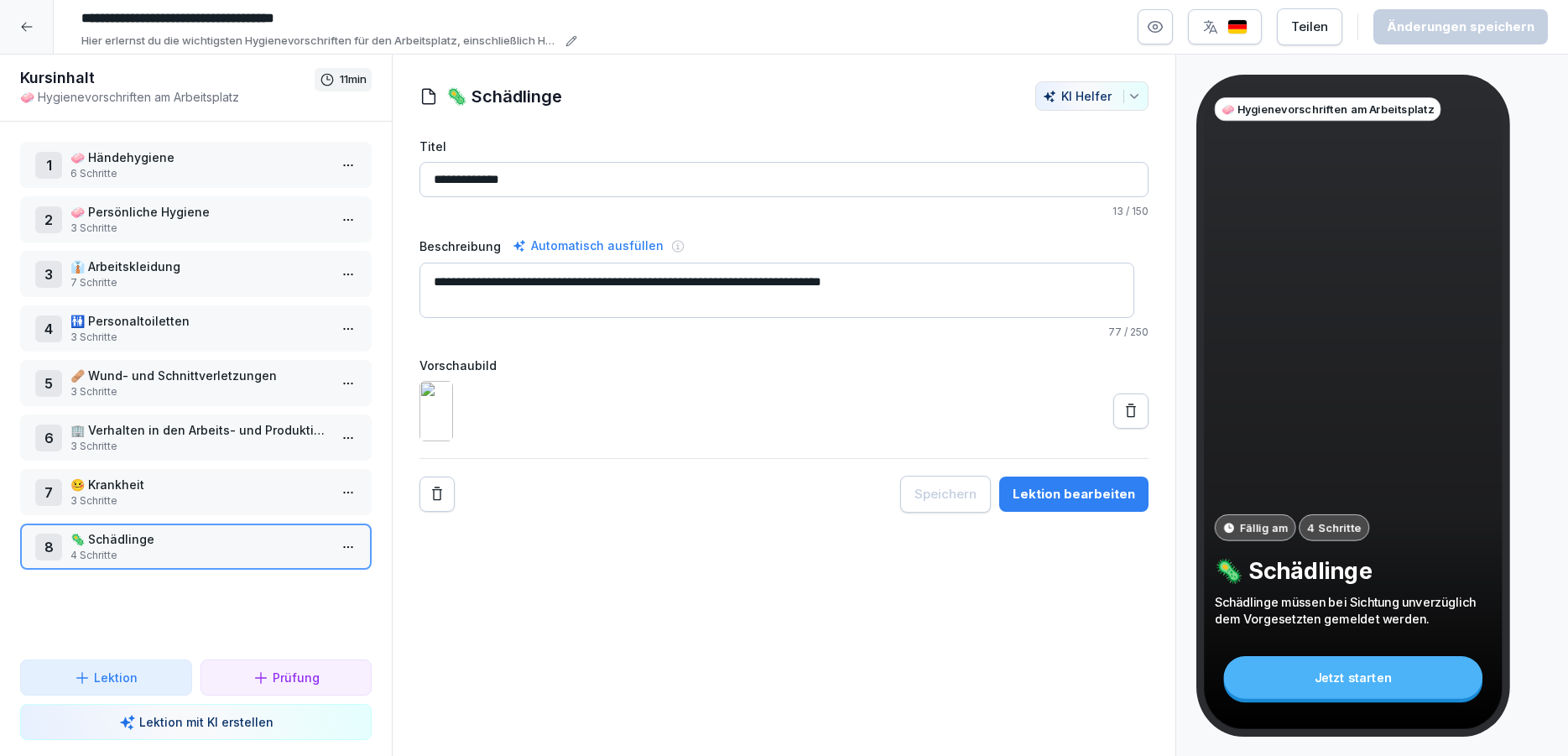
click at [27, 22] on icon at bounding box center [26, 26] width 13 height 13
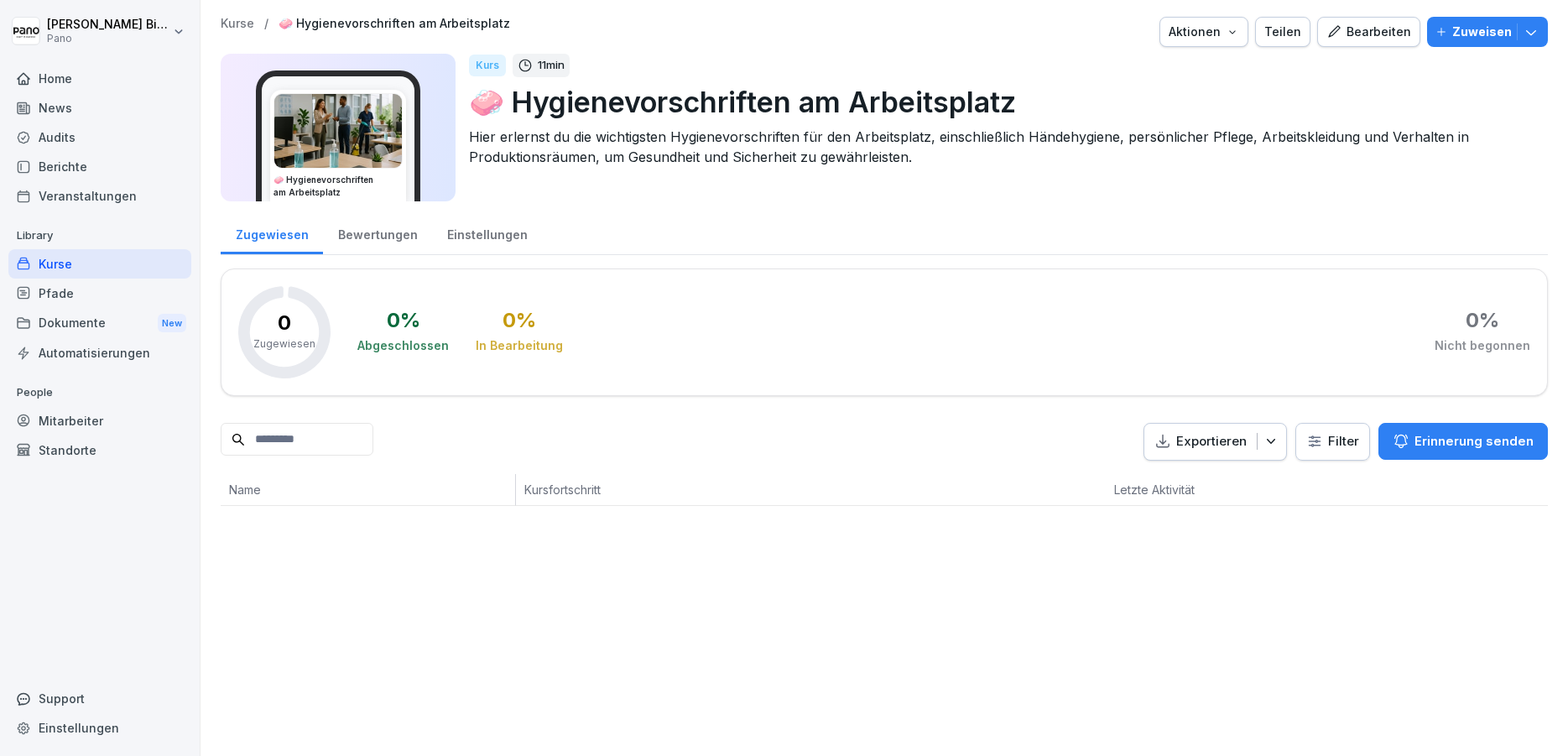
click at [352, 138] on img at bounding box center [338, 131] width 127 height 74
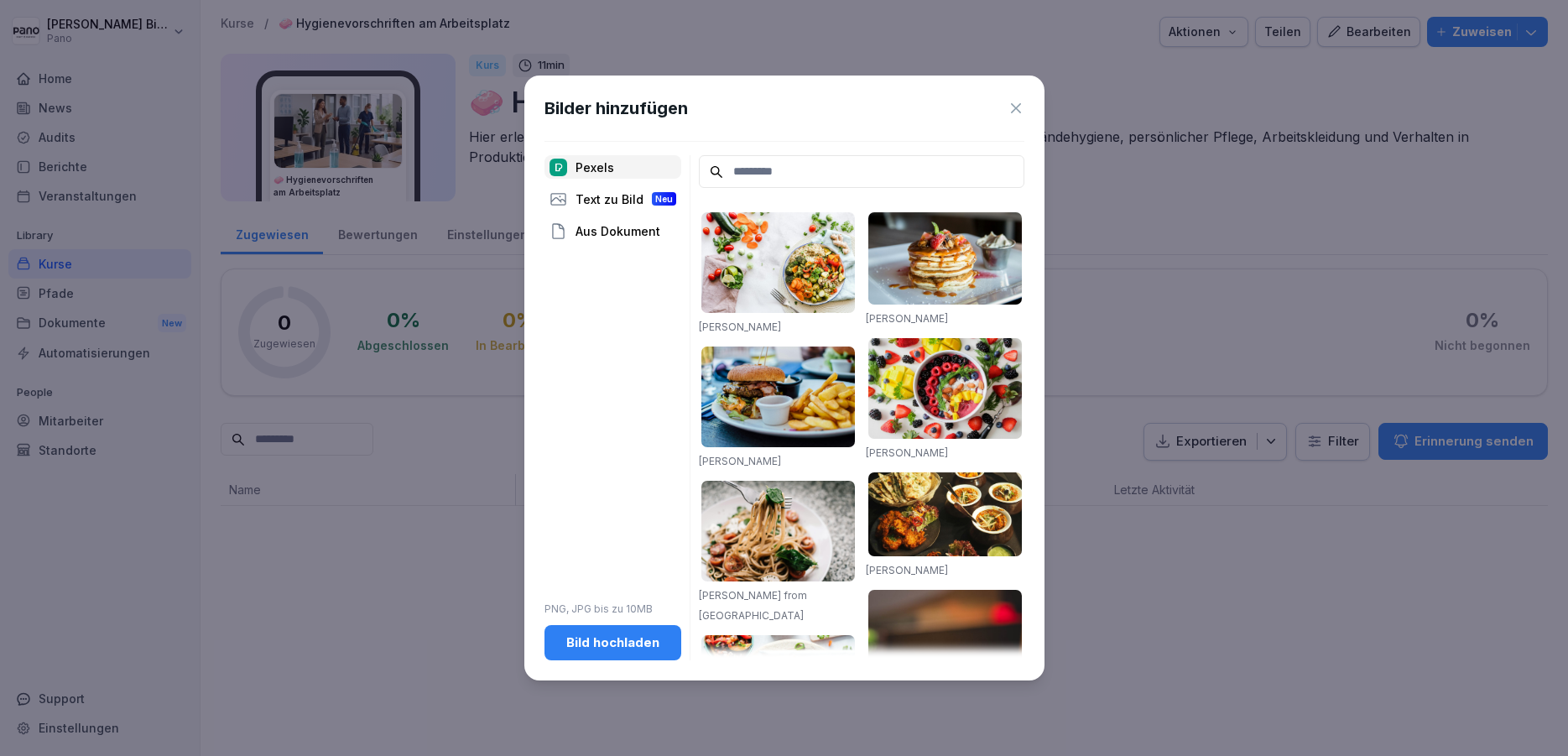
click at [901, 166] on input at bounding box center [861, 171] width 326 height 32
click at [616, 654] on button "Bild hochladen" at bounding box center [613, 642] width 136 height 35
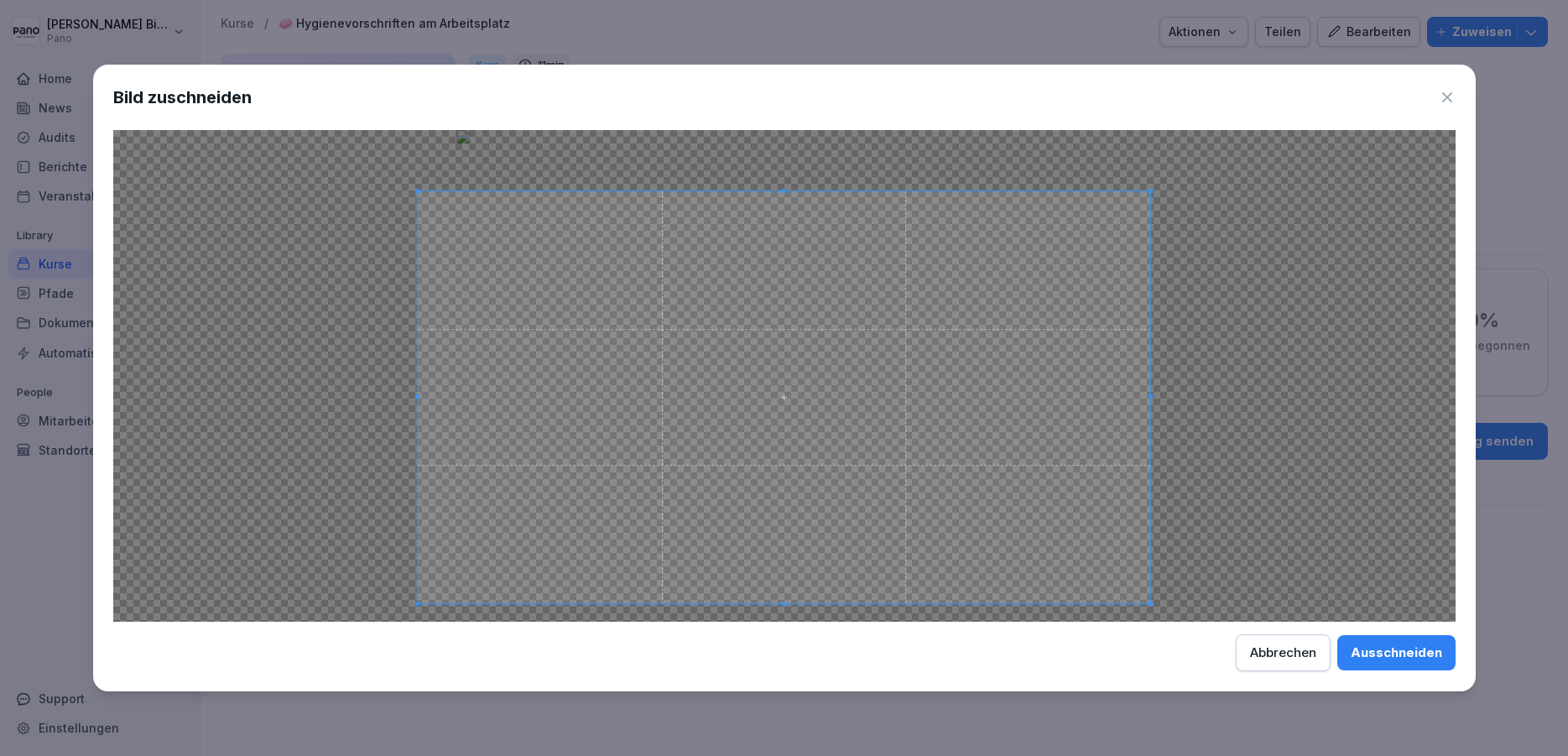
click at [456, 604] on span at bounding box center [784, 604] width 733 height 4
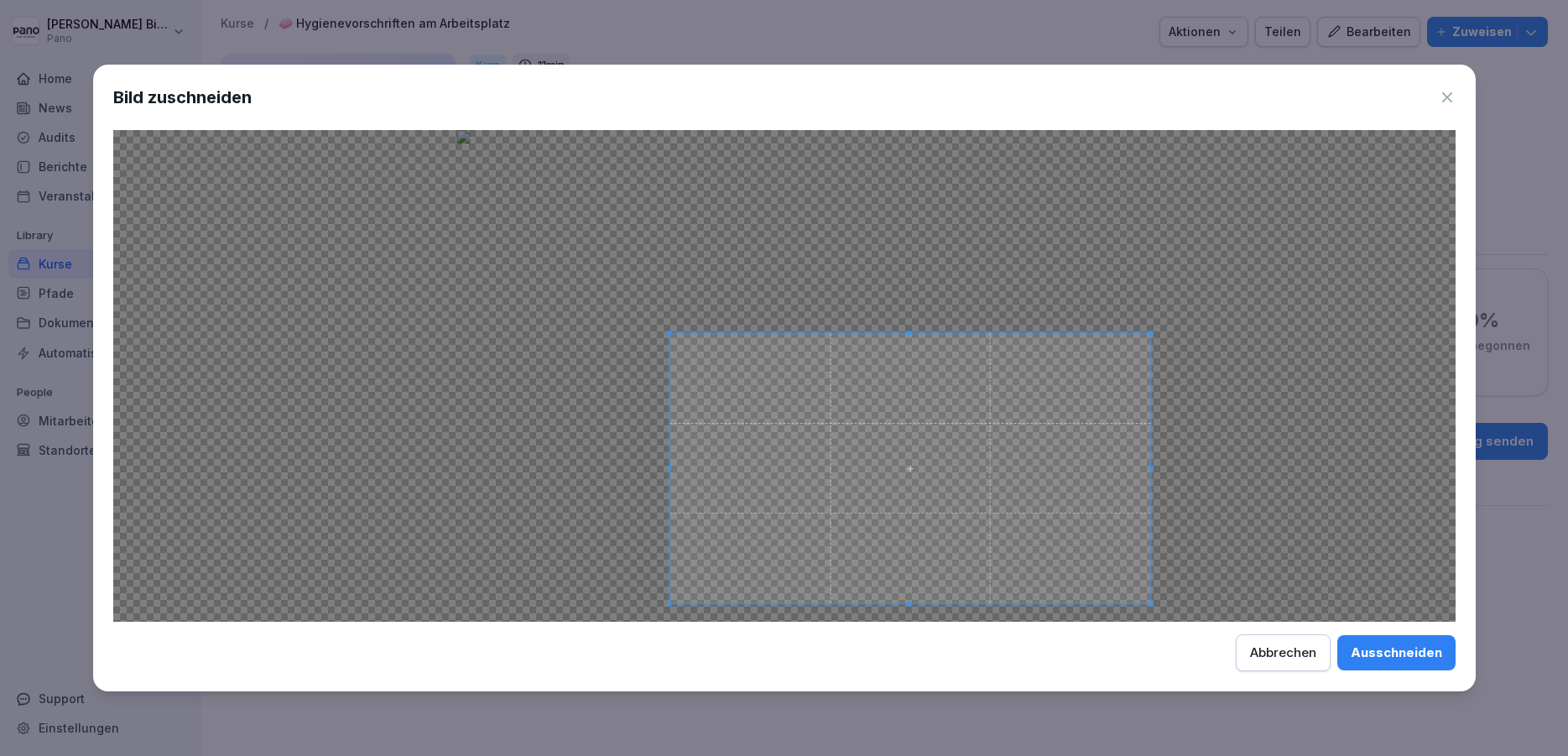
click at [885, 334] on div at bounding box center [910, 468] width 481 height 271
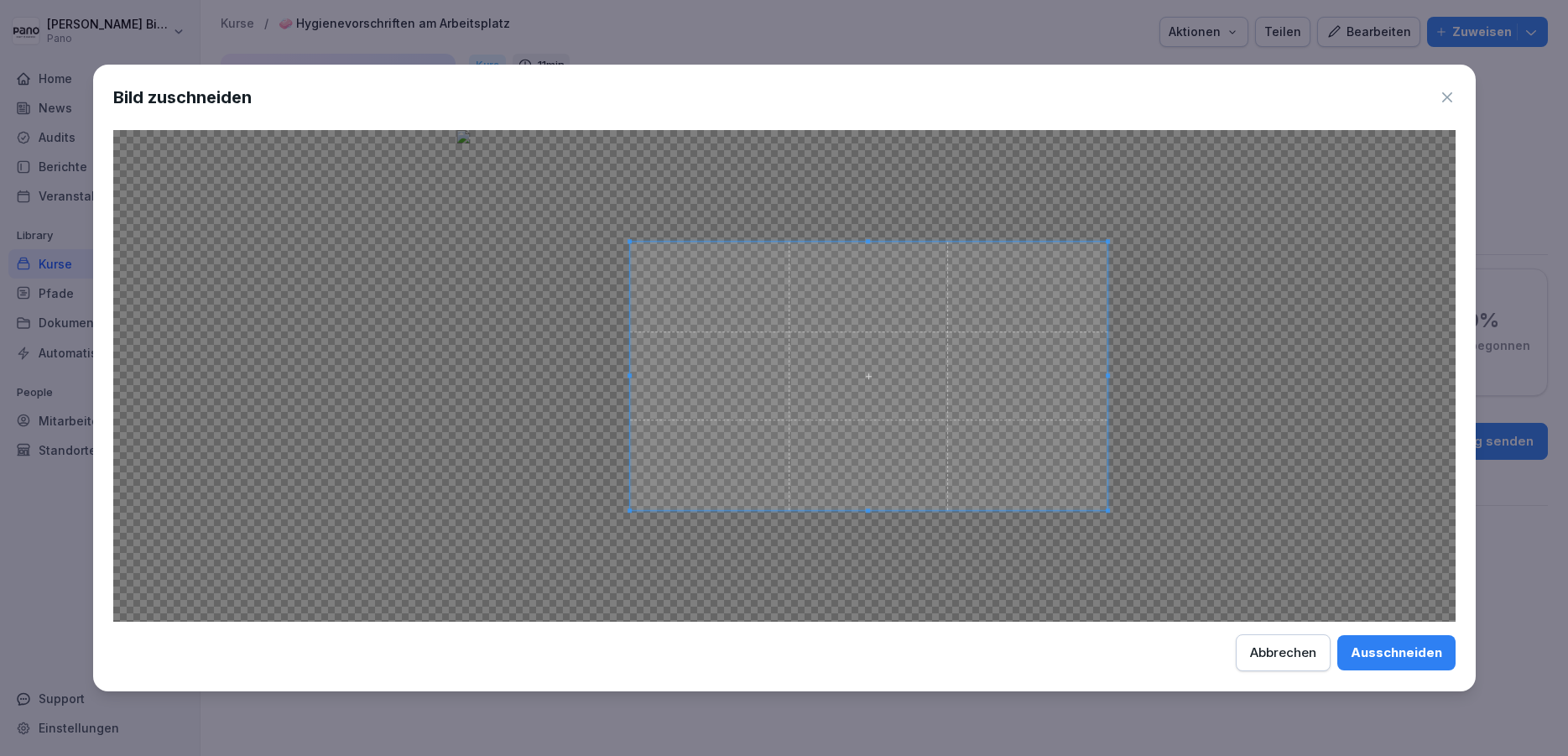
click at [937, 448] on span at bounding box center [868, 376] width 478 height 269
click at [1393, 653] on div "Ausschneiden" at bounding box center [1397, 652] width 91 height 19
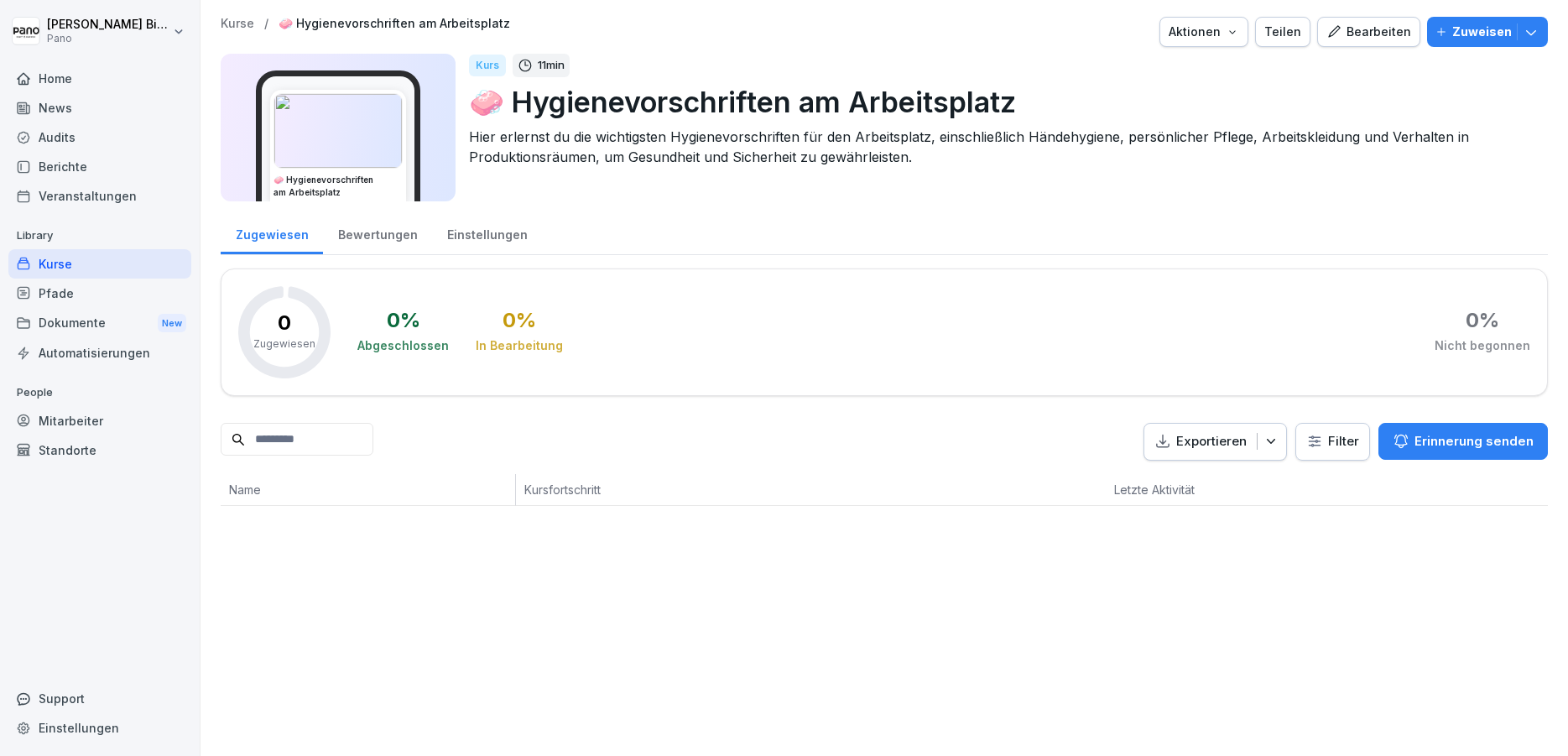
click at [57, 292] on div "Pfade" at bounding box center [100, 293] width 183 height 30
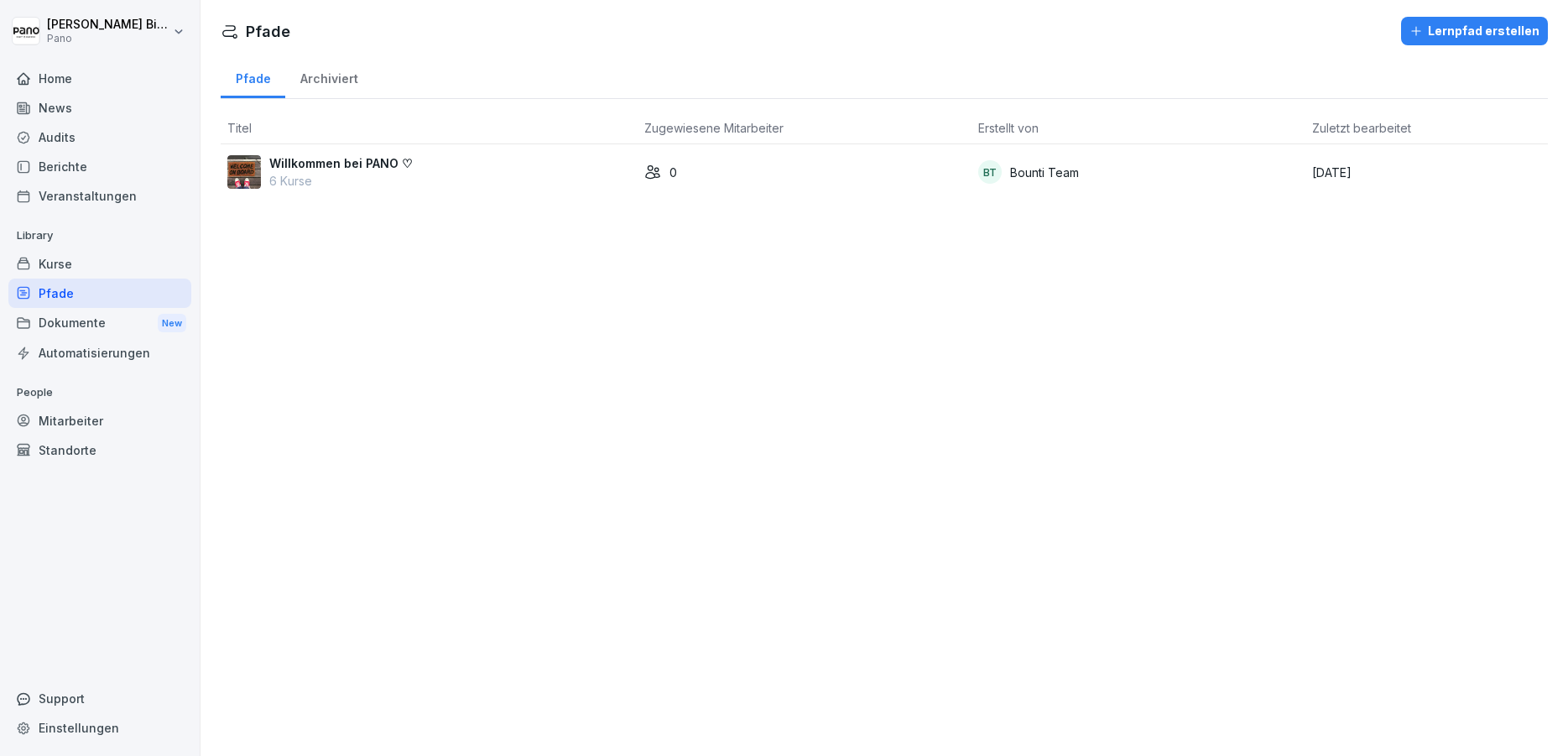
click at [66, 260] on div "Kurse" at bounding box center [100, 264] width 183 height 30
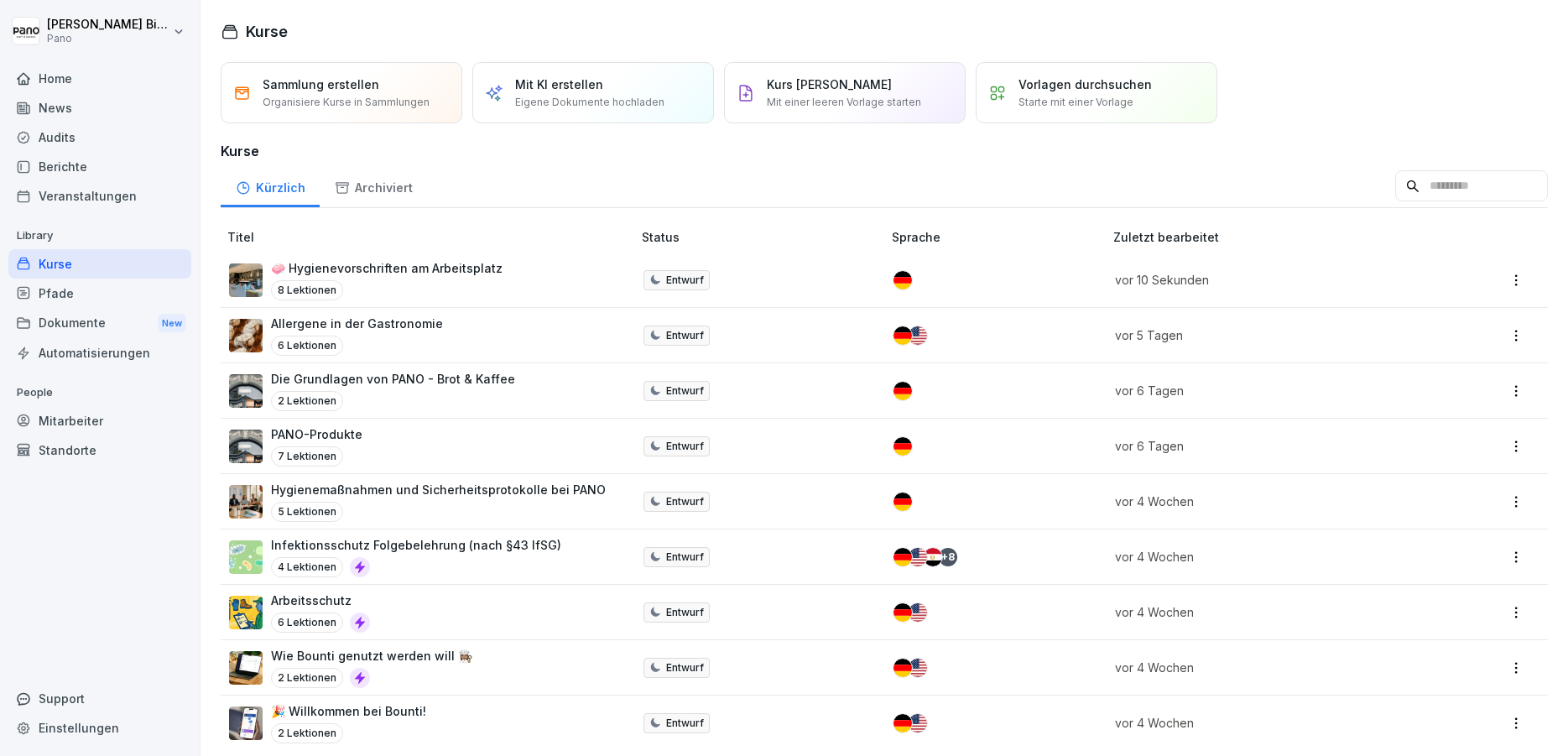
click at [394, 266] on p "🧼 Hygienevorschriften am Arbeitsplatz" at bounding box center [387, 268] width 231 height 18
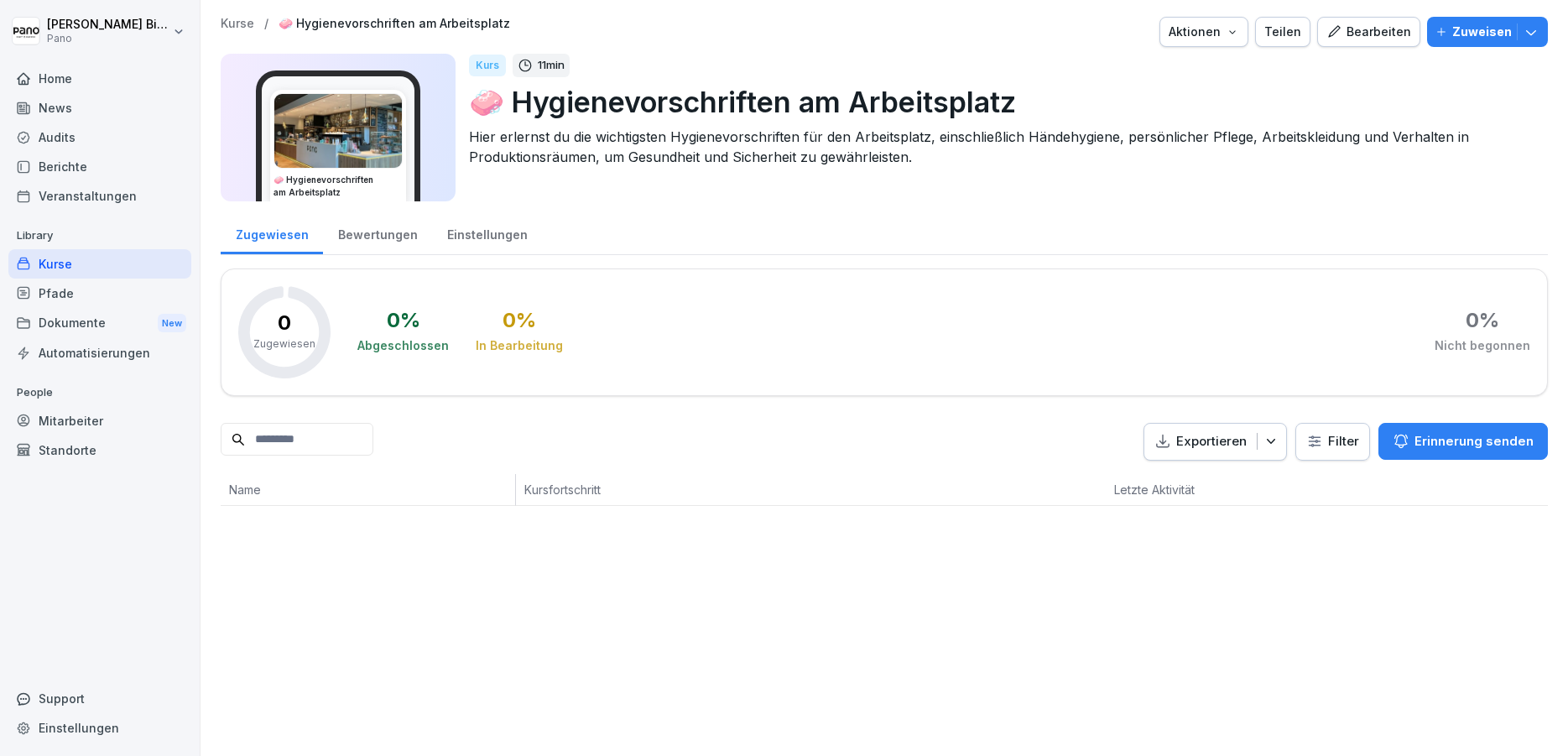
click at [388, 235] on div "Bewertungen" at bounding box center [378, 233] width 109 height 43
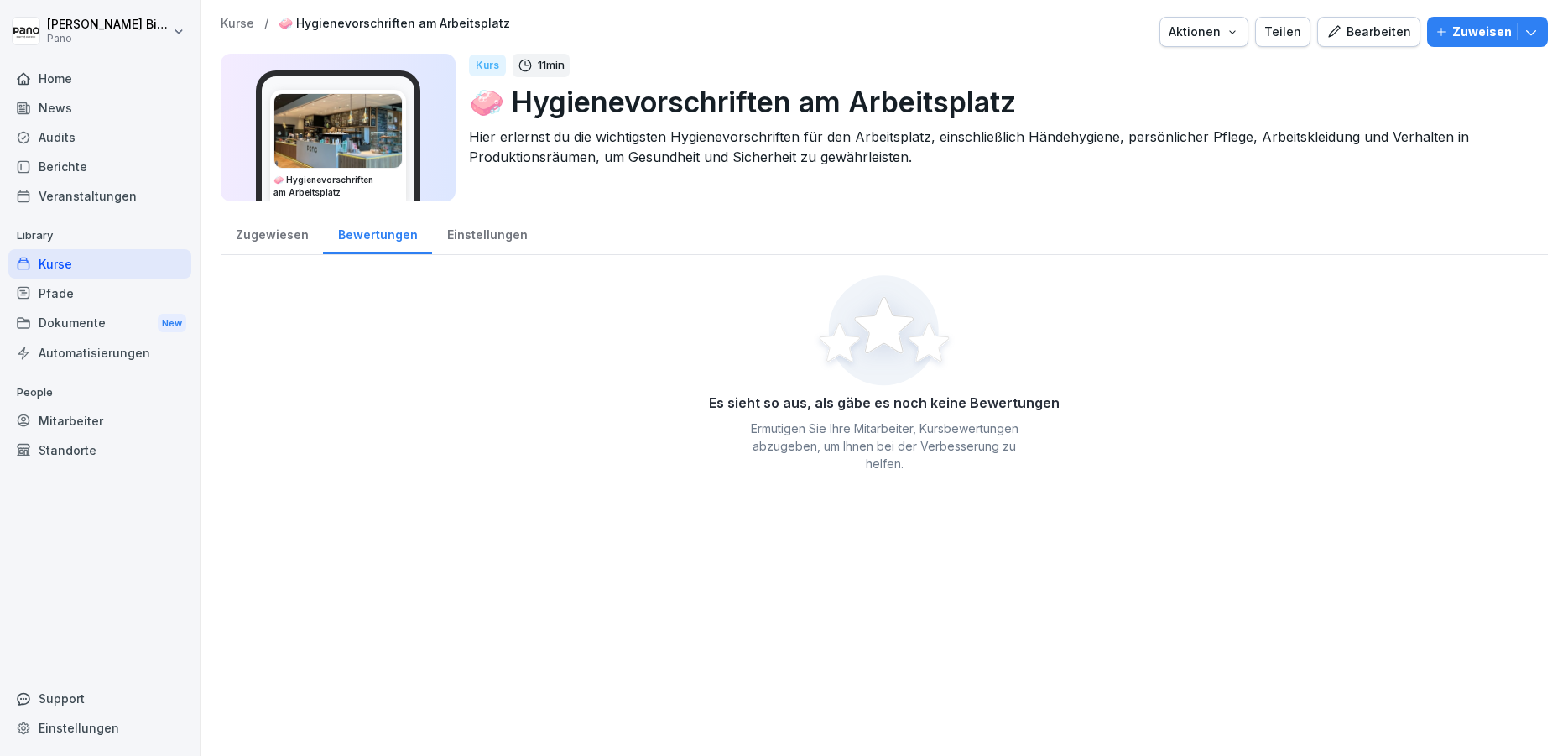
click at [251, 234] on div "Zugewiesen" at bounding box center [272, 233] width 102 height 43
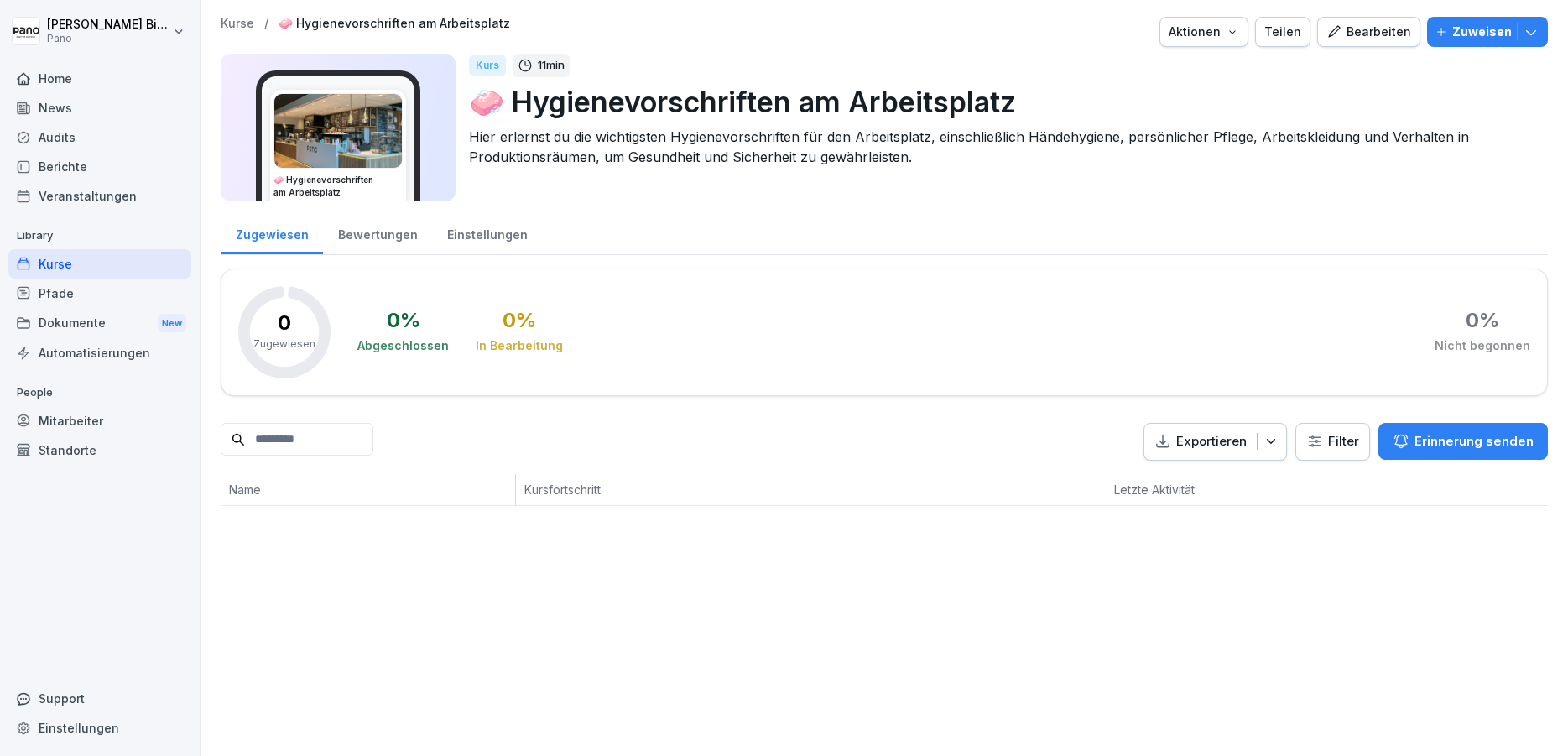
click at [112, 273] on div "Kurse" at bounding box center [100, 264] width 183 height 30
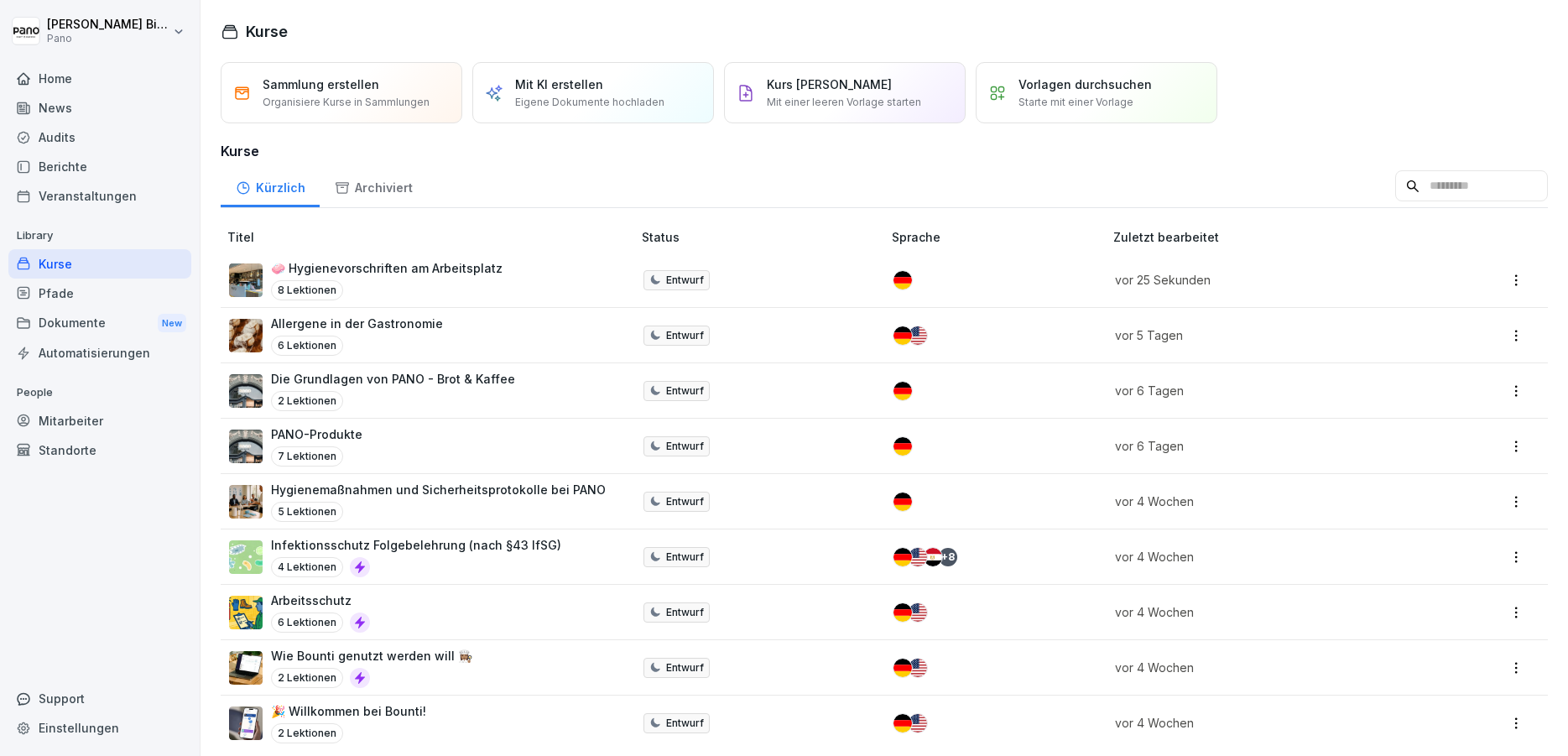
click at [433, 275] on p "🧼 Hygienevorschriften am Arbeitsplatz" at bounding box center [387, 268] width 231 height 18
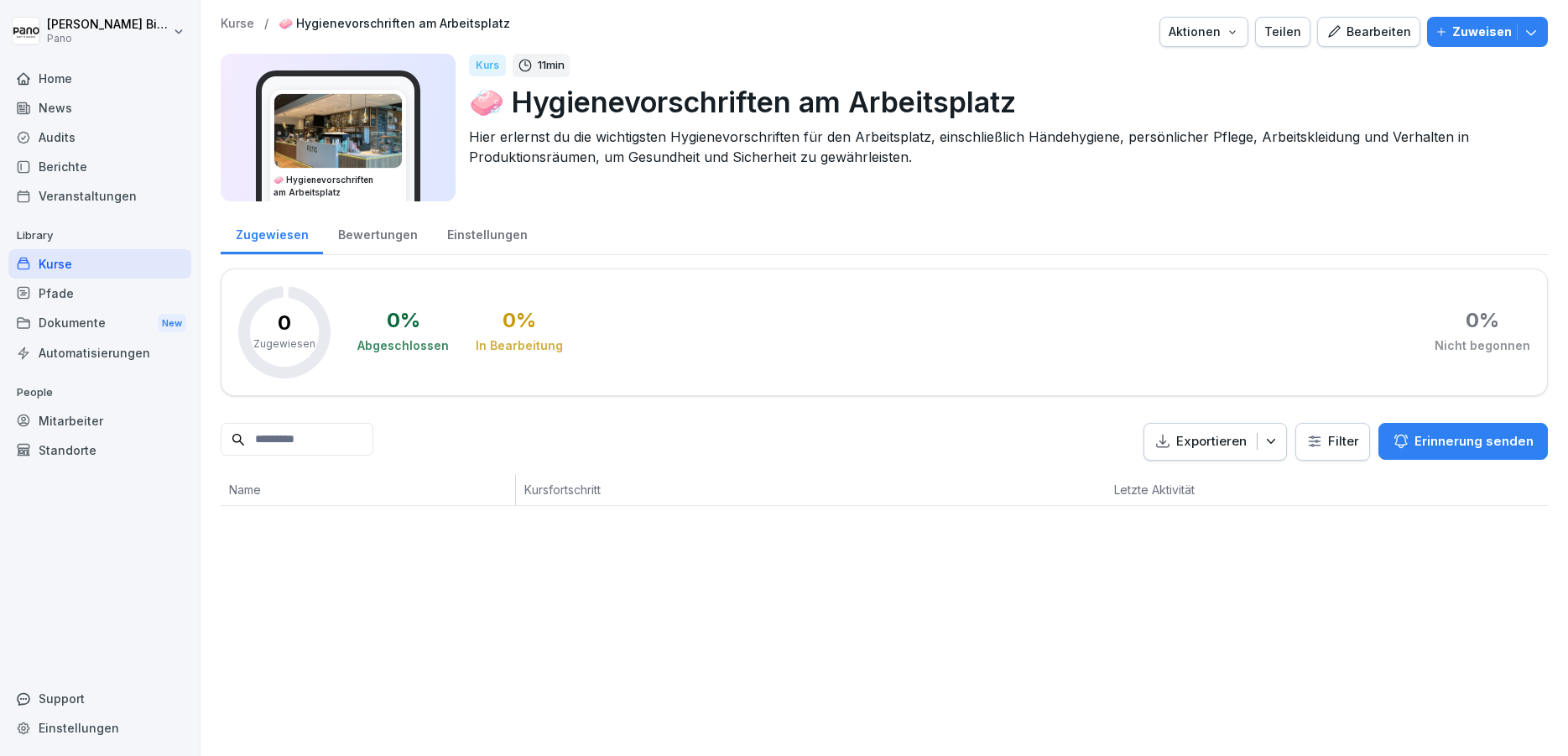
click at [744, 100] on p "🧼 Hygienevorschriften am Arbeitsplatz" at bounding box center [1002, 102] width 1066 height 43
click at [622, 97] on p "🧼 Hygienevorschriften am Arbeitsplatz" at bounding box center [1002, 102] width 1066 height 43
click at [502, 97] on p "🧼 Hygienevorschriften am Arbeitsplatz" at bounding box center [1002, 102] width 1066 height 43
drag, startPoint x: 1348, startPoint y: 24, endPoint x: 1029, endPoint y: 100, distance: 327.9
click at [1348, 23] on div "Bearbeiten" at bounding box center [1369, 31] width 84 height 19
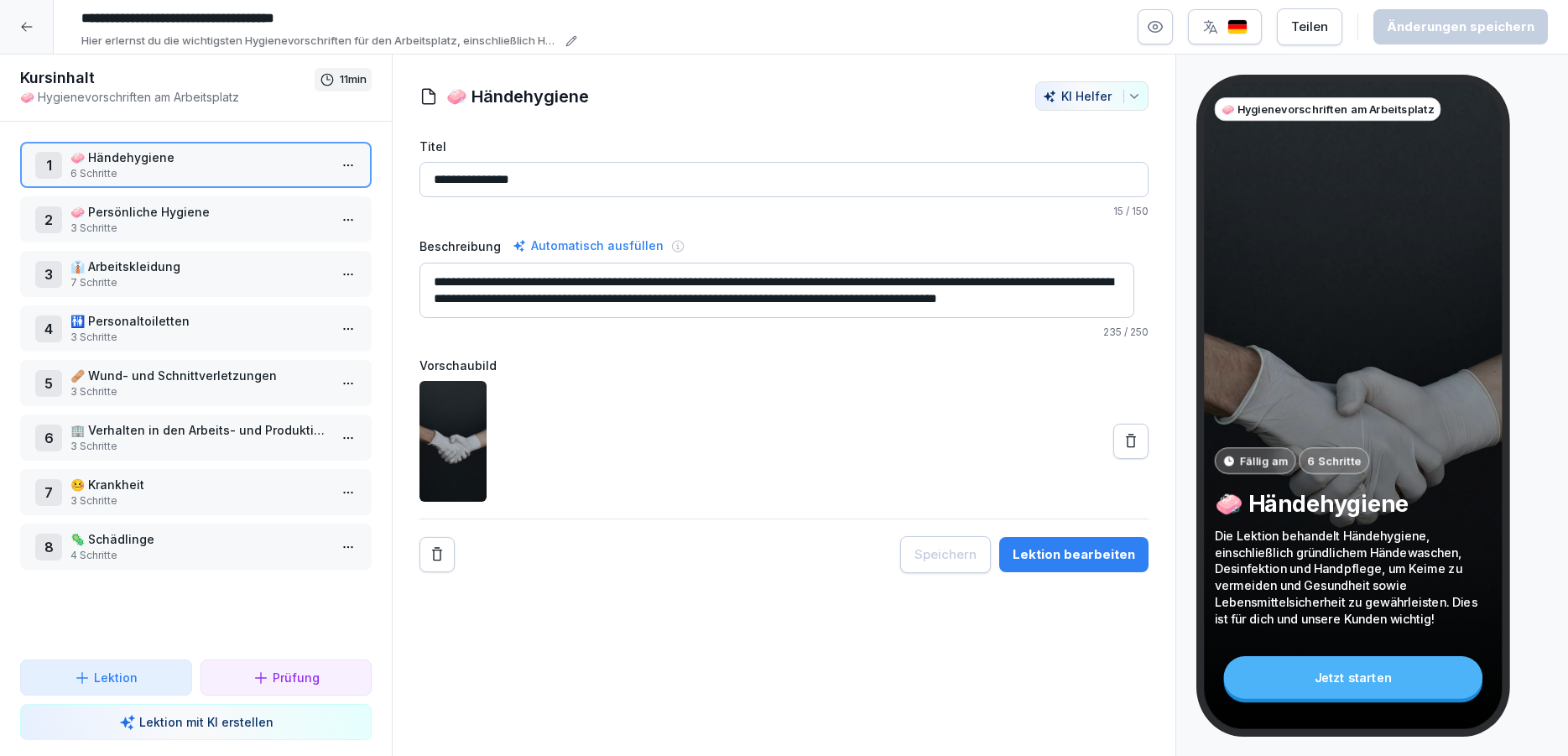
click at [87, 88] on p "🧼 Hygienevorschriften am Arbeitsplatz" at bounding box center [167, 97] width 294 height 18
click at [71, 77] on h1 "Kursinhalt" at bounding box center [167, 78] width 294 height 20
click at [76, 93] on p "🧼 Hygienevorschriften am Arbeitsplatz" at bounding box center [167, 97] width 294 height 18
drag, startPoint x: 180, startPoint y: 100, endPoint x: 226, endPoint y: 98, distance: 46.0
click at [181, 100] on p "🧼 Hygienevorschriften am Arbeitsplatz" at bounding box center [167, 97] width 294 height 18
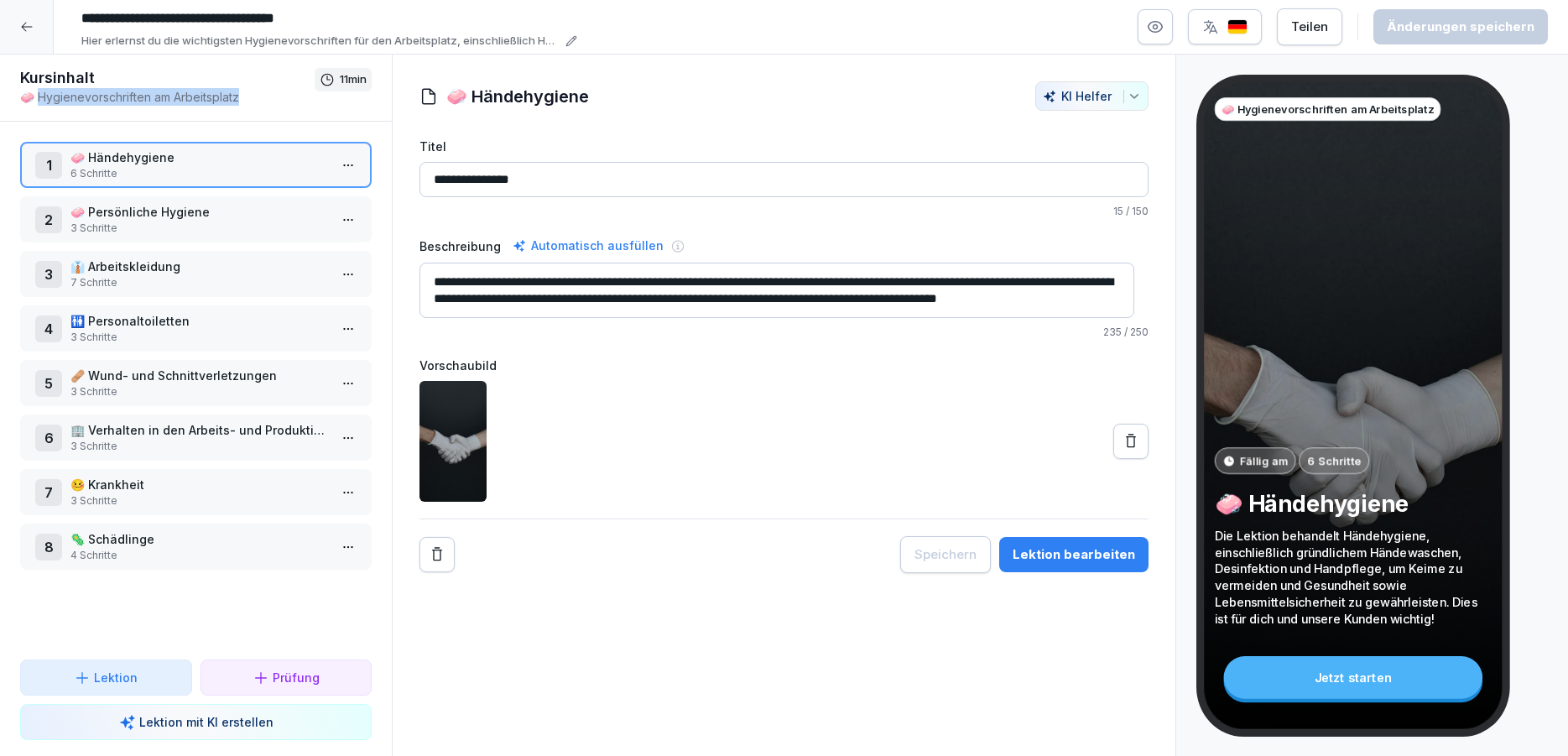
drag, startPoint x: 233, startPoint y: 94, endPoint x: 44, endPoint y: 100, distance: 189.1
click at [44, 100] on p "🧼 Hygienevorschriften am Arbeitsplatz" at bounding box center [167, 97] width 294 height 18
click at [20, 28] on div at bounding box center [27, 27] width 54 height 54
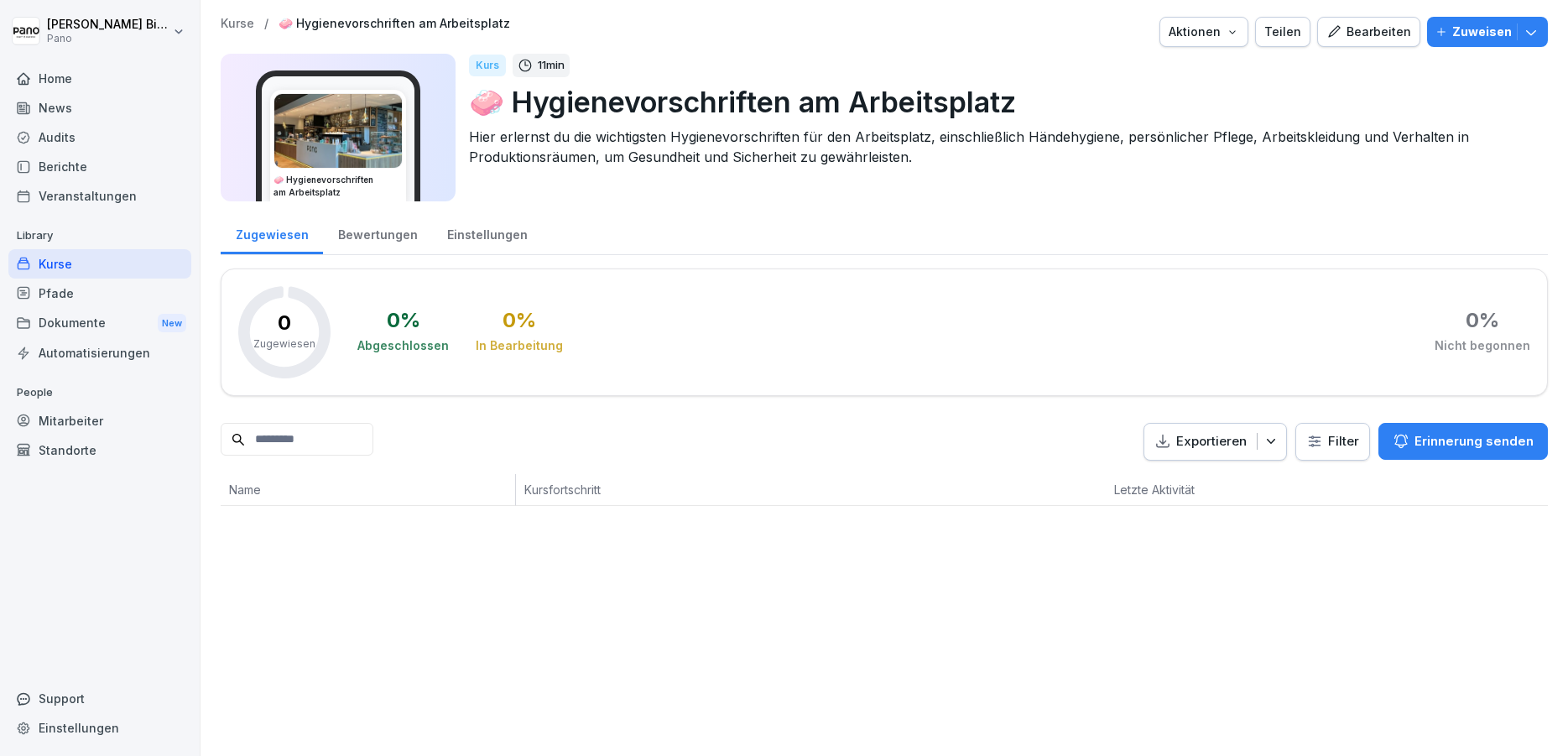
click at [367, 13] on div "Kurse / 🧼 Hygienevorschriften am Arbeitsplatz Aktionen Teilen Bearbeiten Zuweis…" at bounding box center [884, 261] width 1368 height 523
click at [363, 22] on p "🧼 Hygienevorschriften am Arbeitsplatz" at bounding box center [395, 24] width 231 height 14
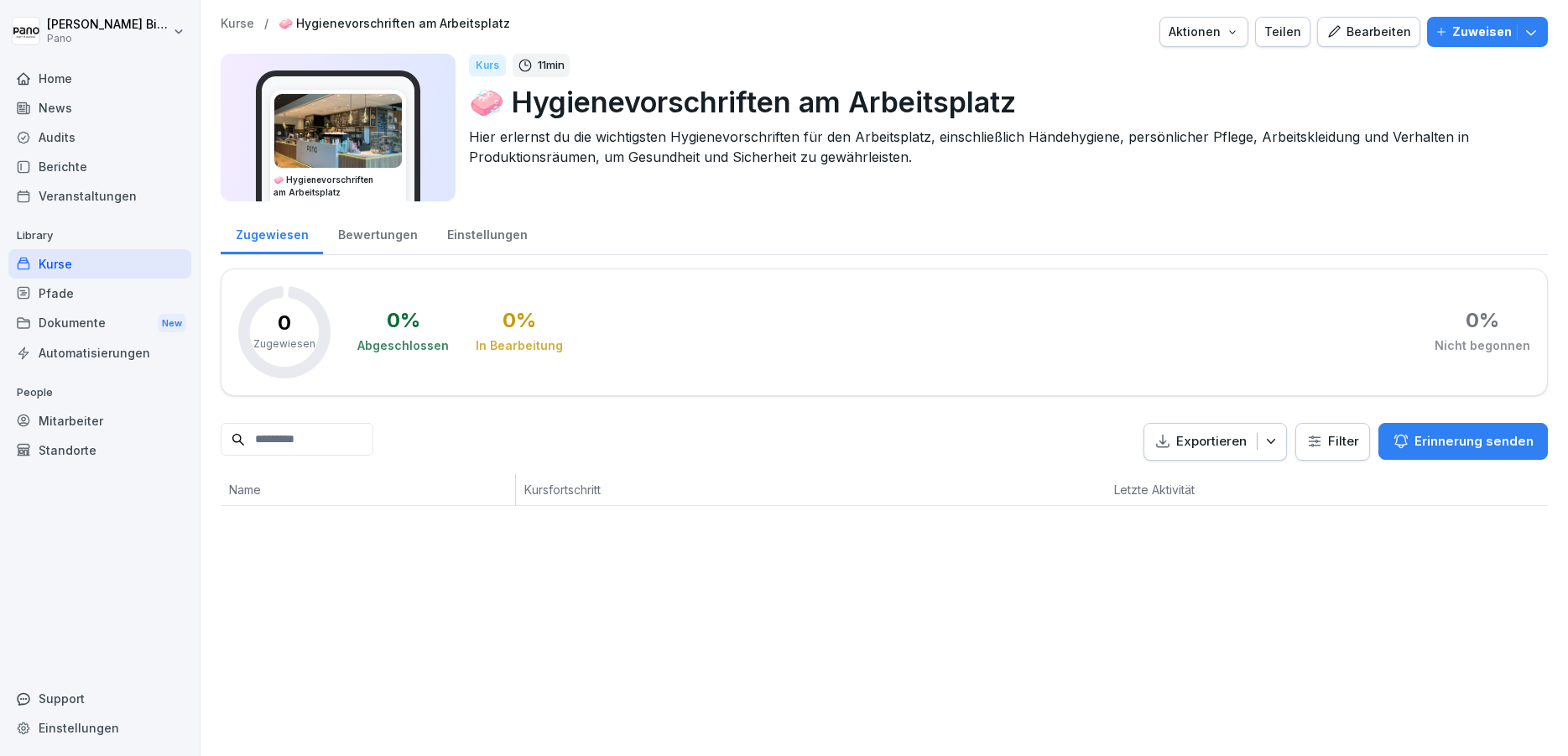
click at [363, 22] on p "🧼 Hygienevorschriften am Arbeitsplatz" at bounding box center [395, 24] width 231 height 14
click at [234, 20] on p "Kurse" at bounding box center [237, 24] width 33 height 14
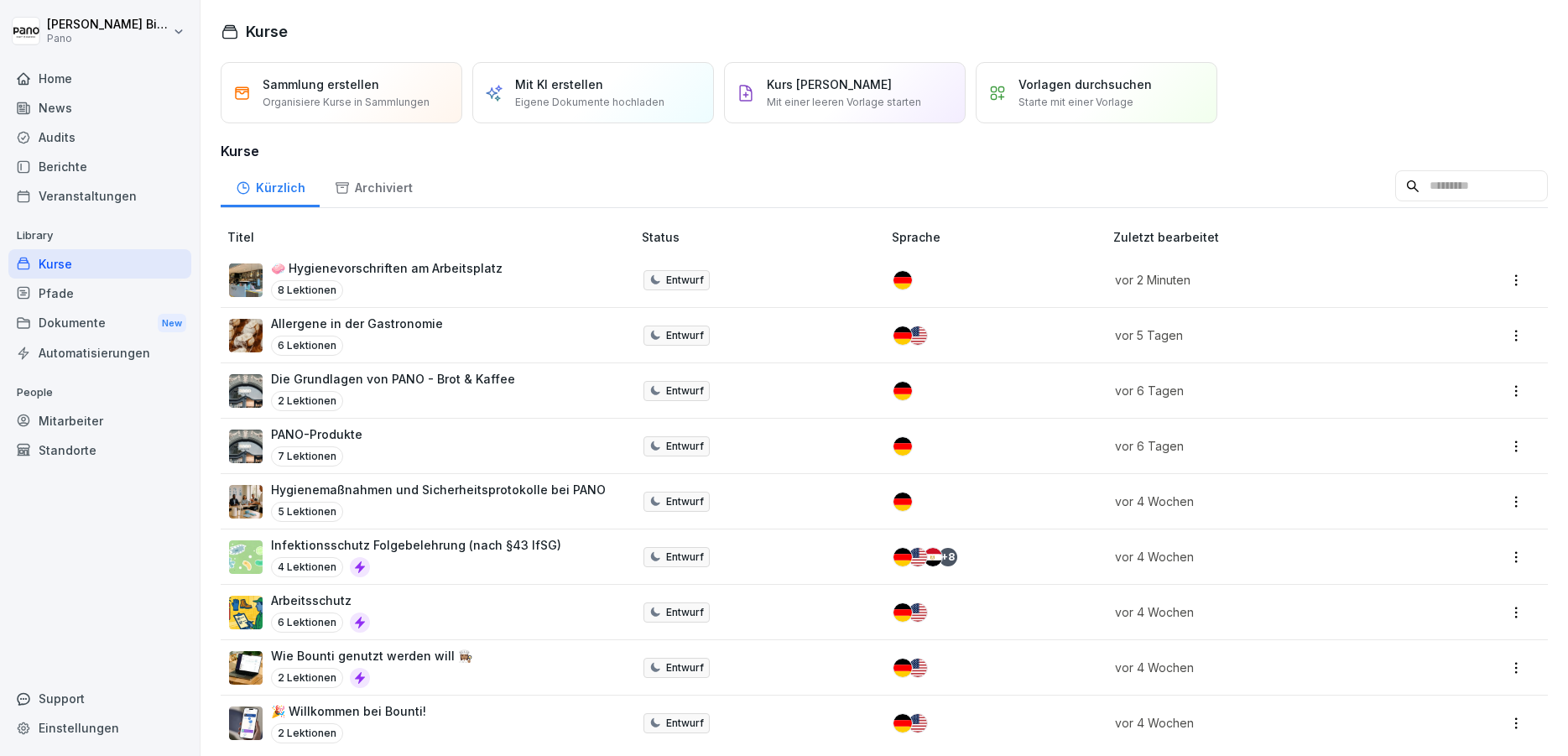
click at [438, 267] on p "🧼 Hygienevorschriften am Arbeitsplatz" at bounding box center [387, 268] width 231 height 18
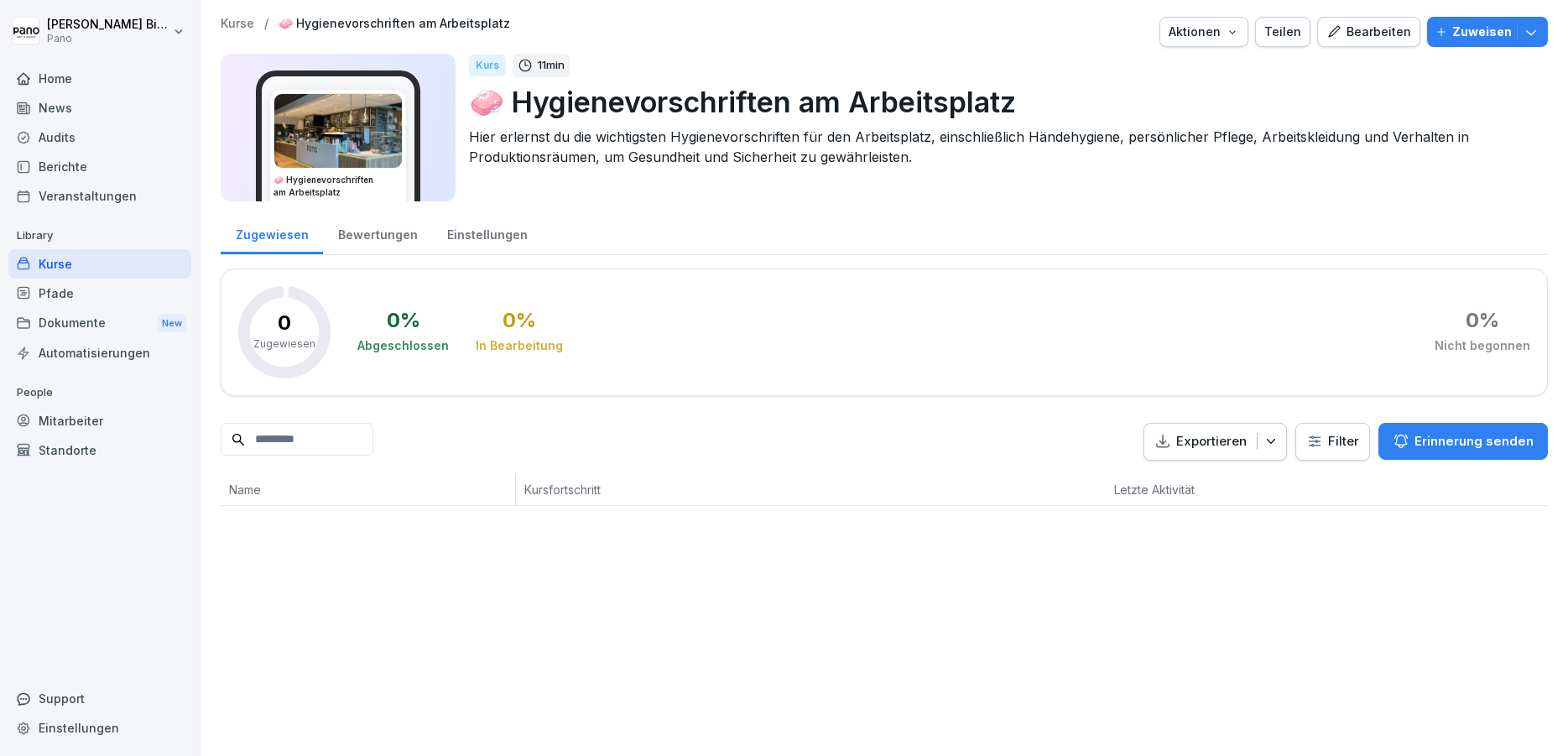
click at [627, 111] on p "🧼 Hygienevorschriften am Arbeitsplatz" at bounding box center [1002, 102] width 1066 height 43
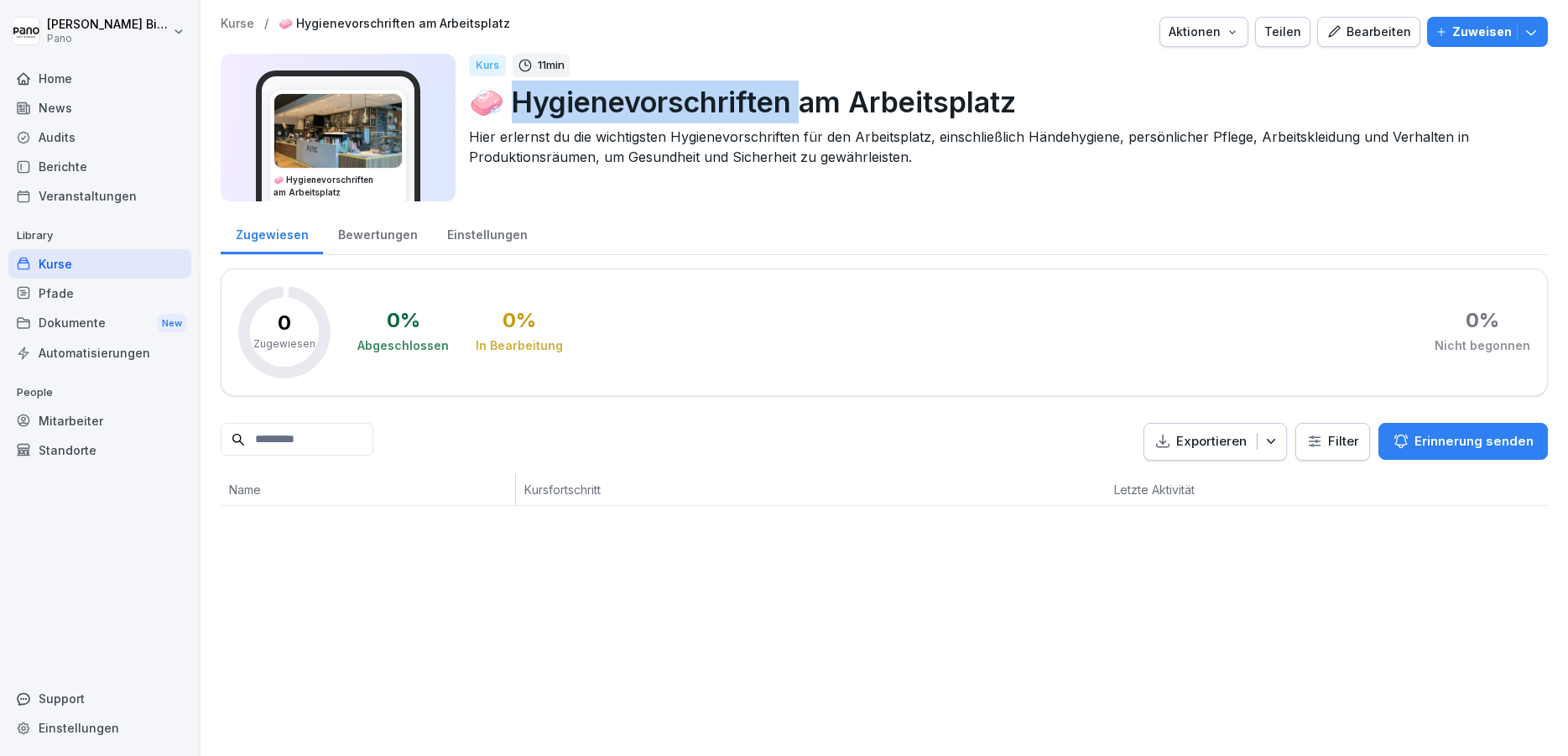
click at [627, 110] on p "🧼 Hygienevorschriften am Arbeitsplatz" at bounding box center [1002, 102] width 1066 height 43
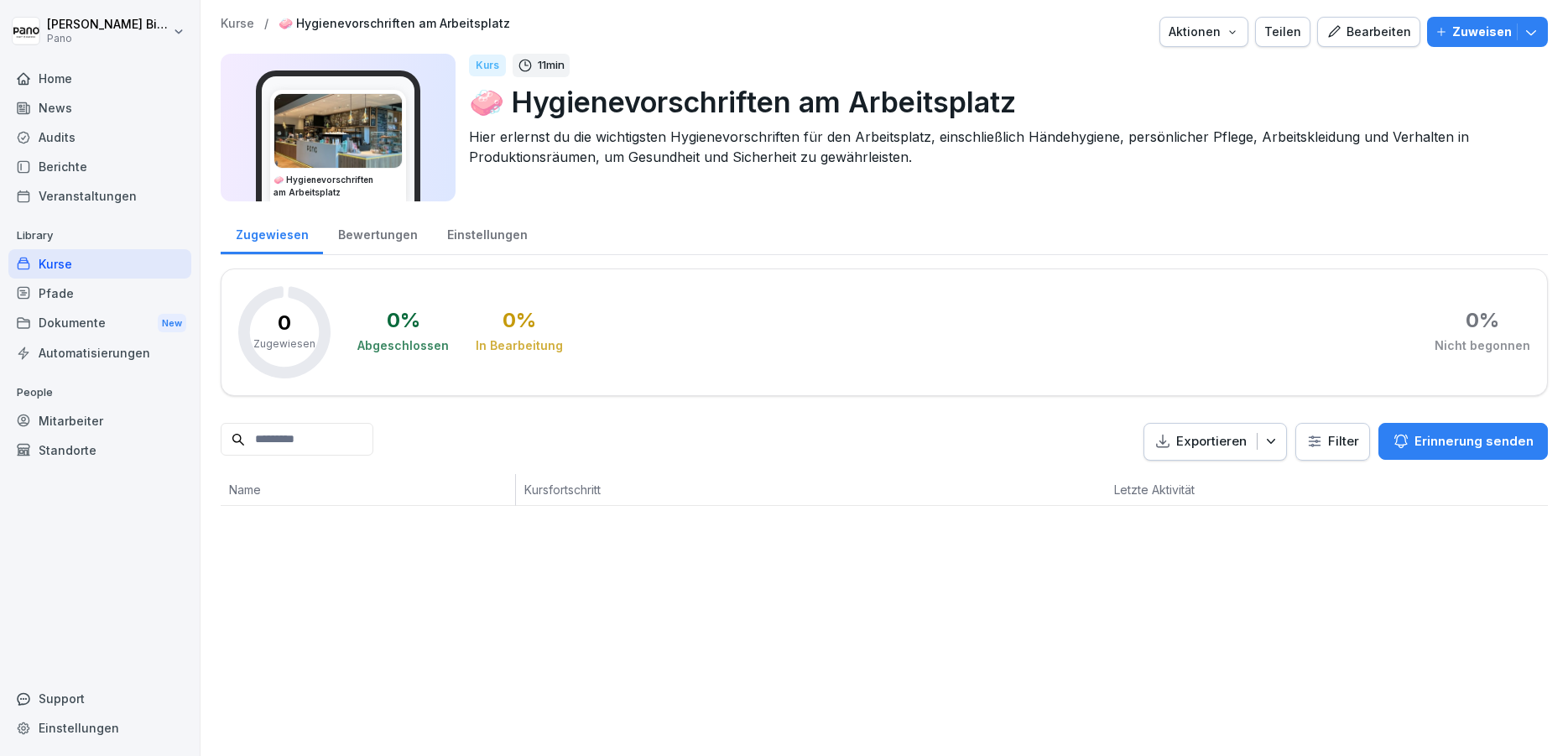
click at [627, 110] on p "🧼 Hygienevorschriften am Arbeitsplatz" at bounding box center [1002, 102] width 1066 height 43
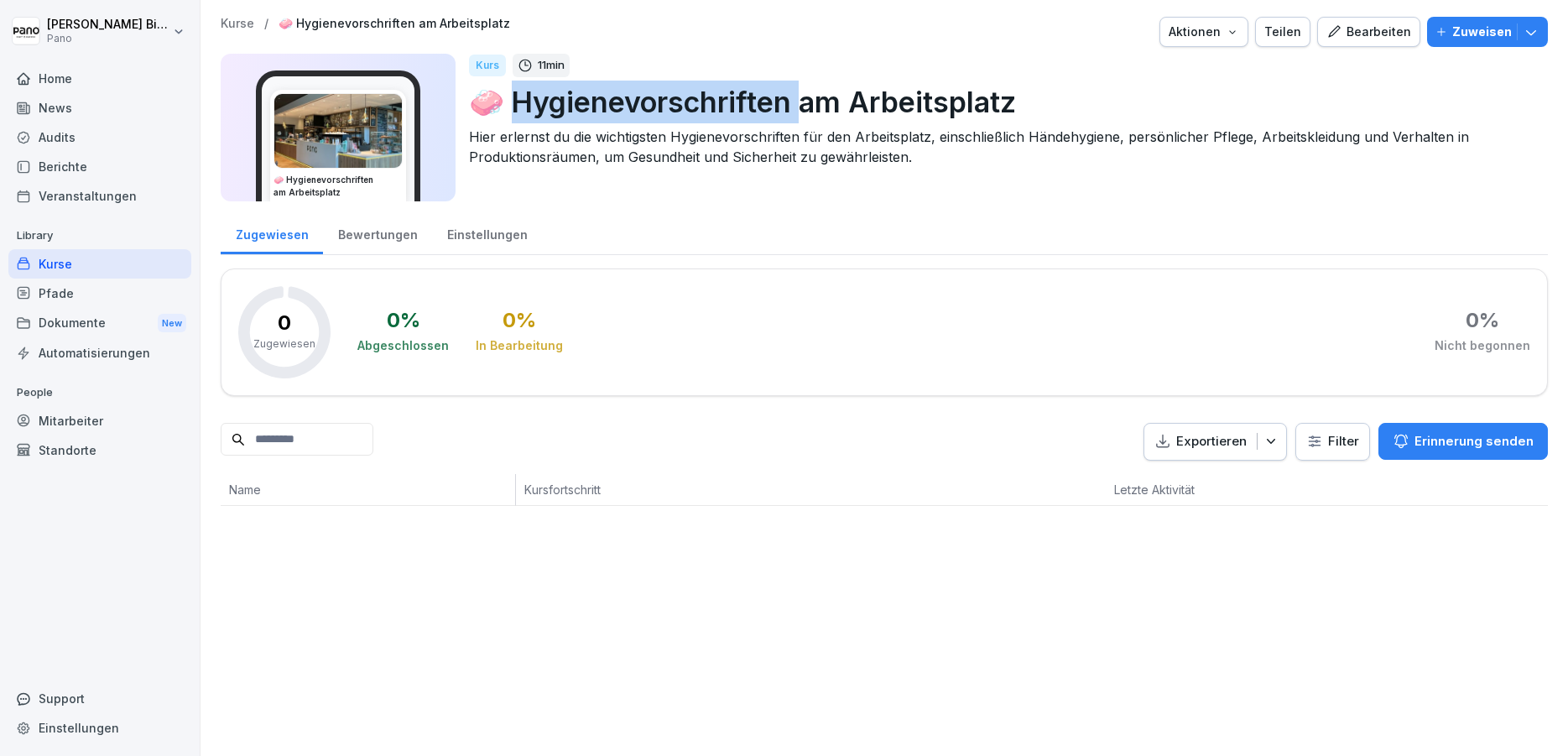
click at [627, 110] on p "🧼 Hygienevorschriften am Arbeitsplatz" at bounding box center [1002, 102] width 1066 height 43
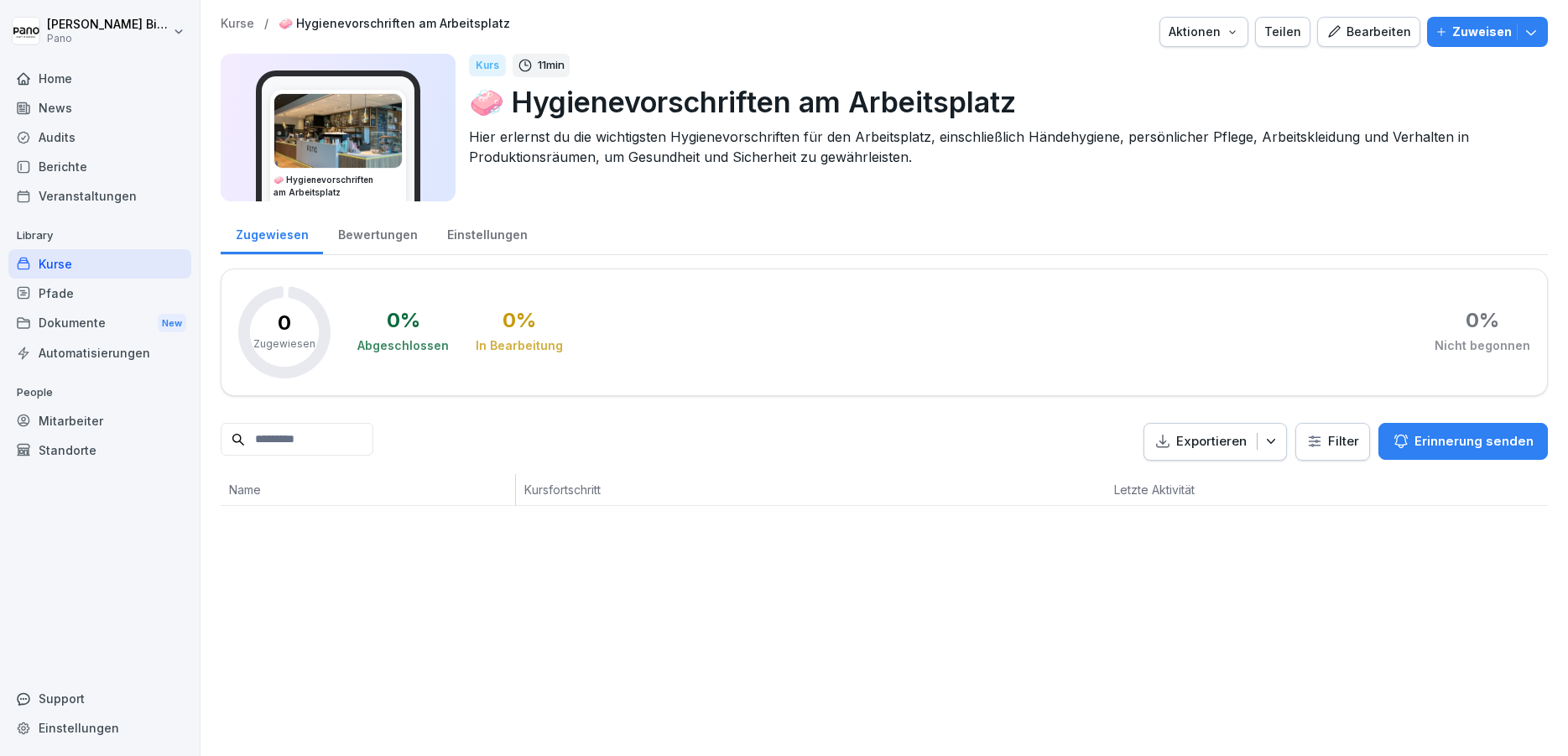
click at [627, 110] on p "🧼 Hygienevorschriften am Arbeitsplatz" at bounding box center [1002, 102] width 1066 height 43
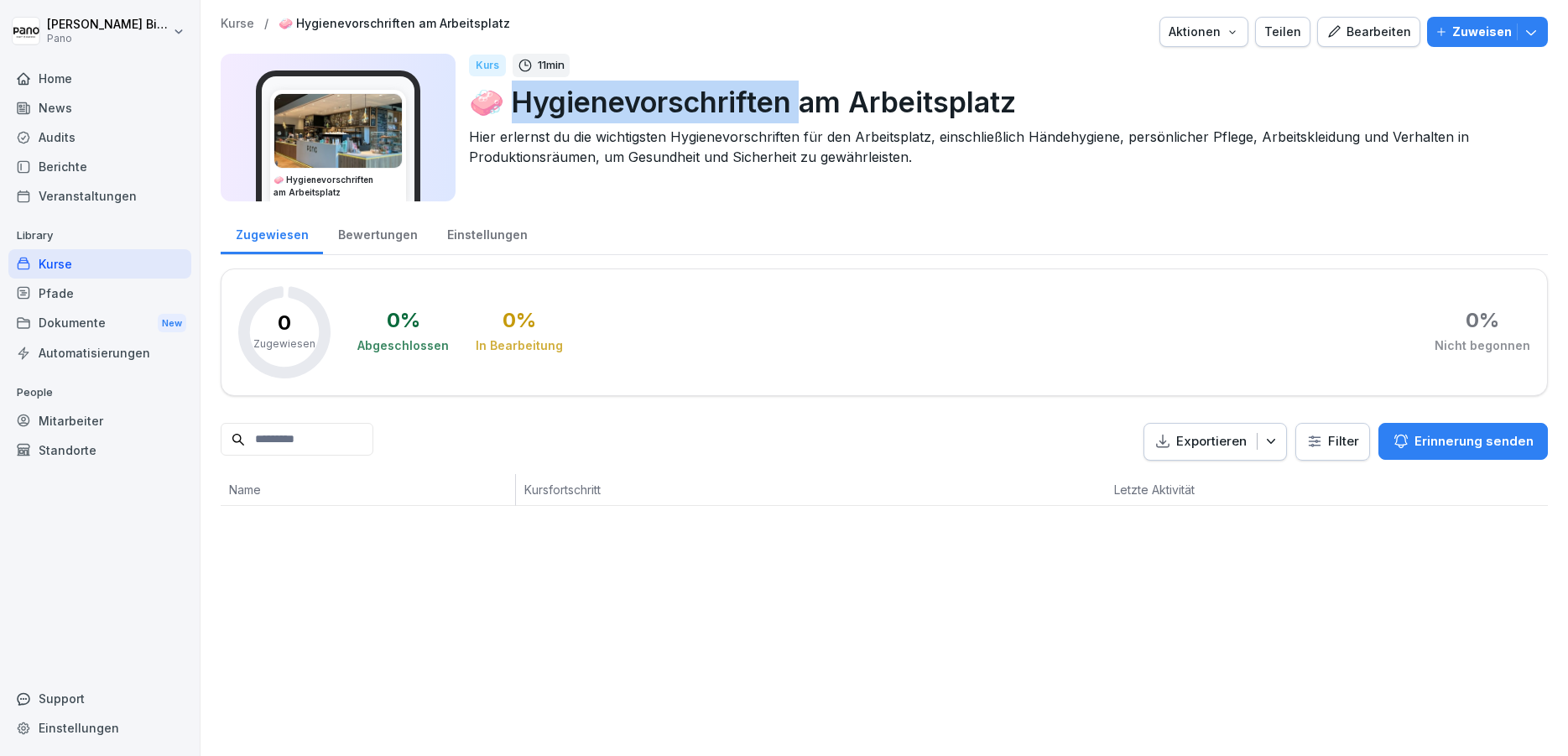
click at [627, 110] on p "🧼 Hygienevorschriften am Arbeitsplatz" at bounding box center [1002, 102] width 1066 height 43
click at [774, 100] on p "🧼 Hygienevorschriften am Arbeitsplatz" at bounding box center [1002, 102] width 1066 height 43
click at [348, 126] on img at bounding box center [338, 131] width 127 height 74
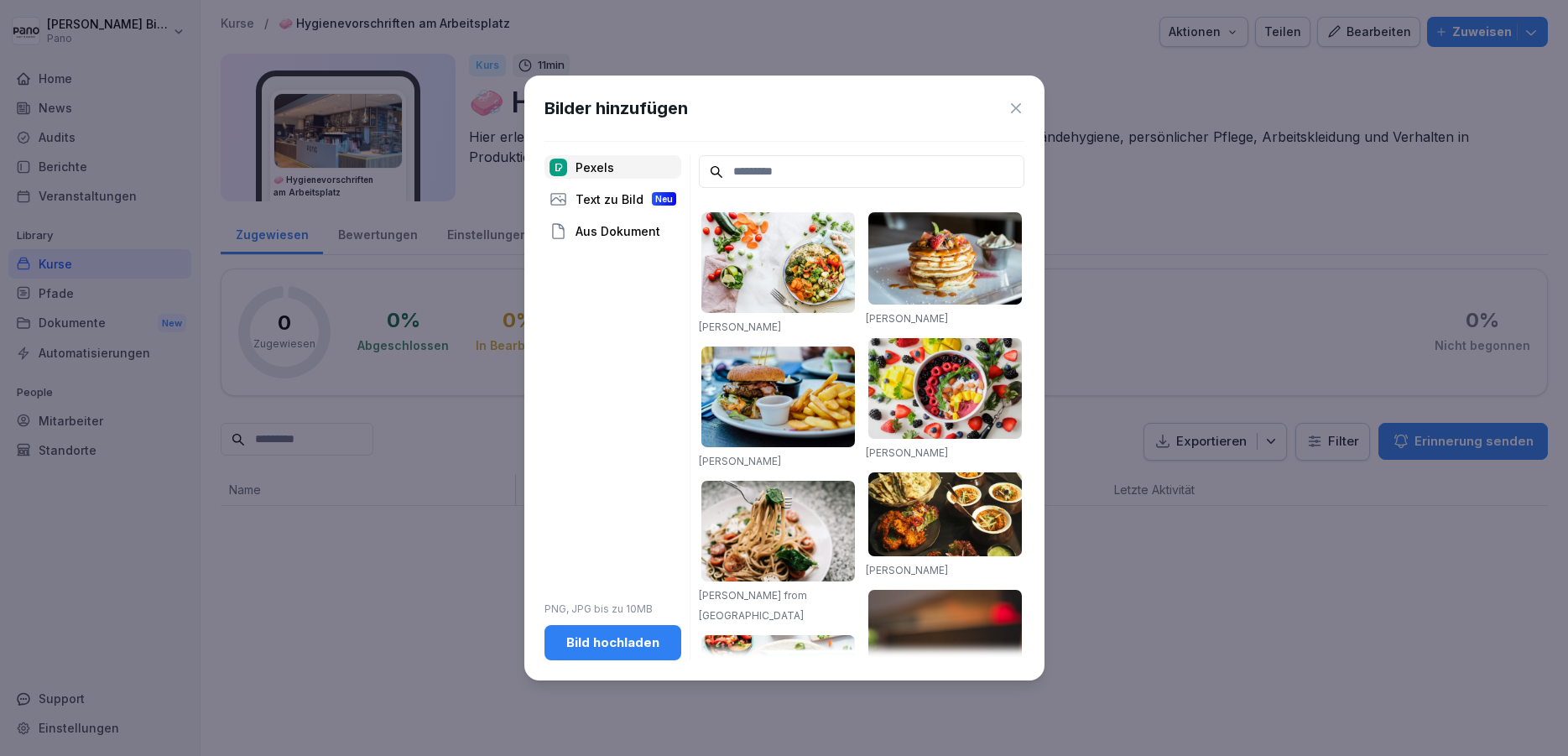
click at [1009, 100] on icon at bounding box center [1015, 108] width 17 height 17
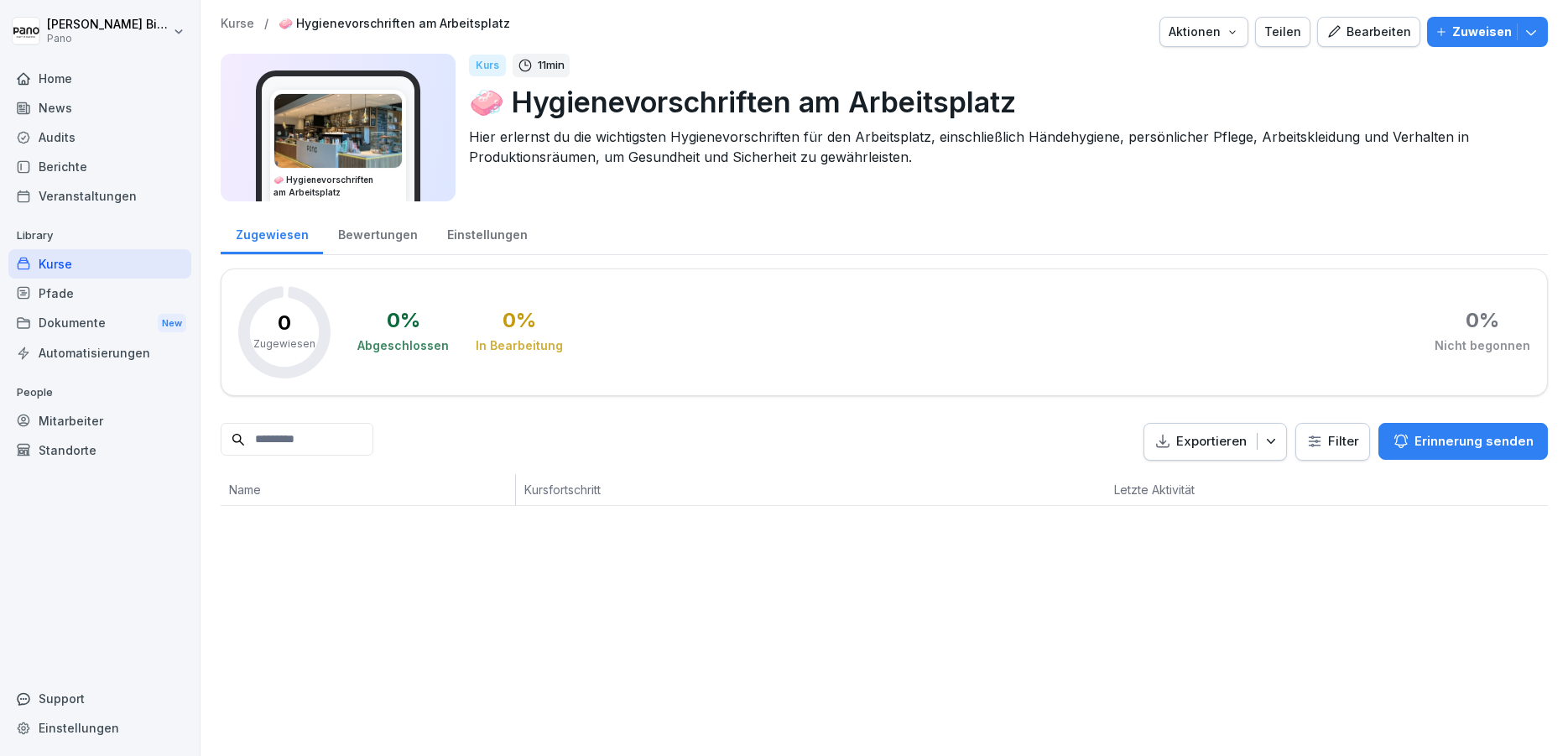
click at [395, 242] on div "Bewertungen" at bounding box center [378, 233] width 109 height 43
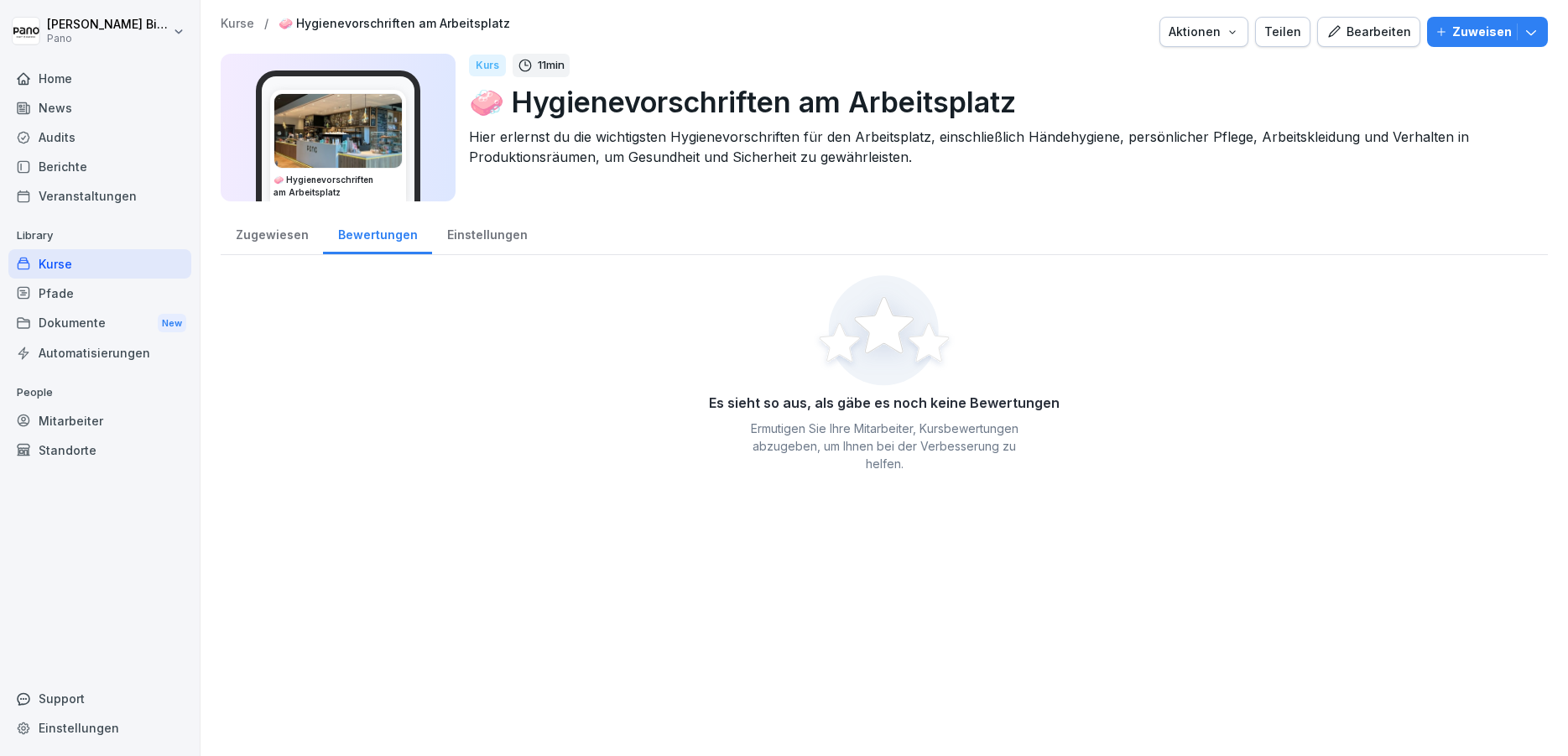
click at [474, 228] on div "Einstellungen" at bounding box center [487, 233] width 110 height 43
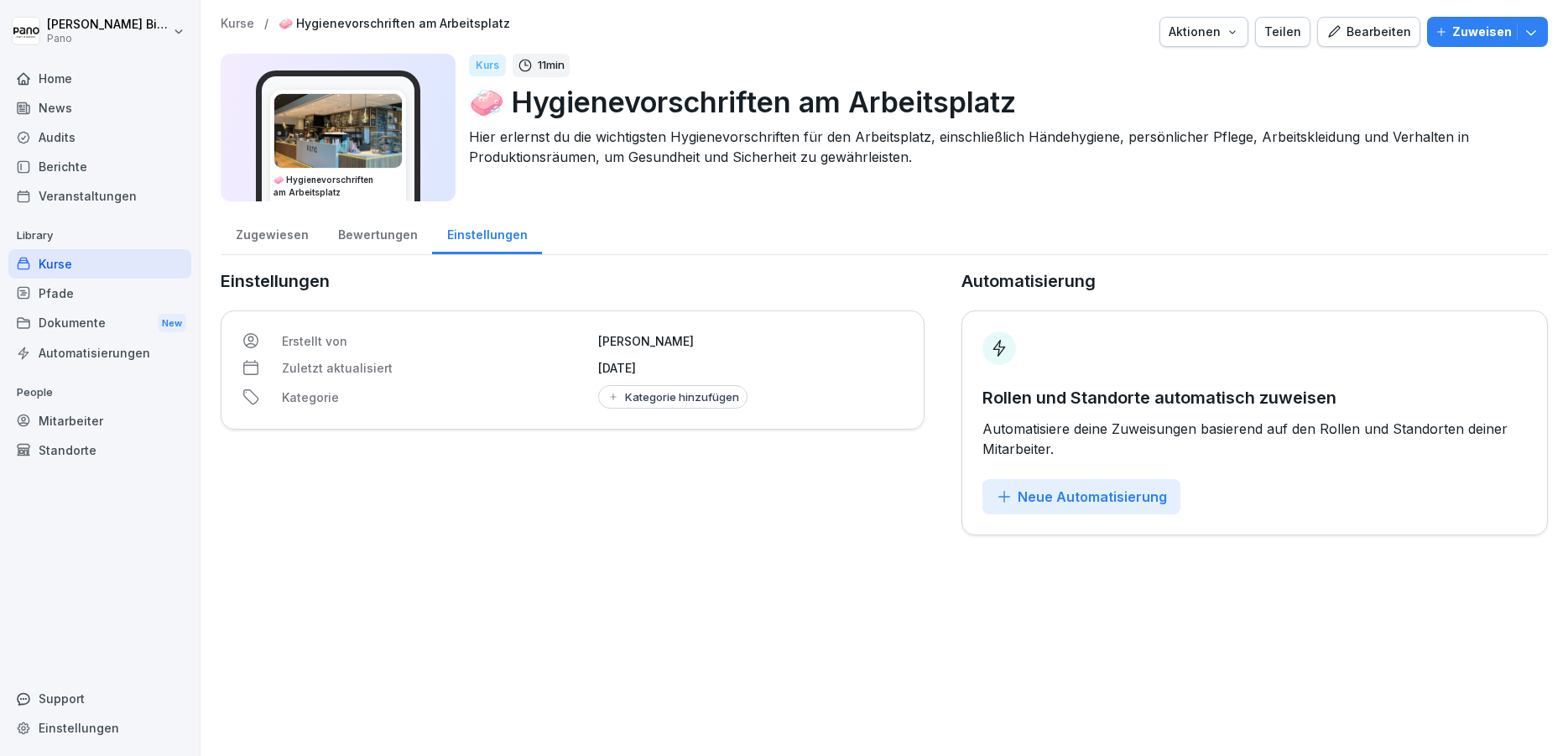
click at [278, 243] on div "Zugewiesen" at bounding box center [272, 233] width 102 height 43
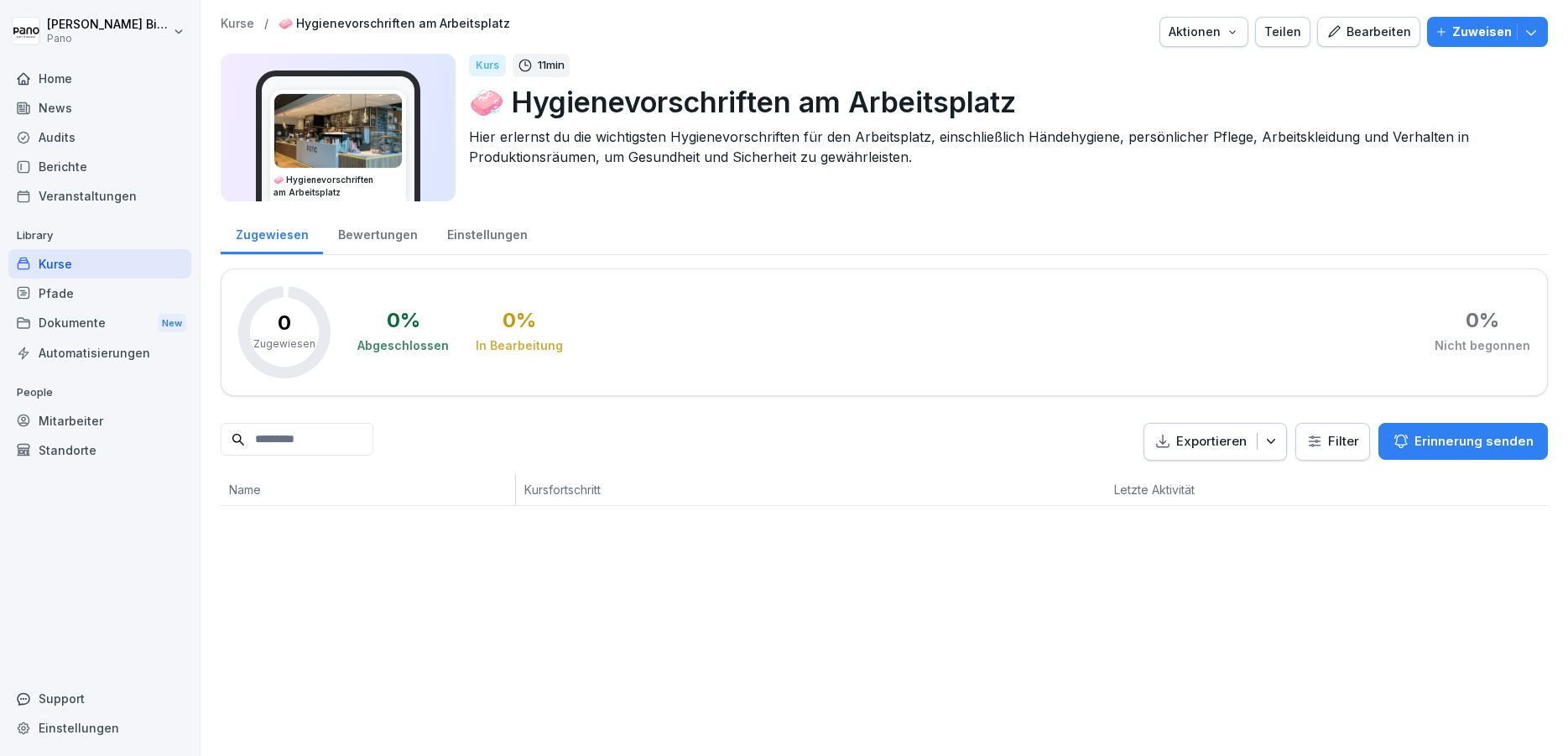
click at [1207, 32] on div "Aktionen" at bounding box center [1204, 31] width 71 height 19
click at [1350, 37] on div "Bearbeiten" at bounding box center [1369, 31] width 84 height 19
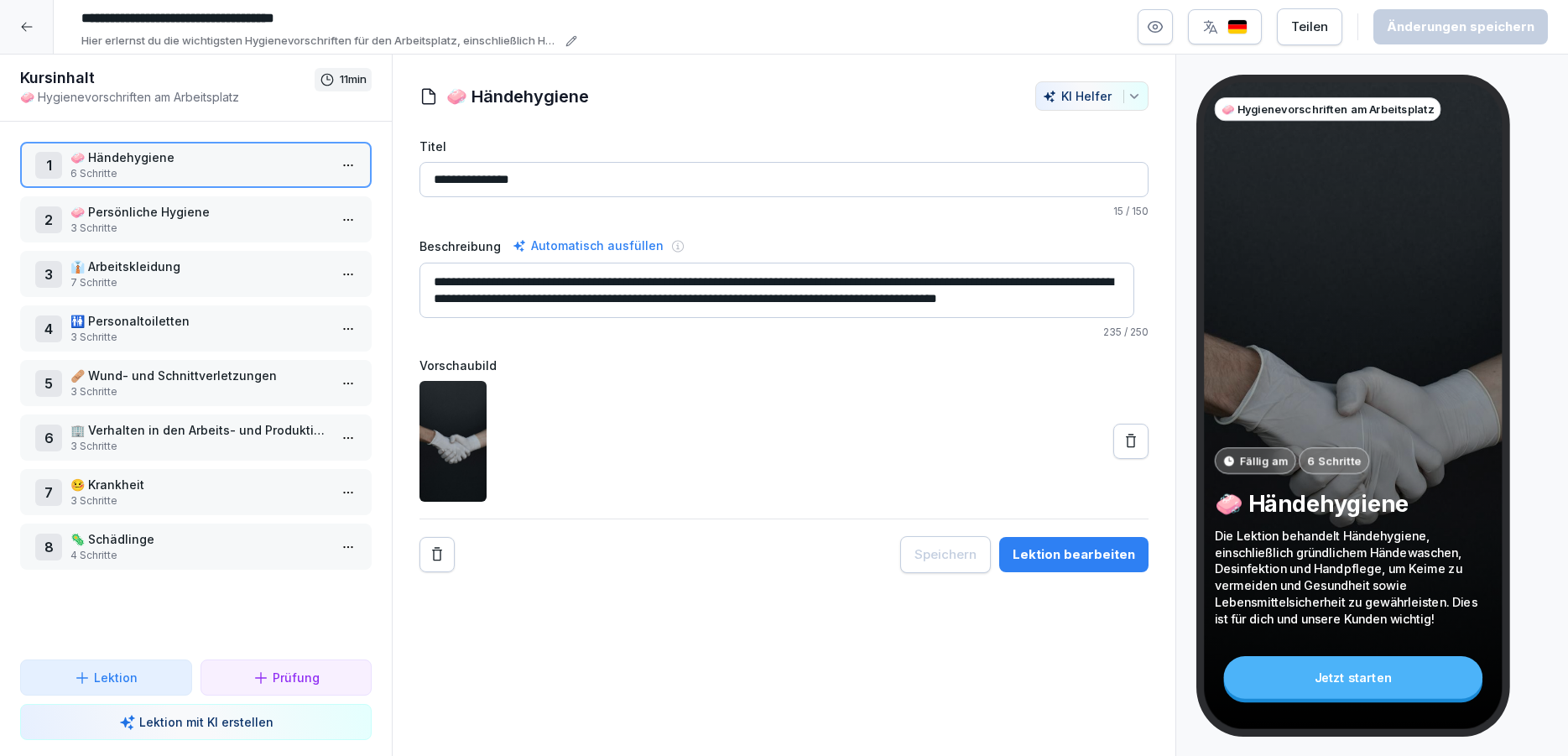
click at [162, 19] on input "**********" at bounding box center [325, 19] width 503 height 29
drag, startPoint x: 399, startPoint y: 21, endPoint x: 157, endPoint y: 16, distance: 242.1
click at [157, 16] on input "**********" at bounding box center [325, 19] width 503 height 29
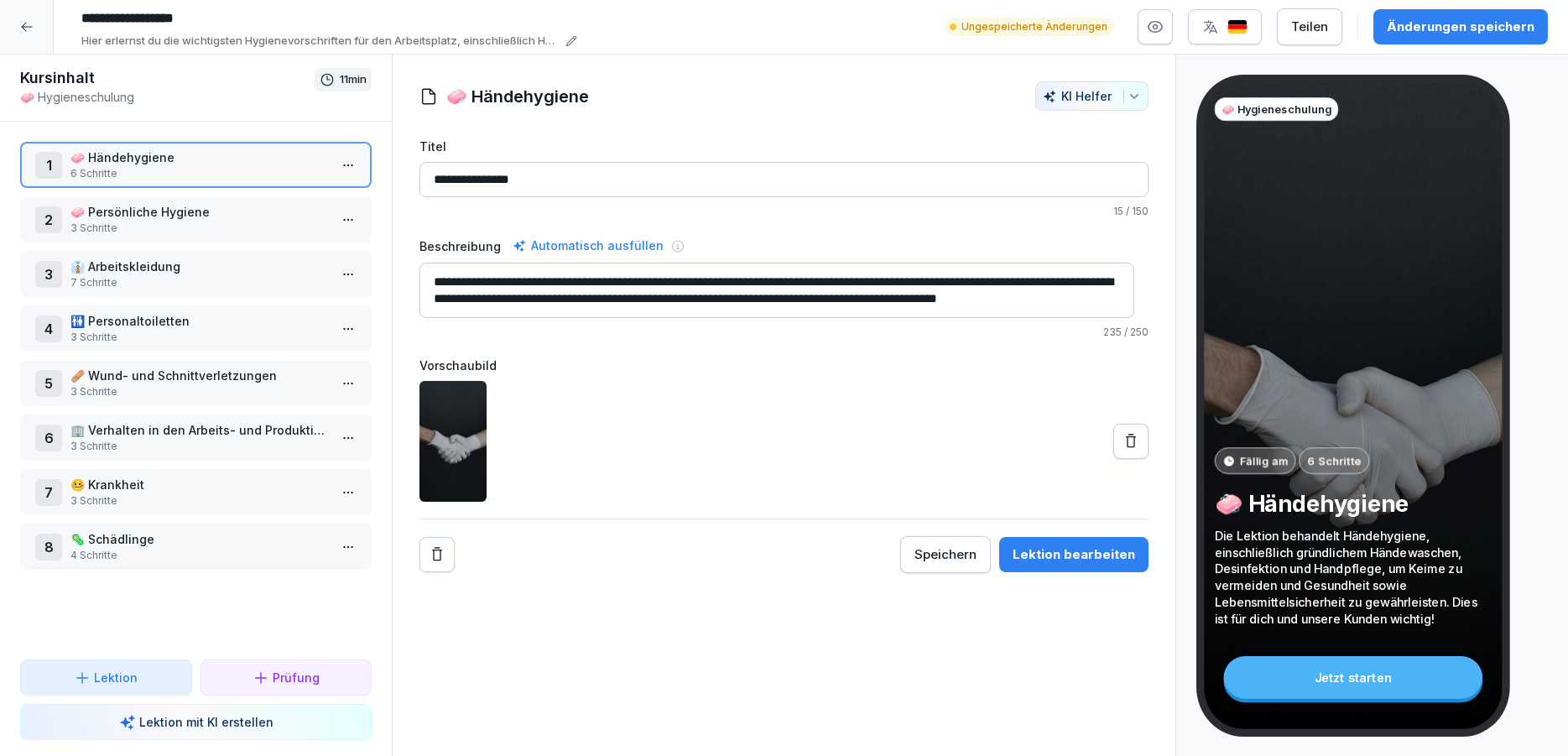
type input "**********"
drag, startPoint x: 1500, startPoint y: 25, endPoint x: 1460, endPoint y: 21, distance: 40.2
click at [1500, 24] on div "Änderungen speichern" at bounding box center [1460, 27] width 148 height 19
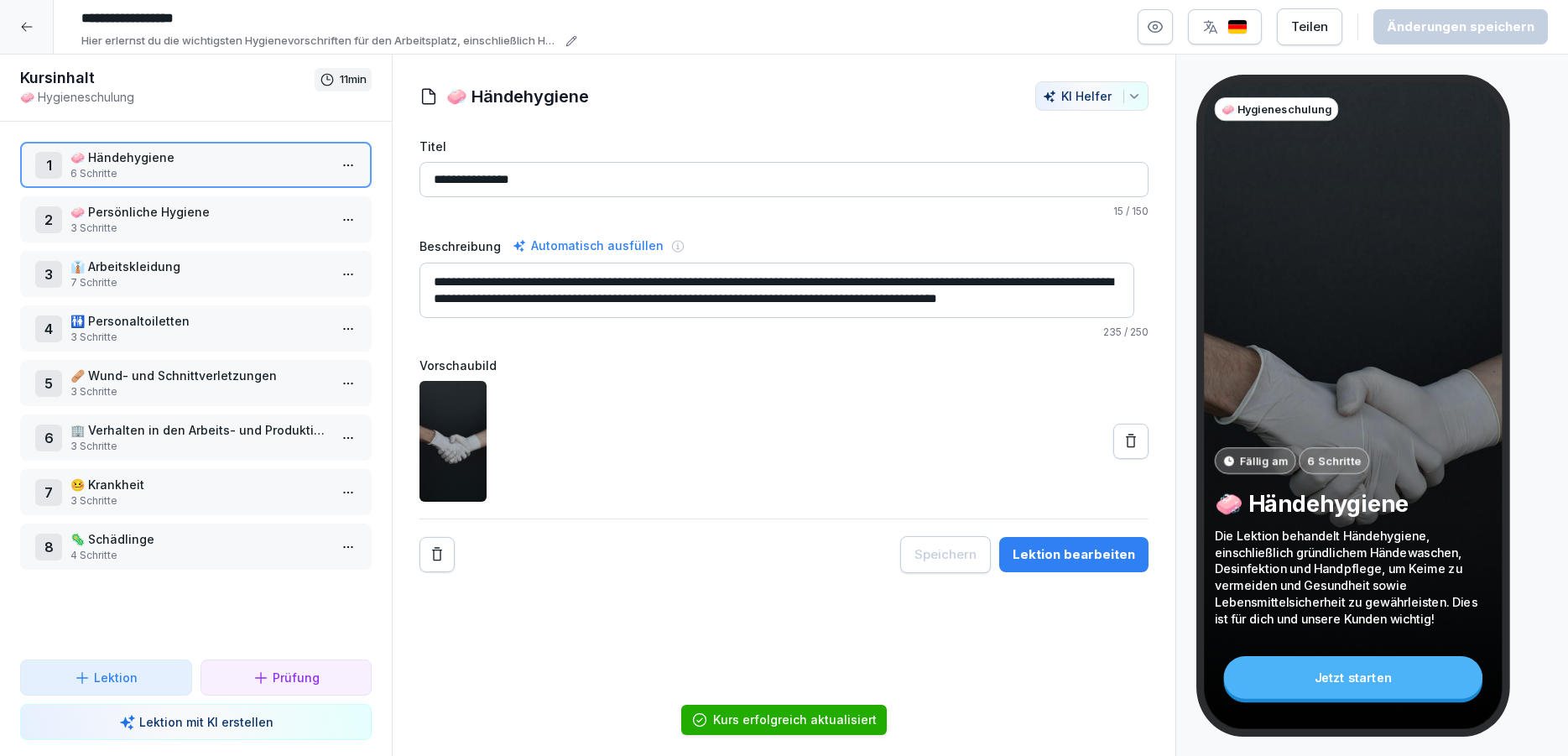
click at [28, 22] on icon at bounding box center [26, 26] width 13 height 13
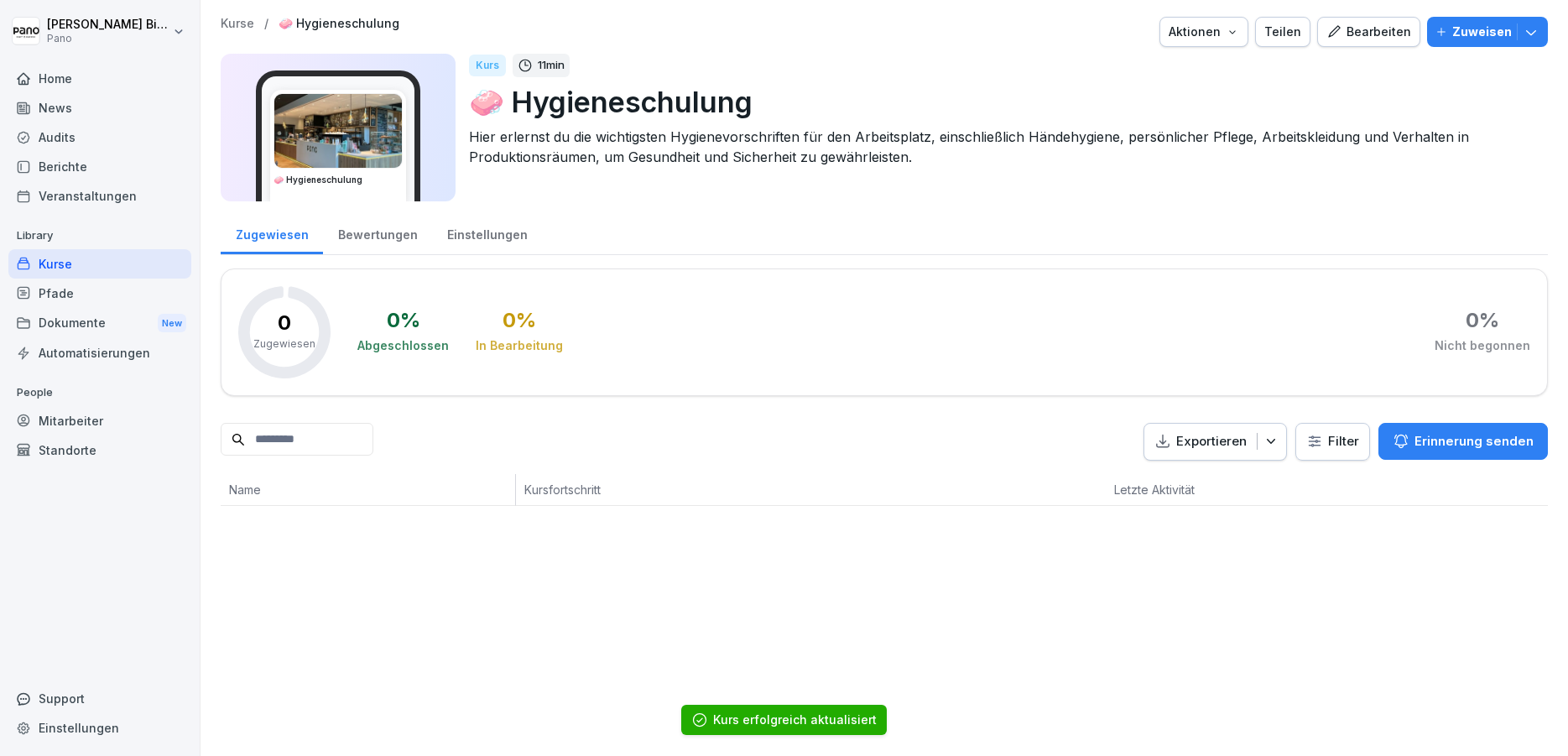
click at [109, 250] on div "Kurse" at bounding box center [100, 264] width 183 height 30
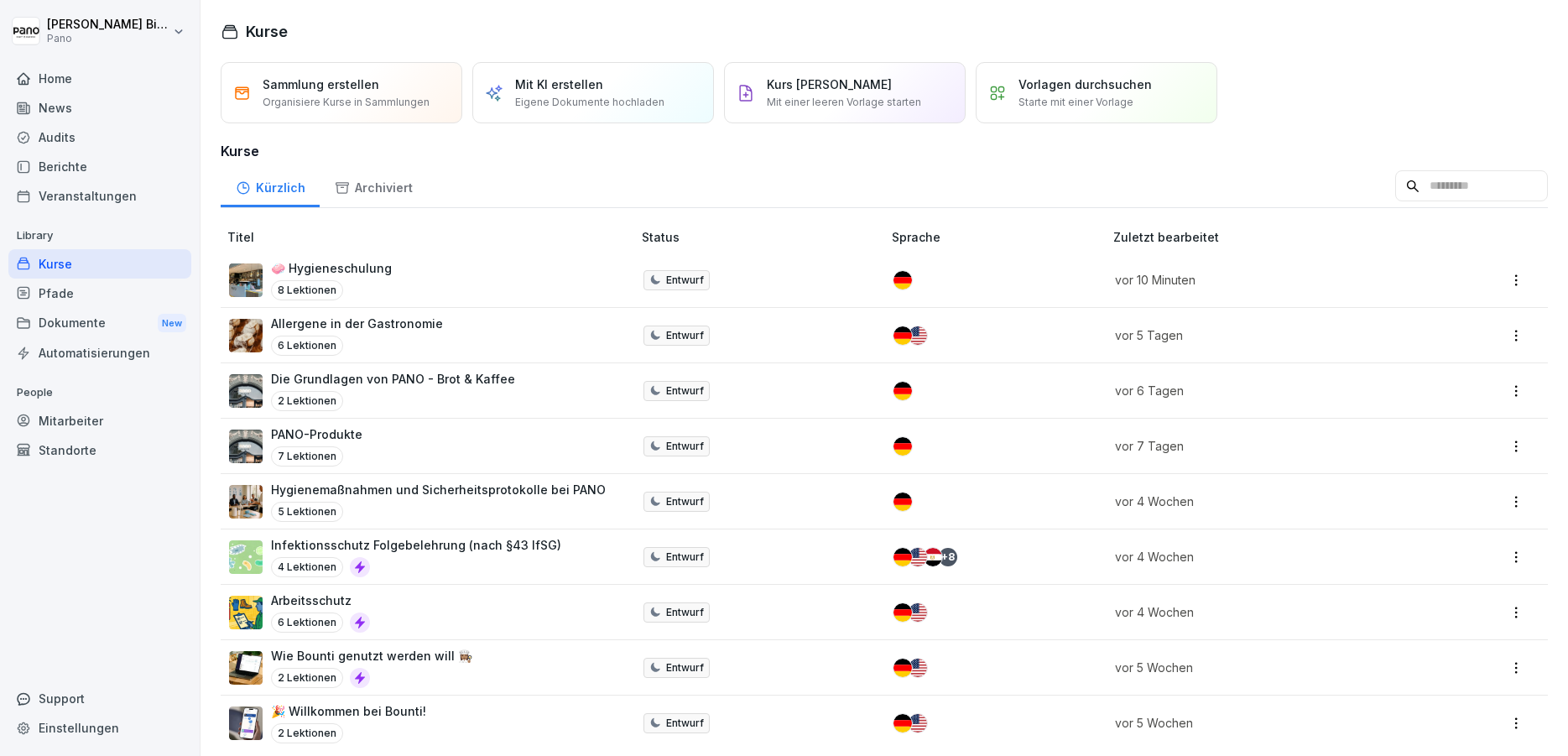
click at [1498, 281] on html "Vanessa Bieg Pano Home News Audits Berichte Veranstaltungen Library Kurse Pfade…" at bounding box center [784, 378] width 1568 height 756
click at [1384, 311] on div "Bearbeiten" at bounding box center [1391, 314] width 61 height 18
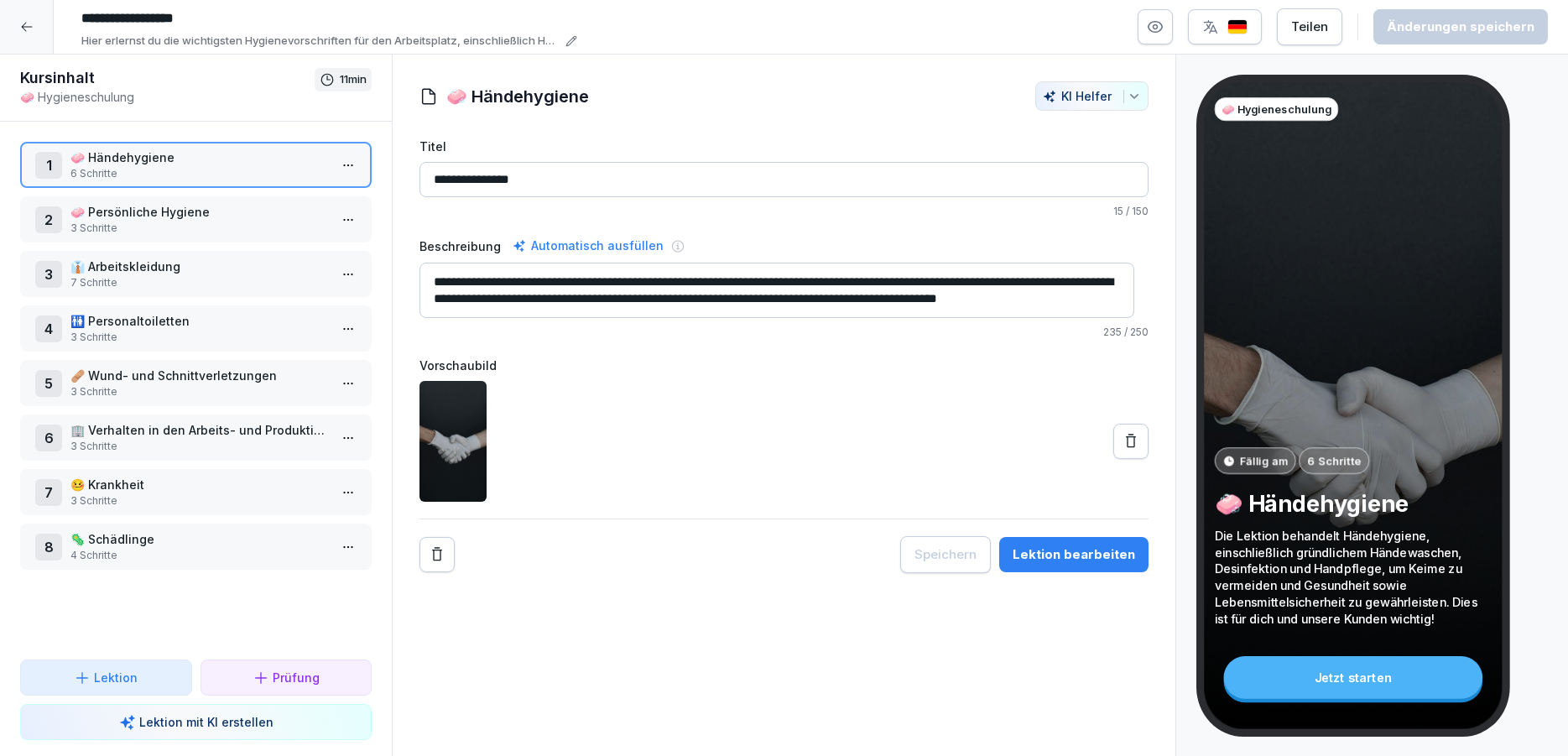
click at [286, 675] on p "Prüfung" at bounding box center [296, 677] width 47 height 18
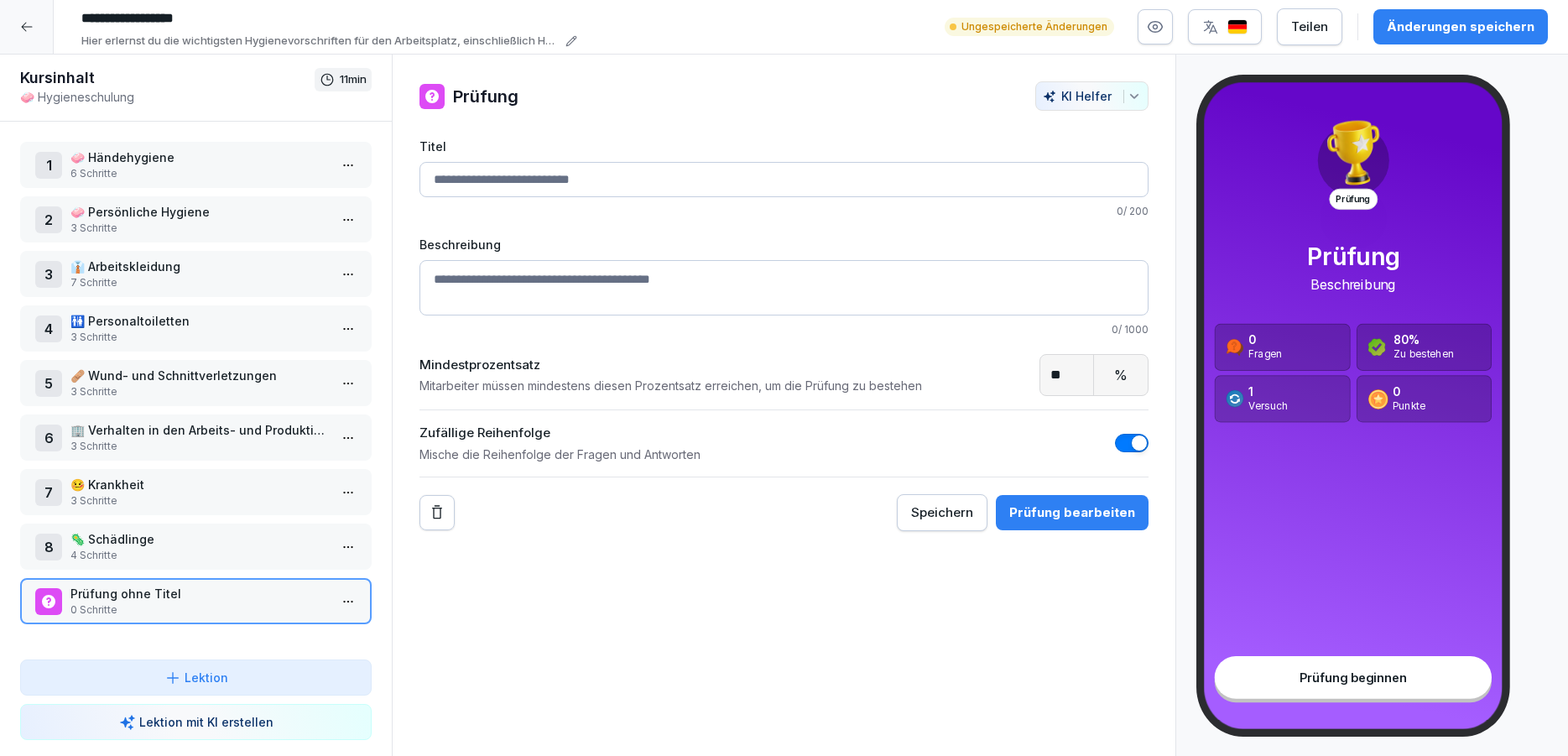
click at [437, 176] on input "Titel" at bounding box center [784, 179] width 729 height 35
type input "*"
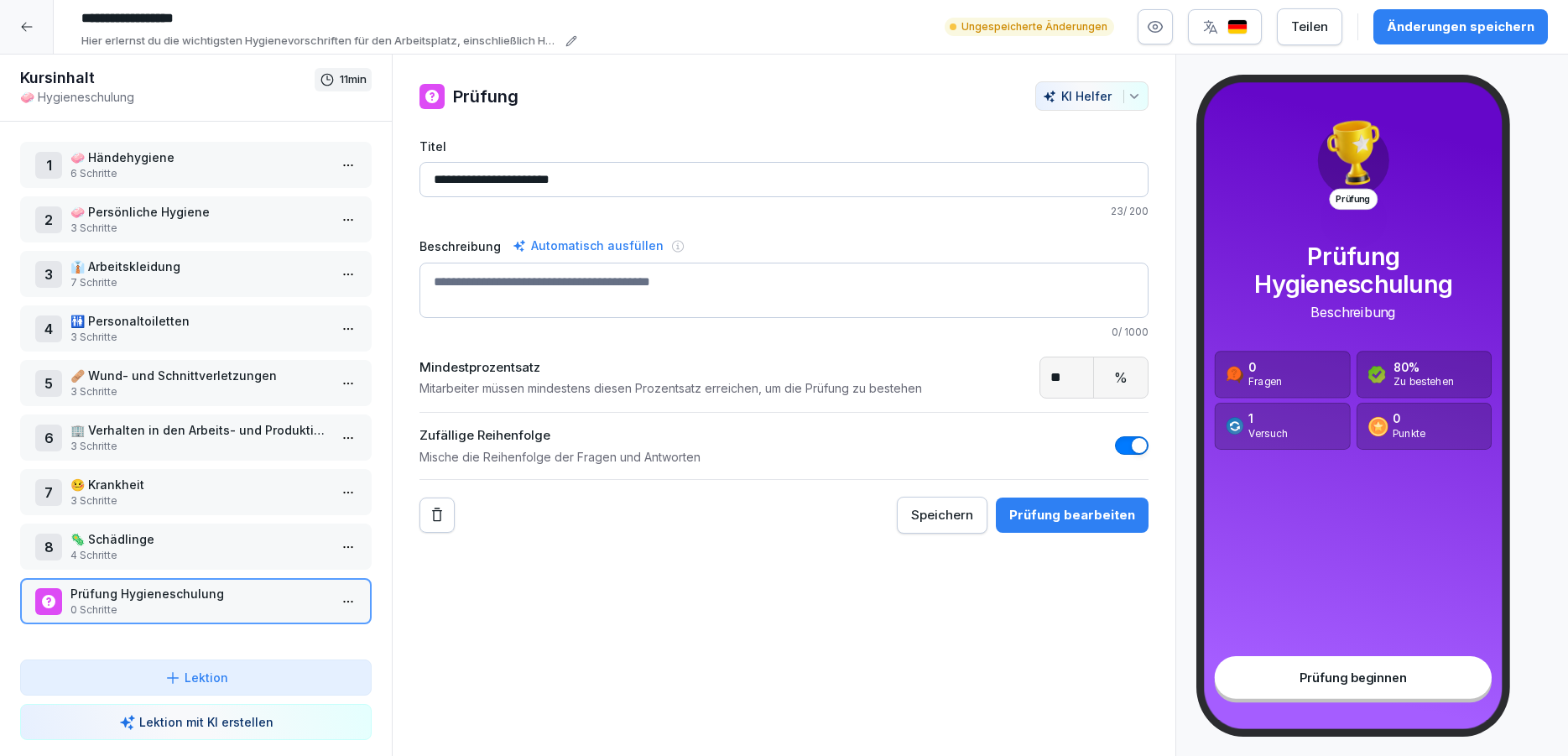
type input "**********"
click at [565, 245] on div "Automatisch ausfüllen" at bounding box center [588, 246] width 158 height 20
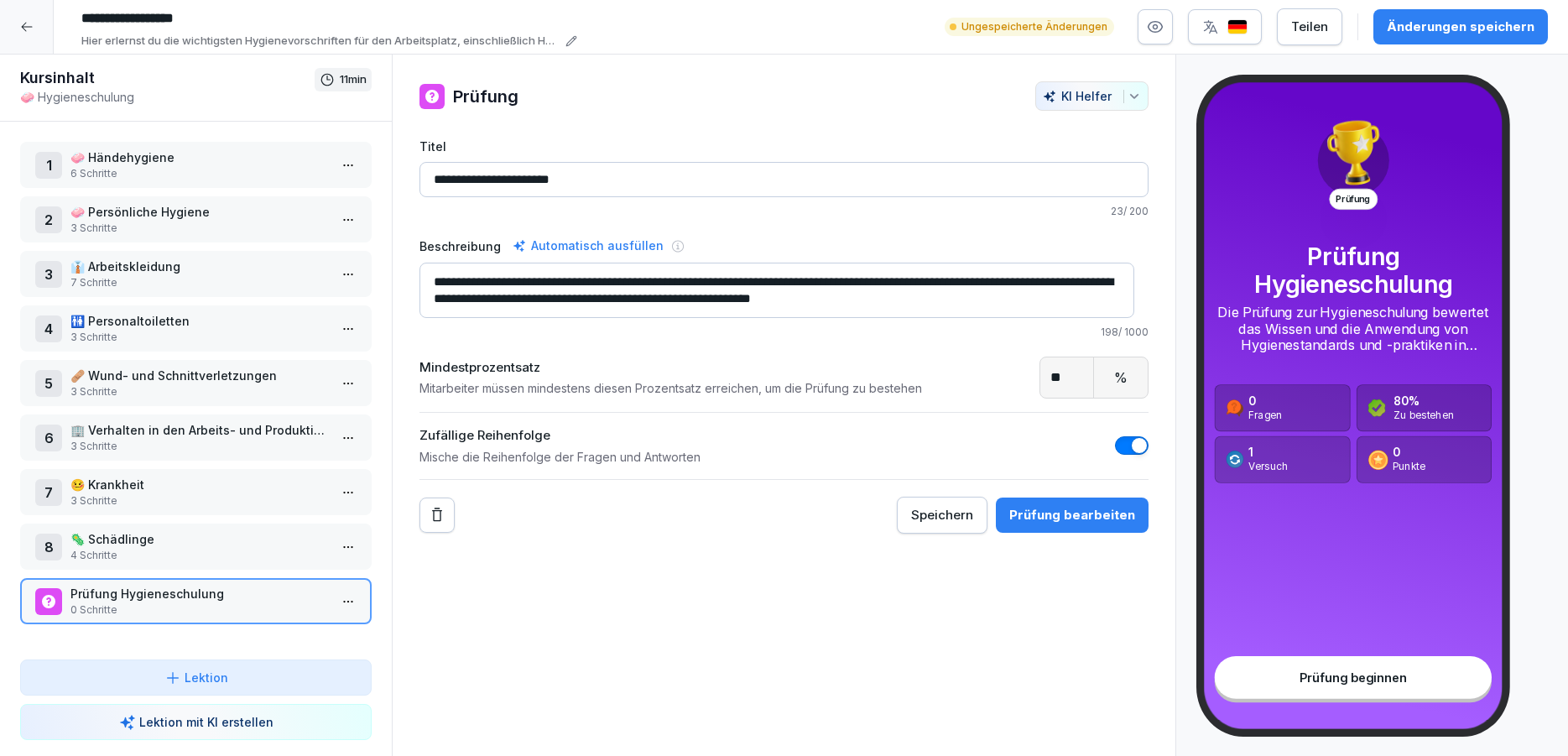
click at [1020, 282] on textarea "**********" at bounding box center [777, 291] width 715 height 56
drag, startPoint x: 1024, startPoint y: 282, endPoint x: 618, endPoint y: 295, distance: 406.2
click at [618, 295] on textarea "**********" at bounding box center [777, 291] width 715 height 56
drag, startPoint x: 1031, startPoint y: 292, endPoint x: 1042, endPoint y: 291, distance: 11.0
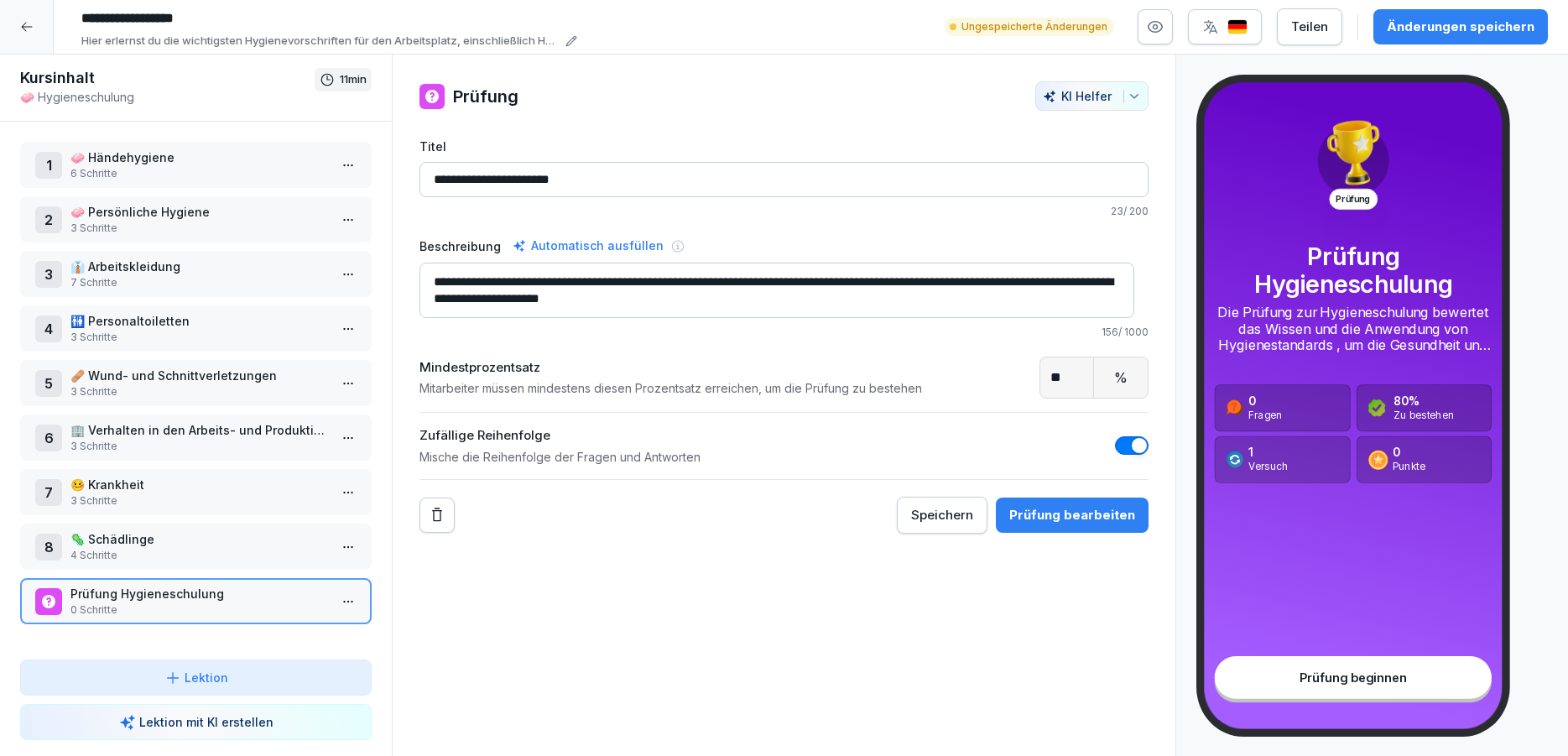
click at [1048, 292] on textarea "**********" at bounding box center [777, 291] width 715 height 56
drag, startPoint x: 1024, startPoint y: 281, endPoint x: 1047, endPoint y: 314, distance: 40.2
click at [1047, 314] on textarea "**********" at bounding box center [777, 291] width 715 height 56
type textarea "**********"
drag, startPoint x: 1048, startPoint y: 376, endPoint x: 1058, endPoint y: 376, distance: 10.0
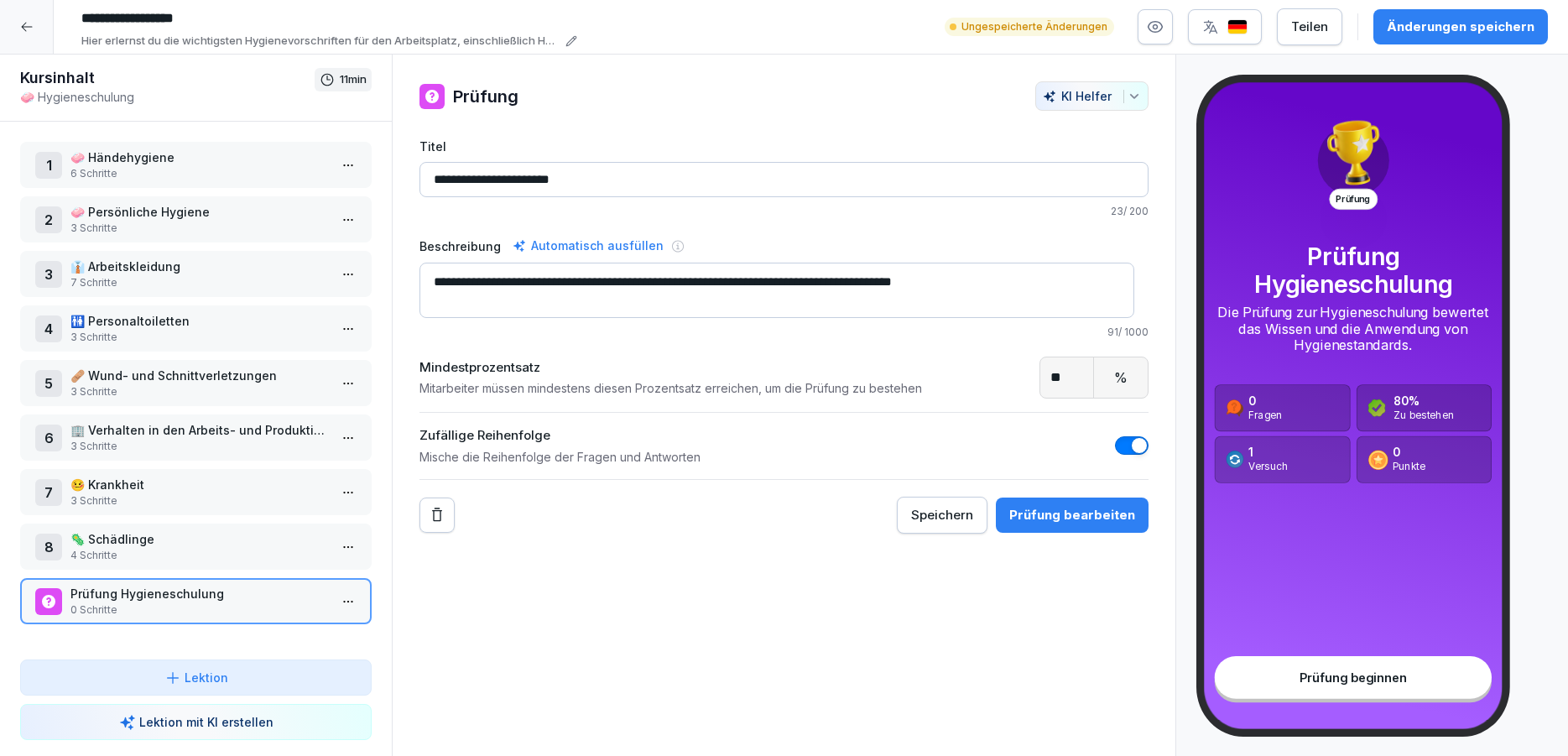
click at [1058, 376] on input "**" at bounding box center [1067, 377] width 54 height 40
type input "**"
click at [1123, 96] on div "button" at bounding box center [1132, 96] width 18 height 13
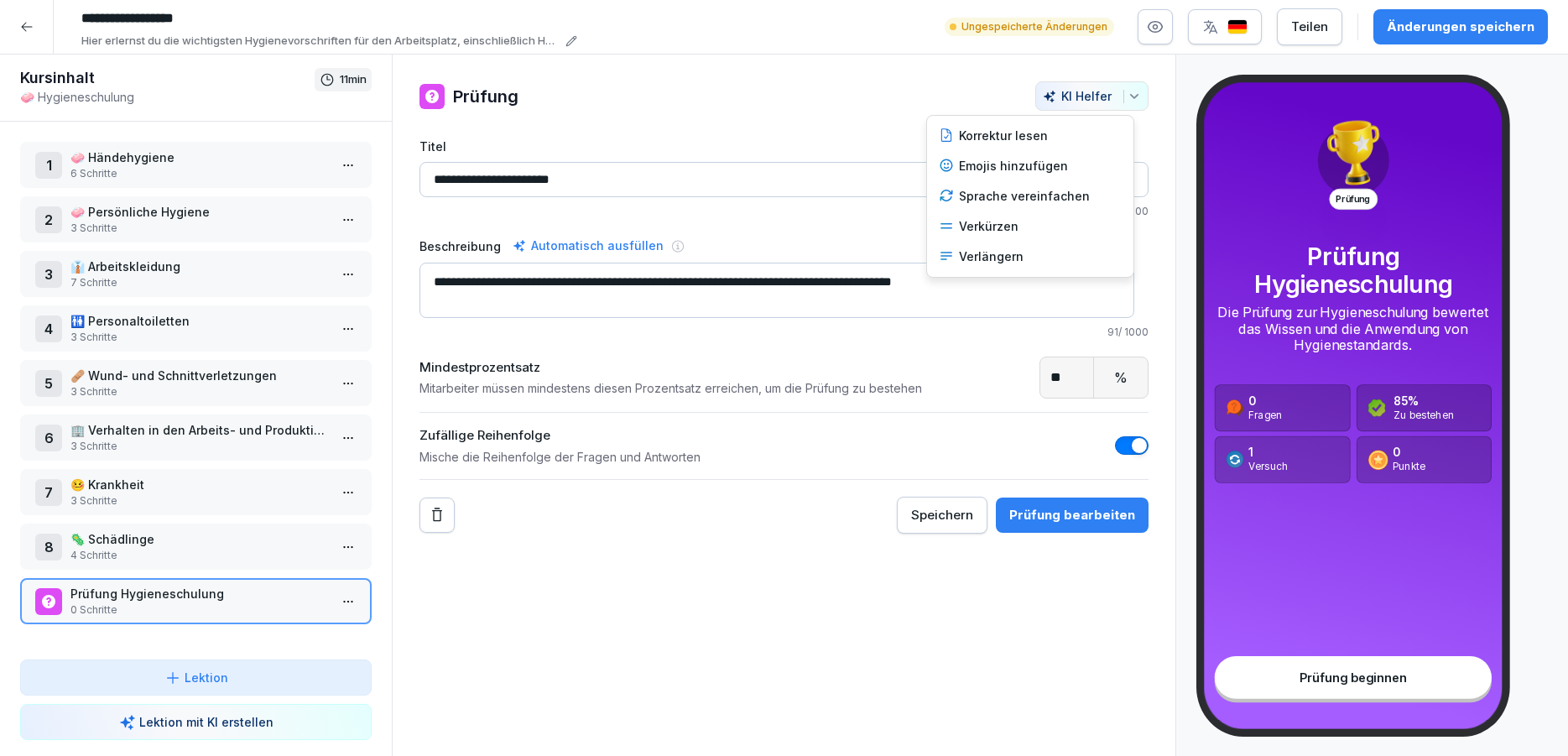
click at [833, 526] on html "**********" at bounding box center [784, 378] width 1568 height 756
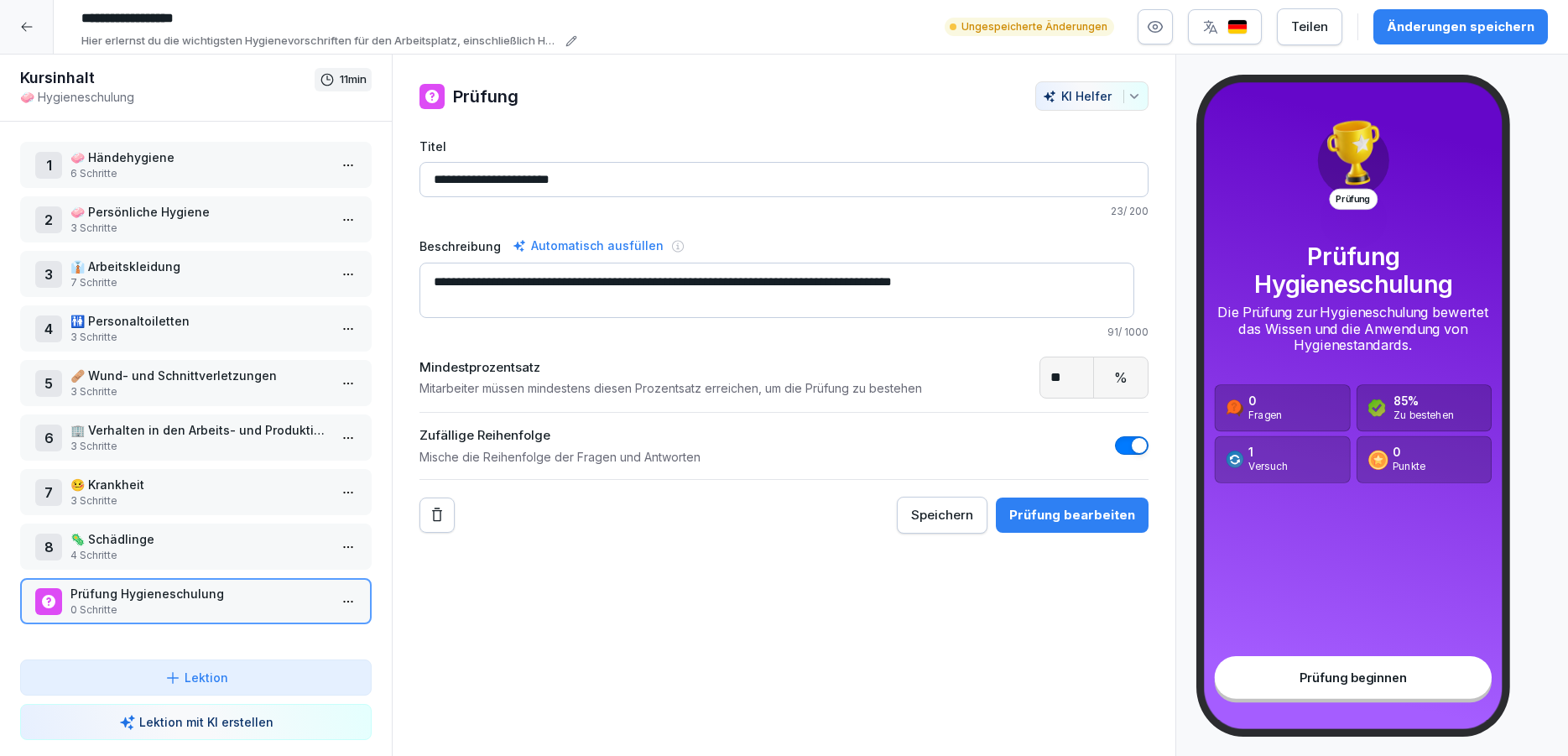
click at [939, 510] on div "Speichern" at bounding box center [942, 515] width 62 height 19
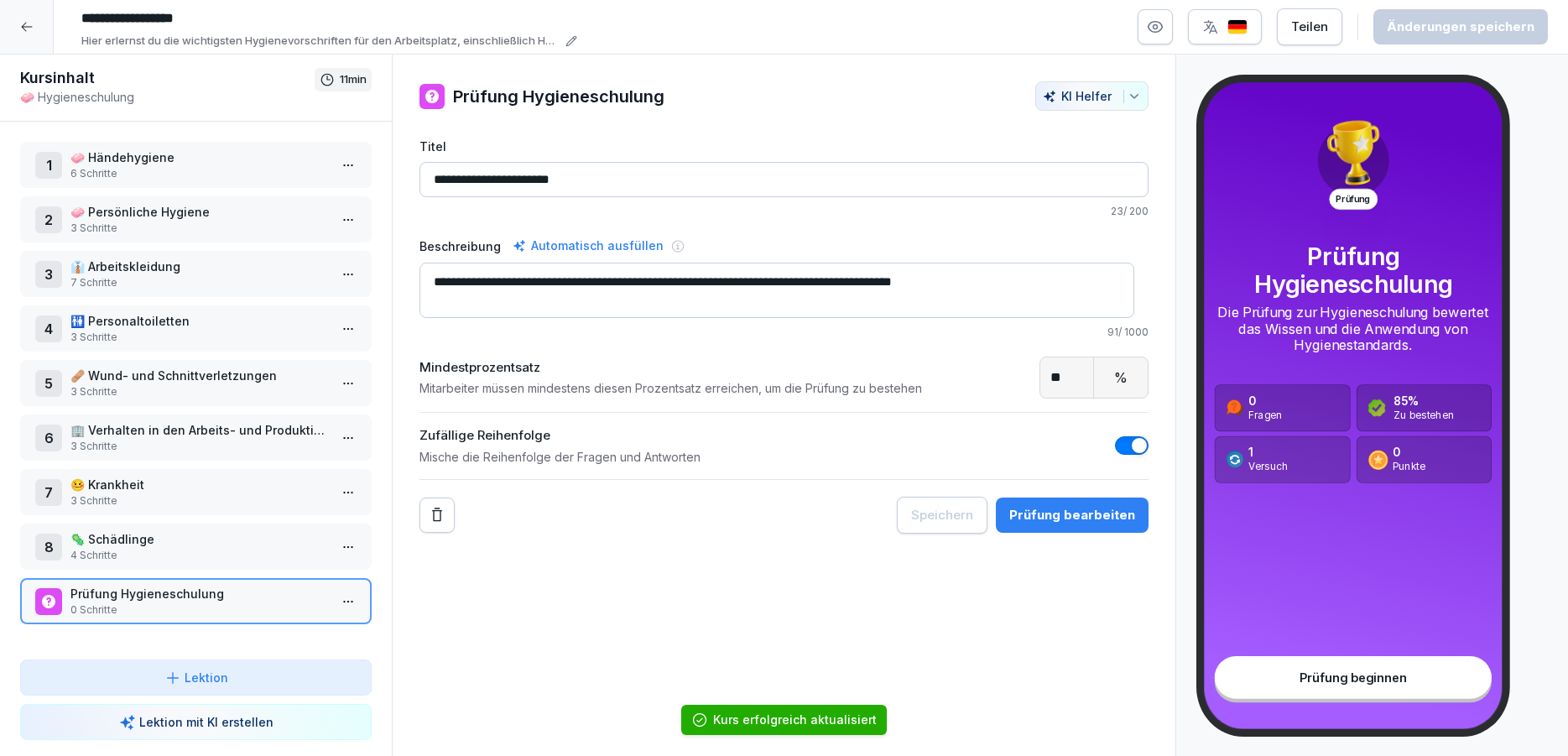
click at [347, 605] on html "**********" at bounding box center [784, 378] width 1568 height 756
click at [459, 619] on html "**********" at bounding box center [784, 378] width 1568 height 756
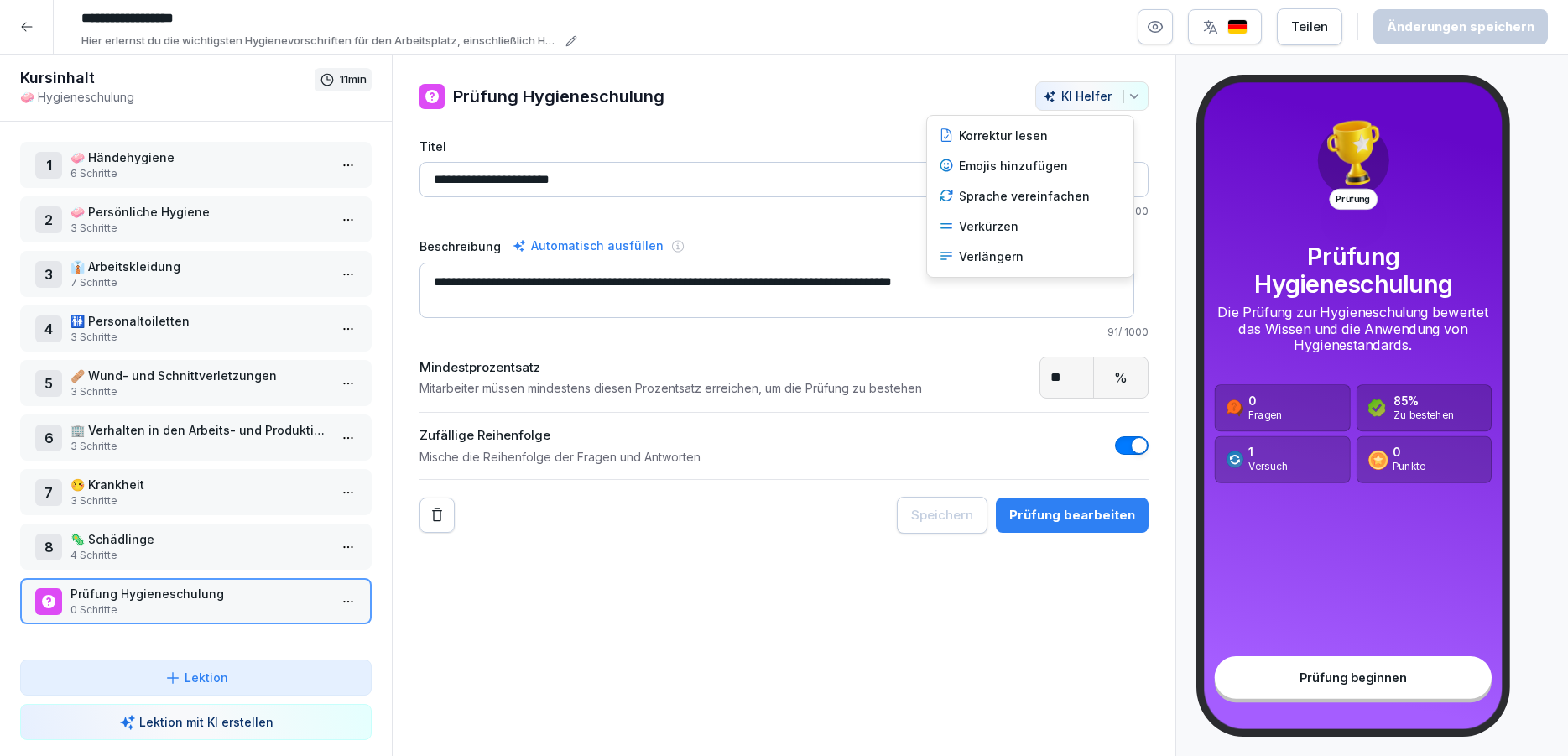
click at [1072, 83] on button "KI Helfer" at bounding box center [1092, 96] width 113 height 30
click at [620, 253] on html "**********" at bounding box center [784, 378] width 1568 height 756
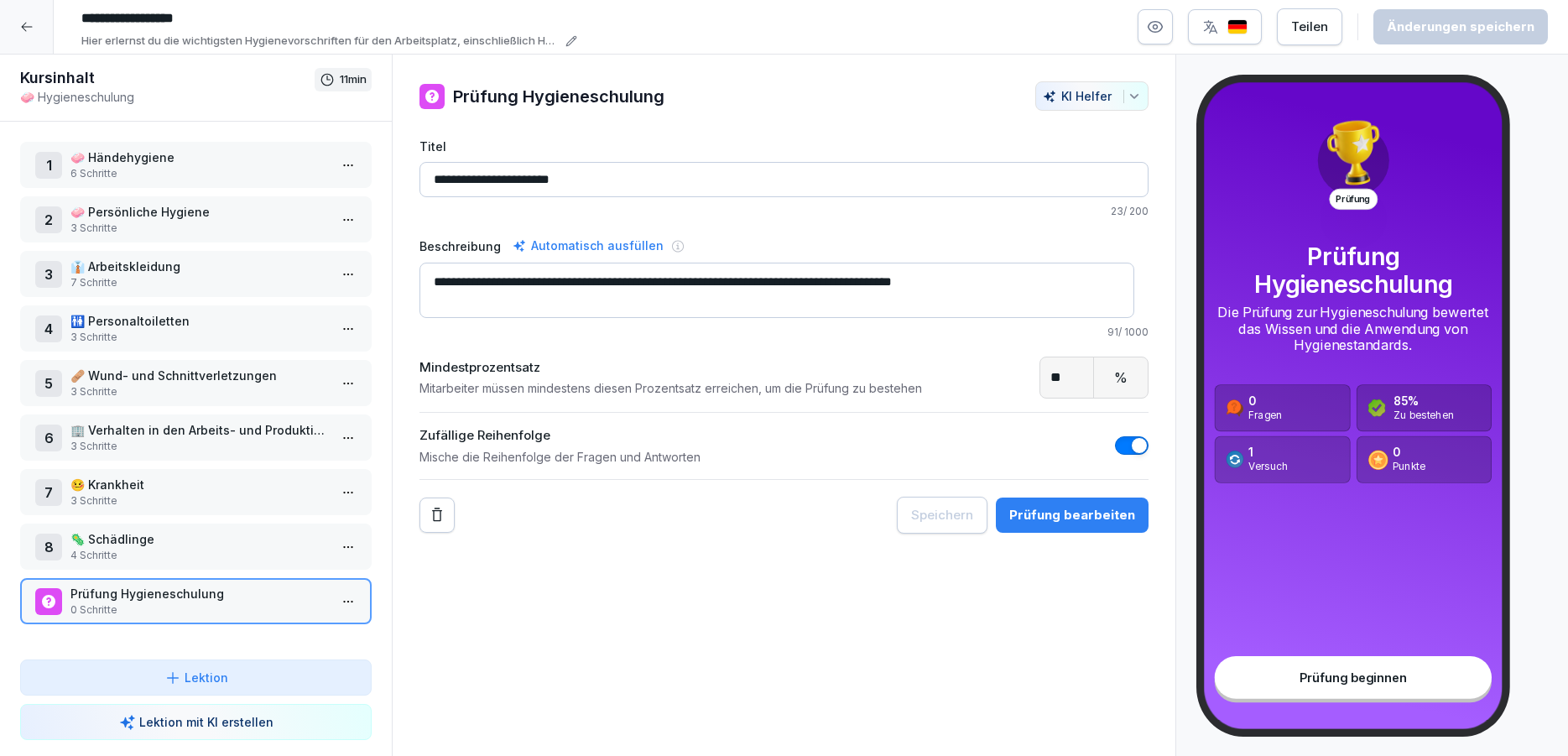
click at [339, 598] on html "**********" at bounding box center [784, 378] width 1568 height 756
click at [243, 698] on div "Löschen" at bounding box center [241, 697] width 69 height 18
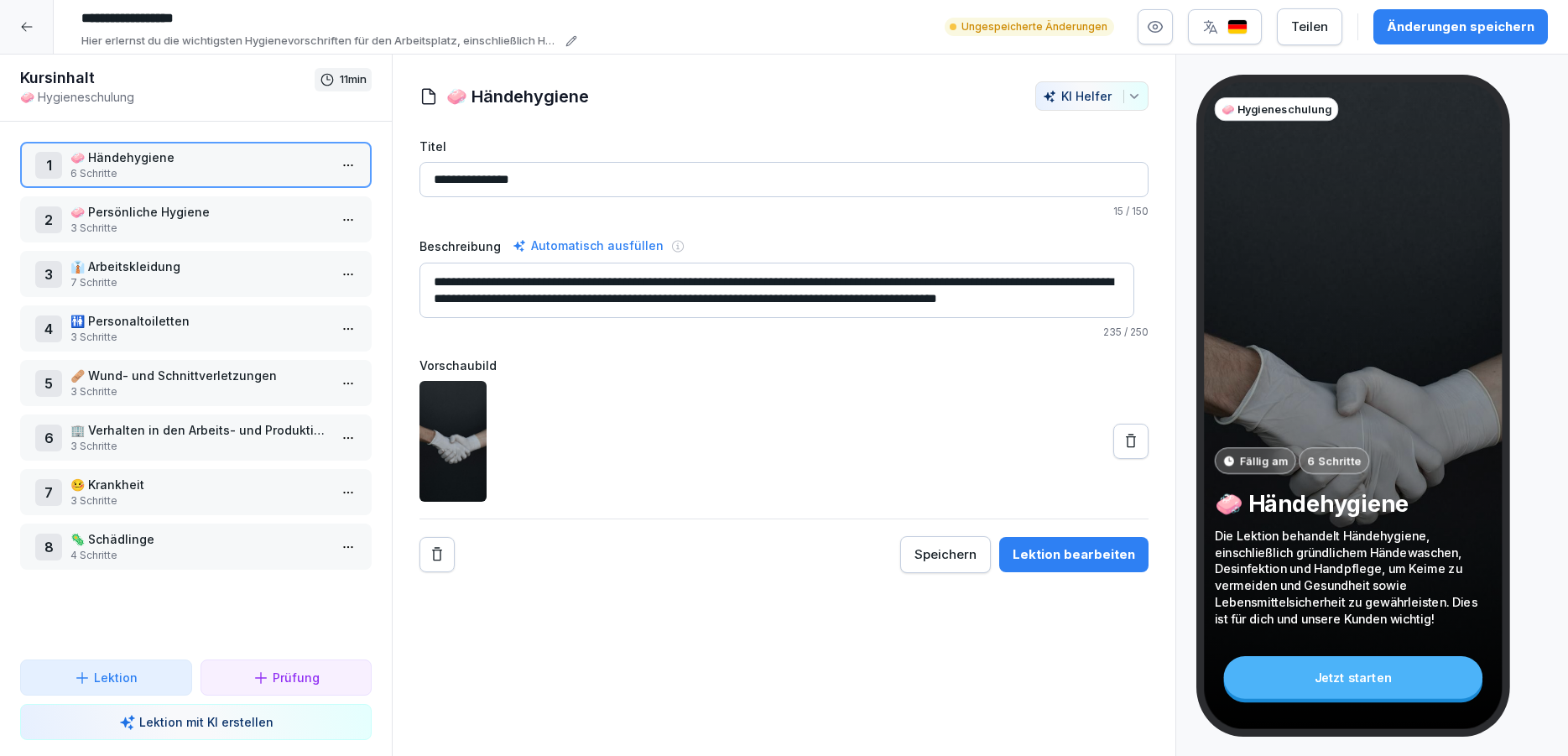
click at [240, 726] on p "Lektion mit KI erstellen" at bounding box center [206, 722] width 135 height 18
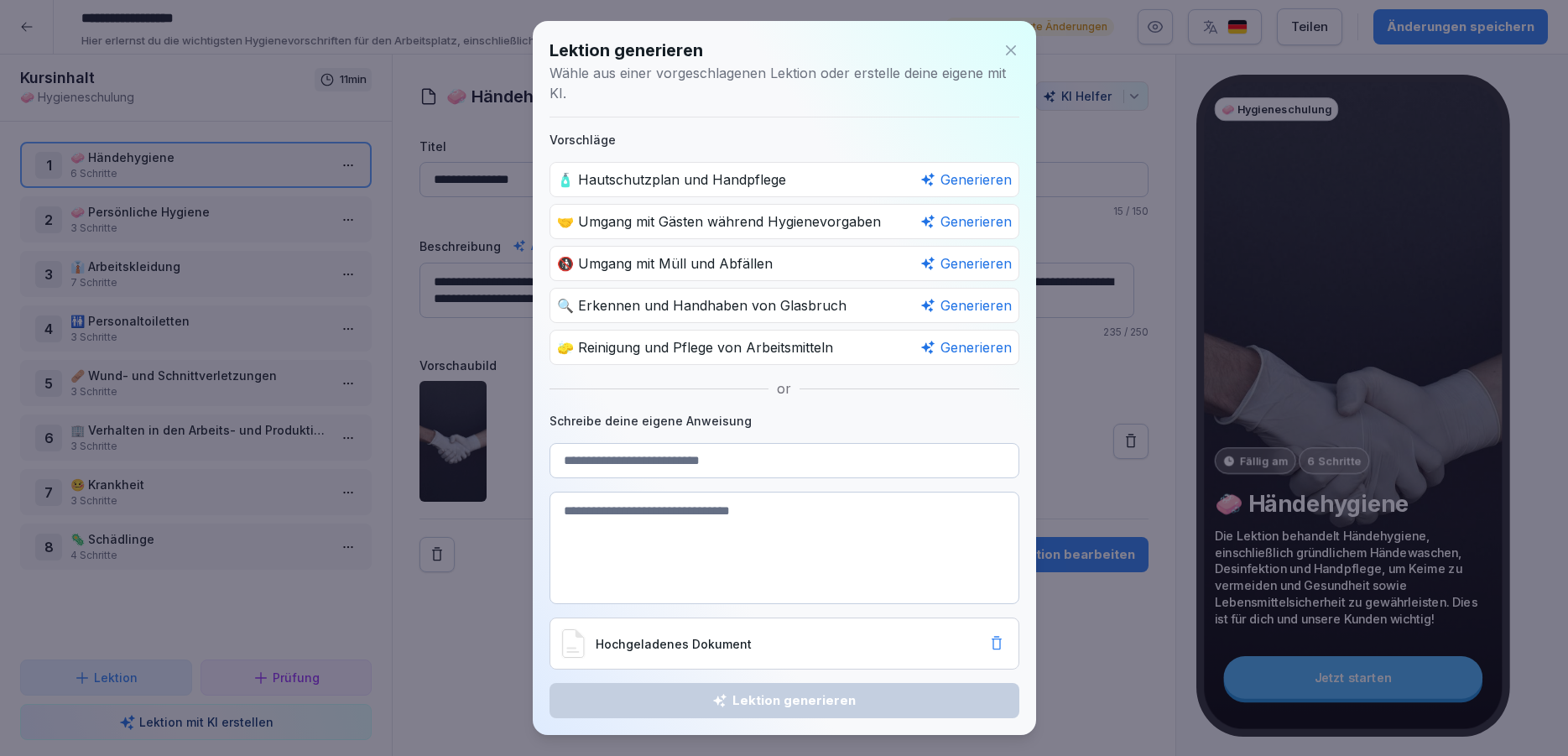
click at [1006, 53] on icon at bounding box center [1011, 50] width 17 height 17
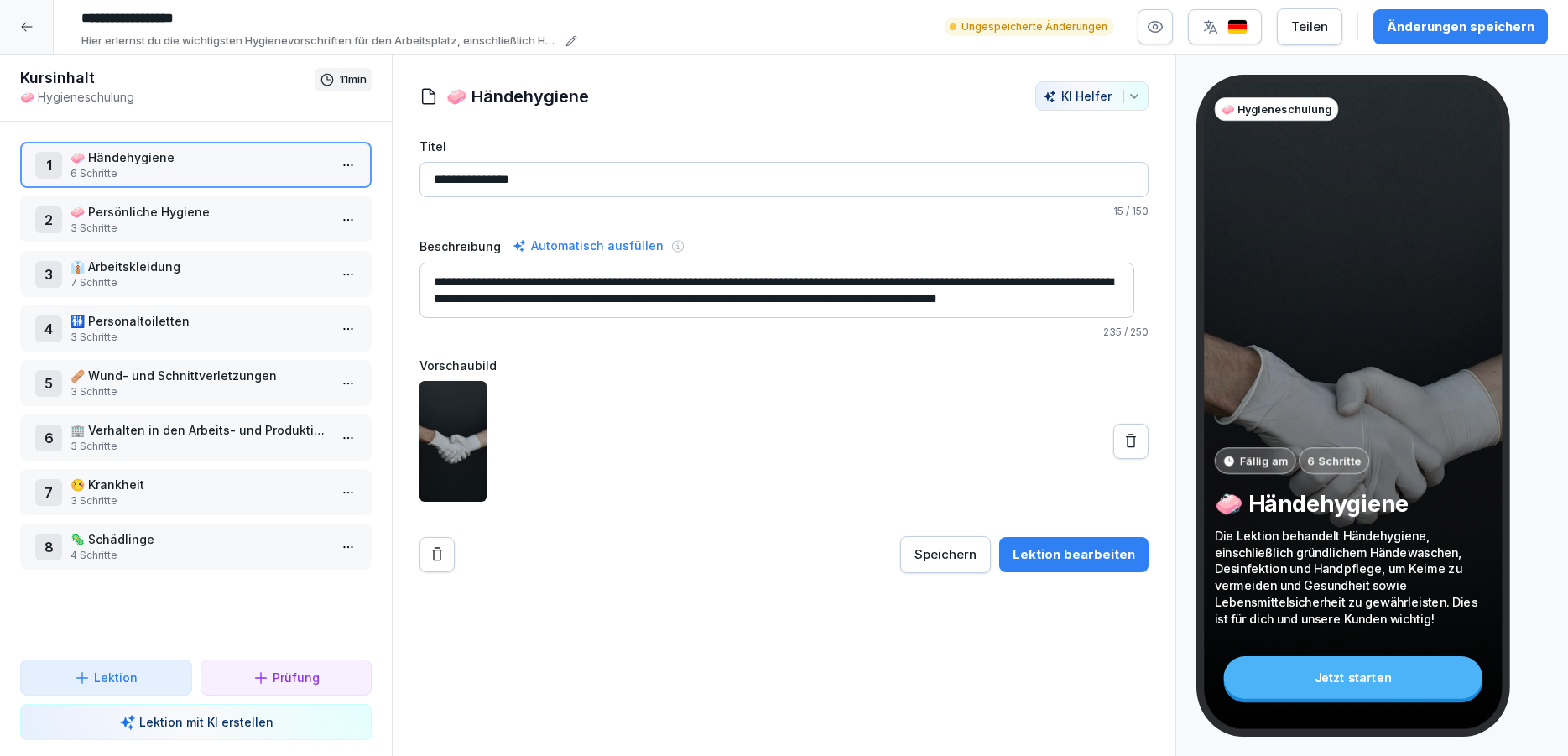
click at [260, 685] on icon at bounding box center [261, 677] width 17 height 17
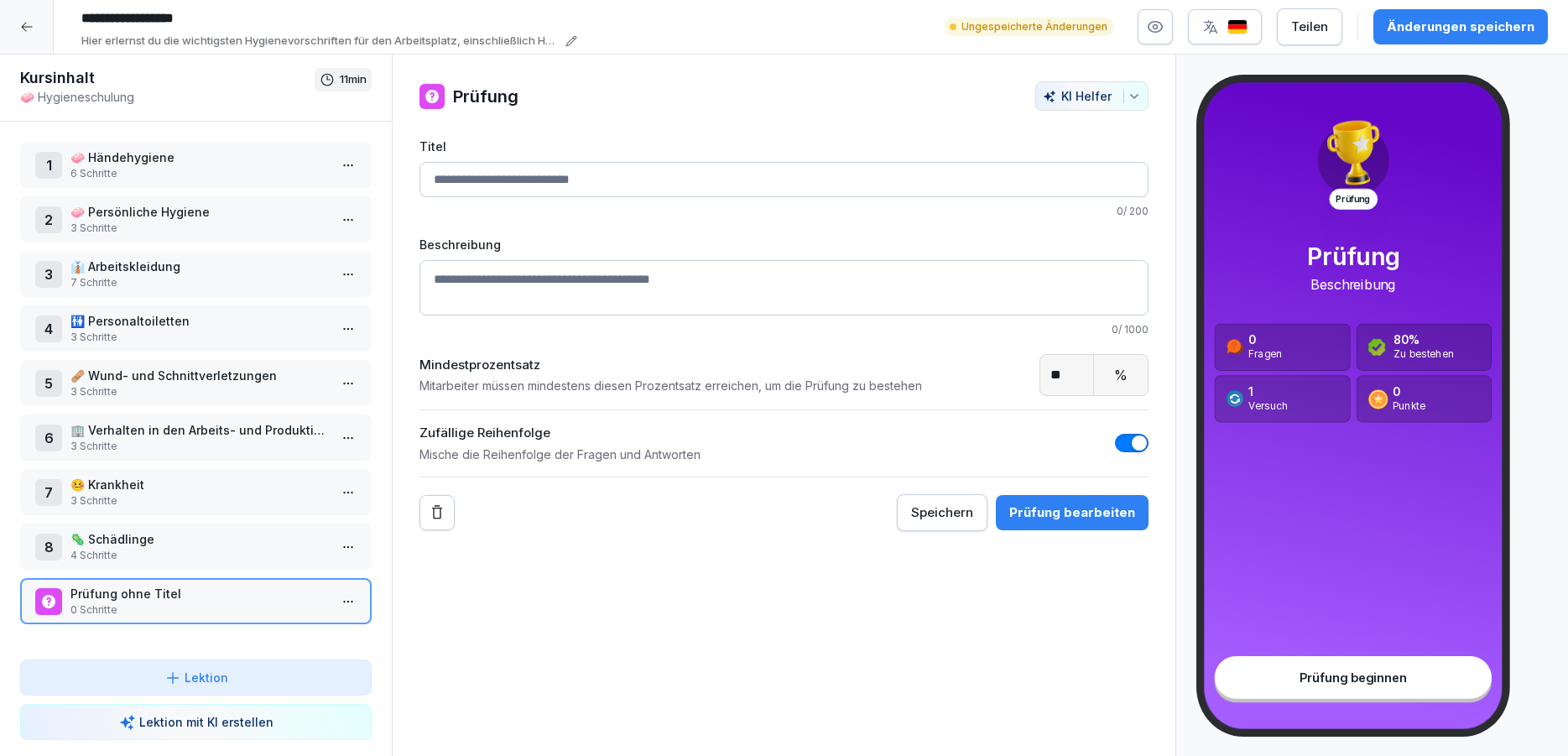
click at [1130, 86] on button "KI Helfer" at bounding box center [1092, 96] width 113 height 30
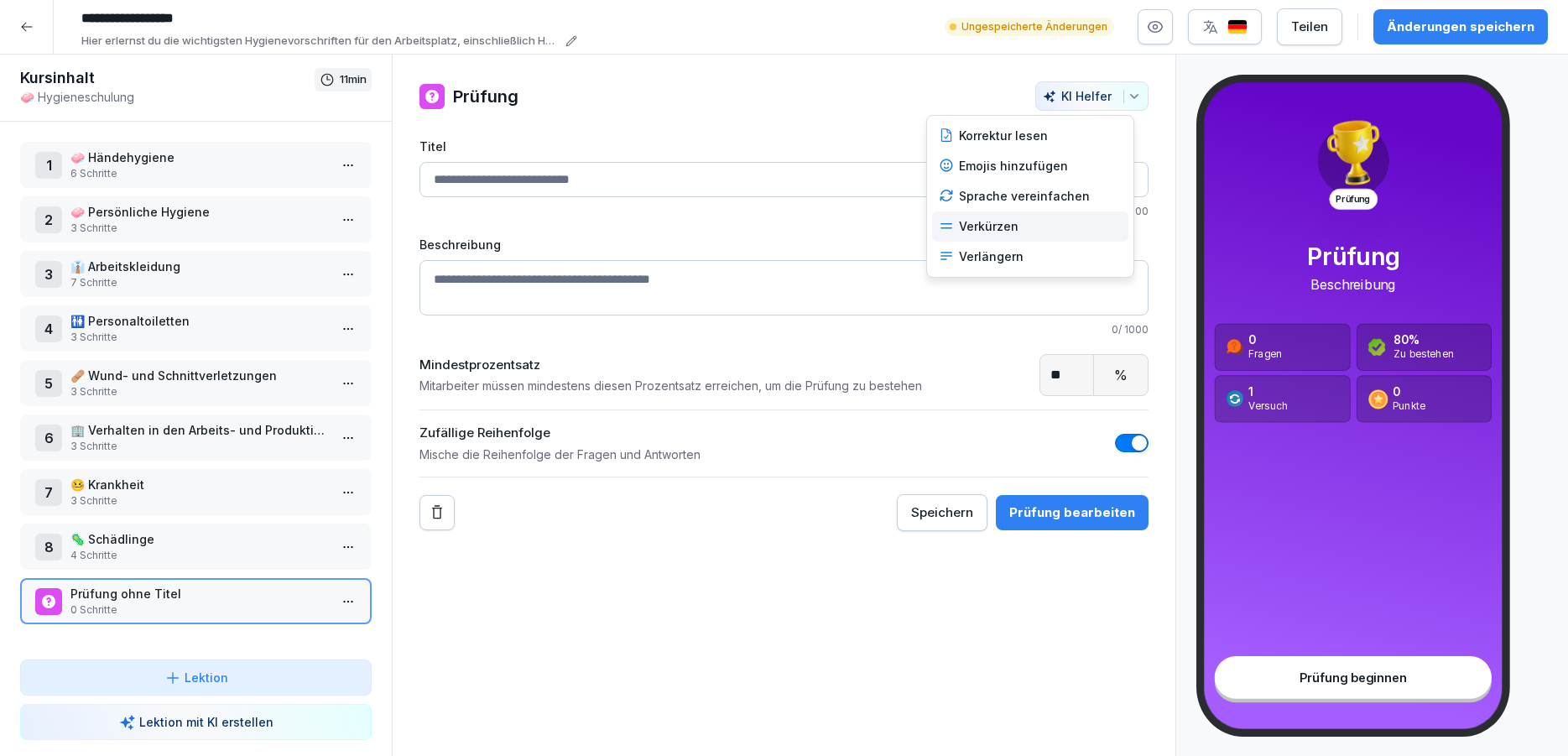
click at [1023, 226] on div "Verkürzen" at bounding box center [1030, 227] width 196 height 30
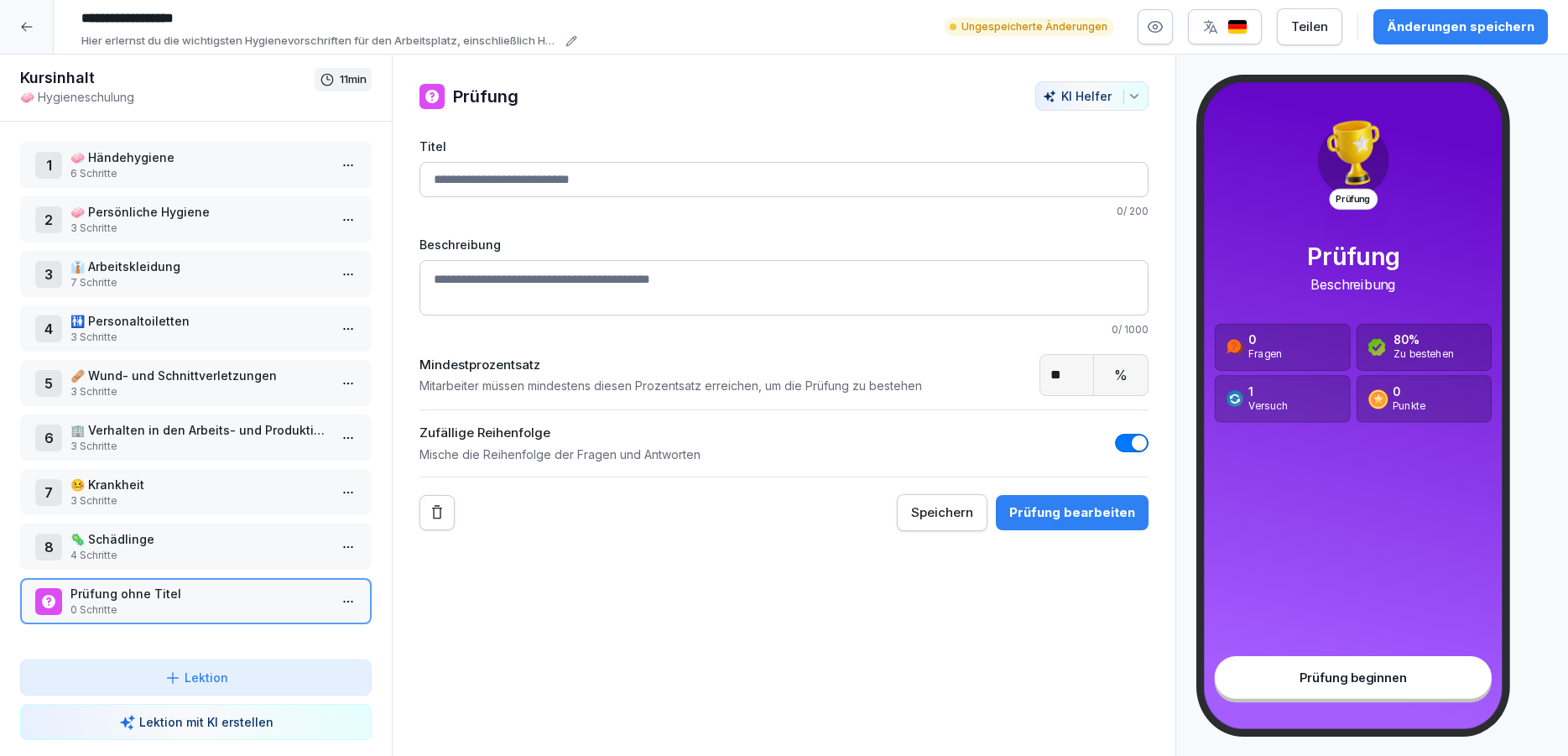
click at [1129, 99] on button "KI Helfer" at bounding box center [1092, 96] width 113 height 30
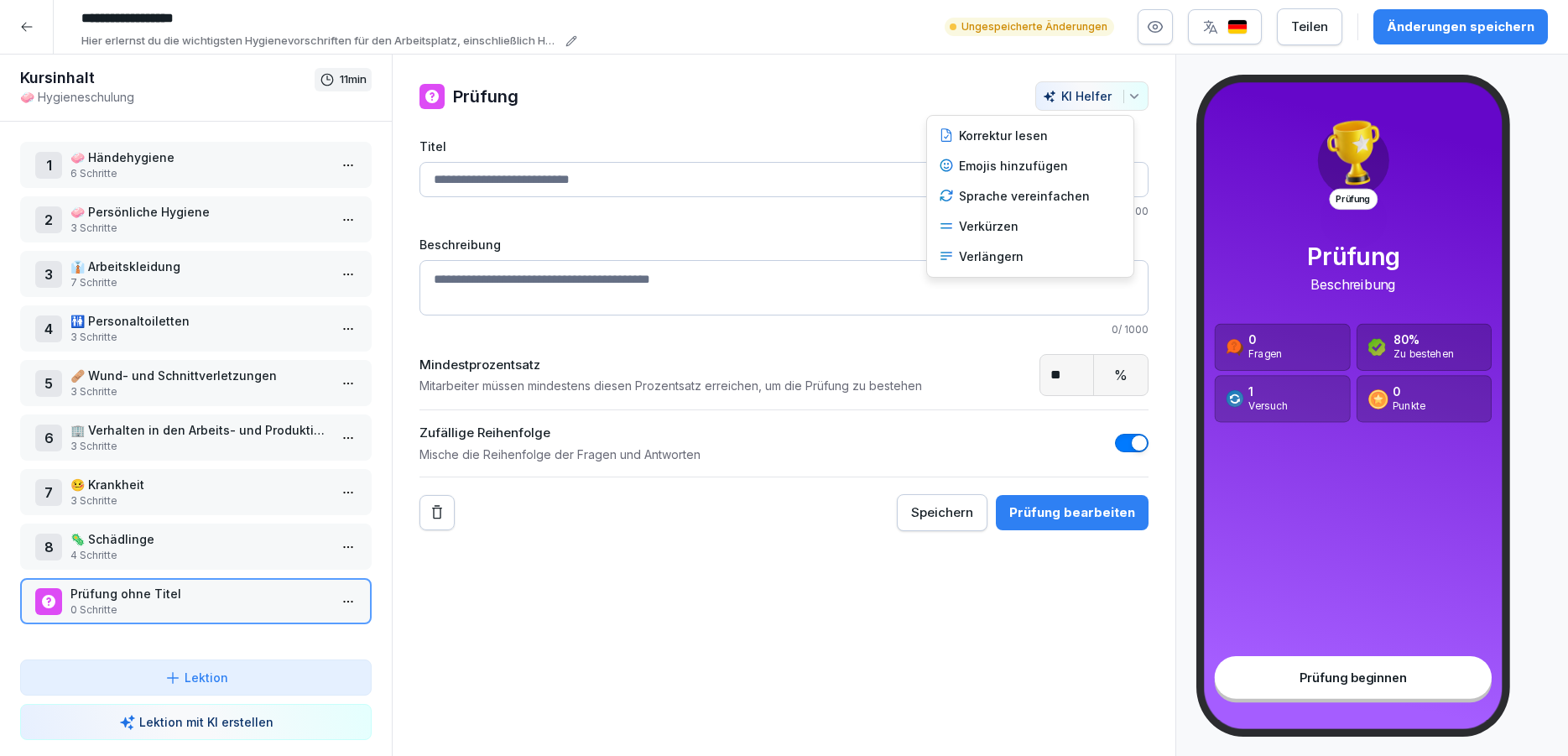
click at [1327, 681] on html "**********" at bounding box center [784, 378] width 1568 height 756
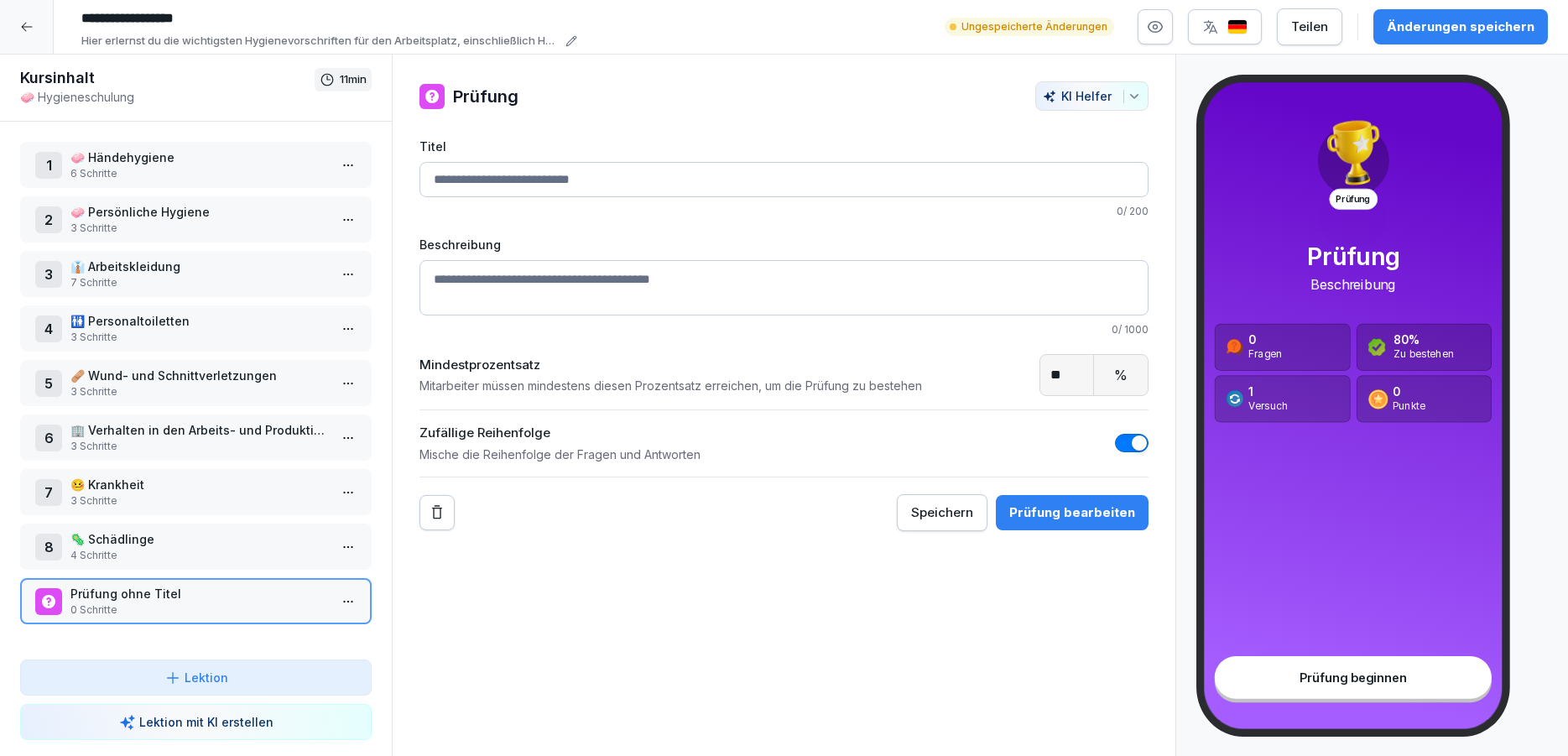
click at [436, 526] on button "Remove" at bounding box center [437, 512] width 35 height 35
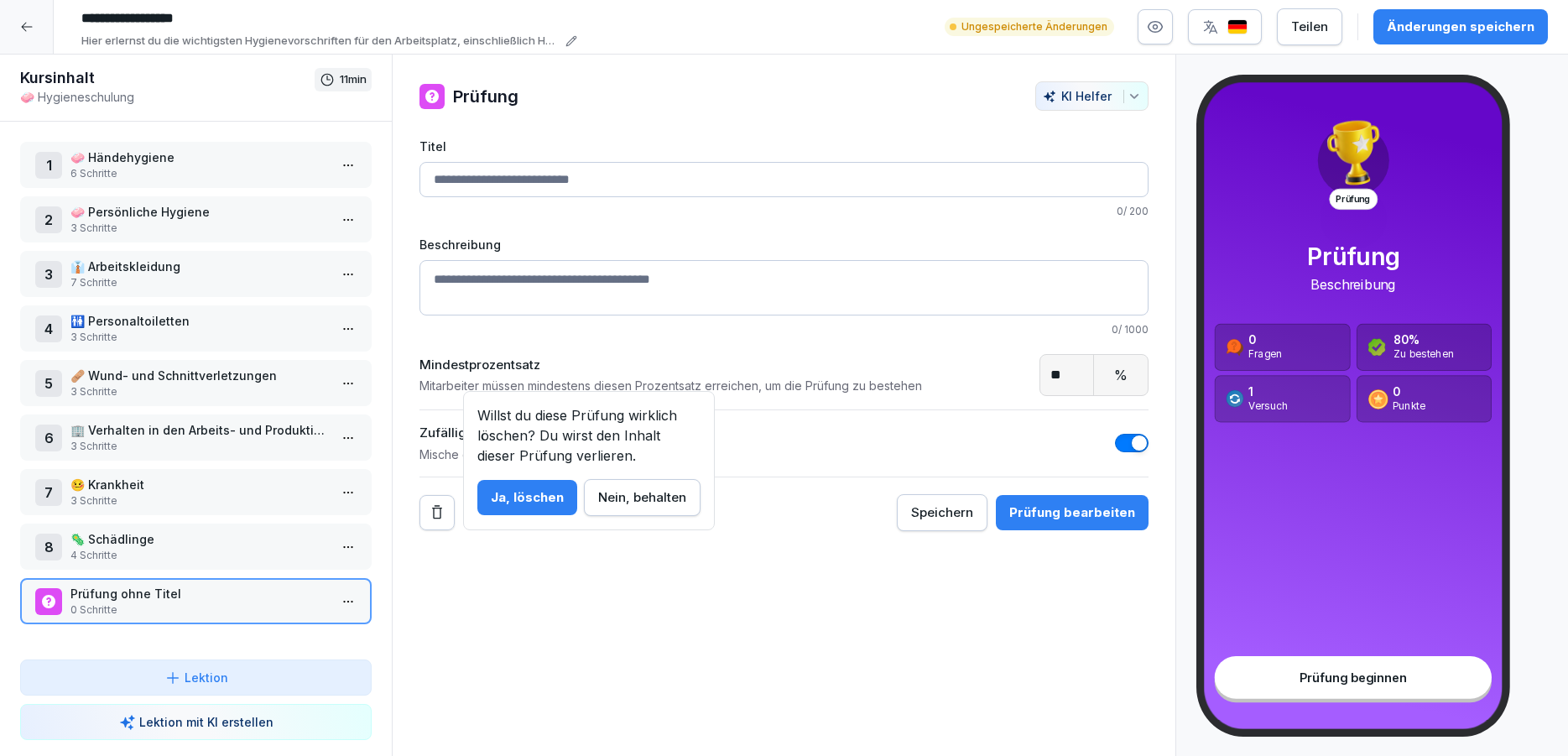
click at [635, 497] on div "Nein, behalten" at bounding box center [642, 497] width 88 height 19
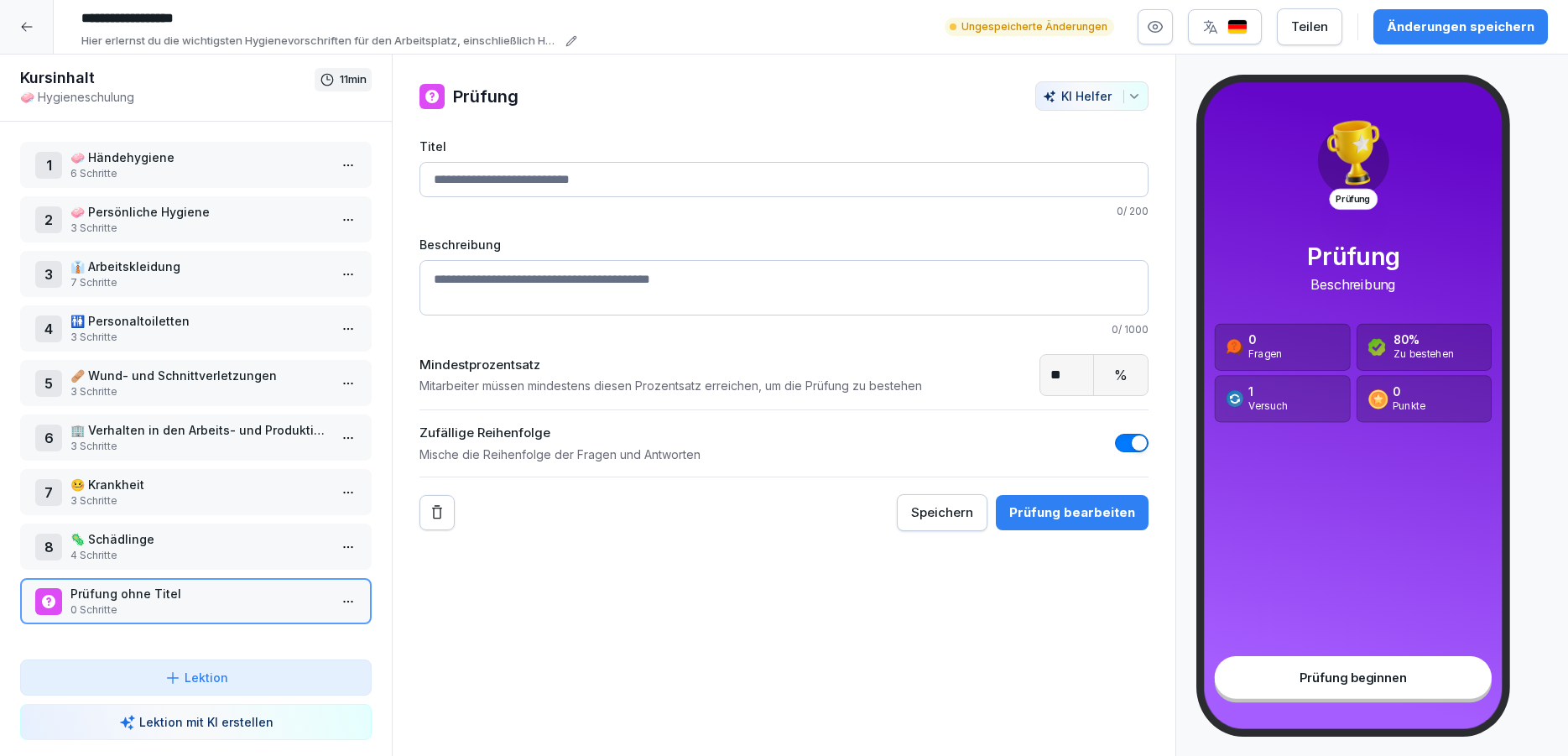
click at [945, 505] on div "Speichern" at bounding box center [942, 512] width 62 height 19
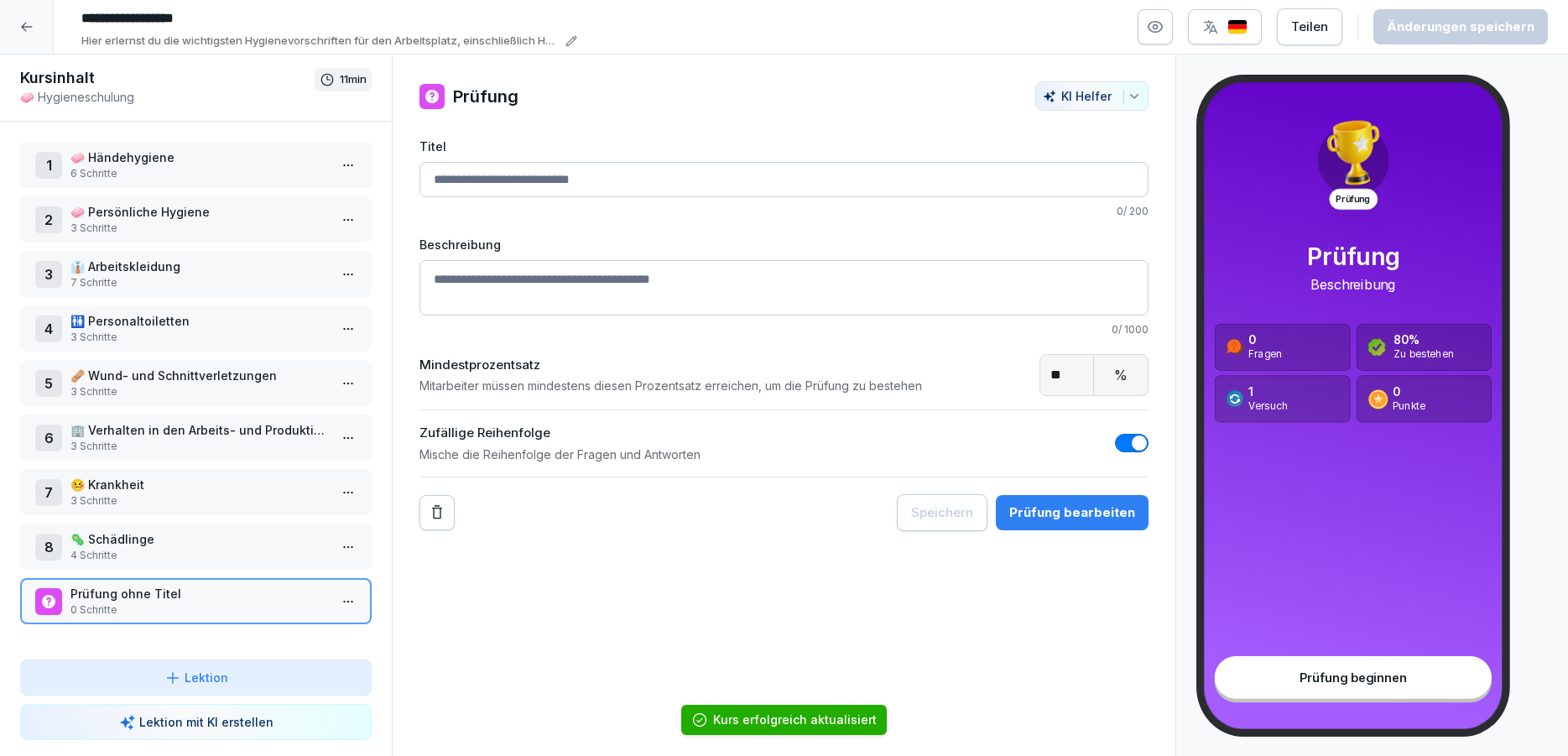
click at [342, 600] on html "**********" at bounding box center [784, 378] width 1568 height 756
click at [517, 635] on html "**********" at bounding box center [784, 378] width 1568 height 756
click at [21, 22] on icon at bounding box center [26, 26] width 13 height 13
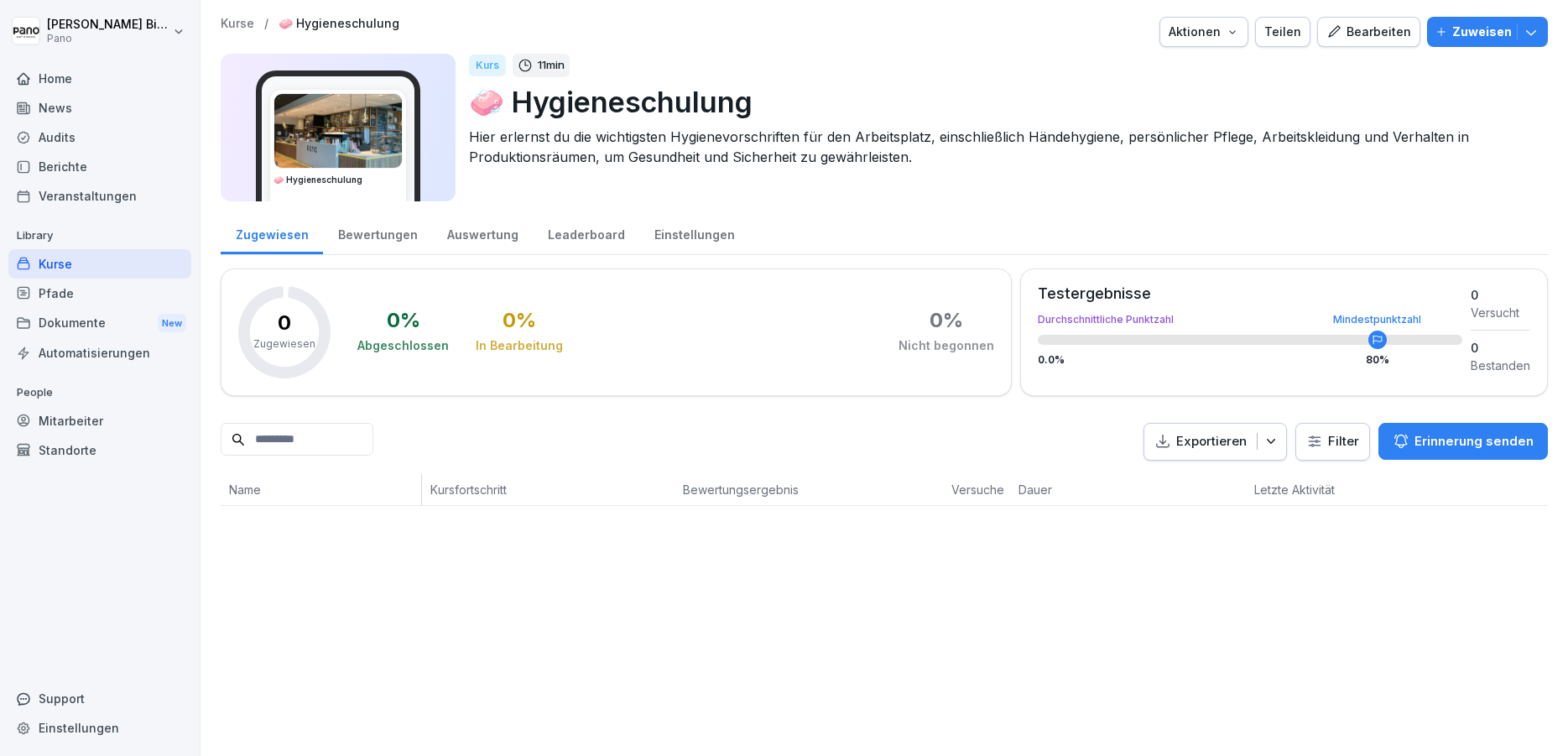
click at [21, 22] on html "Vanessa Bieg Pano Home News Audits Berichte Veranstaltungen Library Kurse Pfade…" at bounding box center [784, 378] width 1568 height 756
click at [452, 596] on html "Vanessa Bieg Pano Home News Audits Berichte Veranstaltungen Library Kurse Pfade…" at bounding box center [784, 378] width 1568 height 756
click at [61, 269] on div "Kurse" at bounding box center [100, 264] width 183 height 30
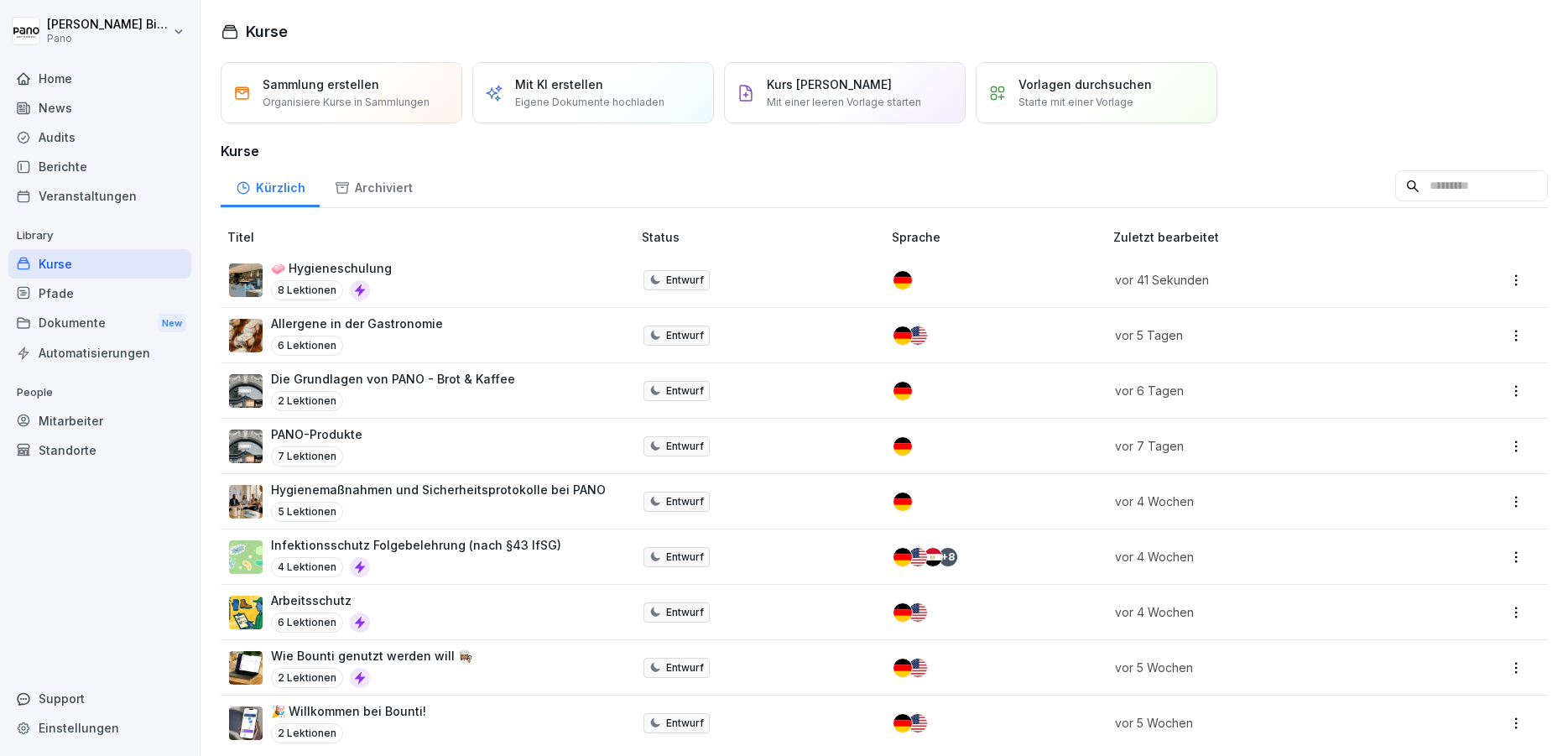
click at [398, 332] on div "Allergene in der Gastronomie 6 Lektionen" at bounding box center [357, 335] width 172 height 41
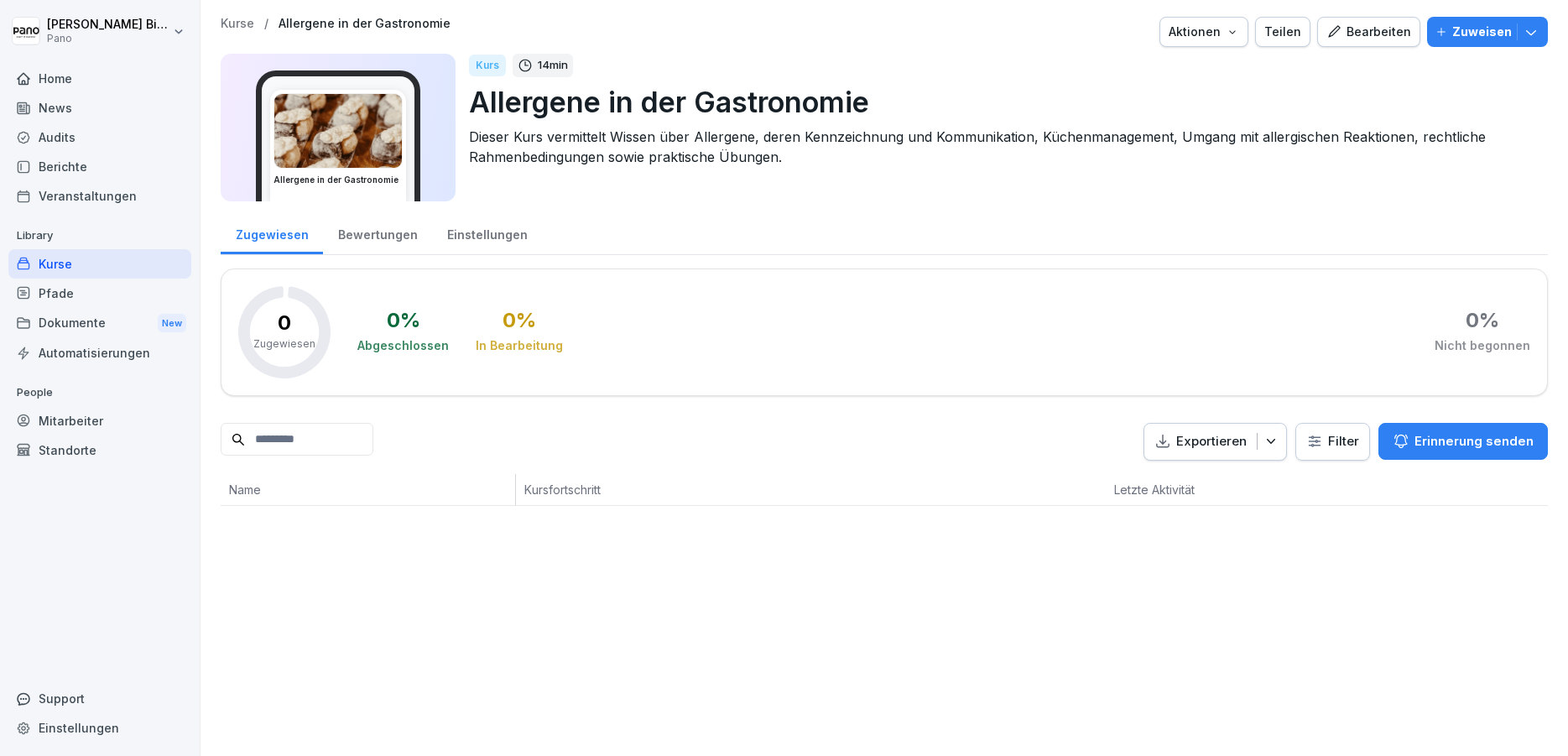
click at [421, 138] on div "Allergene in der Gastronomie" at bounding box center [337, 136] width 164 height 131
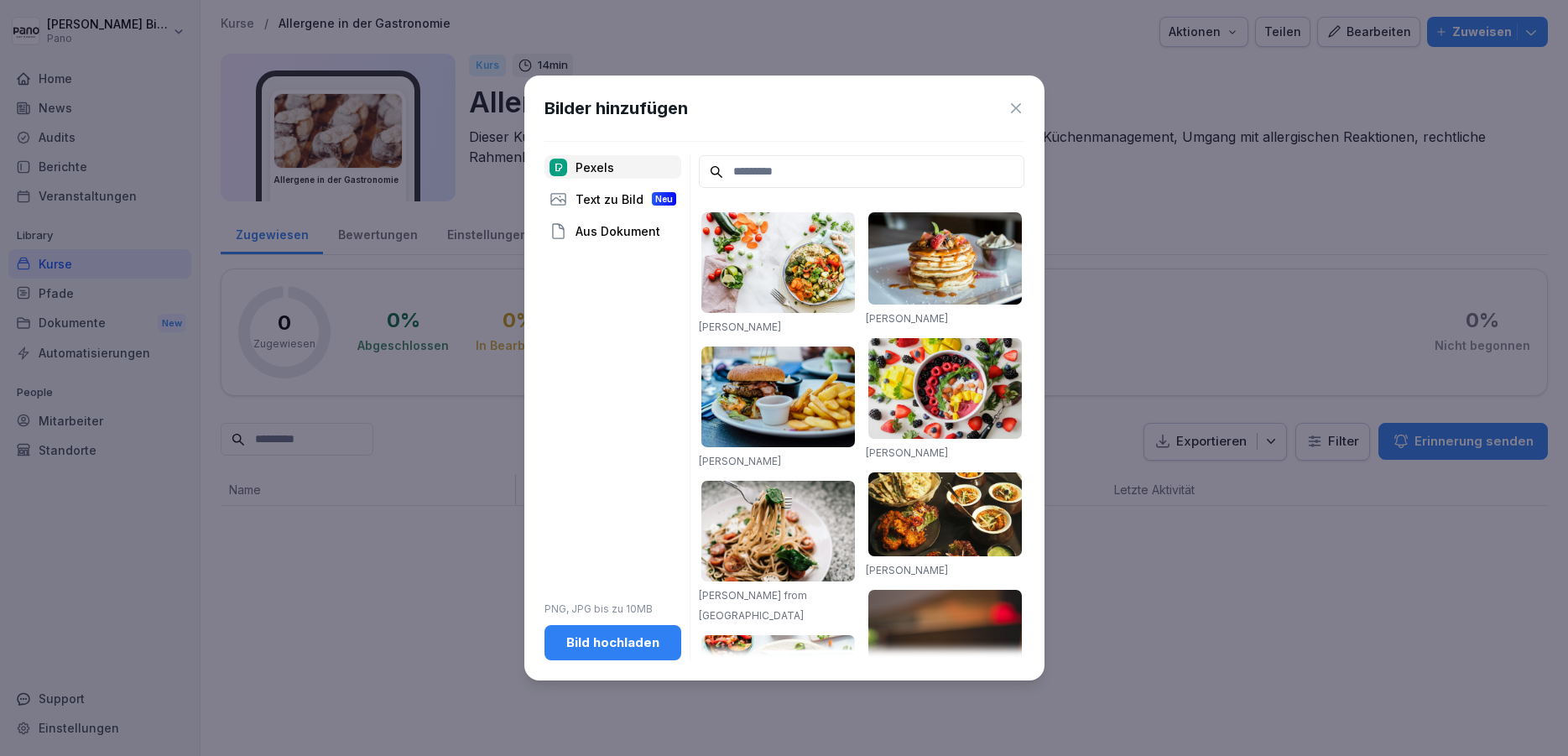
click at [658, 647] on div "Bild hochladen" at bounding box center [613, 642] width 110 height 19
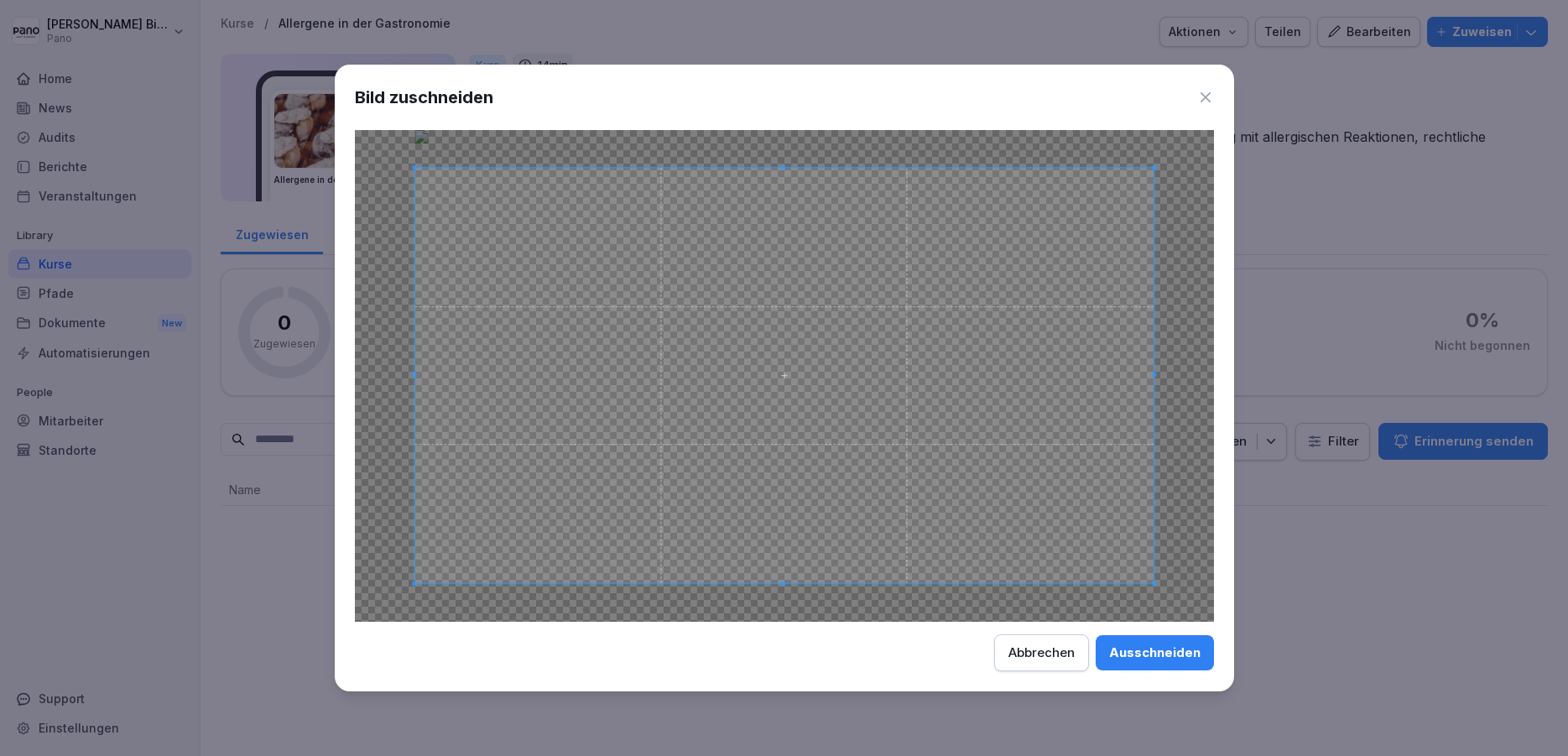
click at [1150, 649] on div "Ausschneiden" at bounding box center [1155, 652] width 91 height 19
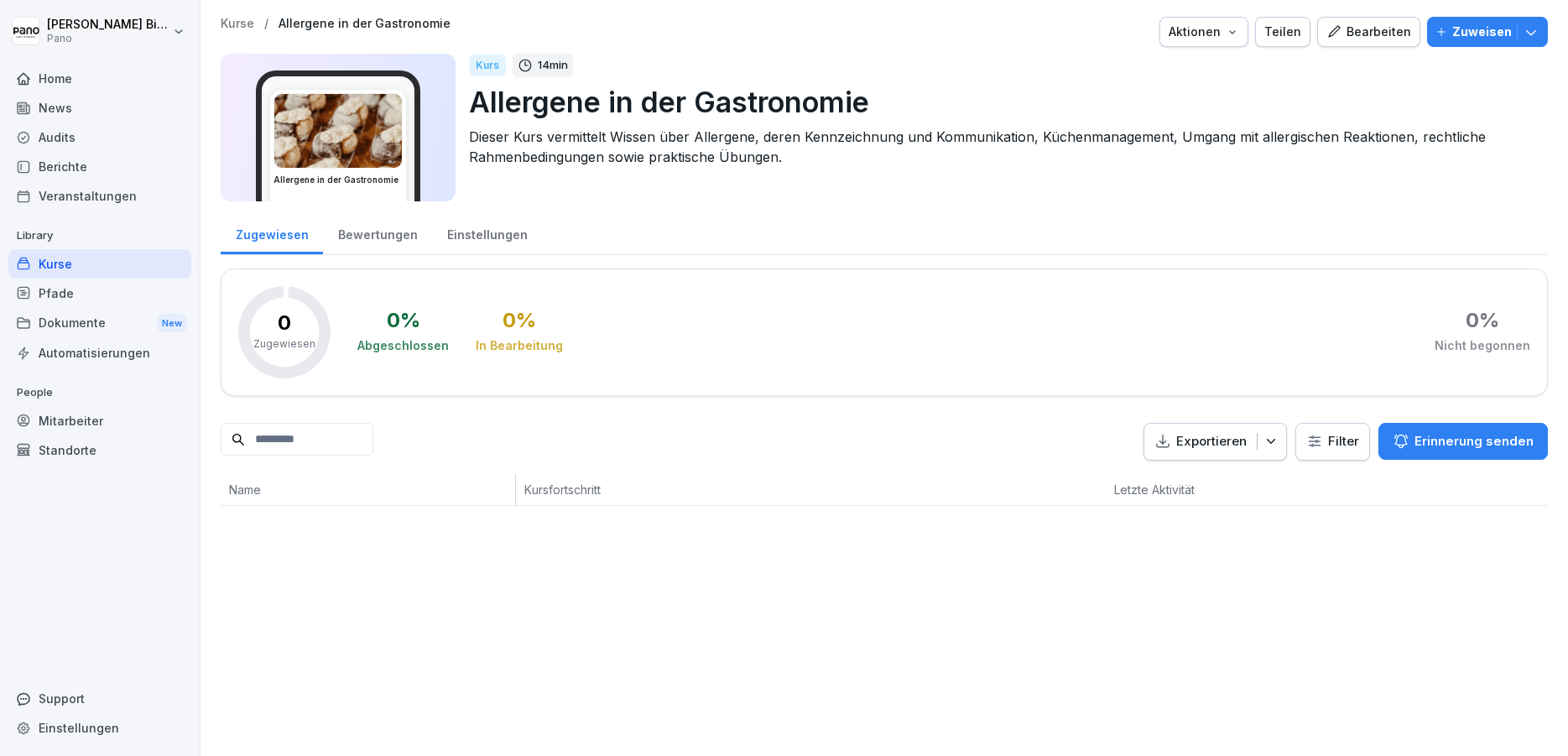
click at [672, 143] on p "Dieser Kurs vermittelt Wissen über Allergene, deren Kennzeichnung und Kommunika…" at bounding box center [1002, 146] width 1066 height 40
click at [762, 135] on p "Dieser Kurs vermittelt Wissen über Allergene, deren Kennzeichnung und Kommunika…" at bounding box center [1002, 146] width 1066 height 40
click at [1011, 117] on p "Allergene in der Gastronomie" at bounding box center [1002, 102] width 1066 height 43
click at [1091, 130] on p "Dieser Kurs vermittelt Wissen über Allergene, deren Kennzeichnung und Kommunika…" at bounding box center [1002, 146] width 1066 height 40
click at [1378, 17] on div "Kurse / Allergene in der Gastronomie Aktionen Teilen Bearbeiten Zuweisen Allerg…" at bounding box center [884, 261] width 1368 height 523
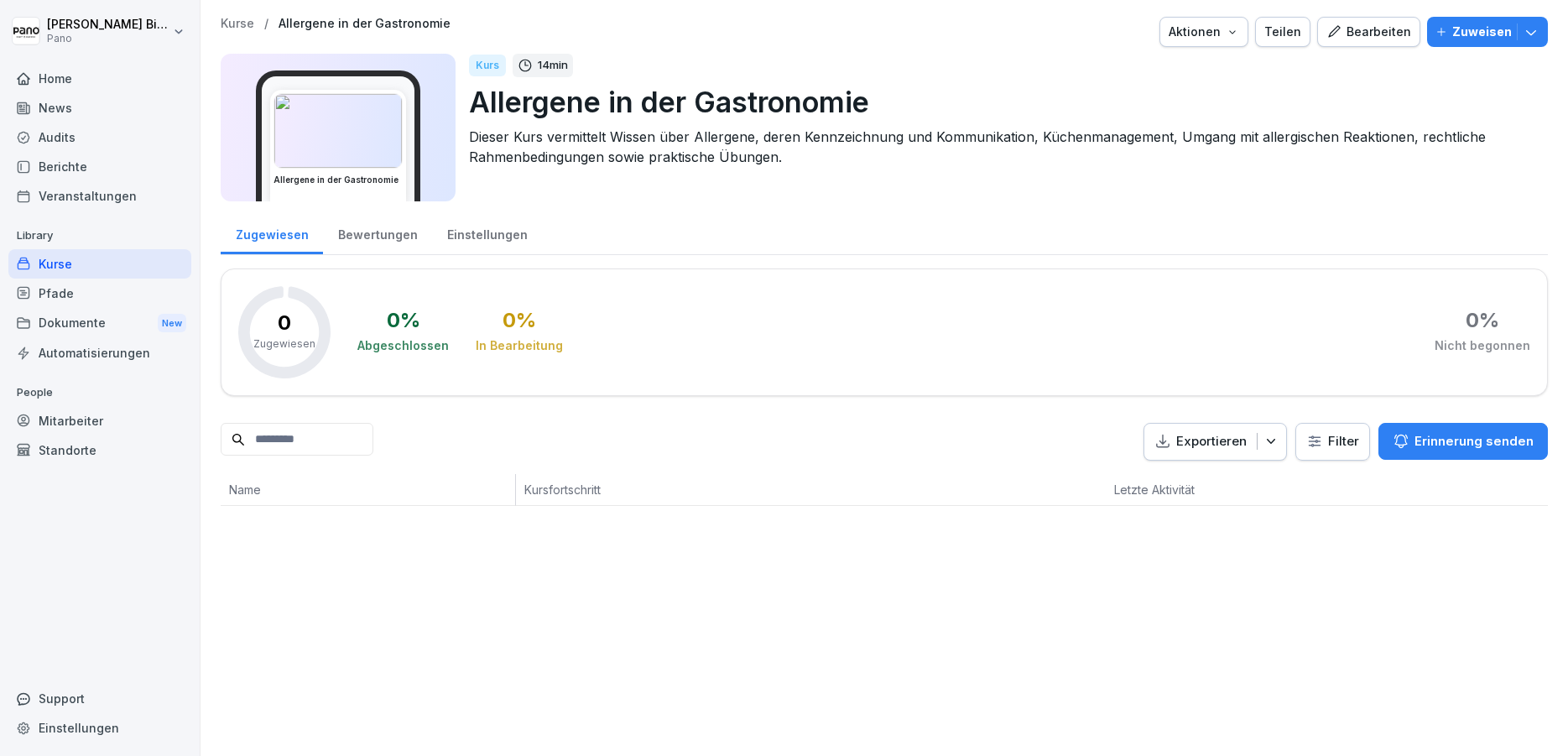
click at [1355, 20] on button "Bearbeiten" at bounding box center [1368, 32] width 103 height 30
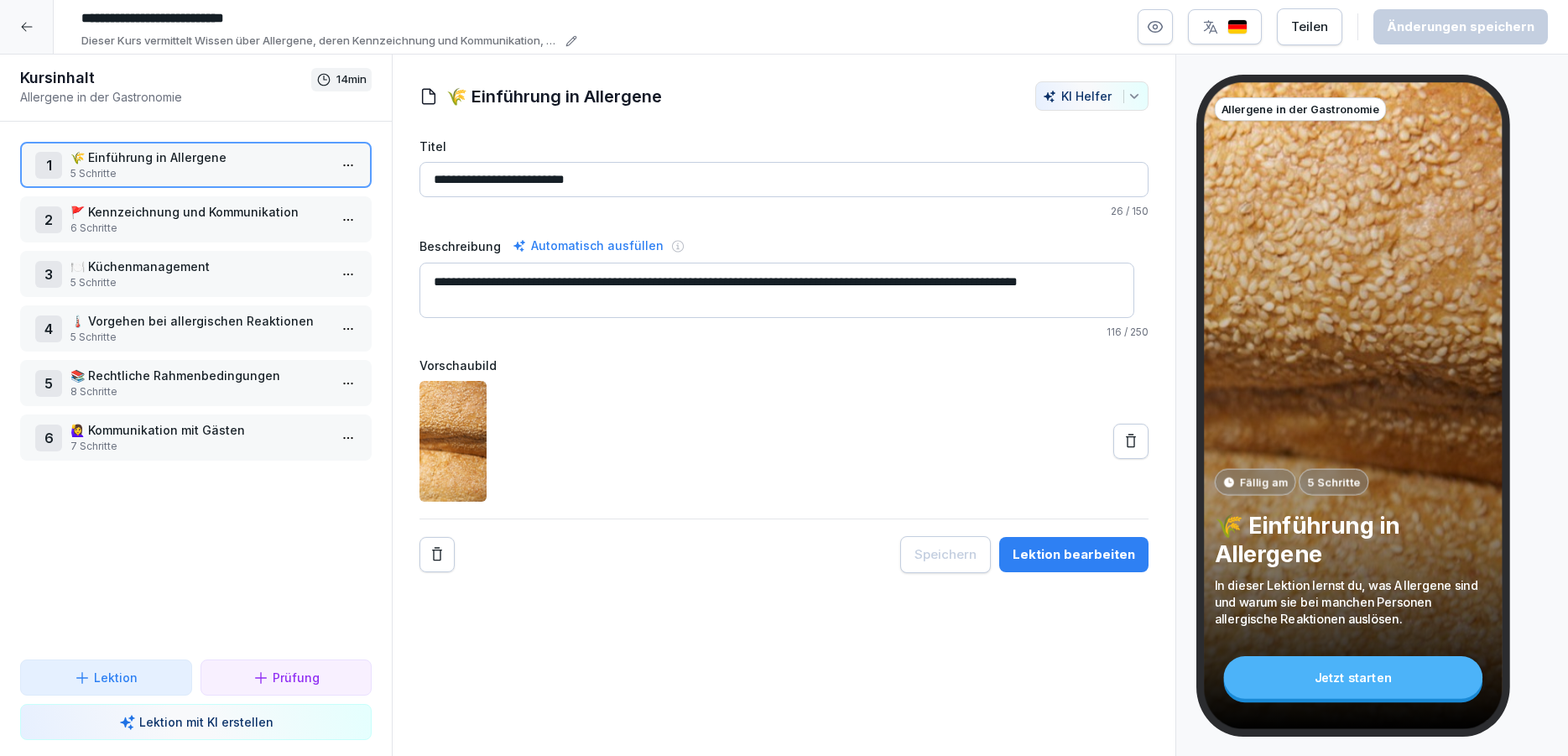
click at [220, 39] on p "Dieser Kurs vermittelt Wissen über Allergene, deren Kennzeichnung und Kommunika…" at bounding box center [321, 40] width 479 height 17
click at [200, 146] on textarea "**********" at bounding box center [189, 122] width 210 height 72
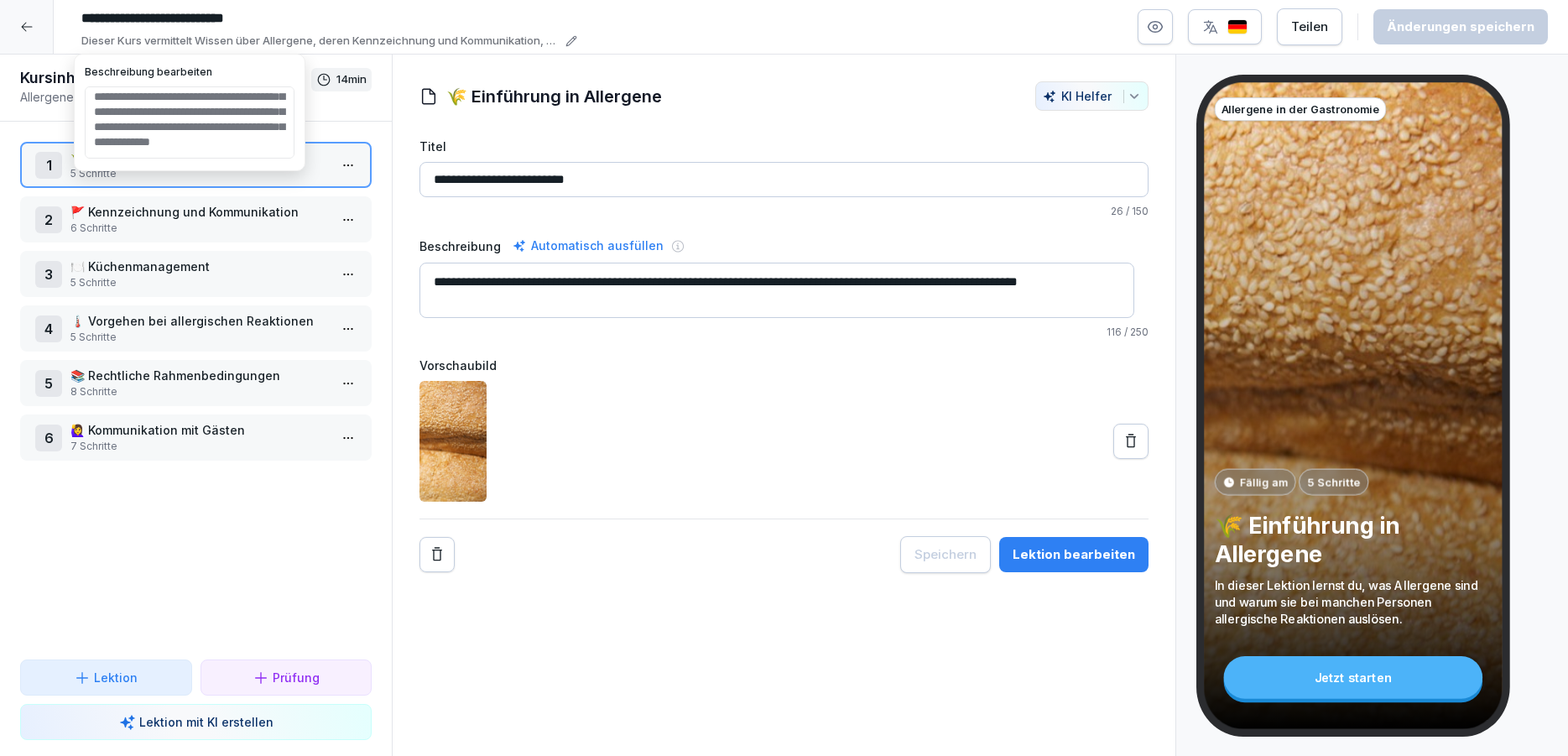
drag, startPoint x: 211, startPoint y: 120, endPoint x: 94, endPoint y: 120, distance: 117.0
click at [94, 120] on textarea "**********" at bounding box center [189, 122] width 210 height 72
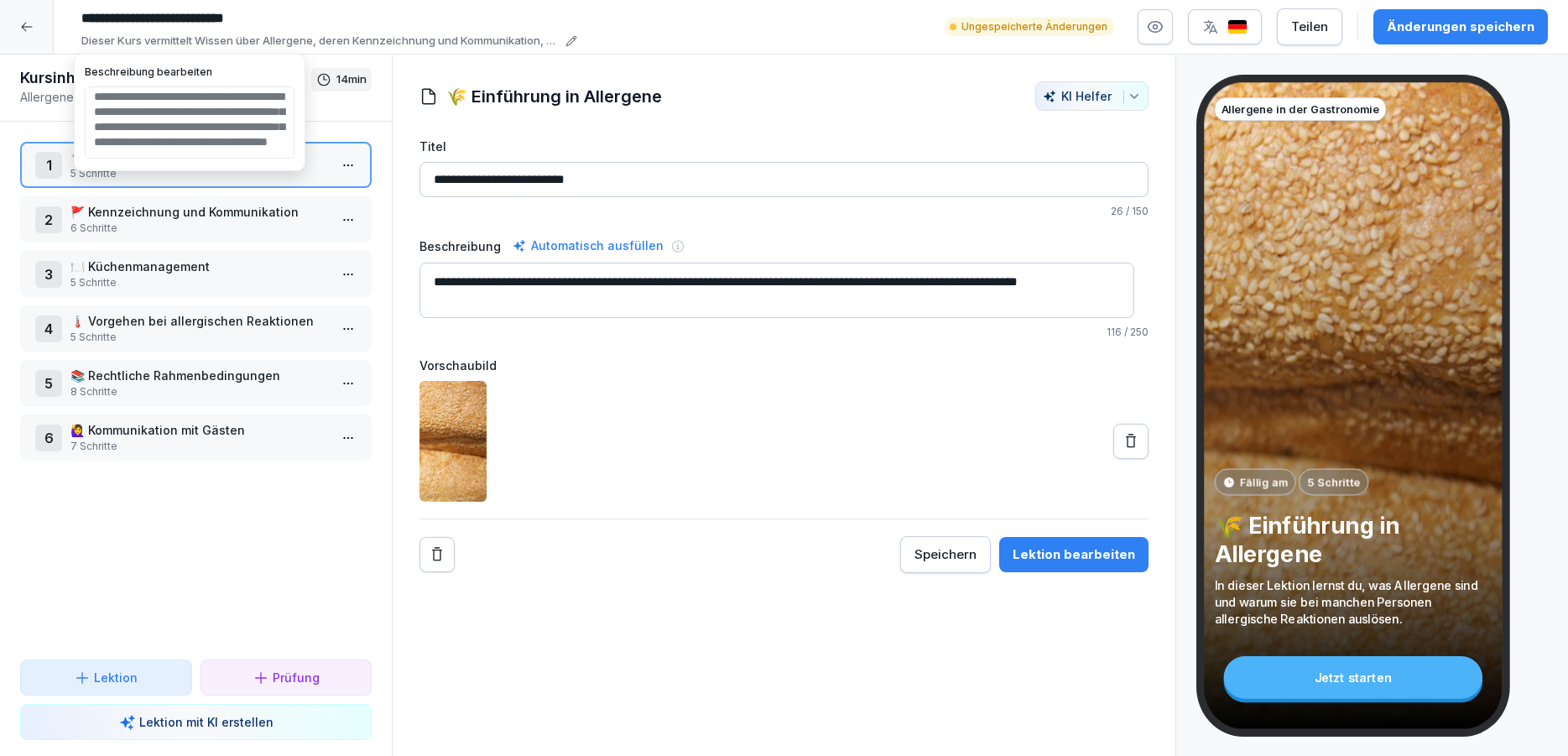
type textarea "**********"
click at [1429, 20] on div "Änderungen speichern" at bounding box center [1460, 27] width 148 height 19
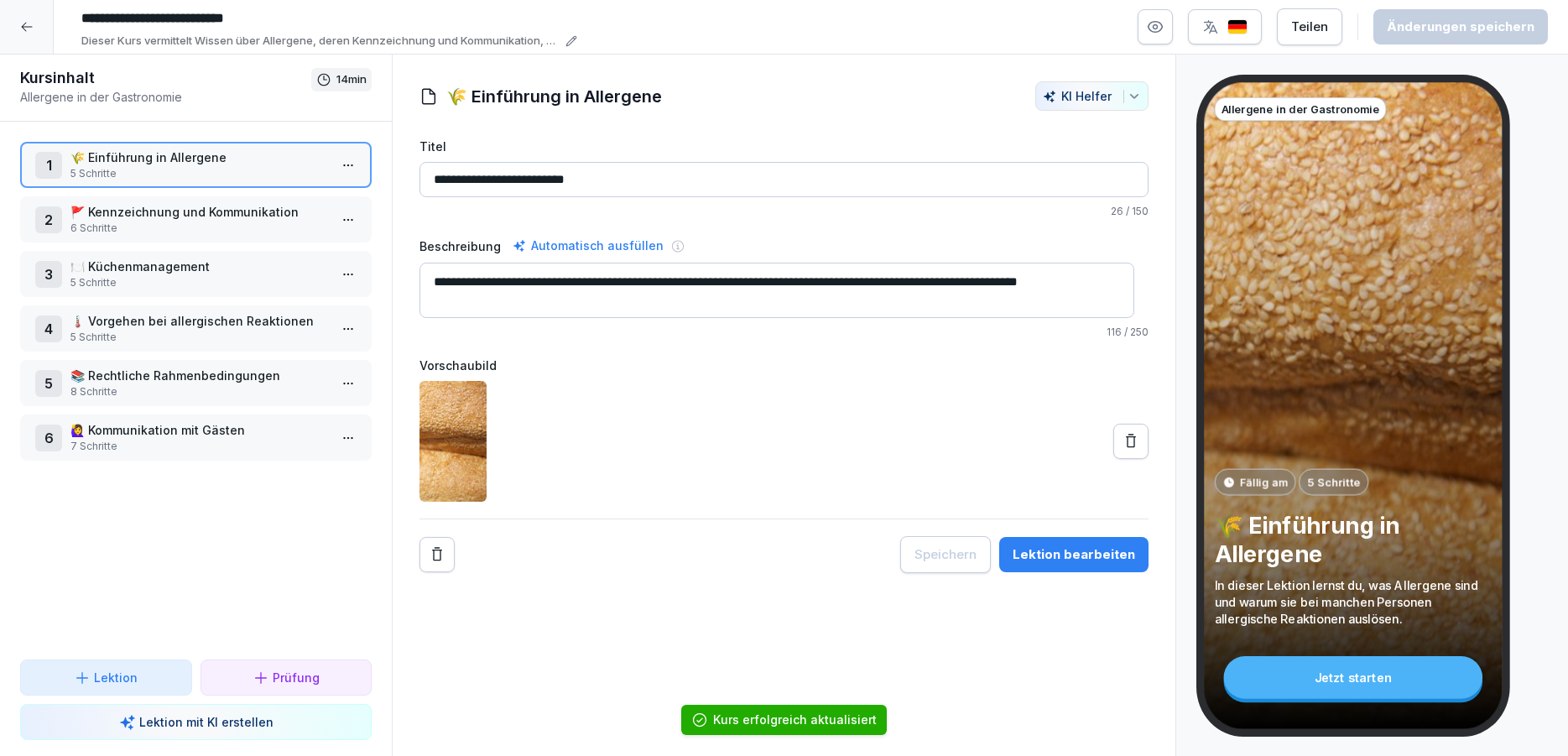
click at [13, 22] on div at bounding box center [27, 27] width 54 height 54
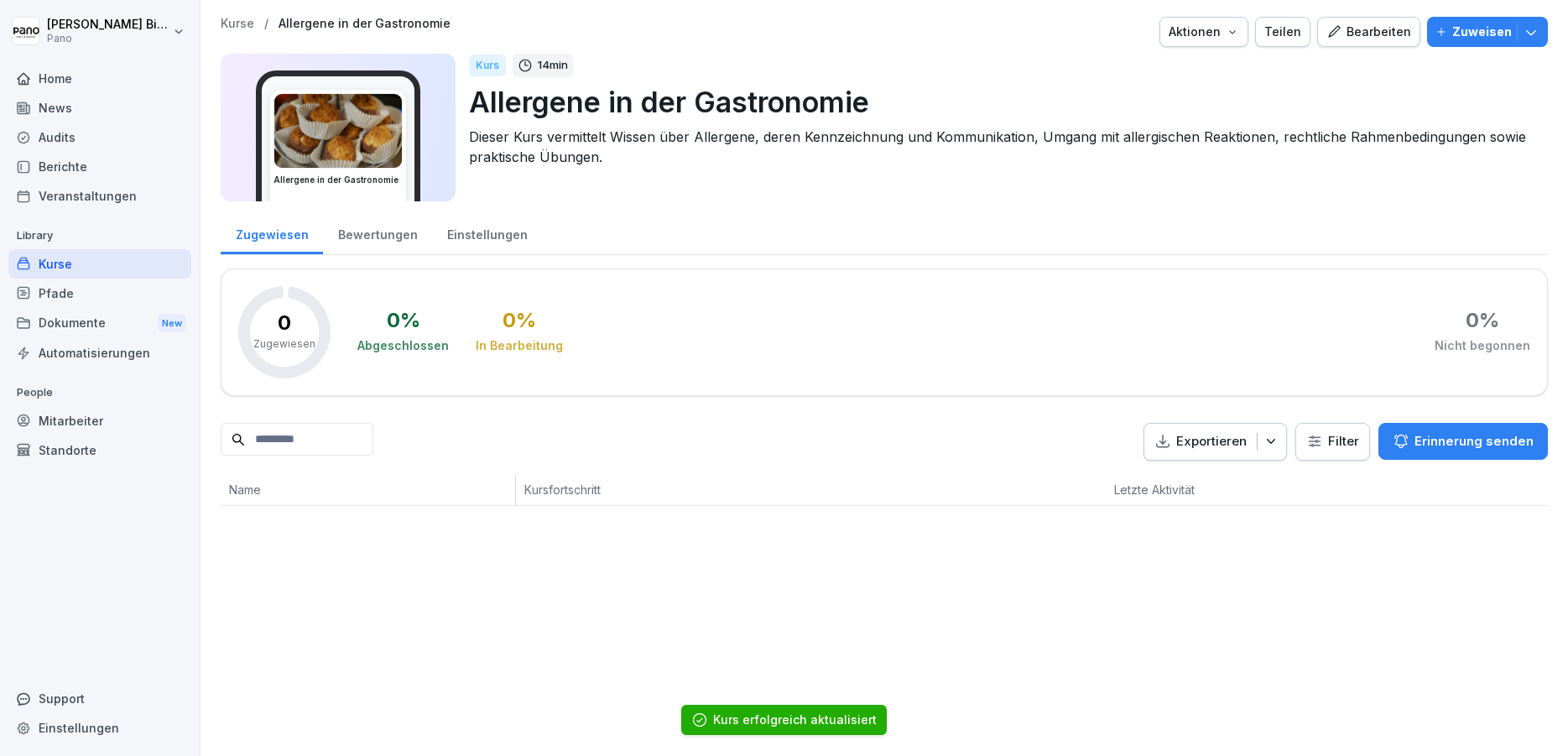
click at [402, 122] on img at bounding box center [338, 131] width 127 height 74
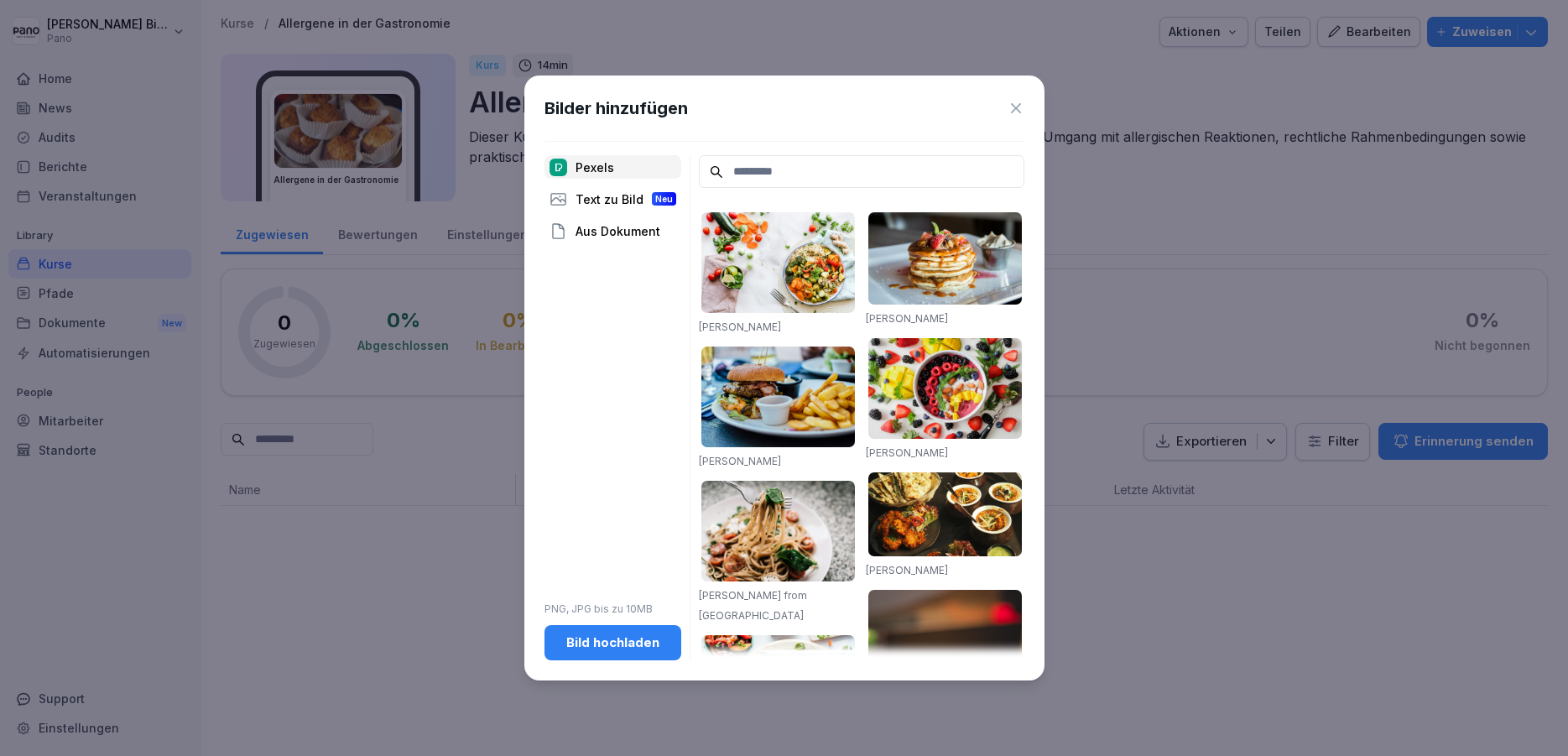
click at [1019, 110] on icon at bounding box center [1015, 108] width 17 height 17
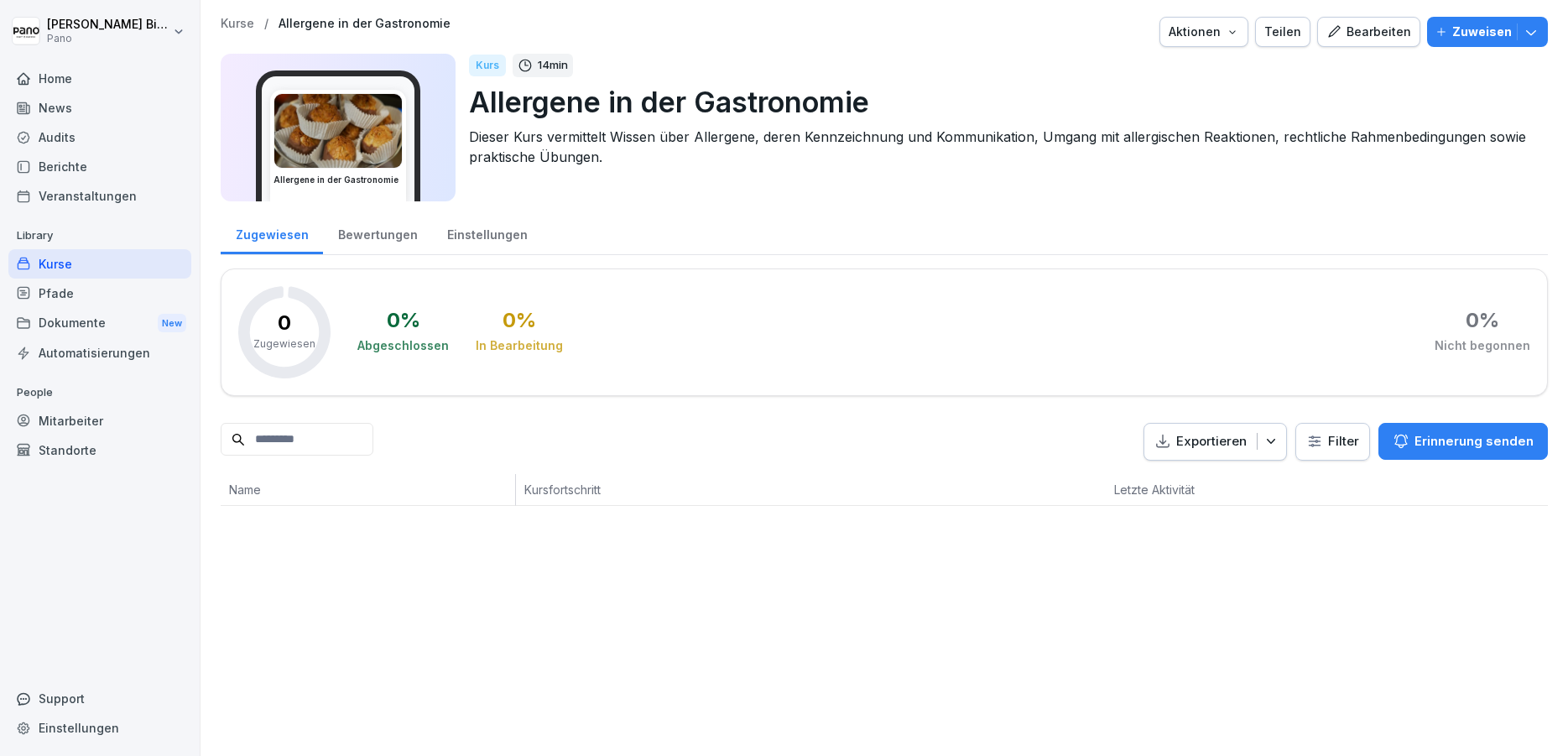
click at [1382, 30] on div "Bearbeiten" at bounding box center [1369, 31] width 84 height 19
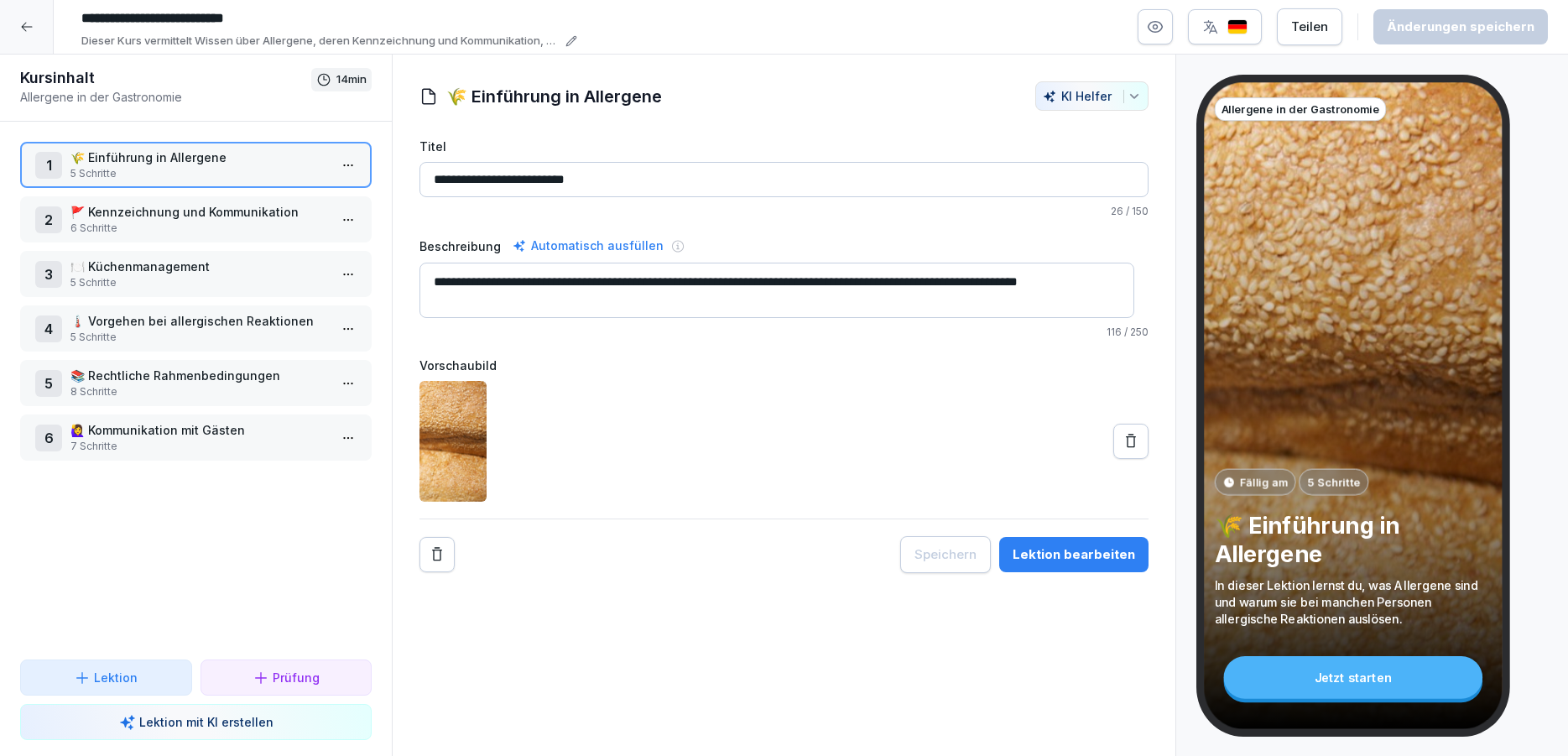
drag, startPoint x: 1174, startPoint y: 27, endPoint x: 1165, endPoint y: 30, distance: 9.5
click at [1172, 29] on button "button" at bounding box center [1154, 26] width 35 height 35
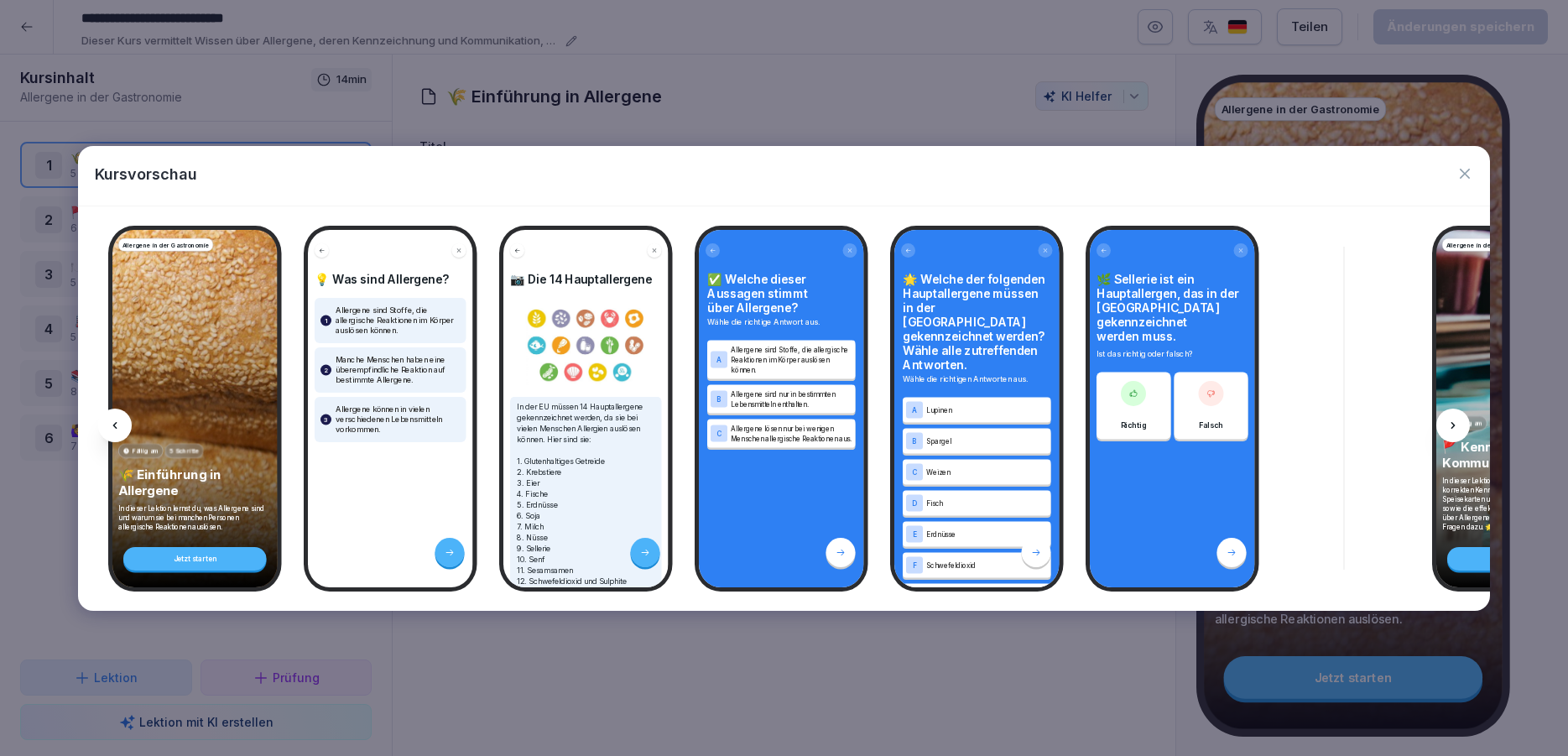
click at [120, 425] on icon at bounding box center [115, 425] width 13 height 13
click at [1470, 177] on icon "button" at bounding box center [1465, 173] width 17 height 17
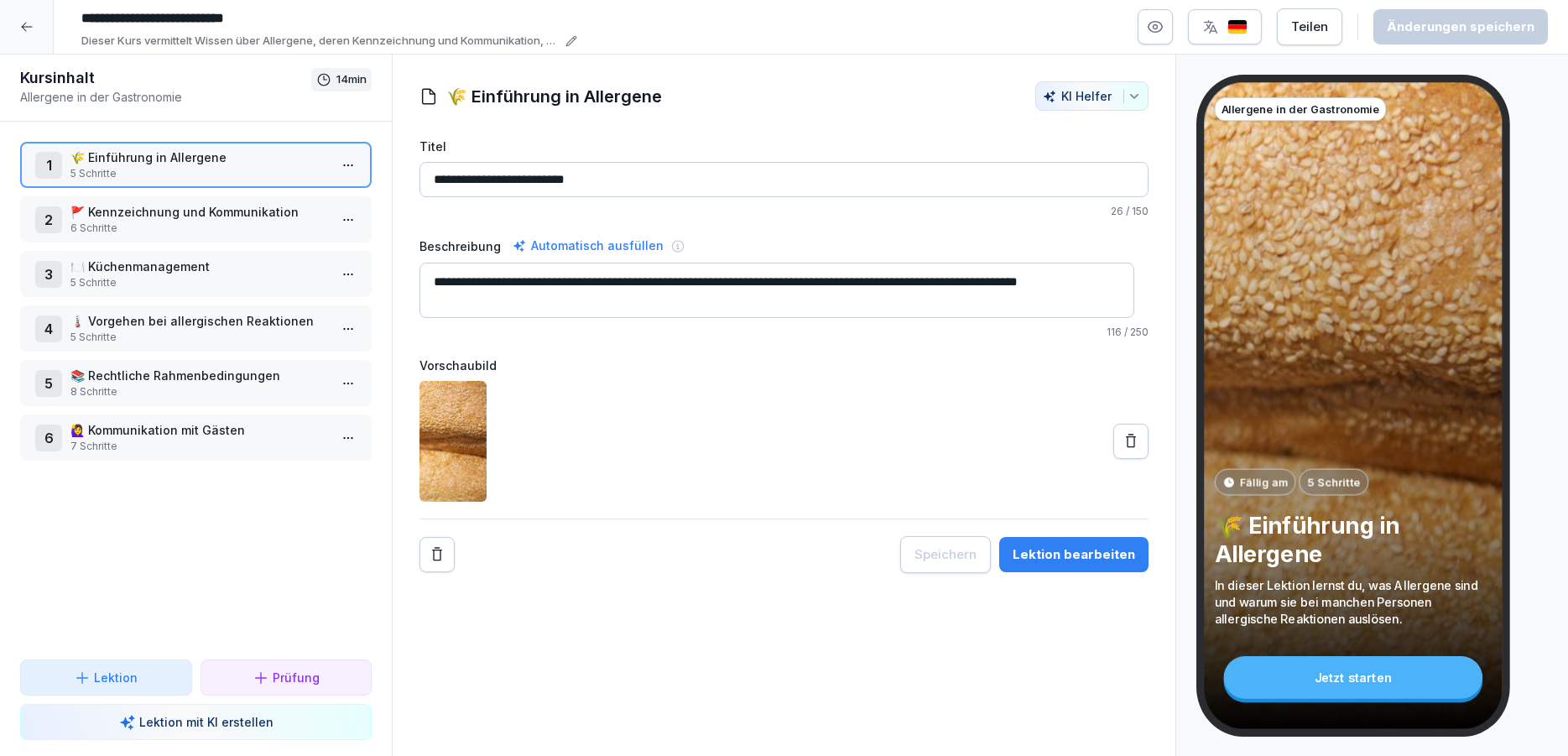
click at [339, 164] on html "**********" at bounding box center [784, 378] width 1568 height 756
click at [1156, 26] on icon "button" at bounding box center [1155, 27] width 14 height 11
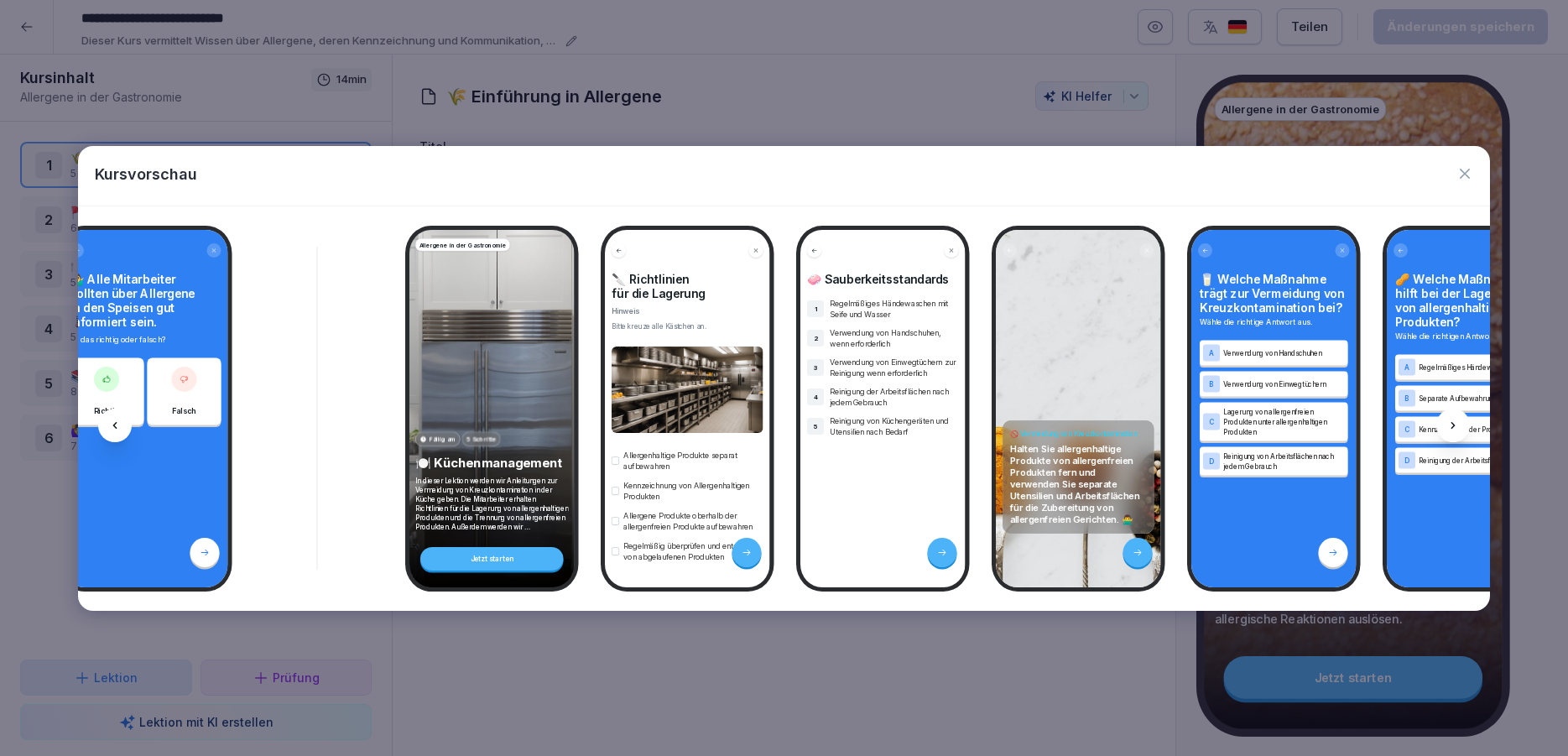
scroll to position [0, 2548]
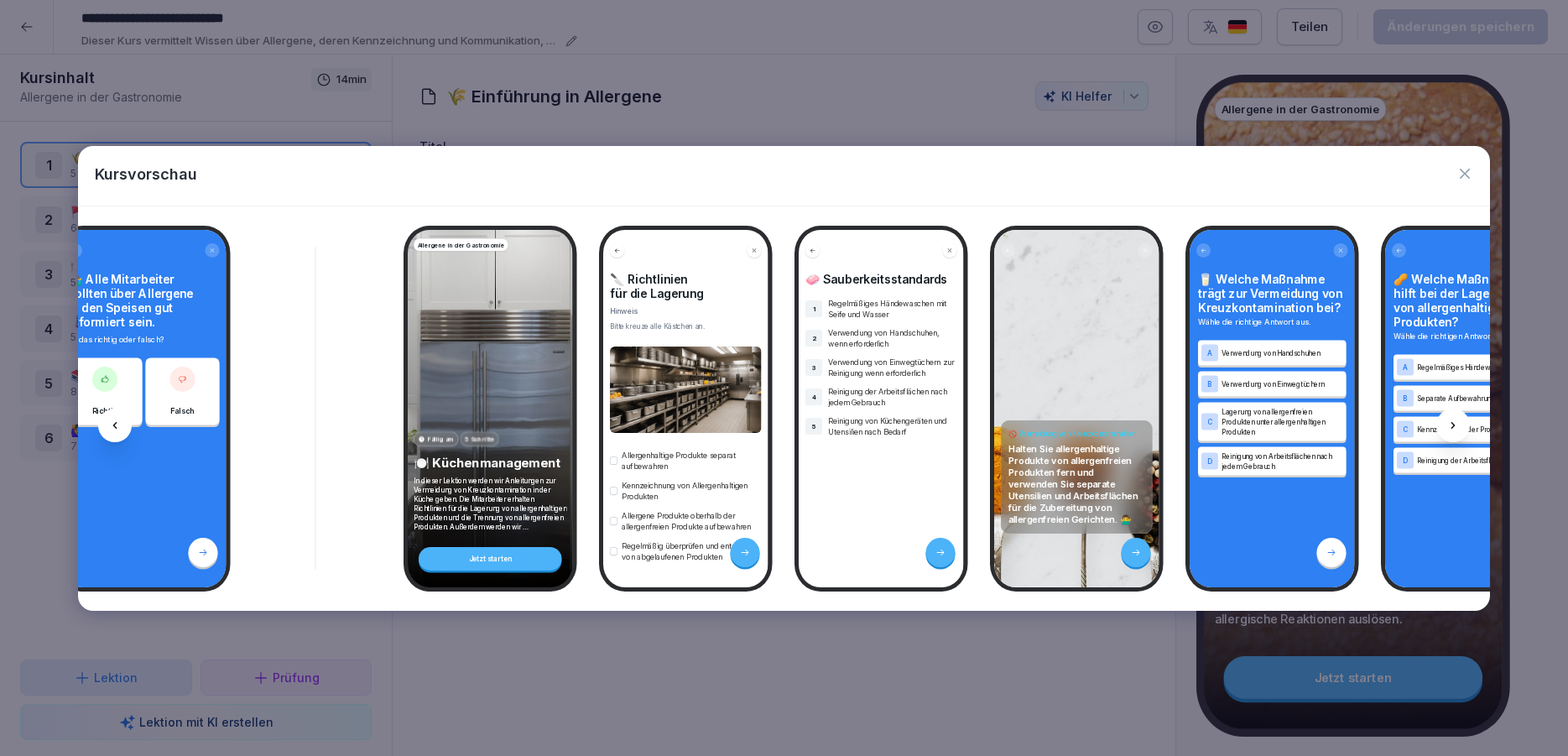
click at [1473, 180] on div "Kursvorschau" at bounding box center [783, 176] width 1411 height 59
click at [1466, 170] on icon "button" at bounding box center [1465, 173] width 17 height 17
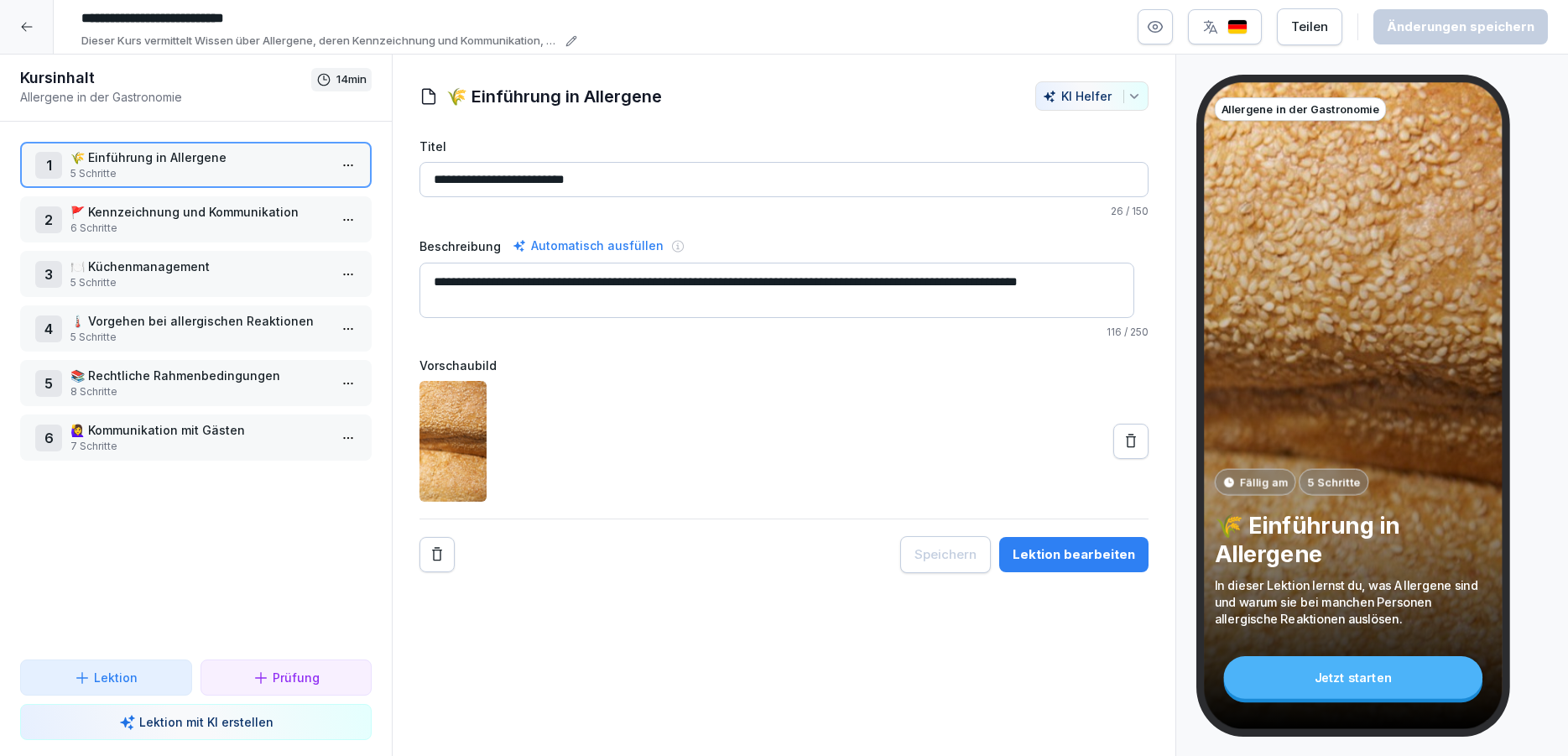
click at [160, 279] on p "5 Schritte" at bounding box center [199, 282] width 257 height 15
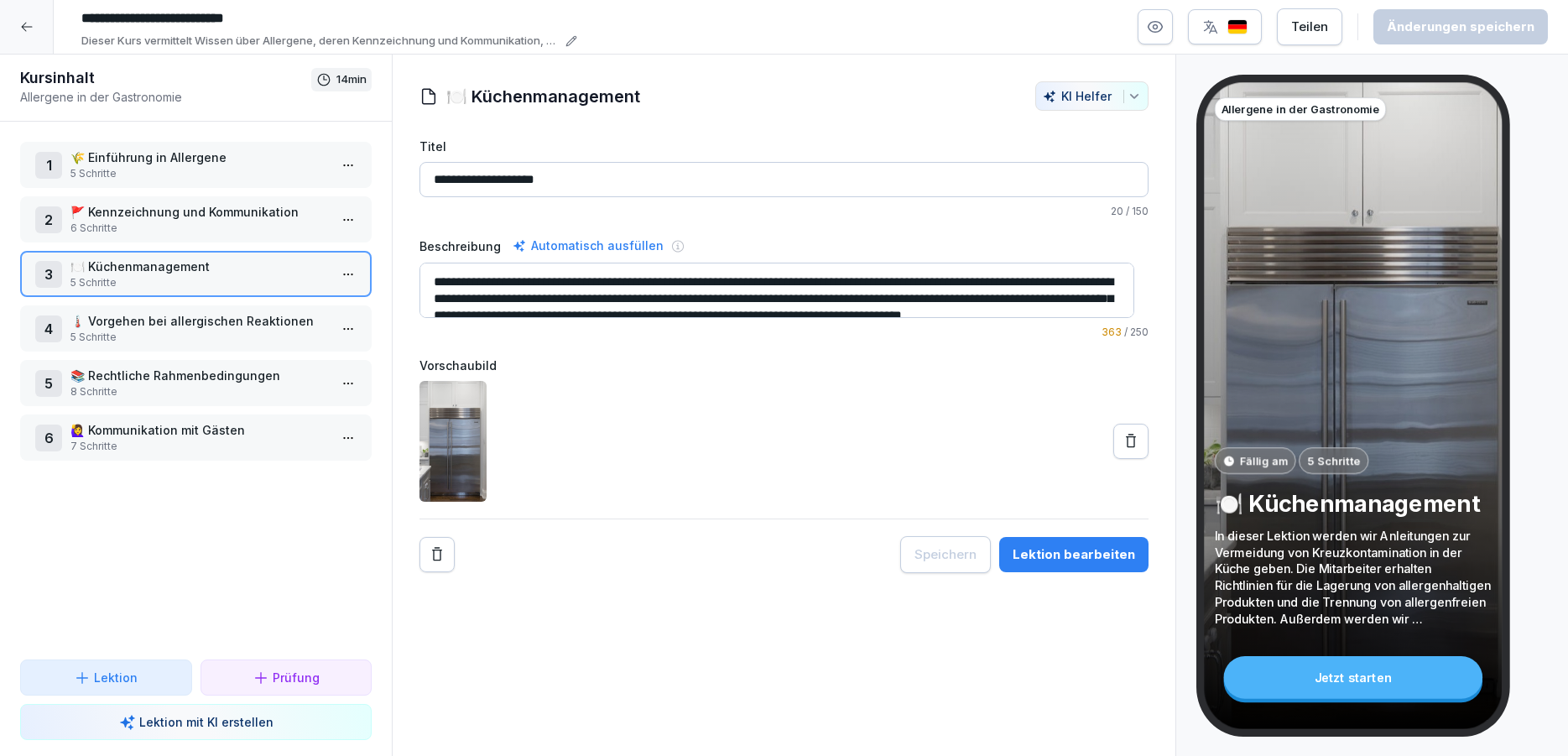
click at [511, 284] on textarea "**********" at bounding box center [777, 291] width 715 height 56
drag, startPoint x: 538, startPoint y: 284, endPoint x: 704, endPoint y: 288, distance: 166.0
click at [704, 288] on textarea "**********" at bounding box center [777, 291] width 715 height 56
click at [626, 282] on textarea "**********" at bounding box center [777, 291] width 715 height 56
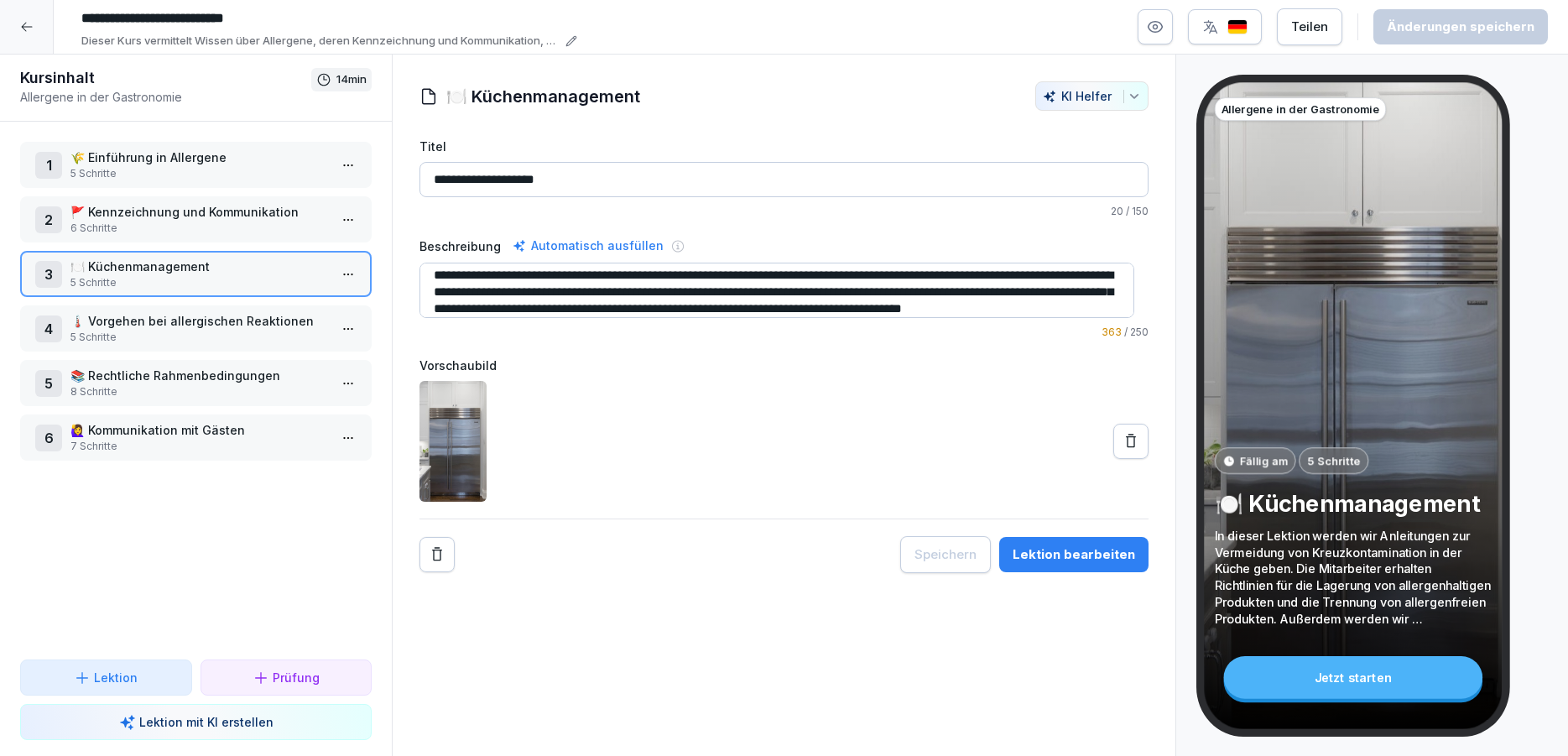
scroll to position [23, 0]
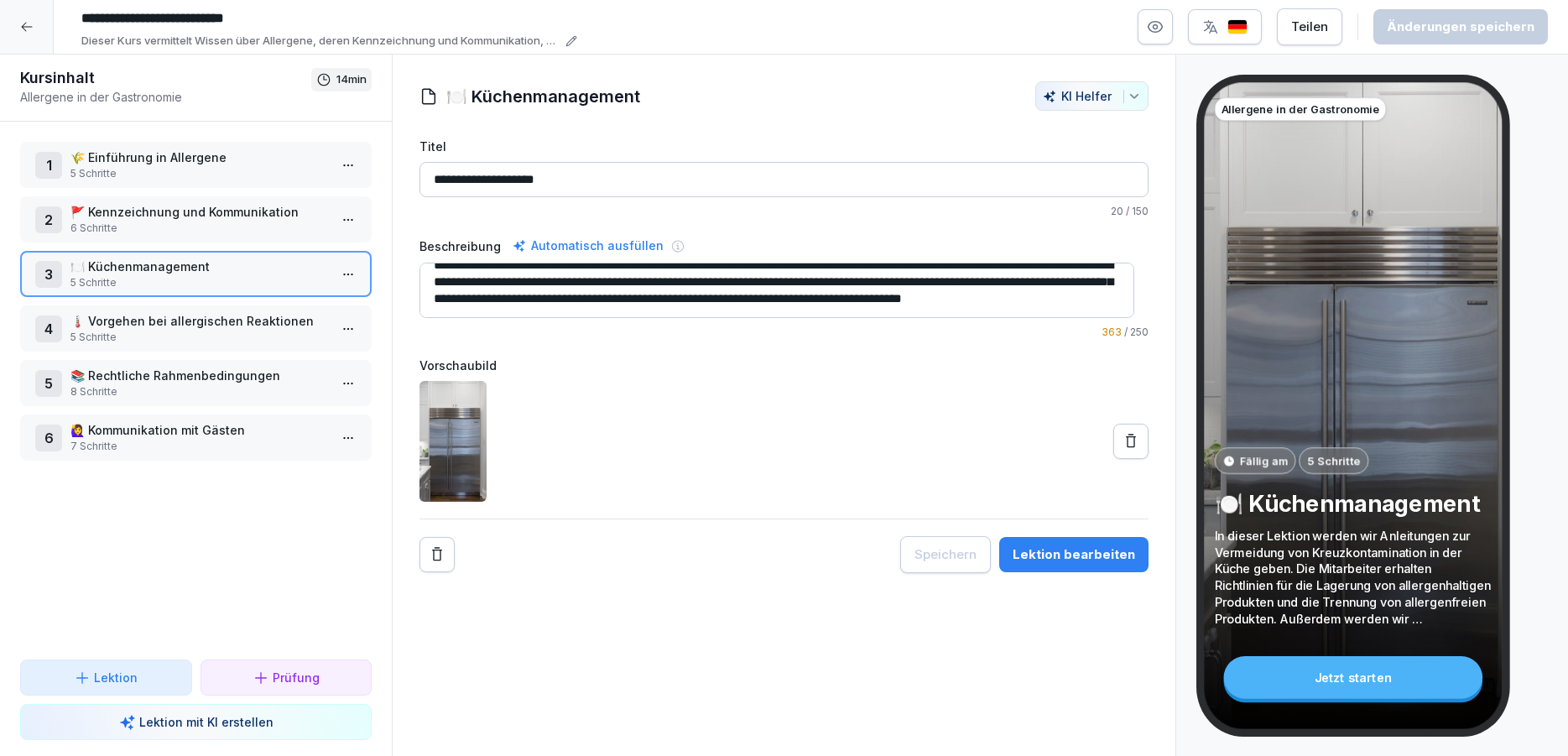
drag, startPoint x: 781, startPoint y: 310, endPoint x: 588, endPoint y: 287, distance: 194.4
click at [588, 287] on textarea "**********" at bounding box center [777, 291] width 715 height 56
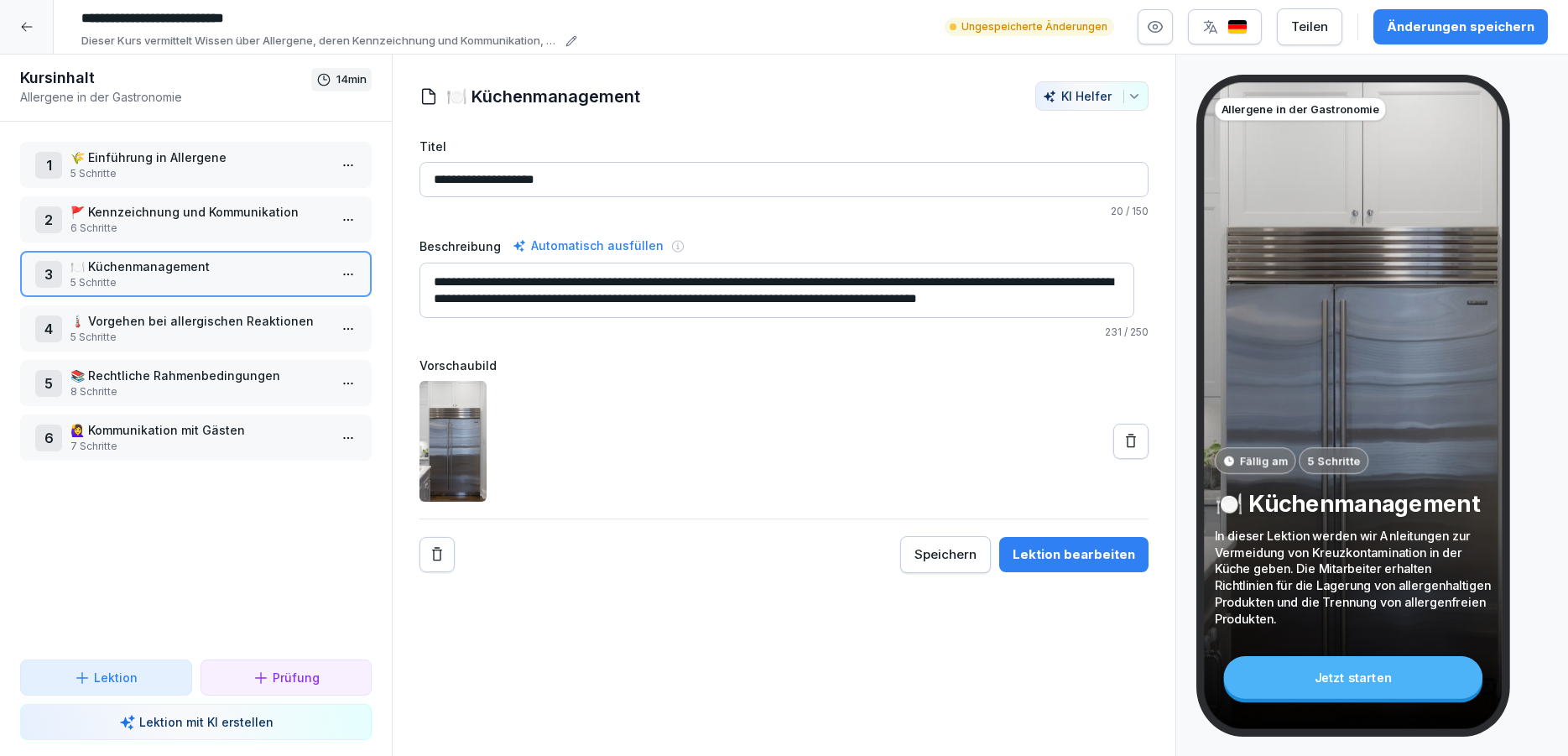
scroll to position [17, 0]
click at [1057, 267] on textarea "**********" at bounding box center [777, 291] width 715 height 56
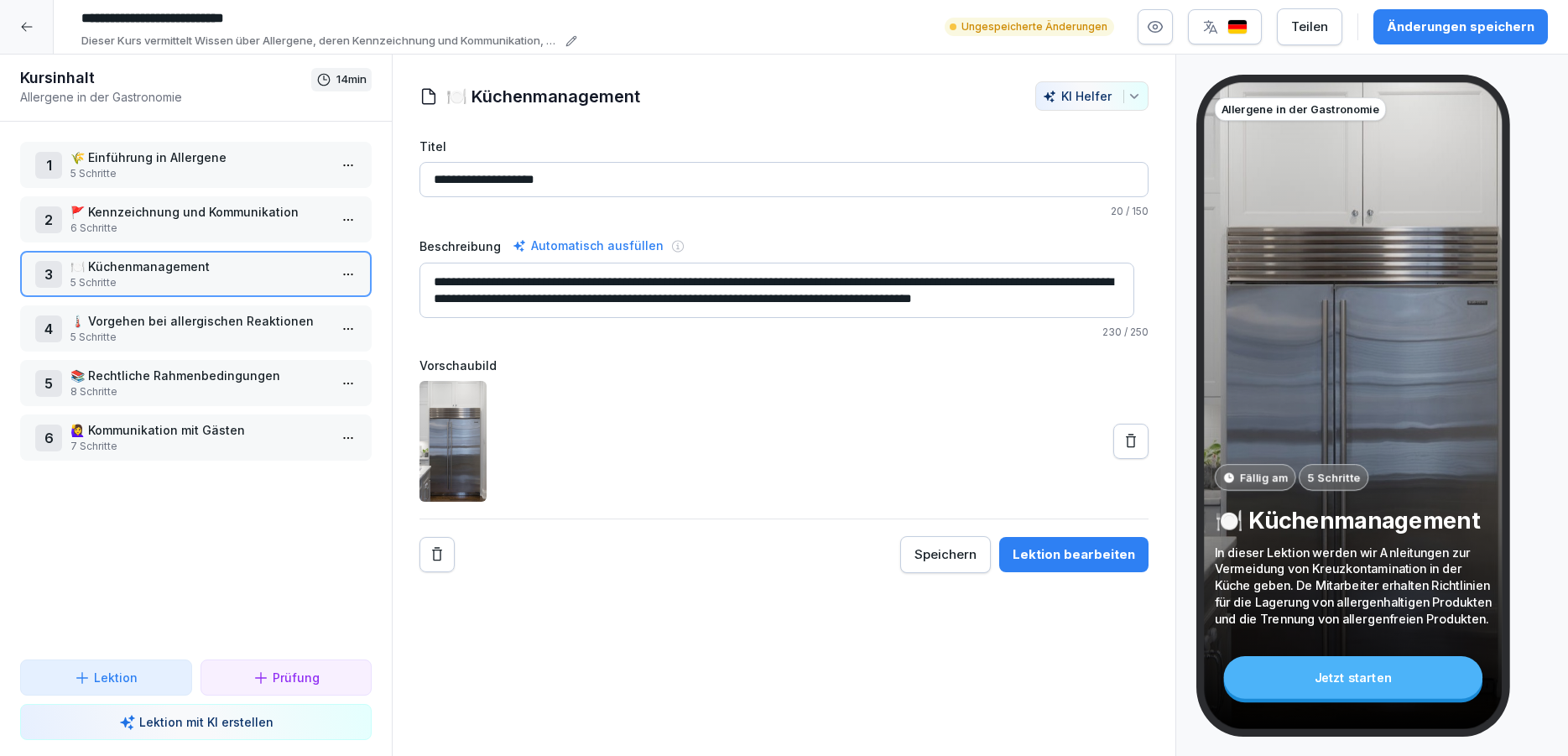
scroll to position [10, 0]
click at [436, 277] on textarea "**********" at bounding box center [777, 291] width 715 height 56
click at [444, 285] on textarea "**********" at bounding box center [777, 291] width 715 height 56
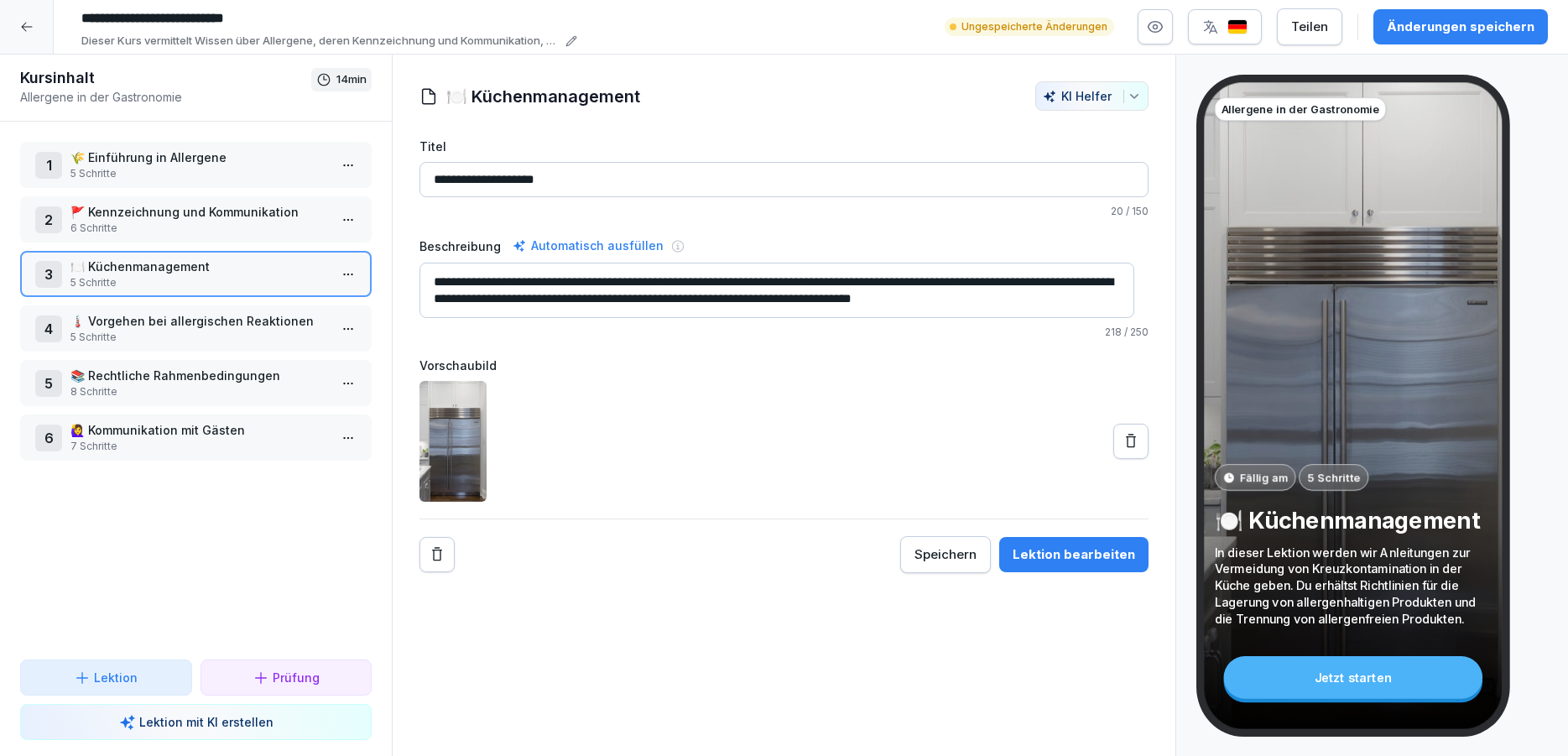
type textarea "**********"
click at [481, 439] on img at bounding box center [453, 441] width 67 height 121
click at [1126, 438] on icon at bounding box center [1130, 440] width 10 height 13
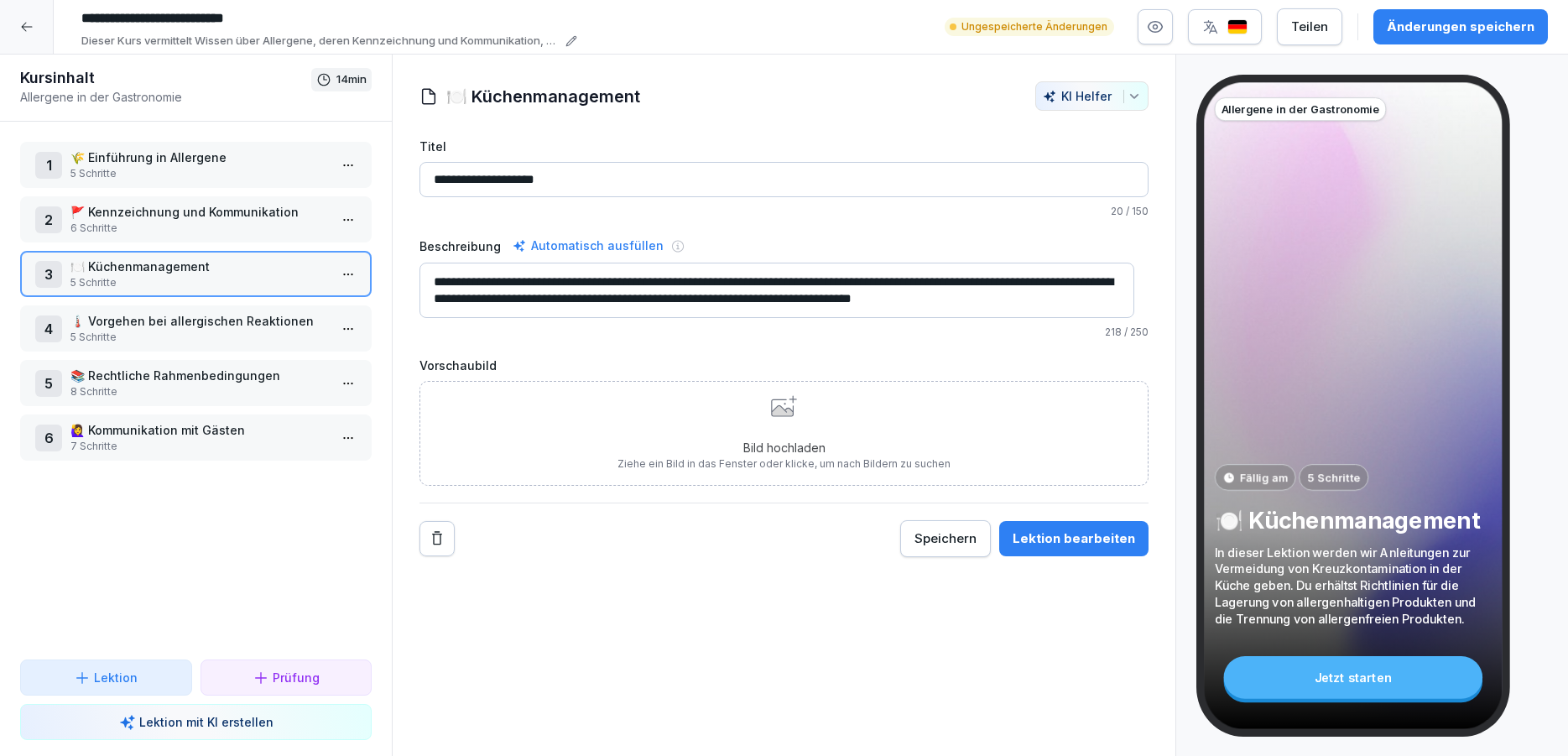
click at [991, 439] on div "Bild hochladen Ziehe ein Bild in das Fenster oder klicke, um nach Bildern zu su…" at bounding box center [784, 433] width 729 height 105
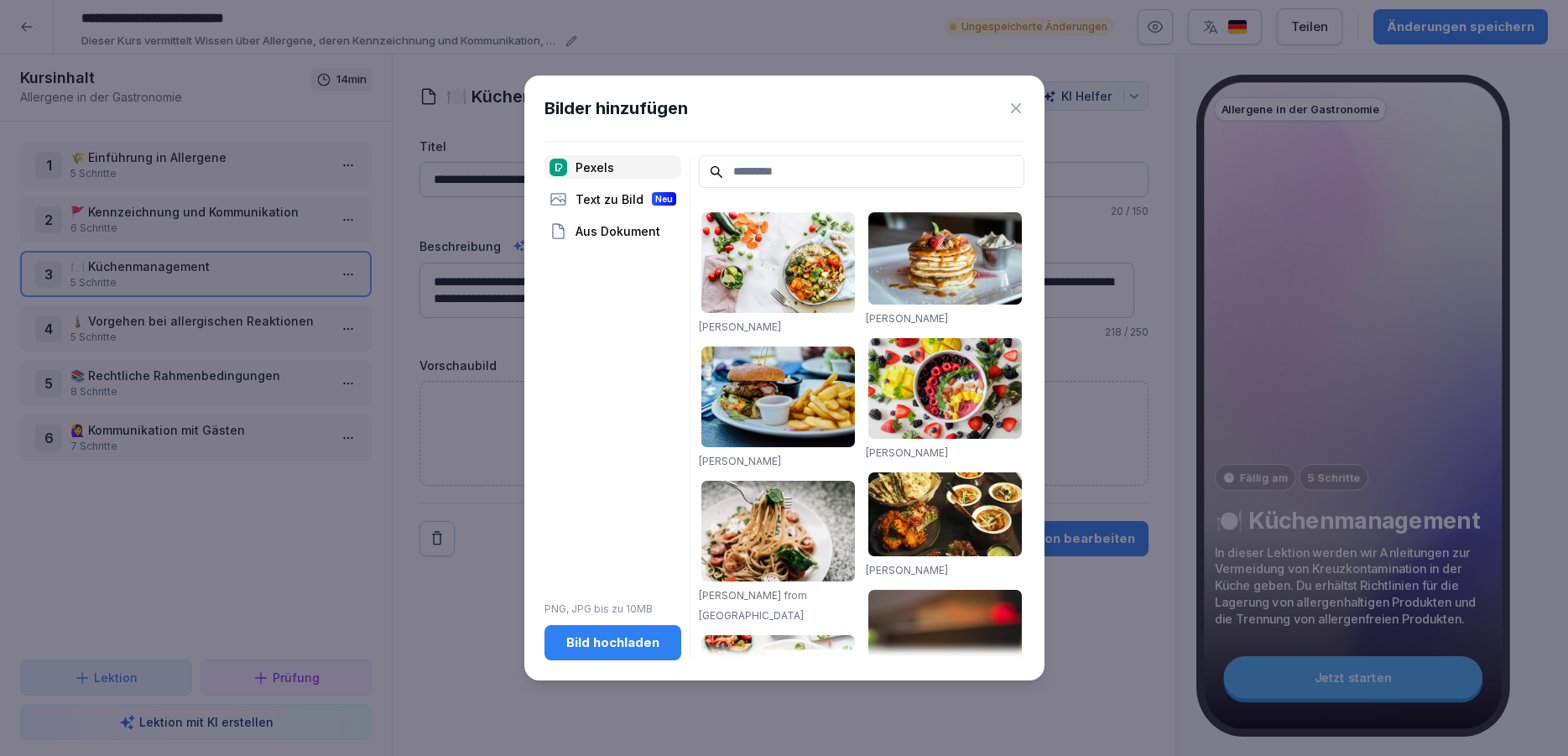
click at [628, 647] on div "Bild hochladen" at bounding box center [613, 642] width 110 height 19
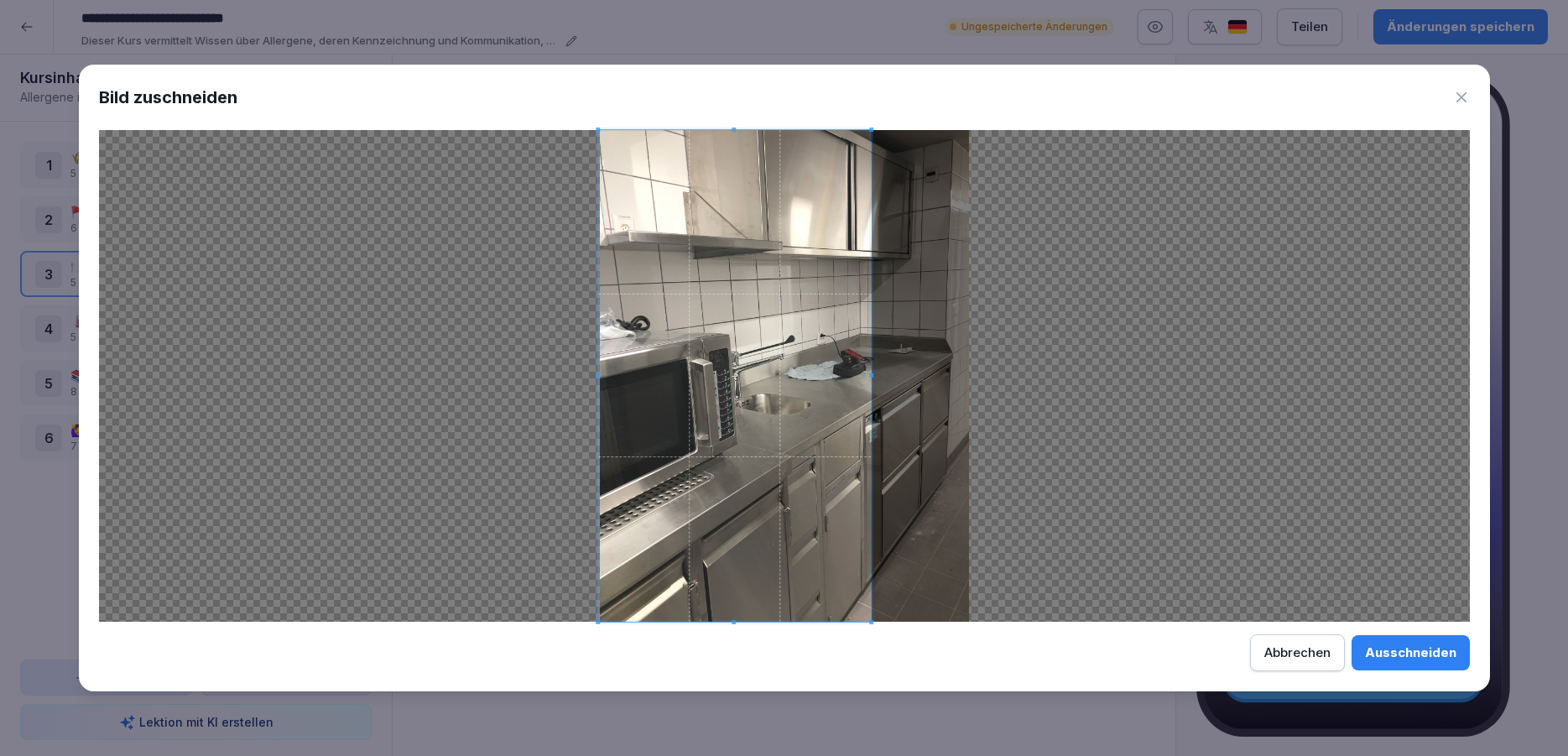
click at [768, 454] on span at bounding box center [735, 376] width 274 height 491
click at [1289, 653] on div "Abbrechen" at bounding box center [1298, 652] width 66 height 19
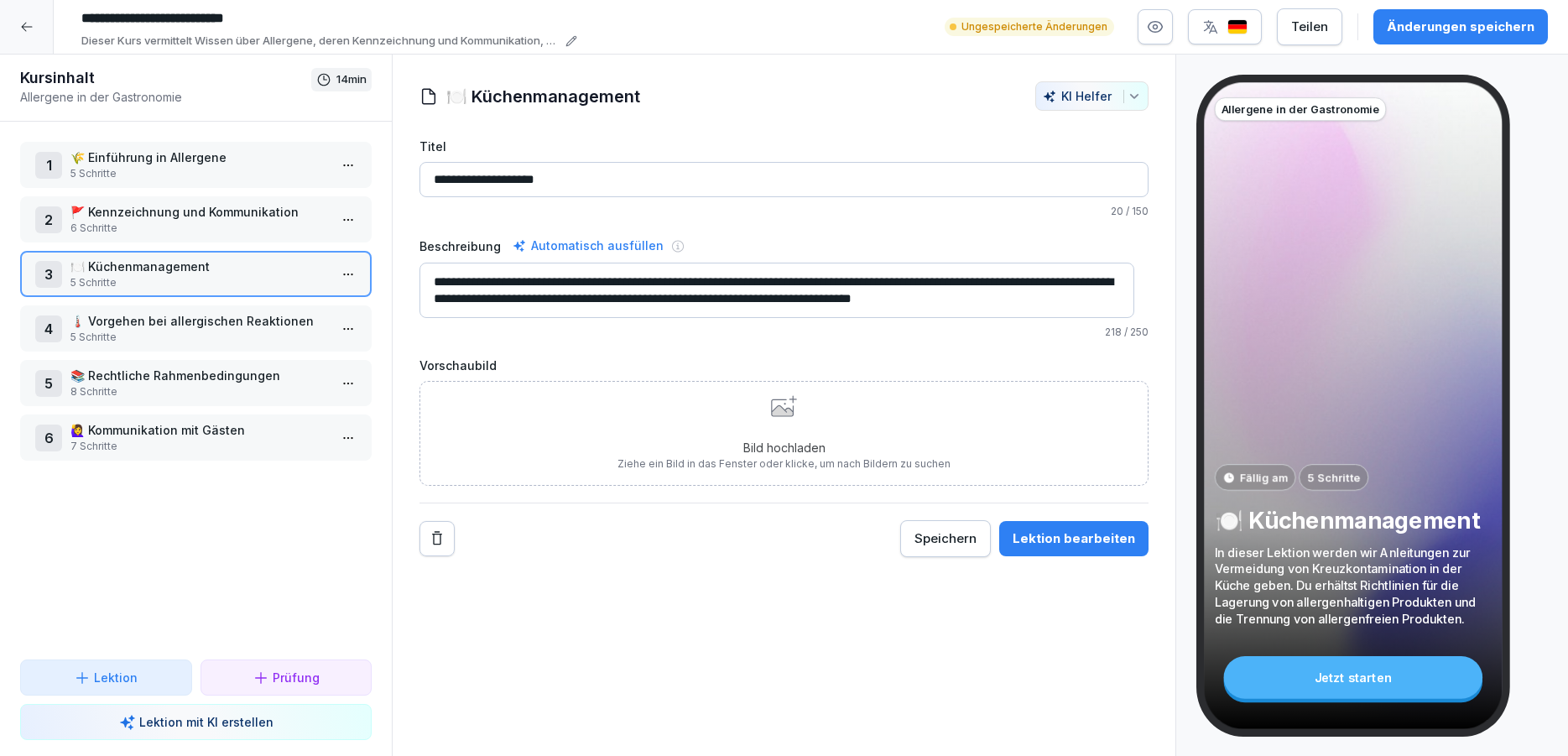
click at [967, 457] on div "Bild hochladen Ziehe ein Bild in das Fenster oder klicke, um nach Bildern zu su…" at bounding box center [784, 433] width 729 height 105
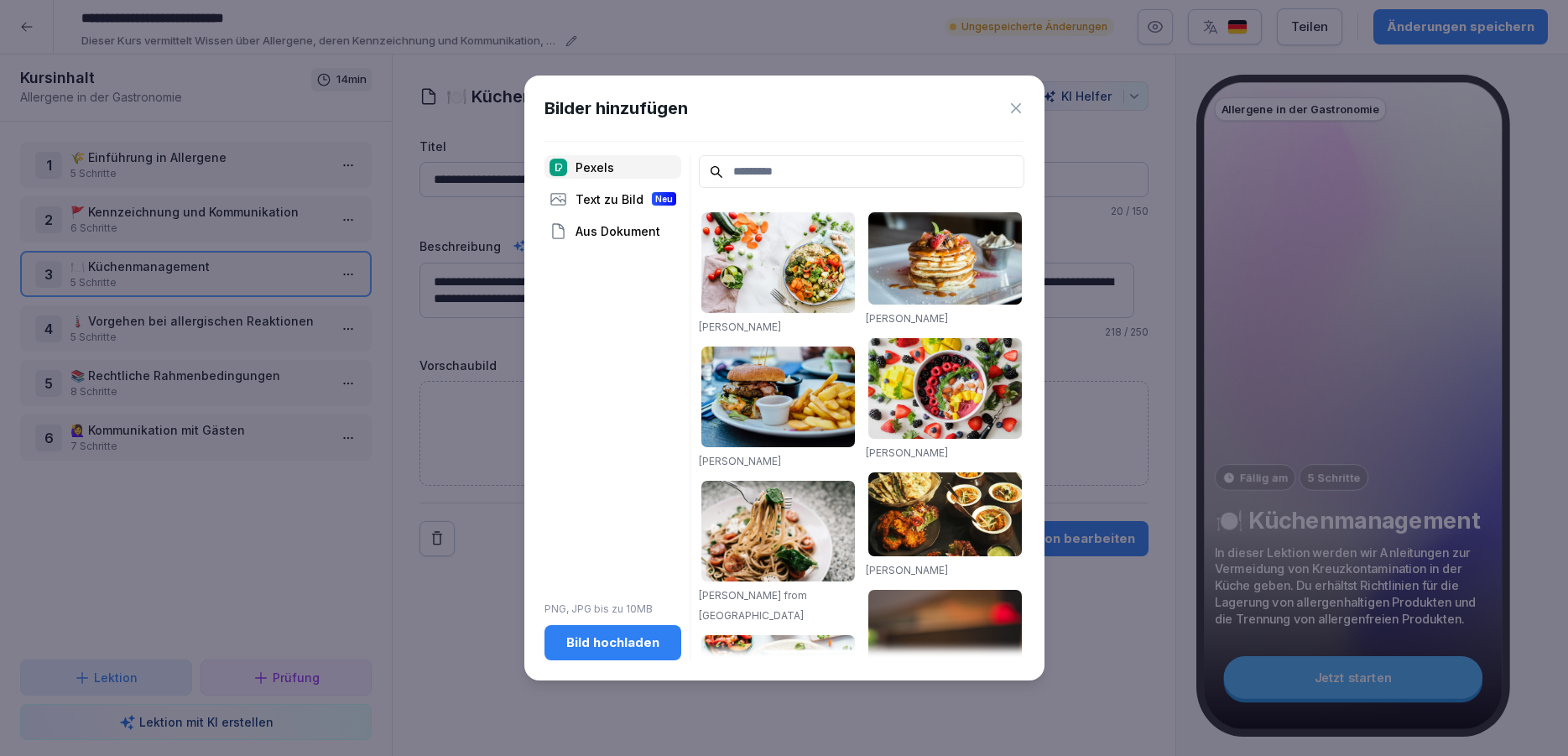
click at [629, 635] on div "Bild hochladen" at bounding box center [613, 642] width 110 height 19
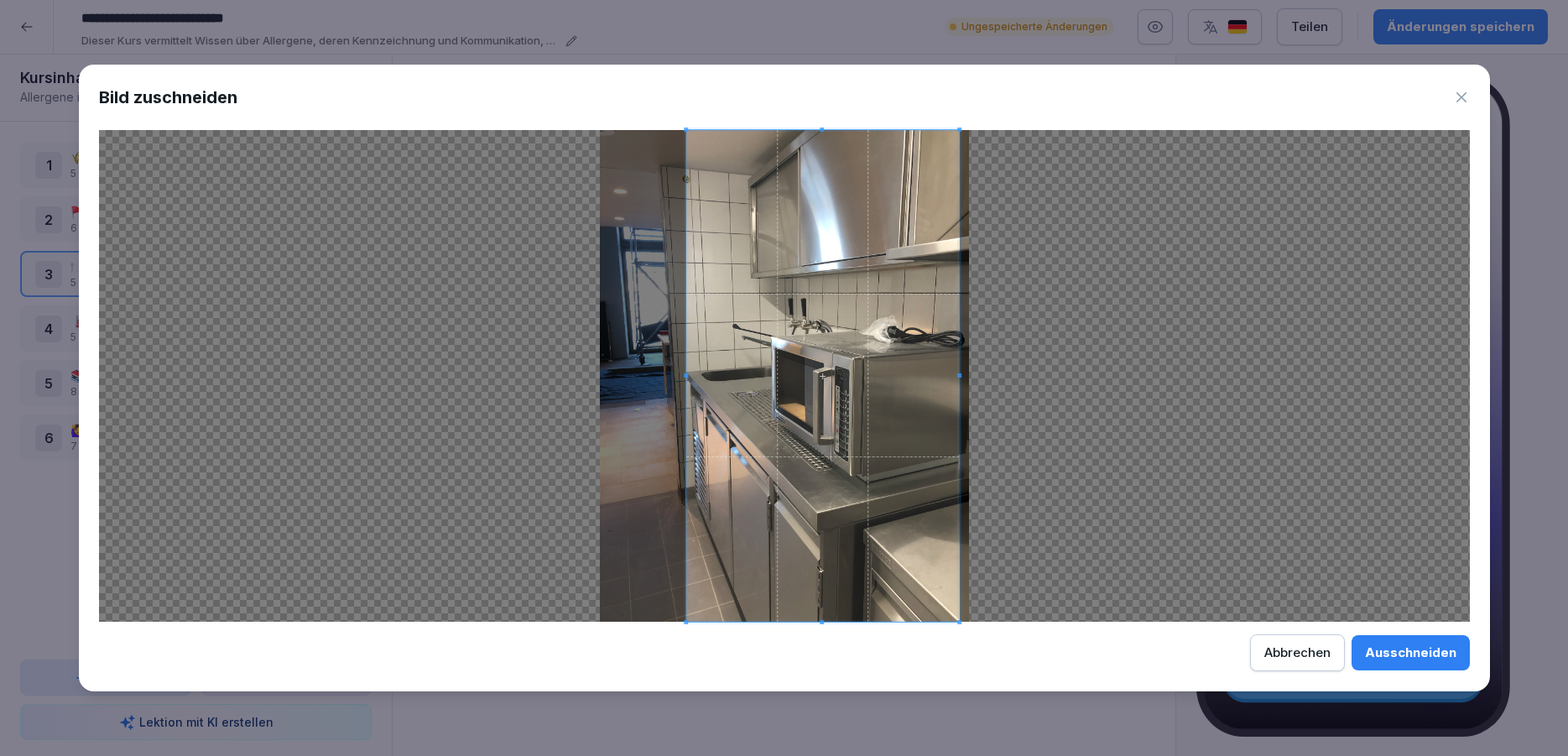
click at [912, 461] on span at bounding box center [823, 376] width 274 height 491
click at [1304, 642] on button "Abbrechen" at bounding box center [1298, 652] width 95 height 37
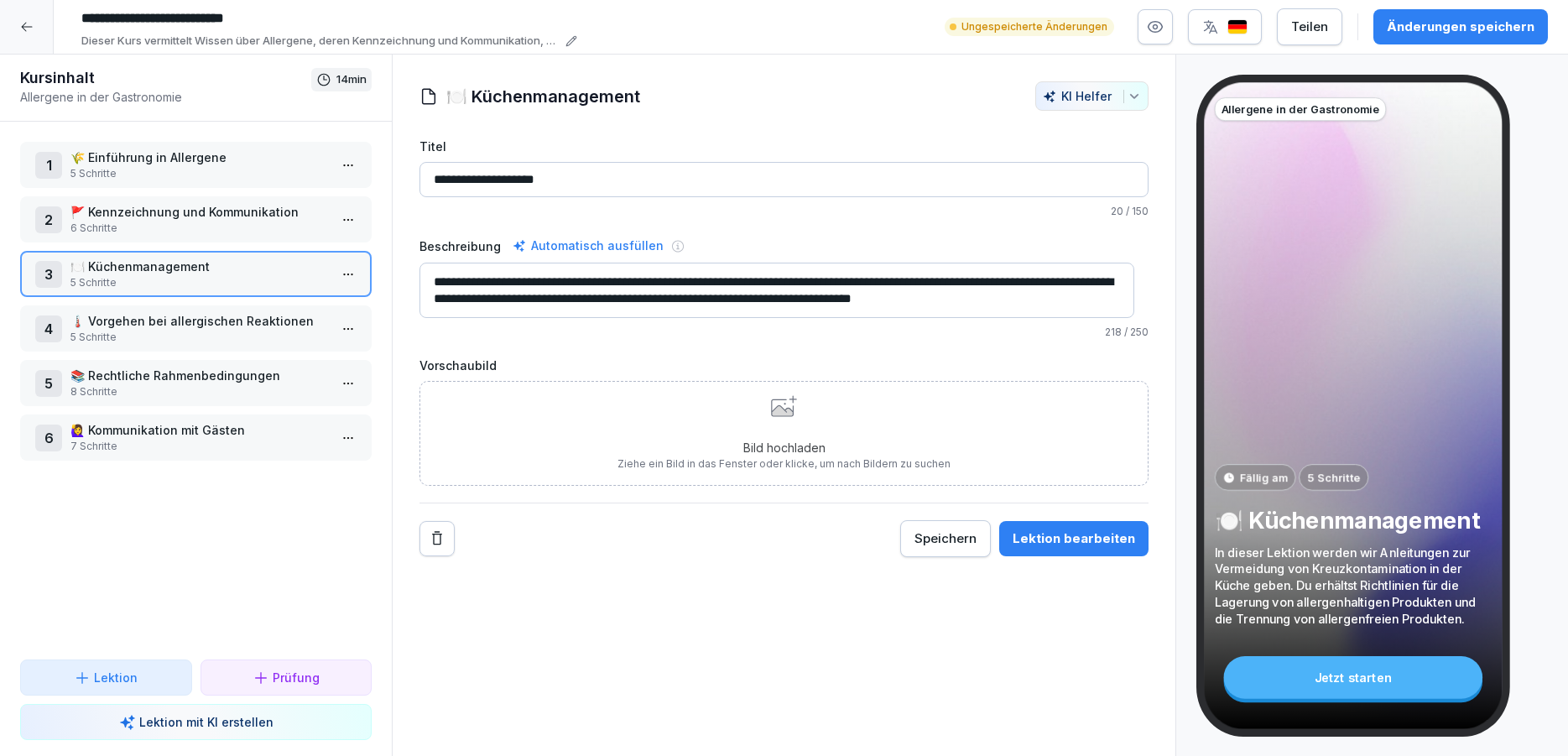
click at [989, 443] on div "Bild hochladen Ziehe ein Bild in das Fenster oder klicke, um nach Bildern zu su…" at bounding box center [784, 433] width 729 height 105
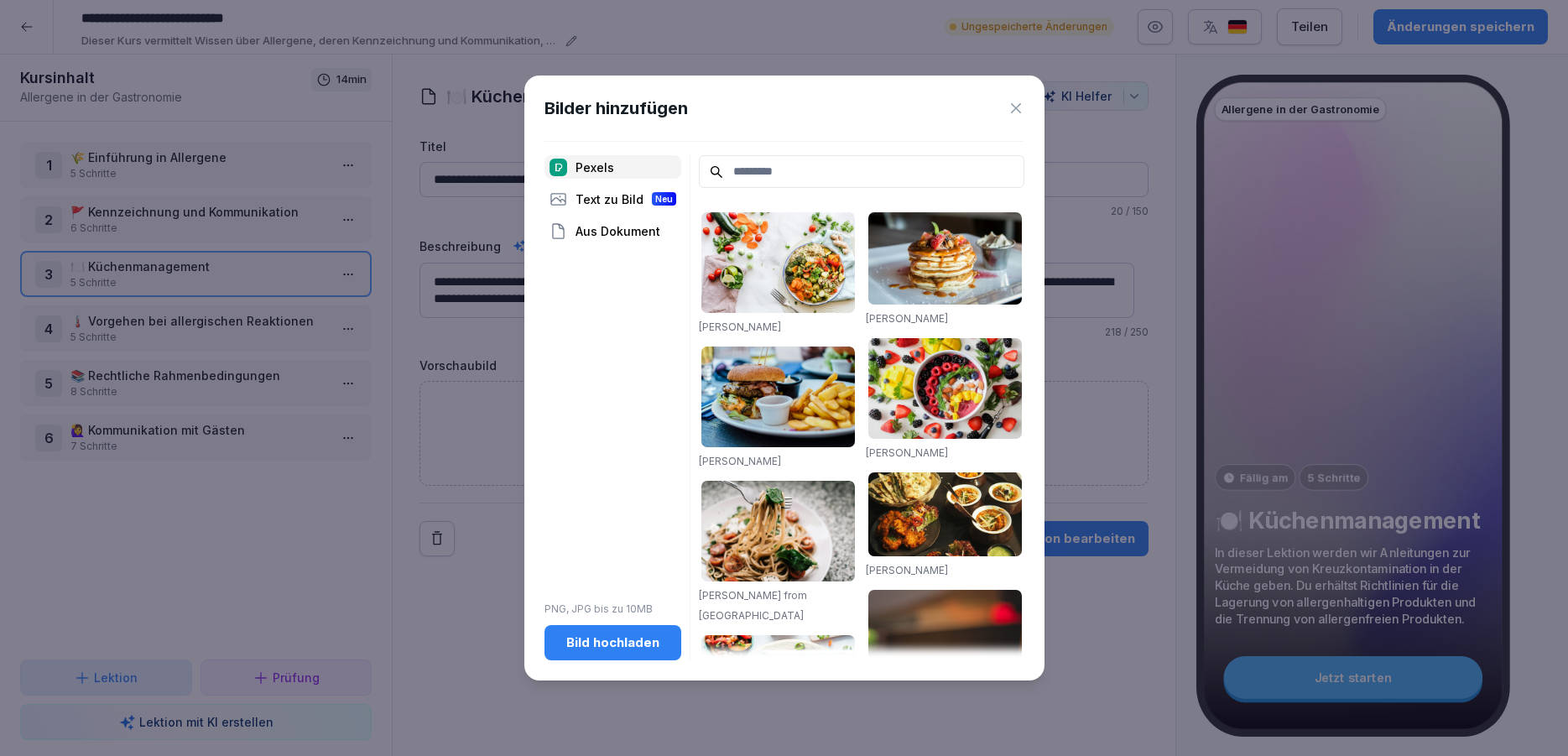
click at [614, 644] on div "Bild hochladen" at bounding box center [613, 642] width 110 height 19
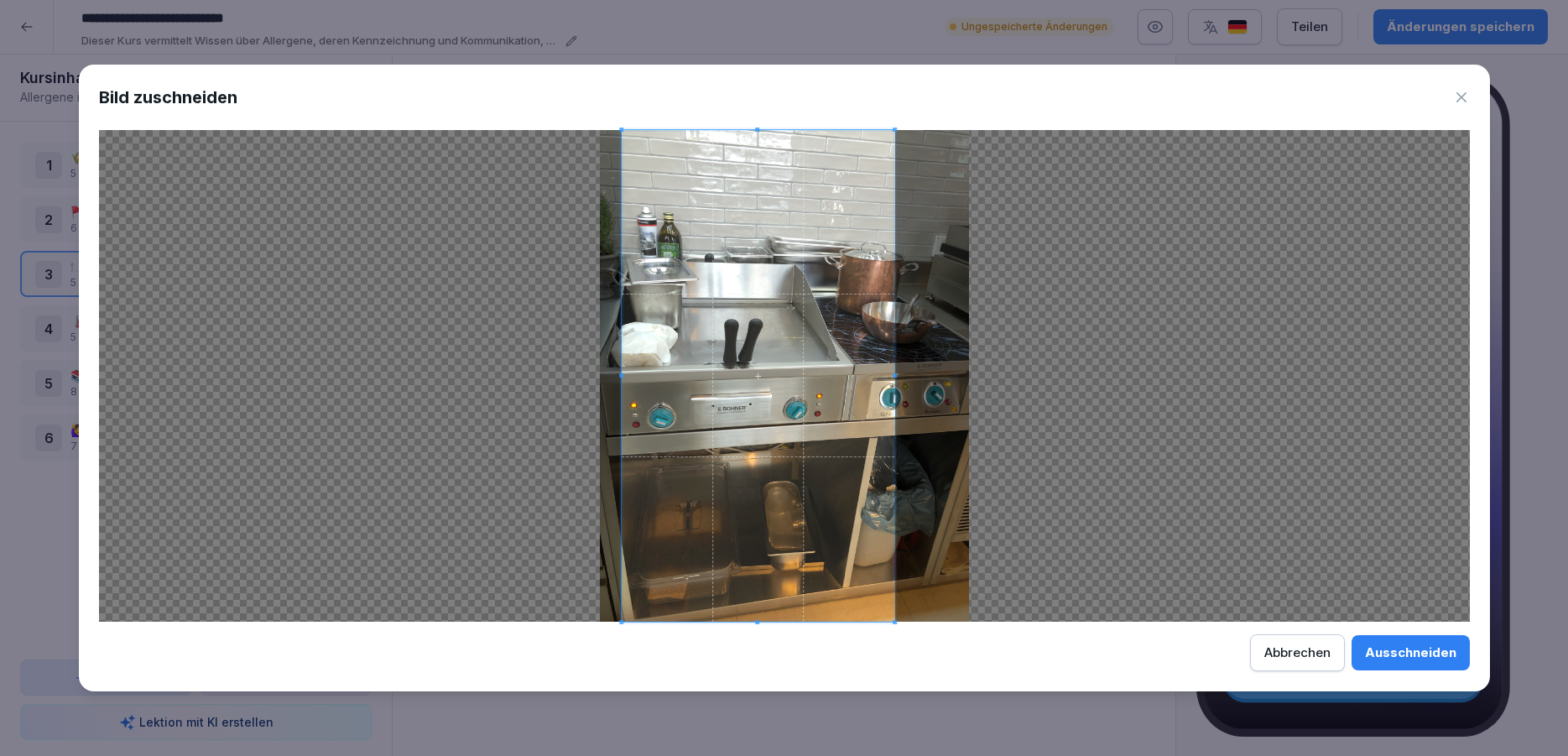
click at [830, 433] on span at bounding box center [758, 376] width 274 height 491
click at [1374, 654] on div "Ausschneiden" at bounding box center [1411, 652] width 91 height 19
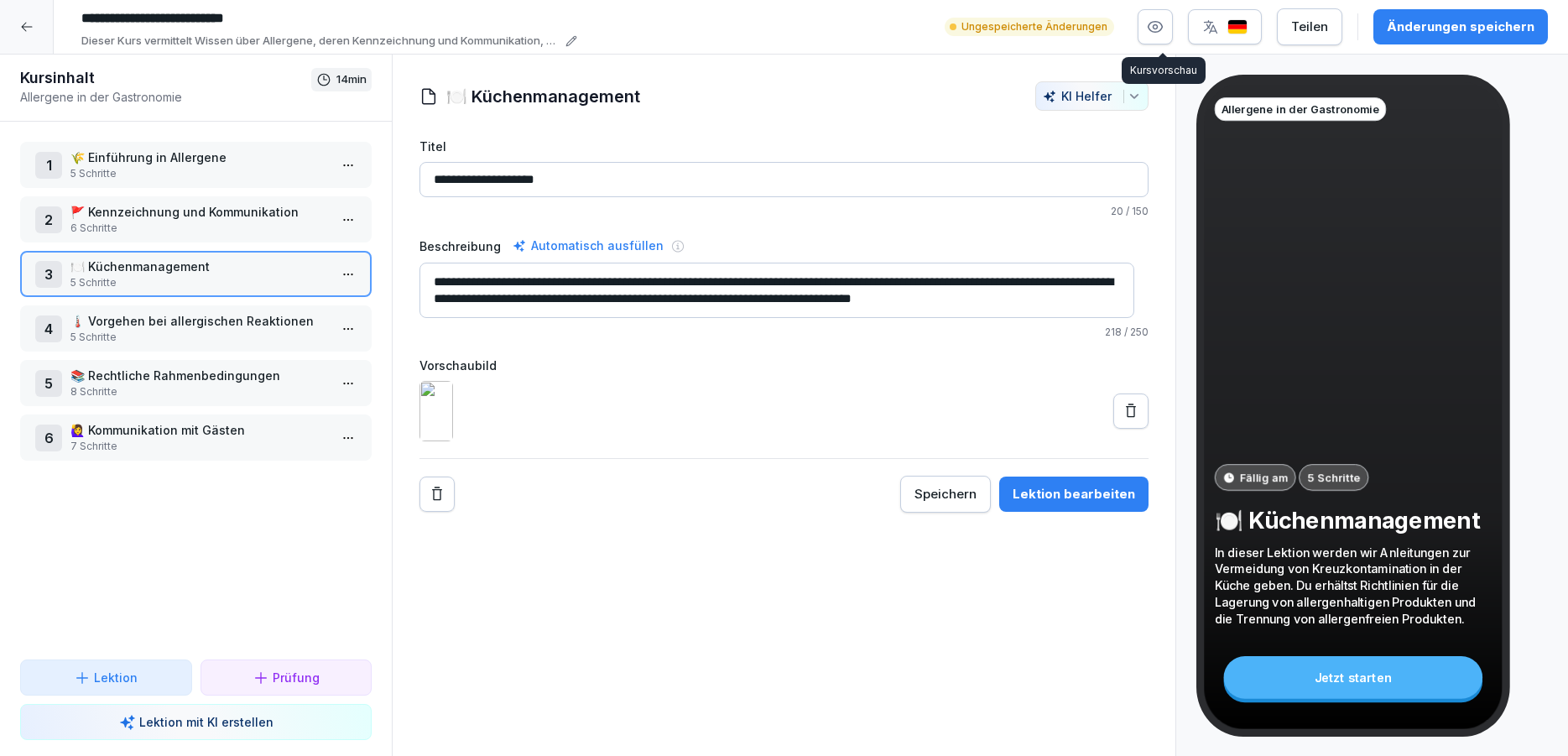
click at [1163, 24] on icon "button" at bounding box center [1155, 27] width 17 height 17
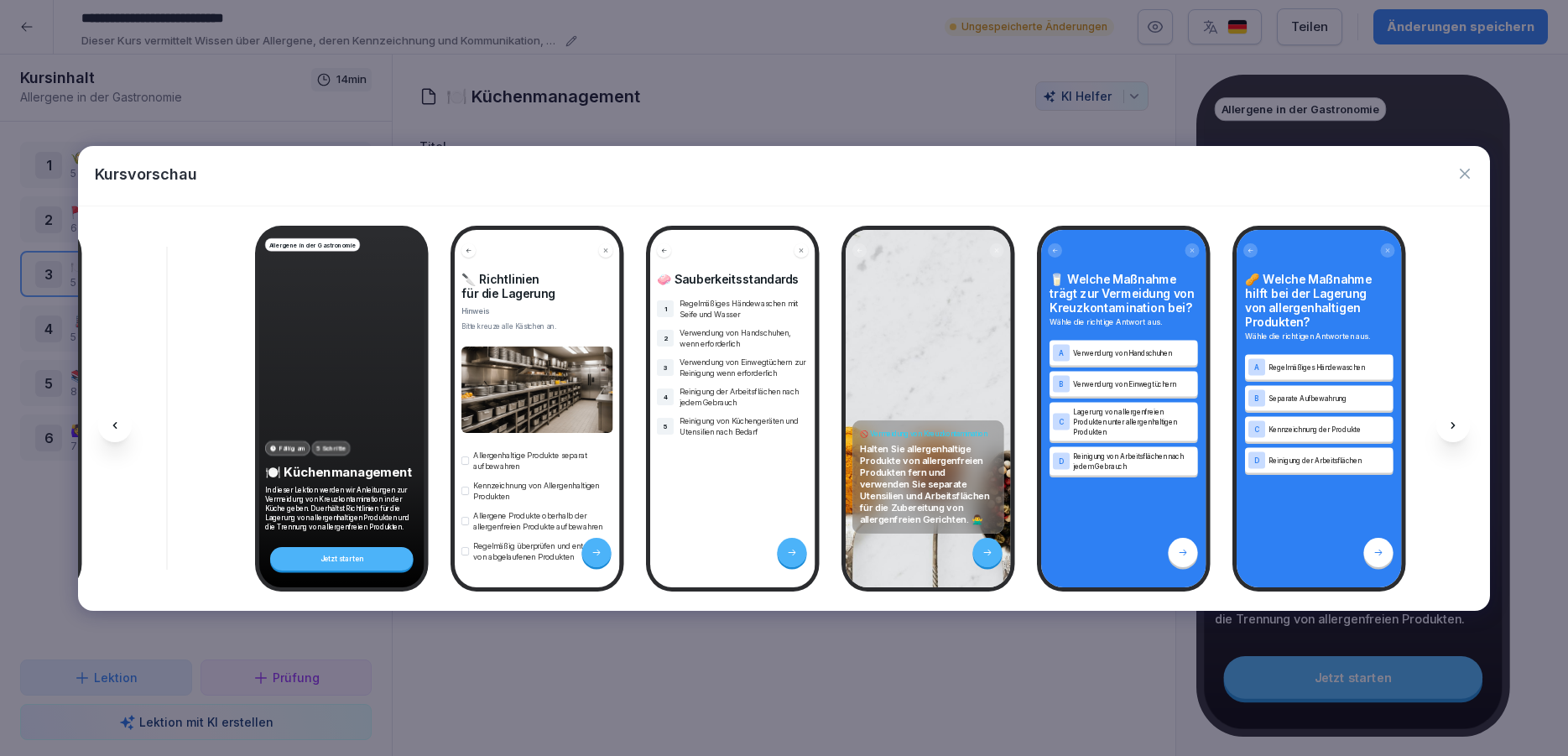
scroll to position [0, 2707]
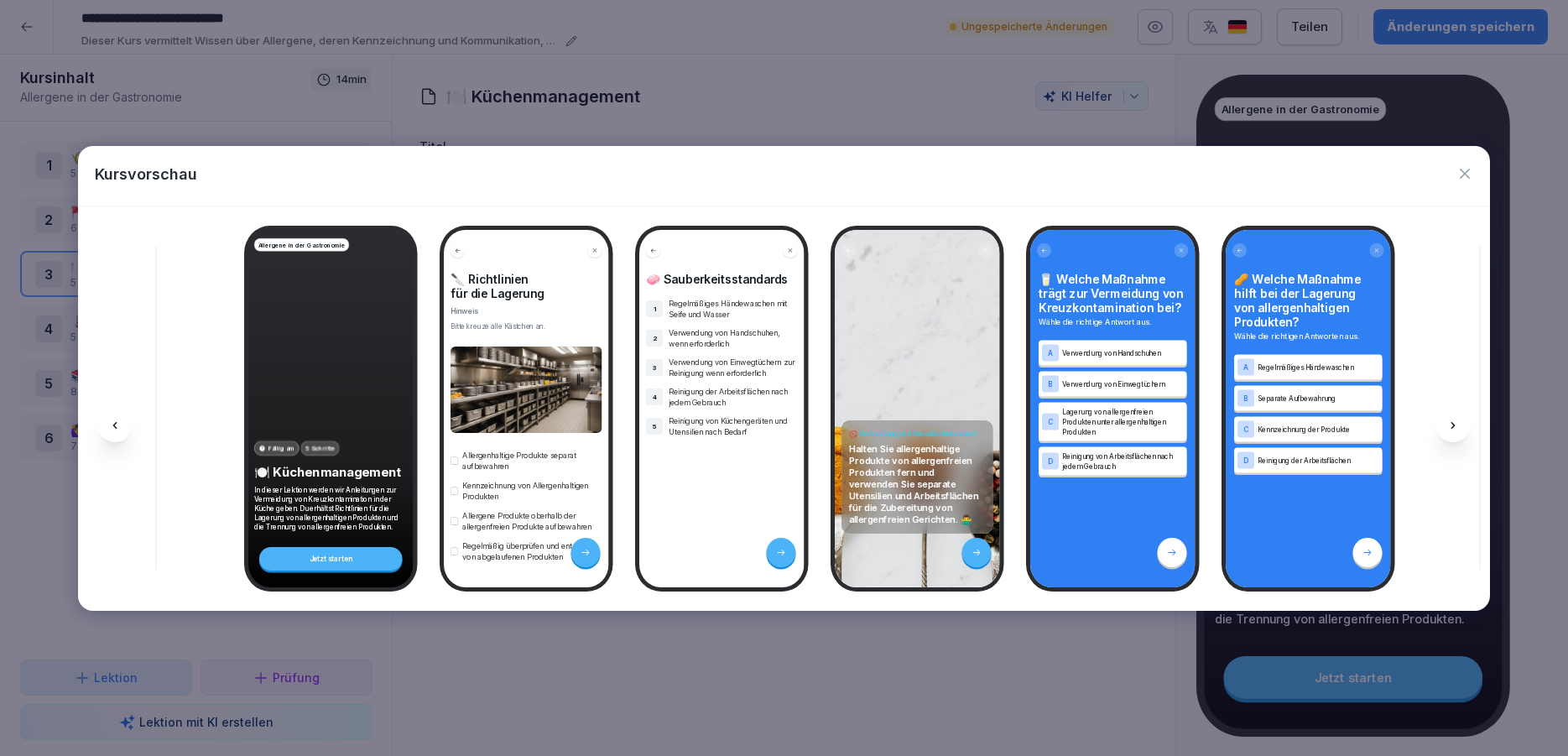
click at [1461, 170] on icon "button" at bounding box center [1465, 173] width 10 height 10
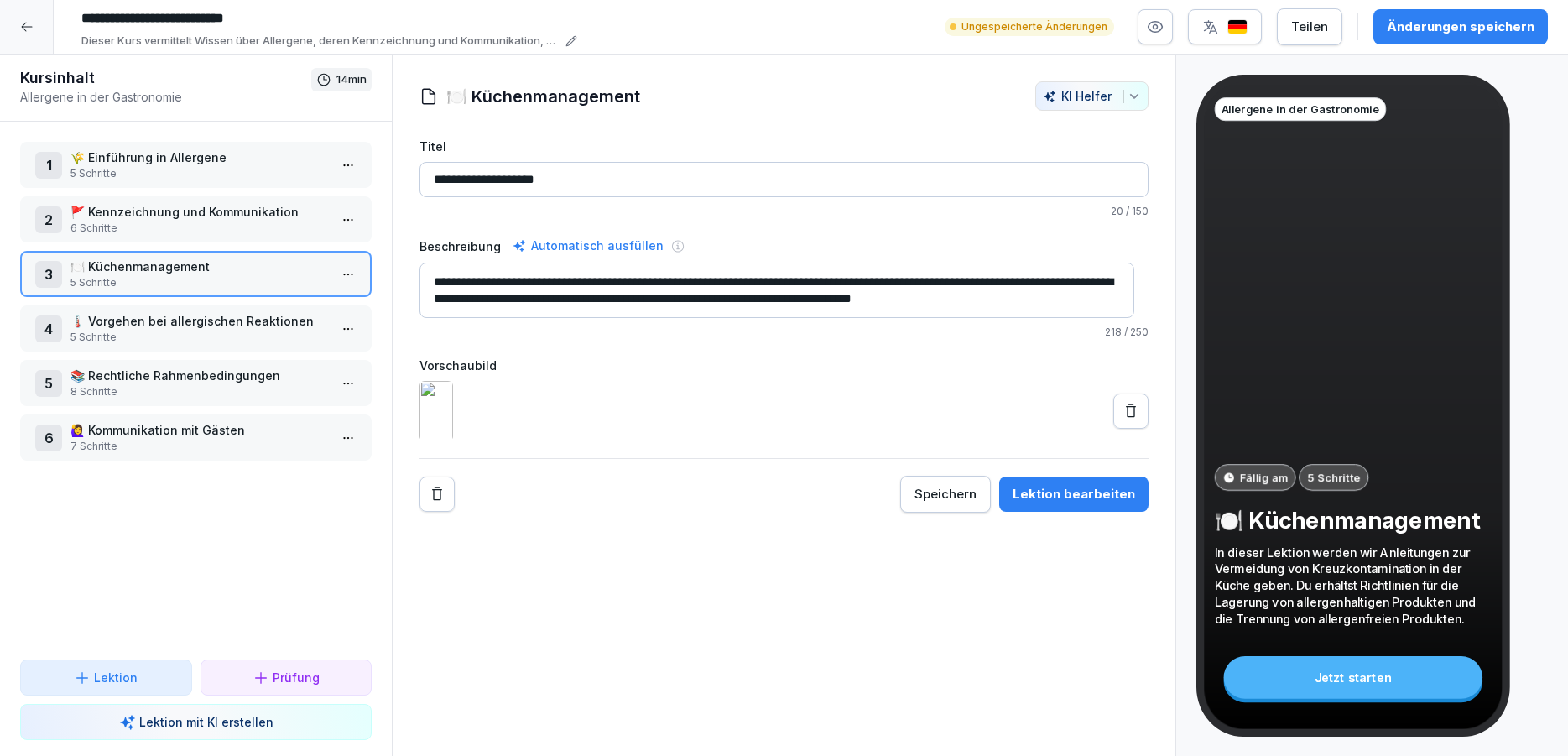
click at [343, 273] on html "**********" at bounding box center [784, 378] width 1568 height 756
click at [260, 304] on div "Schritte bearbeiten" at bounding box center [271, 308] width 128 height 18
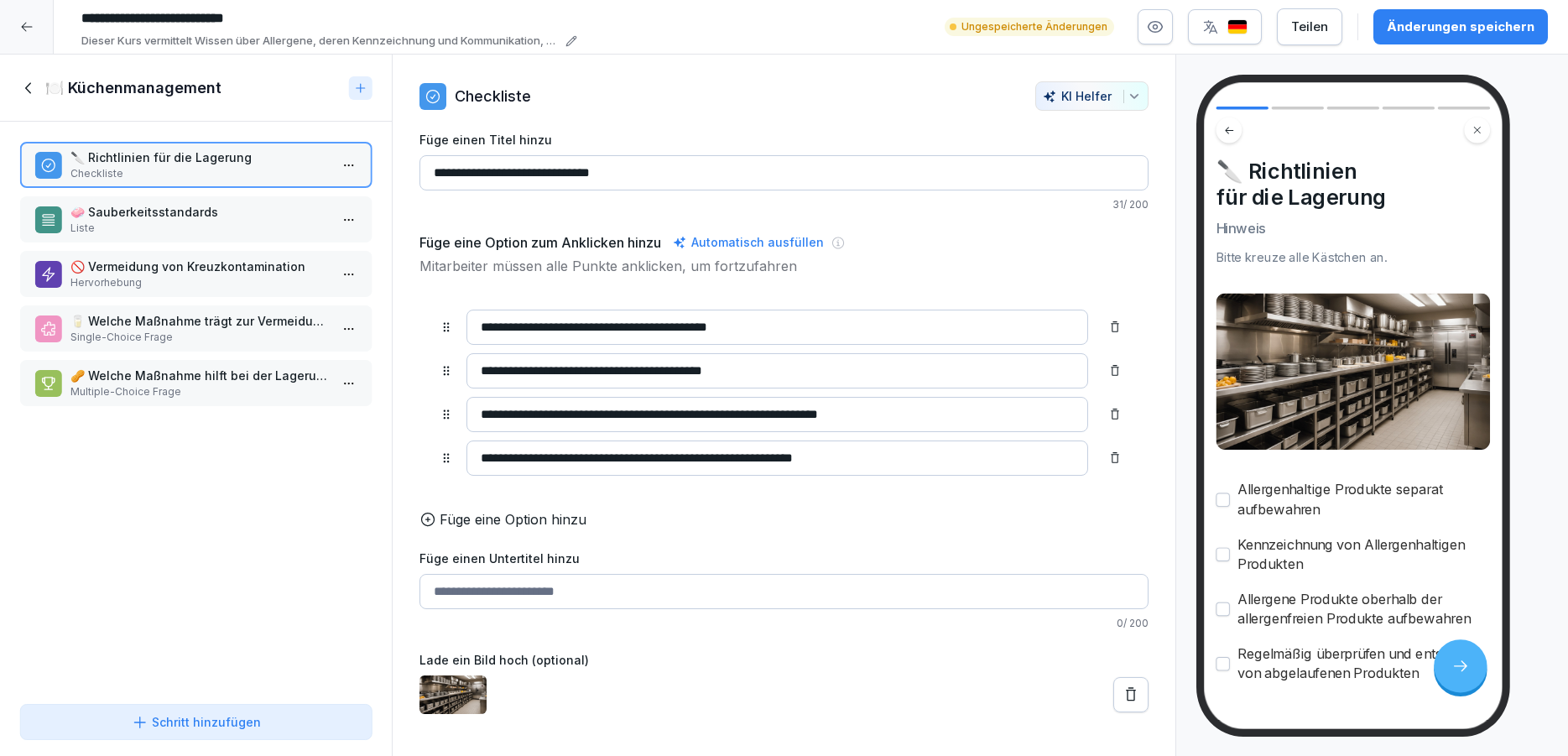
click at [229, 218] on p "🧼 Sauberkeitsstandards" at bounding box center [199, 212] width 257 height 18
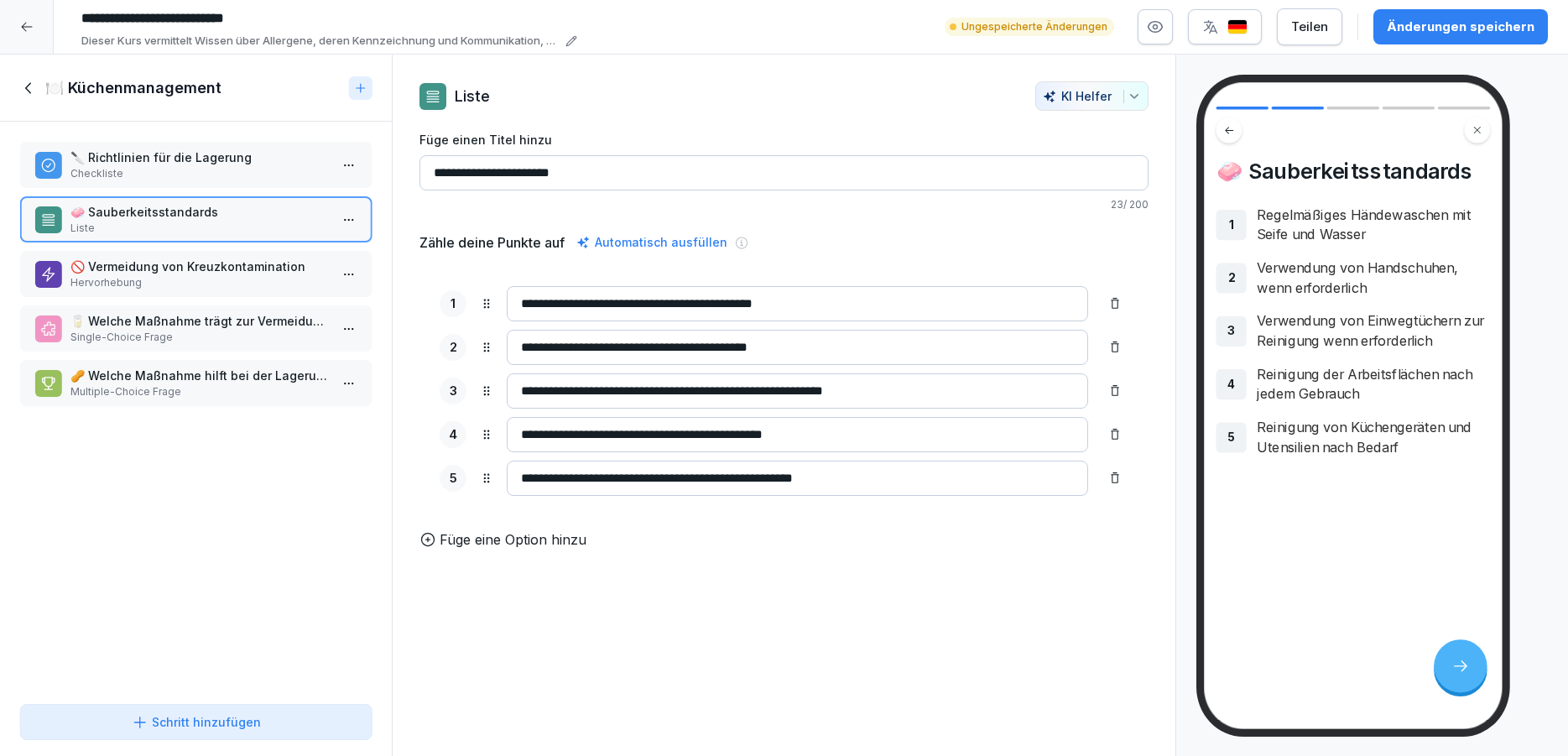
click at [217, 159] on p "🔪 Richtlinien für die Lagerung" at bounding box center [199, 158] width 257 height 18
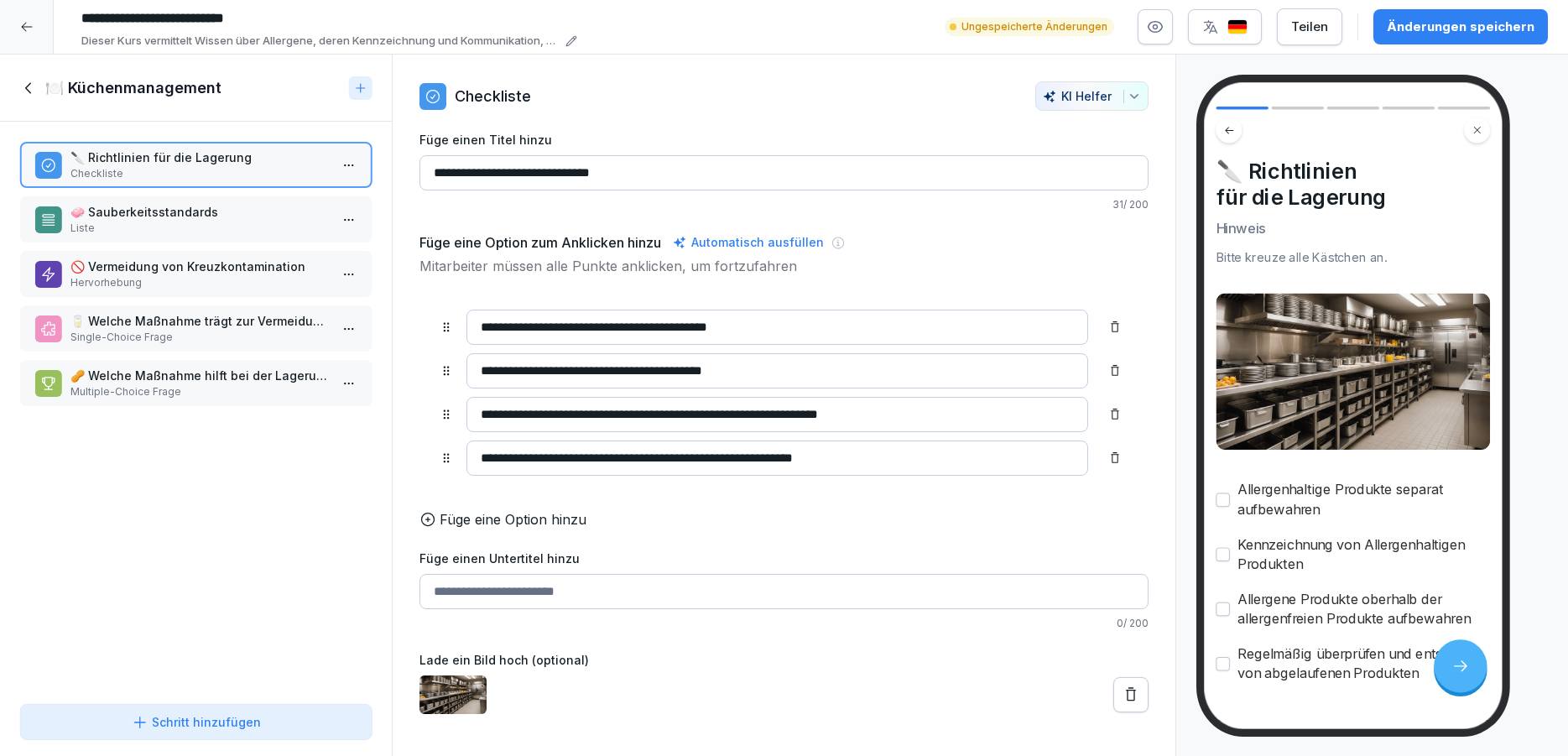
click at [1505, 28] on div "Änderungen speichern" at bounding box center [1460, 27] width 148 height 19
